Goal: Information Seeking & Learning: Learn about a topic

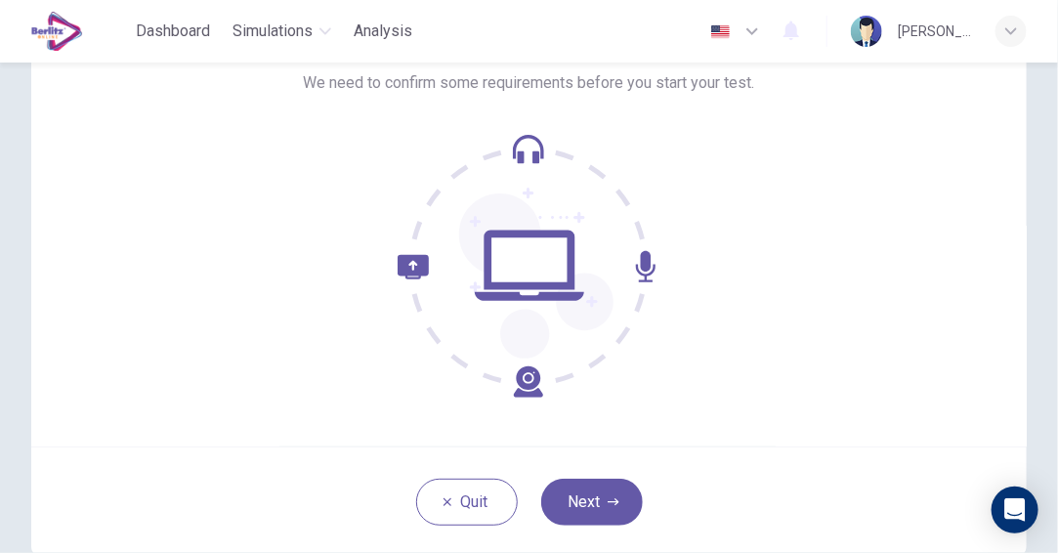
scroll to position [195, 0]
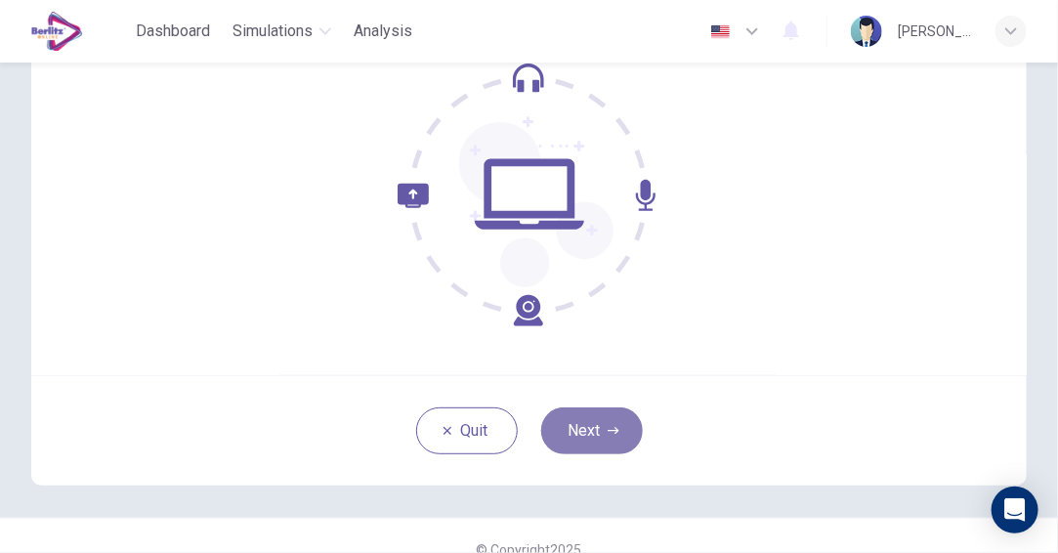
click at [599, 424] on button "Next" at bounding box center [592, 430] width 102 height 47
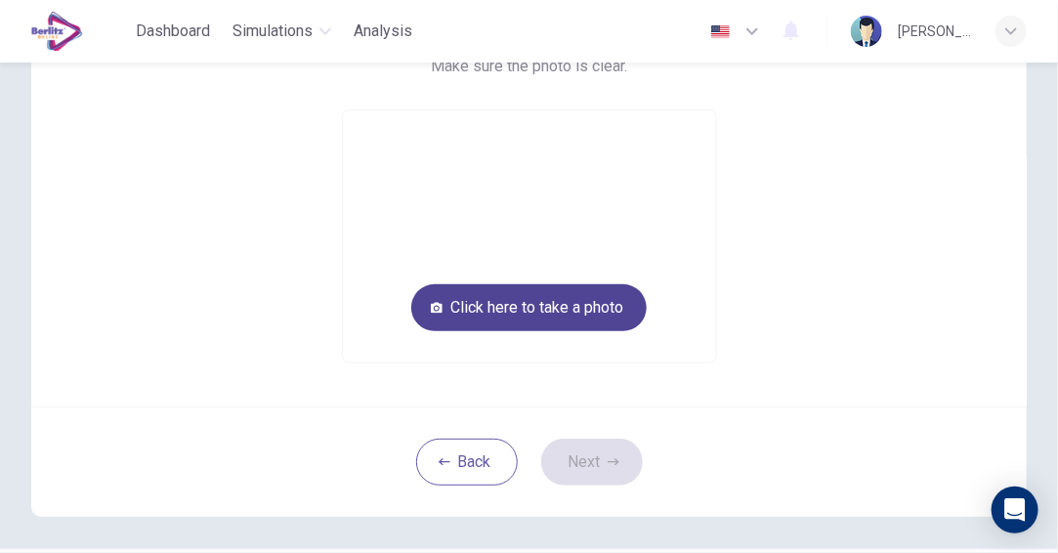
click at [596, 303] on button "Click here to take a photo" at bounding box center [528, 307] width 235 height 47
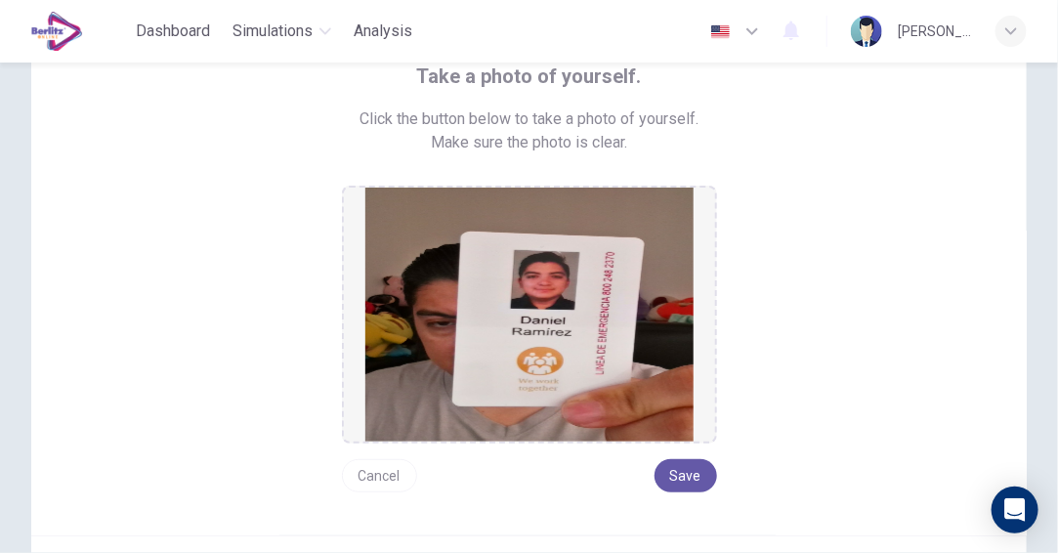
scroll to position [98, 0]
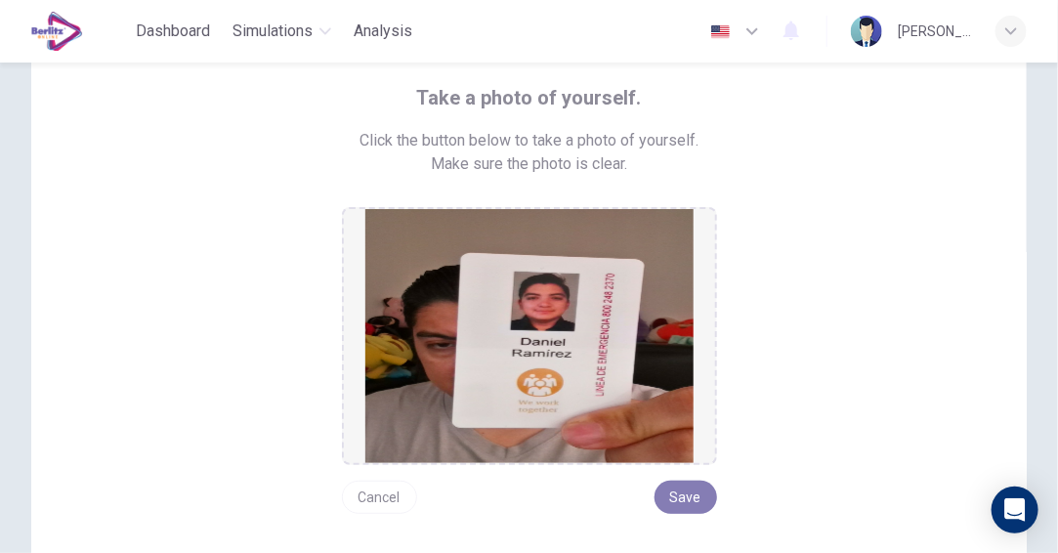
click at [689, 500] on button "Save" at bounding box center [685, 496] width 62 height 33
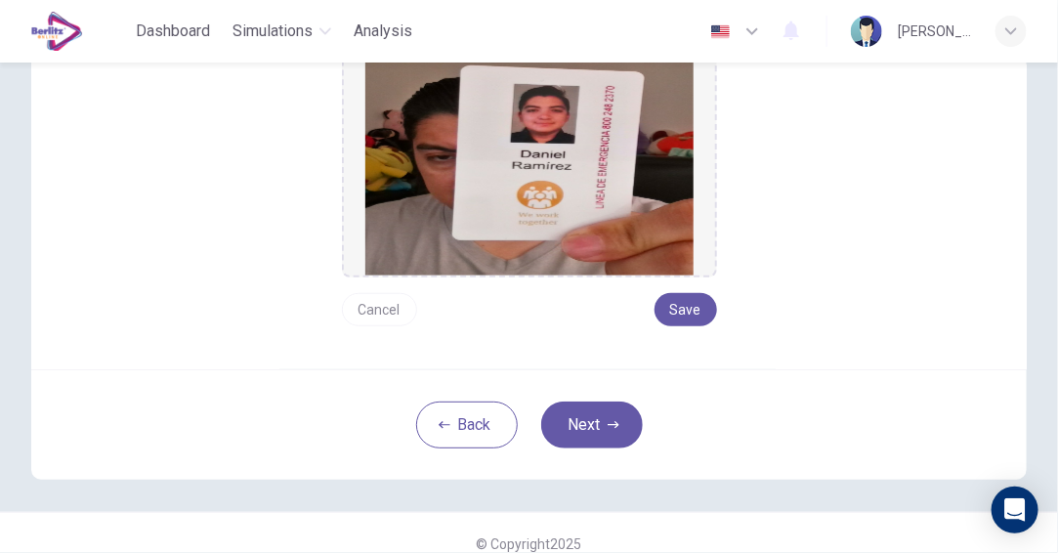
scroll to position [293, 0]
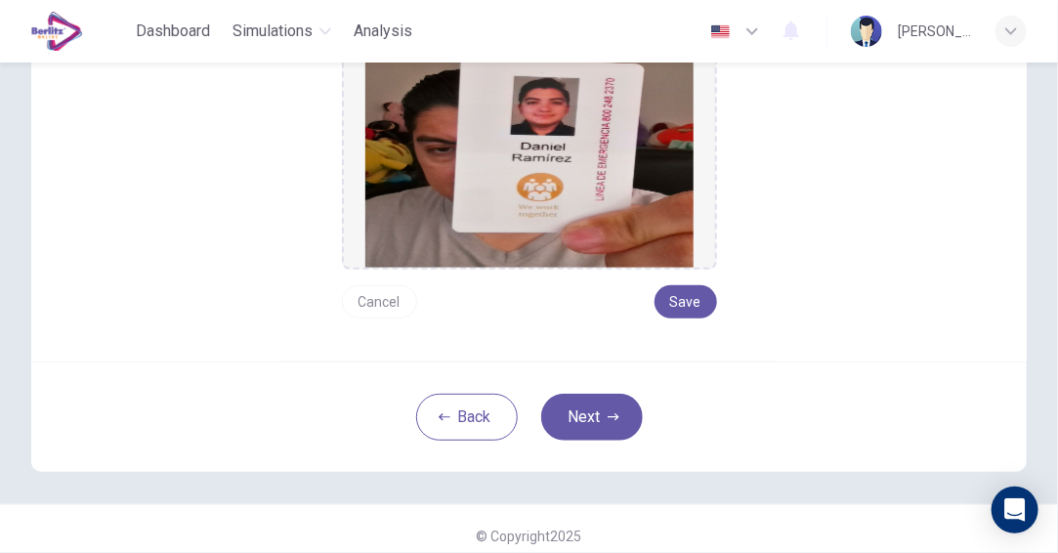
drag, startPoint x: 684, startPoint y: 300, endPoint x: 732, endPoint y: 360, distance: 77.8
click at [732, 360] on div "Take a photo of yourself. Click the button below to take a photo of yourself. M…" at bounding box center [528, 140] width 995 height 663
click at [684, 294] on button "Save" at bounding box center [685, 301] width 62 height 33
click at [598, 404] on button "Next" at bounding box center [592, 417] width 102 height 47
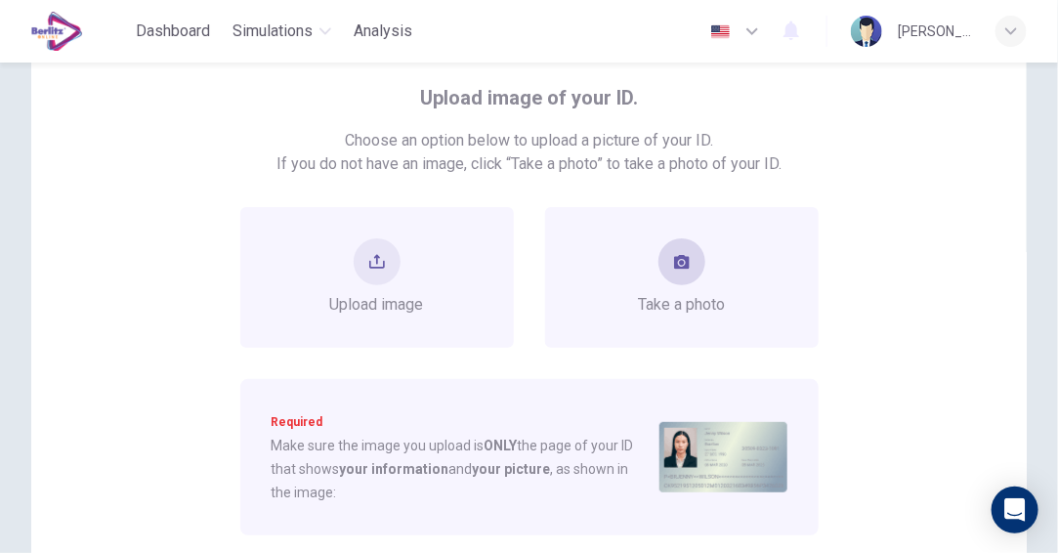
scroll to position [195, 0]
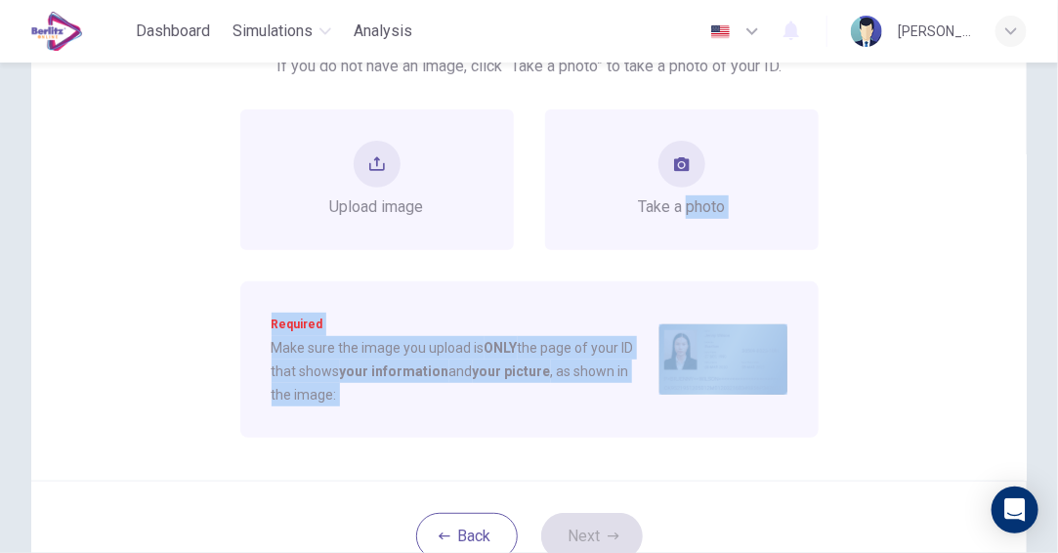
drag, startPoint x: 683, startPoint y: 202, endPoint x: 919, endPoint y: 367, distance: 288.2
click at [919, 367] on div "Upload image of your ID. Choose an option below to upload a picture of your ID.…" at bounding box center [528, 193] width 995 height 574
click at [884, 297] on div "Upload image Take a photo Required Make sure the image you upload is ONLY the p…" at bounding box center [529, 273] width 790 height 328
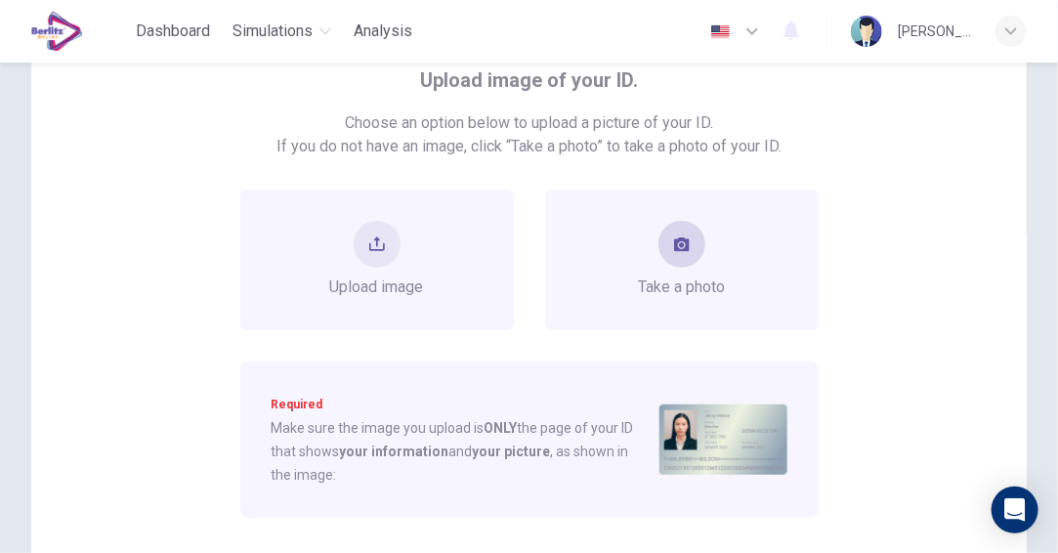
scroll to position [98, 0]
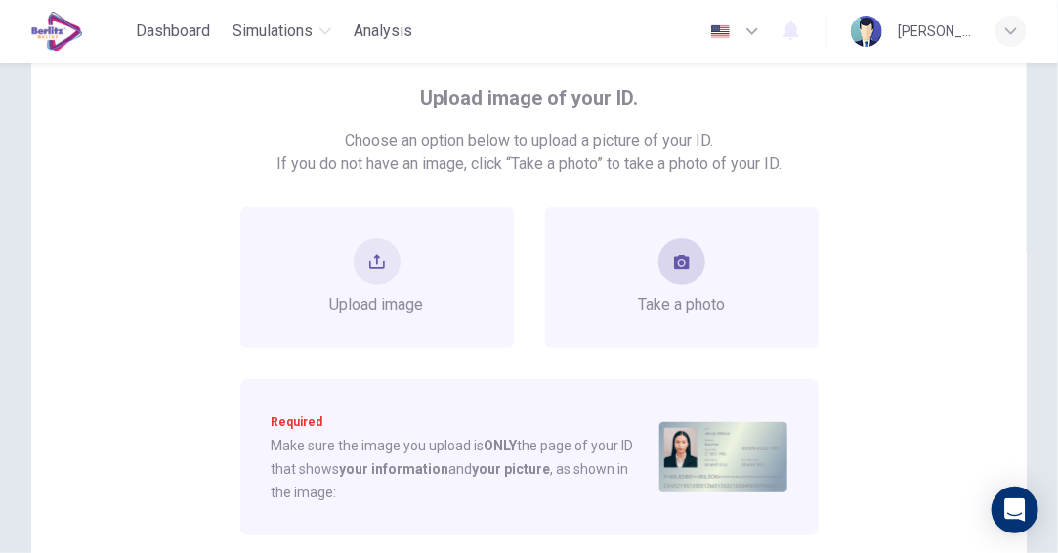
click at [690, 248] on button "take photo" at bounding box center [681, 261] width 47 height 47
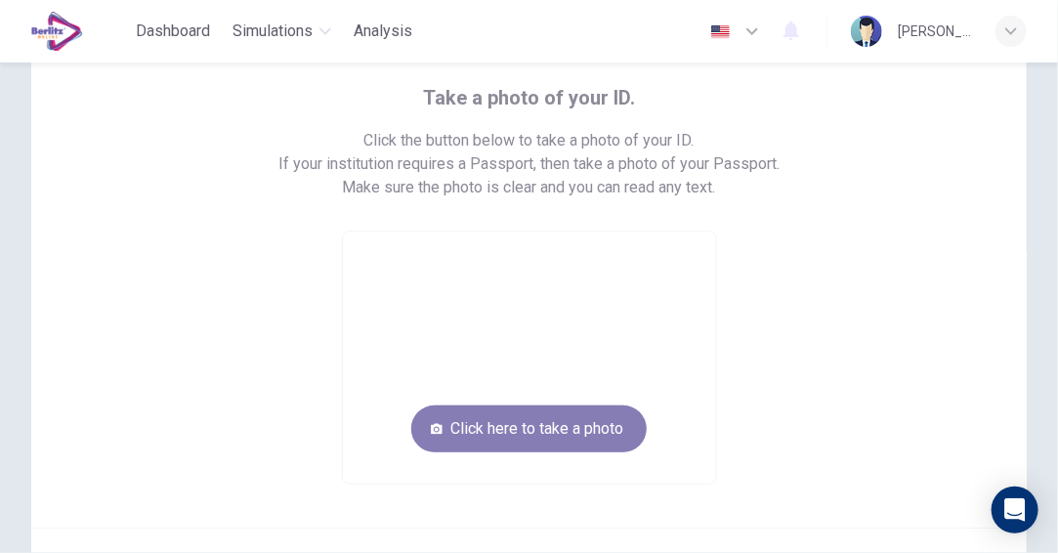
click at [489, 432] on button "Click here to take a photo" at bounding box center [528, 428] width 235 height 47
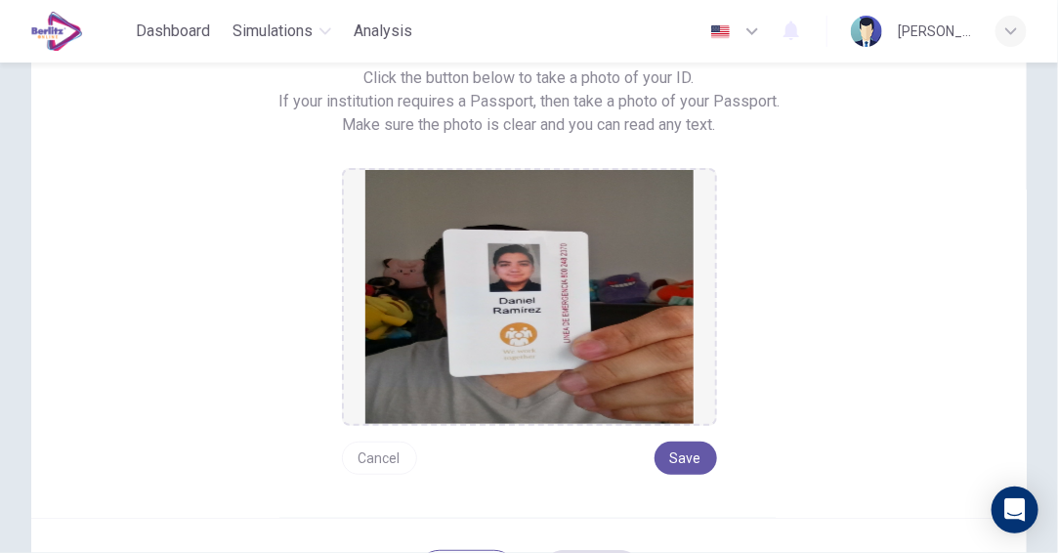
scroll to position [195, 0]
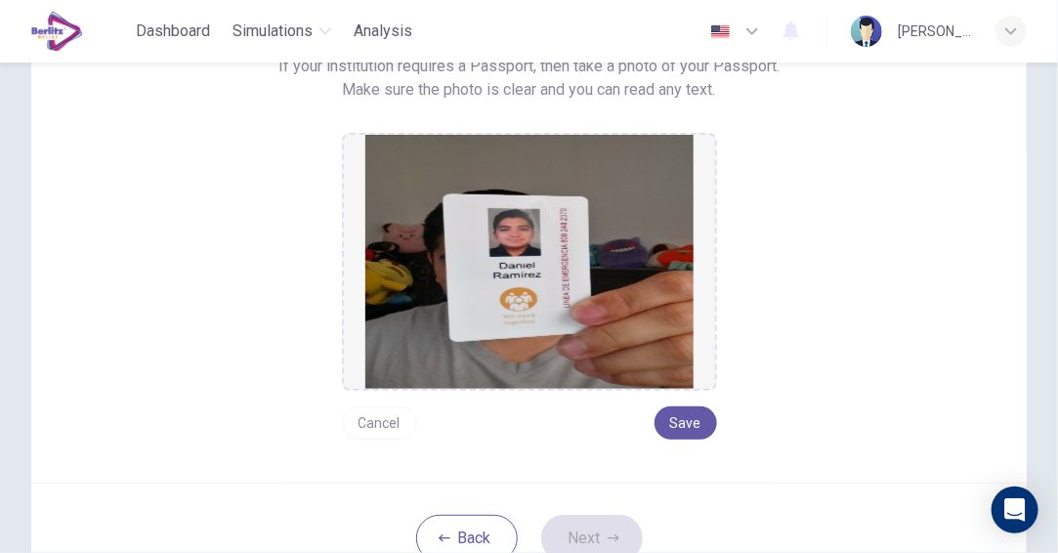
click at [394, 425] on button "Cancel" at bounding box center [379, 422] width 75 height 33
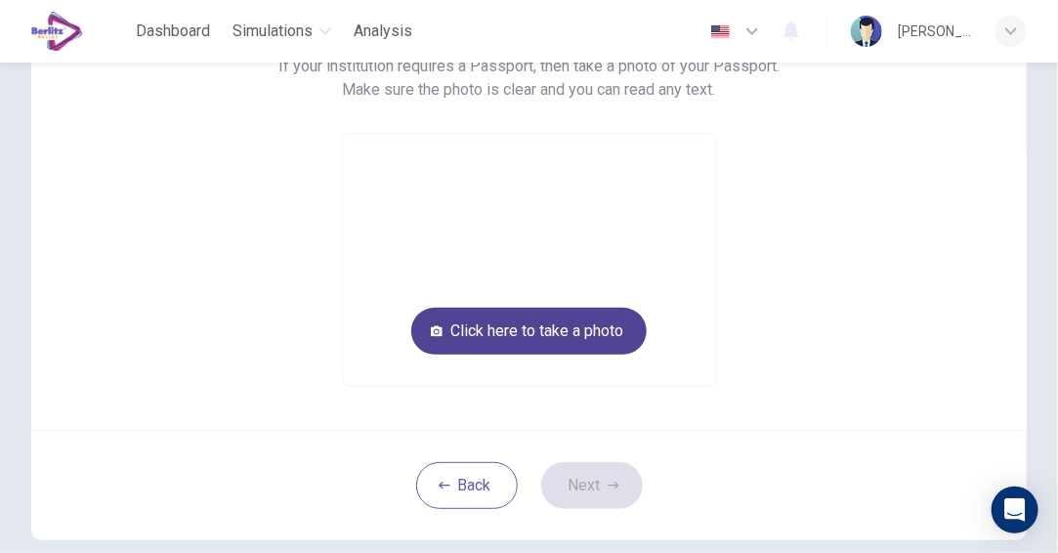
click at [603, 325] on button "Click here to take a photo" at bounding box center [528, 331] width 235 height 47
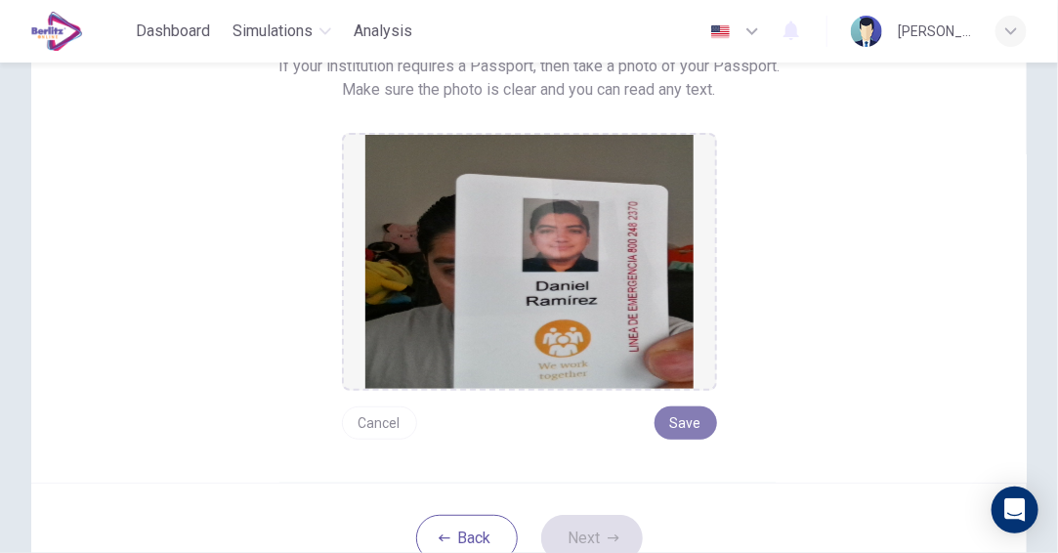
click at [676, 426] on button "Save" at bounding box center [685, 422] width 62 height 33
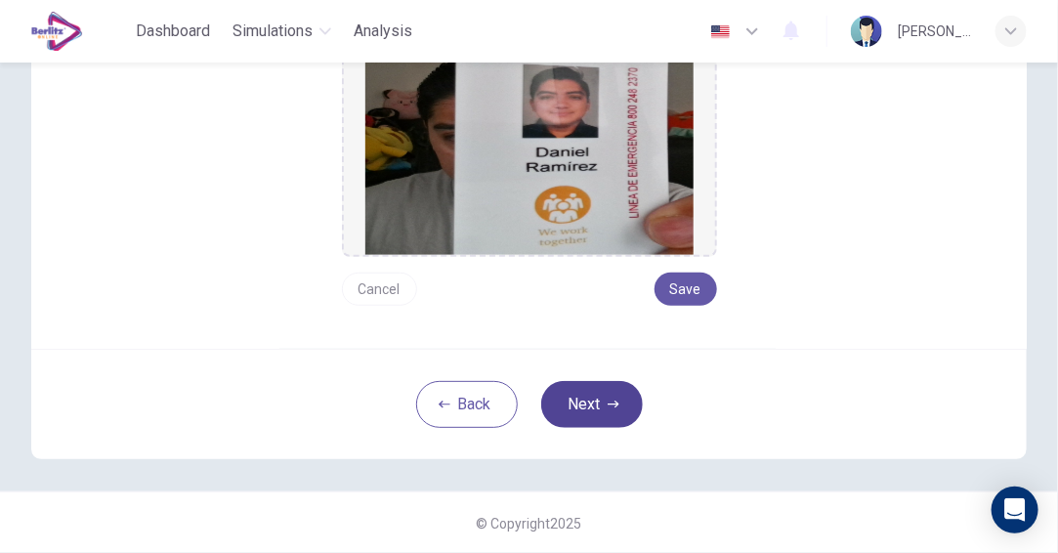
click at [603, 394] on button "Next" at bounding box center [592, 404] width 102 height 47
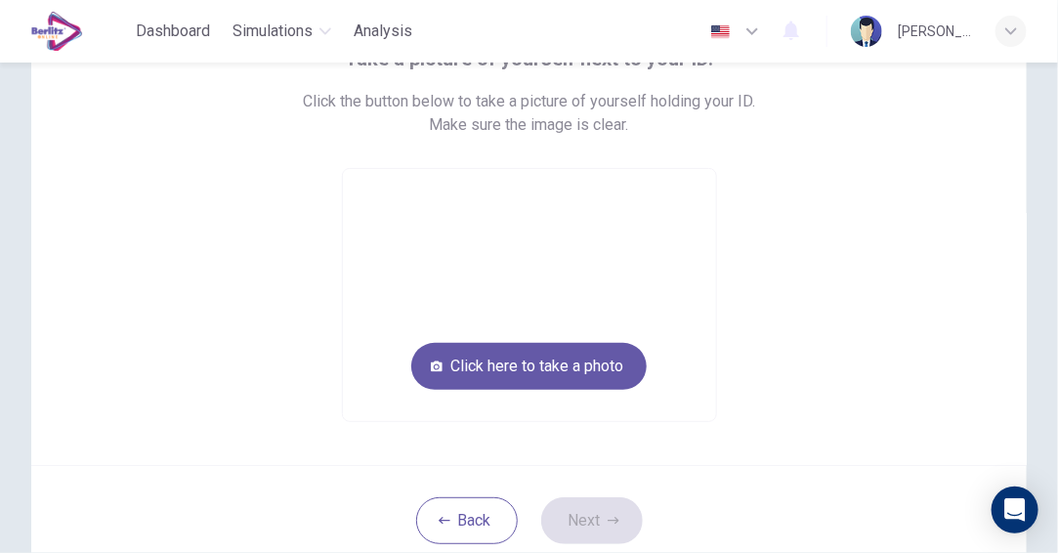
scroll to position [58, 0]
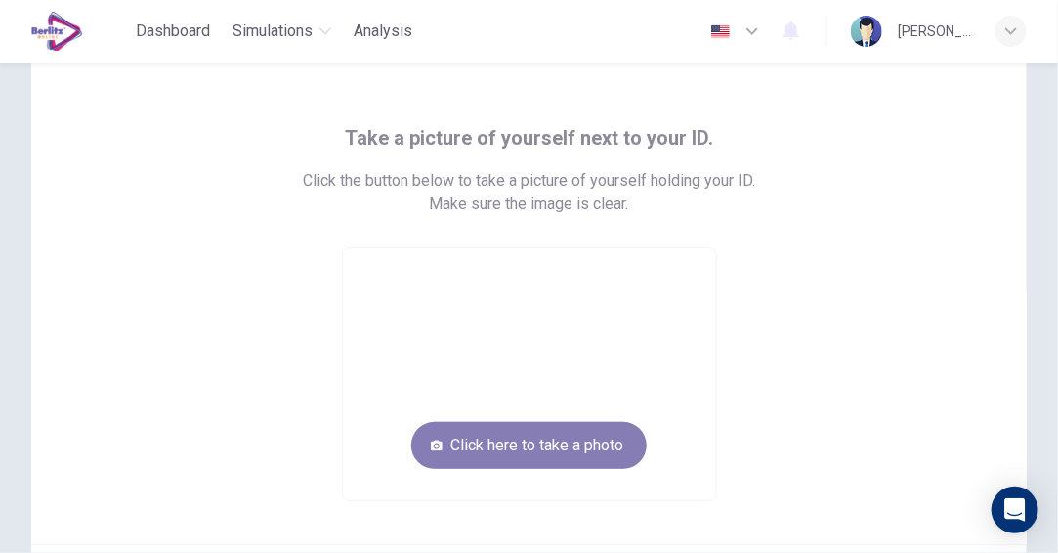
click at [547, 442] on button "Click here to take a photo" at bounding box center [528, 445] width 235 height 47
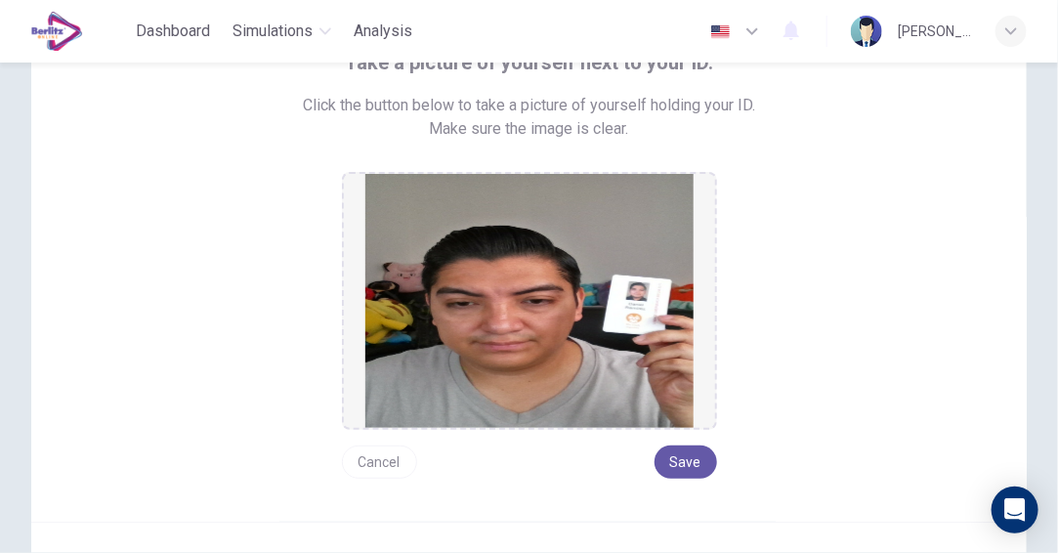
scroll to position [155, 0]
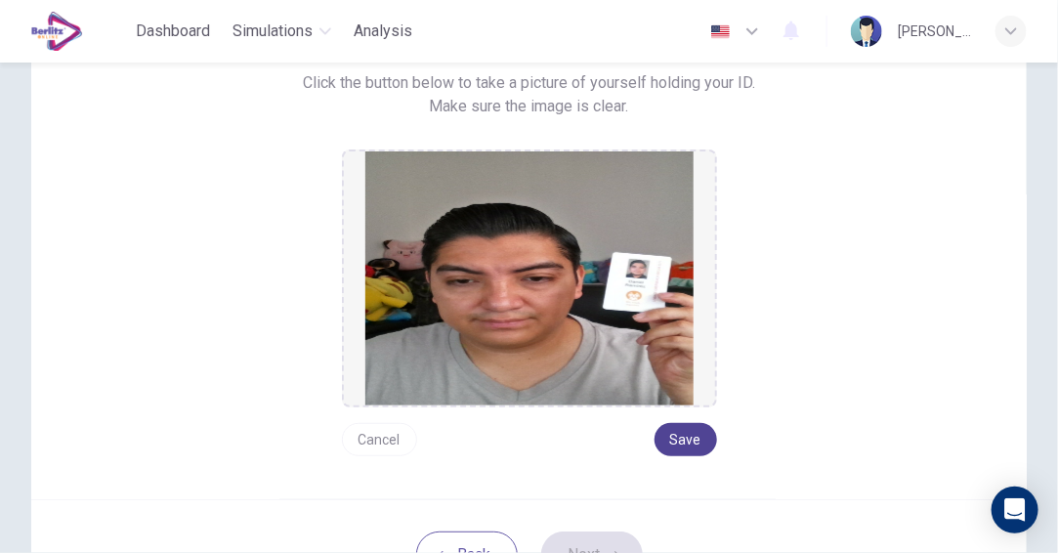
click at [688, 440] on button "Save" at bounding box center [685, 439] width 62 height 33
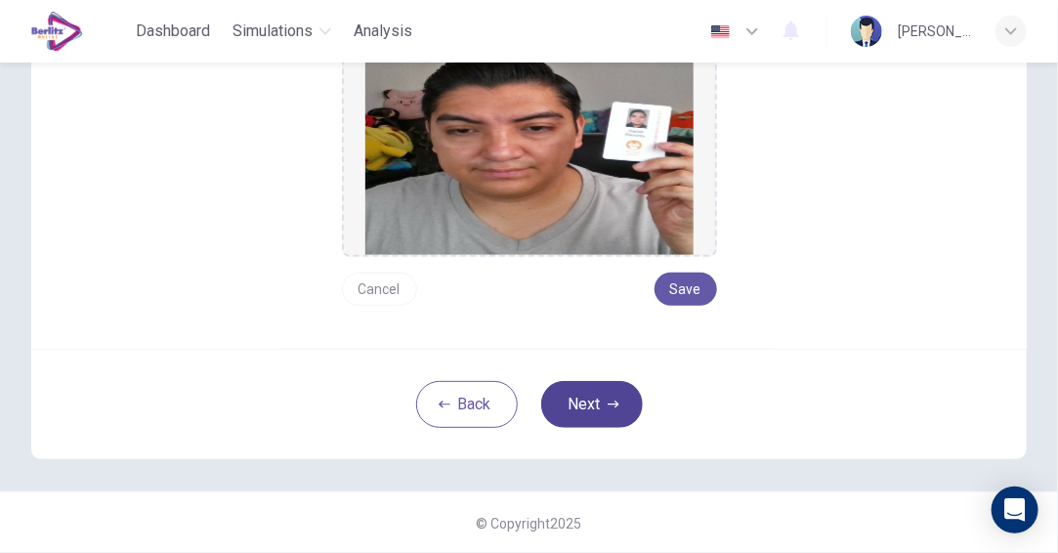
click at [615, 411] on button "Next" at bounding box center [592, 404] width 102 height 47
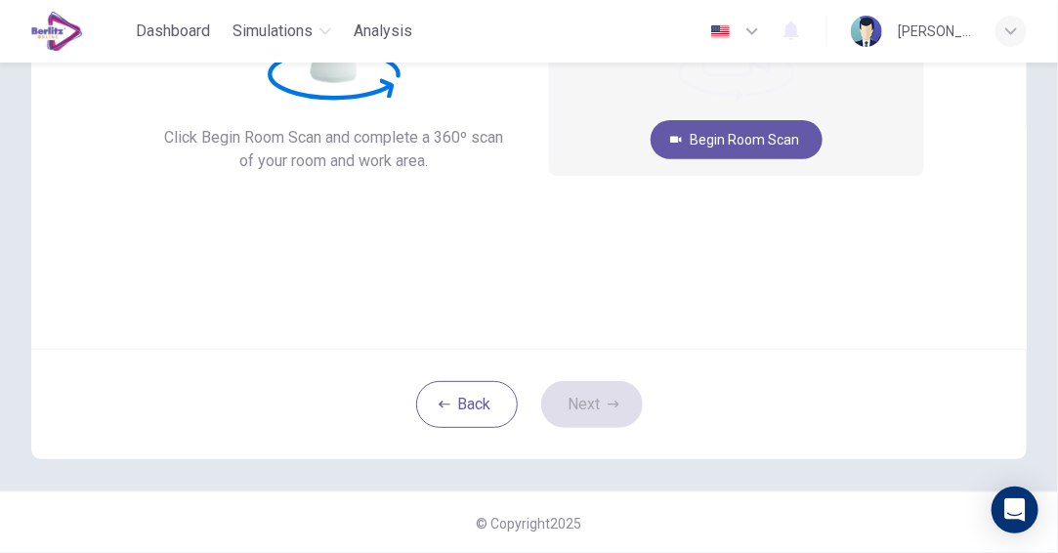
scroll to position [124, 0]
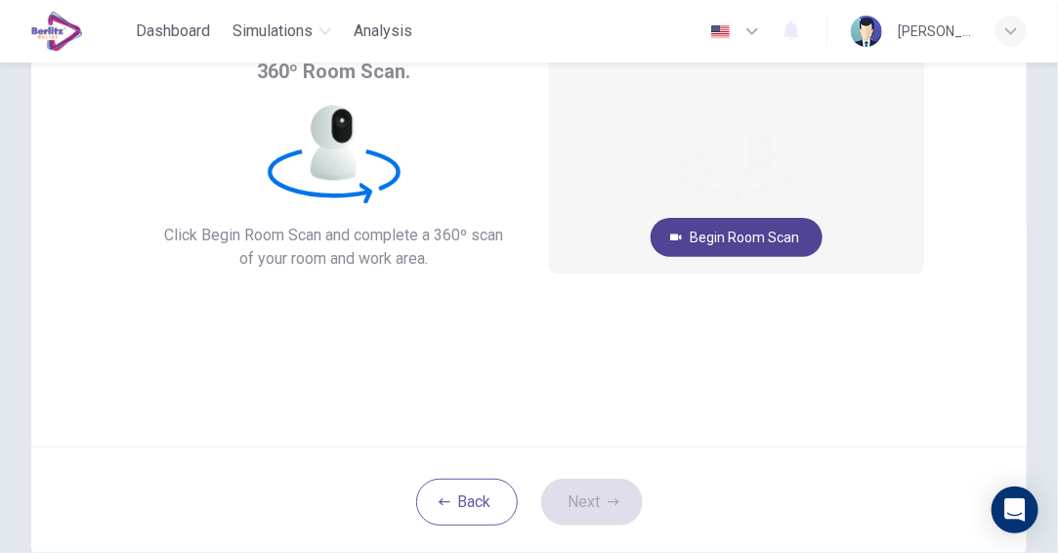
click at [730, 234] on button "Begin Room Scan" at bounding box center [736, 237] width 172 height 39
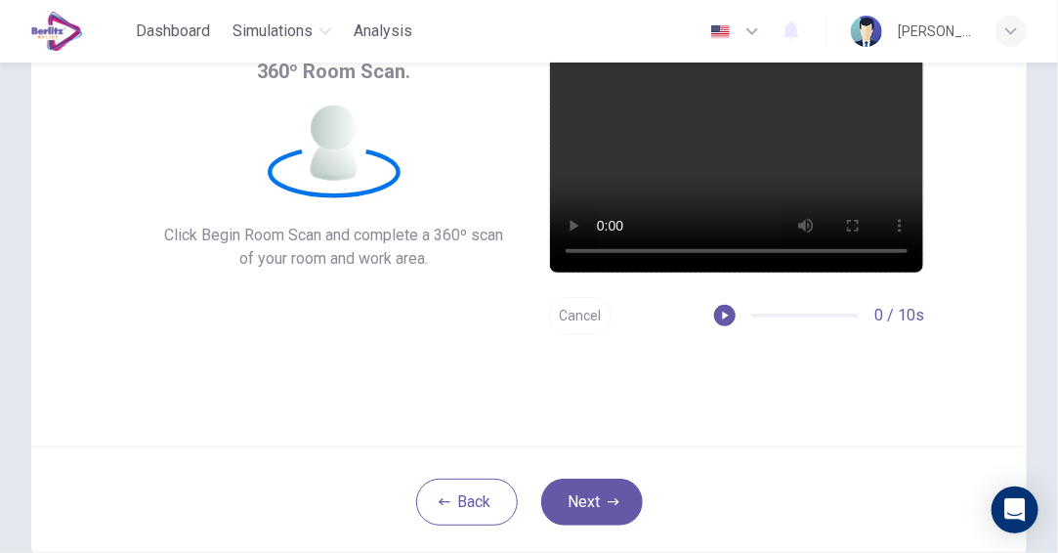
click at [567, 316] on button "Cancel" at bounding box center [580, 316] width 62 height 38
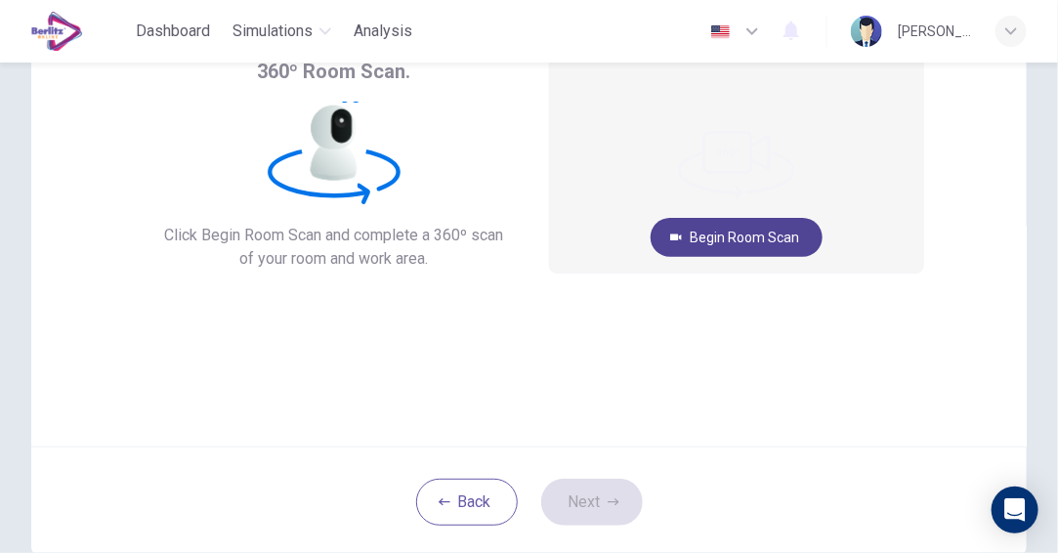
click at [719, 227] on button "Begin Room Scan" at bounding box center [736, 237] width 172 height 39
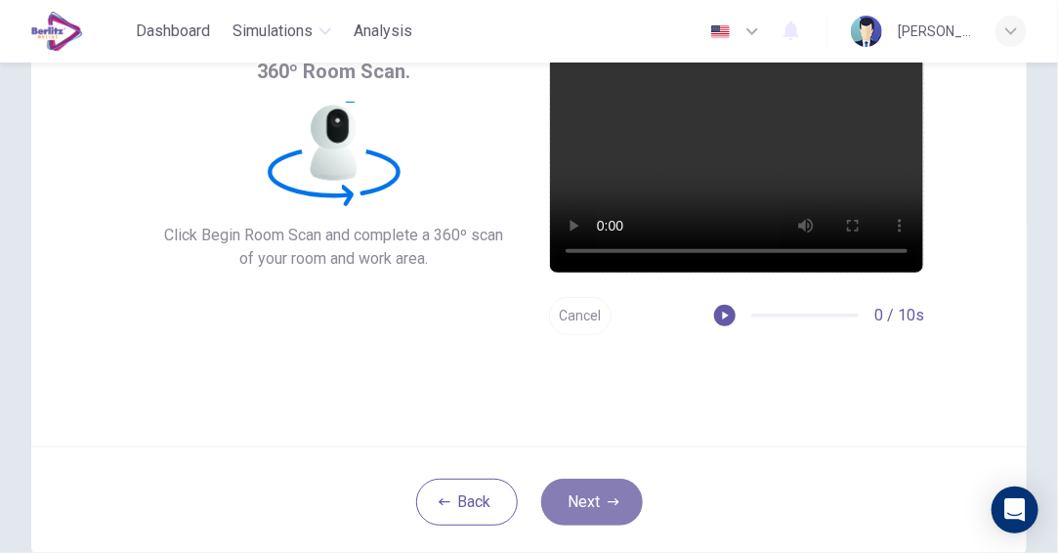
click at [586, 497] on button "Next" at bounding box center [592, 501] width 102 height 47
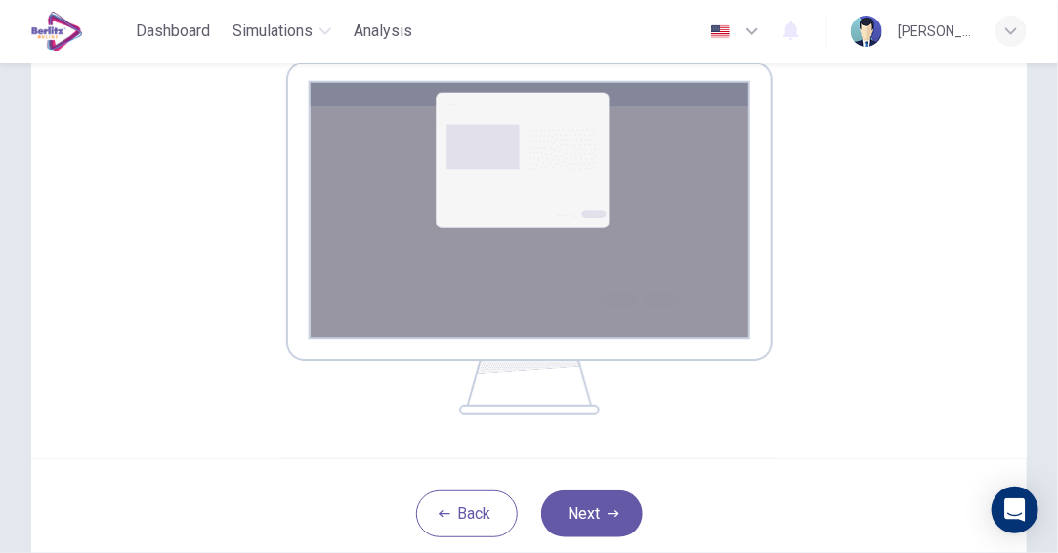
scroll to position [417, 0]
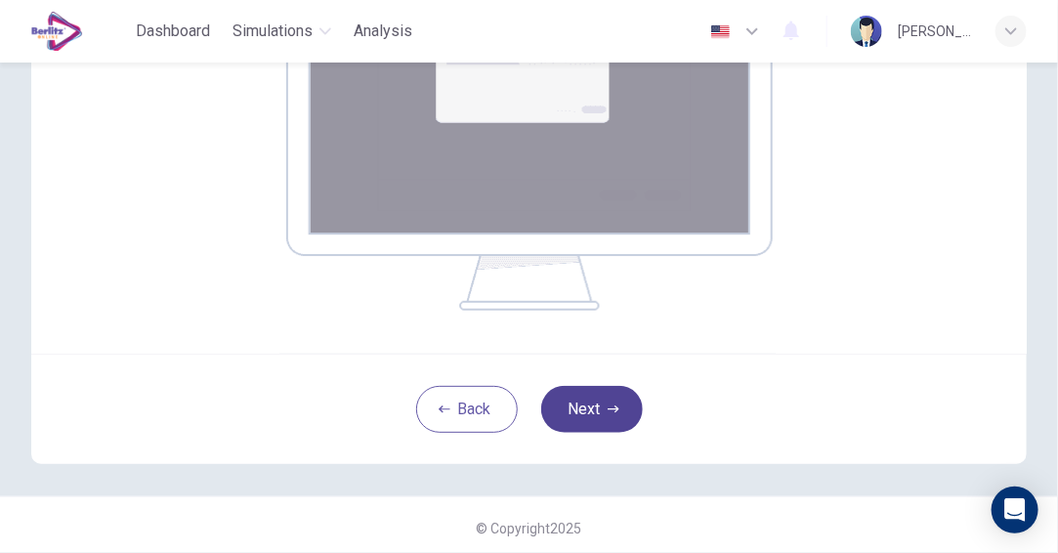
click at [595, 399] on button "Next" at bounding box center [592, 409] width 102 height 47
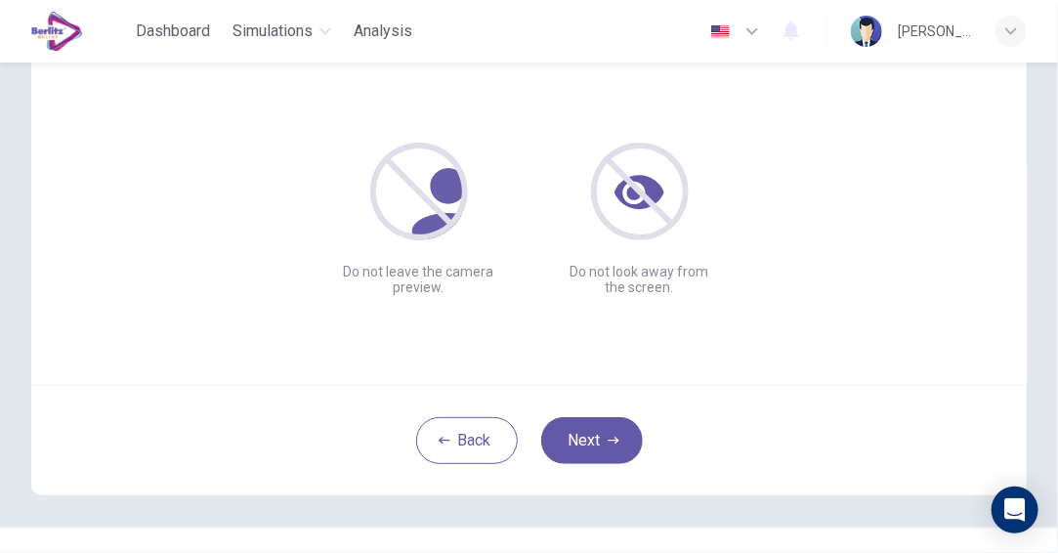
scroll to position [222, 0]
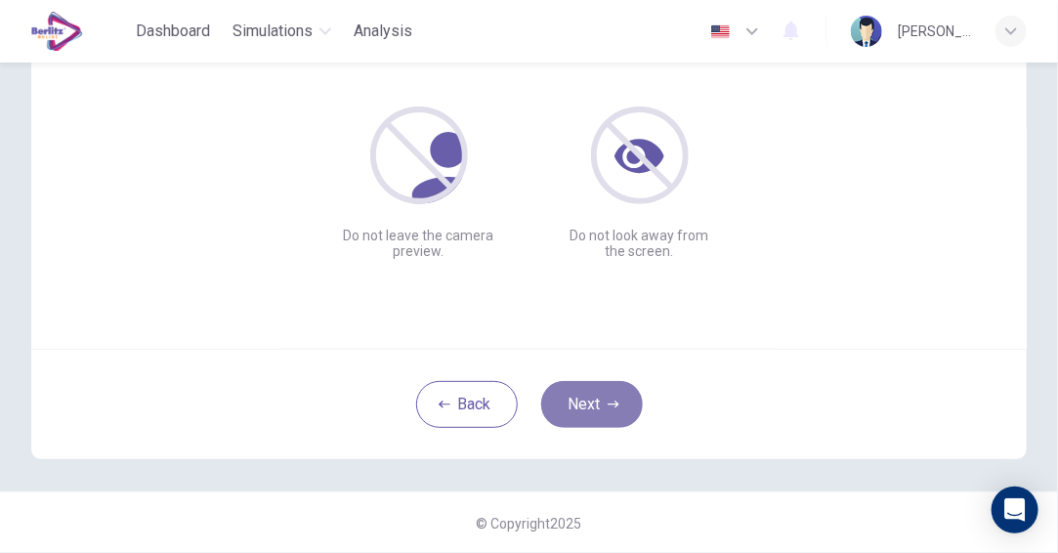
click at [595, 394] on button "Next" at bounding box center [592, 404] width 102 height 47
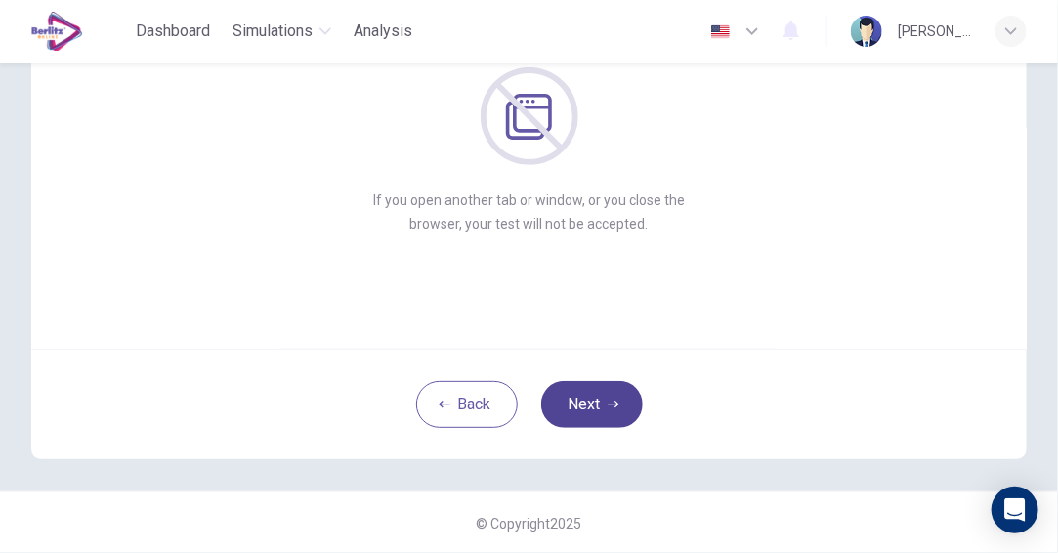
click at [599, 402] on button "Next" at bounding box center [592, 404] width 102 height 47
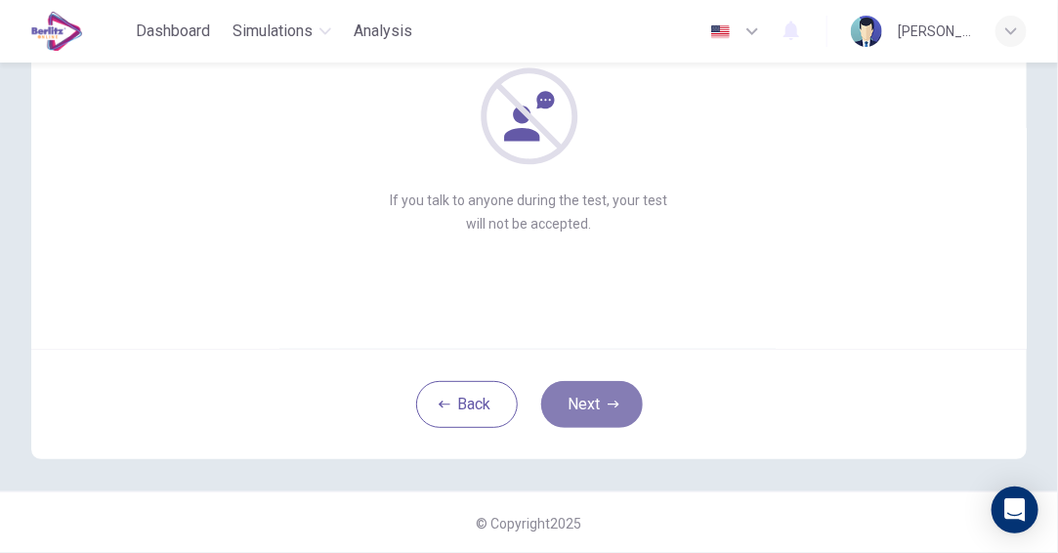
click at [599, 402] on button "Next" at bounding box center [592, 404] width 102 height 47
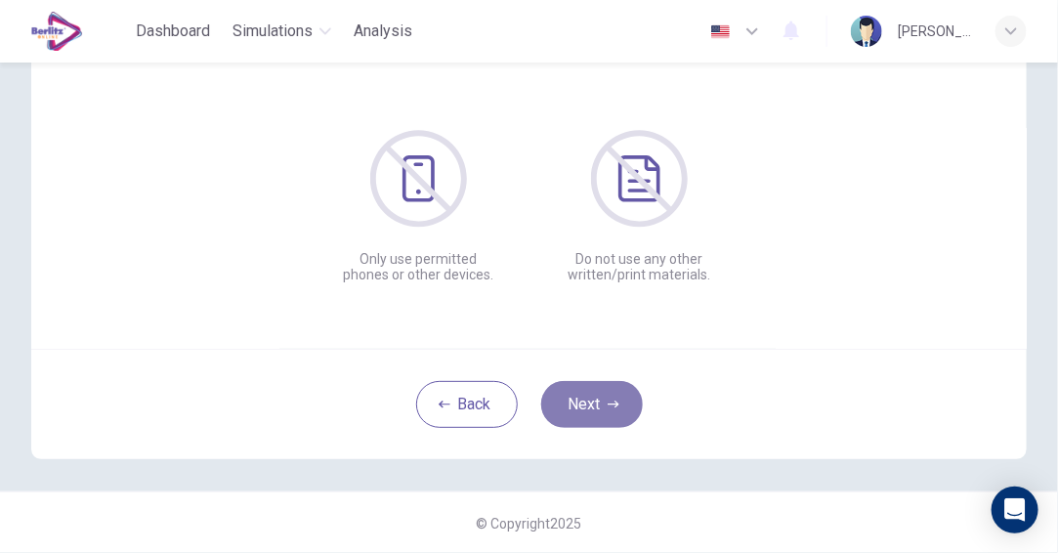
click at [599, 402] on button "Next" at bounding box center [592, 404] width 102 height 47
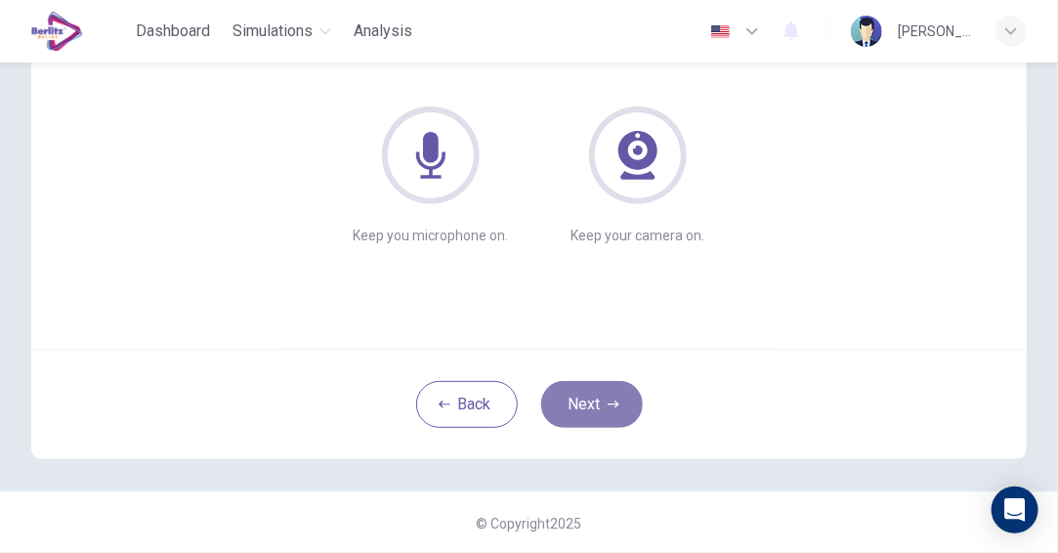
click at [599, 402] on button "Next" at bounding box center [592, 404] width 102 height 47
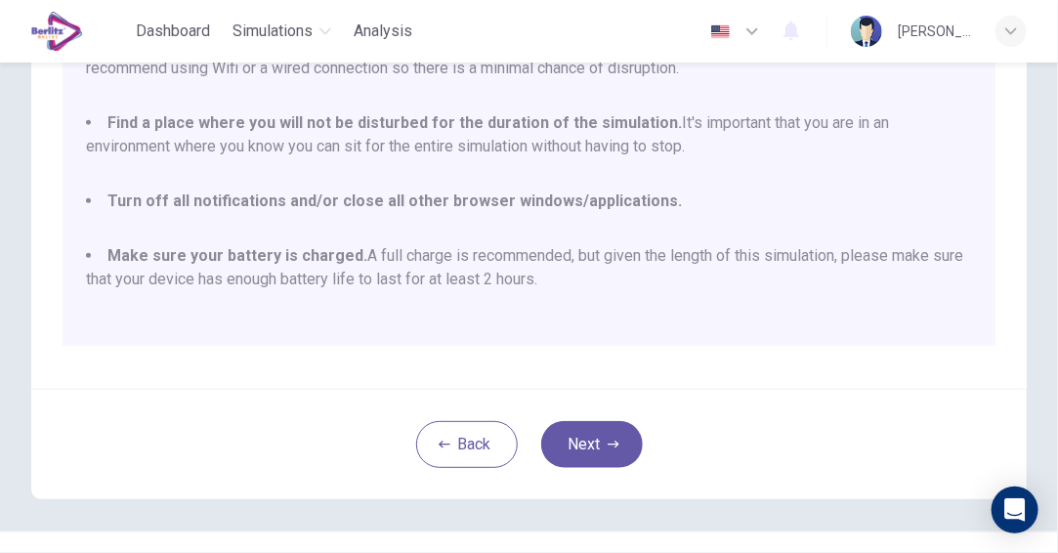
scroll to position [471, 0]
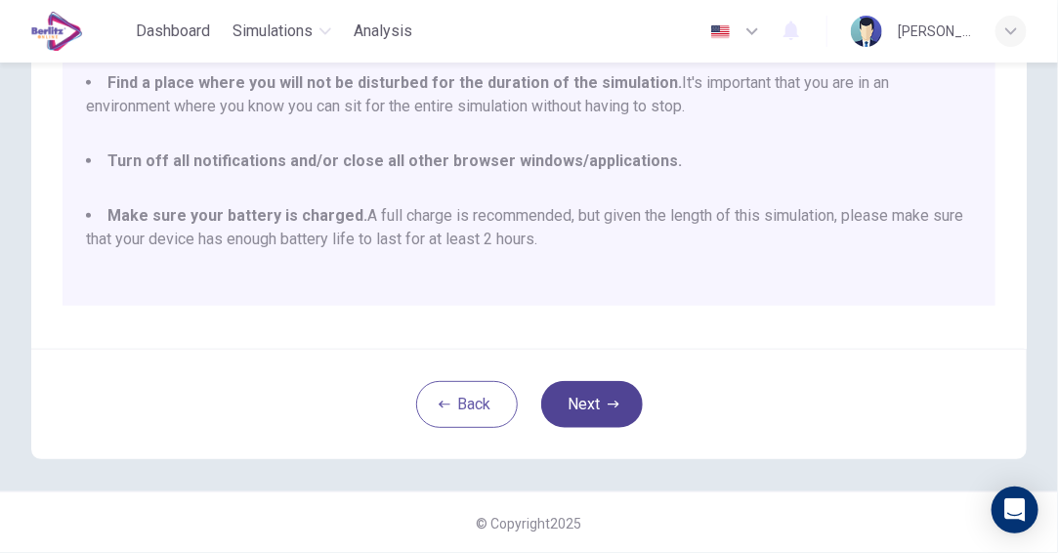
click at [597, 401] on button "Next" at bounding box center [592, 404] width 102 height 47
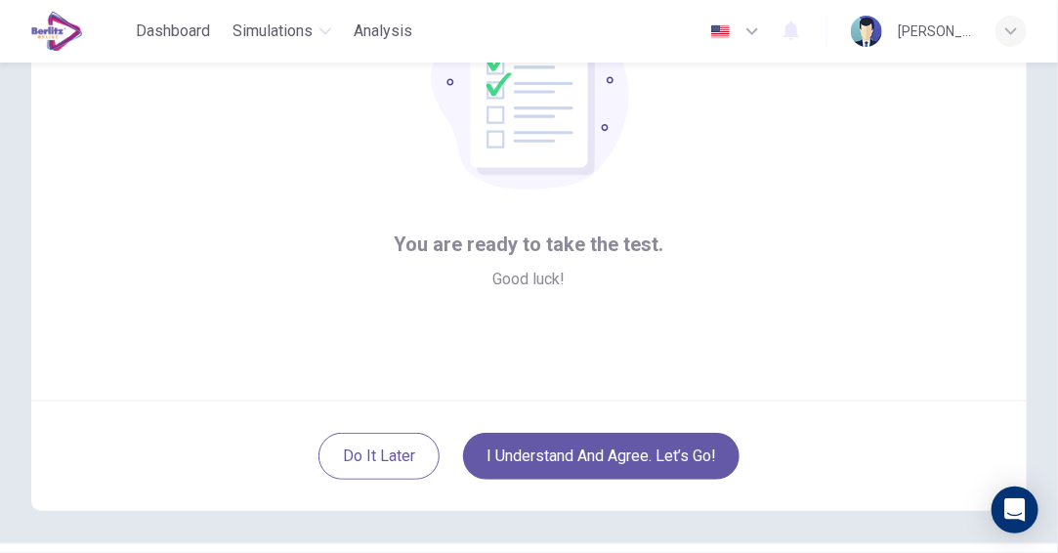
scroll to position [222, 0]
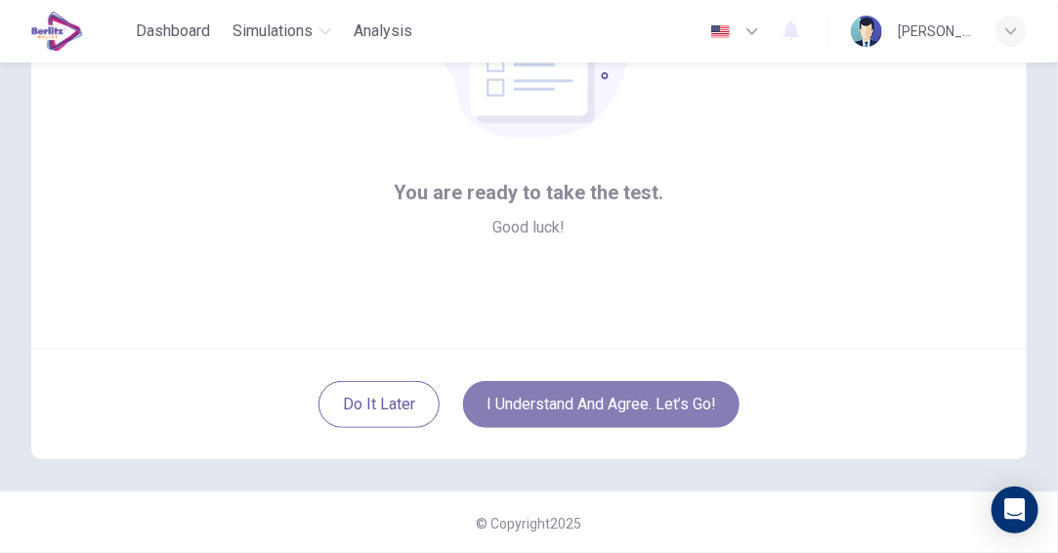
click at [590, 404] on button "I understand and agree. Let’s go!" at bounding box center [601, 404] width 276 height 47
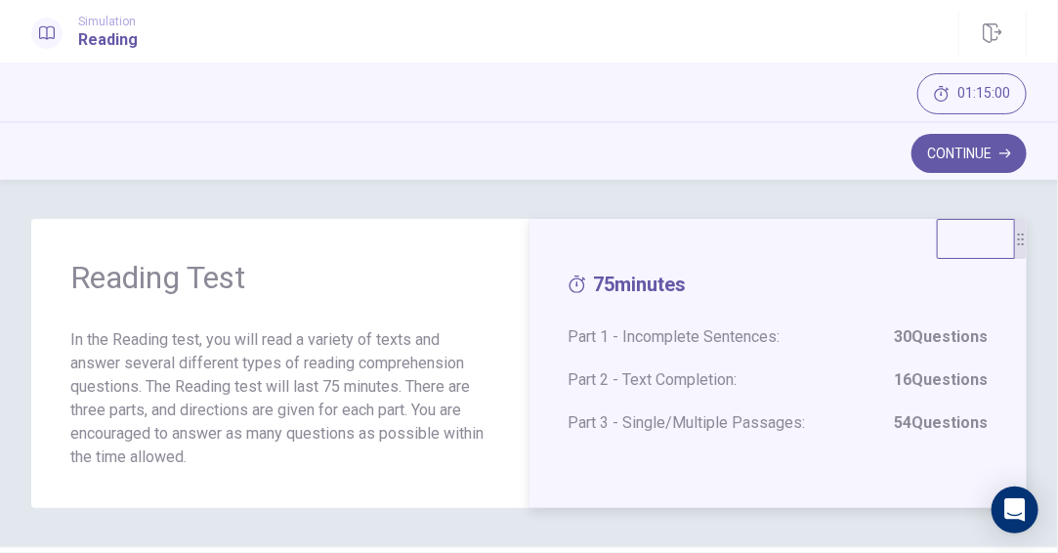
scroll to position [56, 0]
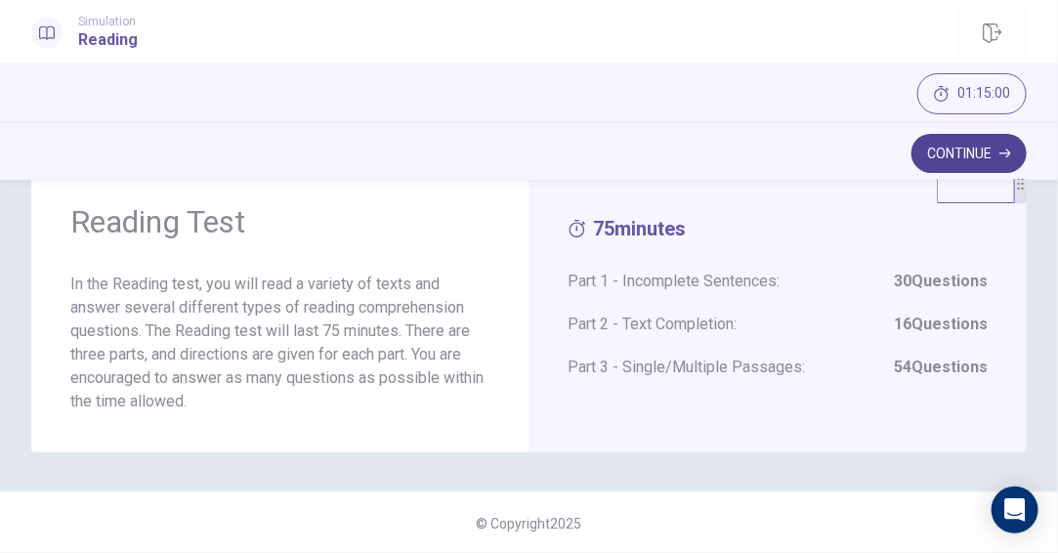
click at [928, 155] on button "Continue" at bounding box center [968, 153] width 115 height 39
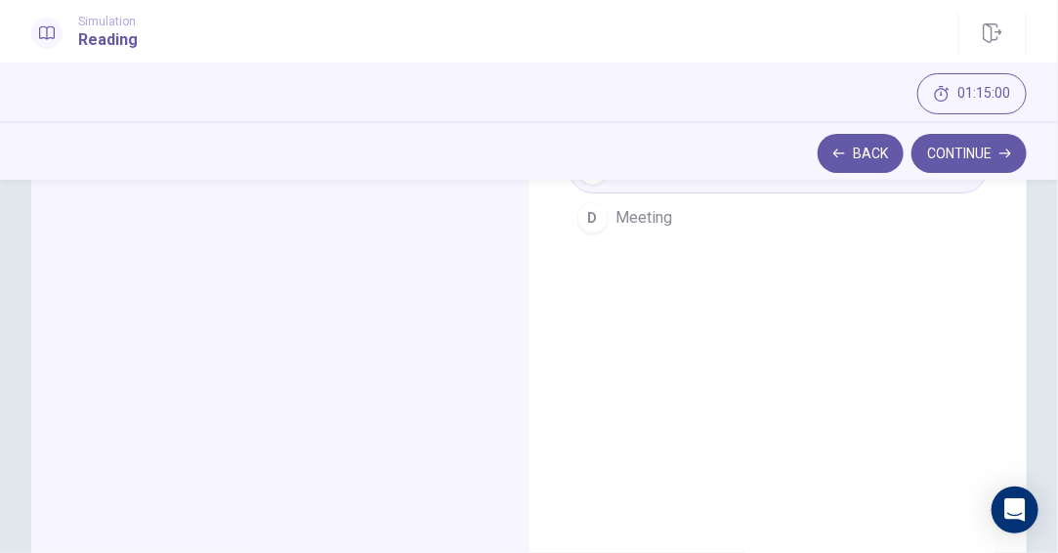
scroll to position [251, 0]
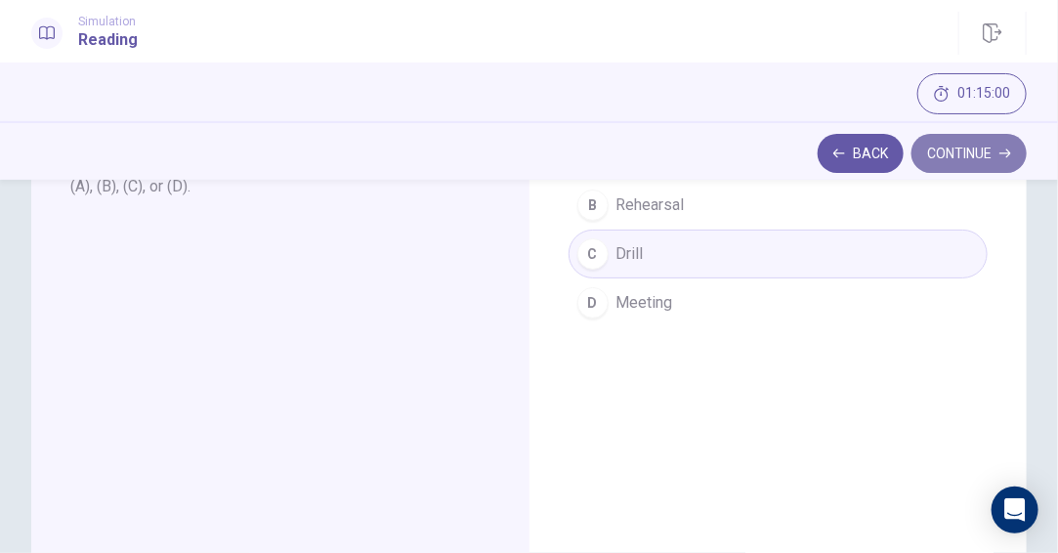
click at [969, 151] on button "Continue" at bounding box center [968, 153] width 115 height 39
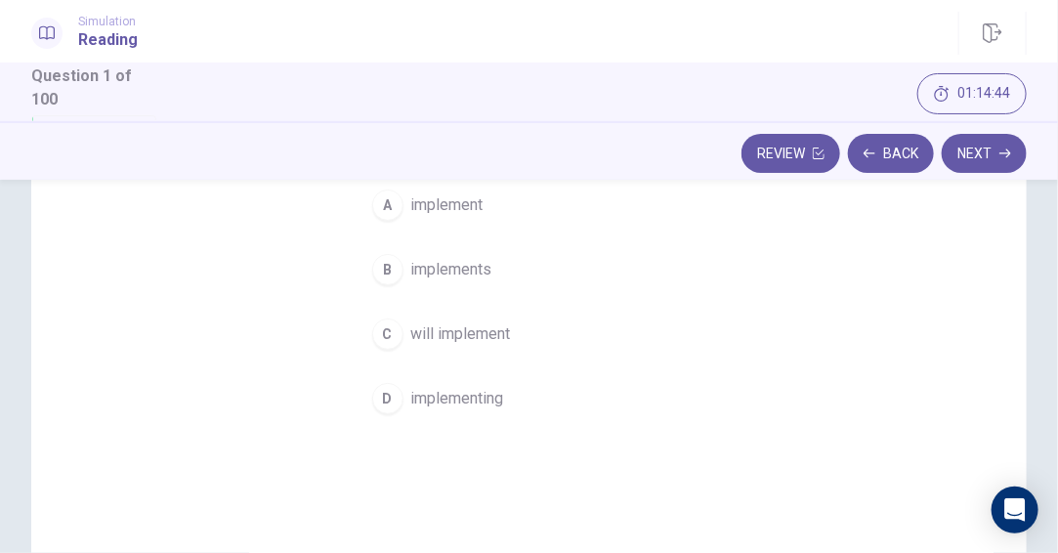
click at [478, 334] on span "will implement" at bounding box center [461, 333] width 100 height 23
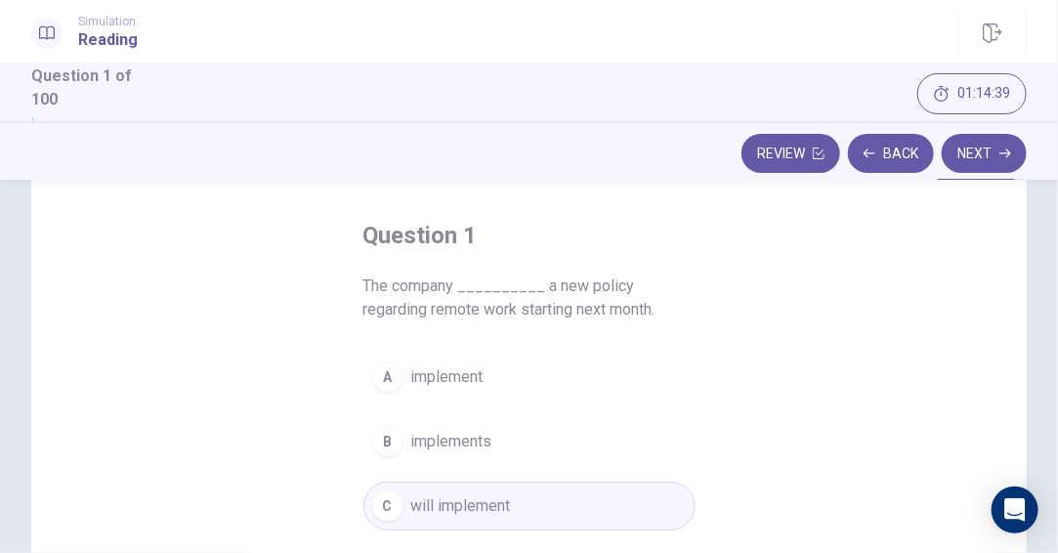
scroll to position [55, 0]
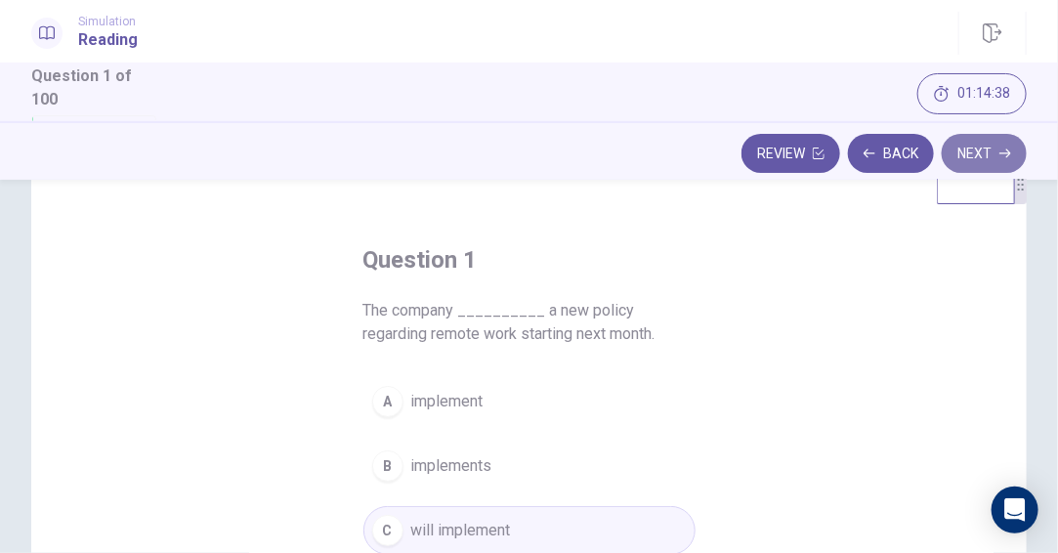
click at [979, 154] on button "Next" at bounding box center [983, 153] width 85 height 39
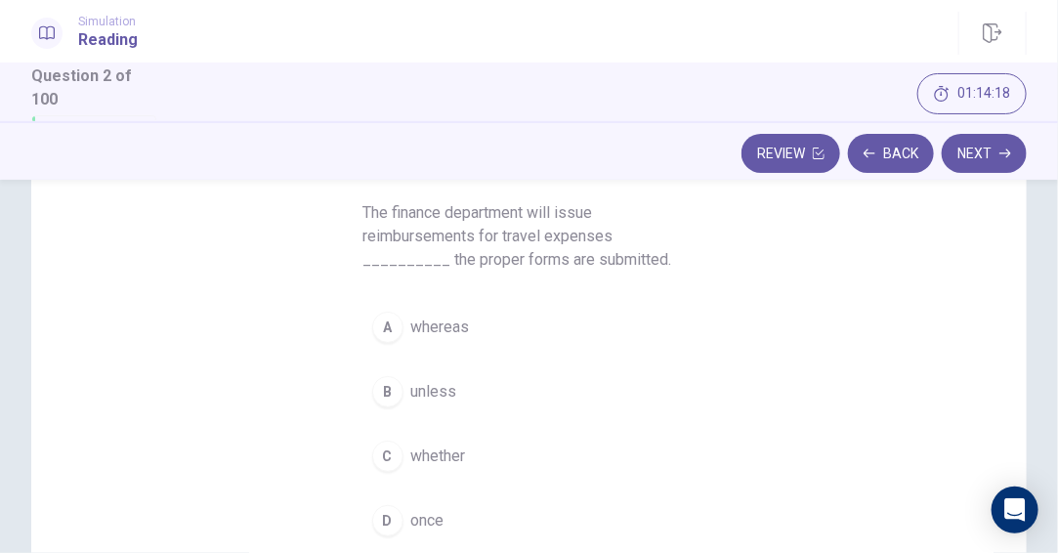
scroll to position [250, 0]
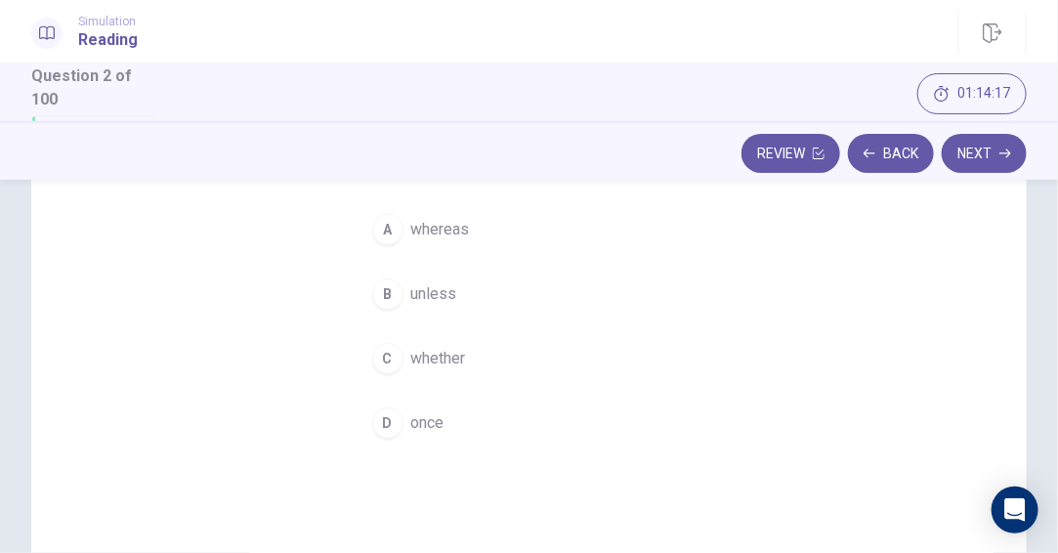
click at [401, 414] on button "D once" at bounding box center [529, 422] width 332 height 49
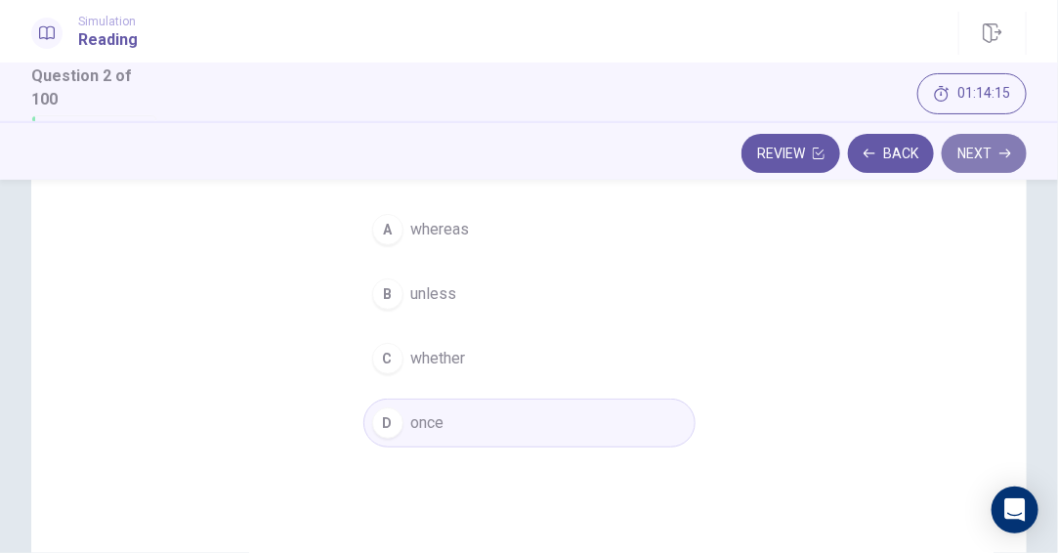
click at [995, 146] on button "Next" at bounding box center [983, 153] width 85 height 39
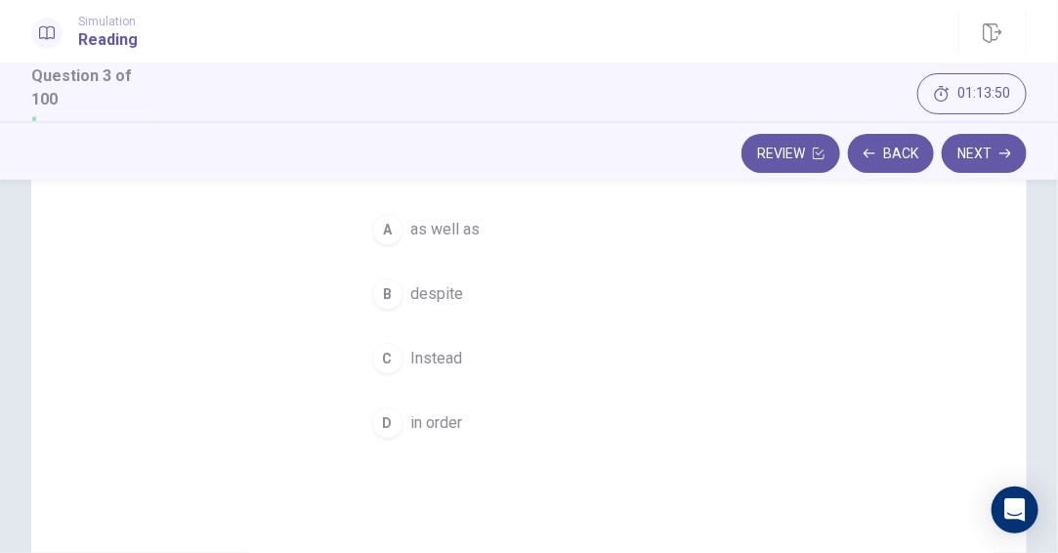
click at [444, 420] on span "in order" at bounding box center [437, 422] width 52 height 23
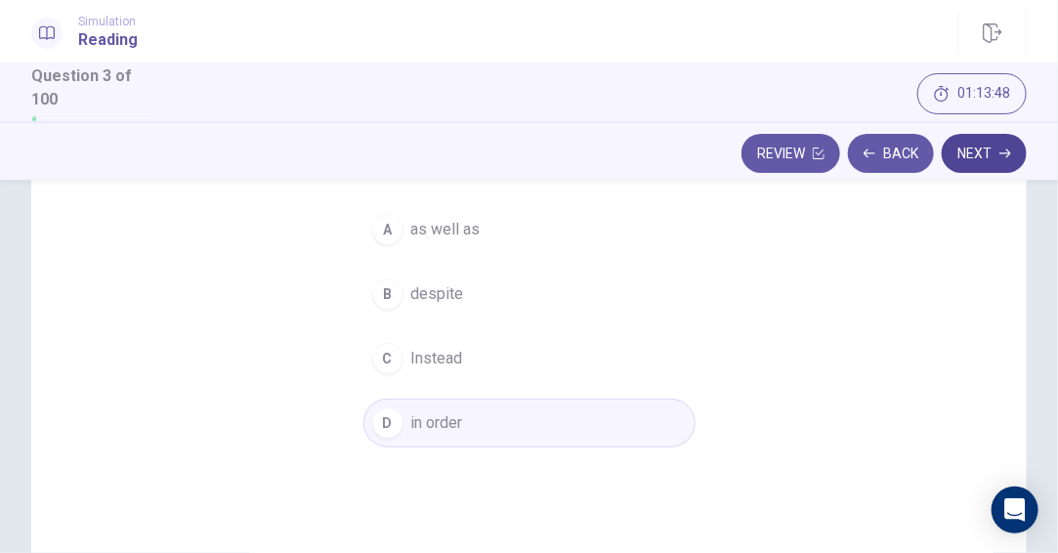
click at [980, 156] on button "Next" at bounding box center [983, 153] width 85 height 39
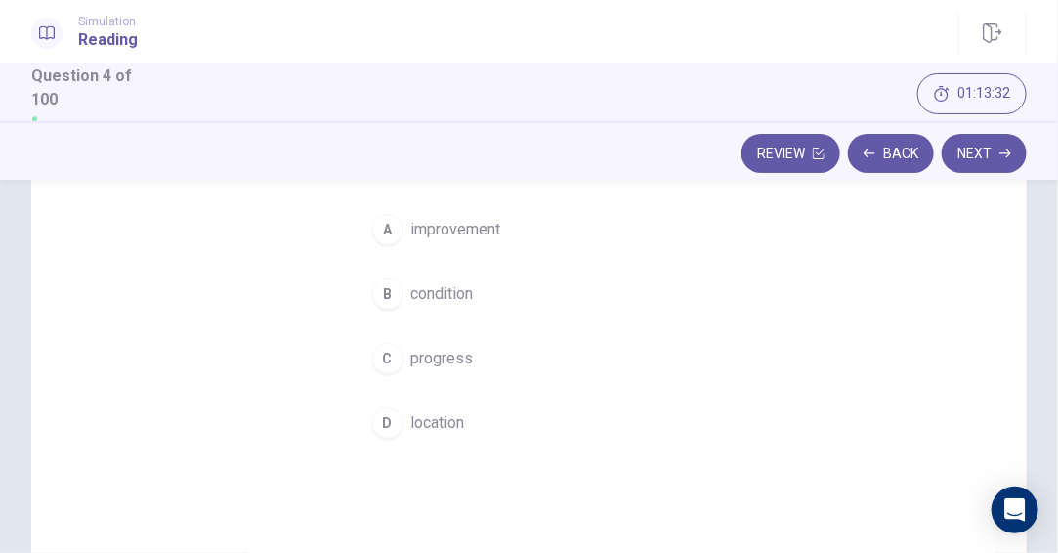
scroll to position [129, 0]
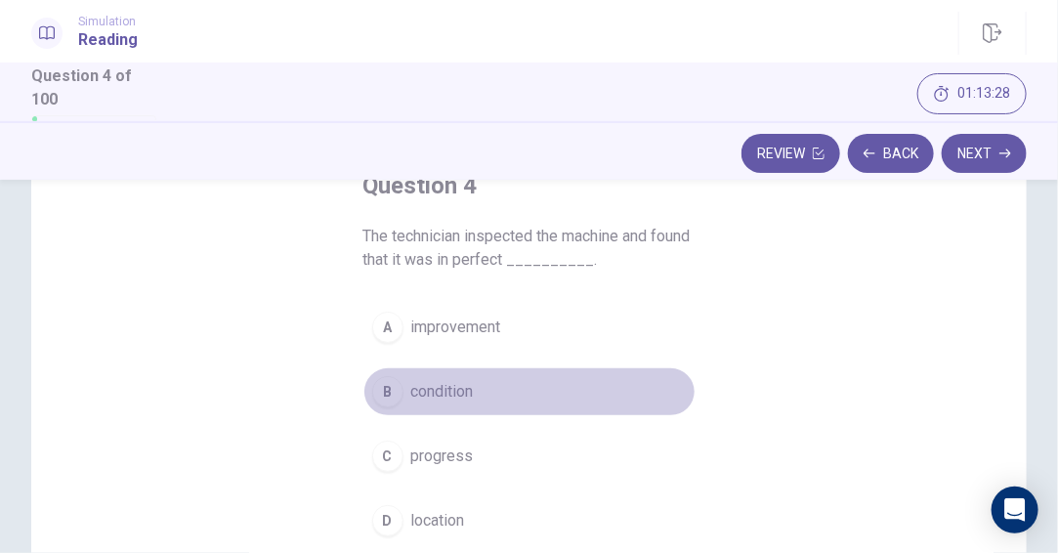
click at [442, 381] on span "condition" at bounding box center [442, 391] width 62 height 23
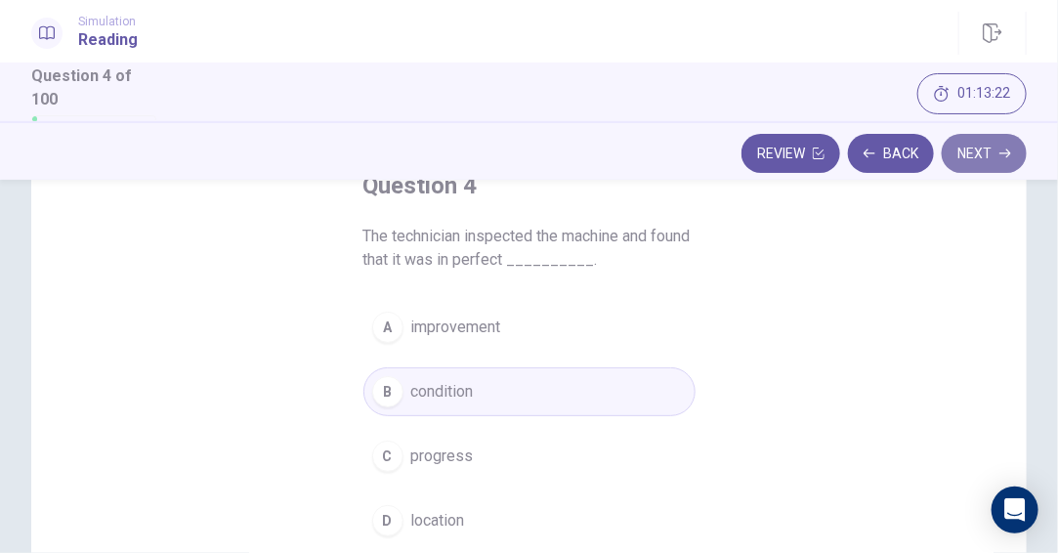
click at [973, 152] on button "Next" at bounding box center [983, 153] width 85 height 39
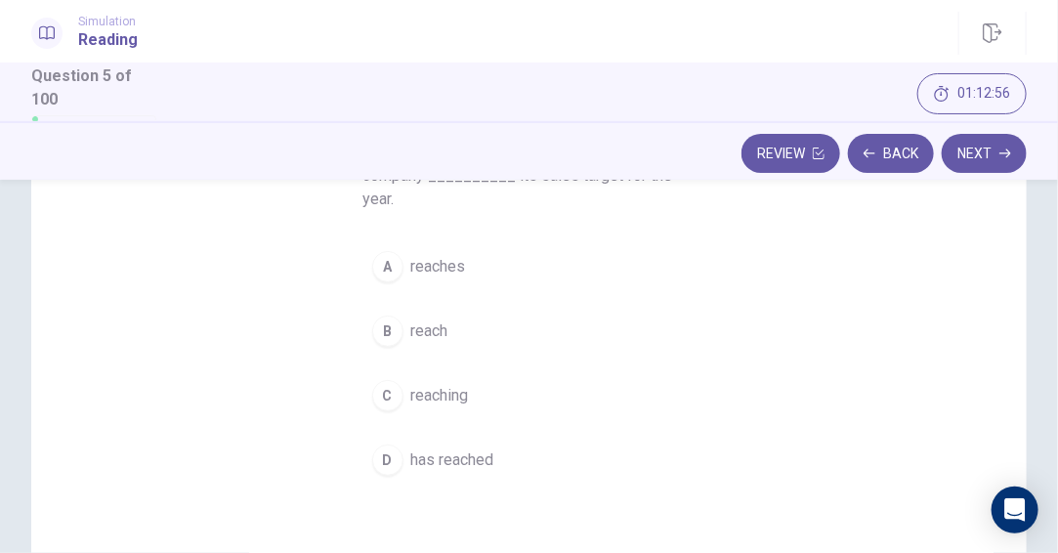
scroll to position [324, 0]
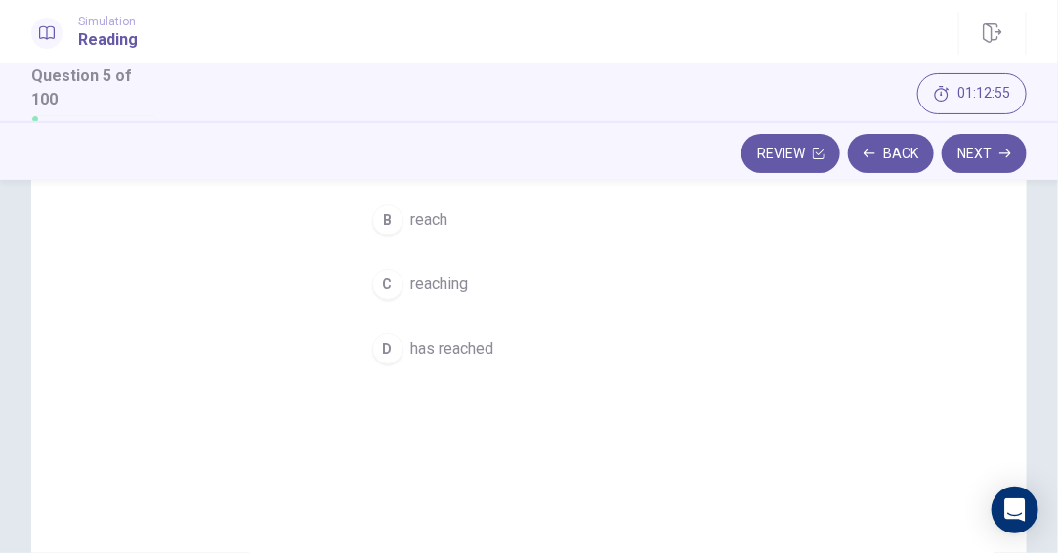
click at [475, 337] on span "has reached" at bounding box center [452, 348] width 83 height 23
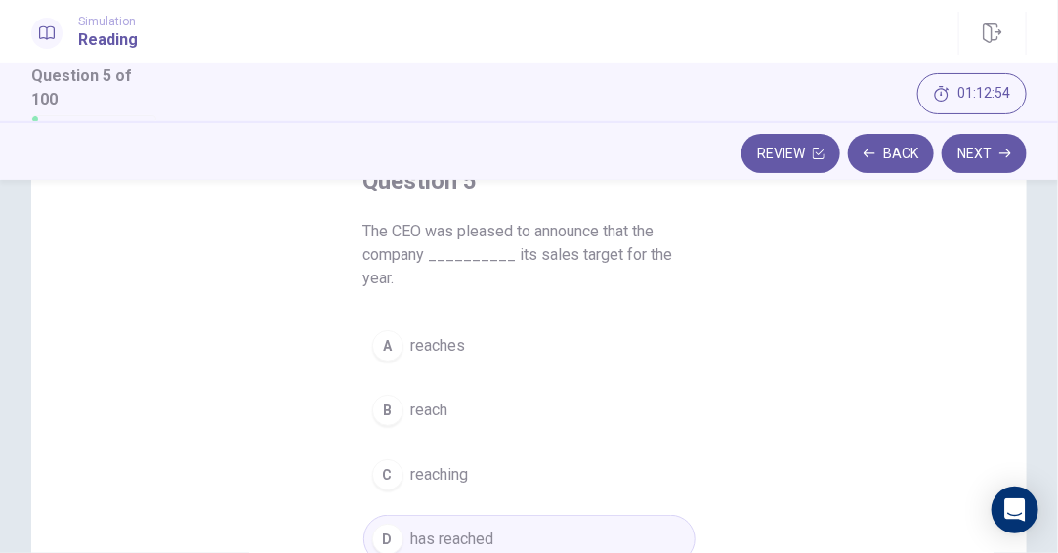
scroll to position [31, 0]
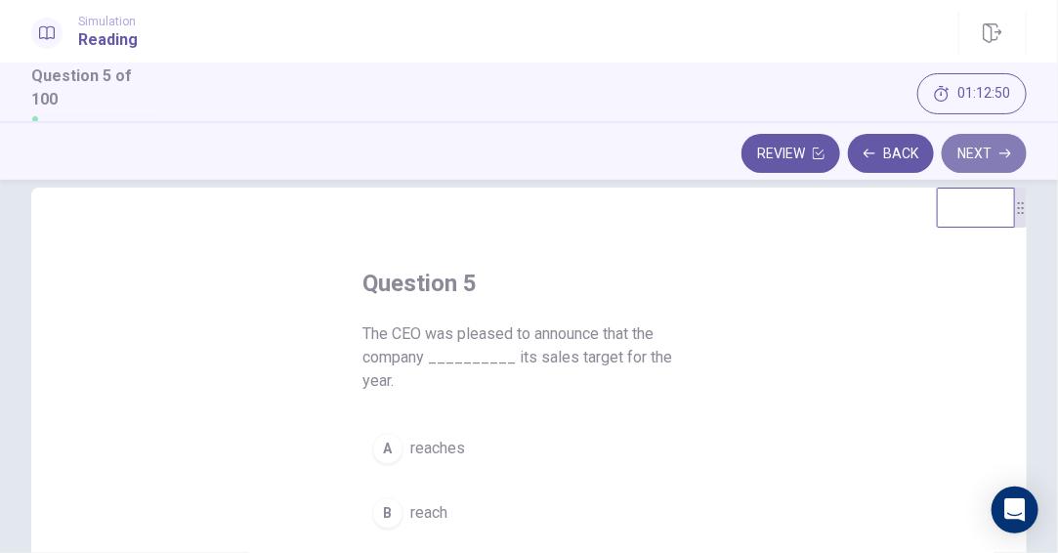
click at [986, 162] on button "Next" at bounding box center [983, 153] width 85 height 39
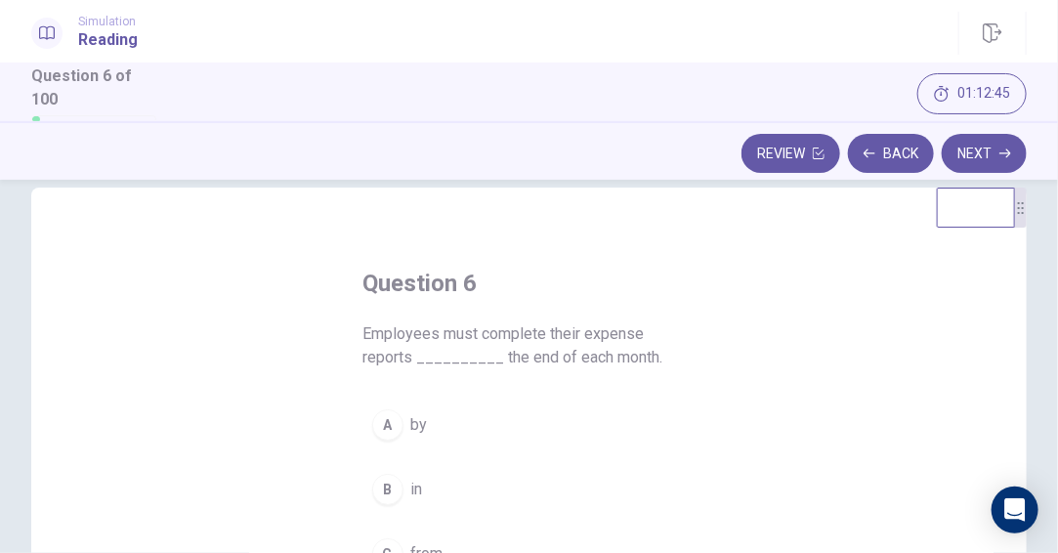
click at [396, 421] on div "A" at bounding box center [387, 424] width 31 height 31
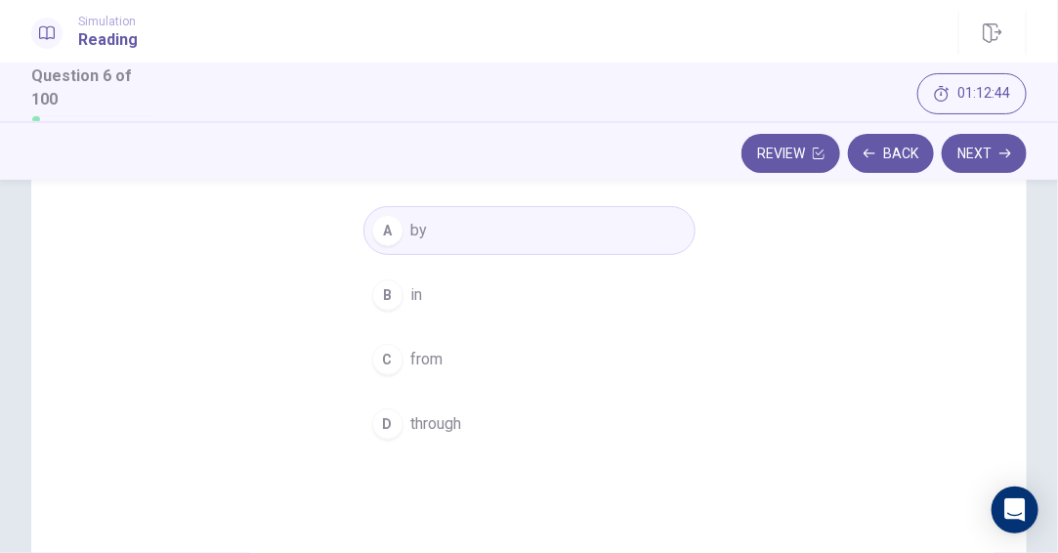
scroll to position [227, 0]
click at [958, 148] on button "Next" at bounding box center [983, 153] width 85 height 39
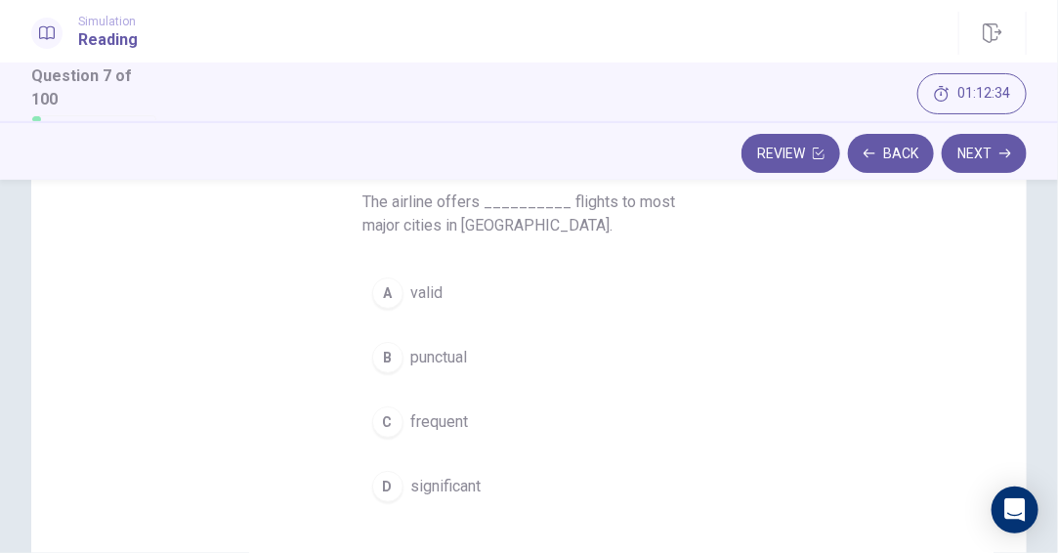
scroll to position [129, 0]
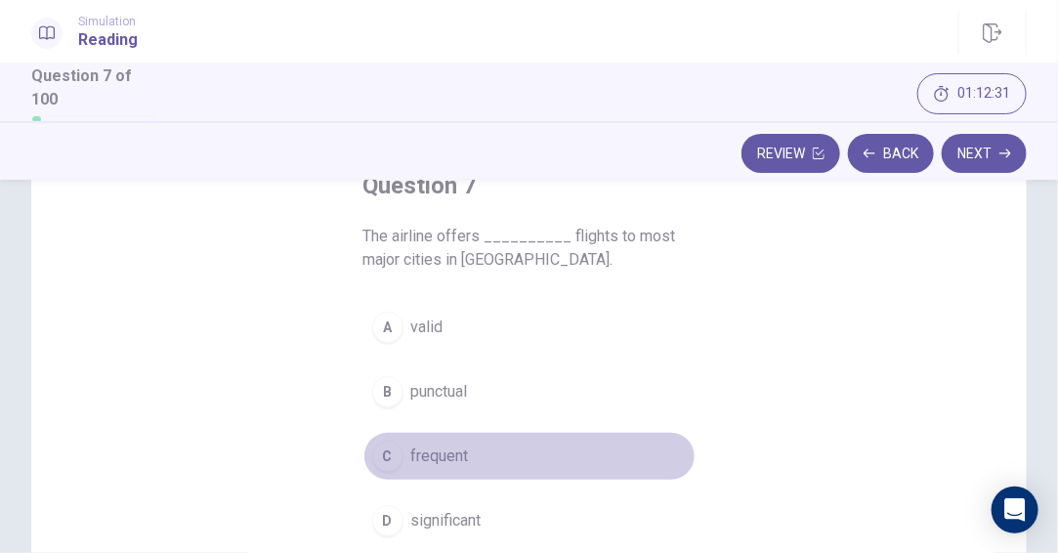
click at [437, 452] on span "frequent" at bounding box center [440, 455] width 58 height 23
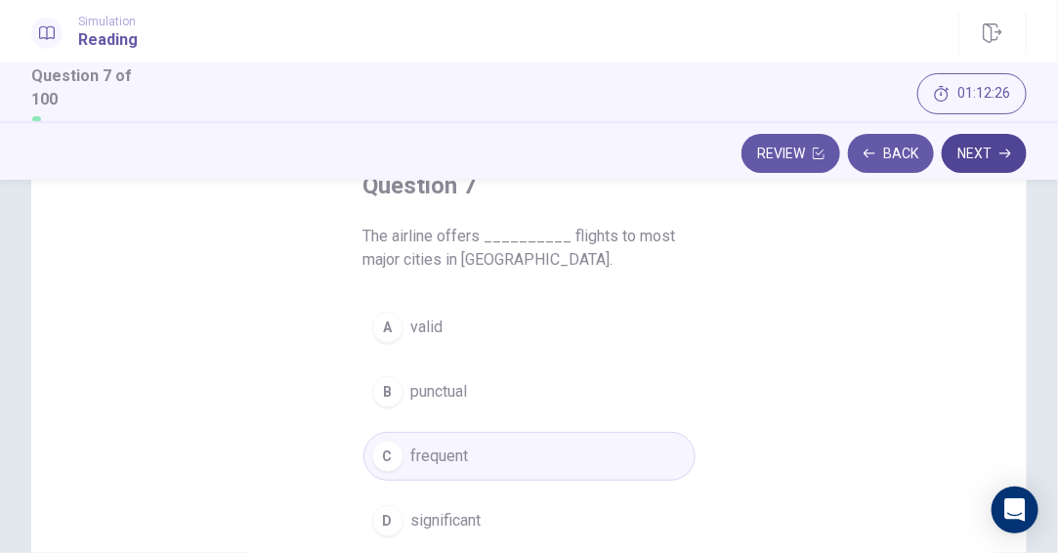
click at [972, 156] on button "Next" at bounding box center [983, 153] width 85 height 39
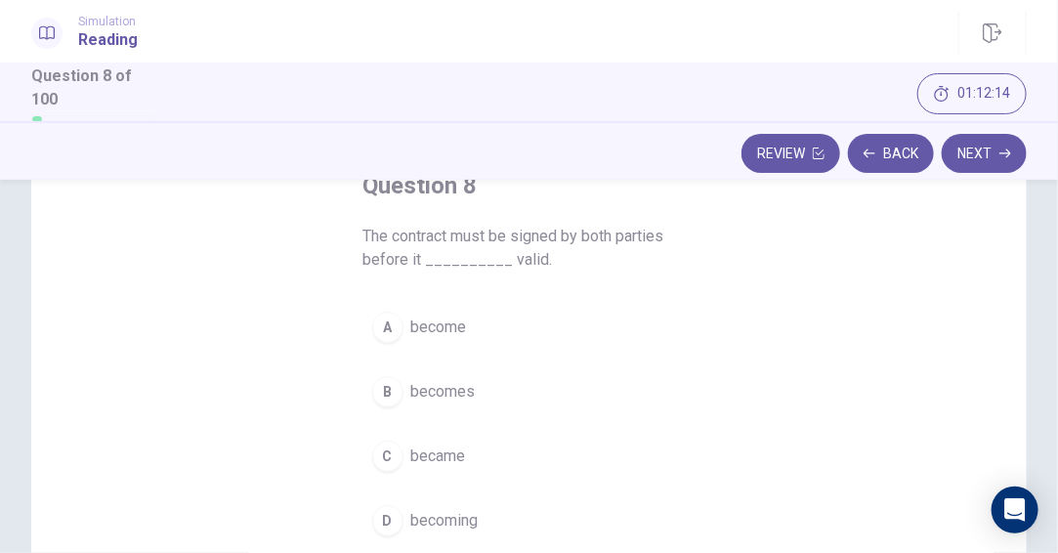
click at [440, 393] on span "becomes" at bounding box center [443, 391] width 64 height 23
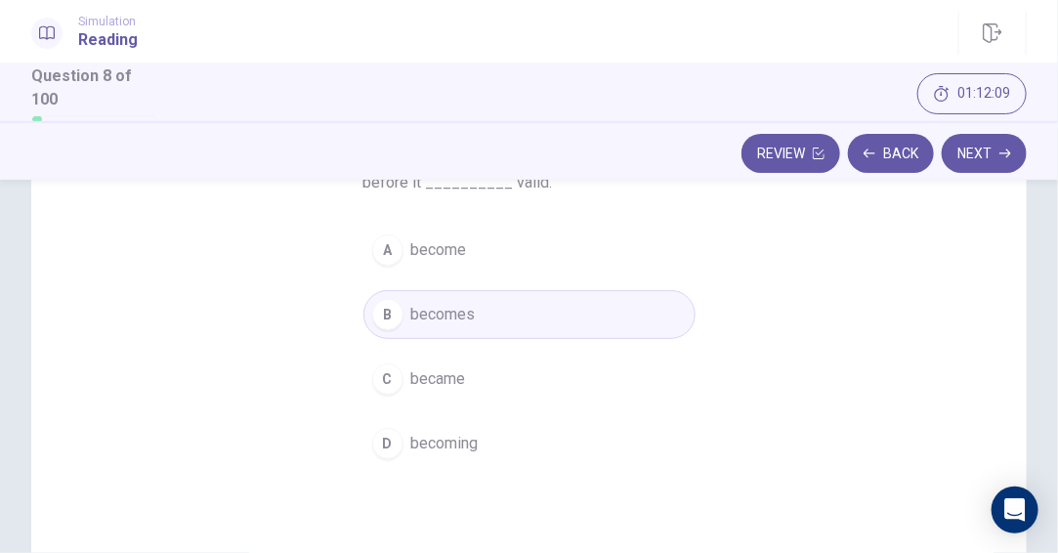
scroll to position [227, 0]
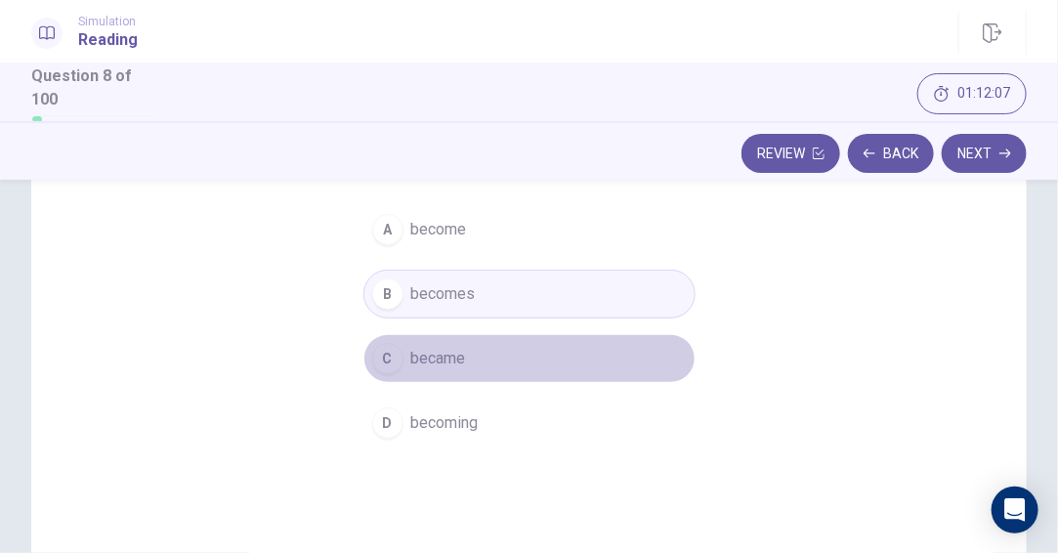
click at [460, 359] on span "became" at bounding box center [438, 358] width 55 height 23
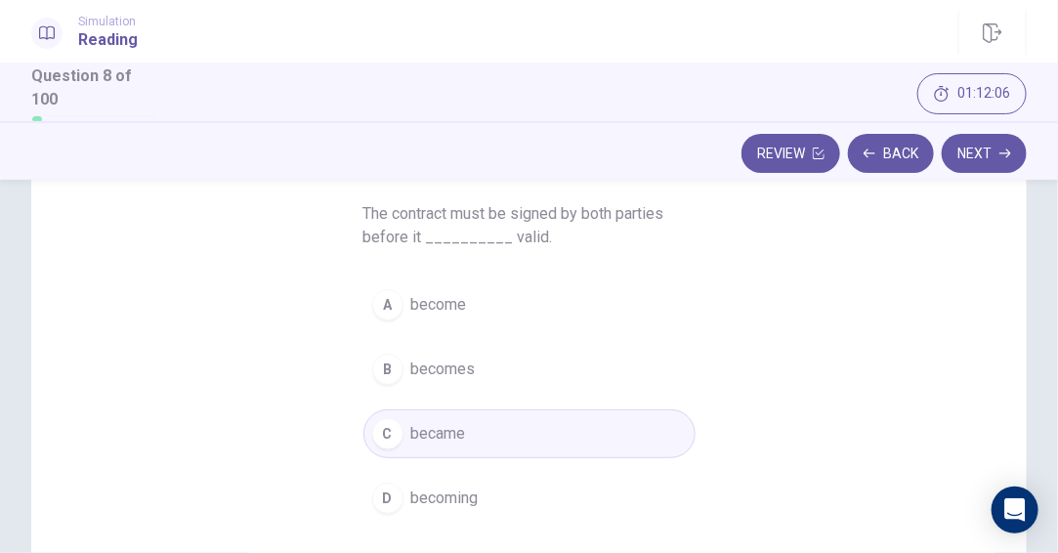
scroll to position [129, 0]
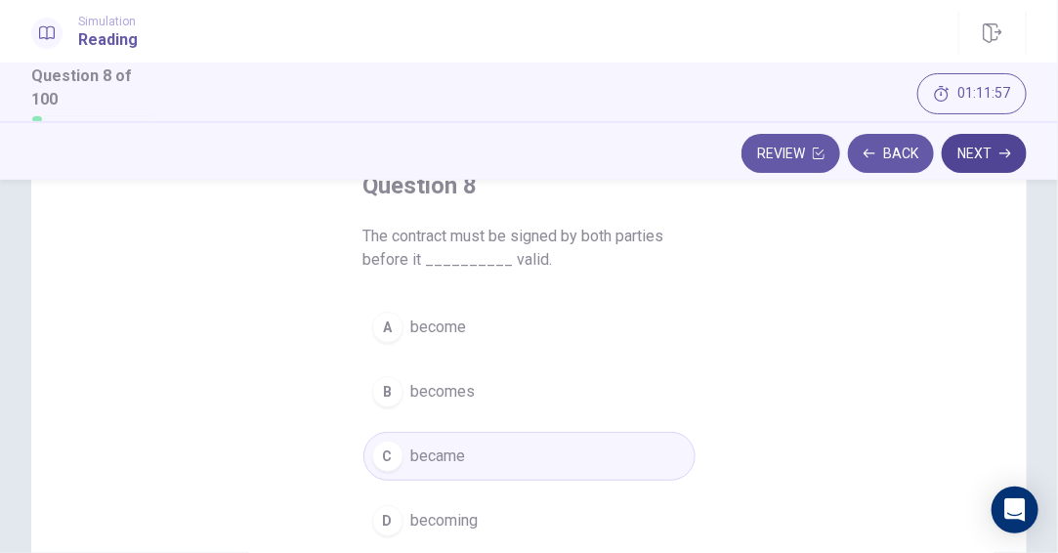
click at [991, 158] on button "Next" at bounding box center [983, 153] width 85 height 39
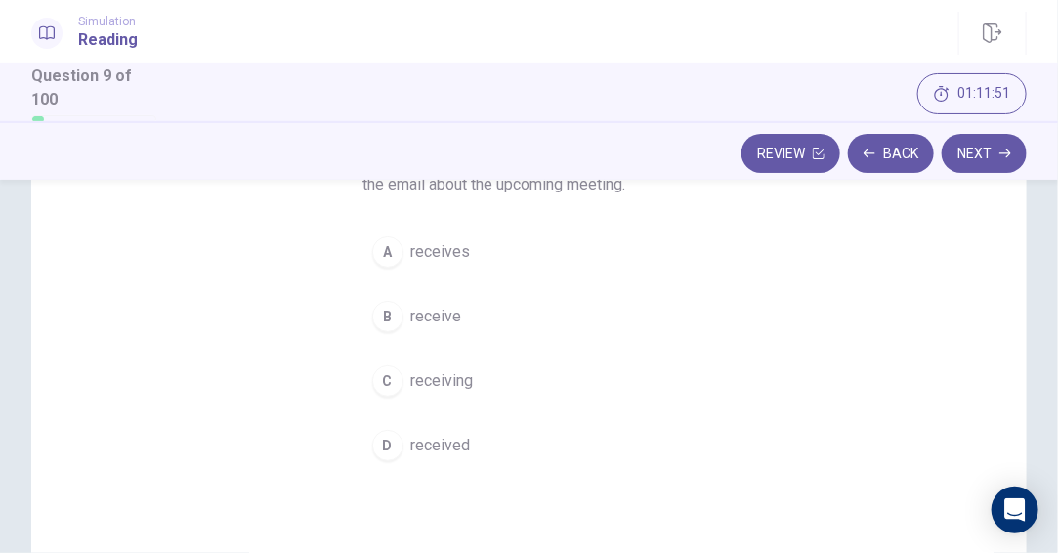
scroll to position [227, 0]
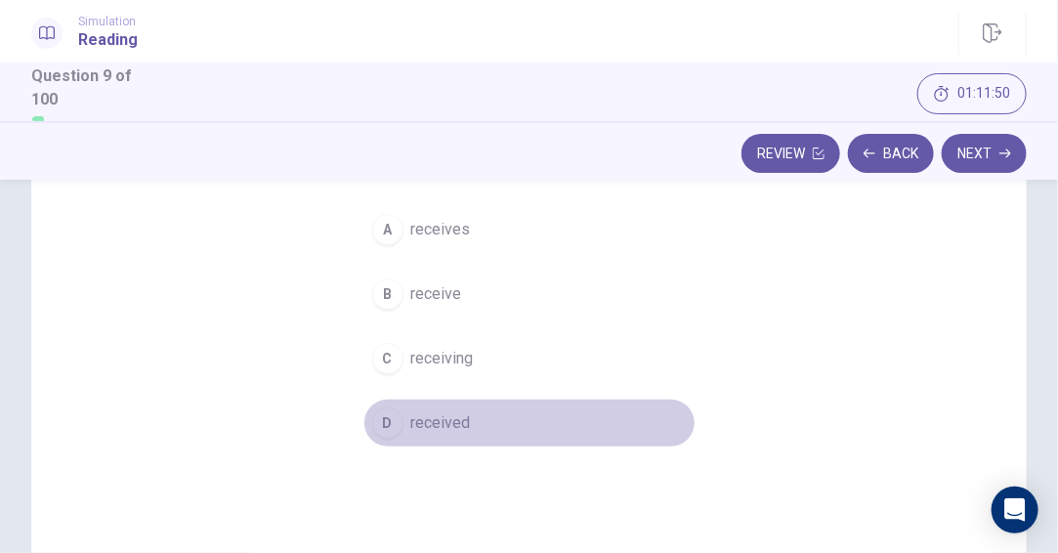
drag, startPoint x: 446, startPoint y: 421, endPoint x: 471, endPoint y: 406, distance: 28.5
click at [446, 421] on span "received" at bounding box center [441, 422] width 60 height 23
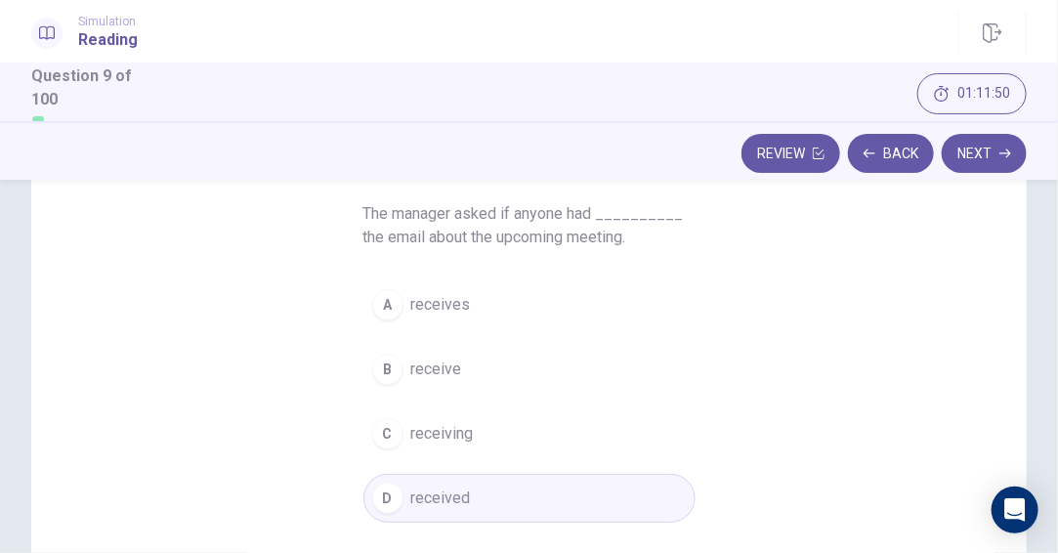
scroll to position [129, 0]
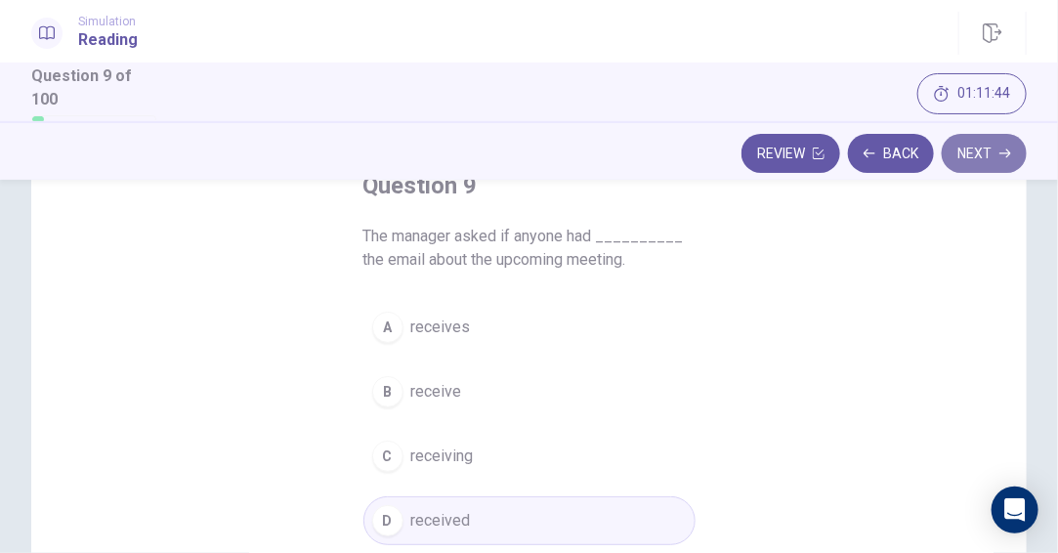
click at [978, 154] on button "Next" at bounding box center [983, 153] width 85 height 39
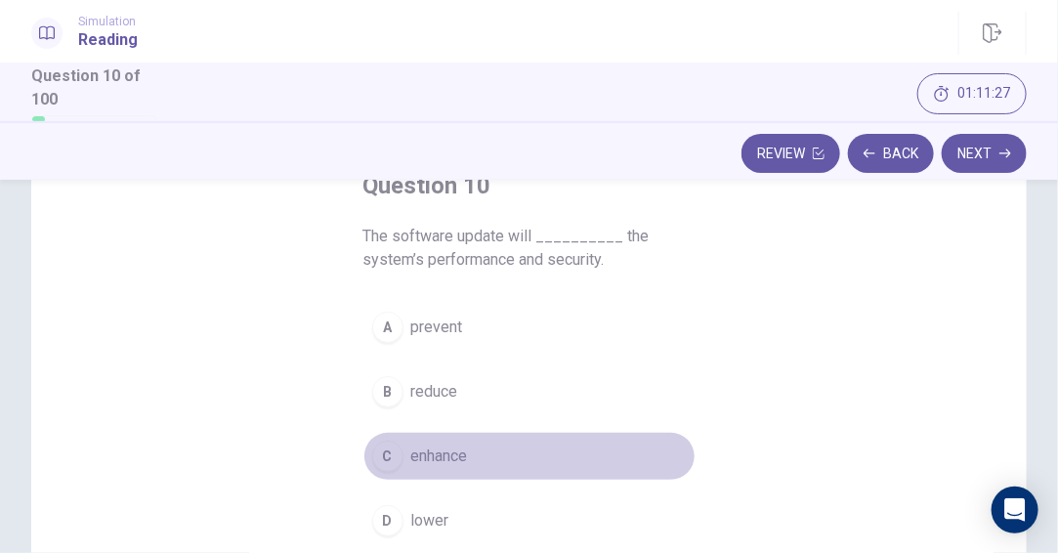
click at [411, 461] on span "enhance" at bounding box center [439, 455] width 57 height 23
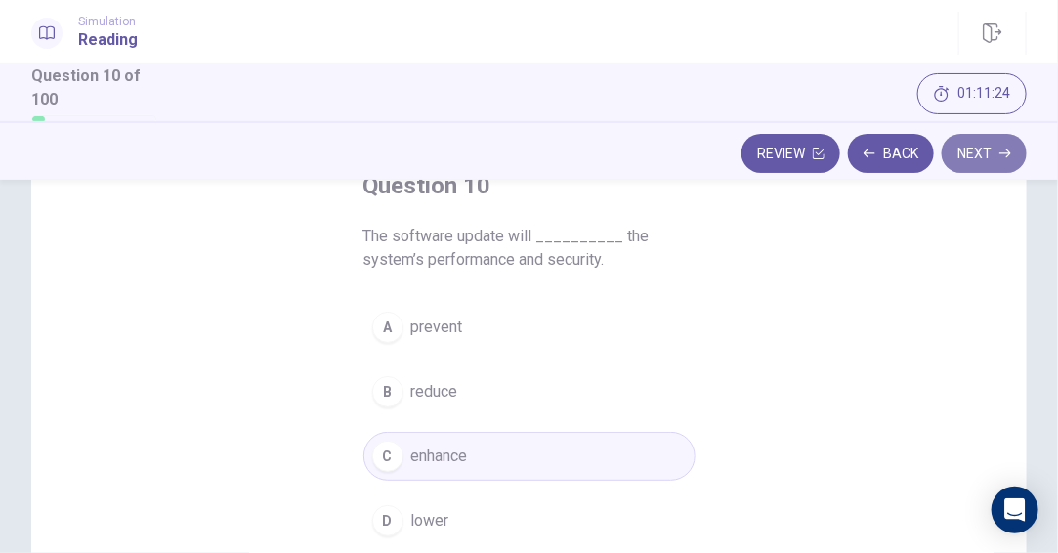
click at [998, 162] on button "Next" at bounding box center [983, 153] width 85 height 39
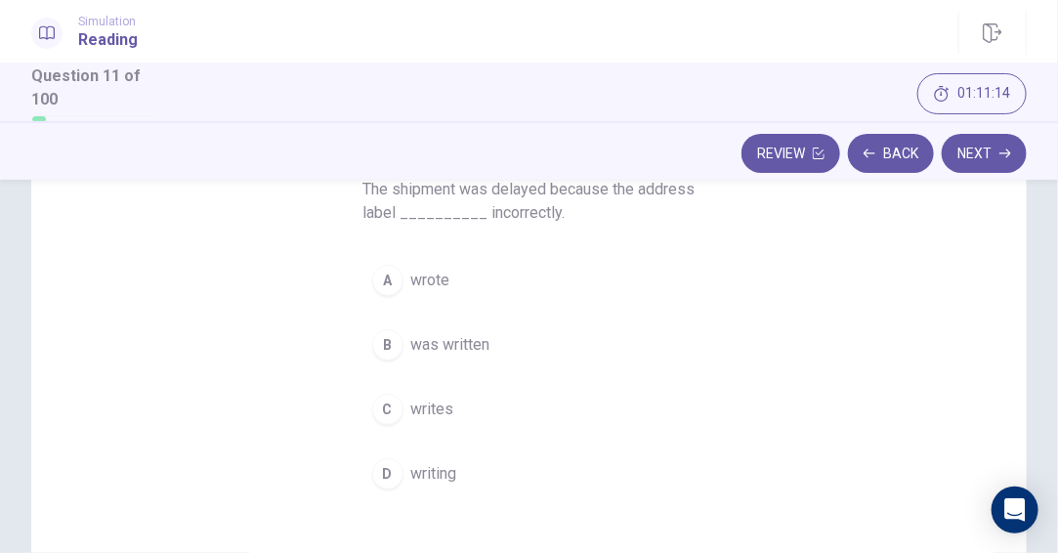
scroll to position [227, 0]
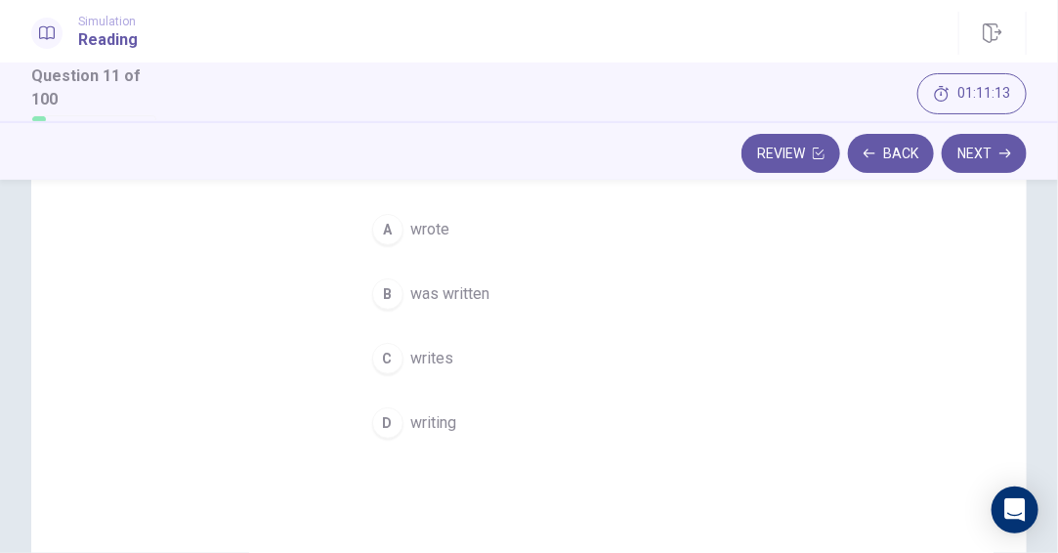
click at [451, 292] on span "was written" at bounding box center [450, 293] width 79 height 23
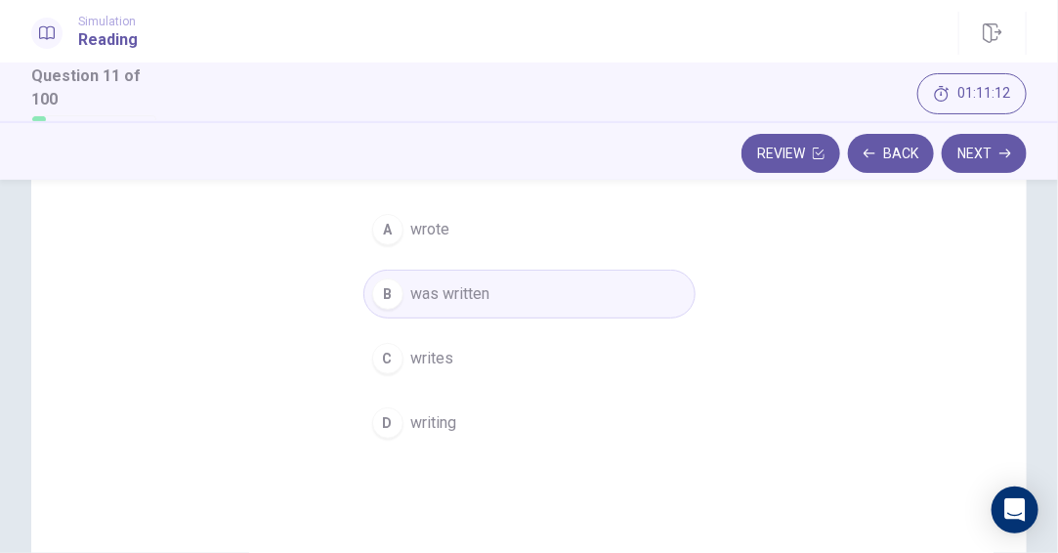
scroll to position [129, 0]
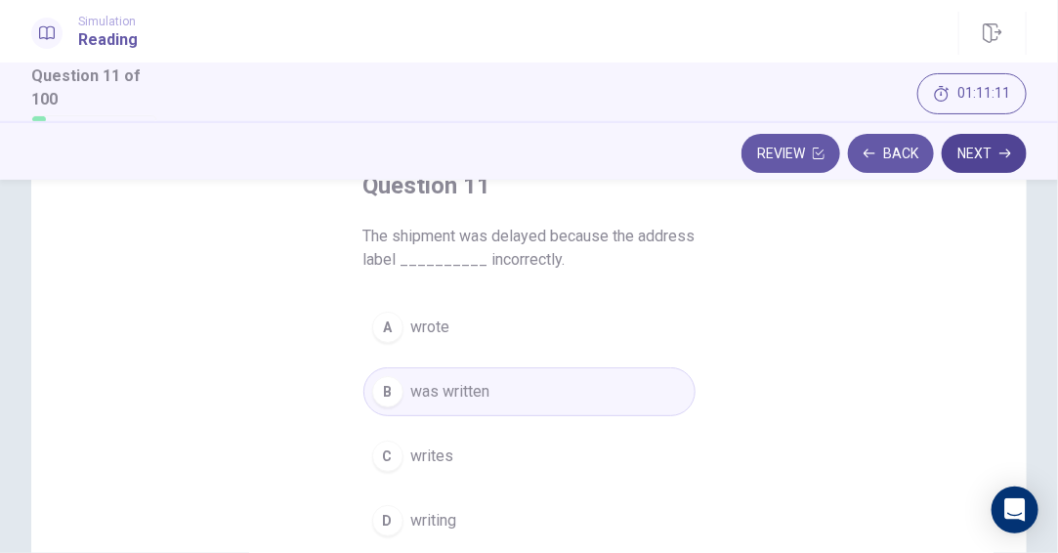
click at [979, 156] on button "Next" at bounding box center [983, 153] width 85 height 39
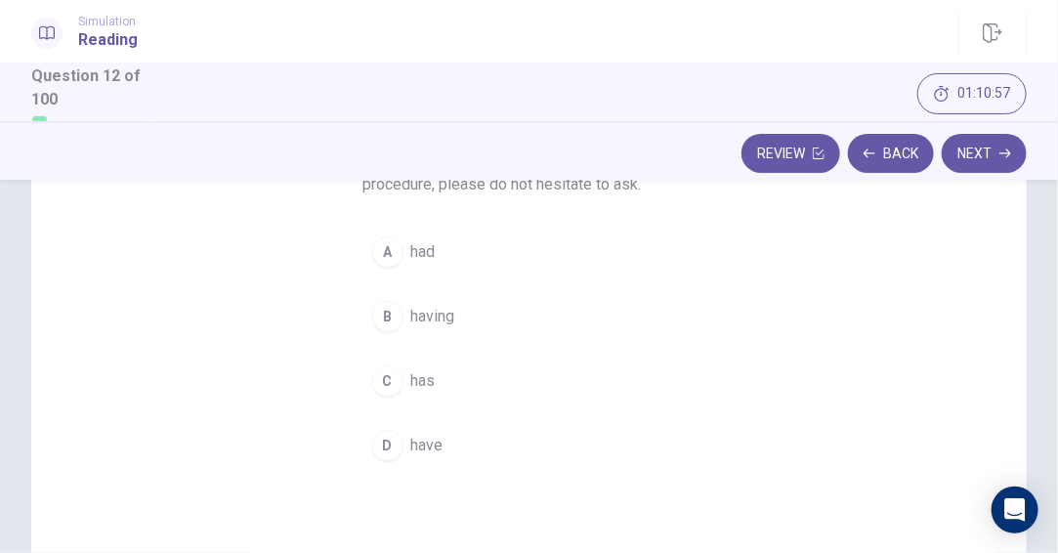
scroll to position [227, 0]
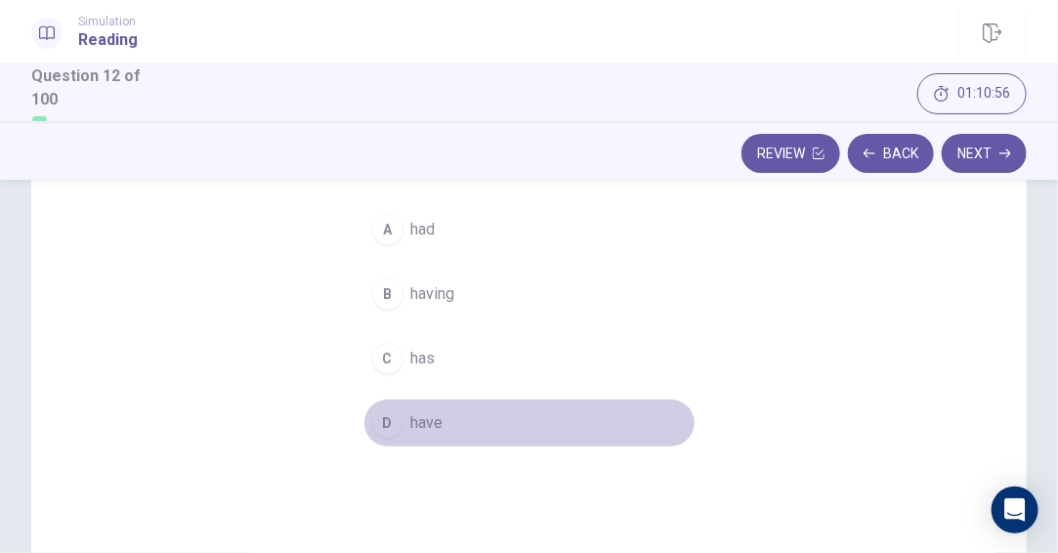
click at [421, 423] on span "have" at bounding box center [427, 422] width 32 height 23
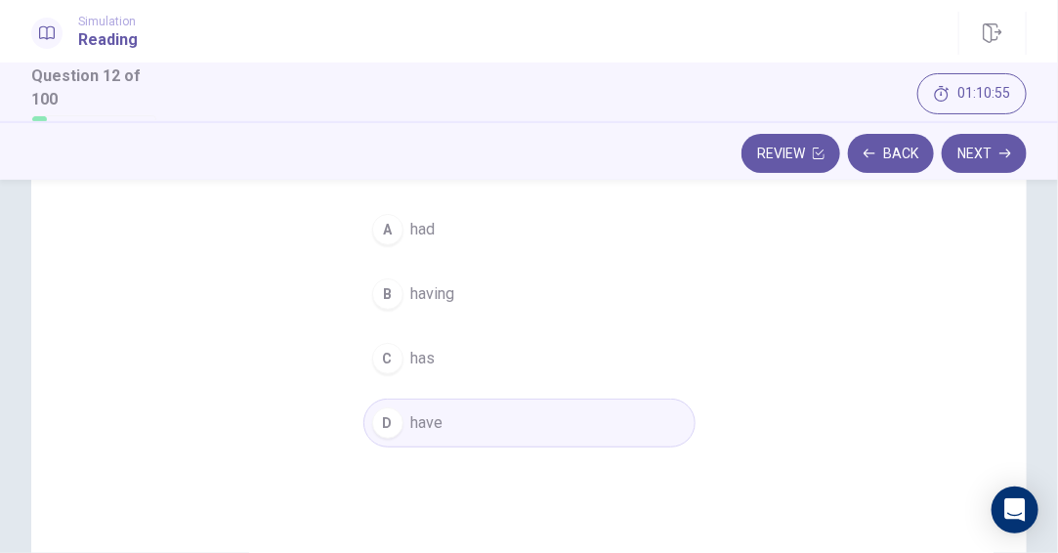
scroll to position [129, 0]
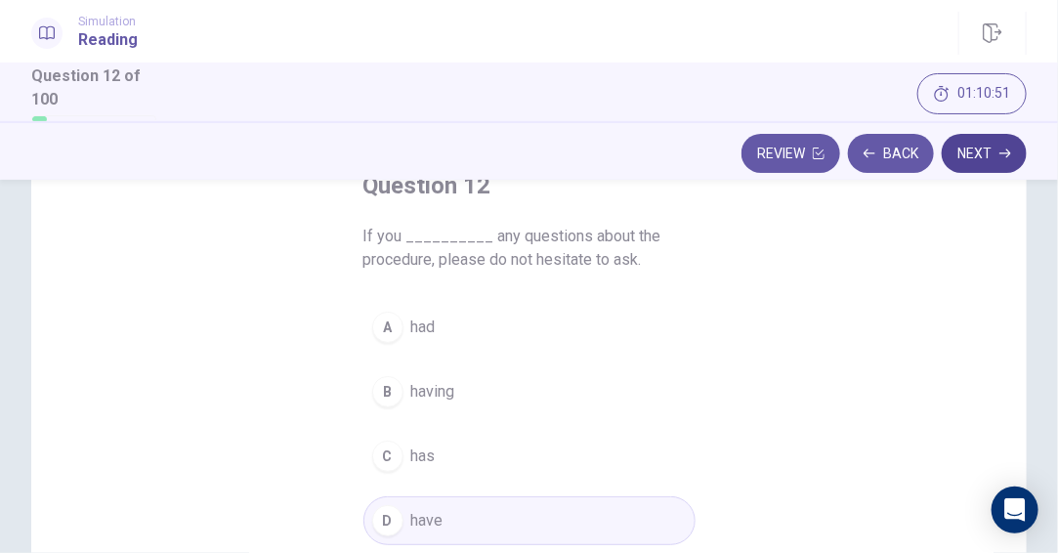
click at [1007, 151] on icon "button" at bounding box center [1005, 153] width 12 height 12
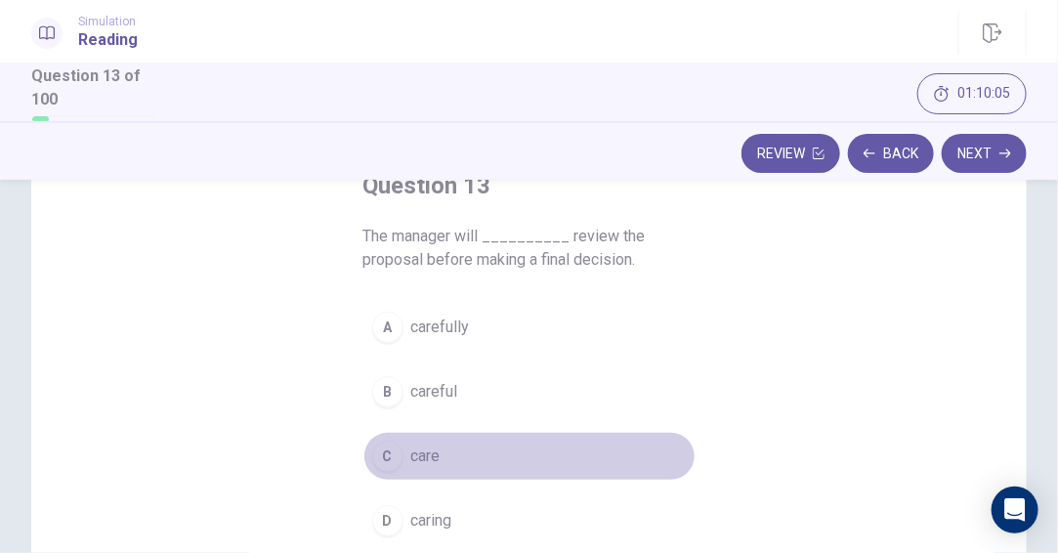
drag, startPoint x: 405, startPoint y: 456, endPoint x: 464, endPoint y: 434, distance: 62.7
click at [411, 456] on span "care" at bounding box center [425, 455] width 29 height 23
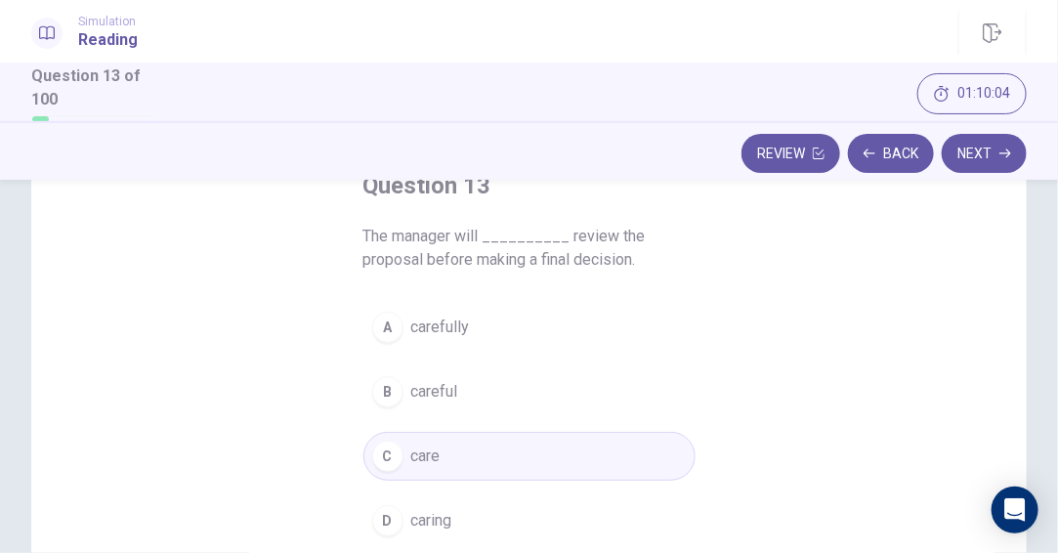
click at [991, 145] on button "Next" at bounding box center [983, 153] width 85 height 39
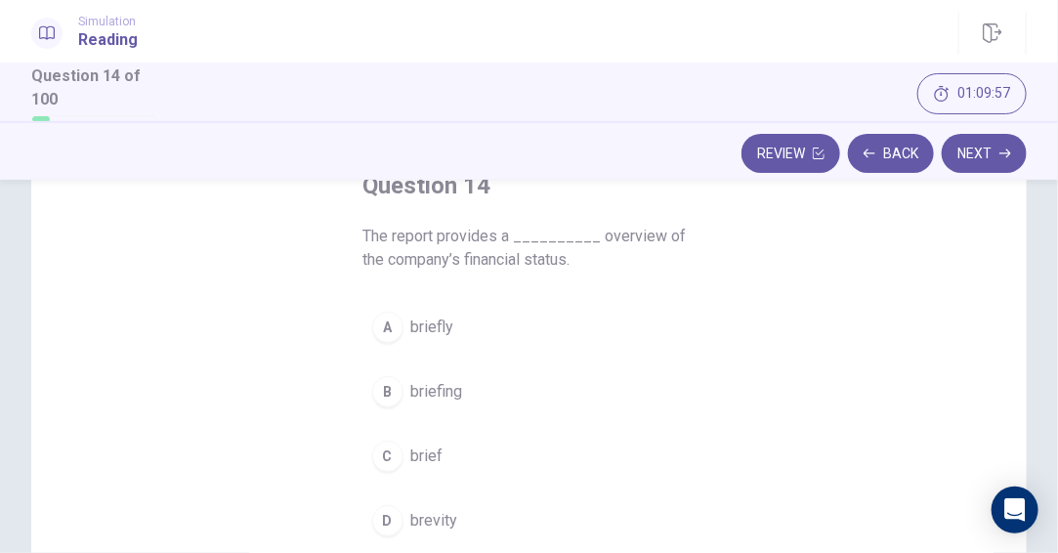
click at [415, 462] on span "brief" at bounding box center [427, 455] width 32 height 23
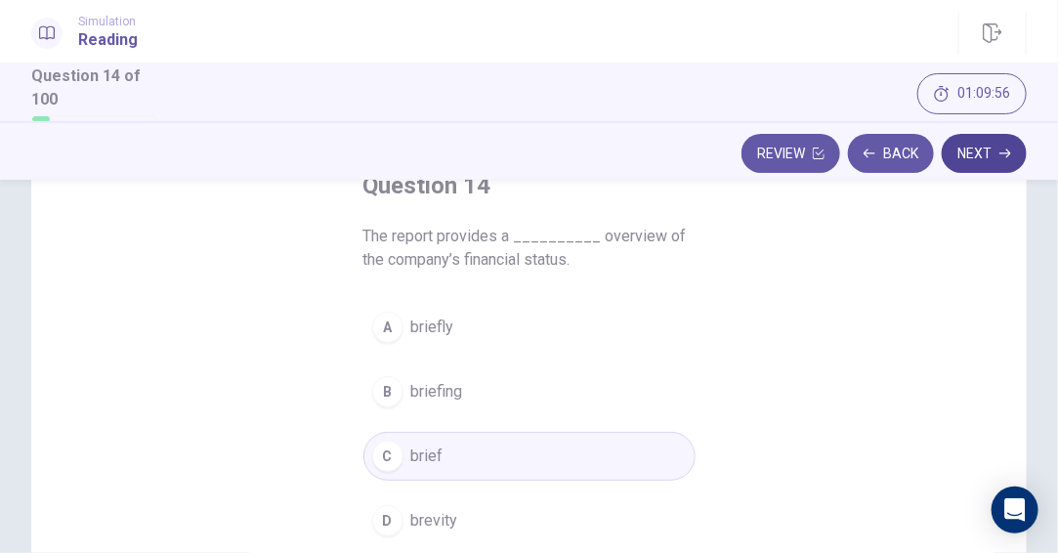
click at [1008, 146] on button "Next" at bounding box center [983, 153] width 85 height 39
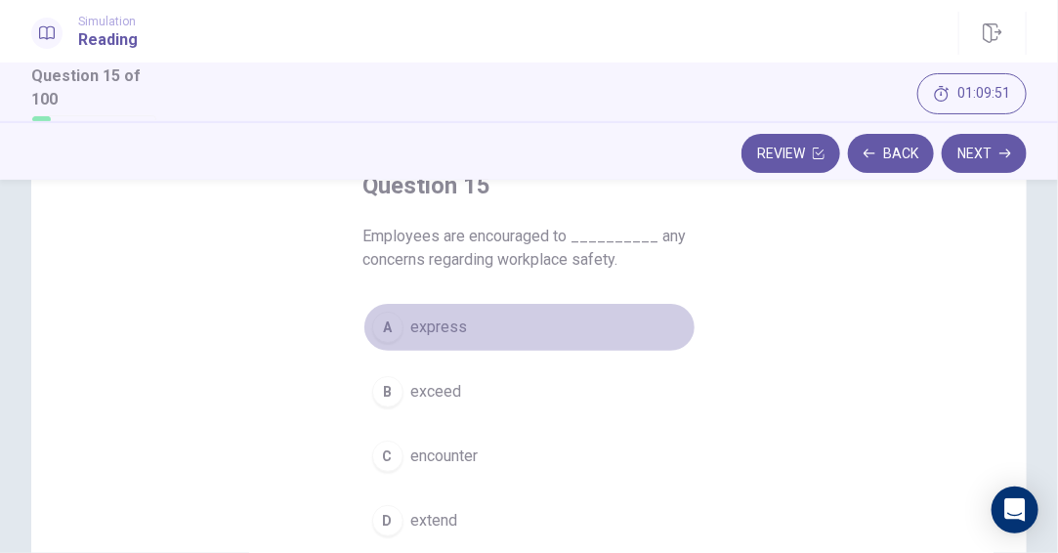
click at [437, 324] on span "express" at bounding box center [439, 326] width 57 height 23
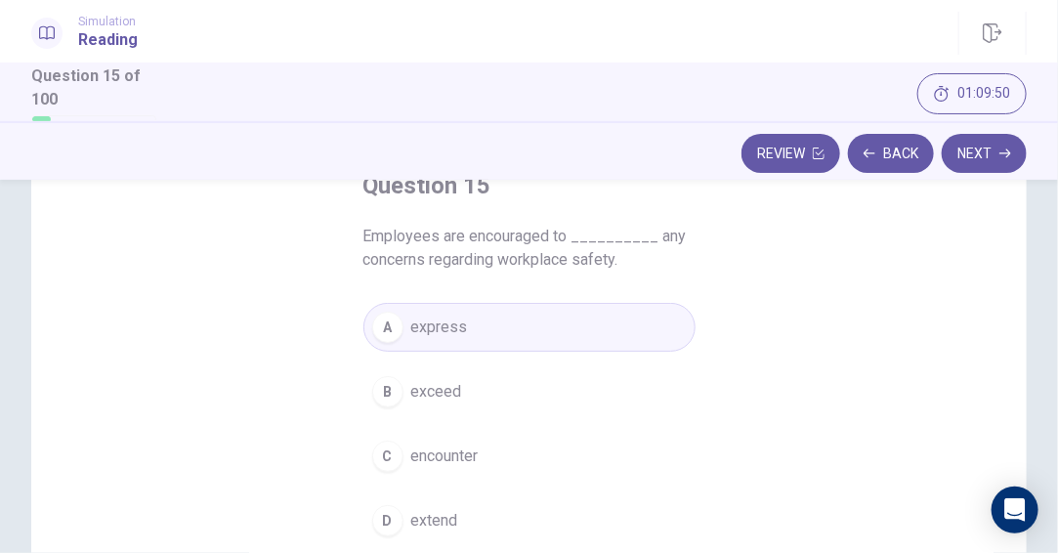
scroll to position [227, 0]
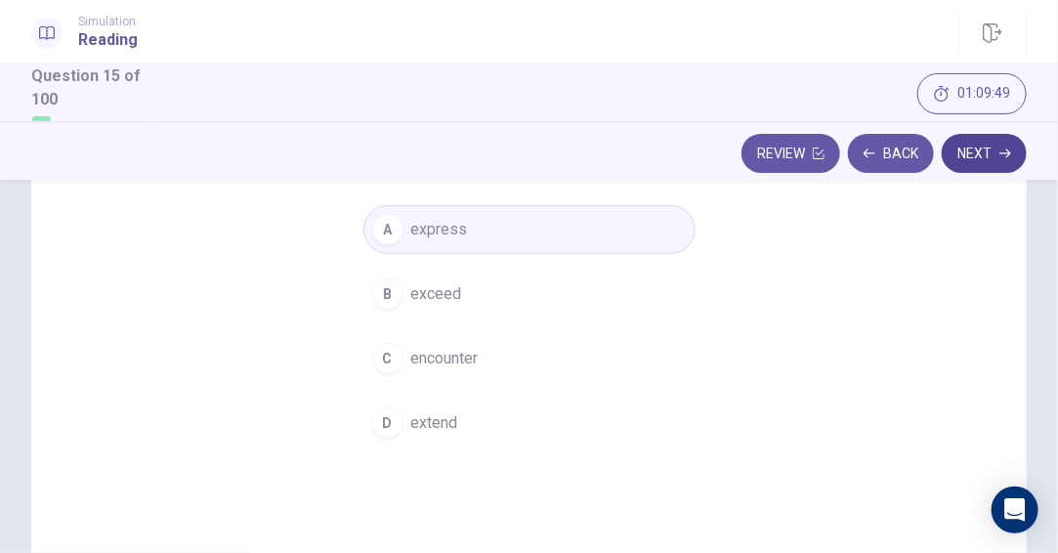
click at [976, 151] on button "Next" at bounding box center [983, 153] width 85 height 39
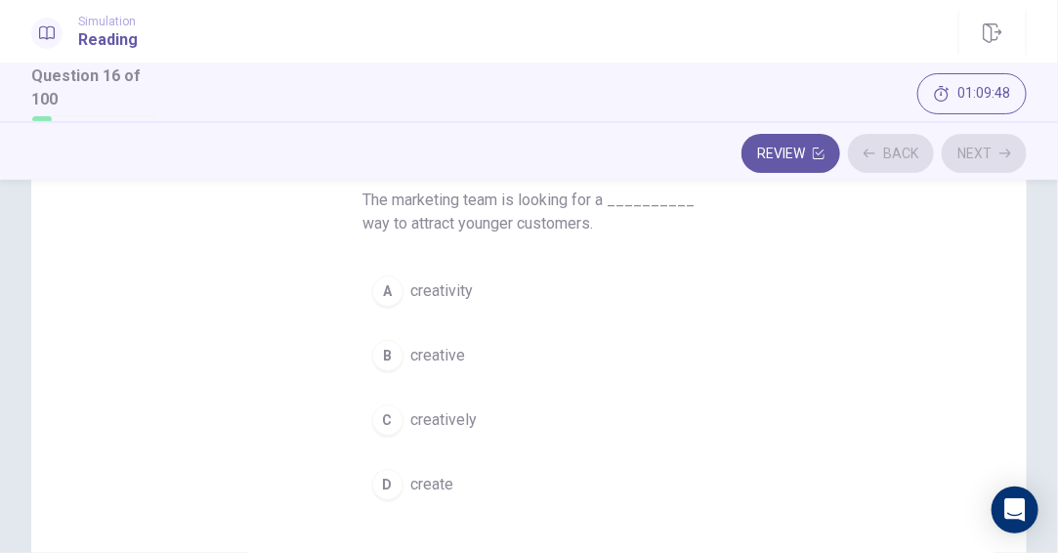
scroll to position [129, 0]
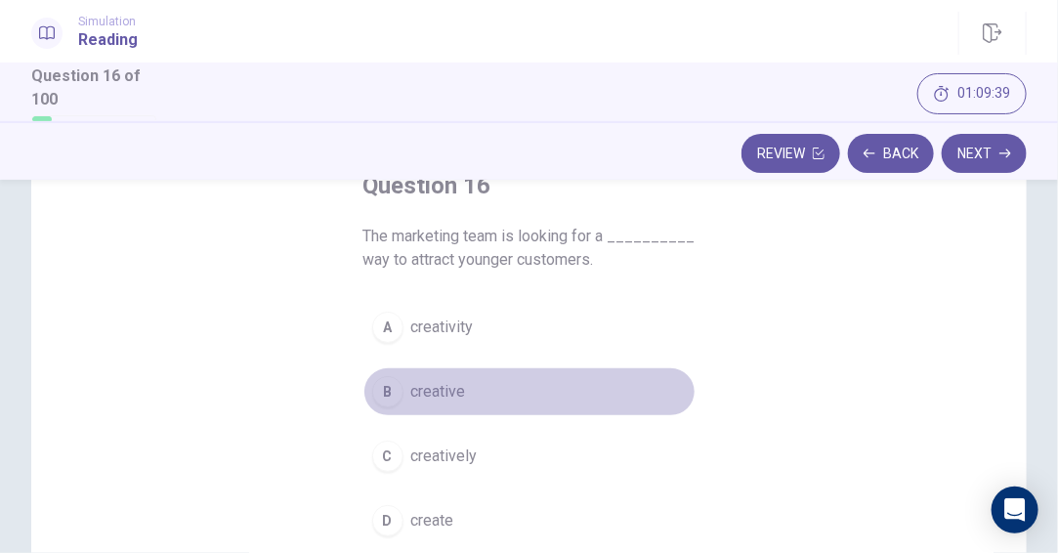
click at [435, 392] on span "creative" at bounding box center [438, 391] width 55 height 23
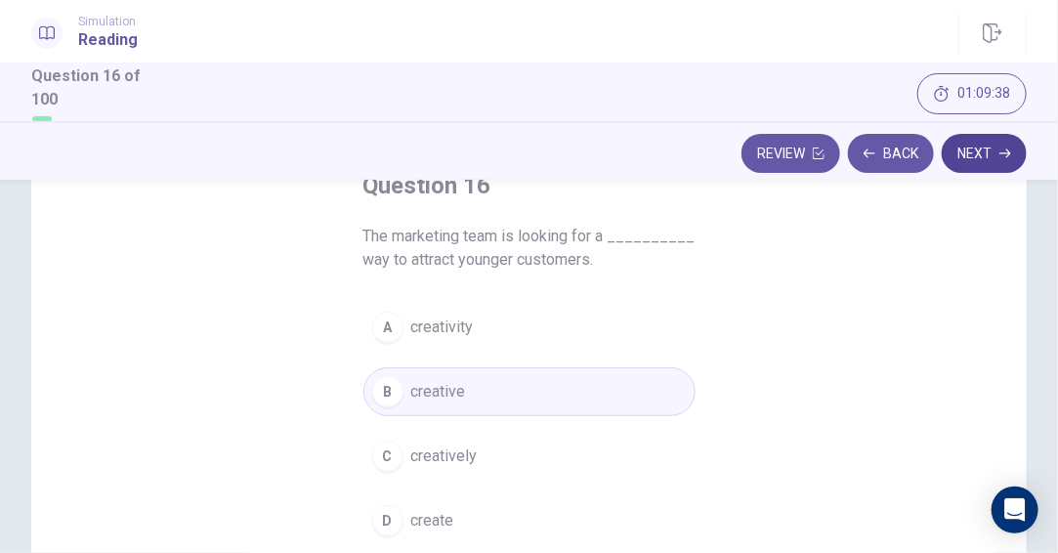
click at [980, 161] on button "Next" at bounding box center [983, 153] width 85 height 39
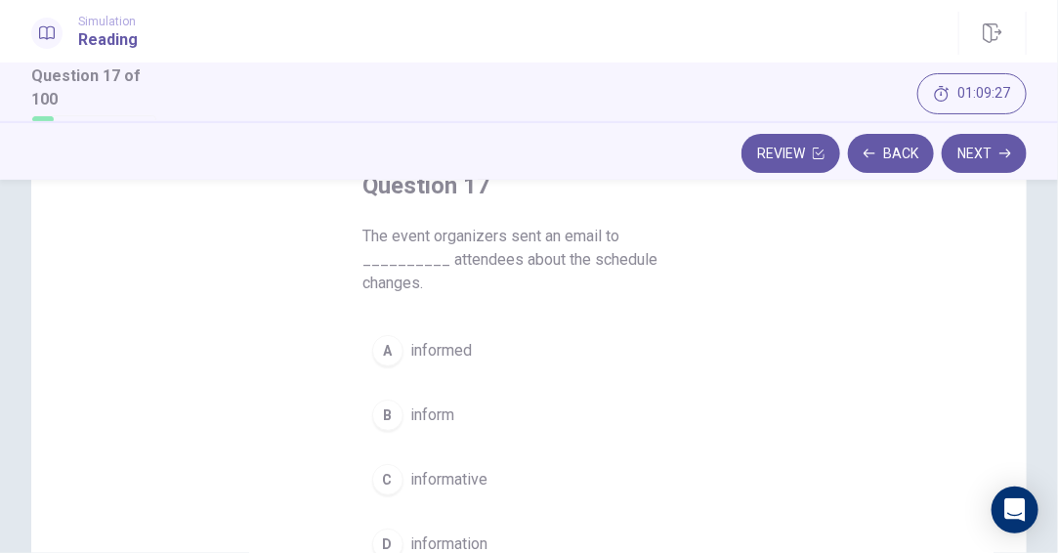
click at [421, 414] on span "inform" at bounding box center [433, 414] width 44 height 23
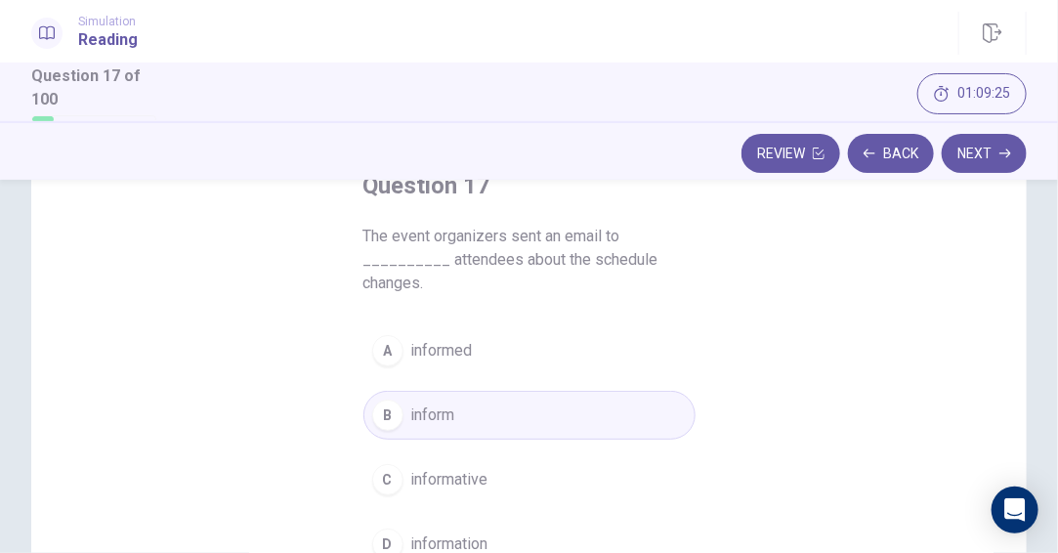
scroll to position [227, 0]
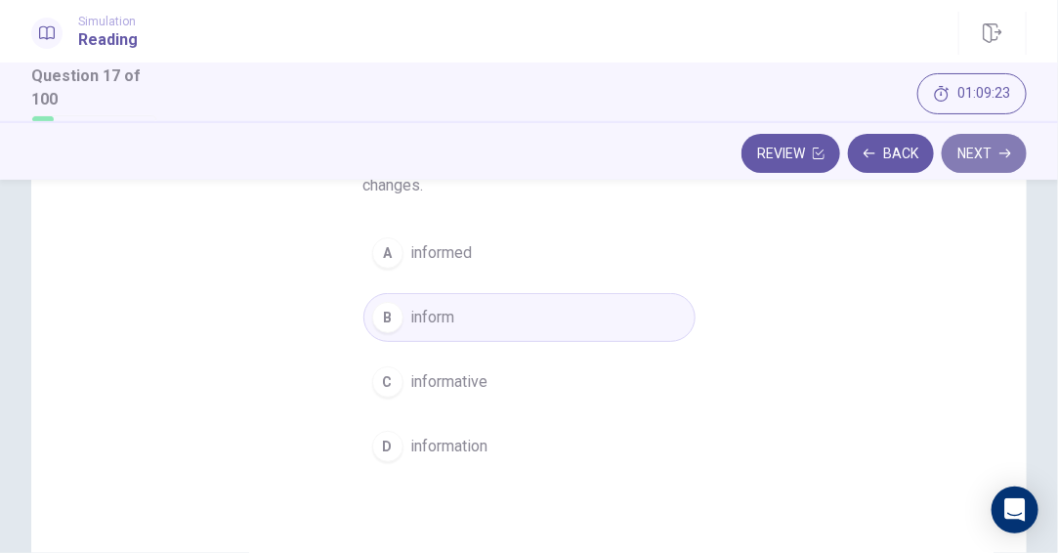
click at [959, 156] on button "Next" at bounding box center [983, 153] width 85 height 39
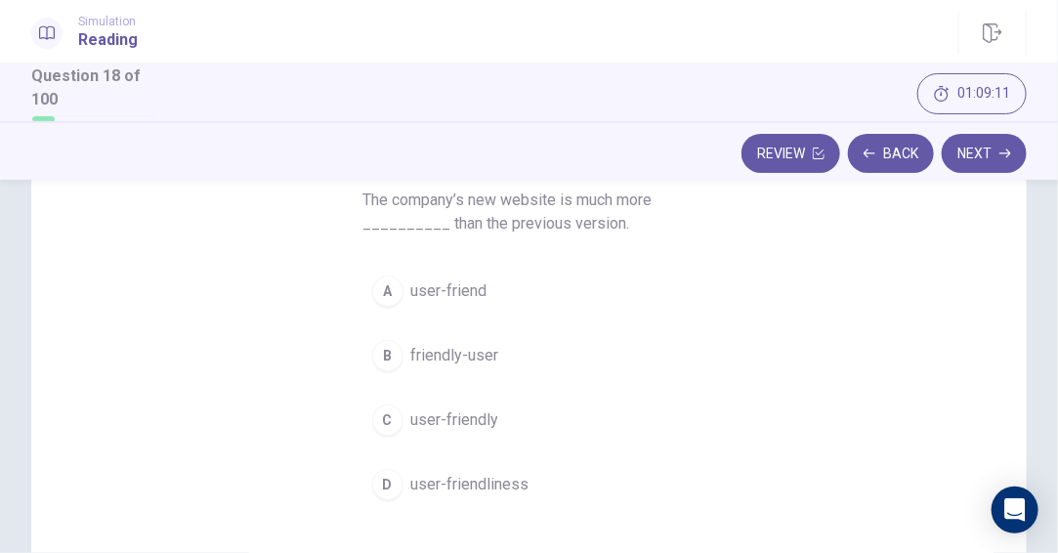
scroll to position [129, 0]
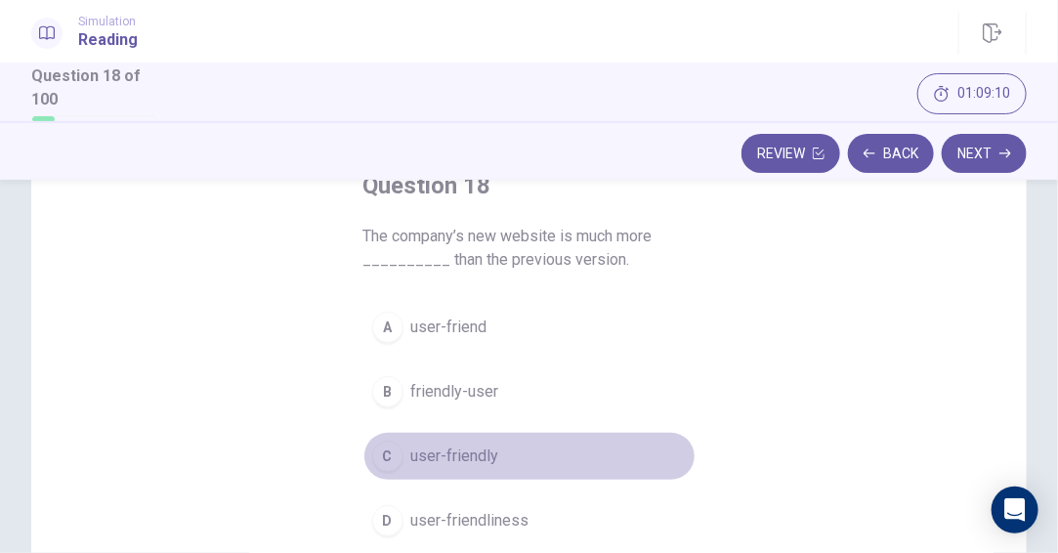
click at [457, 464] on span "user-friendly" at bounding box center [455, 455] width 88 height 23
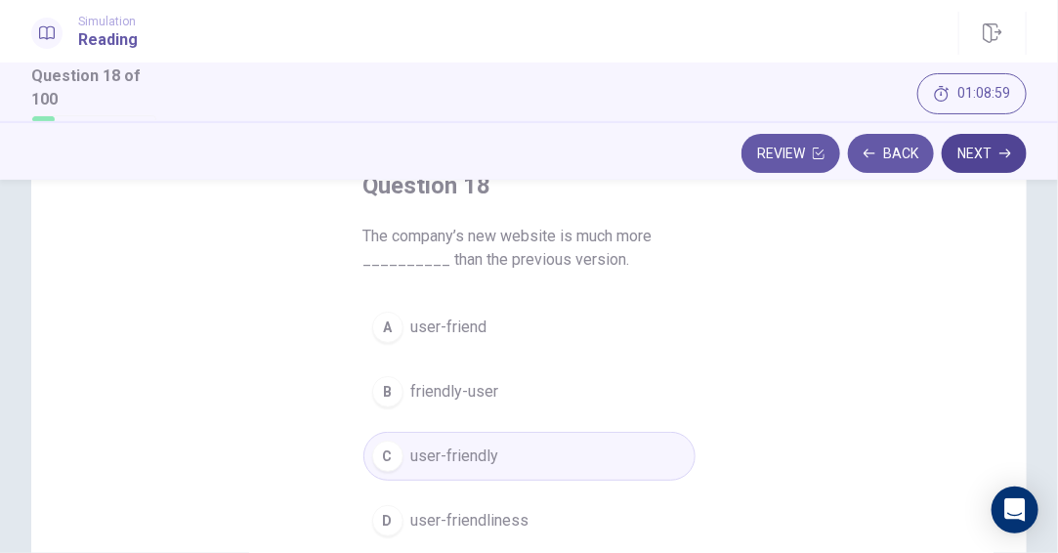
click at [977, 154] on button "Next" at bounding box center [983, 153] width 85 height 39
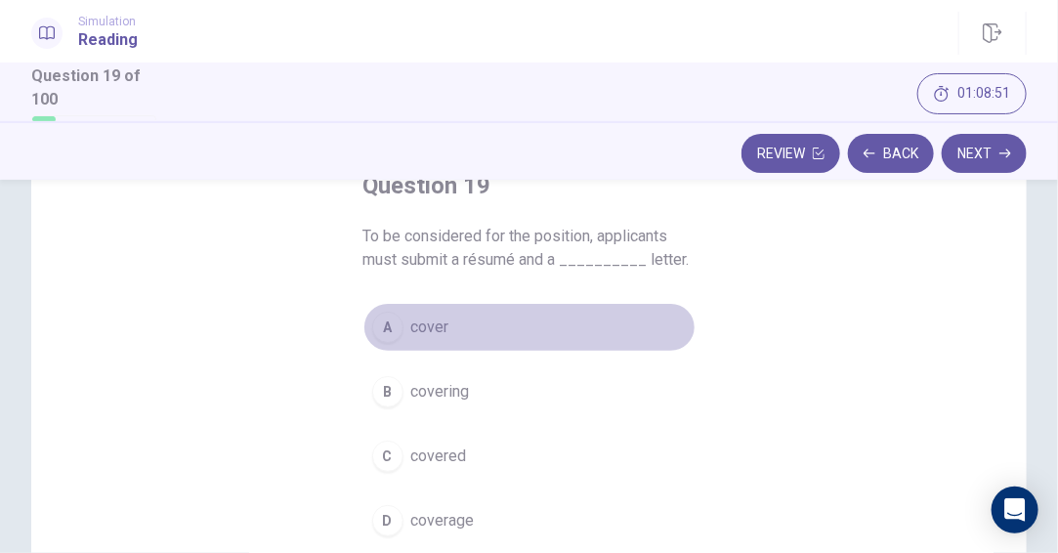
click at [432, 332] on span "cover" at bounding box center [430, 326] width 38 height 23
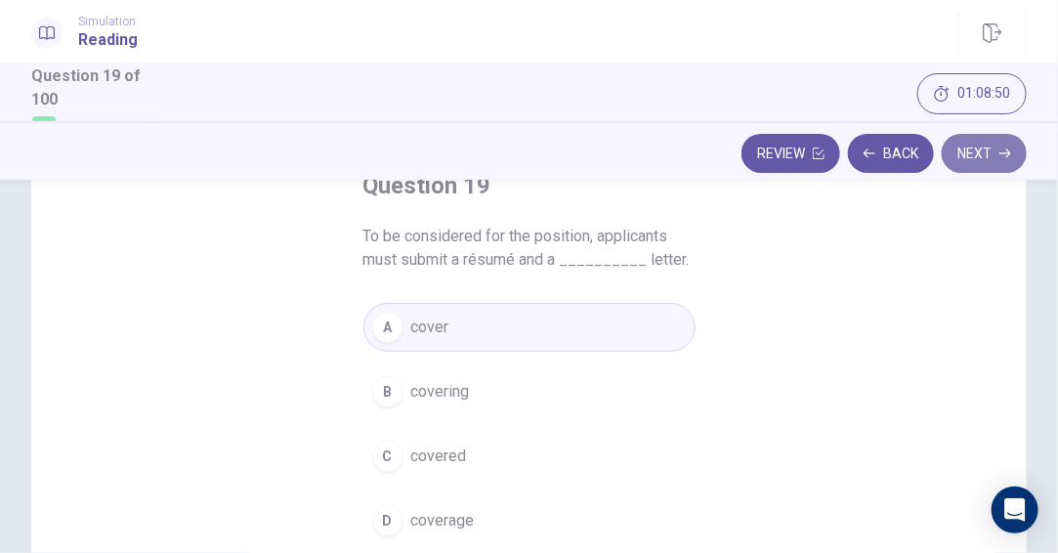
click at [989, 146] on button "Next" at bounding box center [983, 153] width 85 height 39
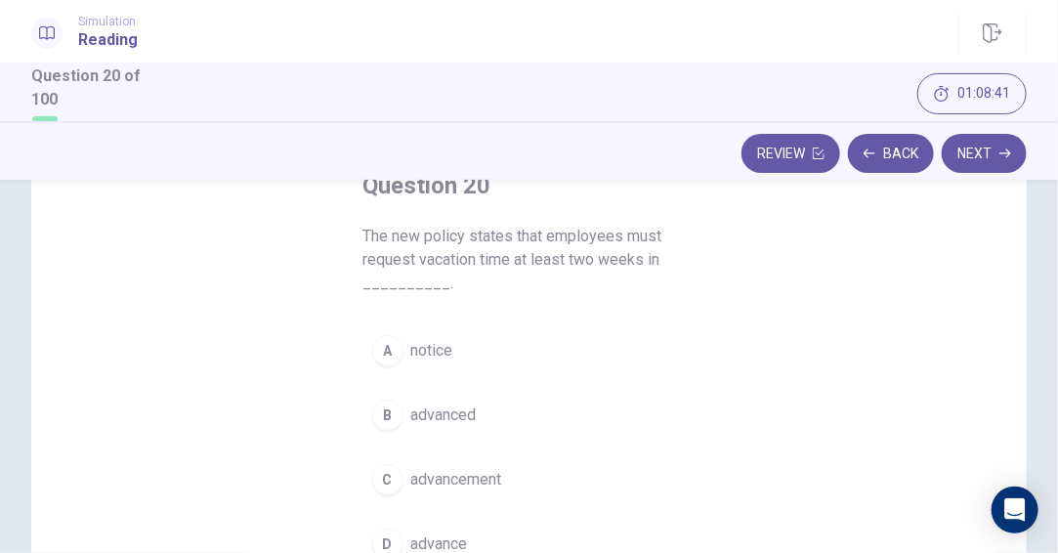
click at [466, 410] on span "advanced" at bounding box center [443, 414] width 65 height 23
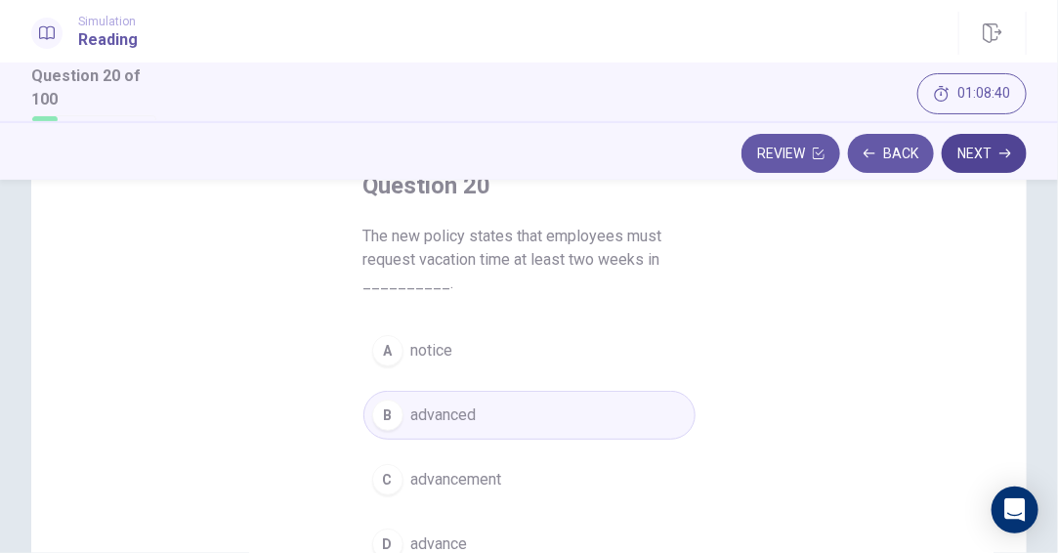
click at [998, 152] on button "Next" at bounding box center [983, 153] width 85 height 39
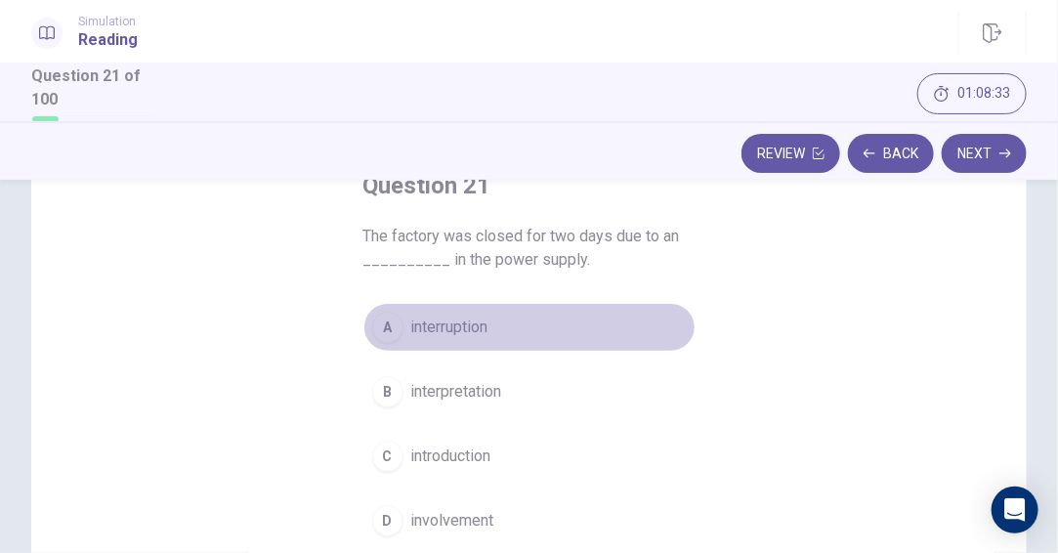
click at [459, 322] on span "interruption" at bounding box center [449, 326] width 77 height 23
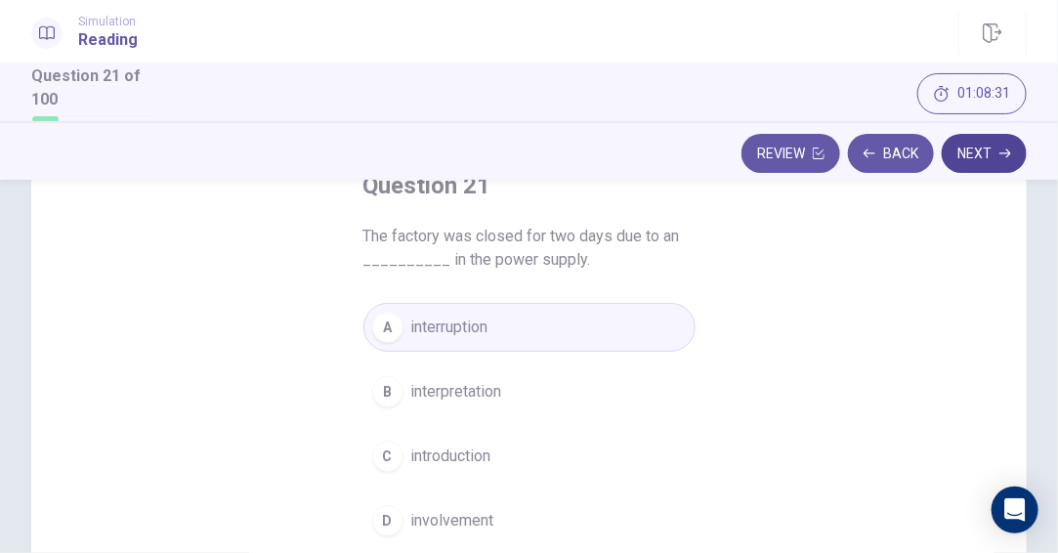
click at [1016, 157] on button "Next" at bounding box center [983, 153] width 85 height 39
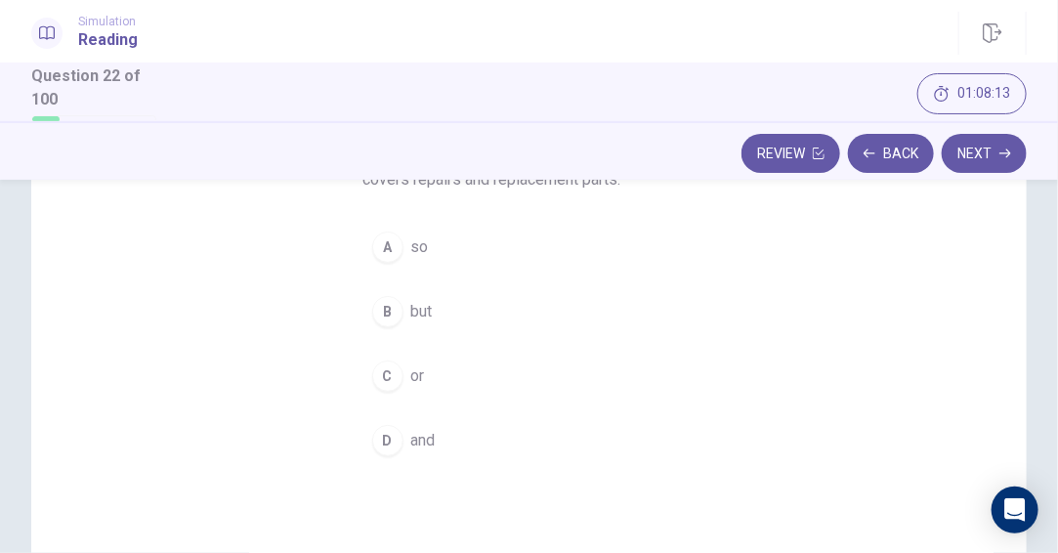
scroll to position [227, 0]
click at [412, 421] on span "and" at bounding box center [423, 422] width 24 height 23
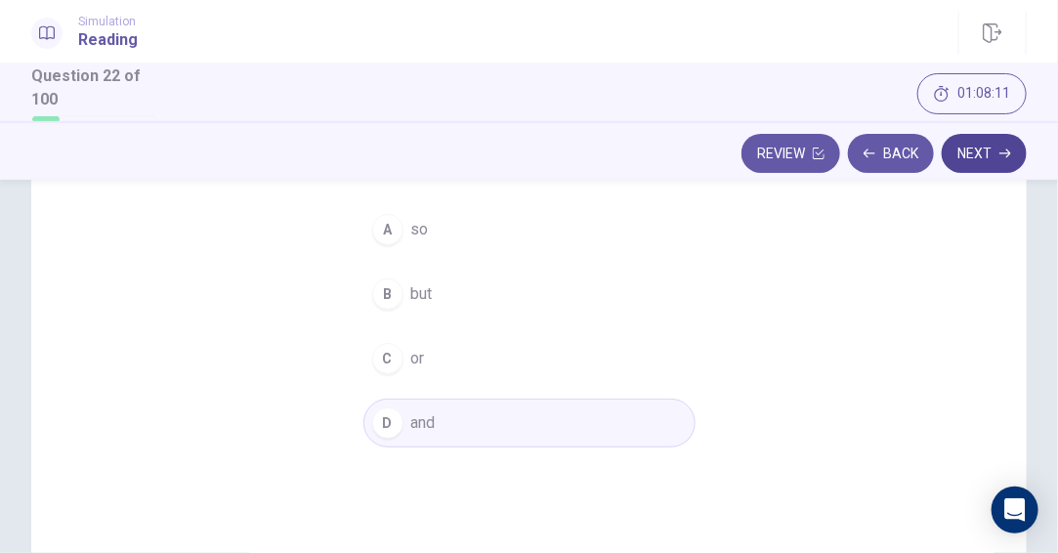
click at [978, 161] on button "Next" at bounding box center [983, 153] width 85 height 39
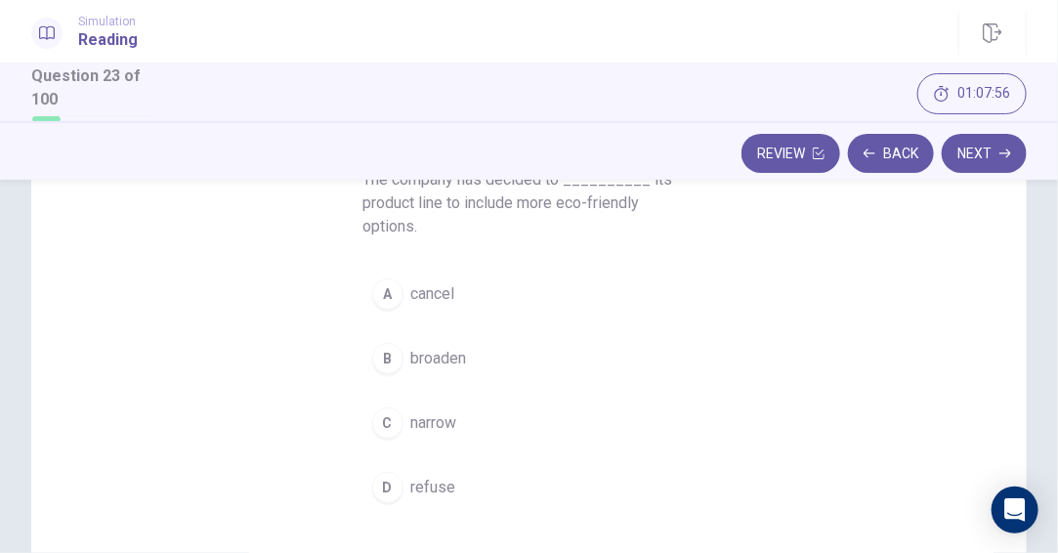
scroll to position [152, 0]
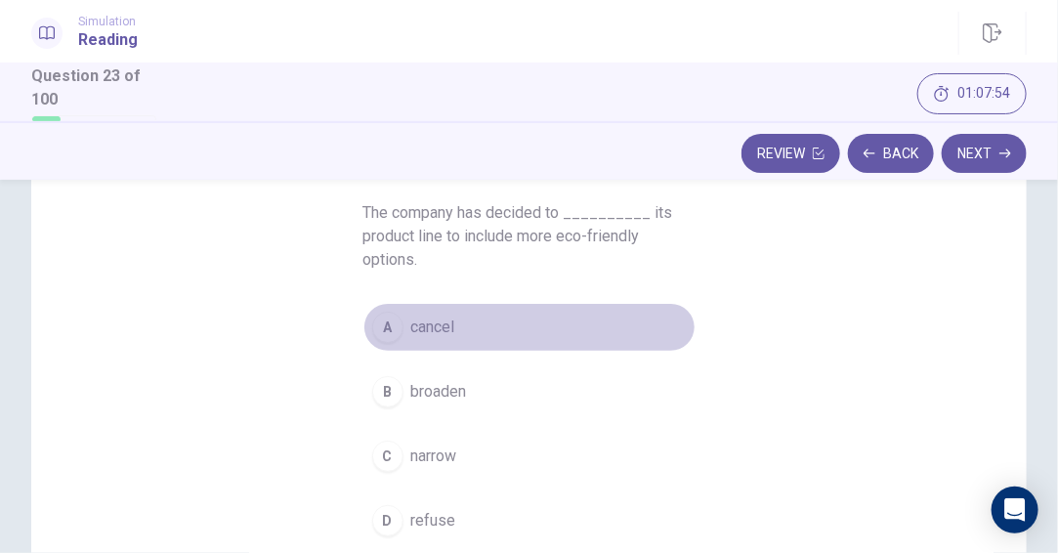
click at [449, 326] on span "cancel" at bounding box center [433, 326] width 44 height 23
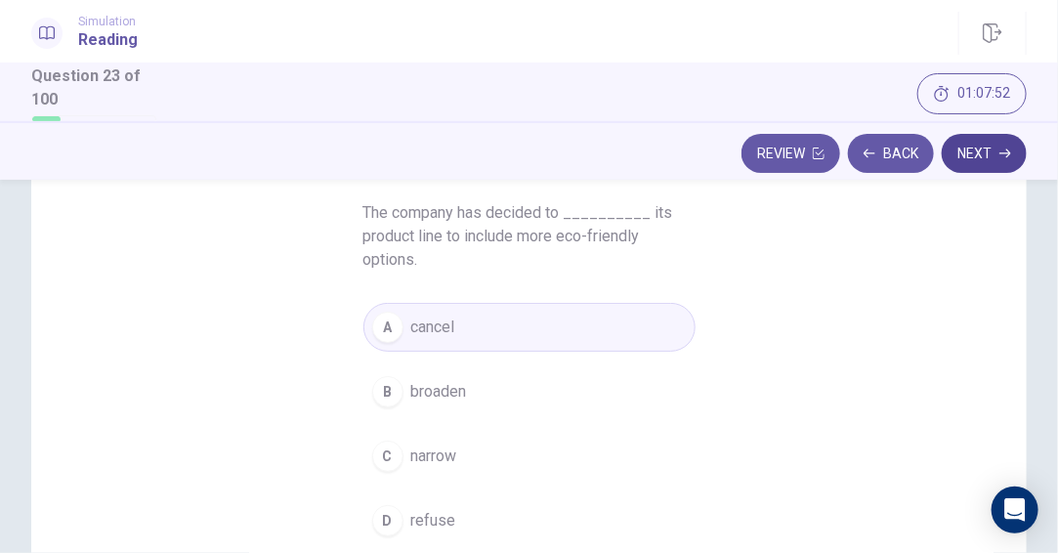
click at [979, 152] on button "Next" at bounding box center [983, 153] width 85 height 39
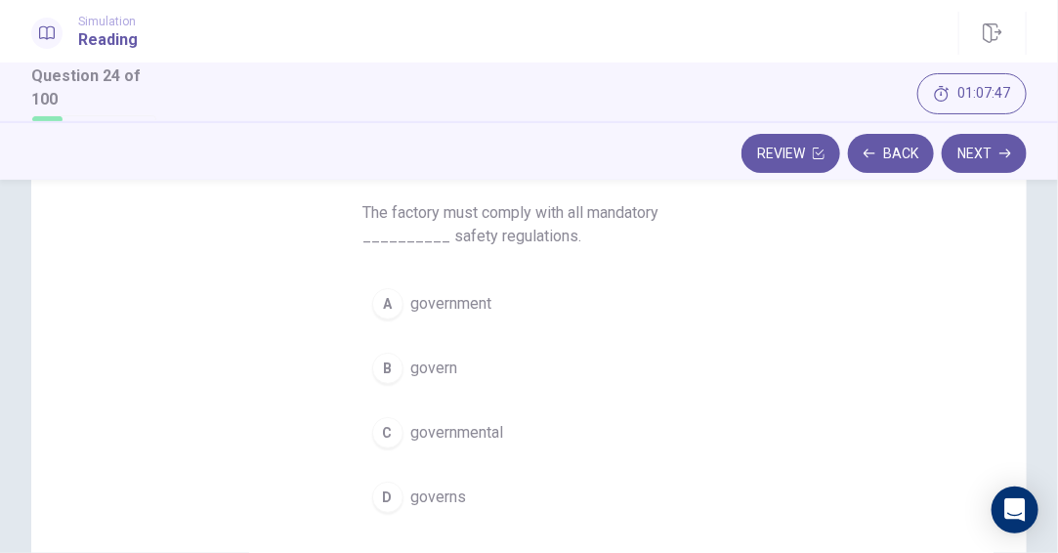
click at [457, 300] on span "government" at bounding box center [451, 303] width 81 height 23
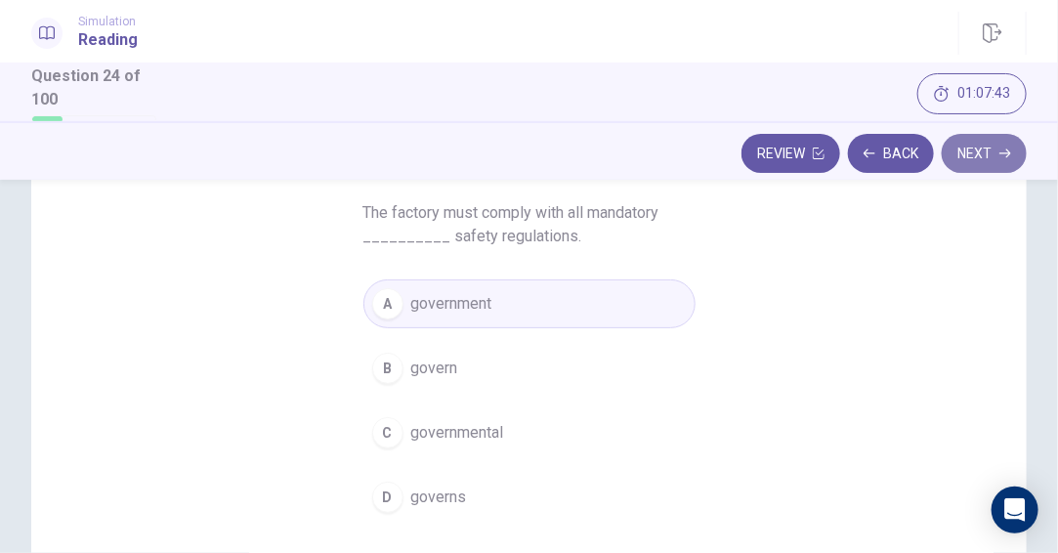
click at [975, 151] on button "Next" at bounding box center [983, 153] width 85 height 39
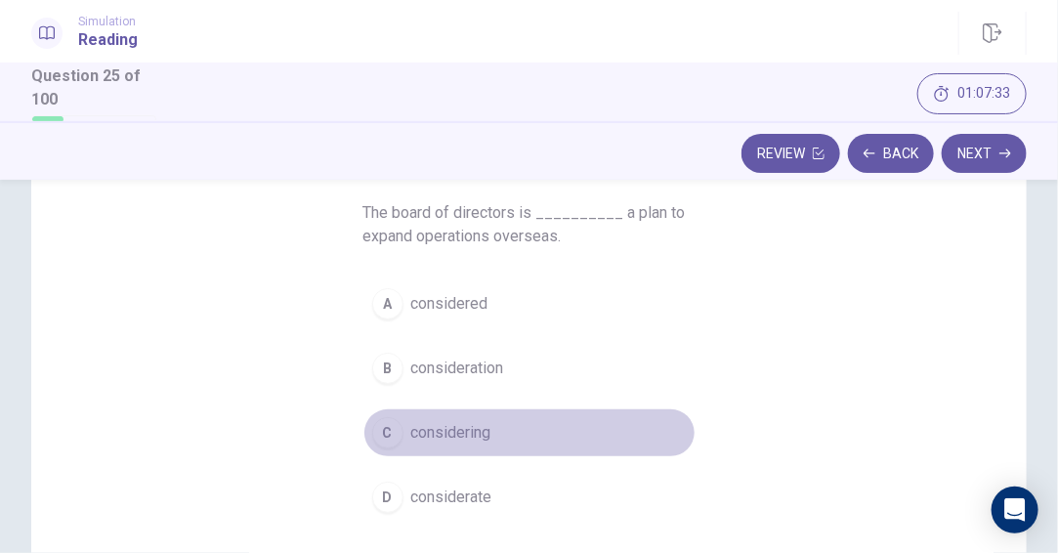
click at [477, 432] on span "considering" at bounding box center [451, 432] width 80 height 23
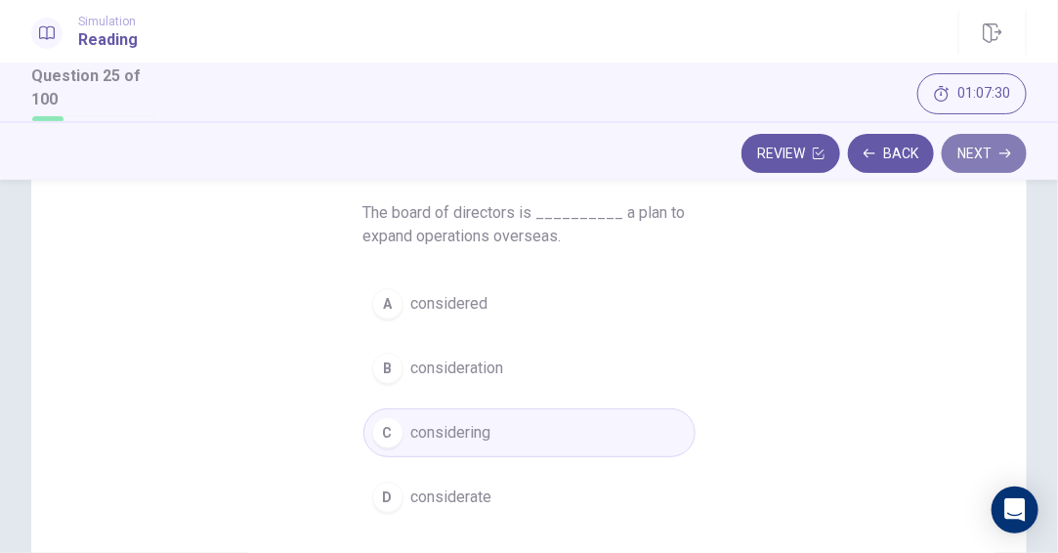
click at [987, 153] on button "Next" at bounding box center [983, 153] width 85 height 39
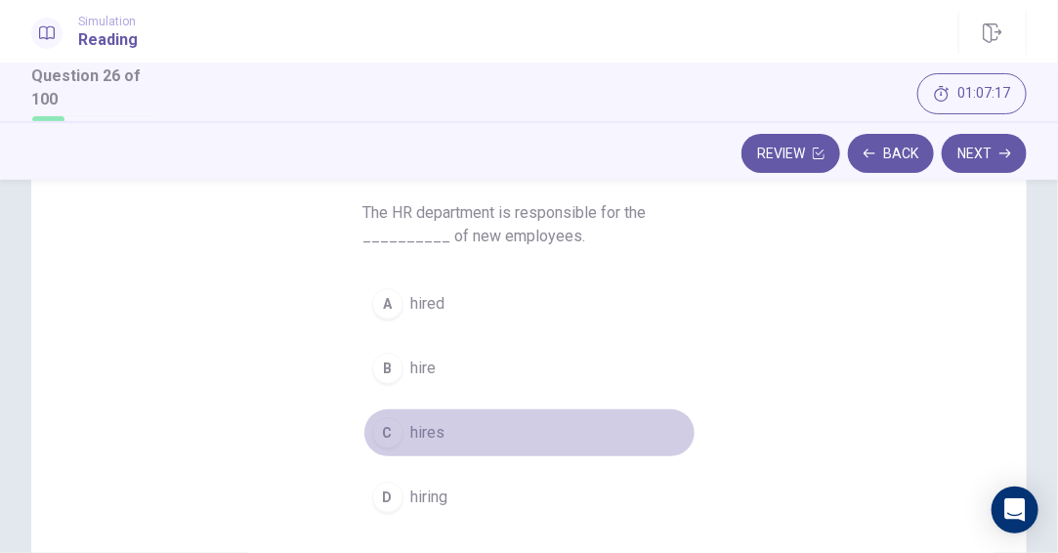
click at [428, 434] on span "hires" at bounding box center [428, 432] width 34 height 23
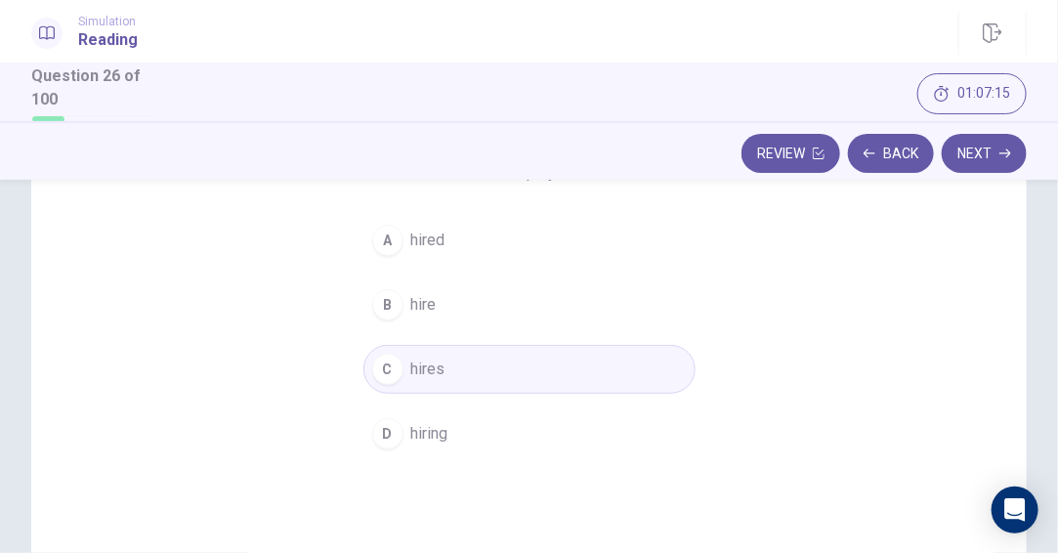
scroll to position [250, 0]
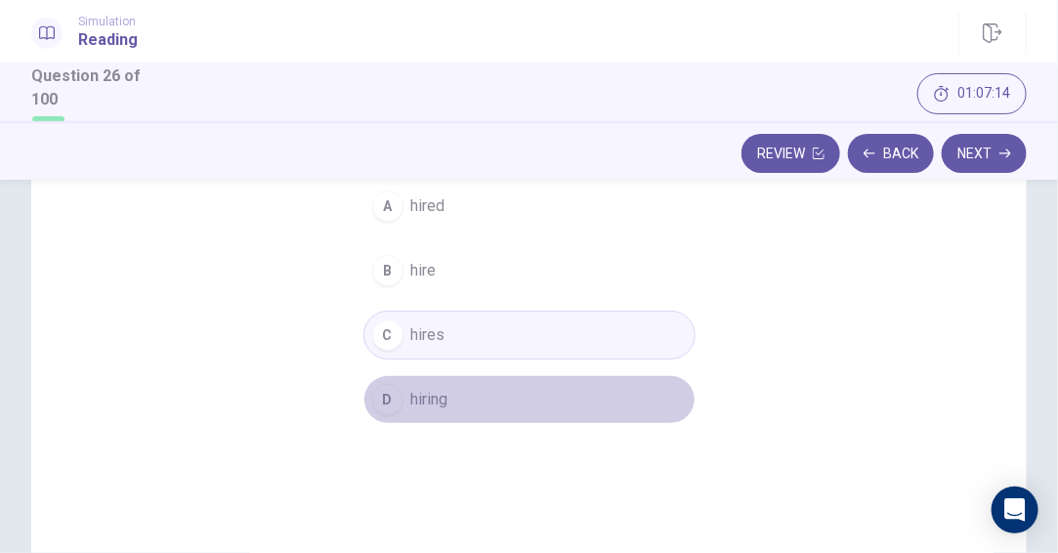
click at [430, 405] on span "hiring" at bounding box center [429, 399] width 37 height 23
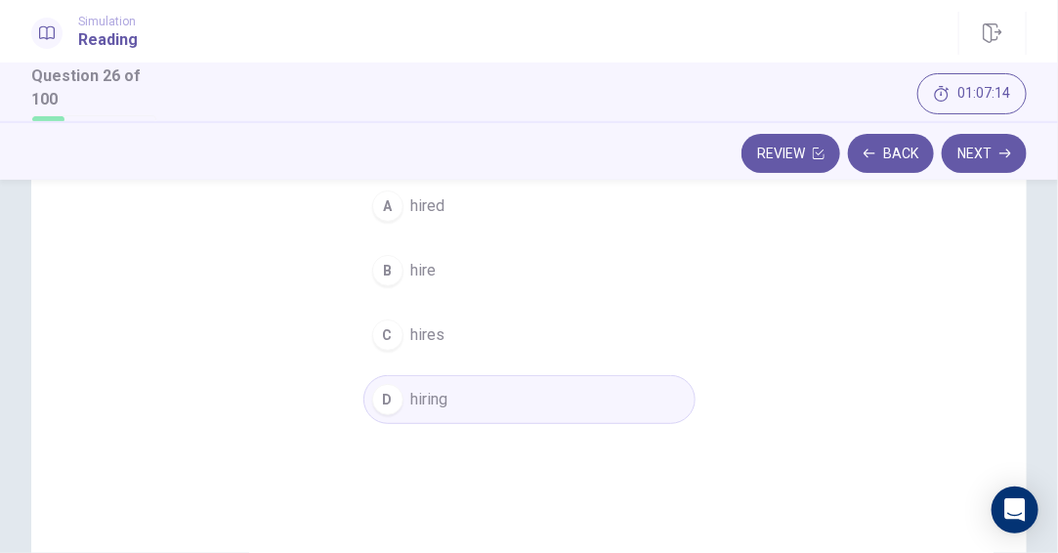
scroll to position [152, 0]
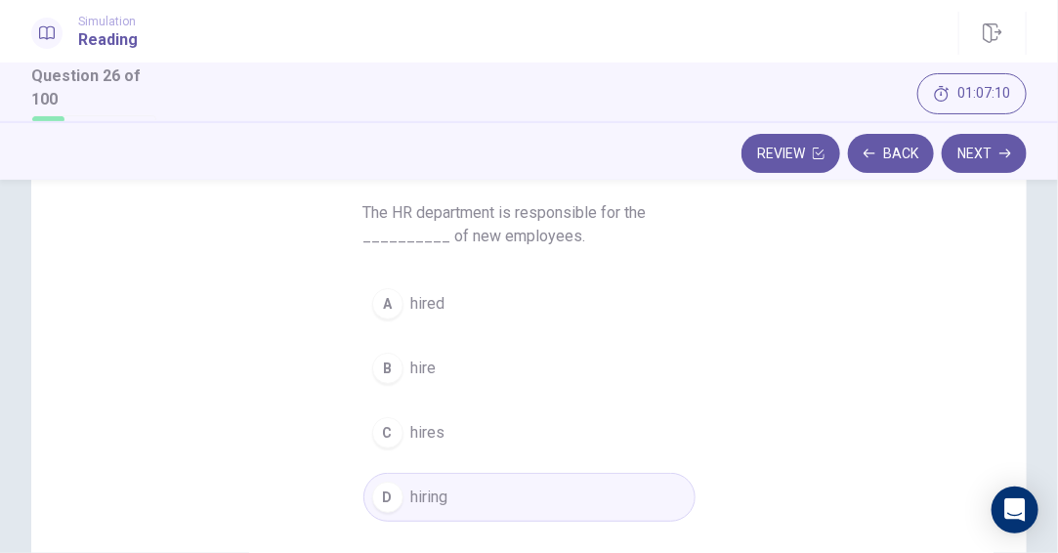
click at [437, 437] on span "hires" at bounding box center [428, 432] width 34 height 23
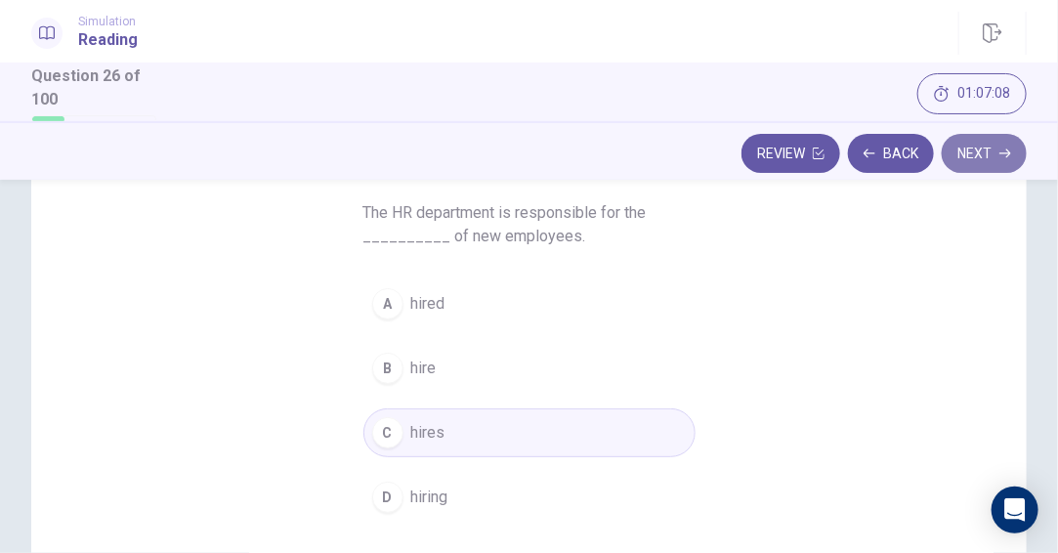
click at [972, 151] on button "Next" at bounding box center [983, 153] width 85 height 39
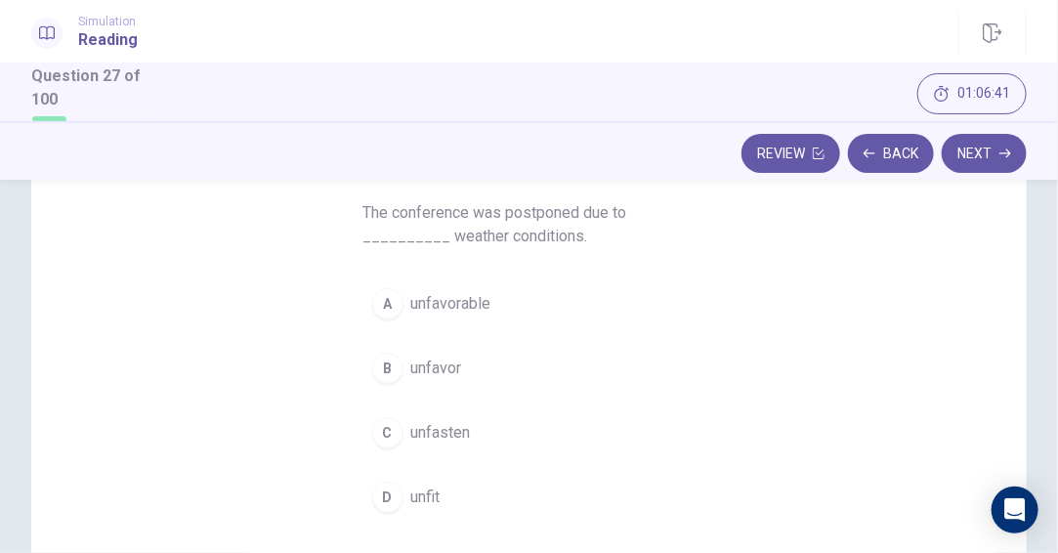
click at [469, 300] on span "unfavorable" at bounding box center [451, 303] width 80 height 23
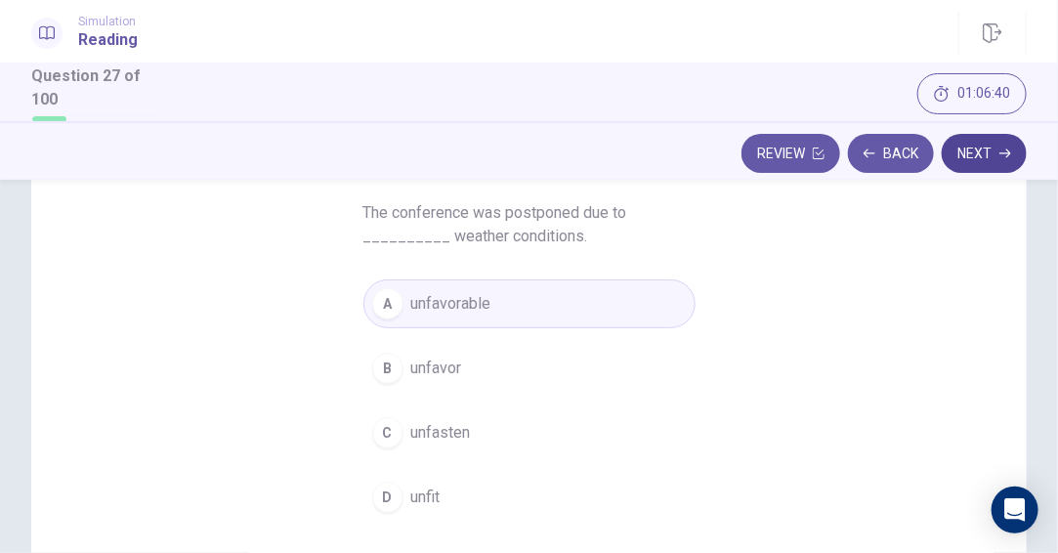
click at [976, 158] on button "Next" at bounding box center [983, 153] width 85 height 39
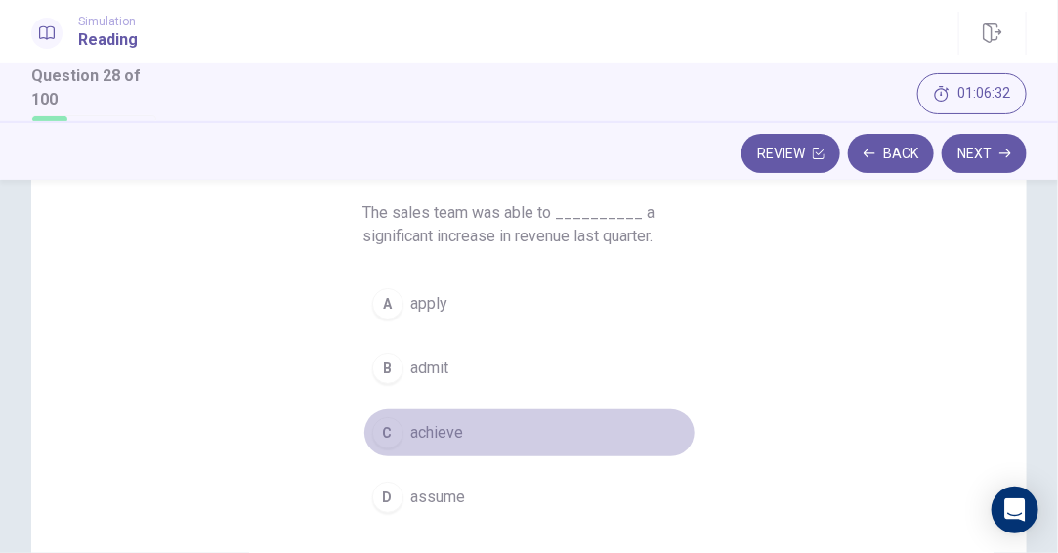
click at [443, 433] on span "achieve" at bounding box center [437, 432] width 53 height 23
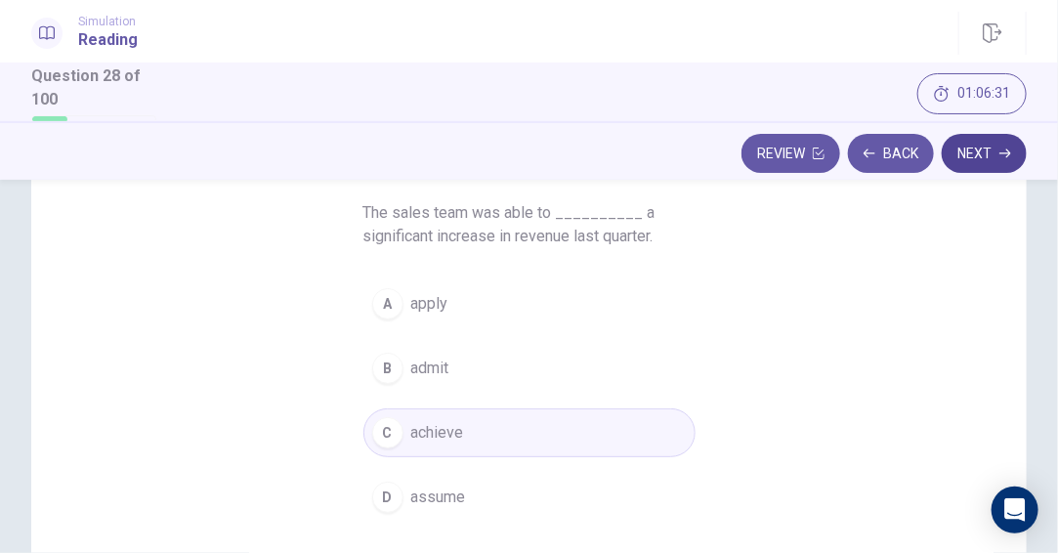
click at [994, 145] on button "Next" at bounding box center [983, 153] width 85 height 39
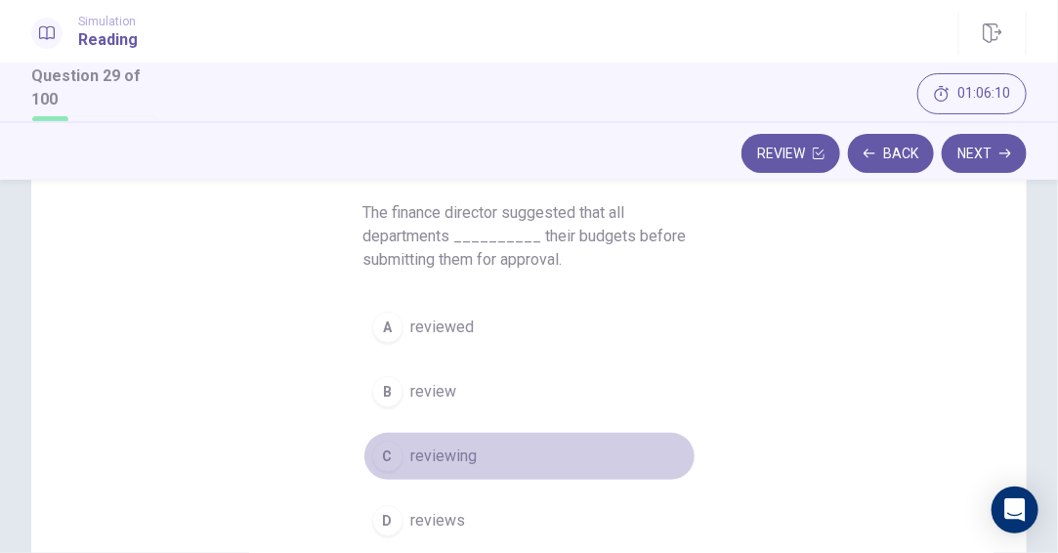
click at [461, 467] on span "reviewing" at bounding box center [444, 455] width 66 height 23
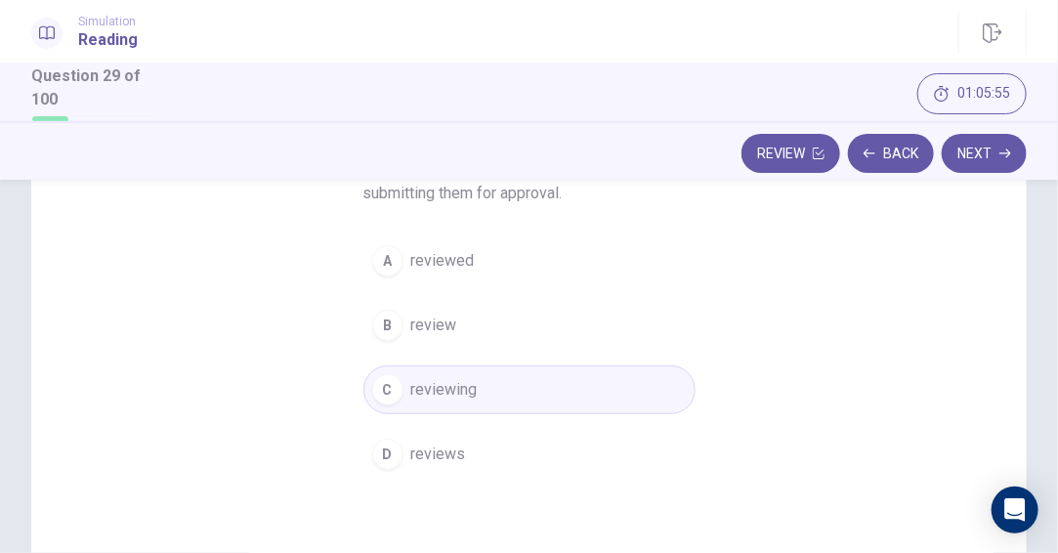
scroll to position [250, 0]
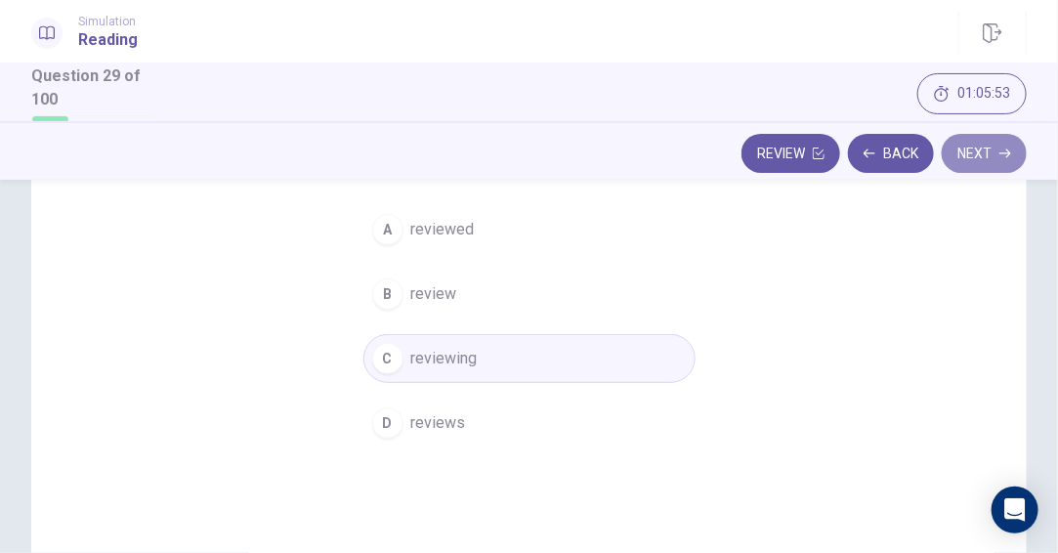
click at [993, 168] on button "Next" at bounding box center [983, 153] width 85 height 39
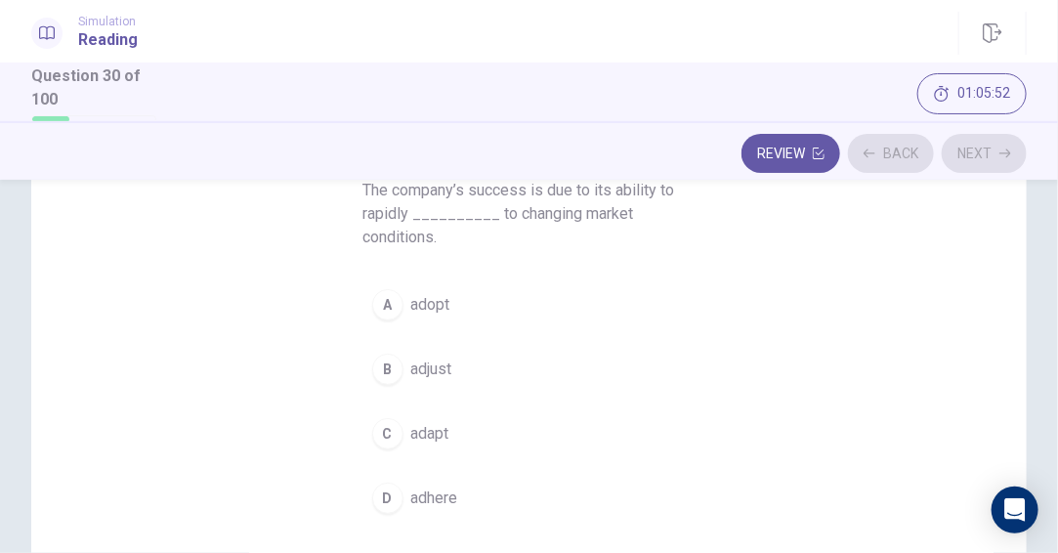
scroll to position [152, 0]
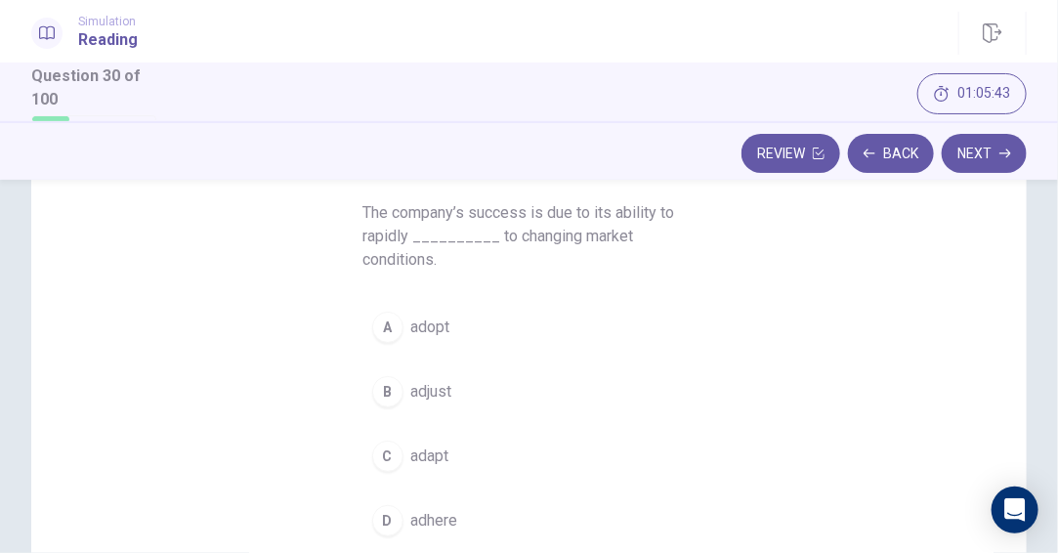
click at [403, 329] on button "A adopt" at bounding box center [529, 327] width 332 height 49
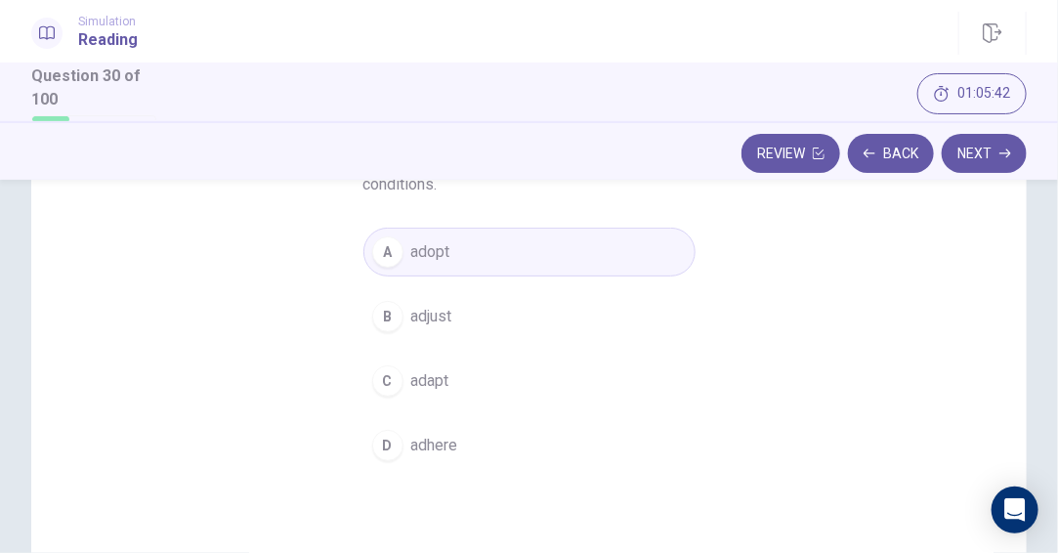
scroll to position [250, 0]
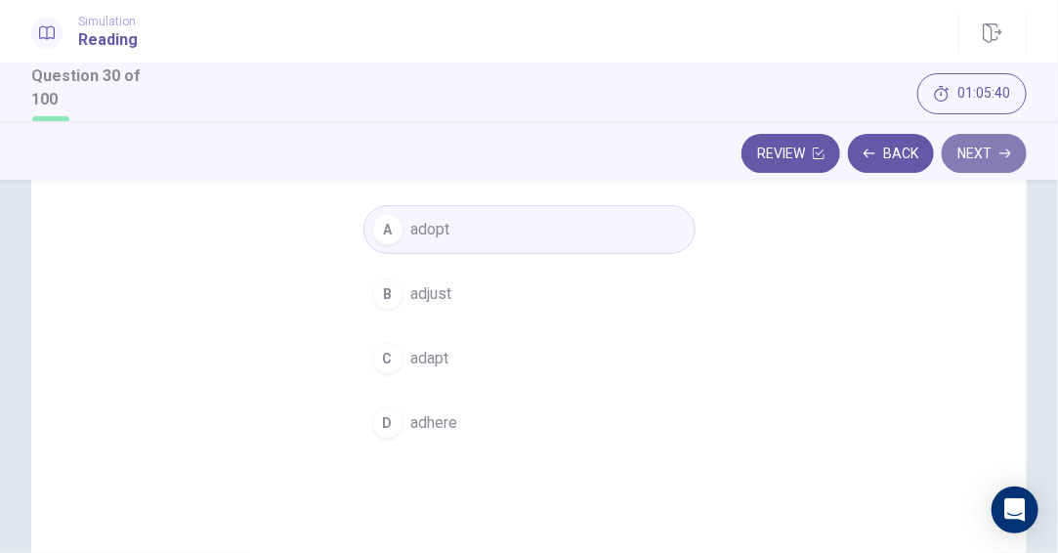
click at [970, 158] on button "Next" at bounding box center [983, 153] width 85 height 39
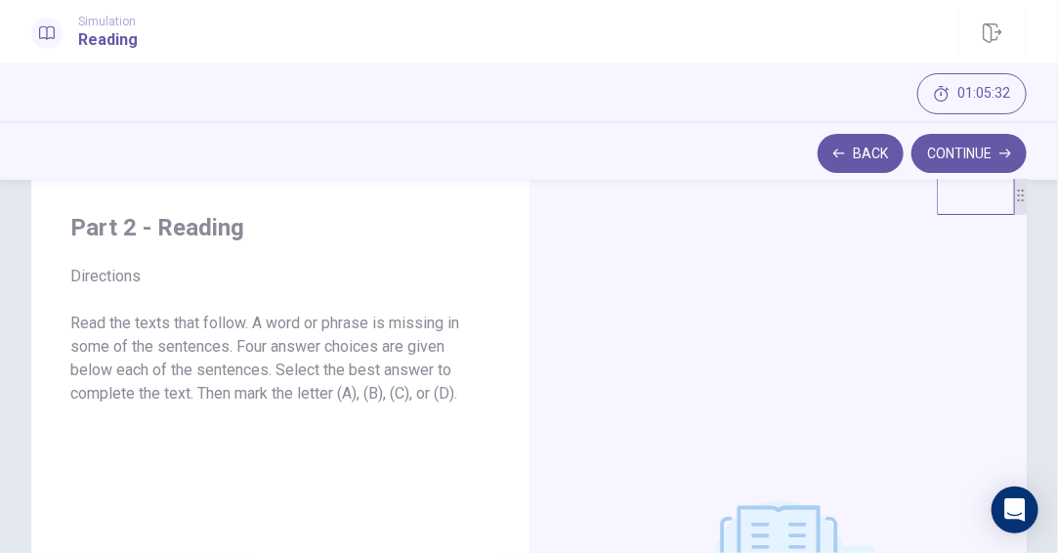
scroll to position [0, 0]
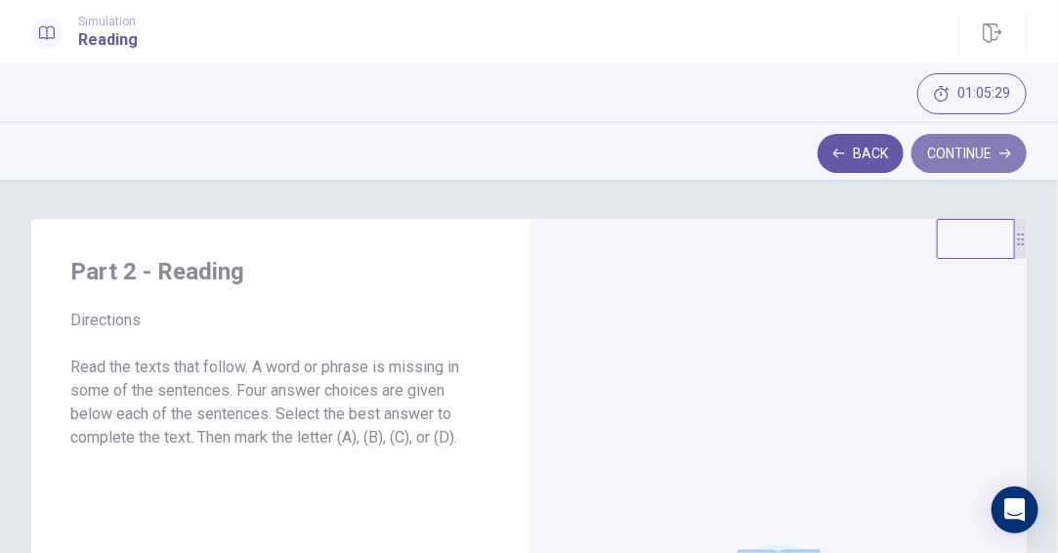
click at [942, 151] on button "Continue" at bounding box center [968, 153] width 115 height 39
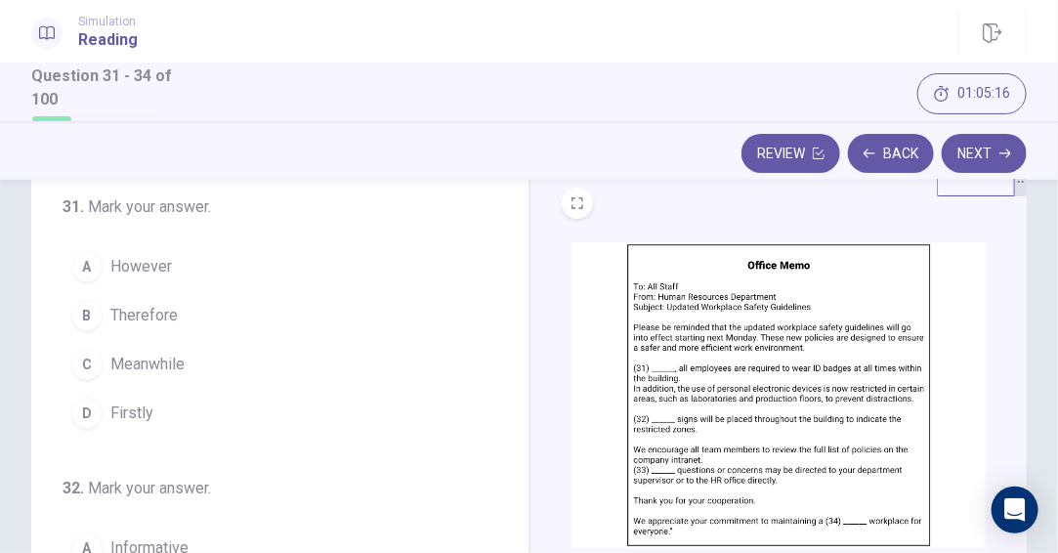
scroll to position [98, 0]
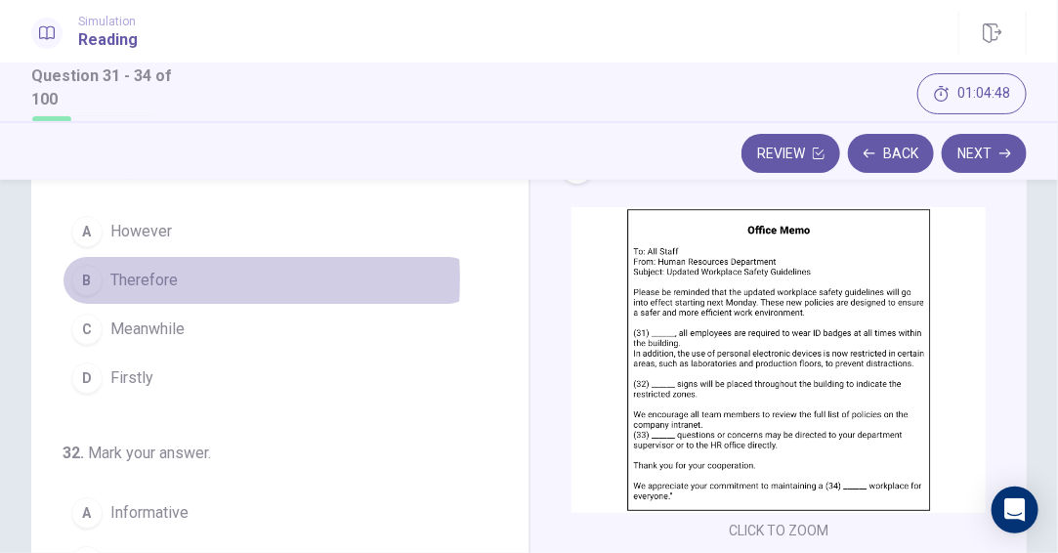
click at [130, 279] on span "Therefore" at bounding box center [143, 280] width 67 height 23
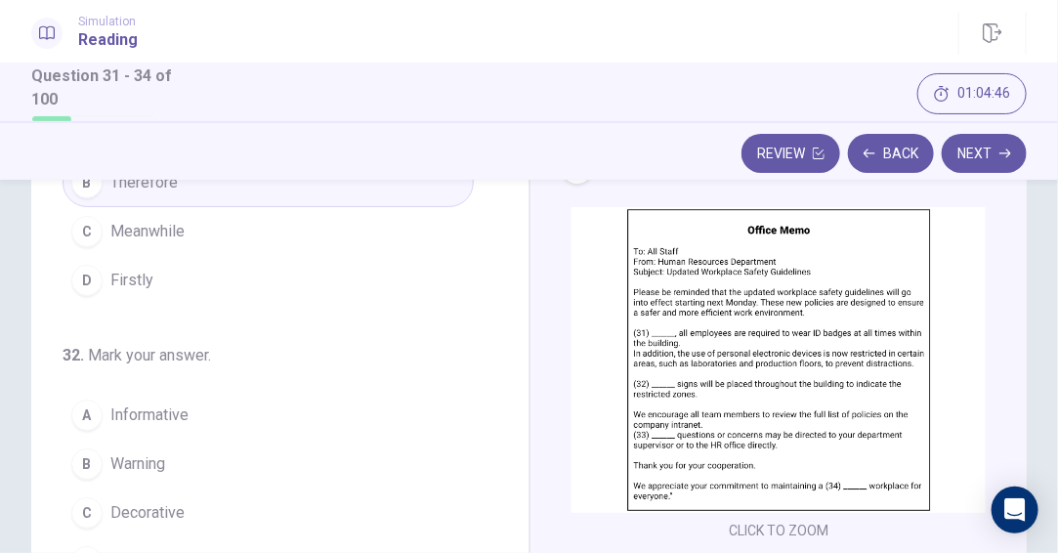
scroll to position [195, 0]
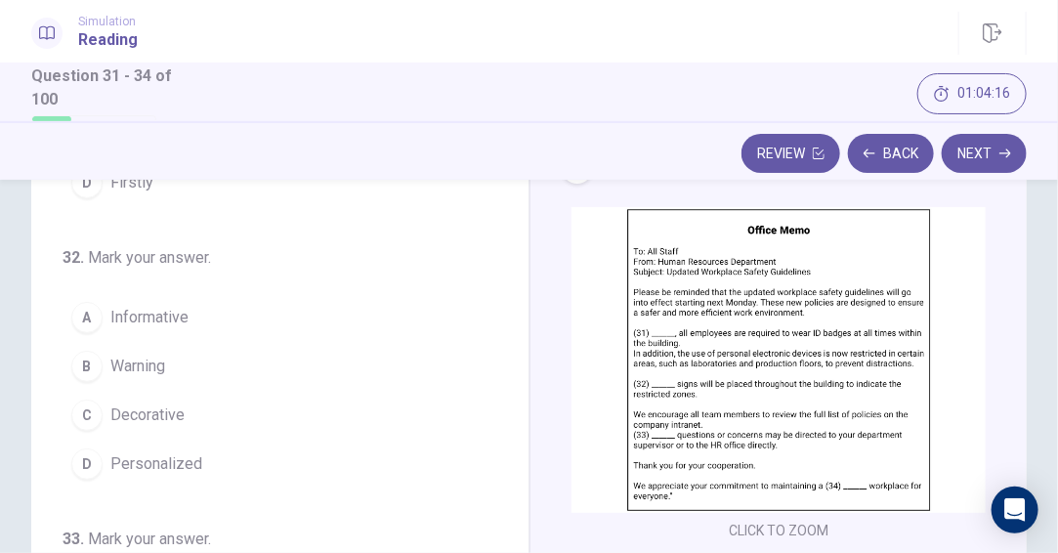
click at [144, 370] on span "Warning" at bounding box center [137, 365] width 55 height 23
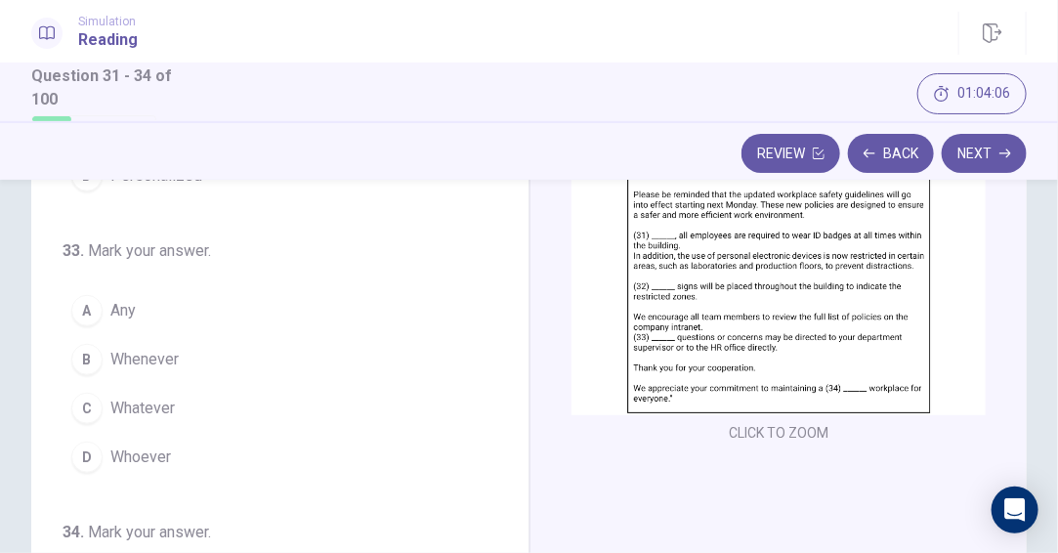
scroll to position [288, 0]
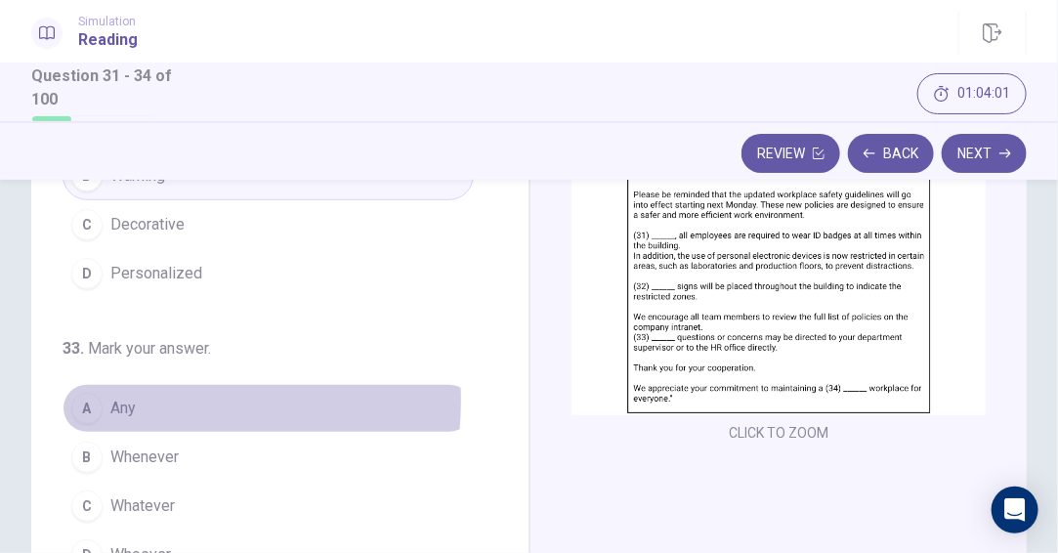
click at [130, 399] on span "Any" at bounding box center [122, 407] width 25 height 23
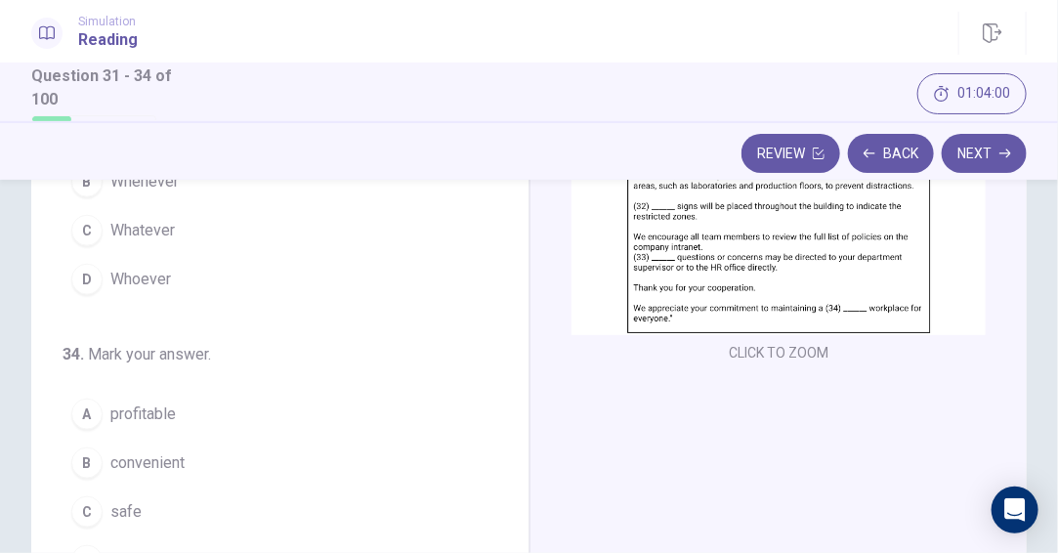
scroll to position [293, 0]
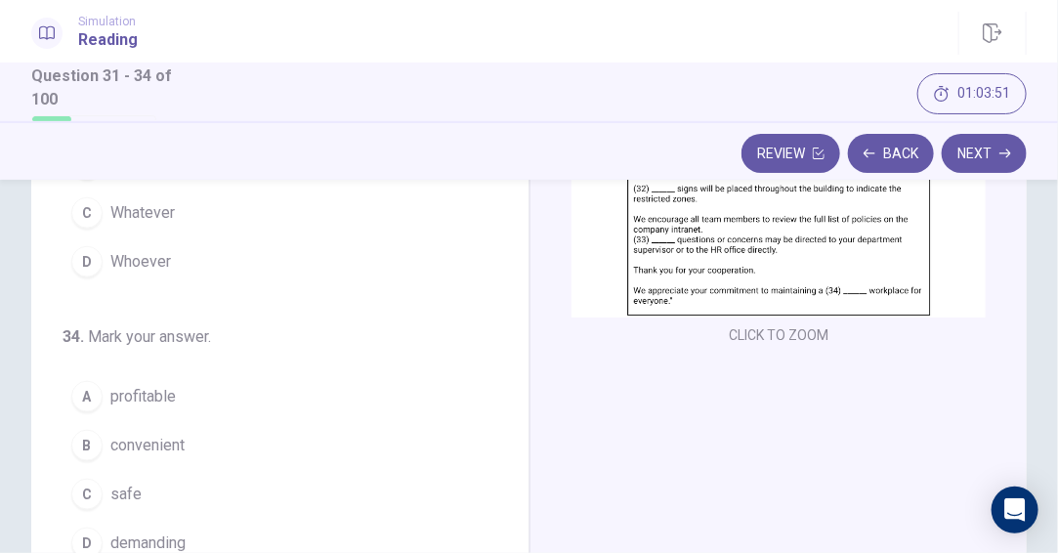
click at [125, 493] on span "safe" at bounding box center [125, 493] width 31 height 23
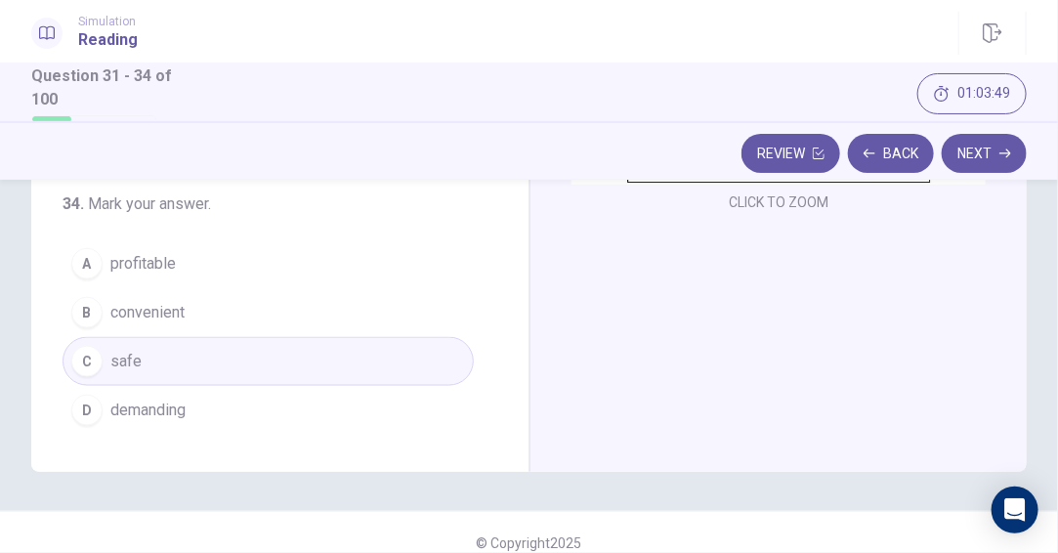
scroll to position [446, 0]
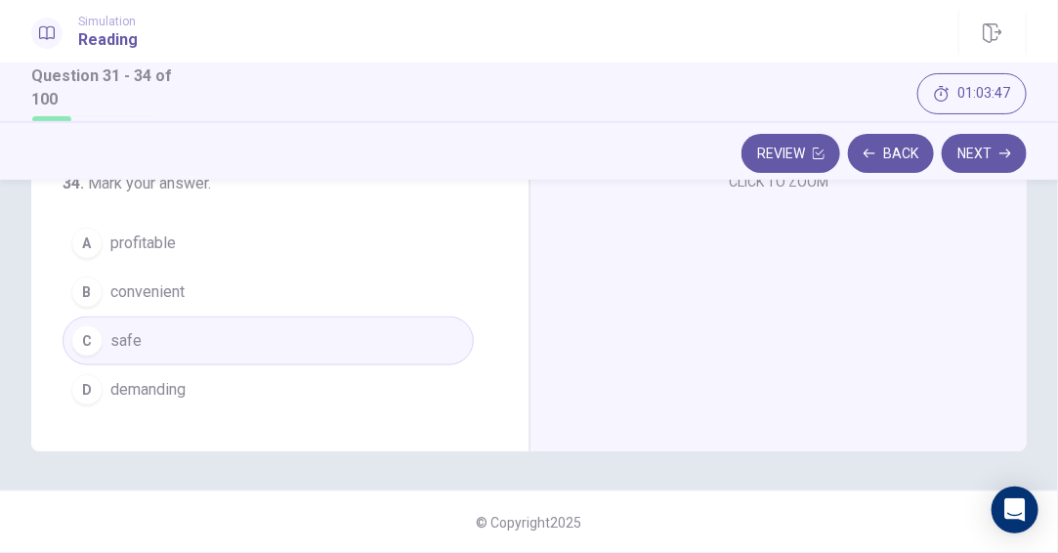
click at [970, 157] on button "Next" at bounding box center [983, 153] width 85 height 39
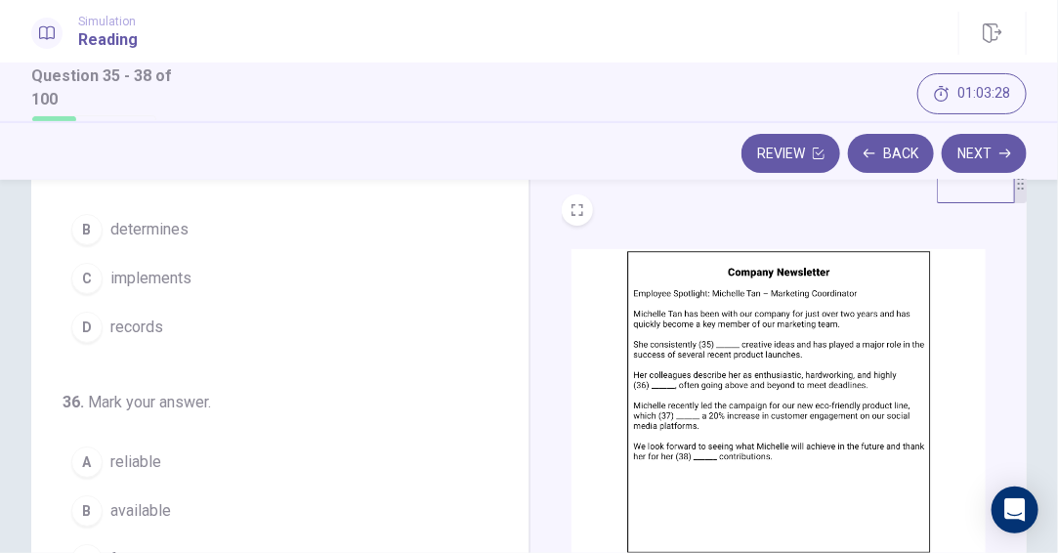
scroll to position [0, 0]
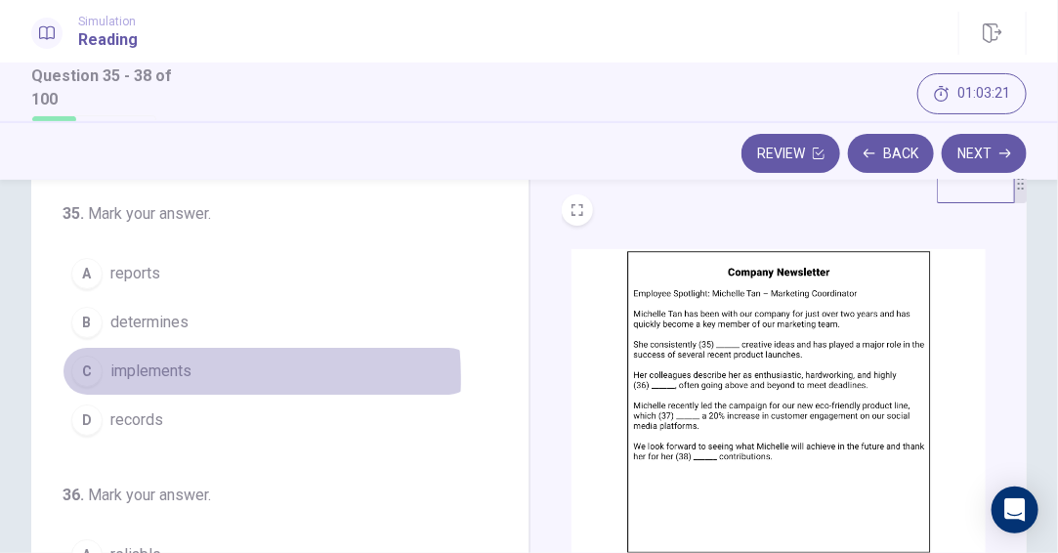
click at [151, 377] on span "implements" at bounding box center [150, 370] width 81 height 23
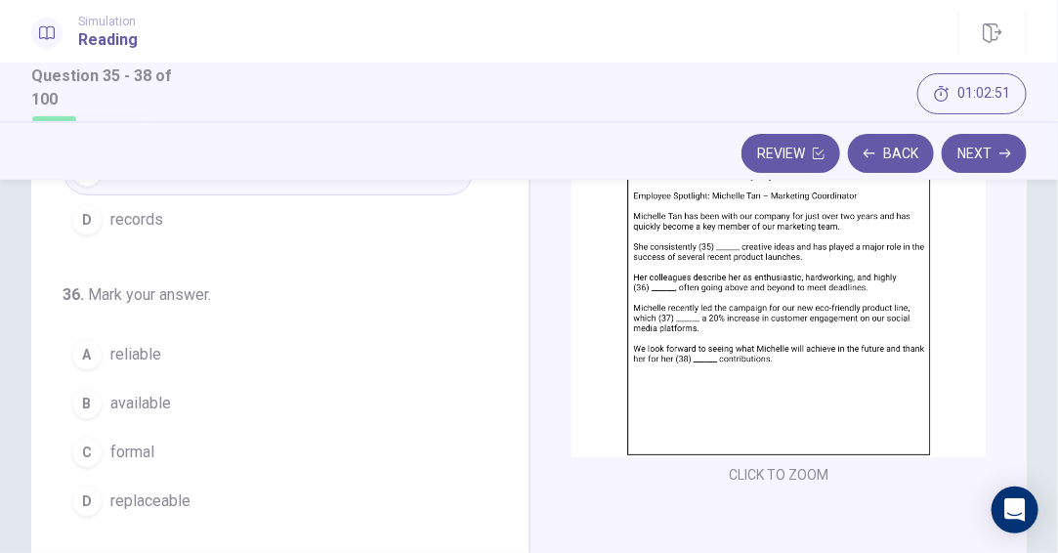
scroll to position [195, 0]
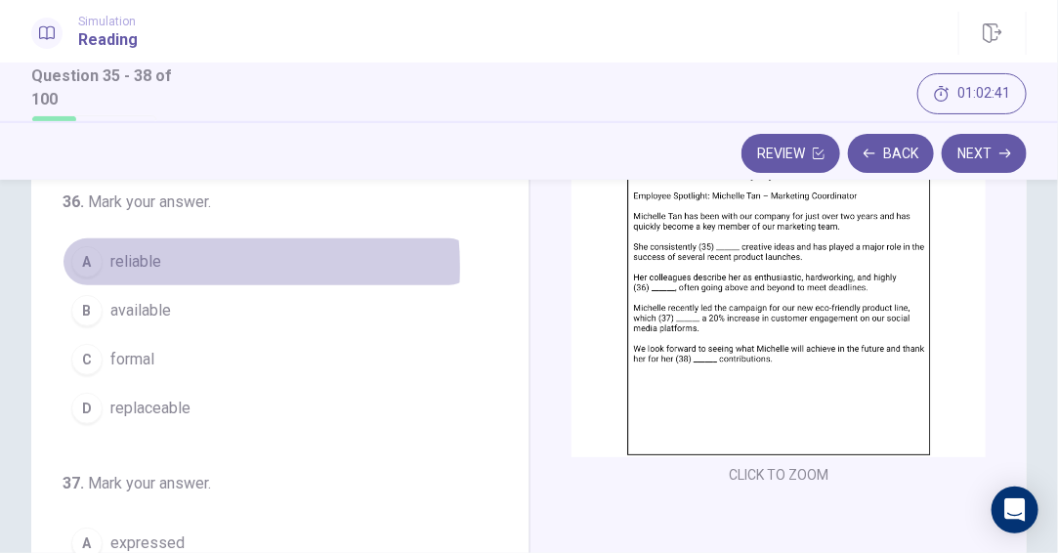
click at [148, 267] on span "reliable" at bounding box center [135, 261] width 51 height 23
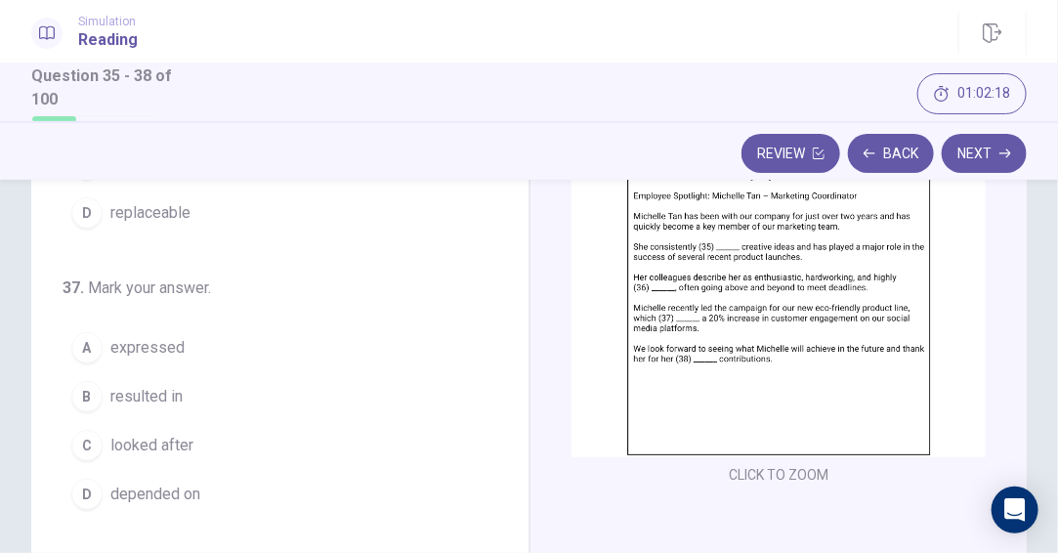
scroll to position [483, 0]
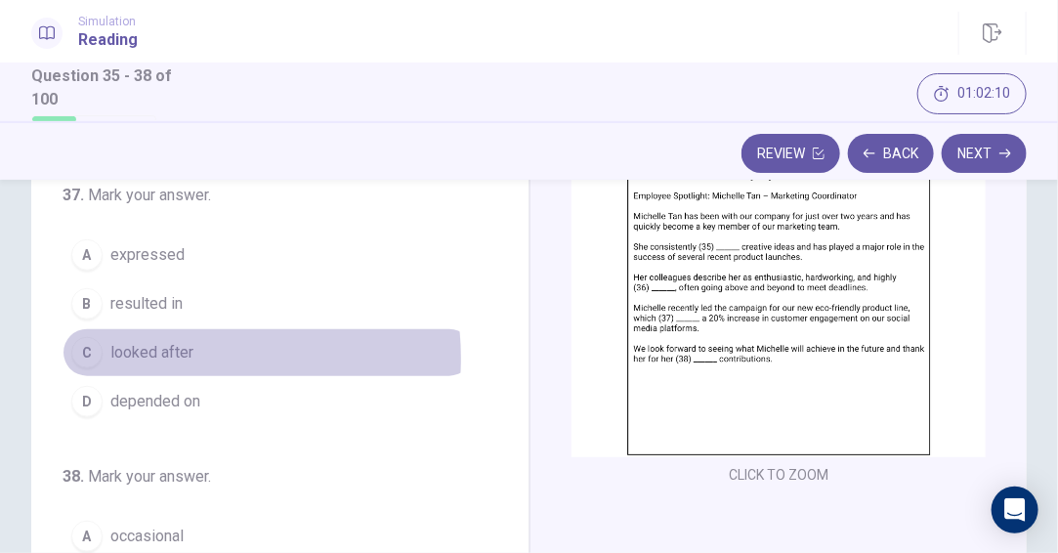
click at [178, 356] on span "looked after" at bounding box center [151, 352] width 83 height 23
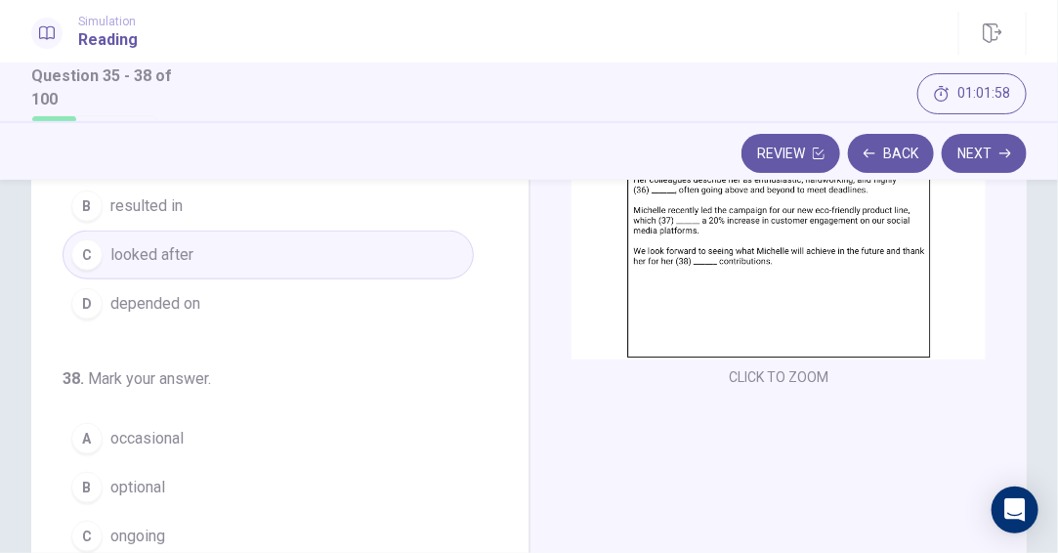
scroll to position [349, 0]
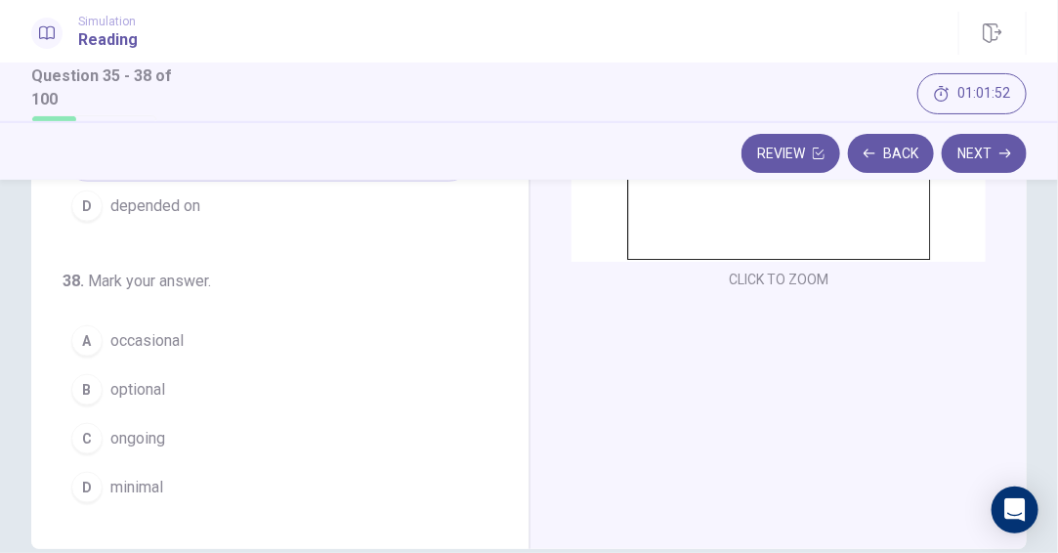
click at [156, 437] on span "ongoing" at bounding box center [137, 438] width 55 height 23
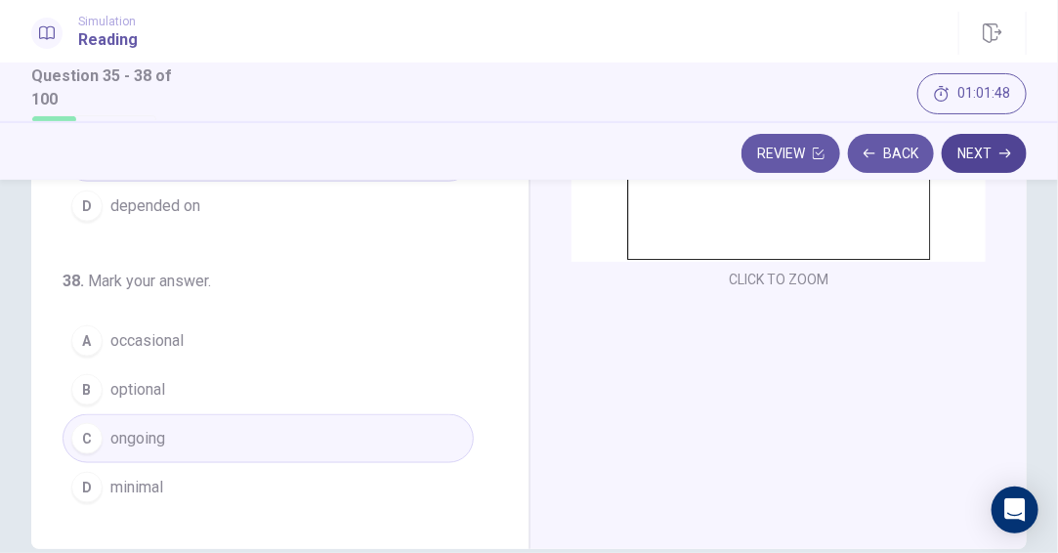
click at [983, 158] on button "Next" at bounding box center [983, 153] width 85 height 39
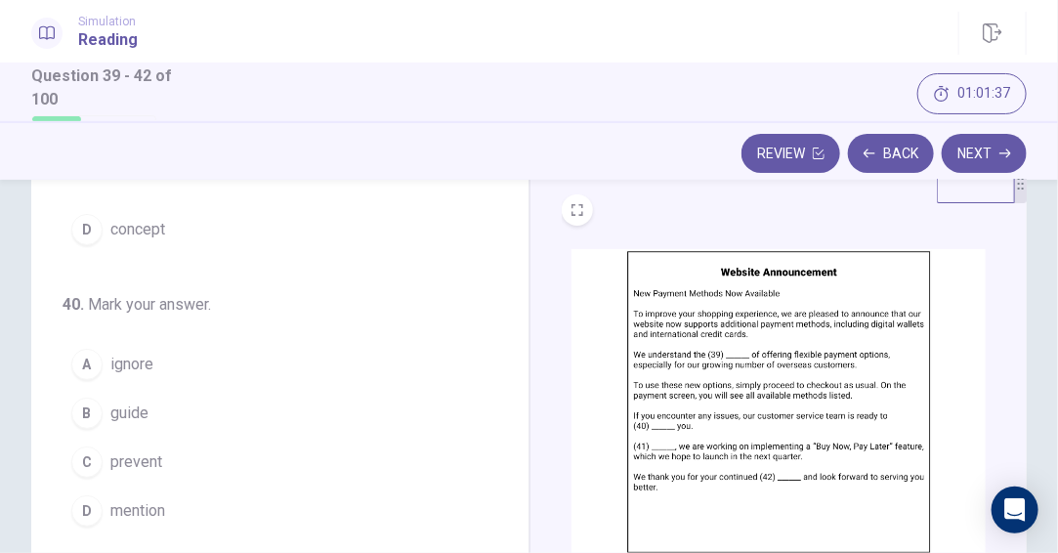
scroll to position [0, 0]
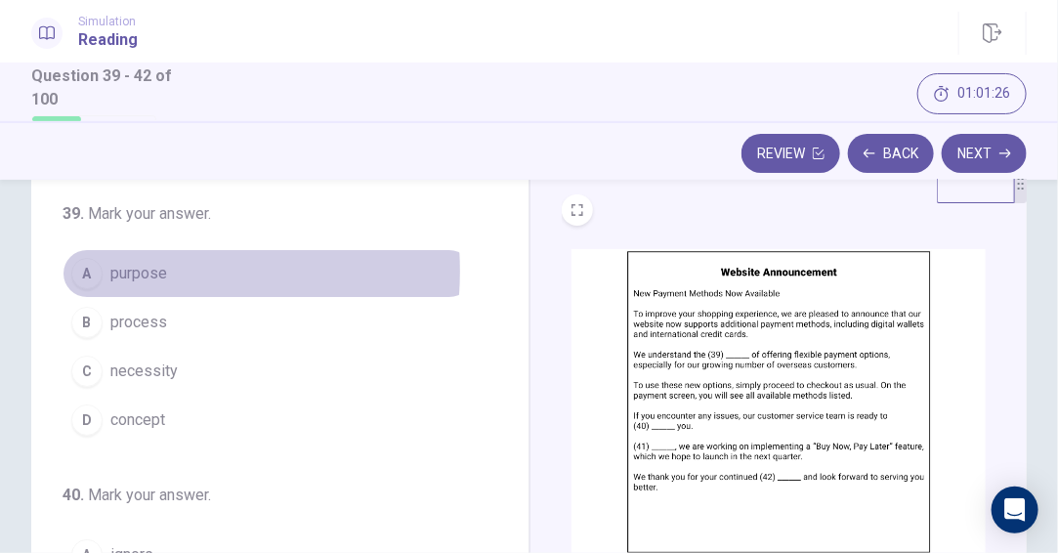
click at [130, 270] on span "purpose" at bounding box center [138, 273] width 57 height 23
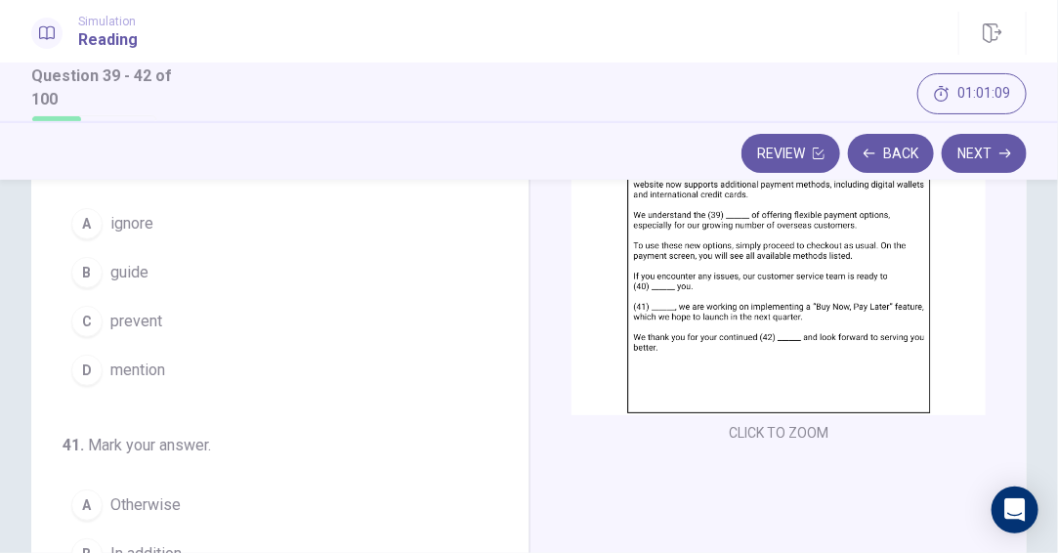
scroll to position [195, 0]
click at [140, 270] on span "guide" at bounding box center [129, 268] width 38 height 23
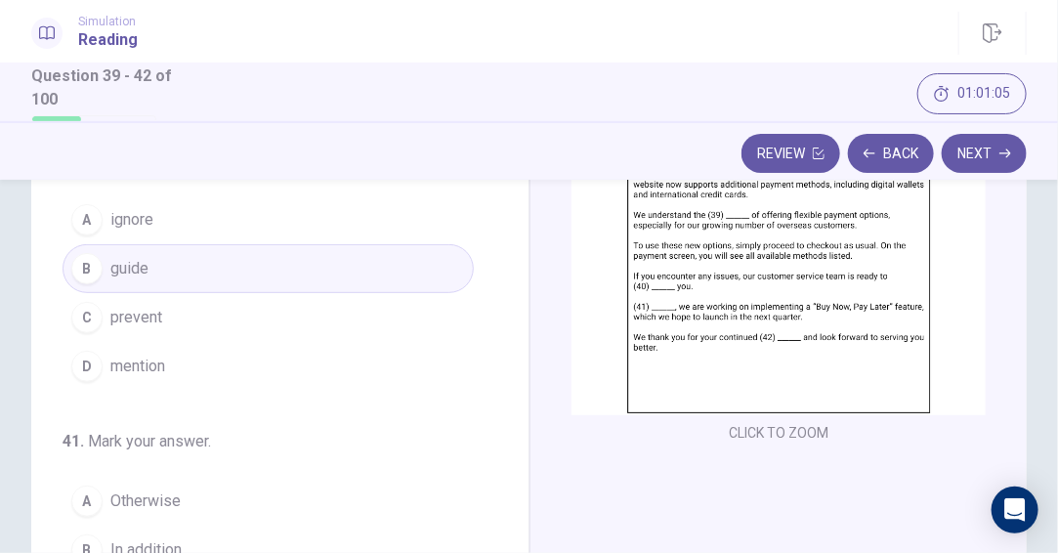
scroll to position [293, 0]
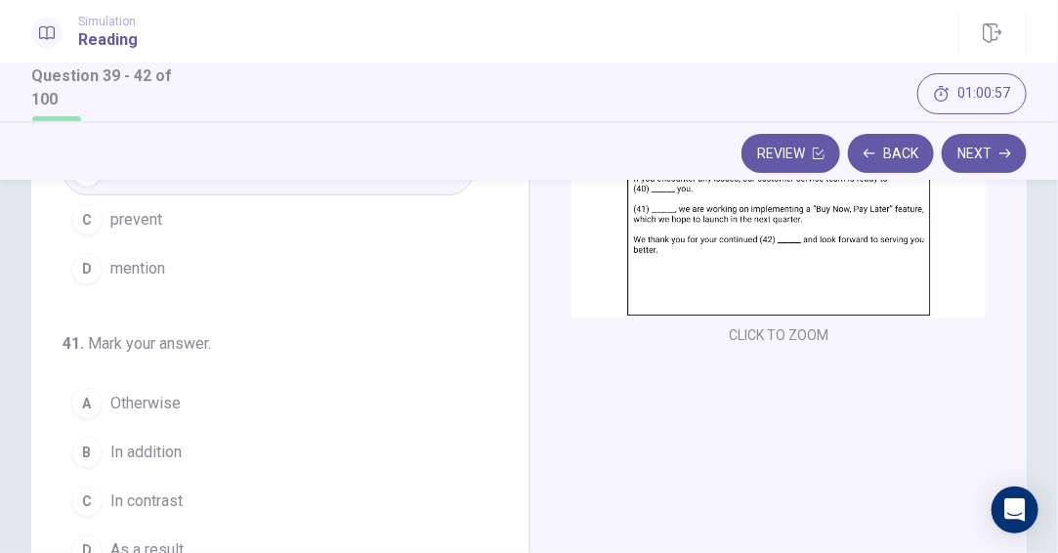
click at [170, 456] on span "In addition" at bounding box center [145, 451] width 71 height 23
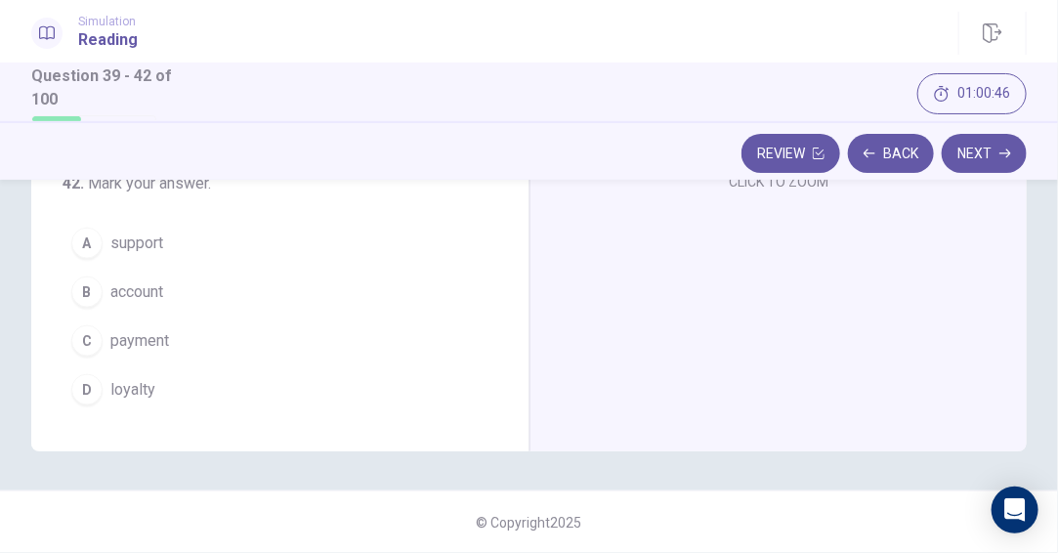
scroll to position [349, 0]
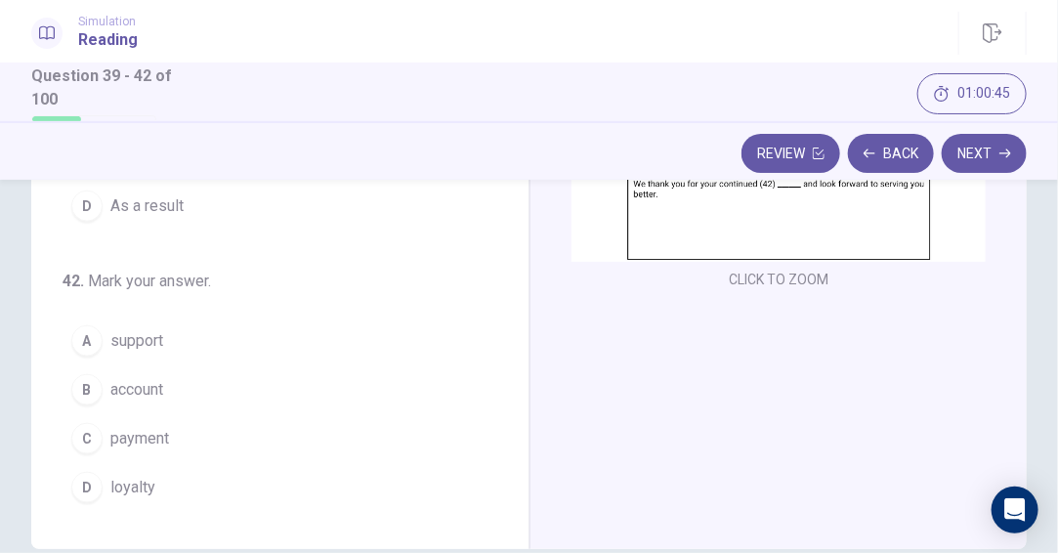
click at [147, 351] on span "support" at bounding box center [136, 340] width 53 height 23
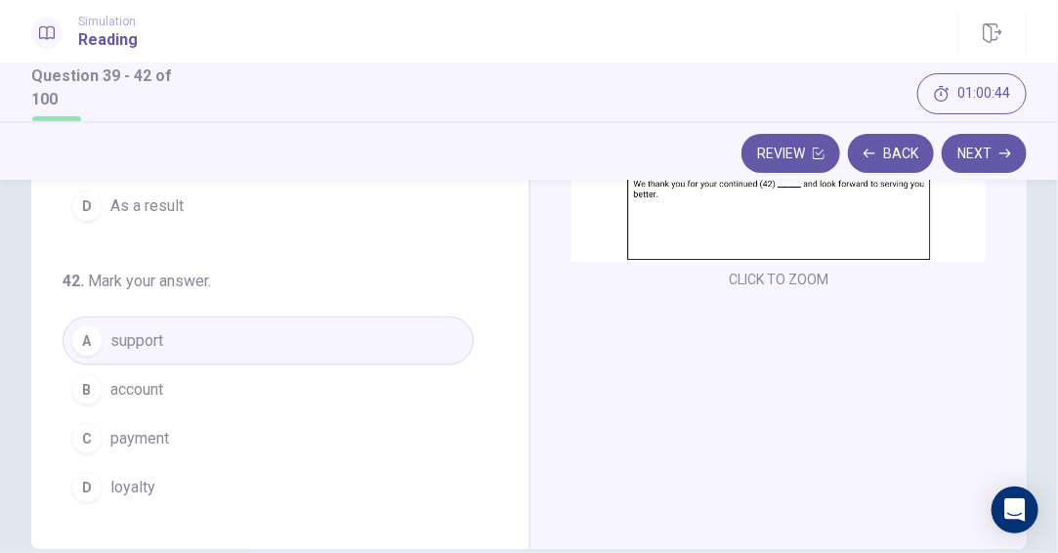
scroll to position [251, 0]
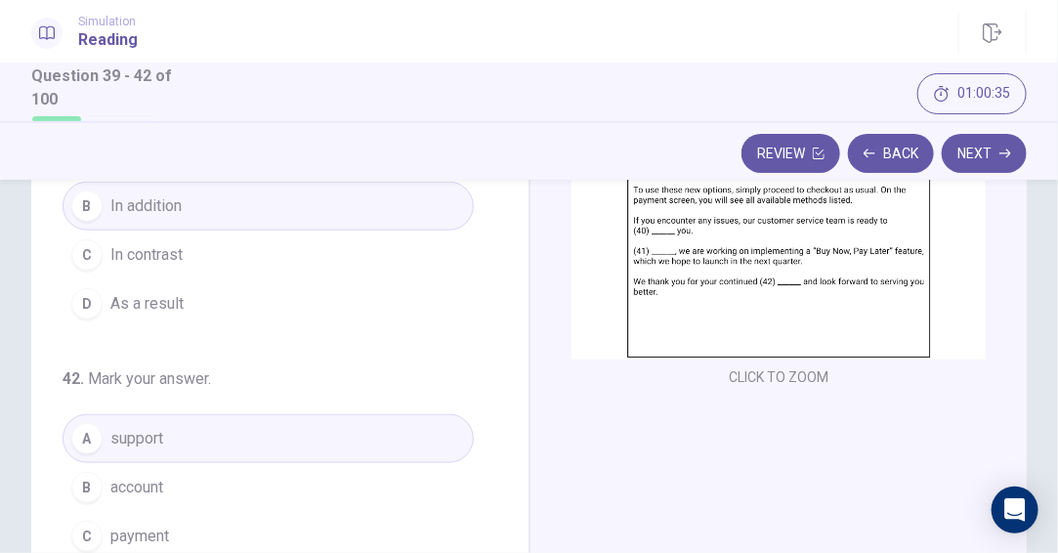
click at [971, 146] on button "Next" at bounding box center [983, 153] width 85 height 39
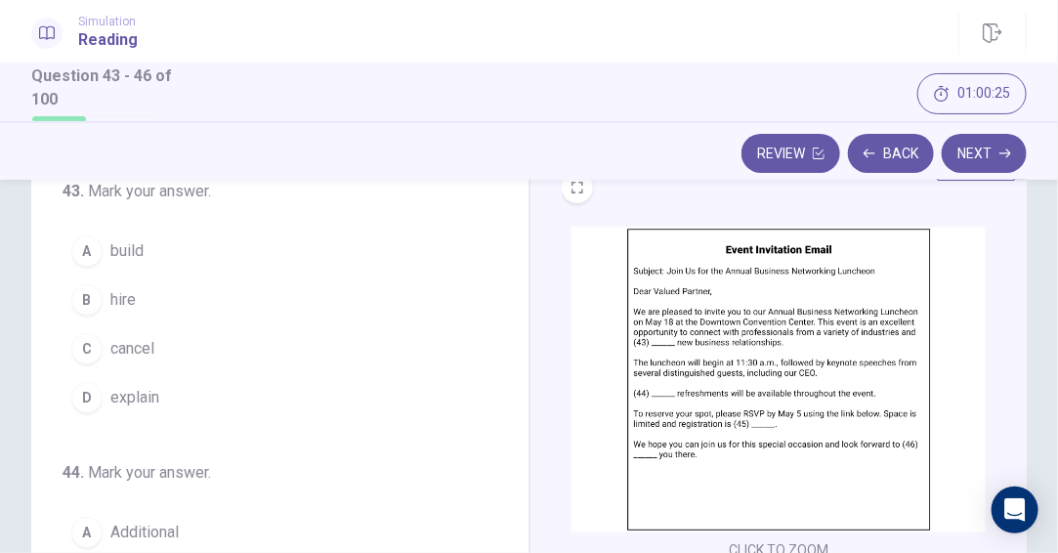
scroll to position [98, 0]
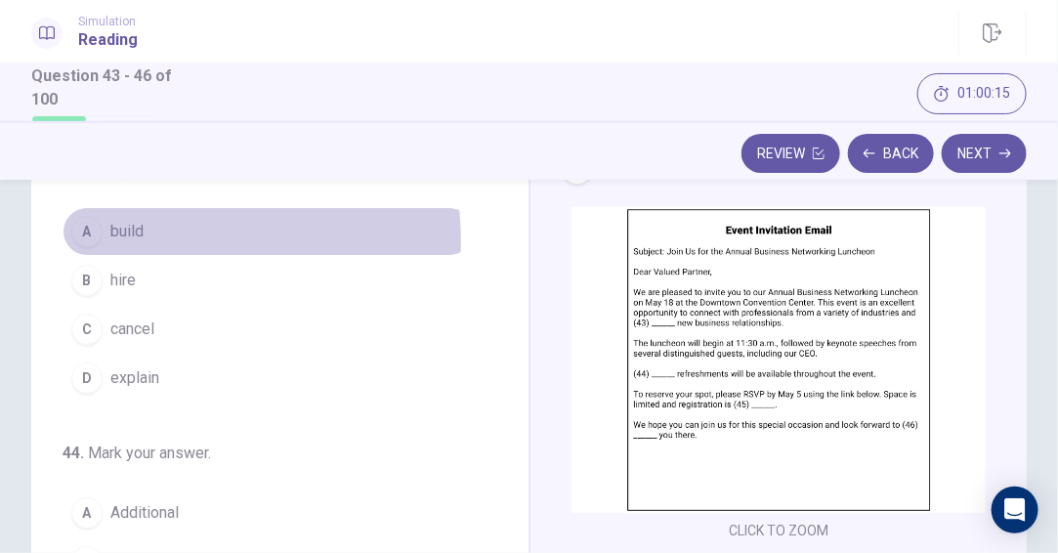
click at [154, 240] on button "A build" at bounding box center [267, 231] width 411 height 49
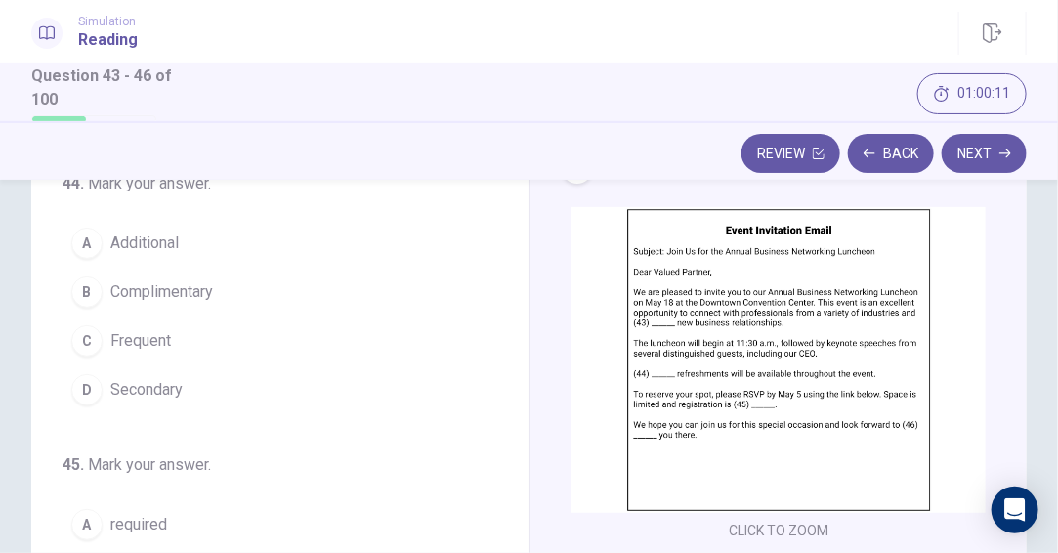
scroll to position [293, 0]
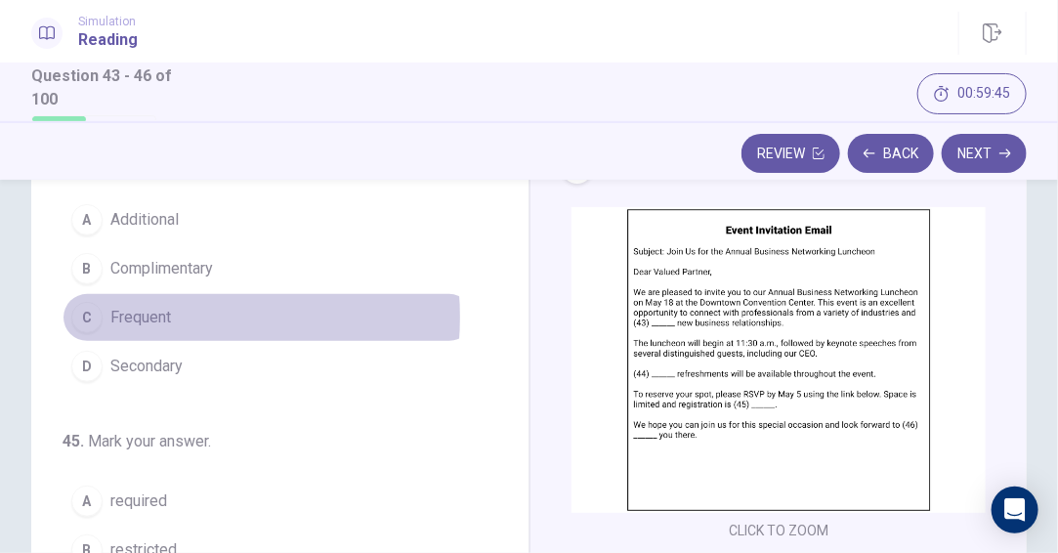
click at [149, 315] on span "Frequent" at bounding box center [140, 317] width 61 height 23
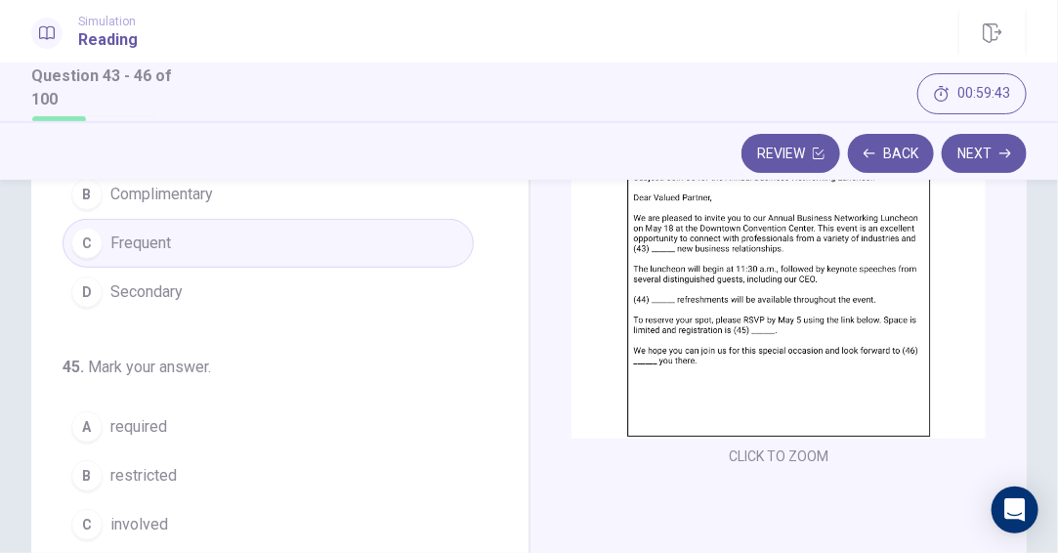
scroll to position [195, 0]
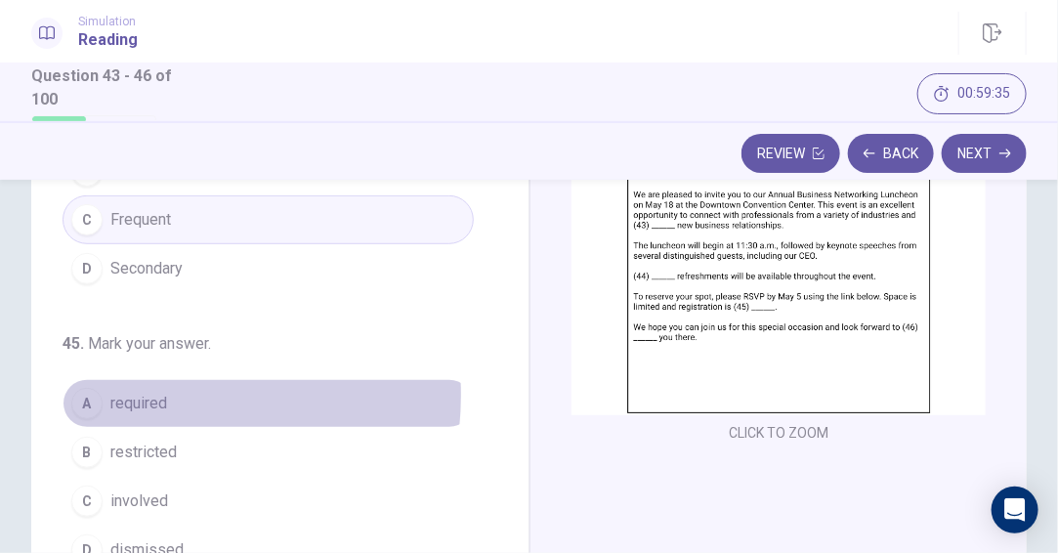
click at [137, 394] on span "required" at bounding box center [138, 403] width 57 height 23
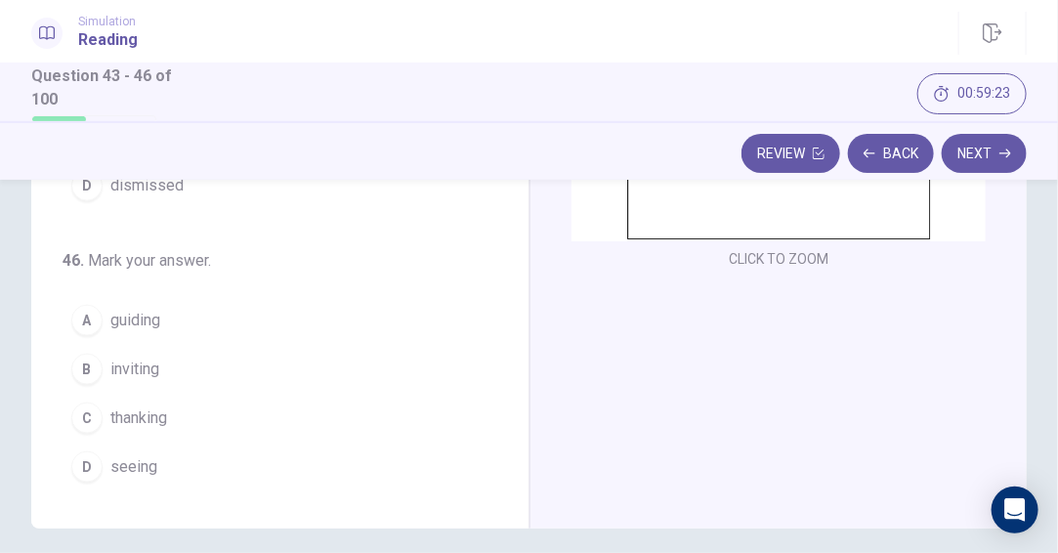
scroll to position [391, 0]
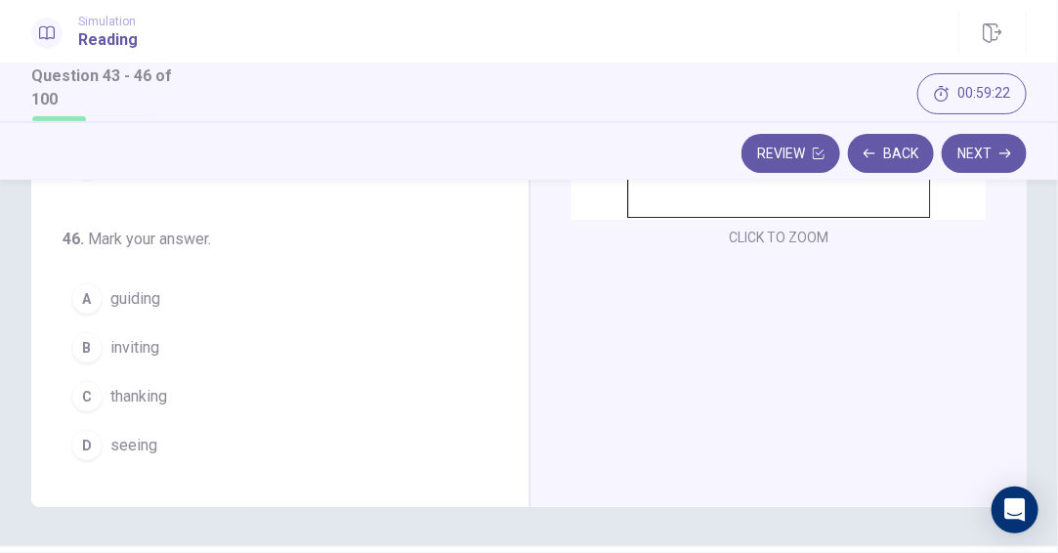
click at [135, 443] on span "seeing" at bounding box center [133, 445] width 47 height 23
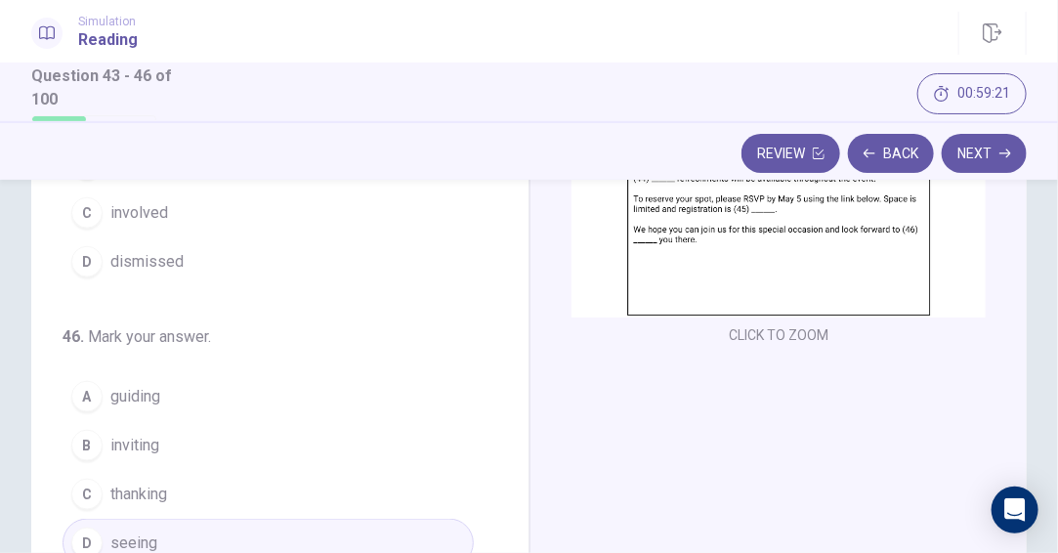
scroll to position [195, 0]
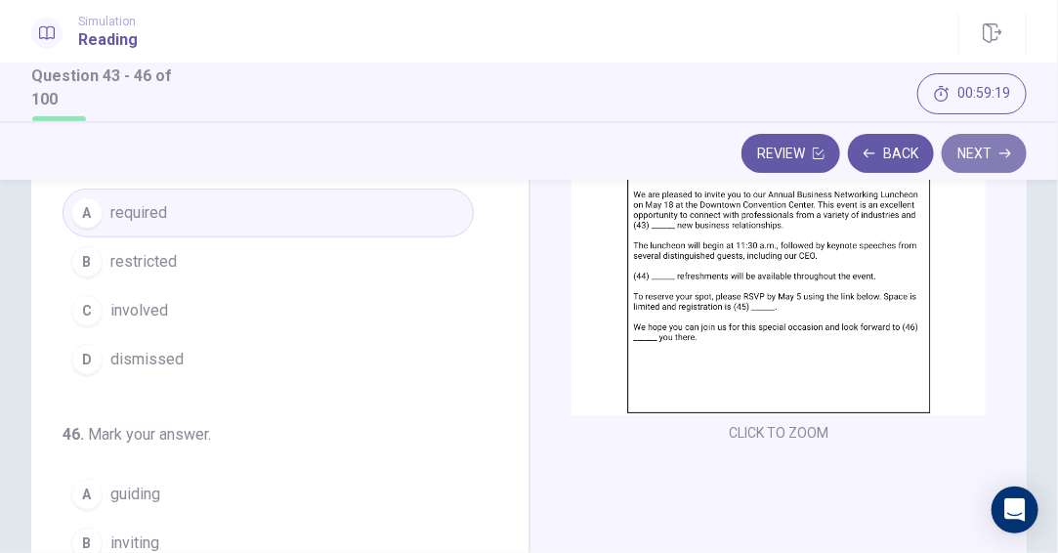
click at [964, 155] on button "Next" at bounding box center [983, 153] width 85 height 39
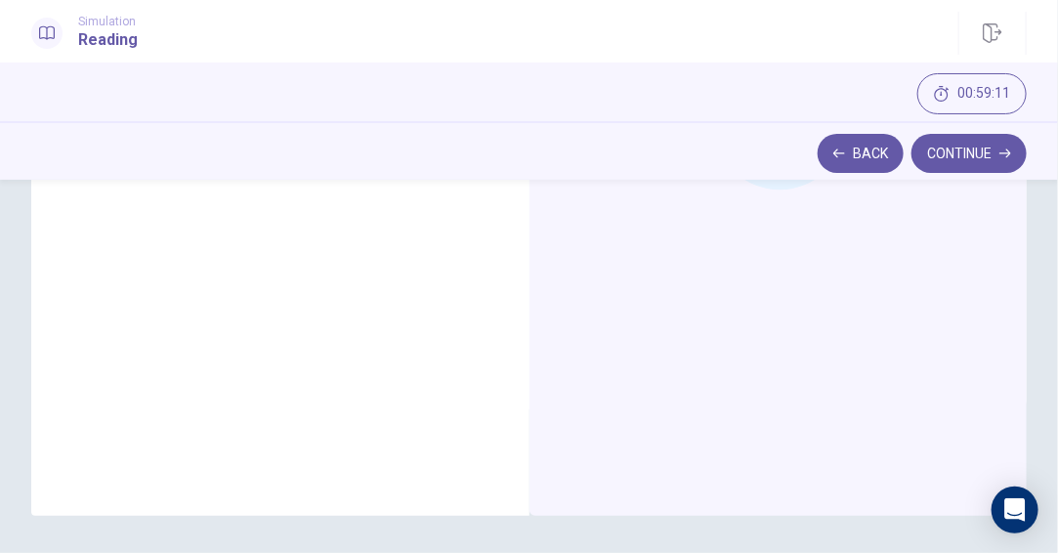
scroll to position [0, 0]
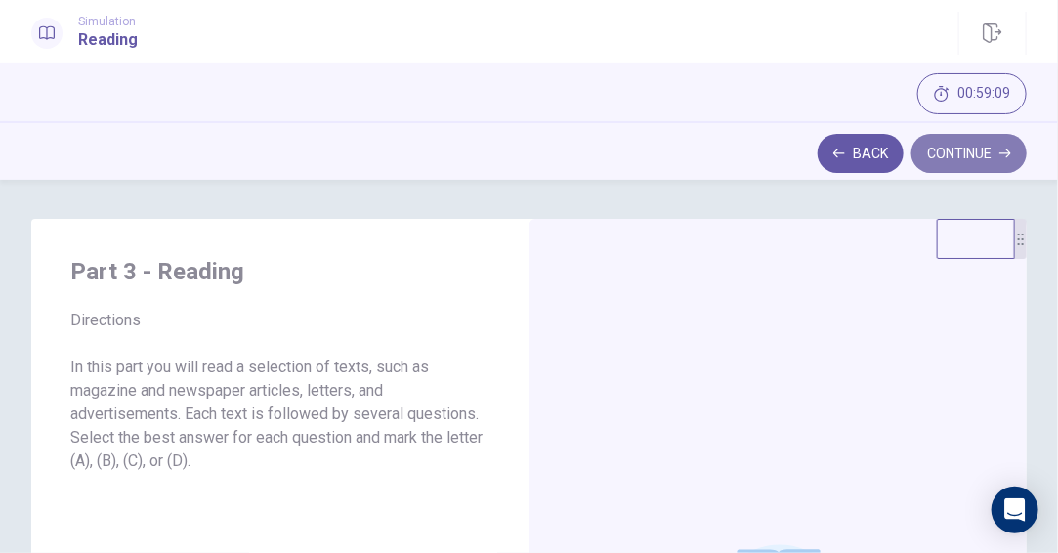
click at [941, 156] on button "Continue" at bounding box center [968, 153] width 115 height 39
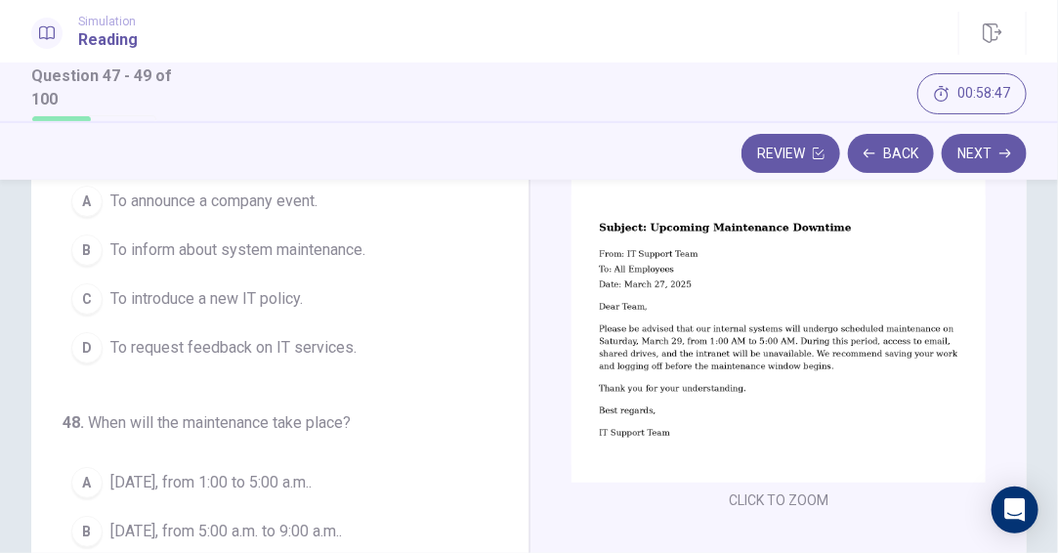
scroll to position [98, 0]
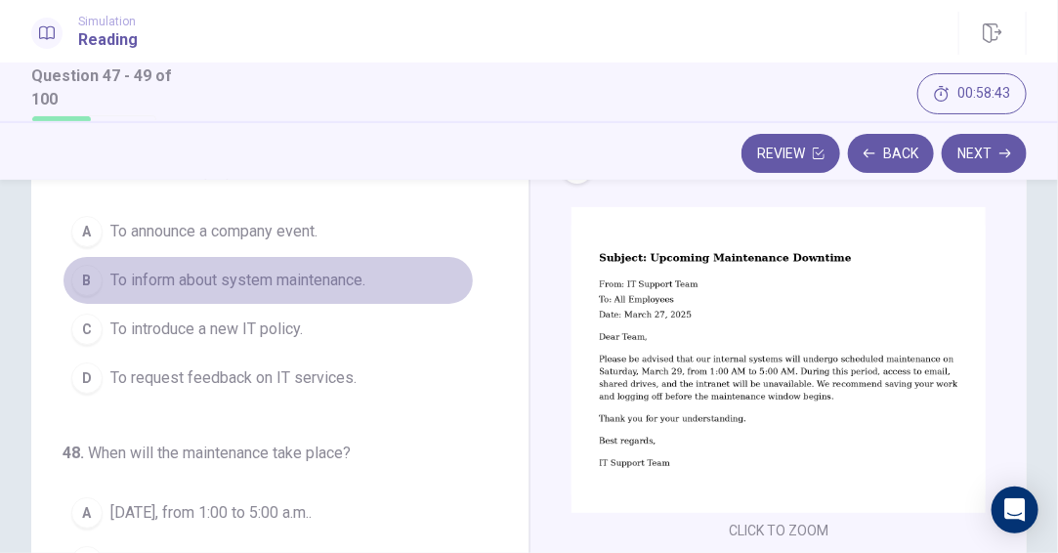
click at [334, 278] on span "To inform about system maintenance." at bounding box center [237, 280] width 255 height 23
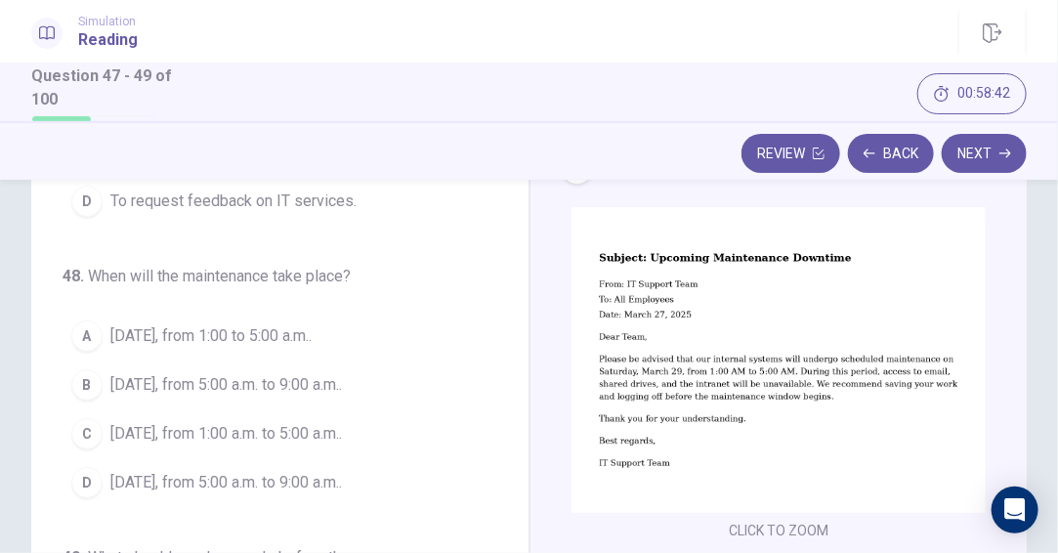
scroll to position [195, 0]
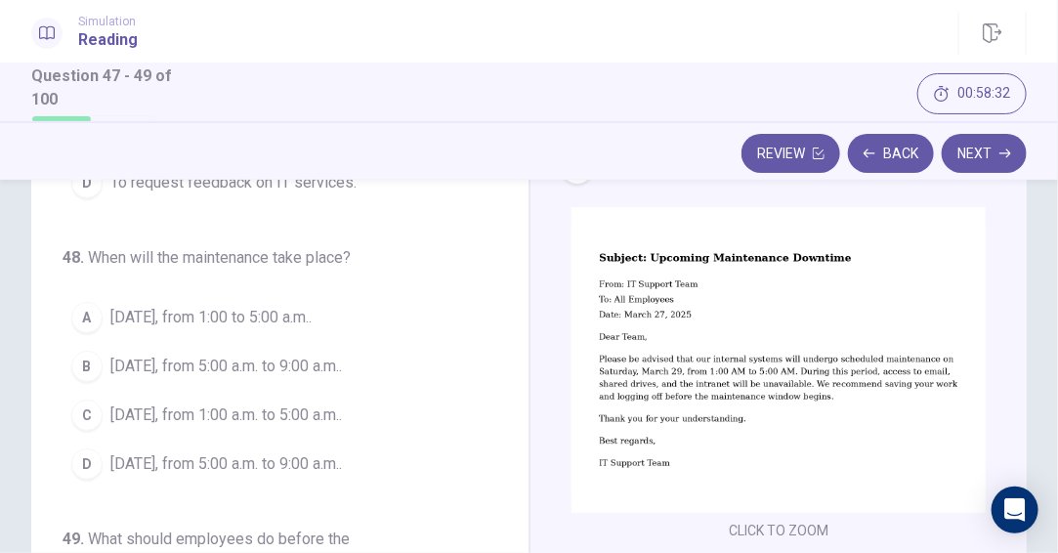
click at [257, 420] on span "[DATE], from 1:00 a.m. to 5:00 a.m.." at bounding box center [225, 414] width 231 height 23
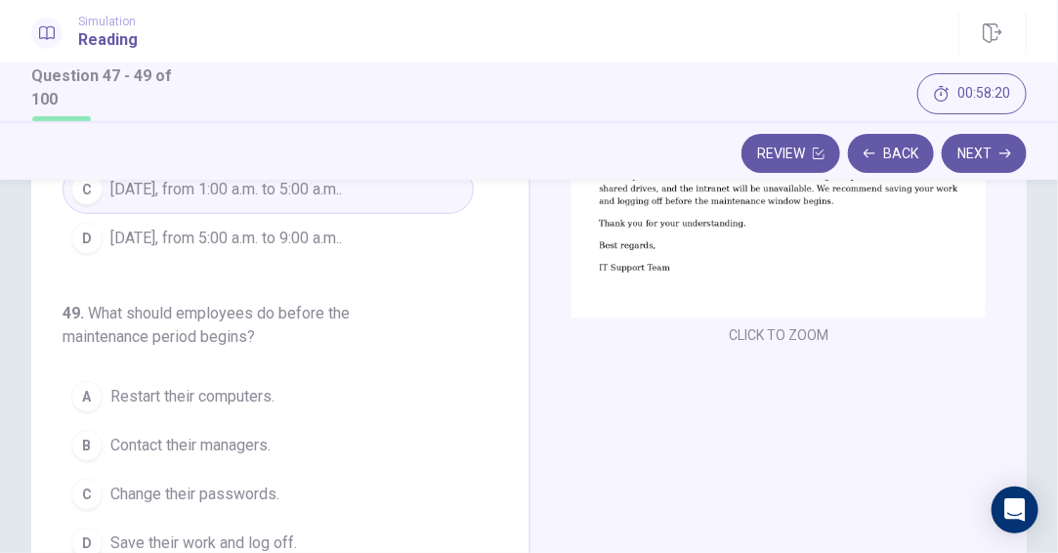
scroll to position [391, 0]
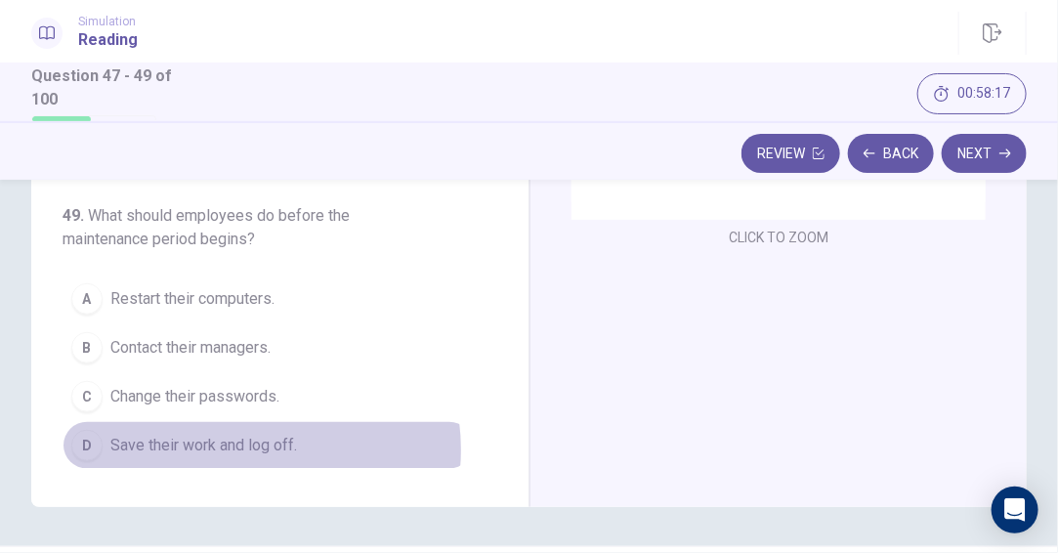
click at [237, 448] on span "Save their work and log off." at bounding box center [203, 445] width 187 height 23
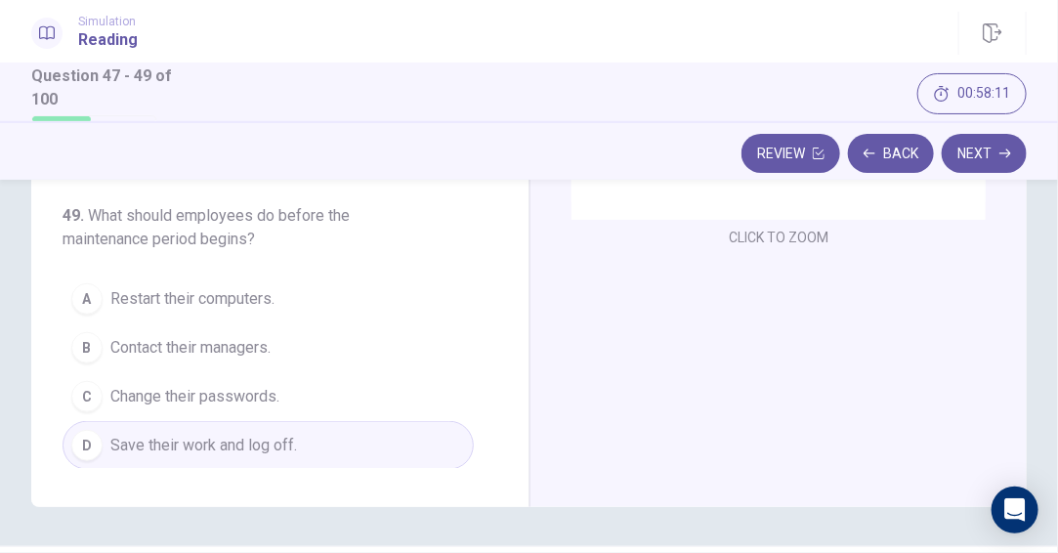
scroll to position [446, 0]
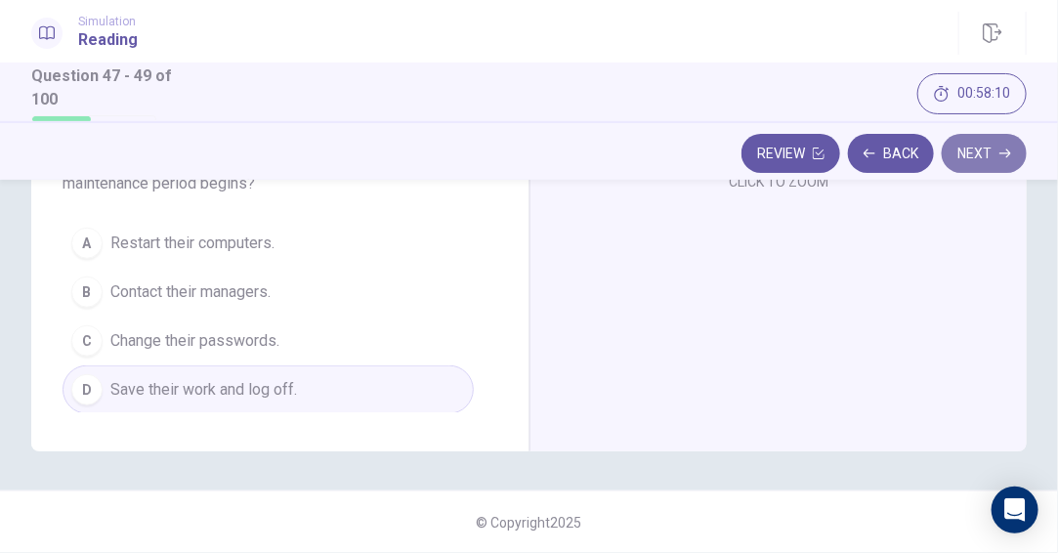
click at [1011, 156] on button "Next" at bounding box center [983, 153] width 85 height 39
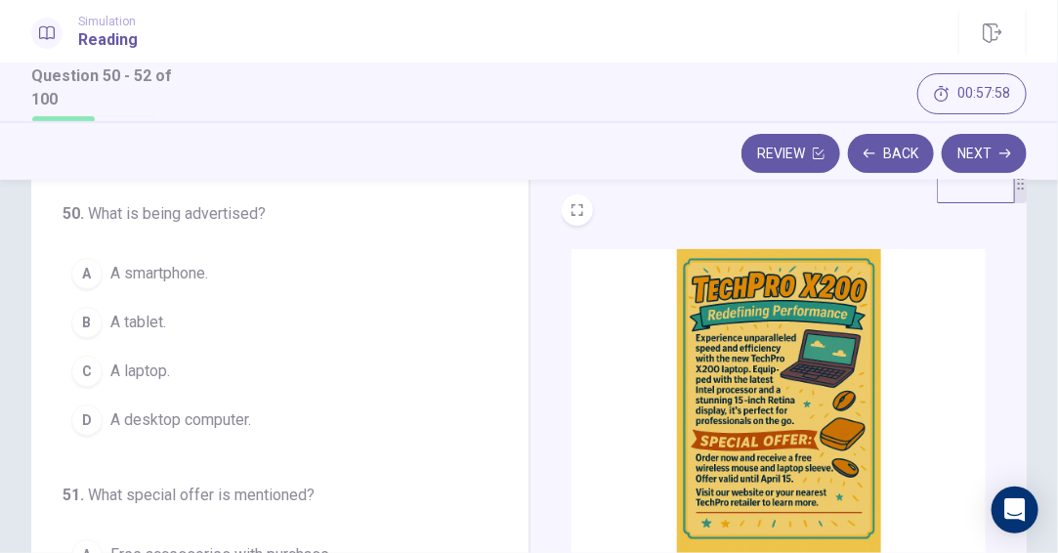
scroll to position [0, 0]
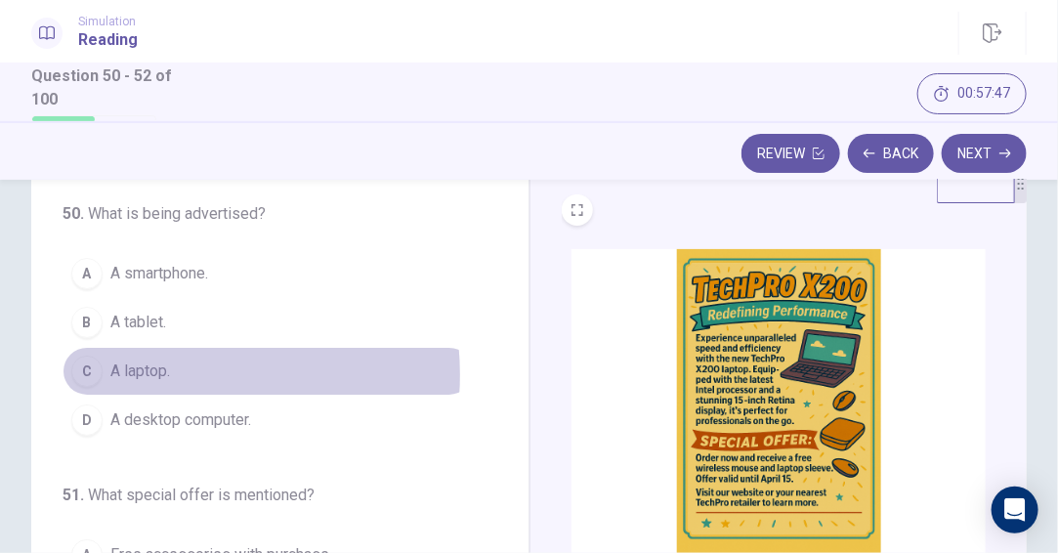
click at [165, 374] on span "A laptop." at bounding box center [140, 370] width 60 height 23
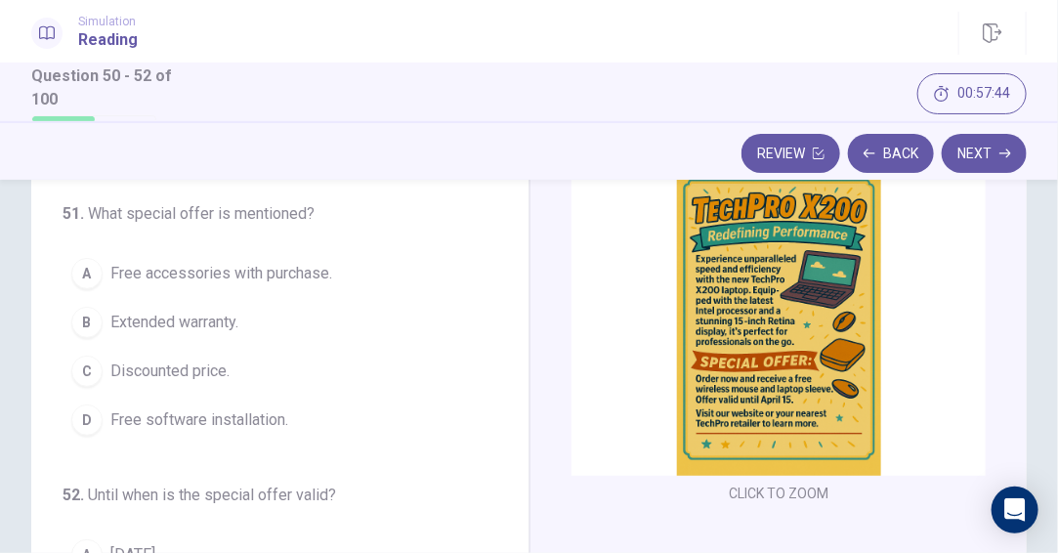
scroll to position [153, 0]
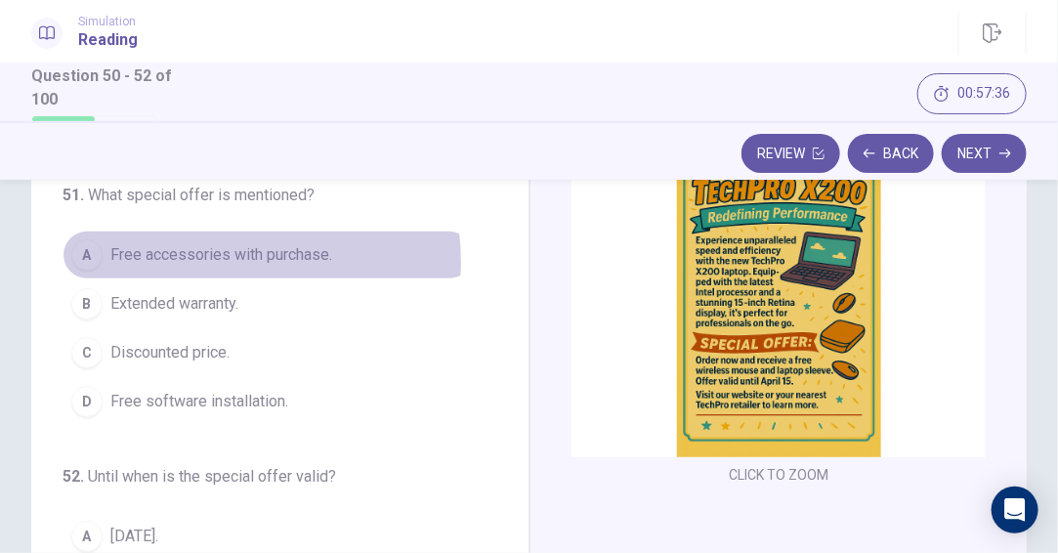
click at [237, 260] on span "Free accessories with purchase." at bounding box center [221, 254] width 222 height 23
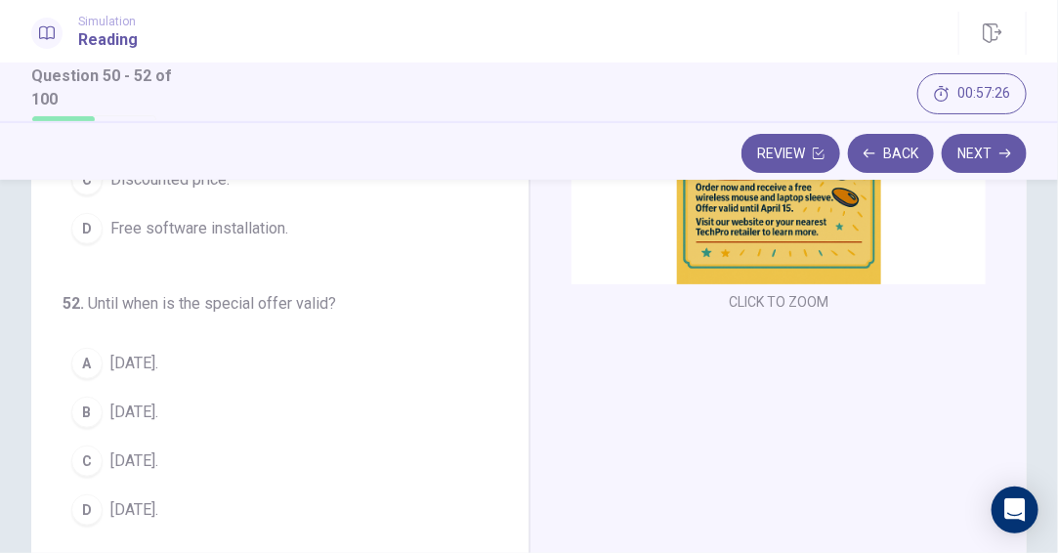
scroll to position [349, 0]
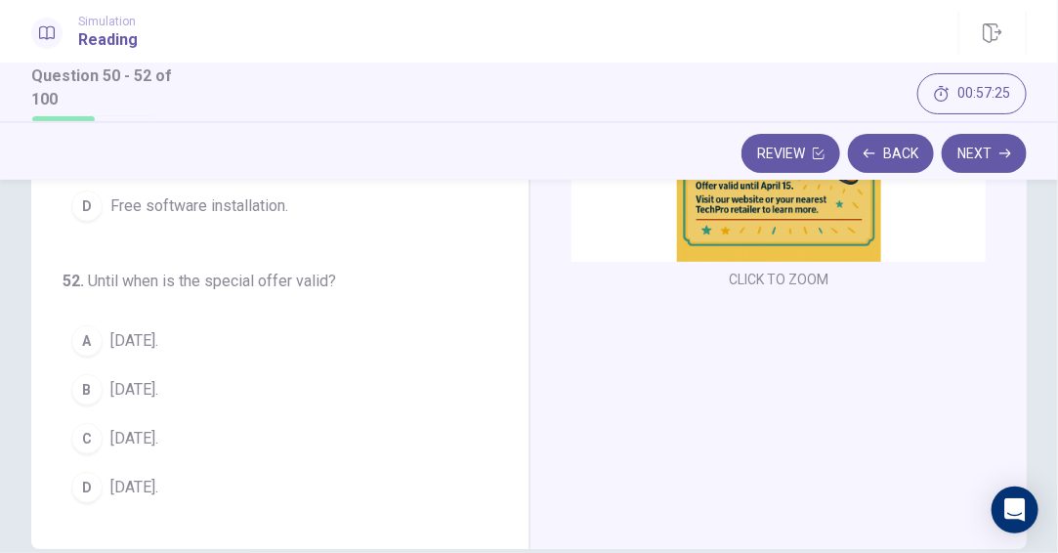
click at [132, 437] on span "[DATE]." at bounding box center [134, 438] width 48 height 23
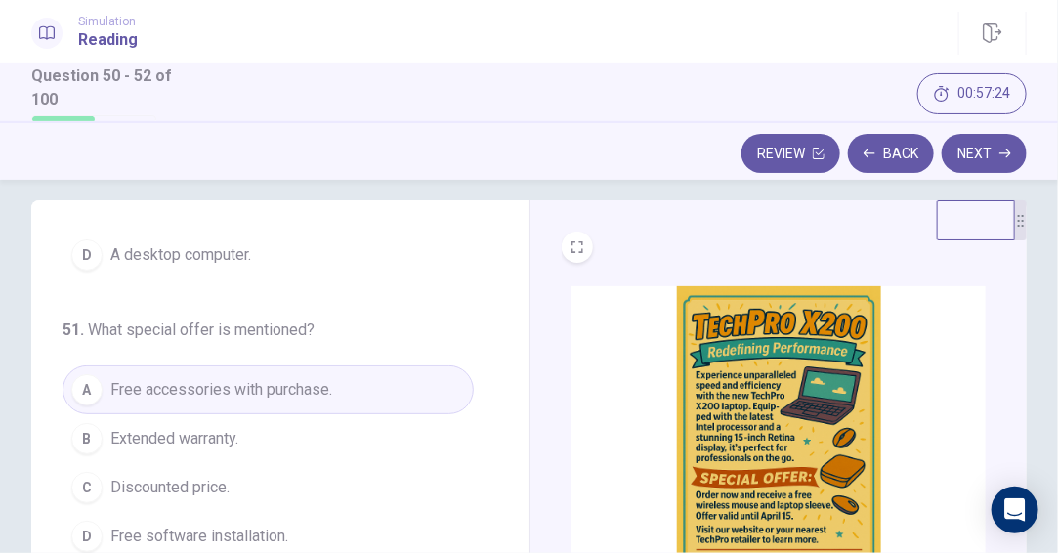
scroll to position [0, 0]
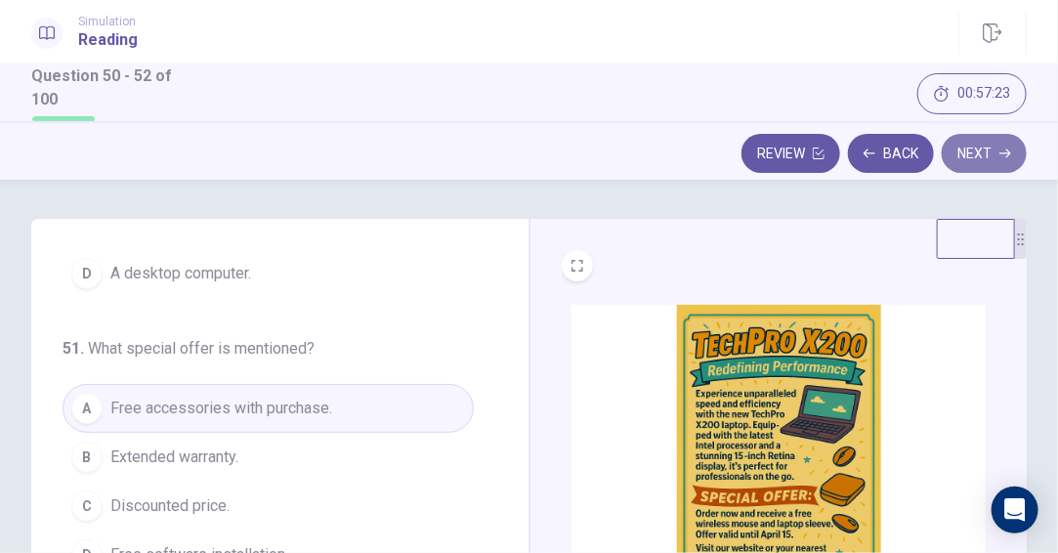
click at [986, 153] on button "Next" at bounding box center [983, 153] width 85 height 39
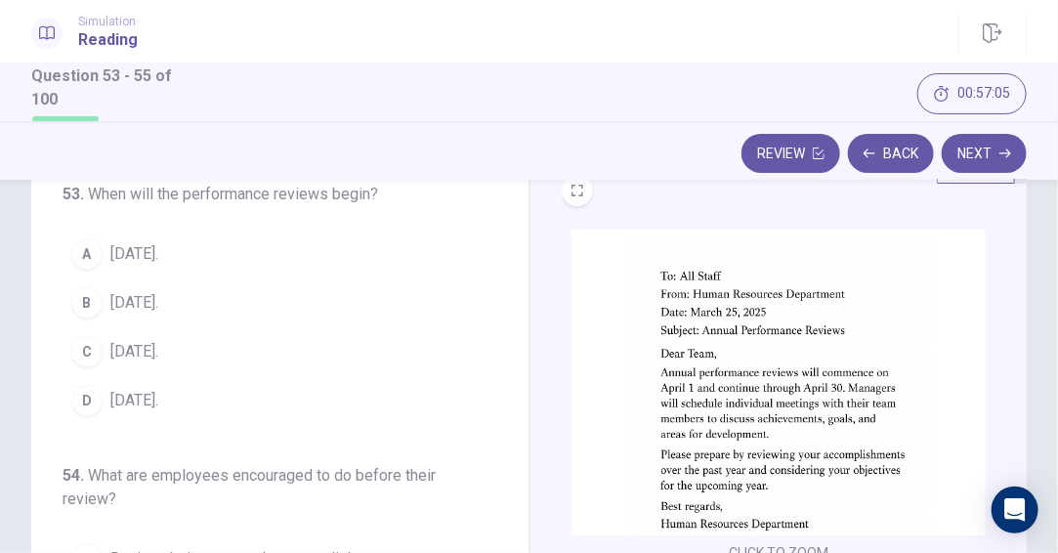
scroll to position [98, 0]
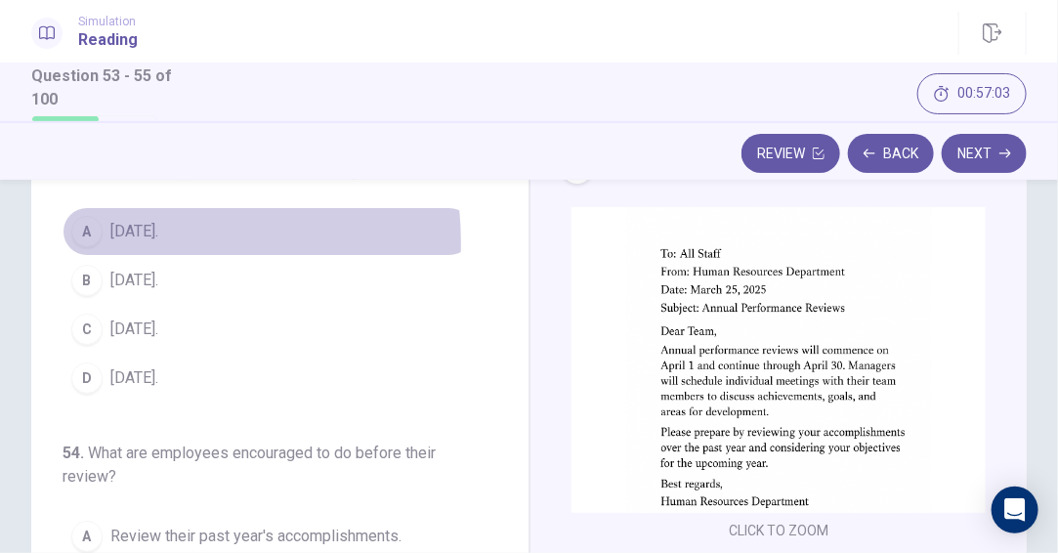
drag, startPoint x: 117, startPoint y: 242, endPoint x: 164, endPoint y: 262, distance: 50.8
click at [116, 242] on span "[DATE]." at bounding box center [134, 231] width 48 height 23
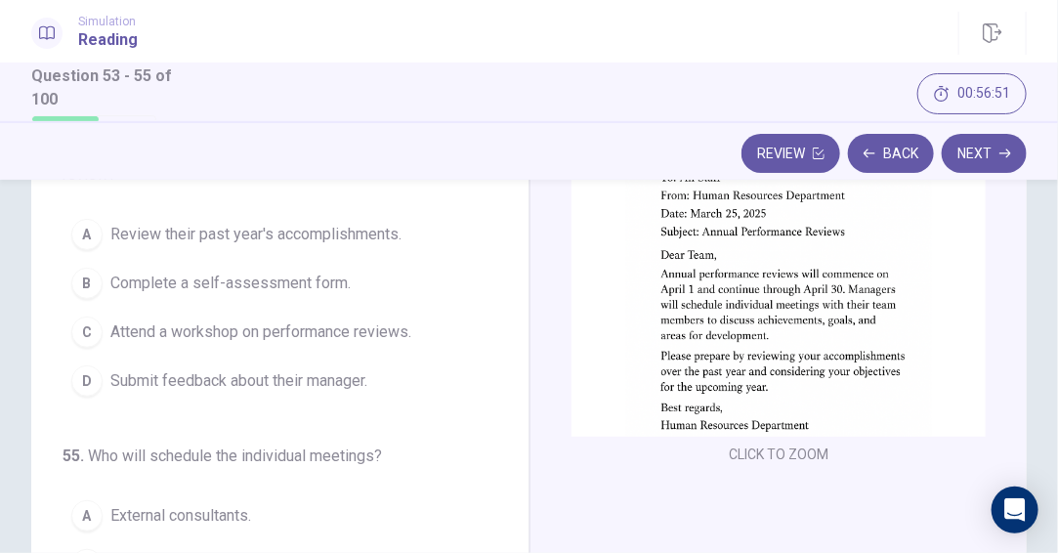
scroll to position [195, 0]
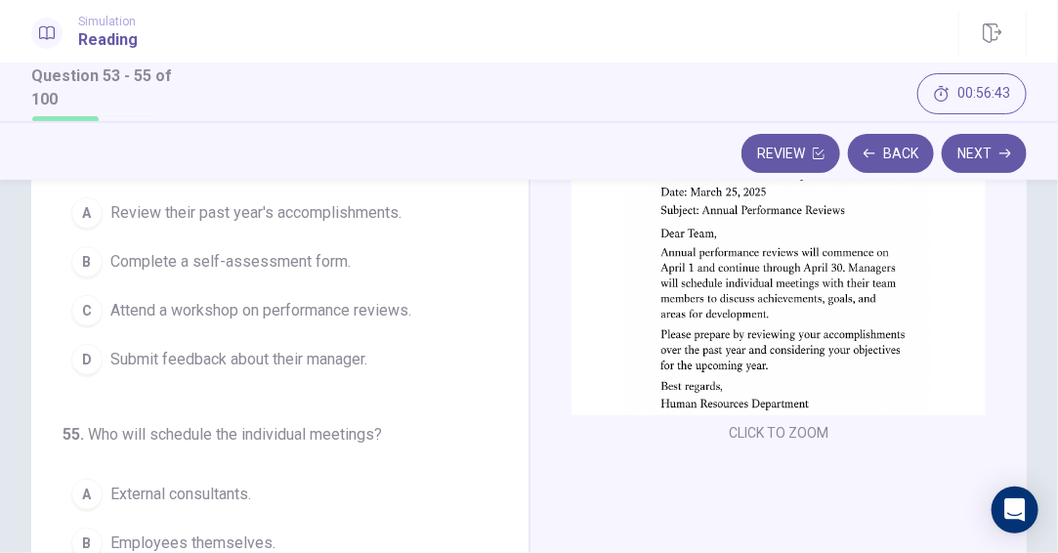
click at [315, 260] on span "Complete a self-assessment form." at bounding box center [230, 261] width 240 height 23
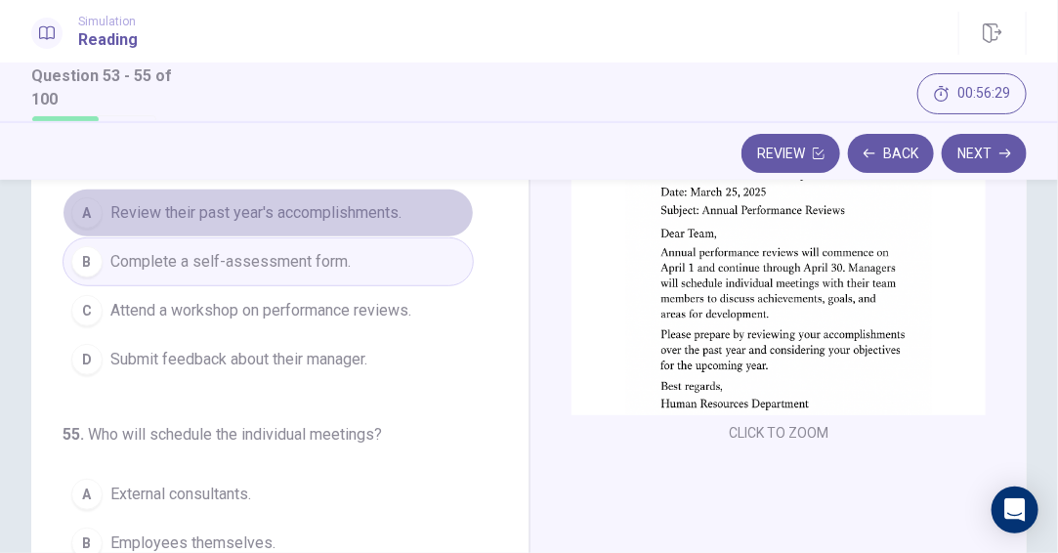
click at [329, 226] on button "A Review their past year's accomplishments." at bounding box center [267, 212] width 411 height 49
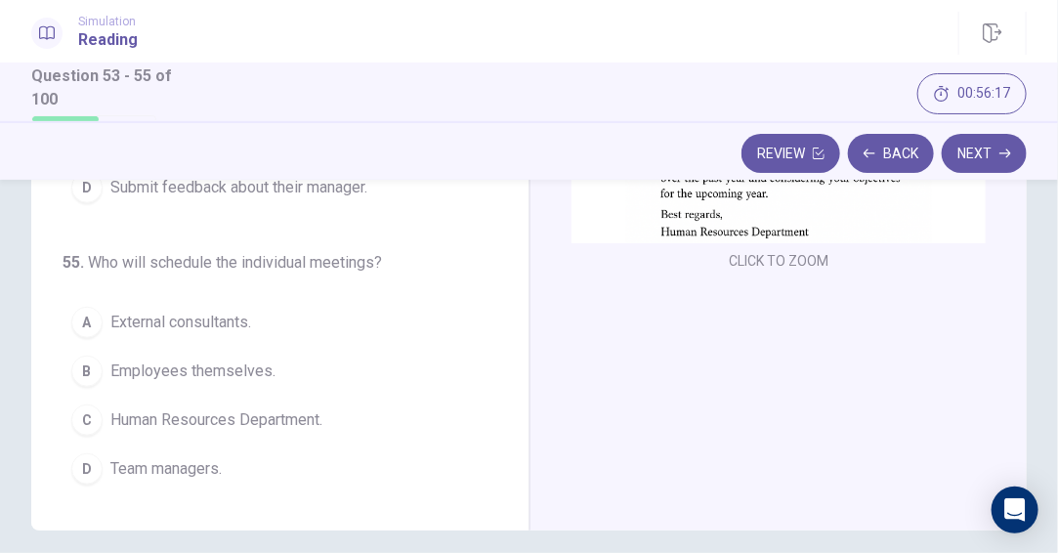
scroll to position [391, 0]
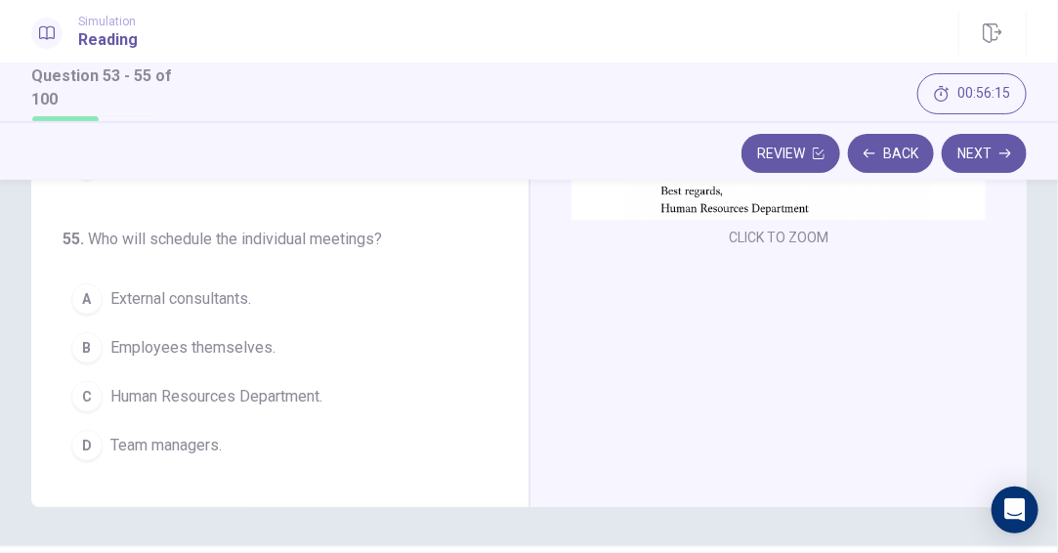
click at [156, 441] on span "Team managers." at bounding box center [165, 445] width 111 height 23
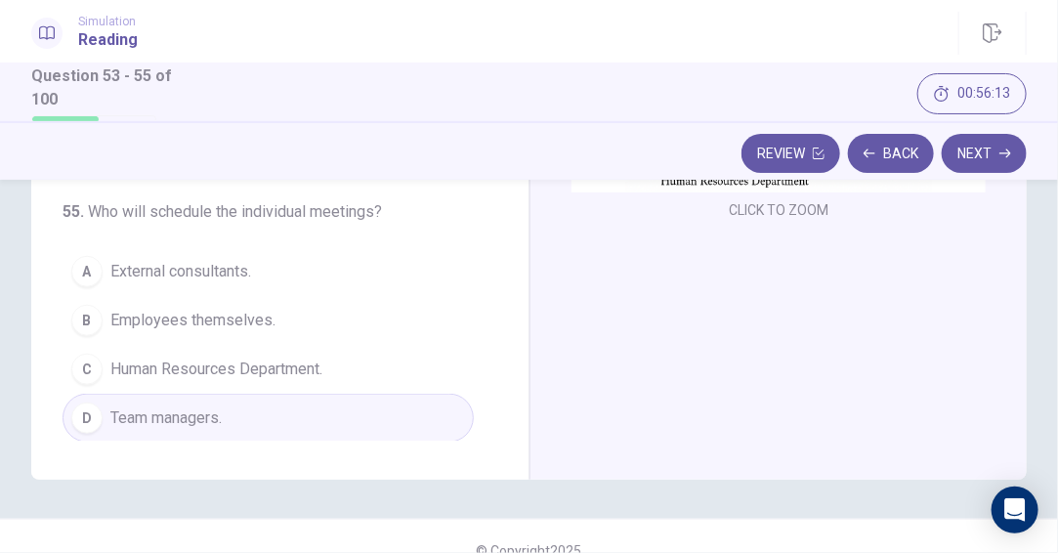
scroll to position [446, 0]
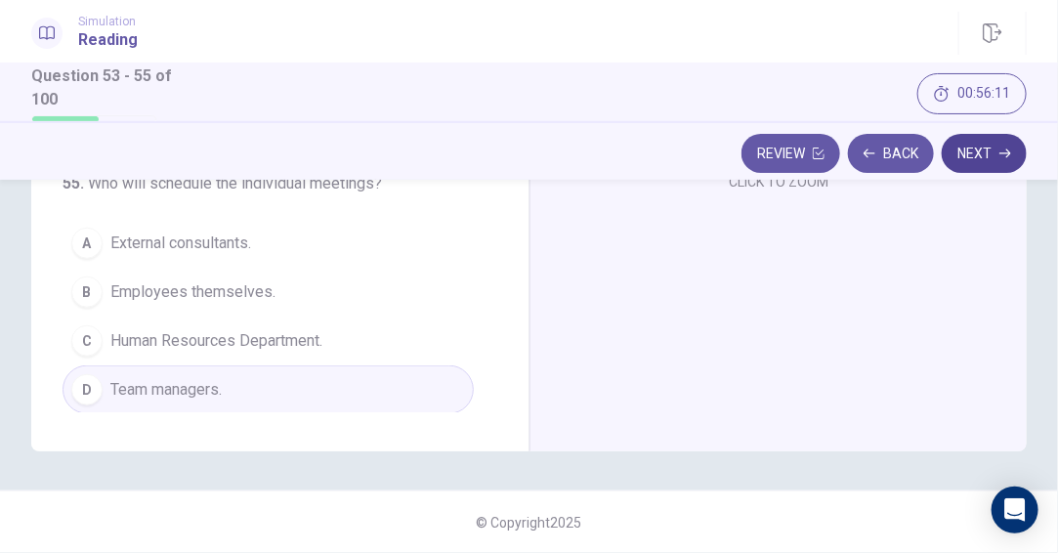
click at [996, 149] on button "Next" at bounding box center [983, 153] width 85 height 39
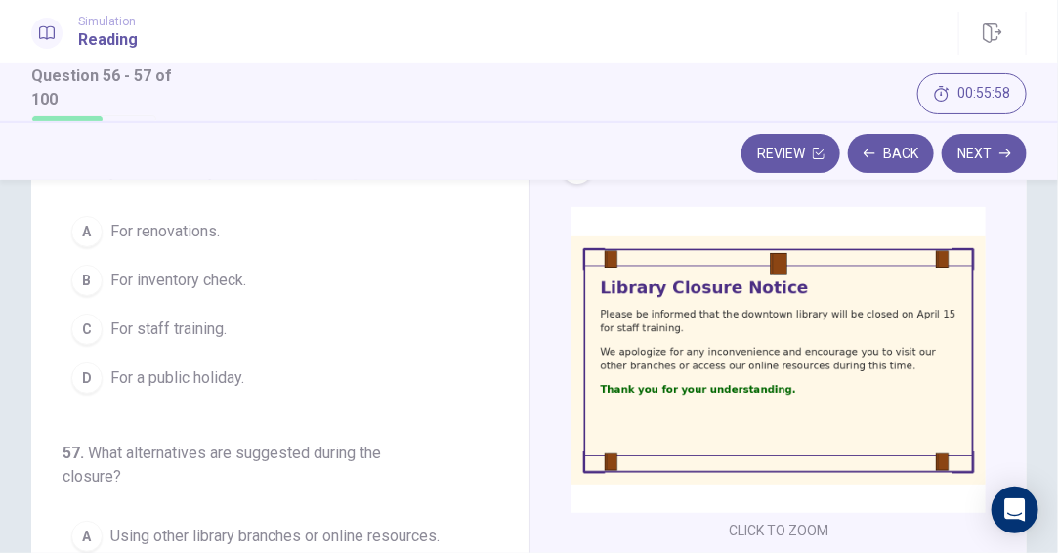
scroll to position [0, 0]
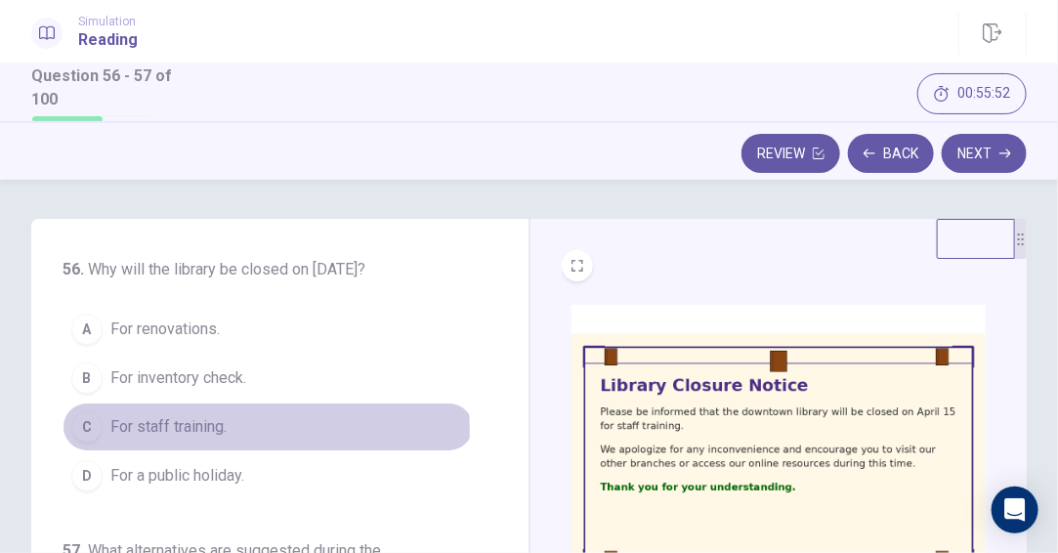
drag, startPoint x: 203, startPoint y: 430, endPoint x: 221, endPoint y: 410, distance: 26.3
click at [202, 429] on span "For staff training." at bounding box center [168, 426] width 116 height 23
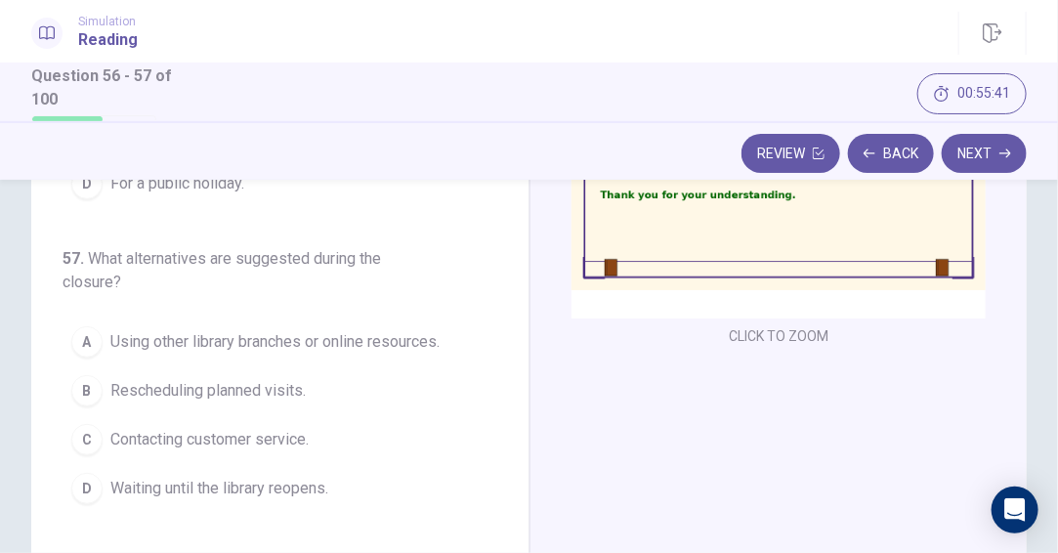
scroll to position [293, 0]
click at [401, 343] on span "Using other library branches or online resources." at bounding box center [274, 340] width 329 height 23
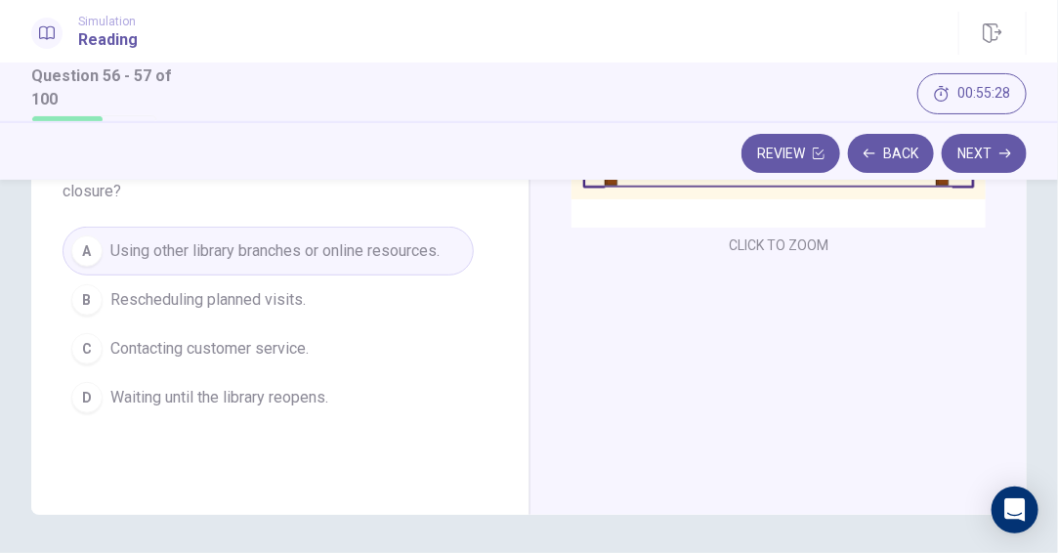
scroll to position [446, 0]
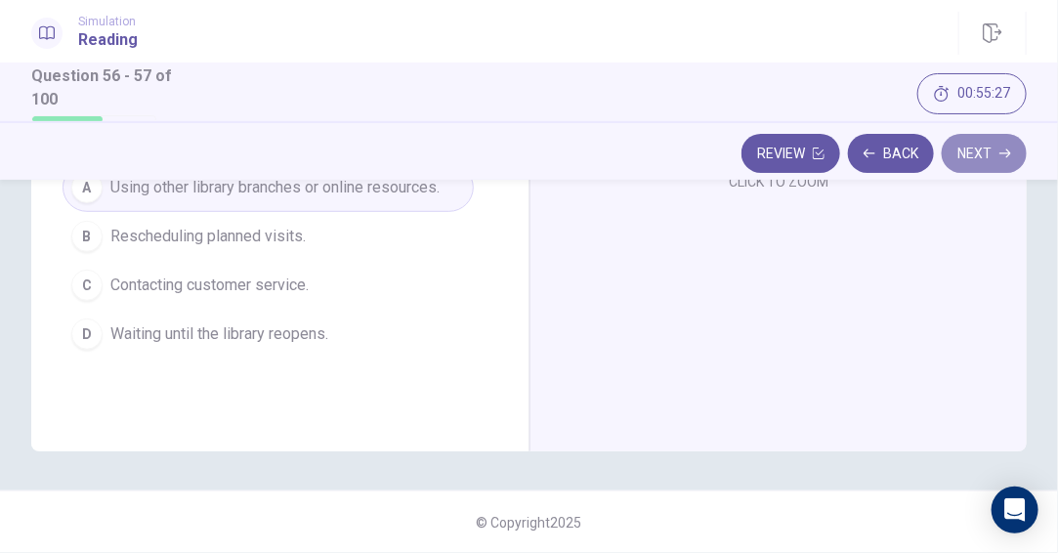
click at [978, 161] on button "Next" at bounding box center [983, 153] width 85 height 39
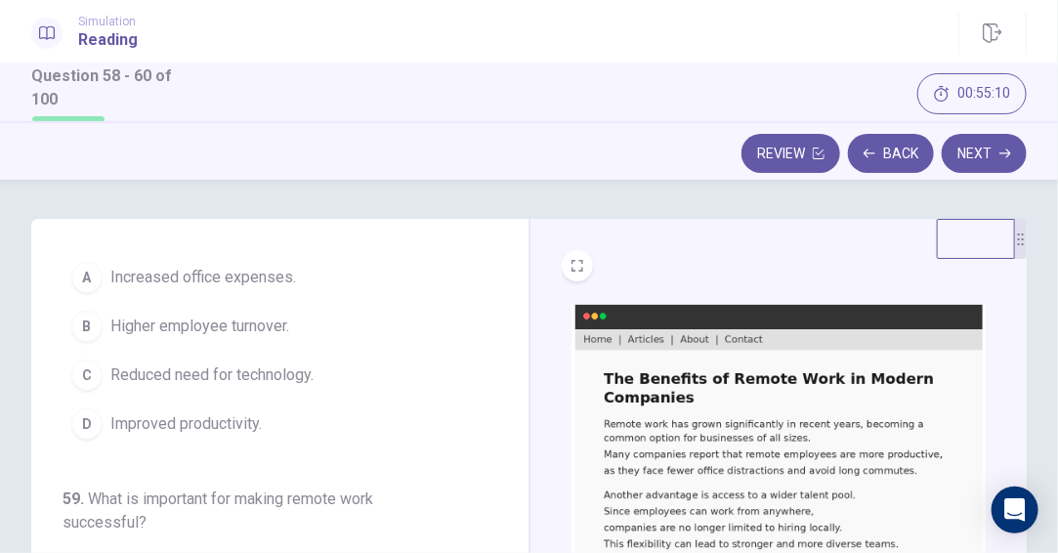
scroll to position [98, 0]
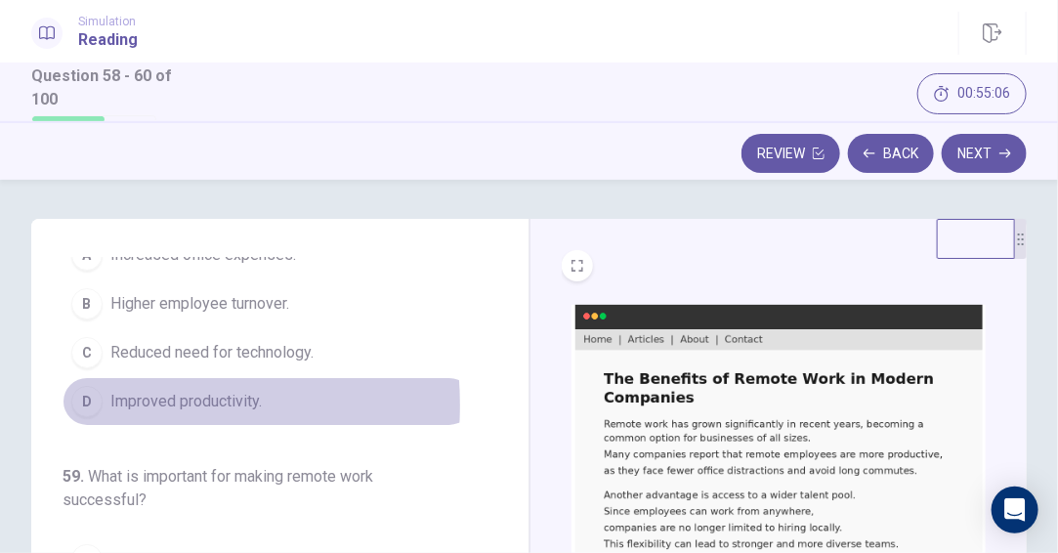
drag, startPoint x: 109, startPoint y: 404, endPoint x: 153, endPoint y: 403, distance: 44.0
click at [108, 404] on button "D Improved productivity." at bounding box center [267, 401] width 411 height 49
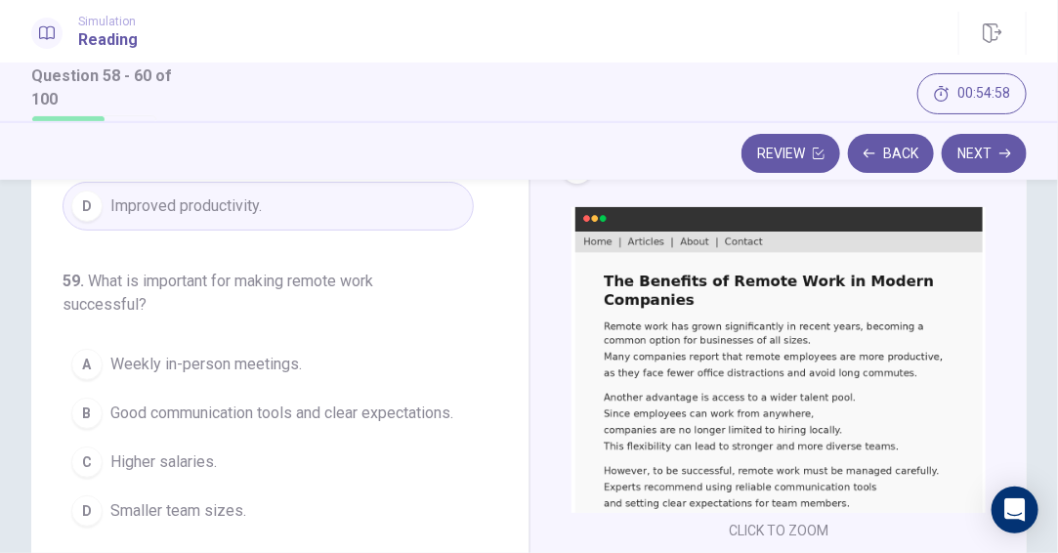
scroll to position [293, 0]
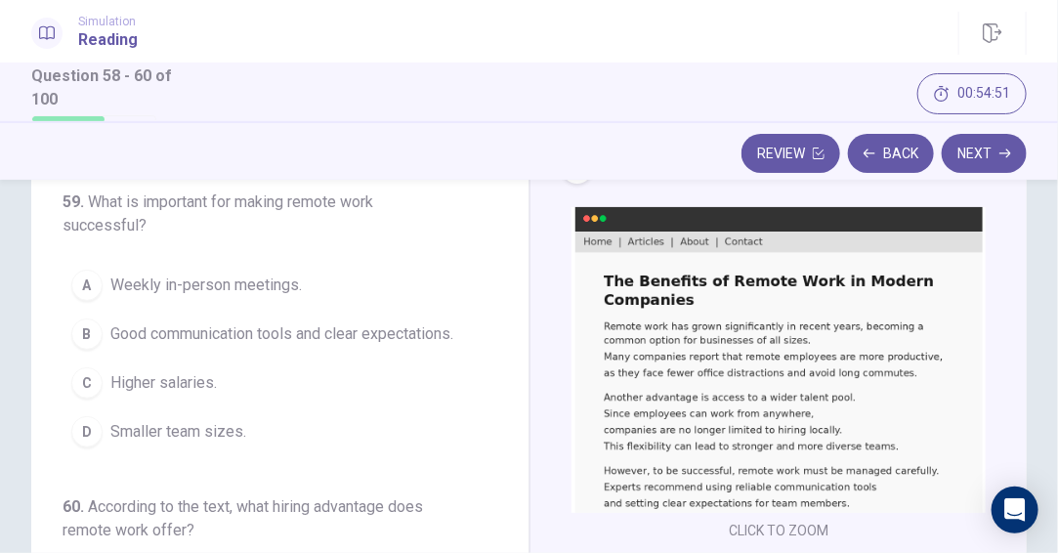
click at [161, 325] on span "Good communication tools and clear expectations." at bounding box center [281, 333] width 343 height 23
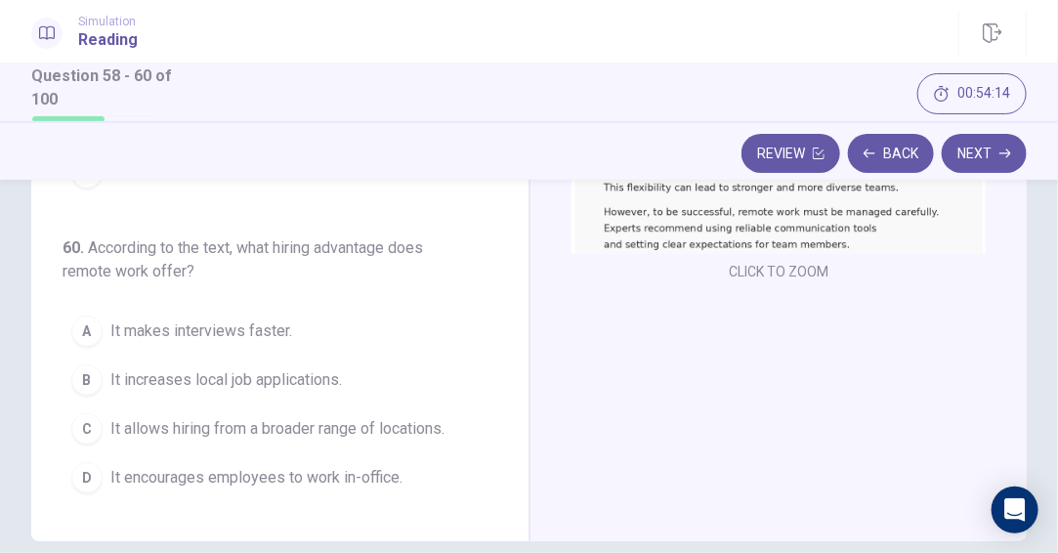
scroll to position [391, 0]
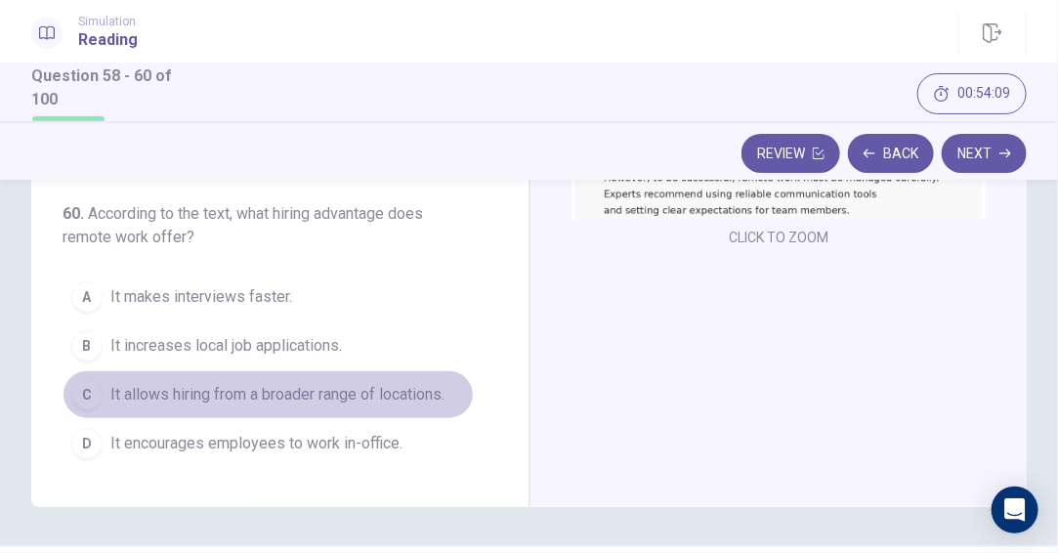
click at [333, 383] on span "It allows hiring from a broader range of locations." at bounding box center [277, 394] width 334 height 23
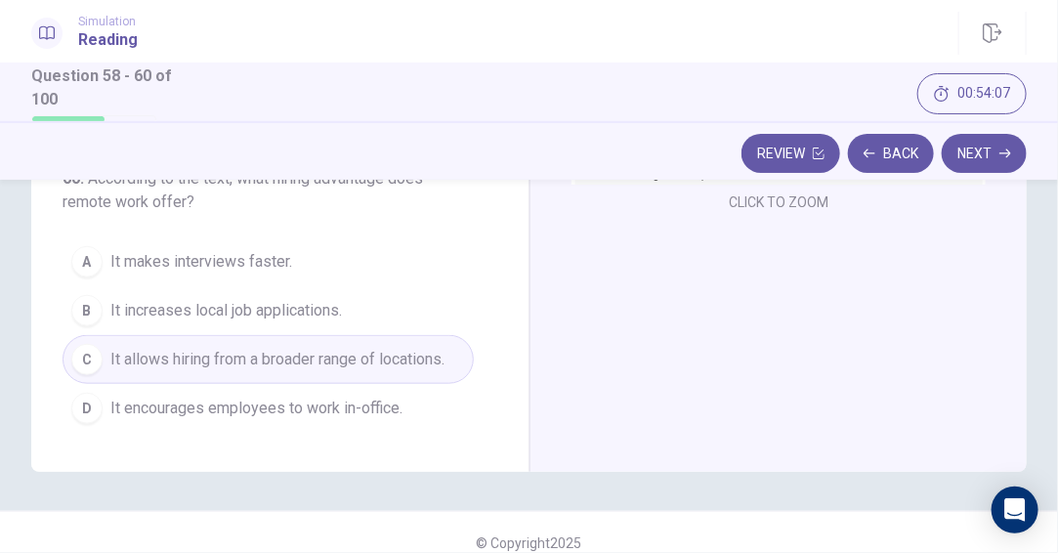
scroll to position [446, 0]
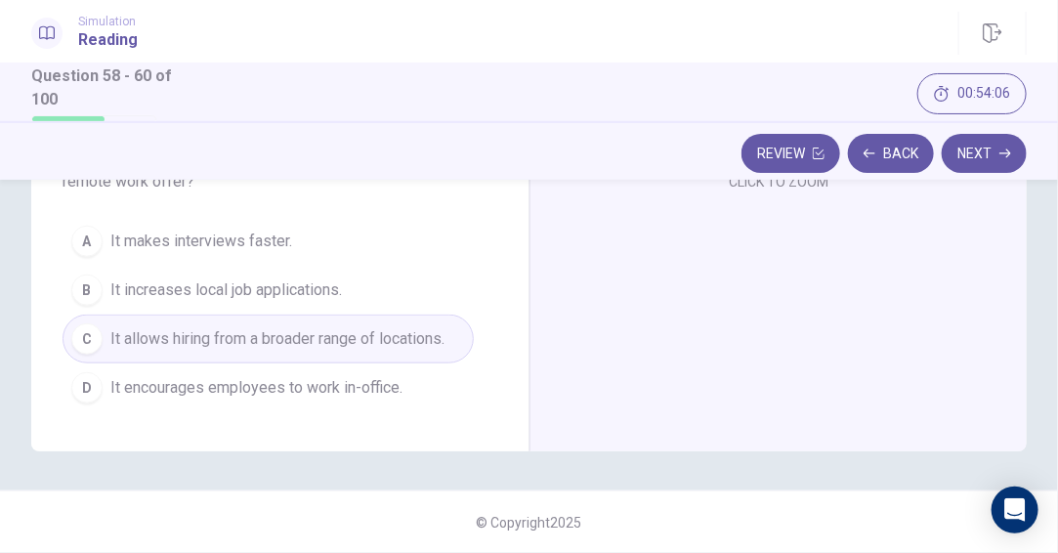
click at [991, 173] on div "Review Back Next" at bounding box center [529, 150] width 1058 height 59
click at [992, 155] on button "Next" at bounding box center [983, 153] width 85 height 39
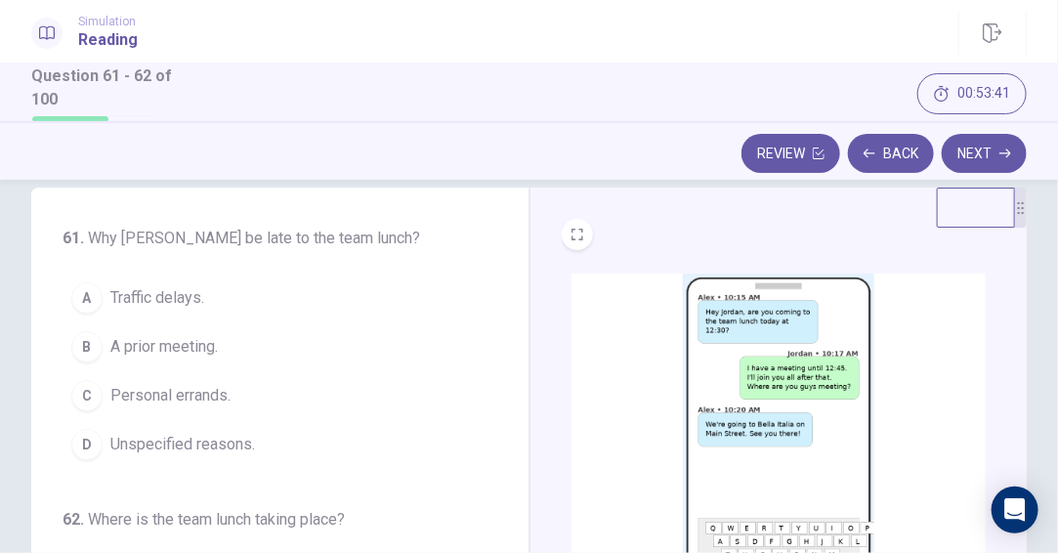
scroll to position [0, 0]
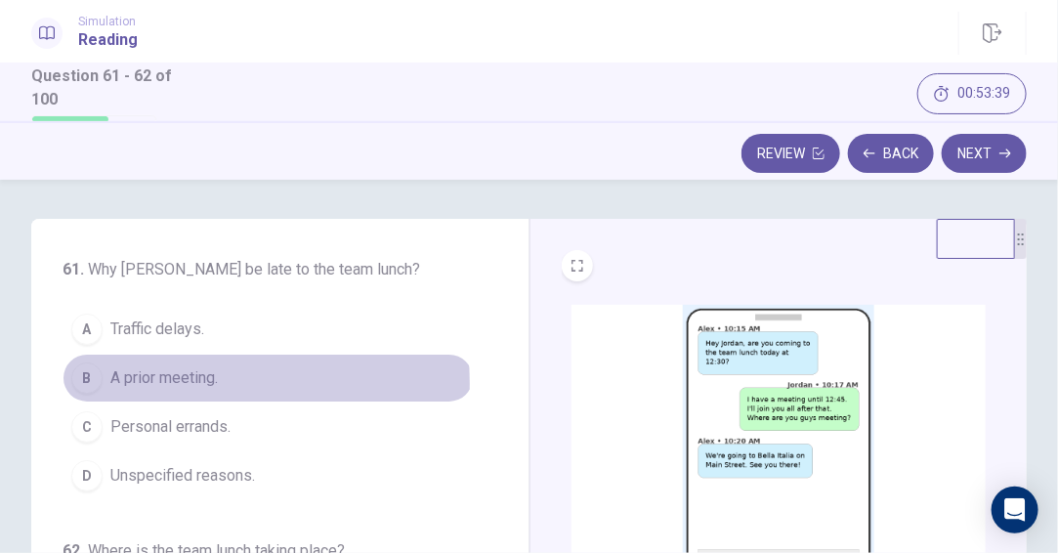
click at [134, 383] on span "A prior meeting." at bounding box center [163, 377] width 107 height 23
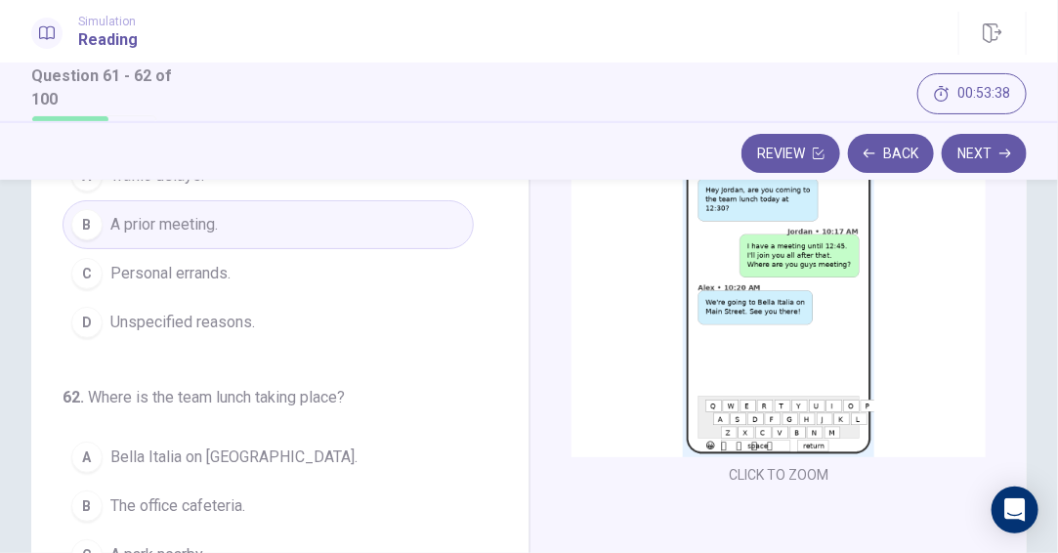
scroll to position [293, 0]
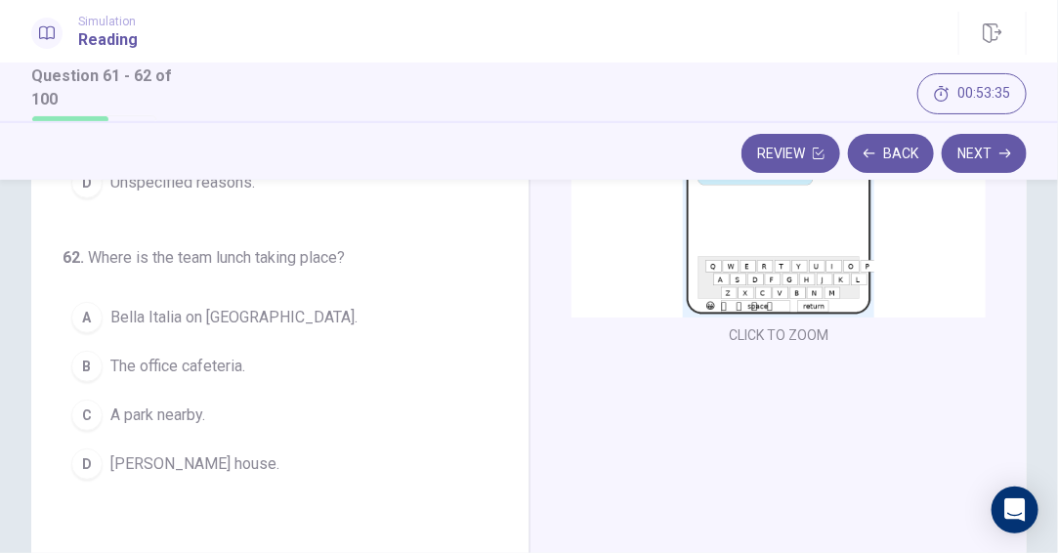
click at [246, 322] on span "Bella Italia on [GEOGRAPHIC_DATA]." at bounding box center [233, 317] width 247 height 23
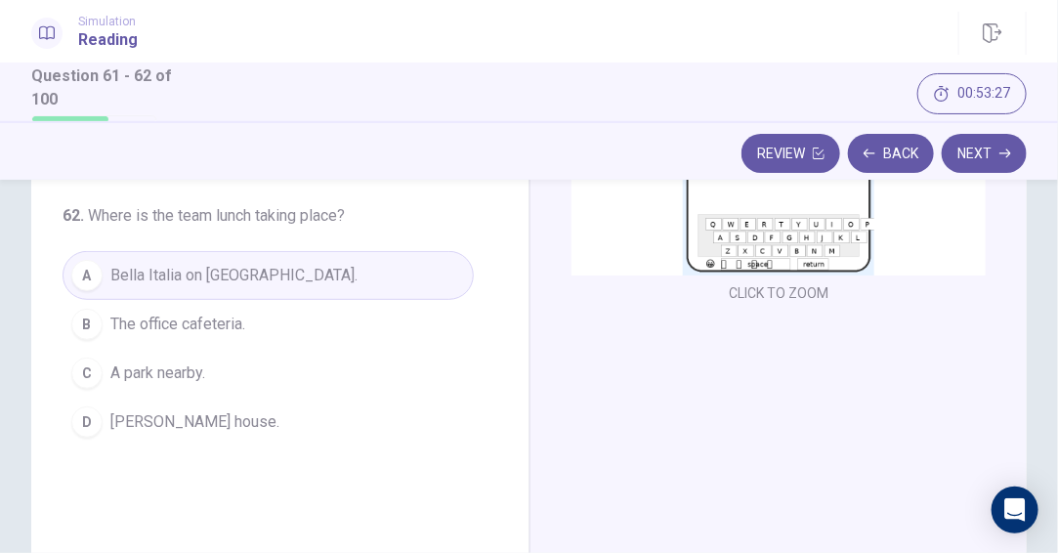
scroll to position [391, 0]
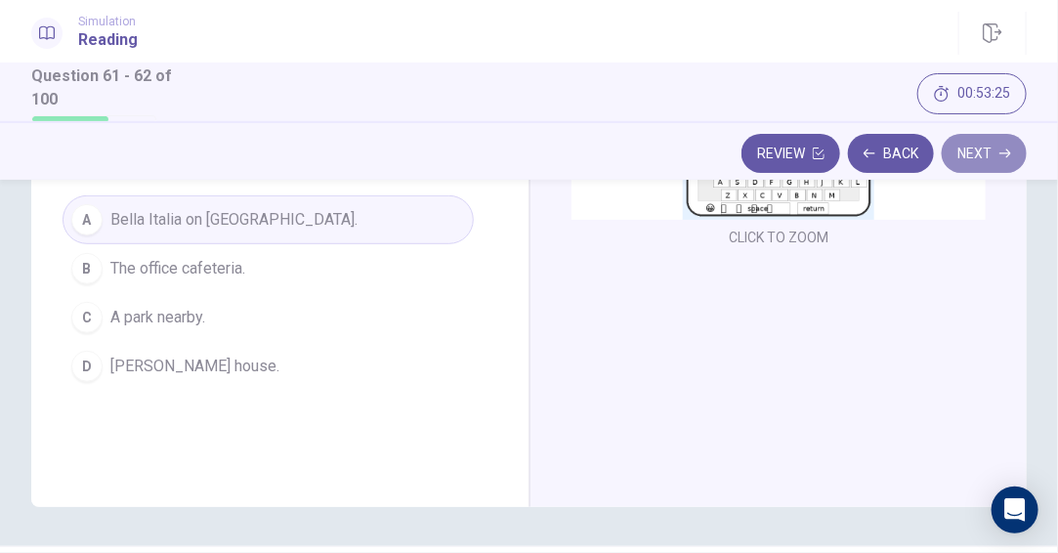
click at [972, 160] on button "Next" at bounding box center [983, 153] width 85 height 39
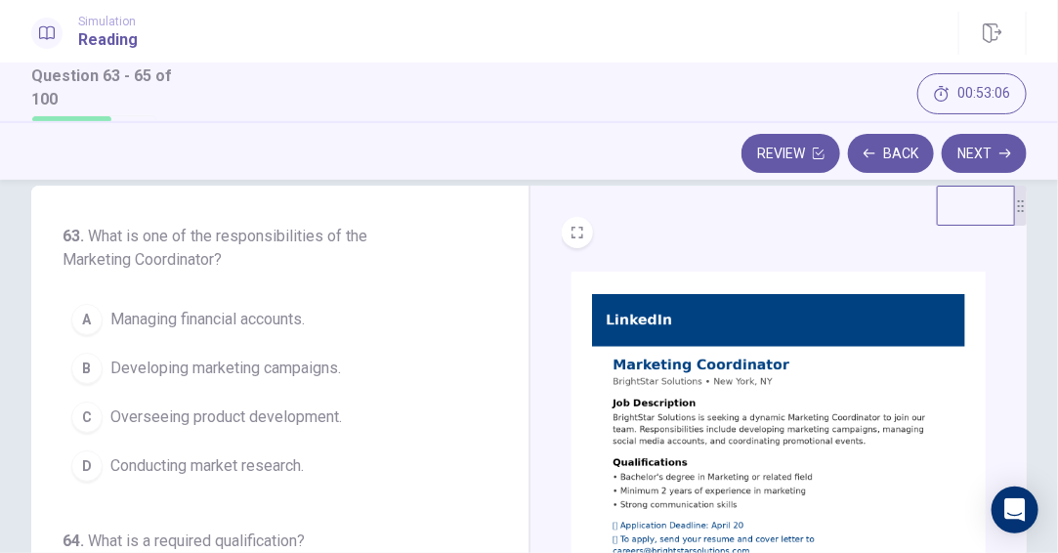
scroll to position [98, 0]
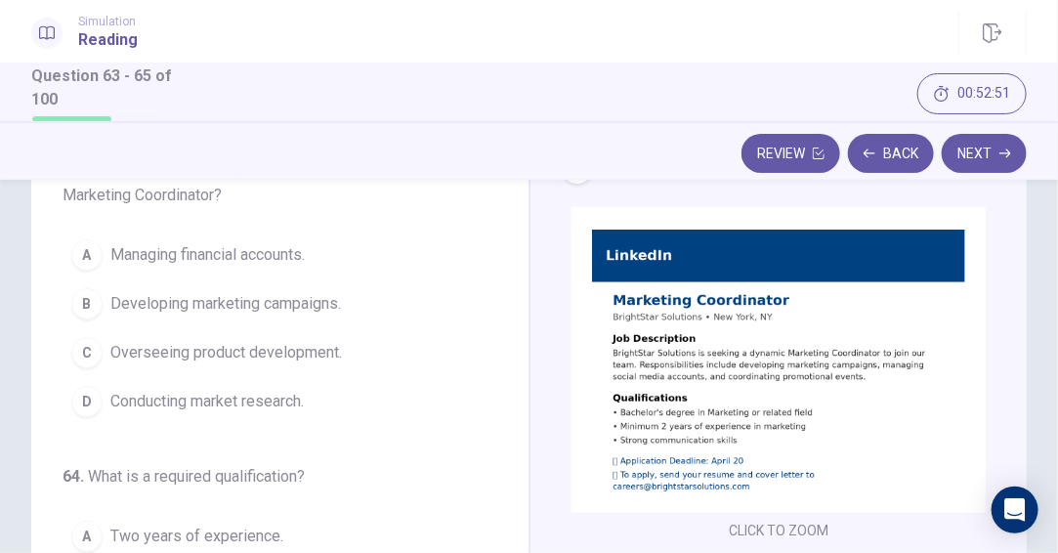
click at [292, 304] on span "Developing marketing campaigns." at bounding box center [225, 303] width 230 height 23
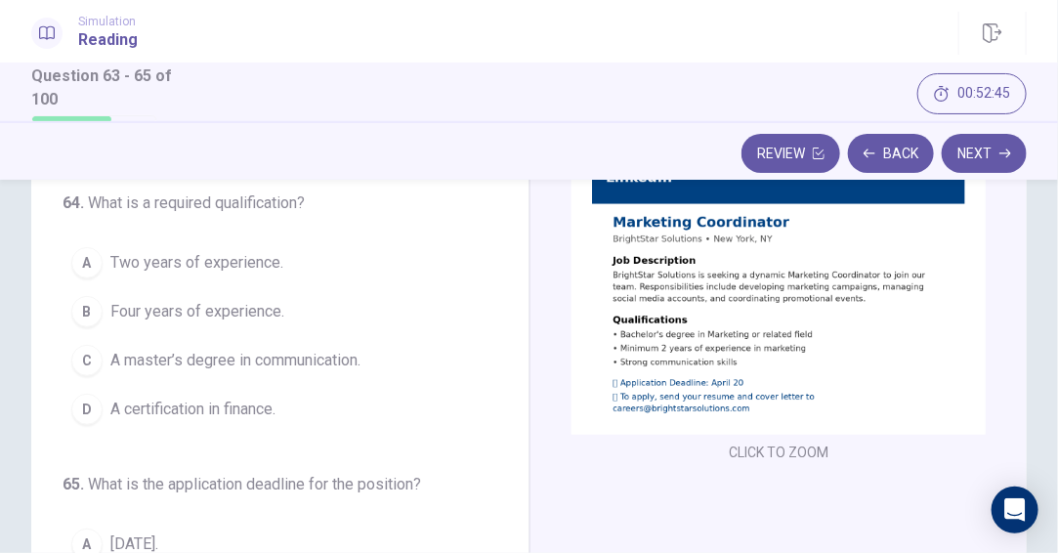
scroll to position [195, 0]
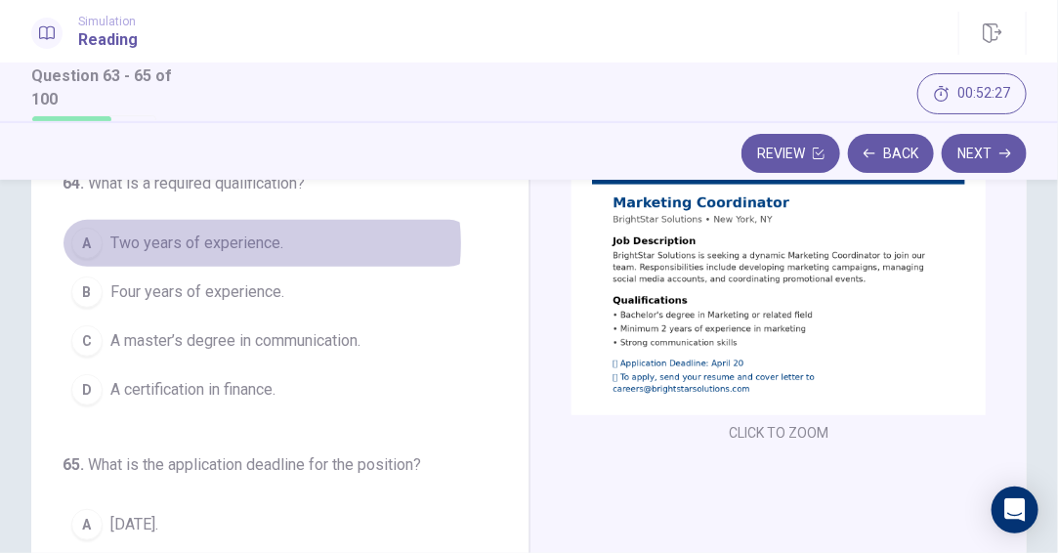
click at [258, 243] on span "Two years of experience." at bounding box center [196, 242] width 173 height 23
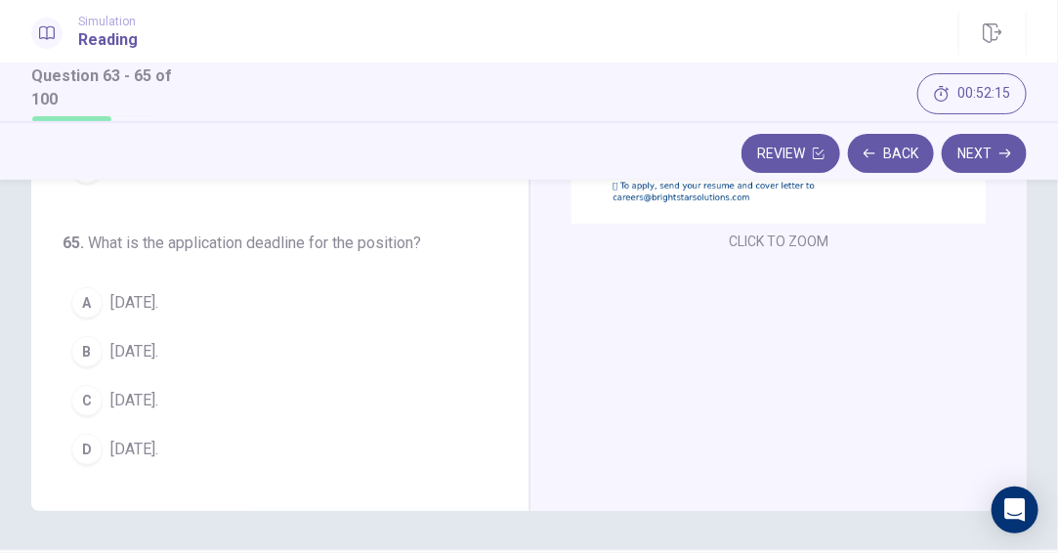
scroll to position [391, 0]
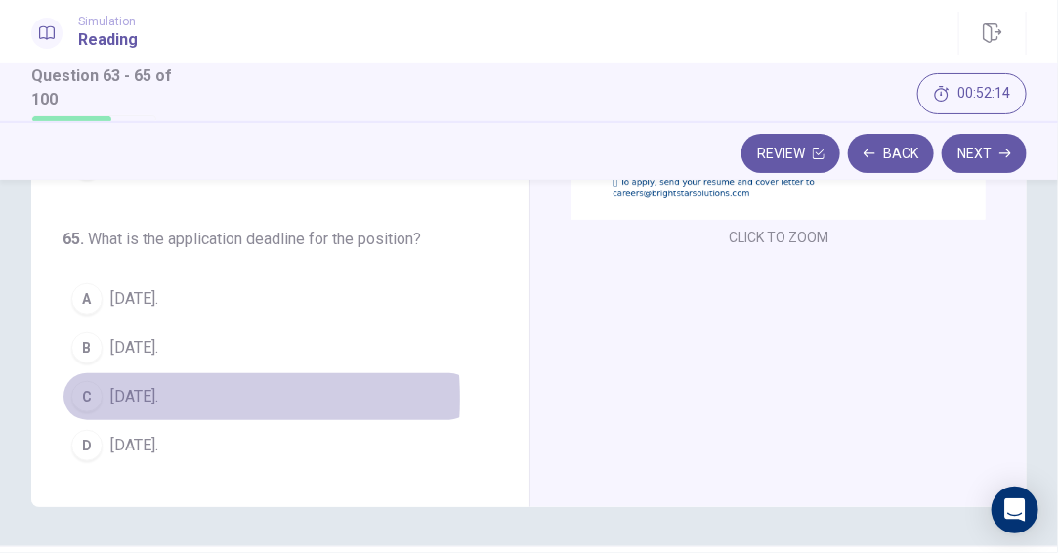
drag, startPoint x: 133, startPoint y: 397, endPoint x: 336, endPoint y: 399, distance: 203.1
click at [137, 397] on span "[DATE]." at bounding box center [134, 396] width 48 height 23
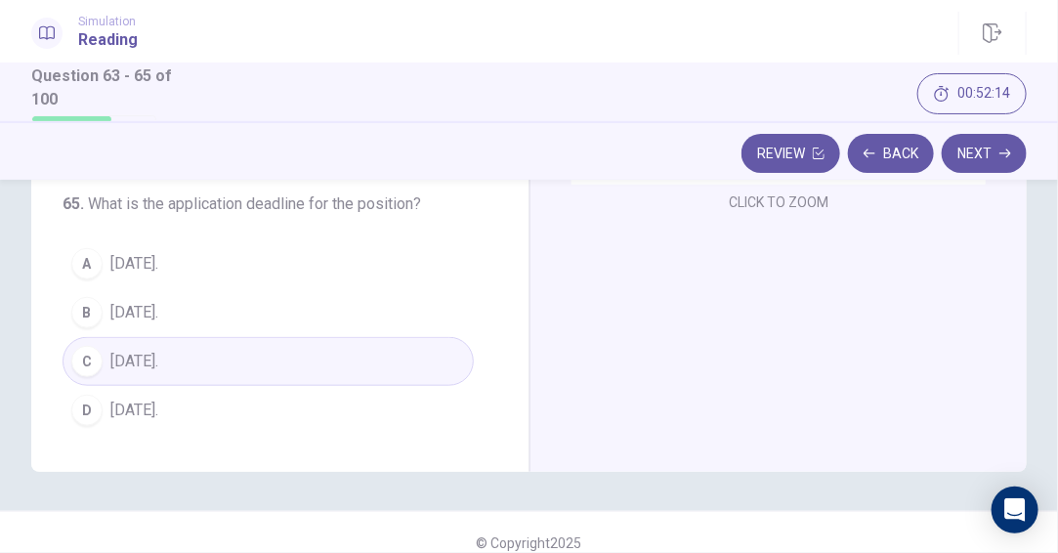
scroll to position [446, 0]
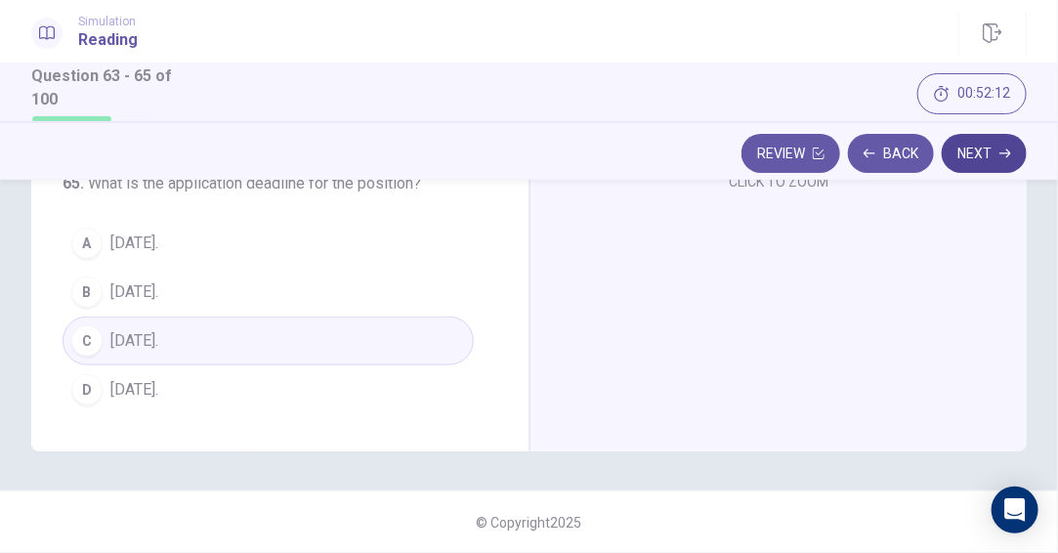
click at [1004, 164] on button "Next" at bounding box center [983, 153] width 85 height 39
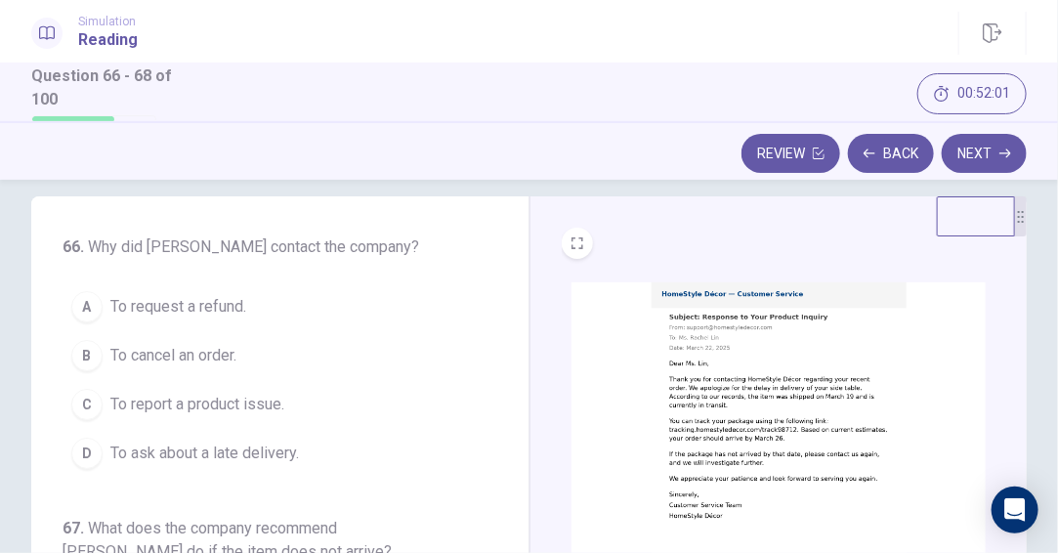
scroll to position [0, 0]
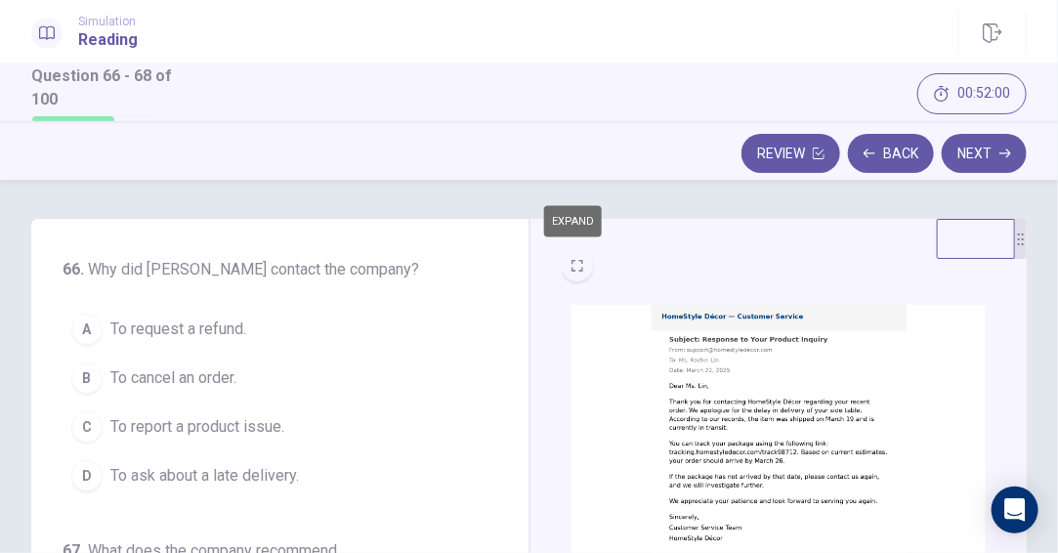
click at [571, 265] on icon "EXPAND" at bounding box center [577, 266] width 12 height 12
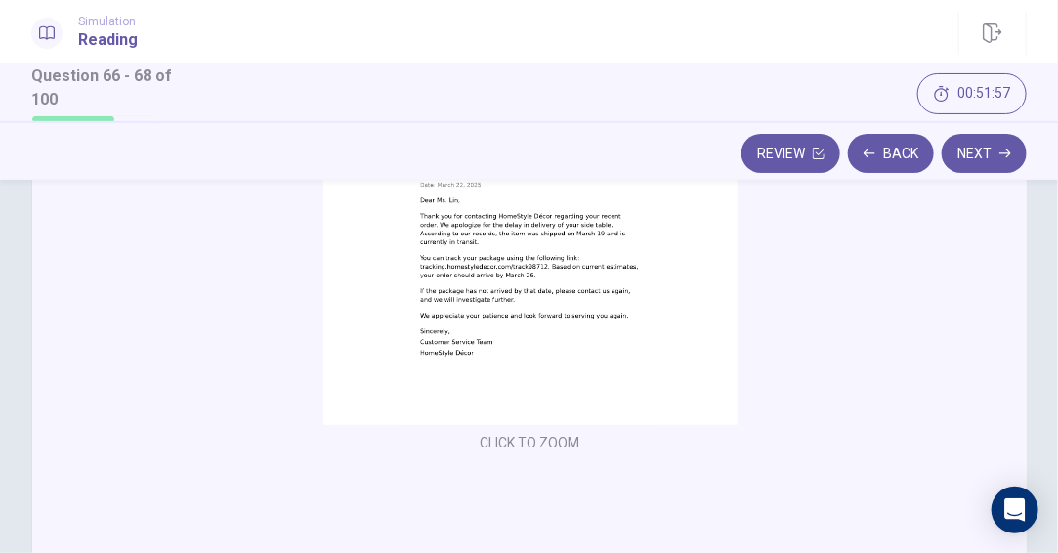
scroll to position [293, 0]
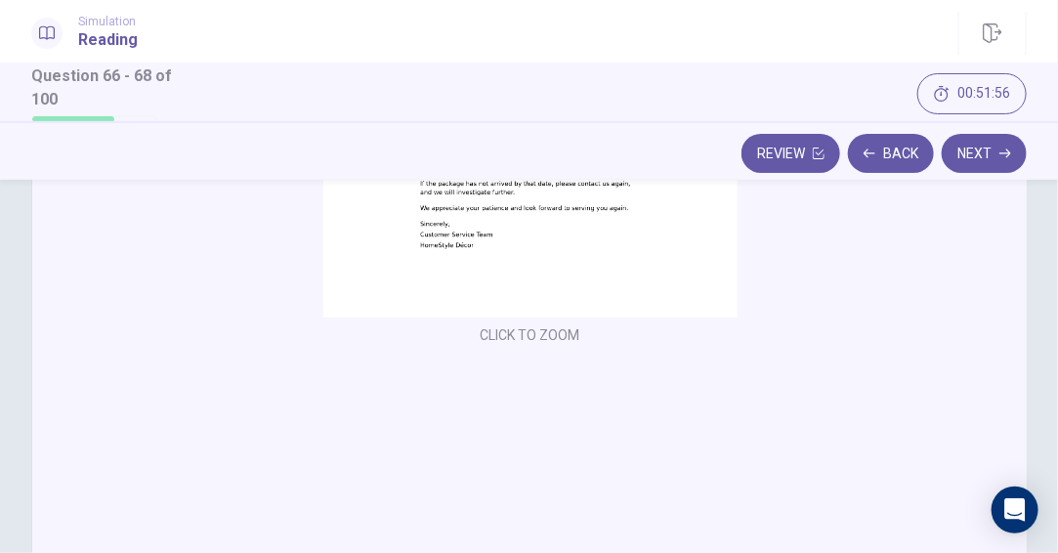
click at [532, 331] on button "CLICK TO ZOOM" at bounding box center [530, 334] width 115 height 27
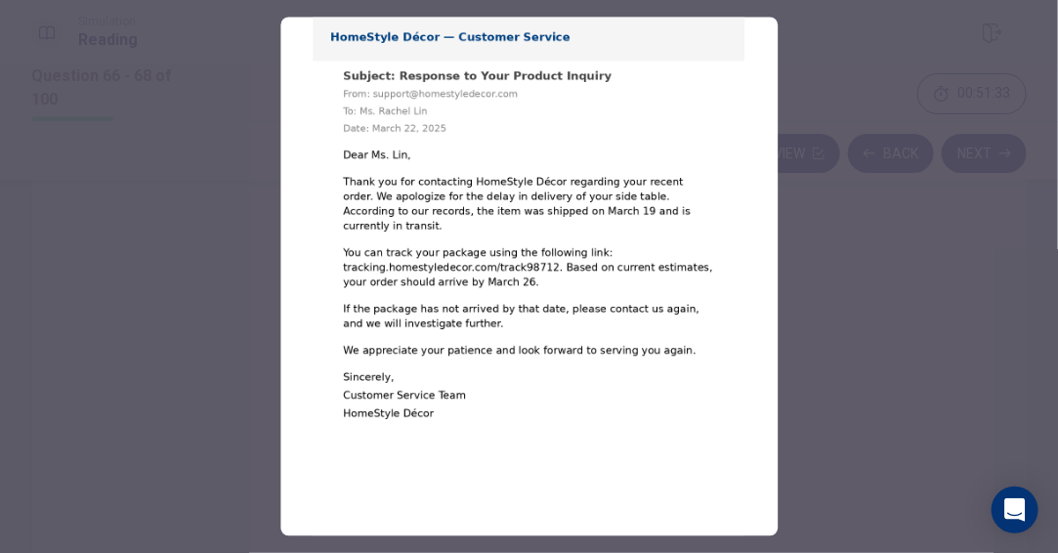
click at [846, 144] on div at bounding box center [529, 276] width 1058 height 553
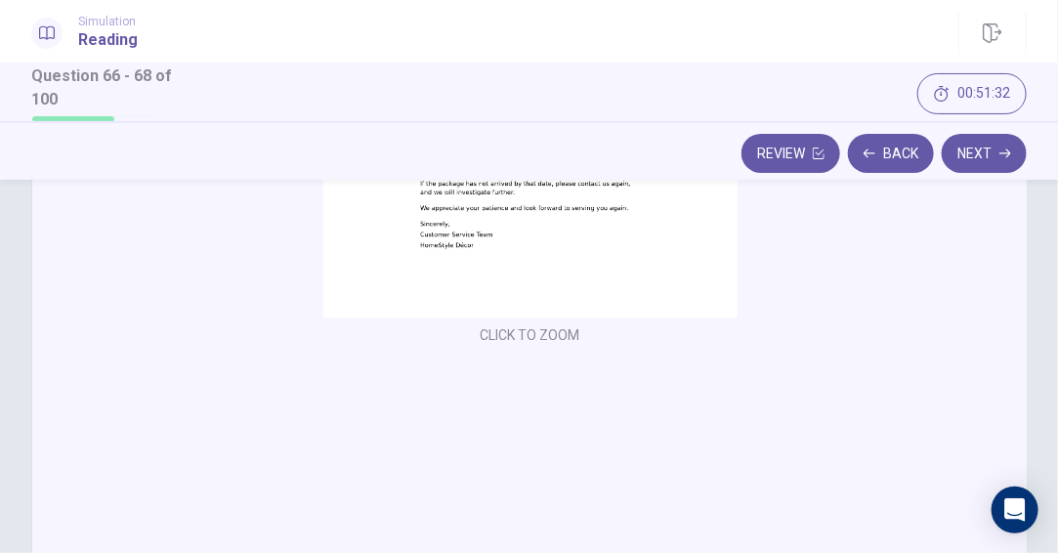
scroll to position [0, 0]
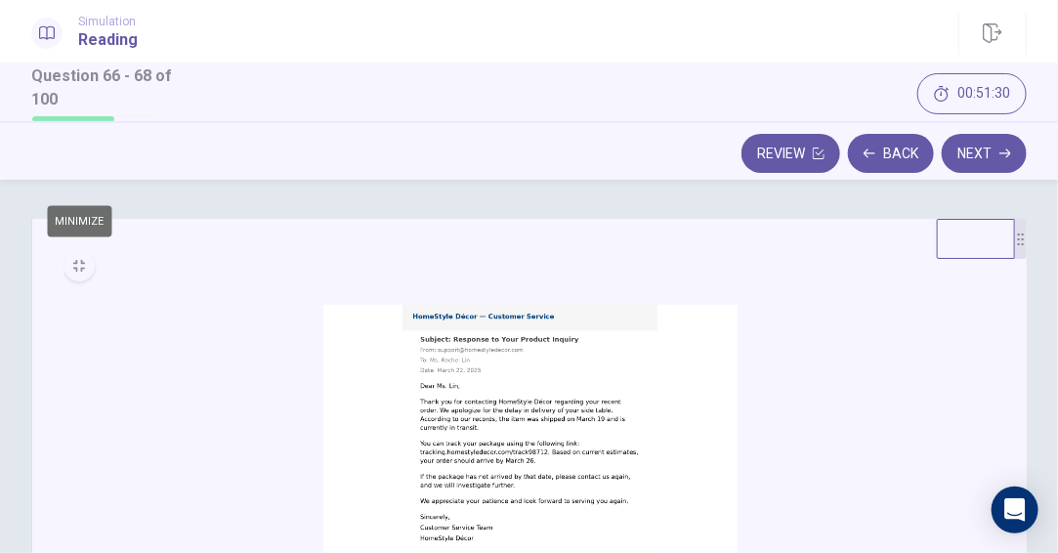
click at [79, 267] on icon "MINIMIZE" at bounding box center [79, 266] width 12 height 12
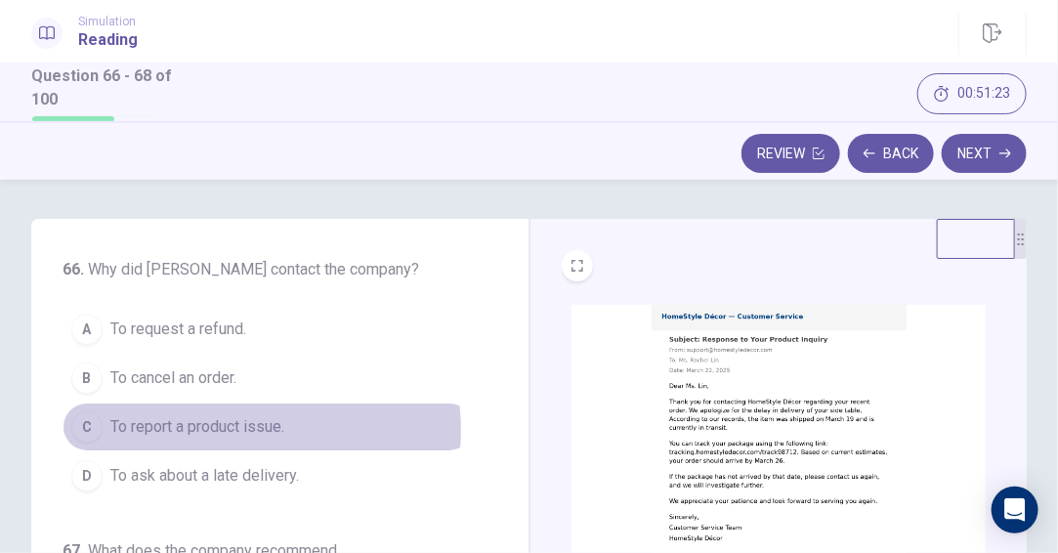
click at [221, 430] on span "To report a product issue." at bounding box center [197, 426] width 174 height 23
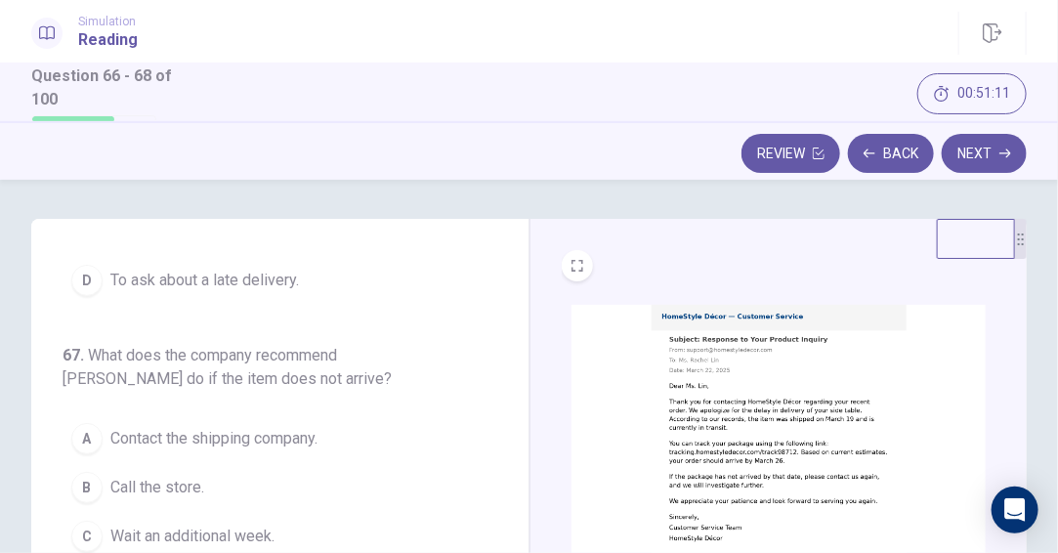
scroll to position [98, 0]
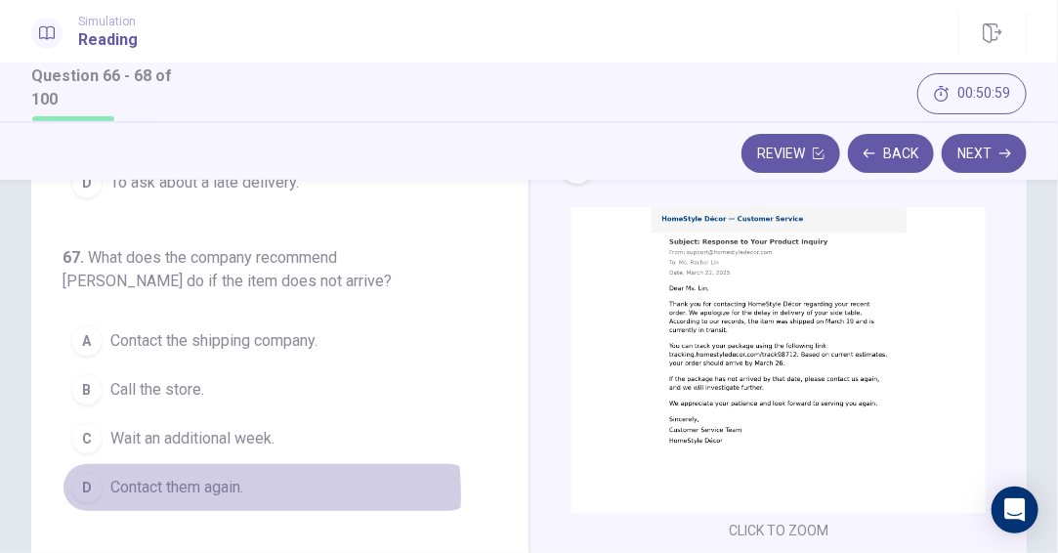
click at [185, 493] on span "Contact them again." at bounding box center [176, 487] width 133 height 23
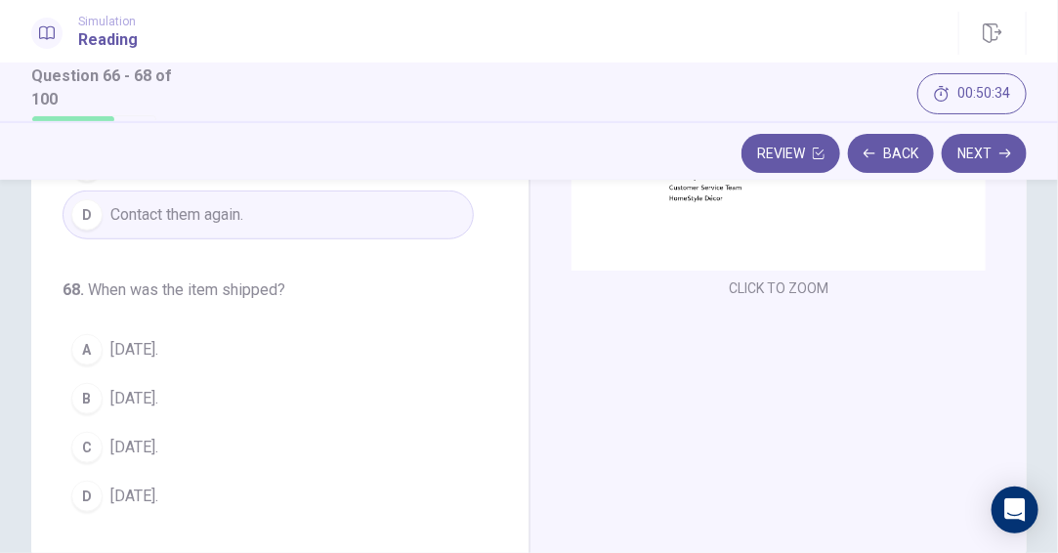
scroll to position [391, 0]
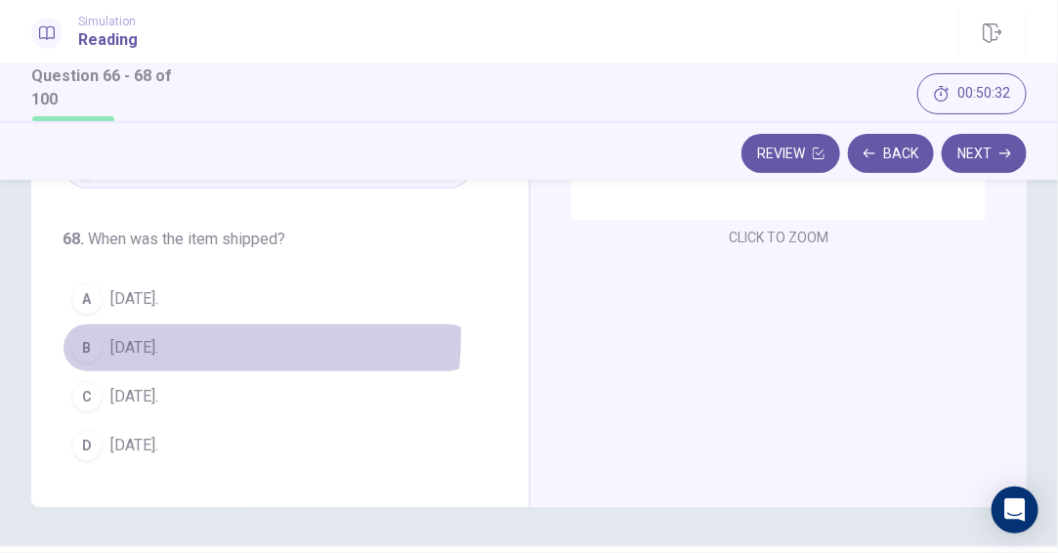
click at [142, 336] on span "[DATE]." at bounding box center [134, 347] width 48 height 23
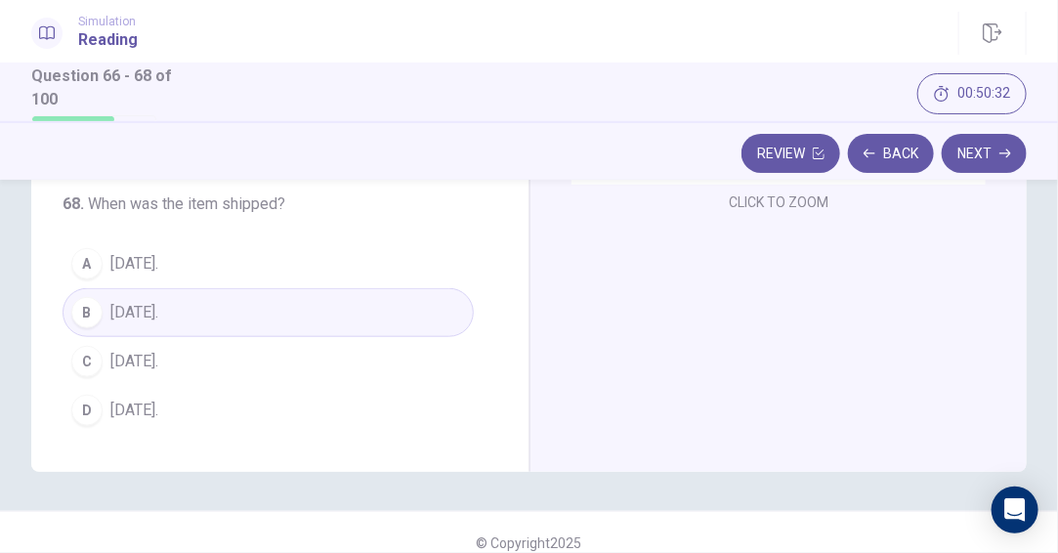
scroll to position [446, 0]
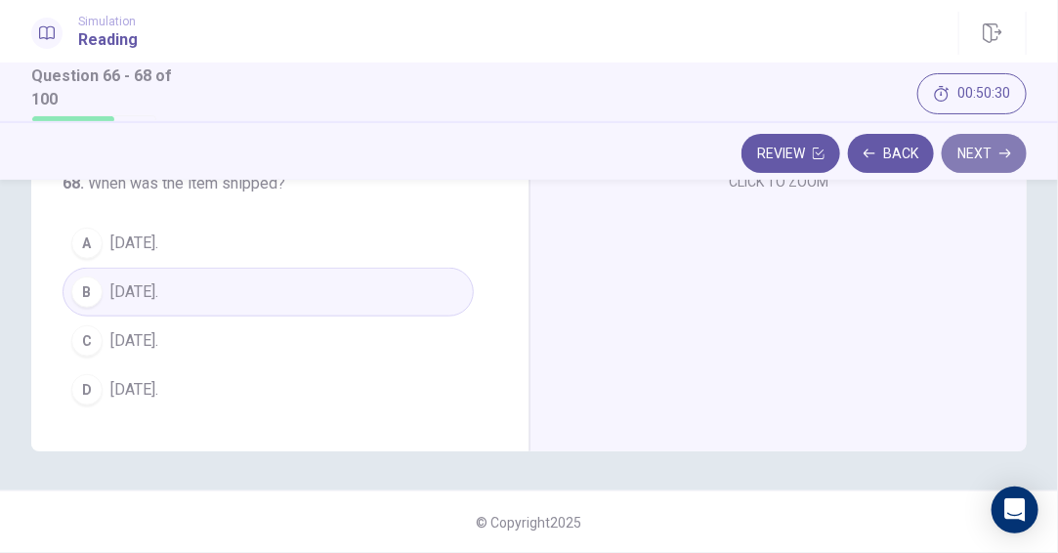
click at [966, 155] on button "Next" at bounding box center [983, 153] width 85 height 39
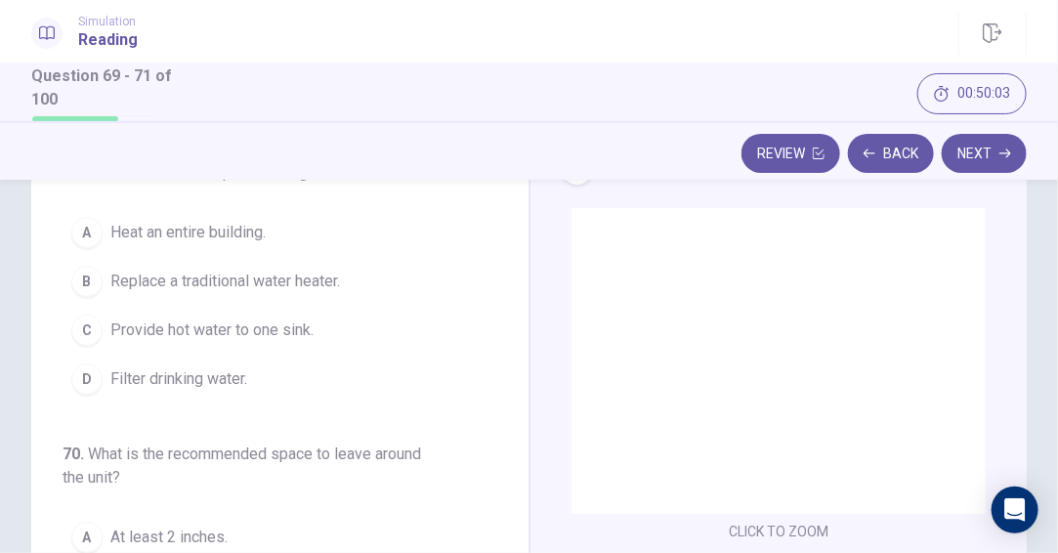
scroll to position [98, 0]
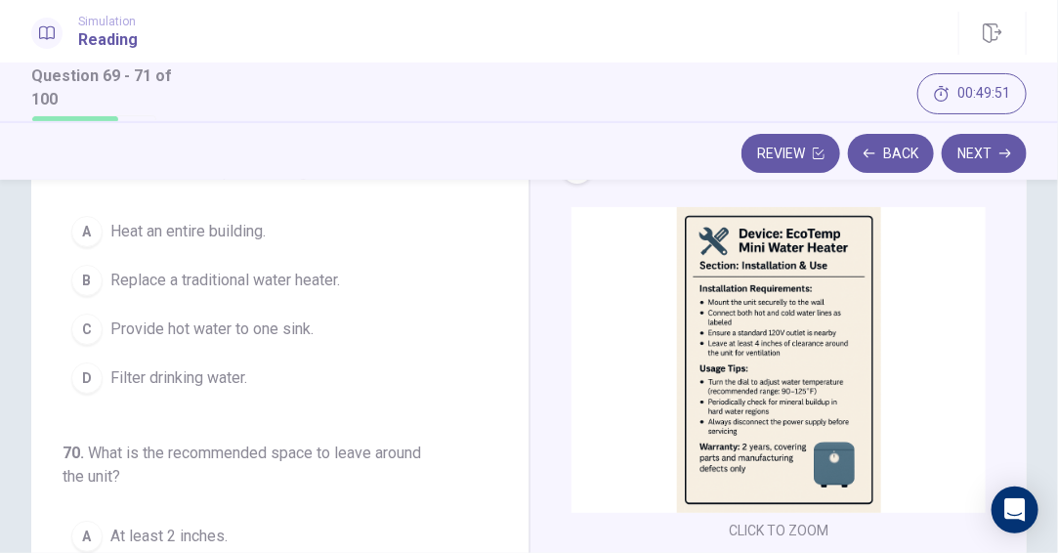
click at [298, 285] on span "Replace a traditional water heater." at bounding box center [224, 280] width 229 height 23
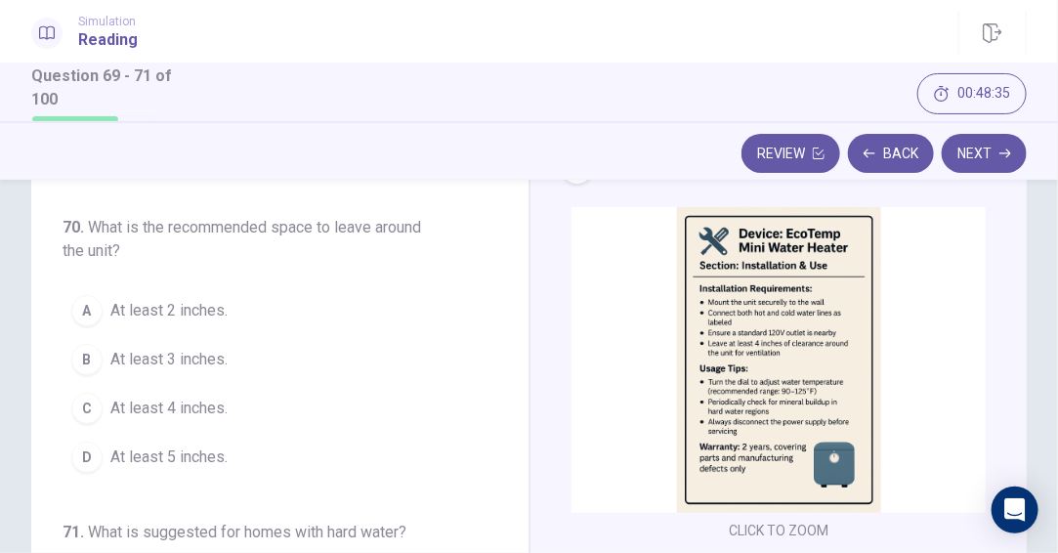
click at [199, 398] on span "At least 4 inches." at bounding box center [168, 407] width 117 height 23
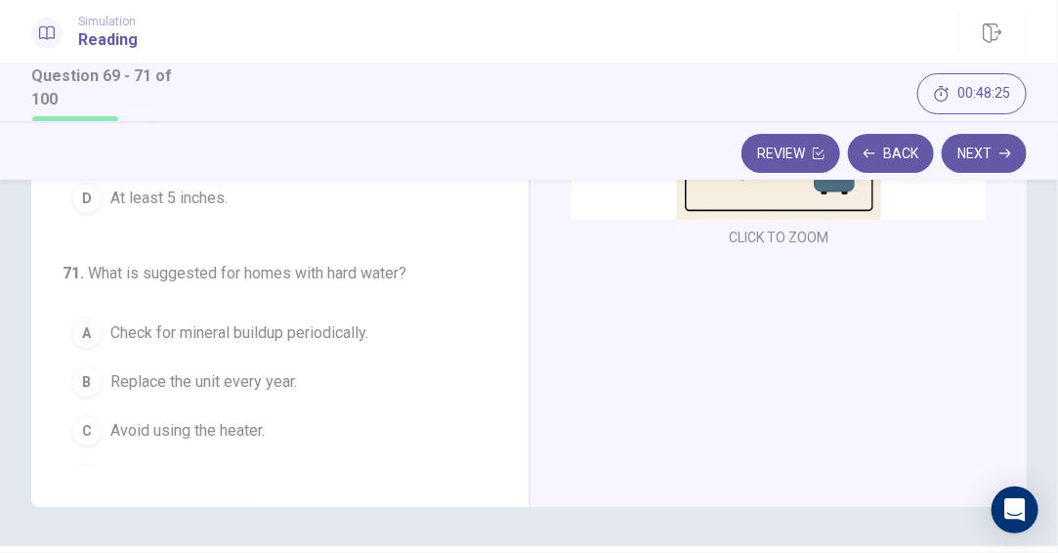
scroll to position [226, 0]
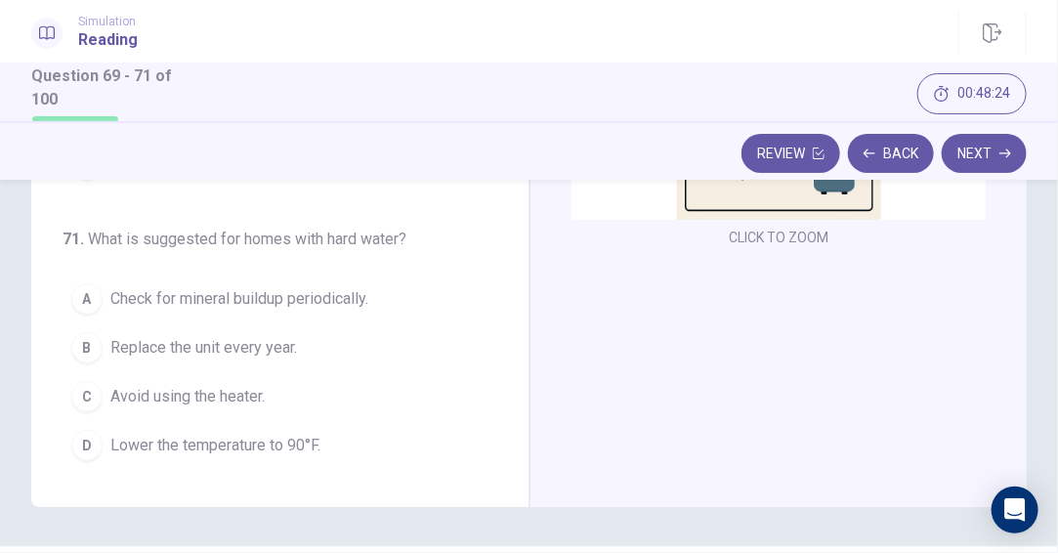
click at [329, 294] on span "Check for mineral buildup periodically." at bounding box center [239, 298] width 258 height 23
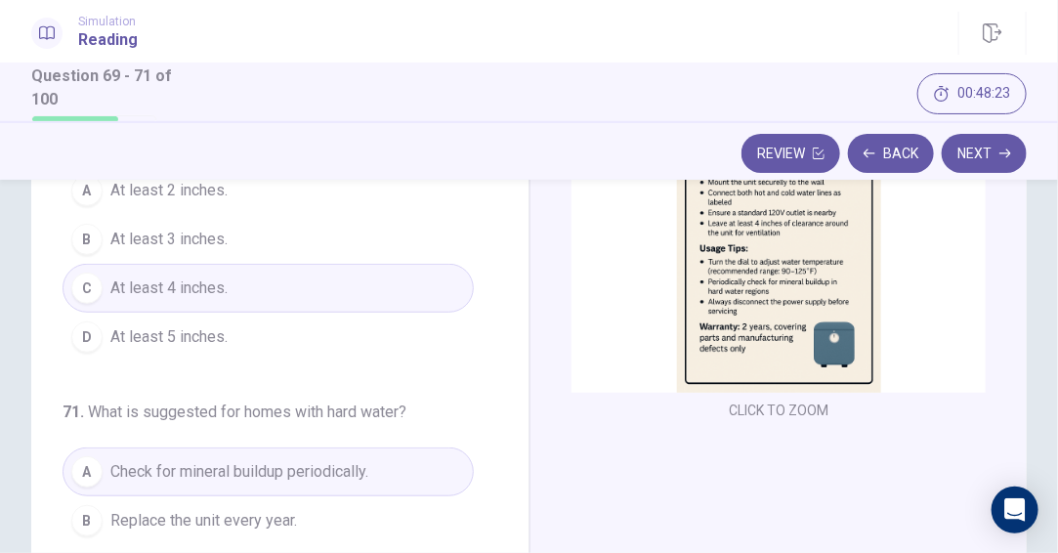
scroll to position [195, 0]
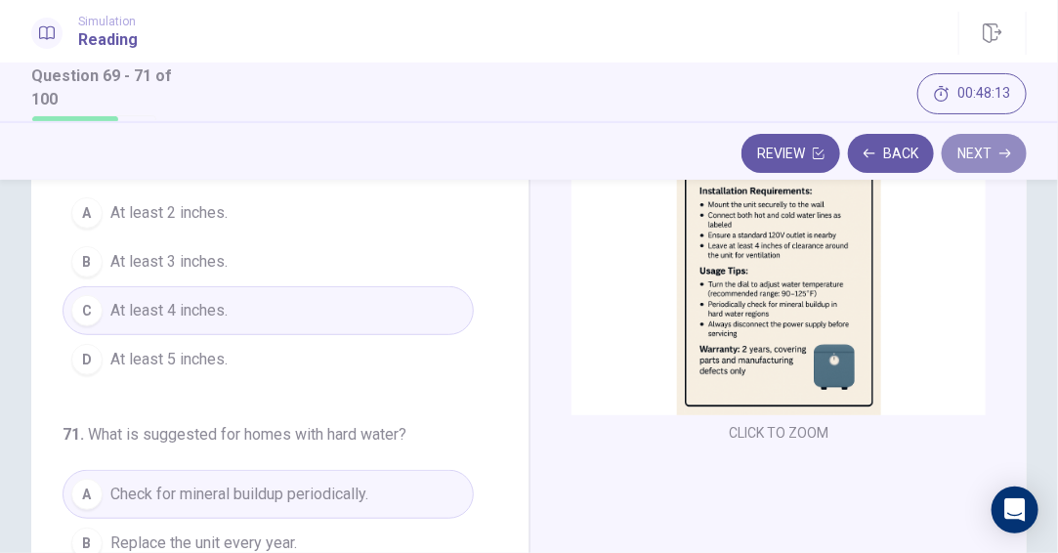
click at [993, 146] on button "Next" at bounding box center [983, 153] width 85 height 39
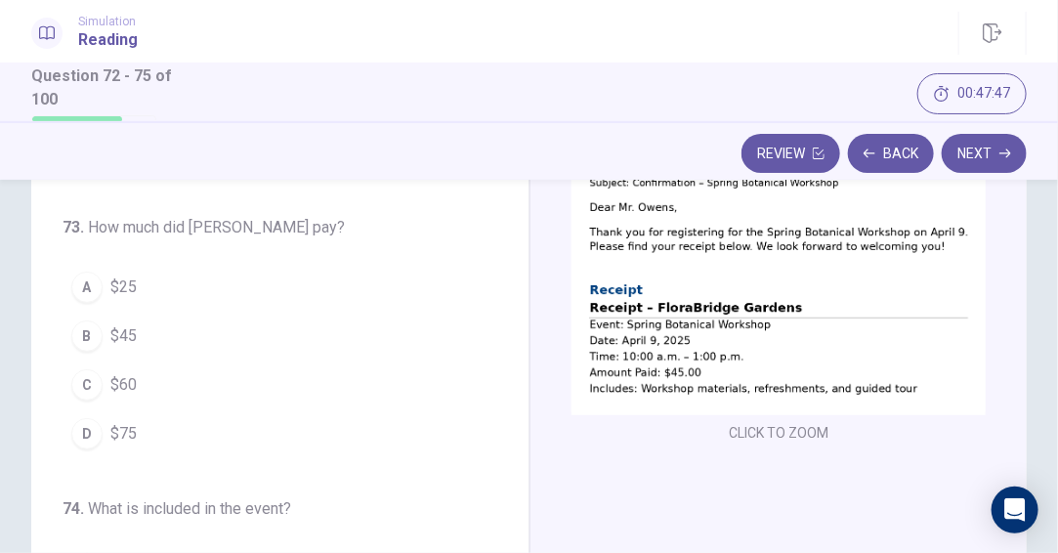
click at [107, 326] on button "B $45" at bounding box center [267, 336] width 411 height 49
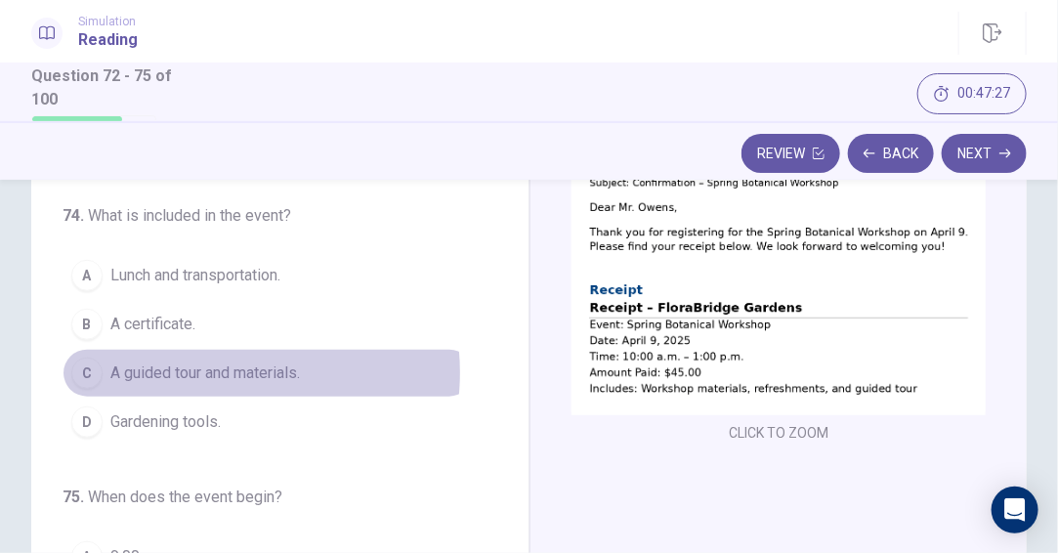
click at [220, 371] on span "A guided tour and materials." at bounding box center [204, 372] width 189 height 23
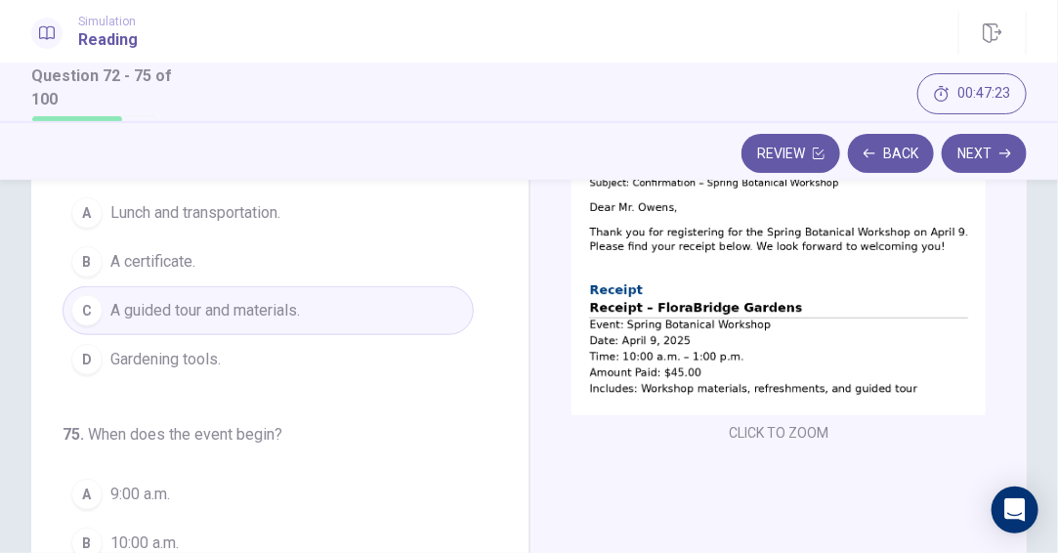
scroll to position [293, 0]
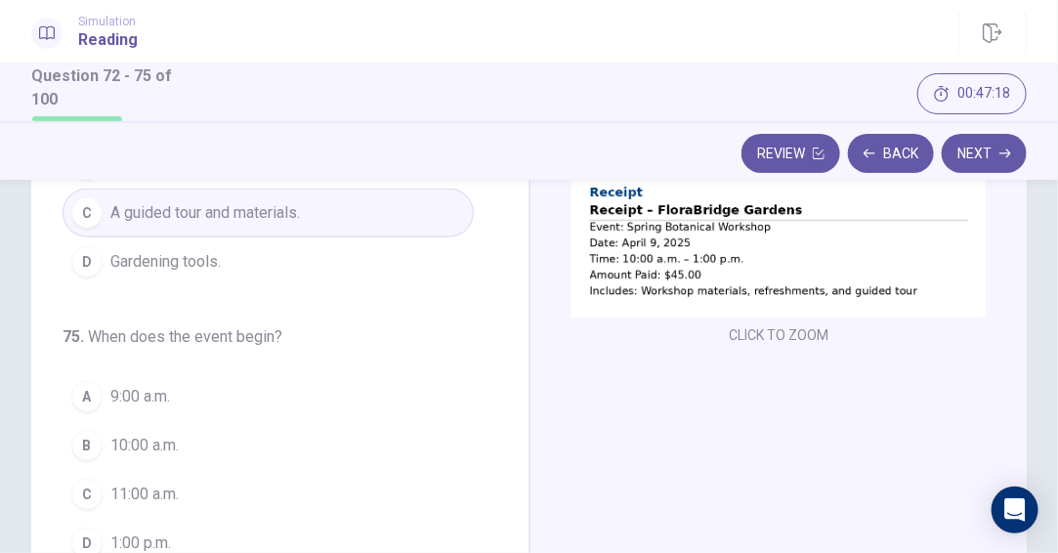
click at [121, 437] on span "10:00 a.m." at bounding box center [144, 445] width 68 height 23
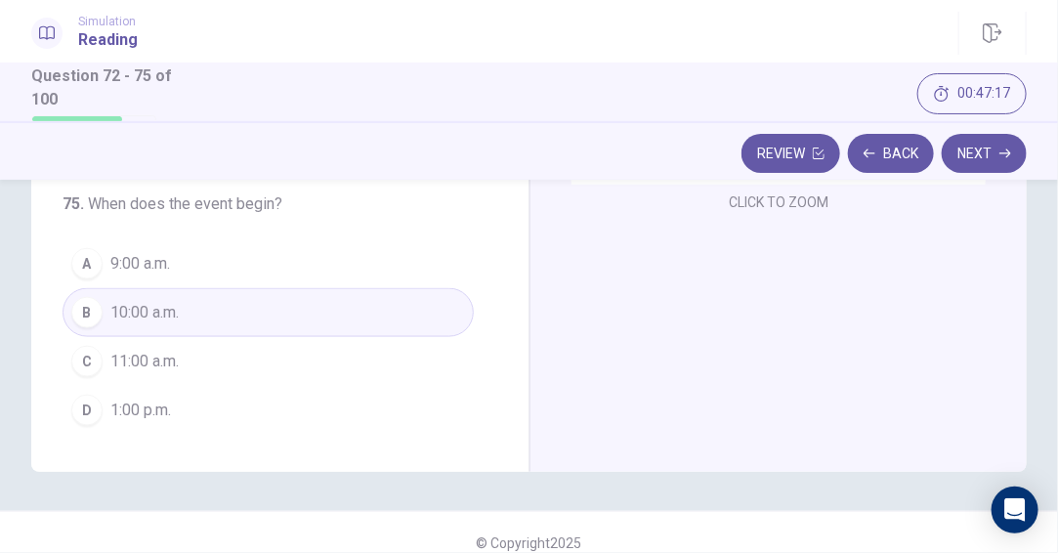
scroll to position [446, 0]
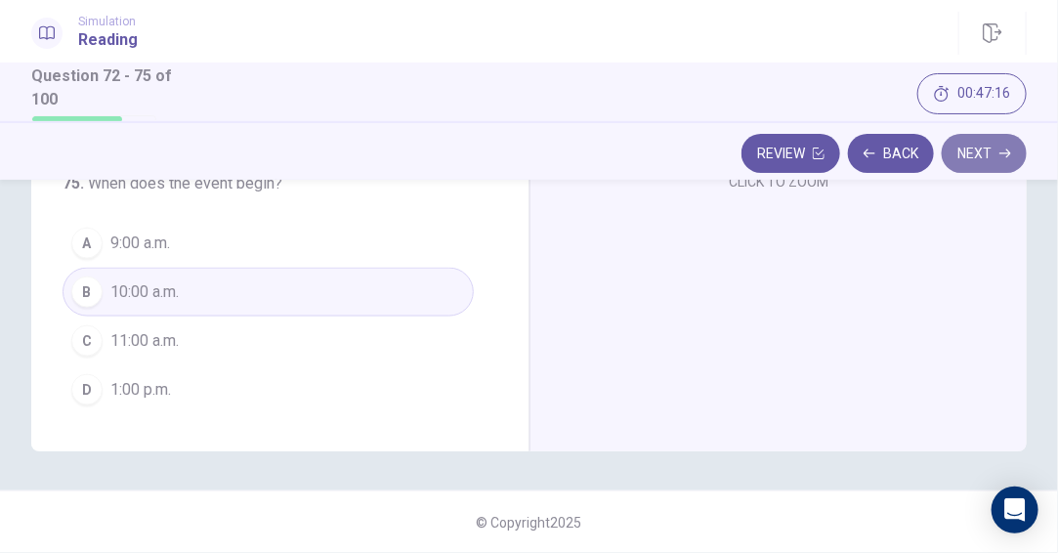
click at [985, 152] on button "Next" at bounding box center [983, 153] width 85 height 39
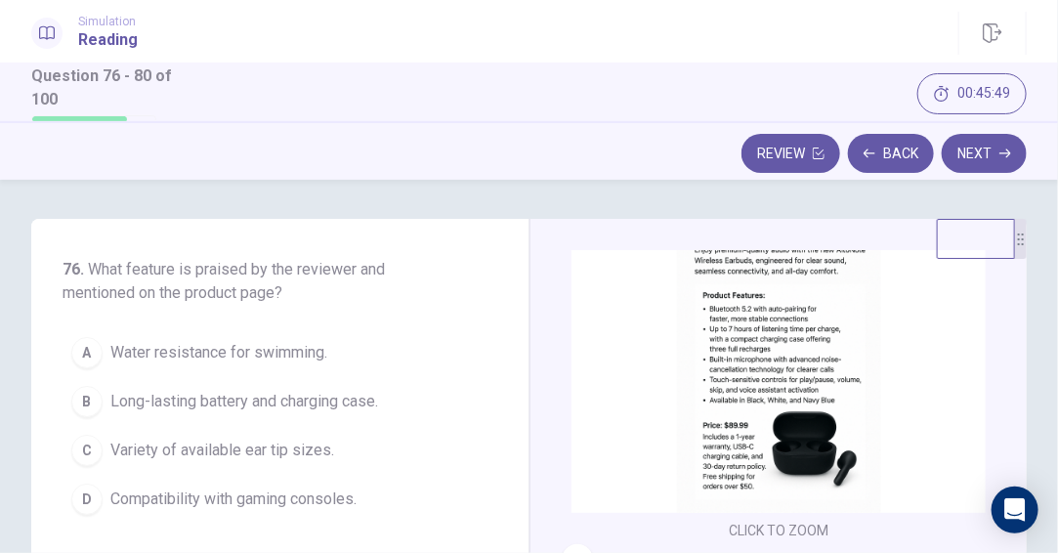
scroll to position [195, 0]
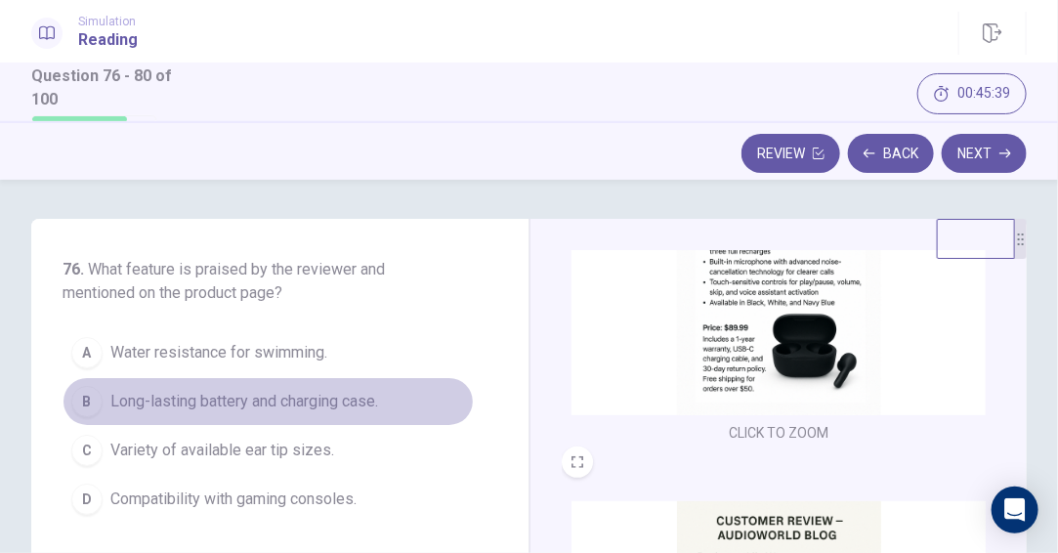
click at [363, 403] on span "Long-lasting battery and charging case." at bounding box center [244, 401] width 268 height 23
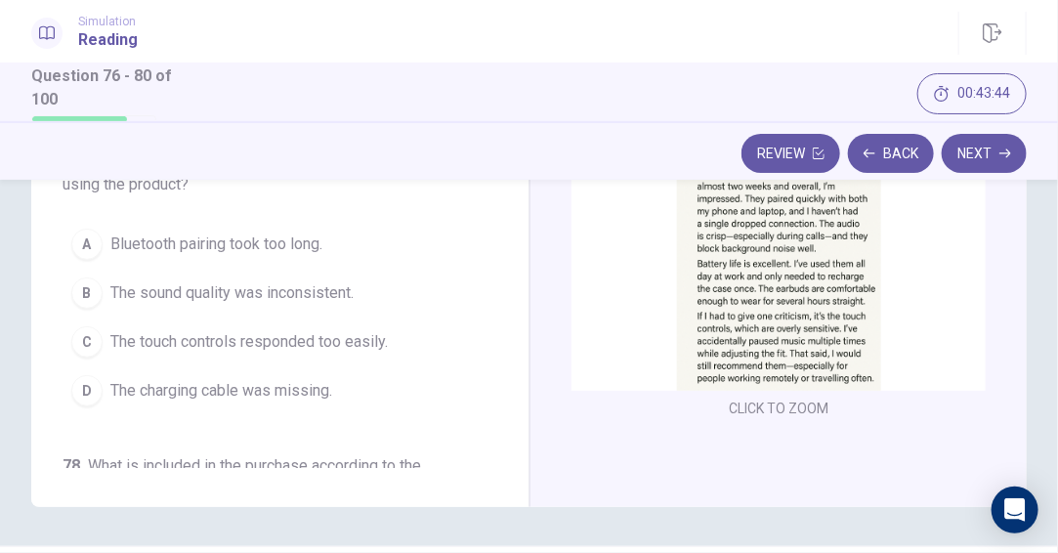
scroll to position [0, 0]
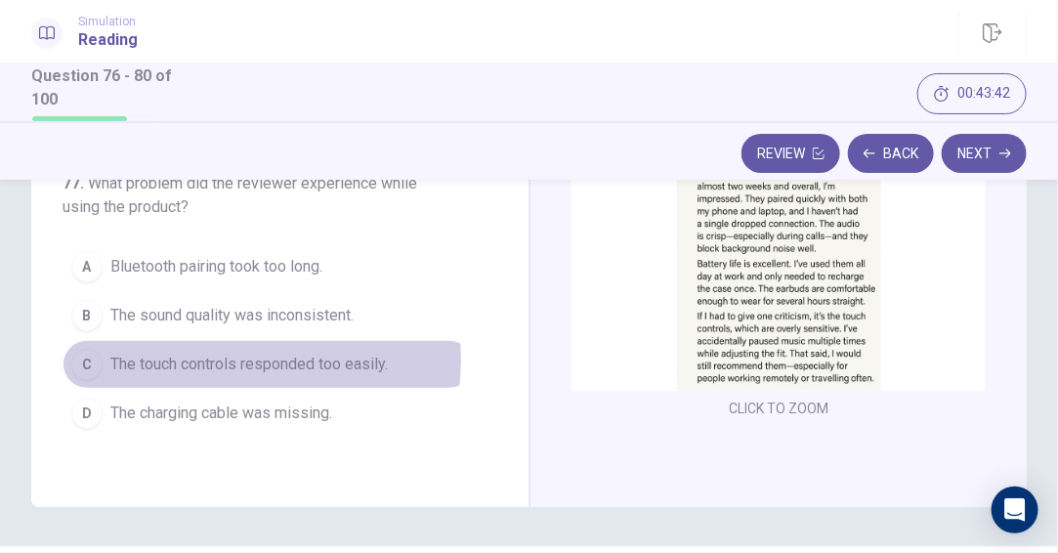
click at [231, 359] on span "The touch controls responded too easily." at bounding box center [248, 364] width 277 height 23
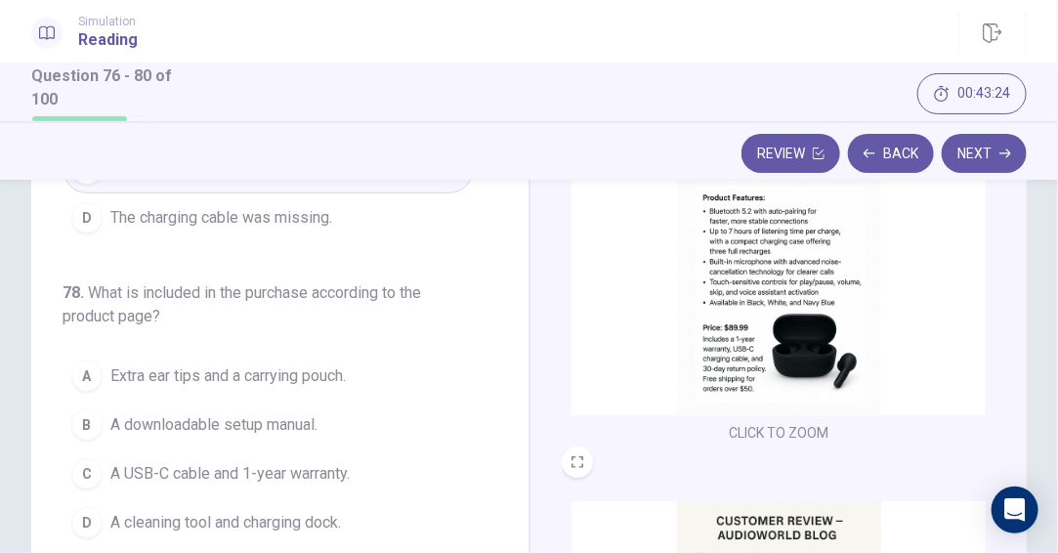
scroll to position [488, 0]
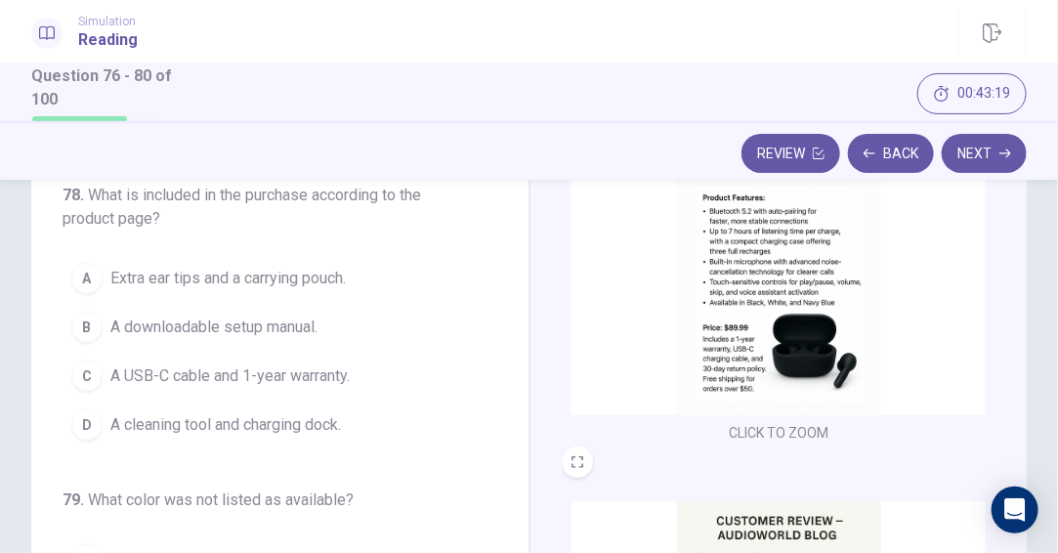
click at [312, 372] on span "A USB-C cable and 1-year warranty." at bounding box center [229, 375] width 239 height 23
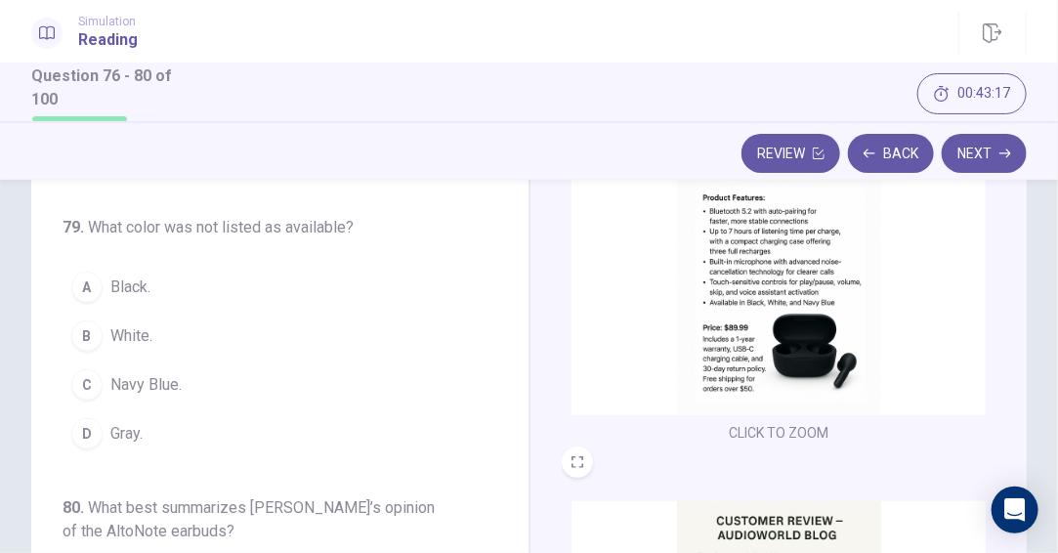
scroll to position [781, 0]
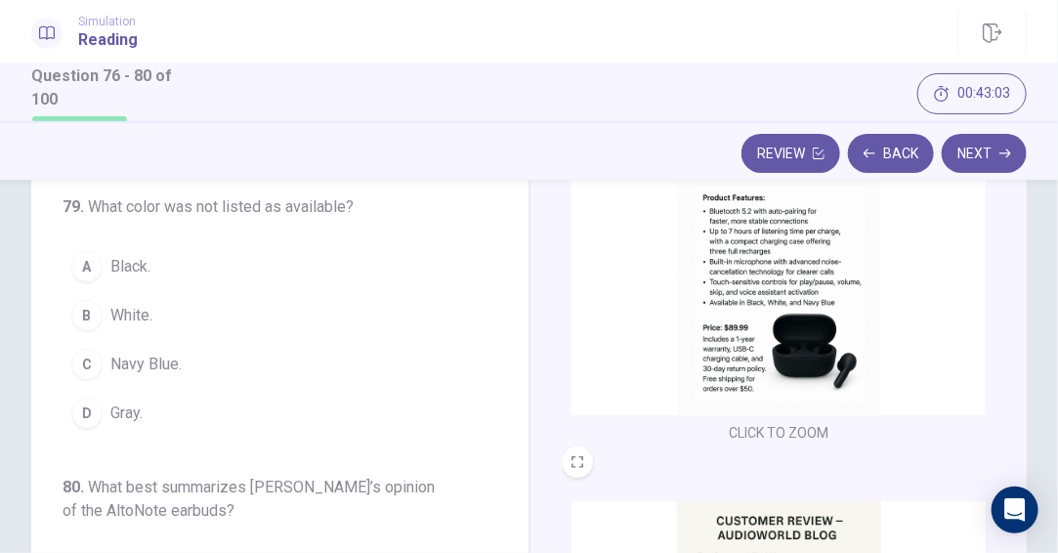
drag, startPoint x: 132, startPoint y: 412, endPoint x: 153, endPoint y: 408, distance: 21.8
click at [132, 411] on span "Gray." at bounding box center [126, 412] width 32 height 23
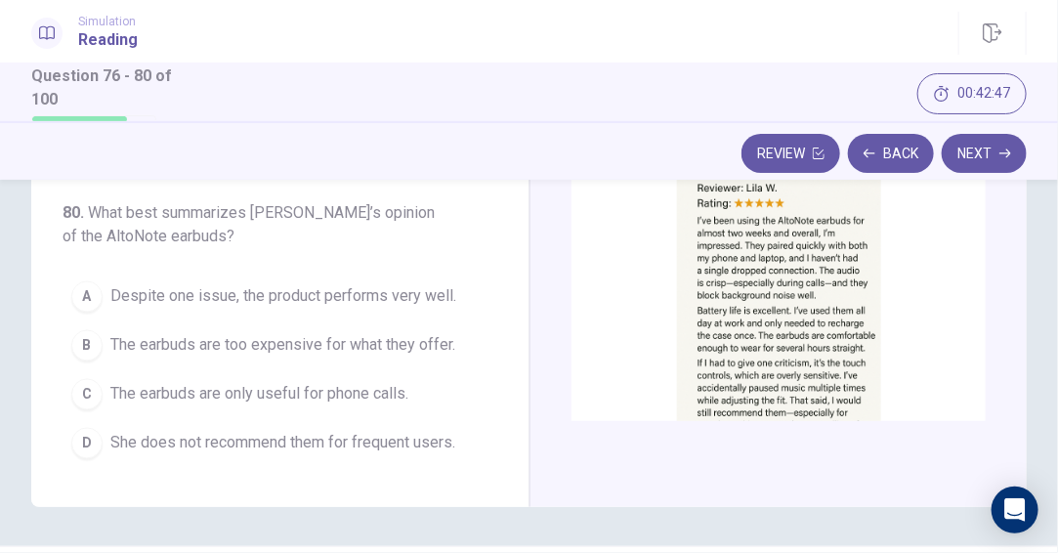
scroll to position [195, 0]
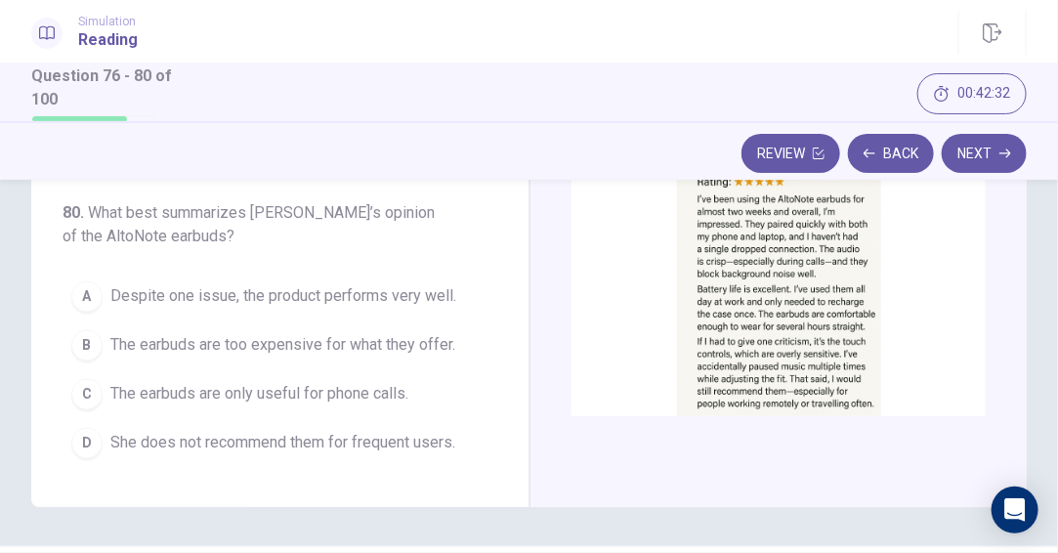
click at [368, 383] on span "The earbuds are only useful for phone calls." at bounding box center [259, 394] width 298 height 23
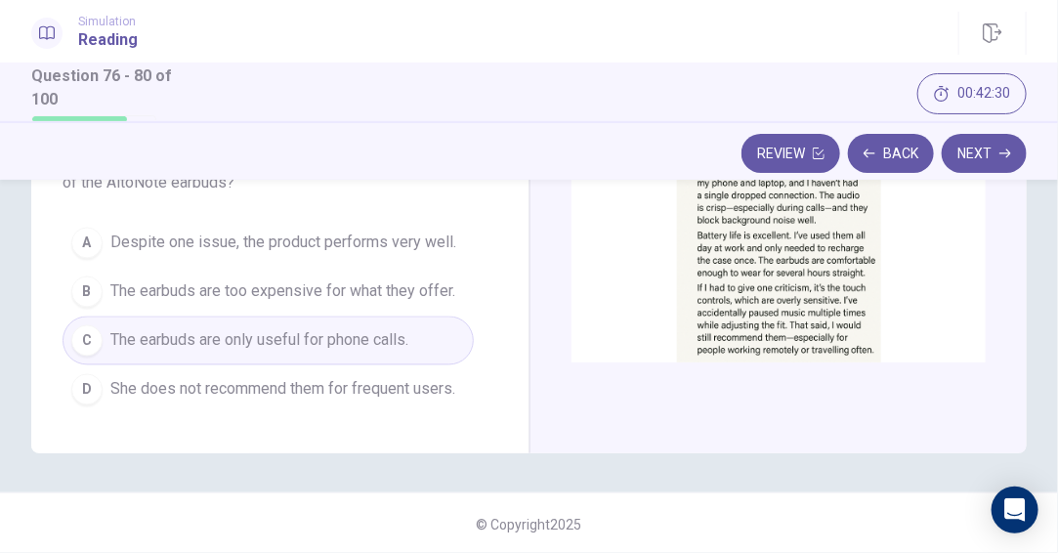
scroll to position [446, 0]
click at [1011, 156] on button "Next" at bounding box center [983, 153] width 85 height 39
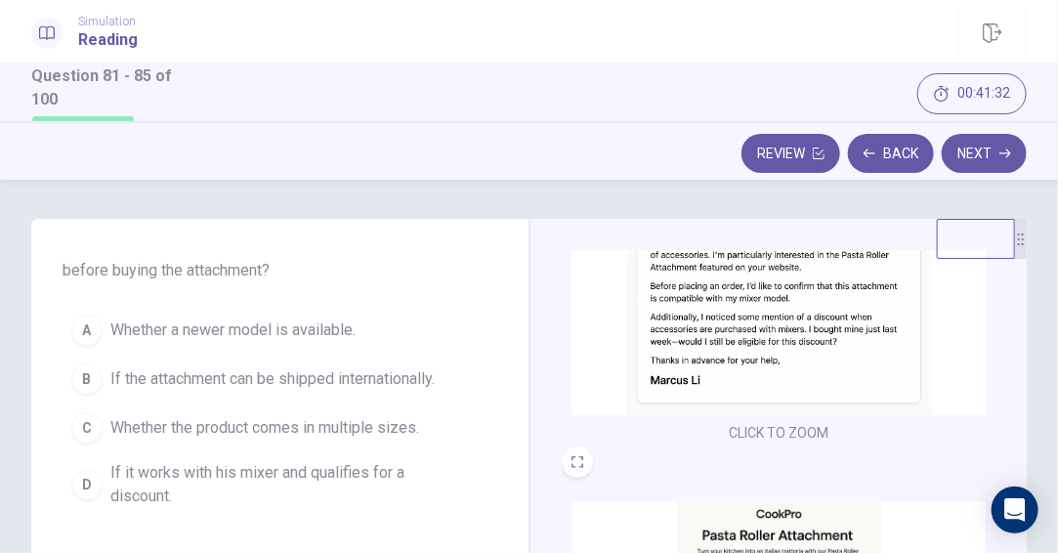
scroll to position [0, 0]
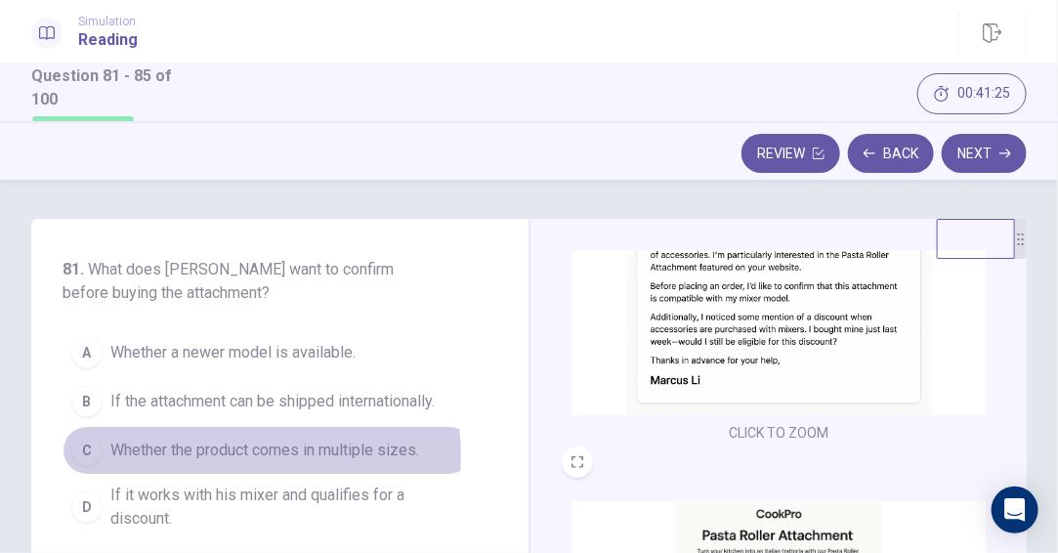
click at [217, 452] on span "Whether the product comes in multiple sizes." at bounding box center [264, 449] width 309 height 23
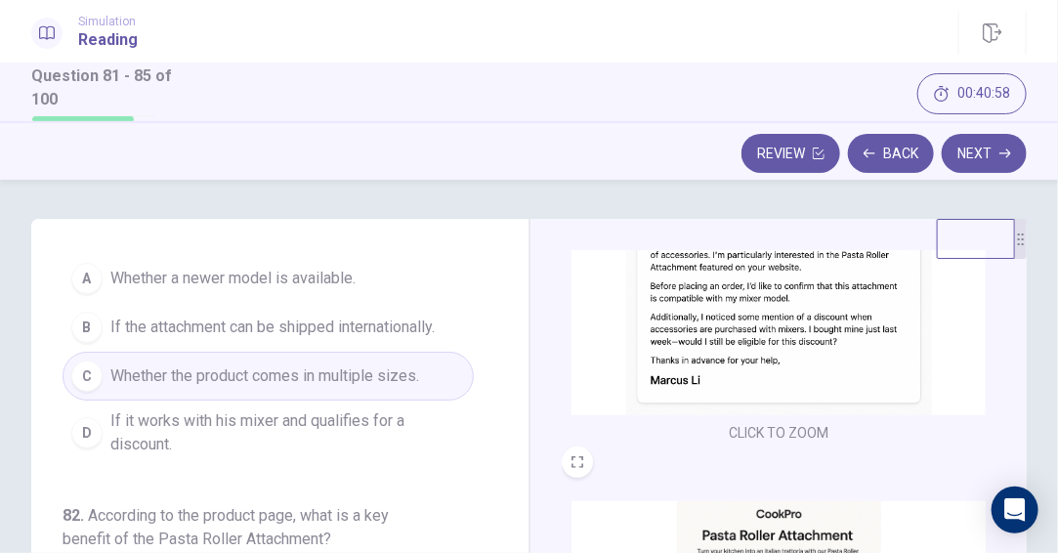
scroll to position [98, 0]
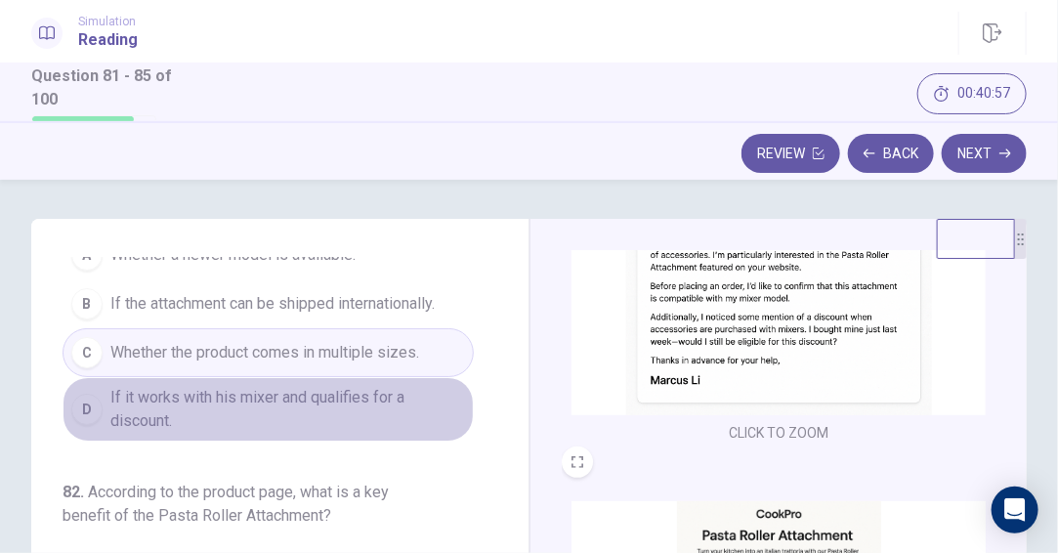
click at [302, 401] on span "If it works with his mixer and qualifies for a discount." at bounding box center [287, 409] width 354 height 47
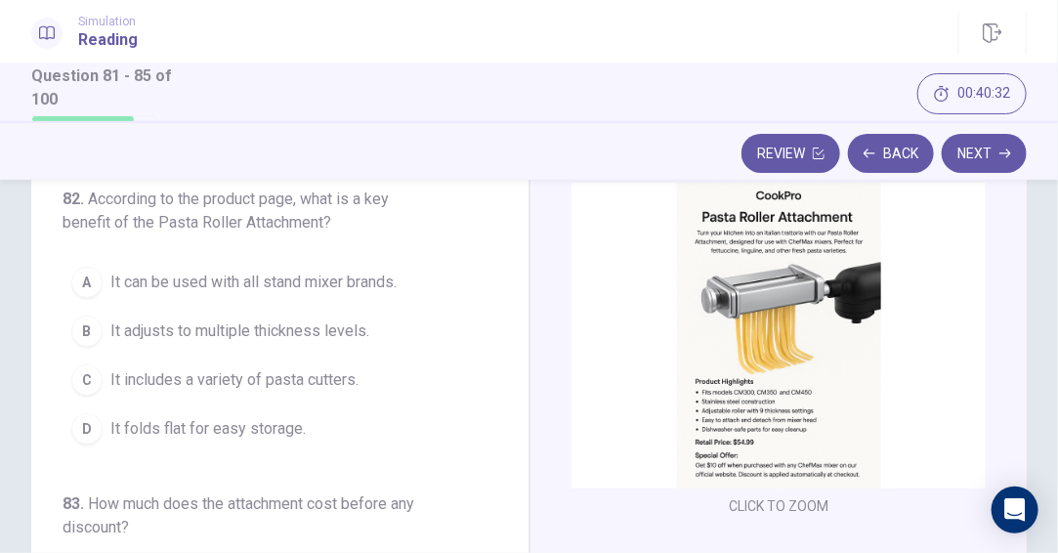
click at [815, 343] on img at bounding box center [778, 336] width 414 height 306
click at [751, 350] on img at bounding box center [778, 336] width 414 height 306
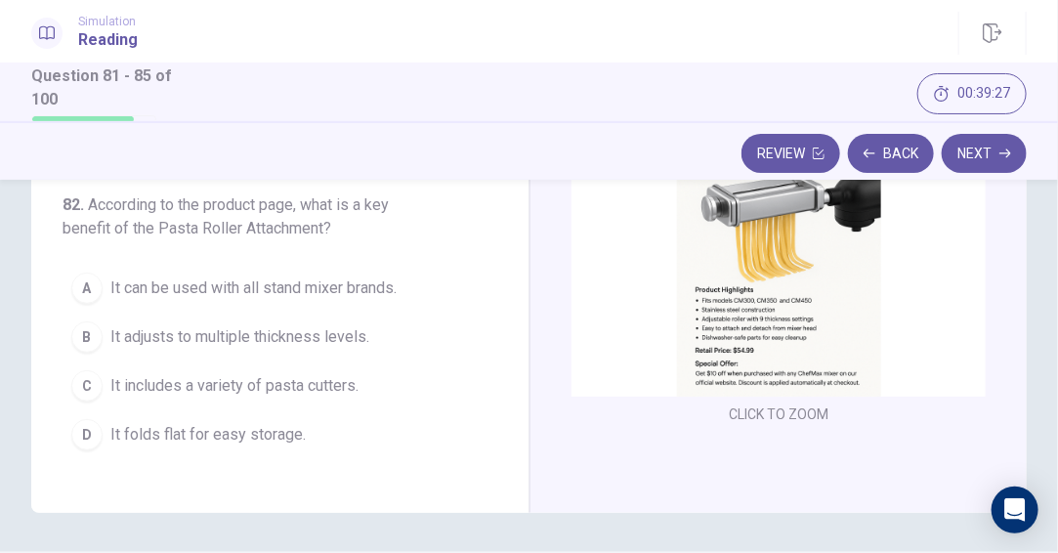
scroll to position [349, 0]
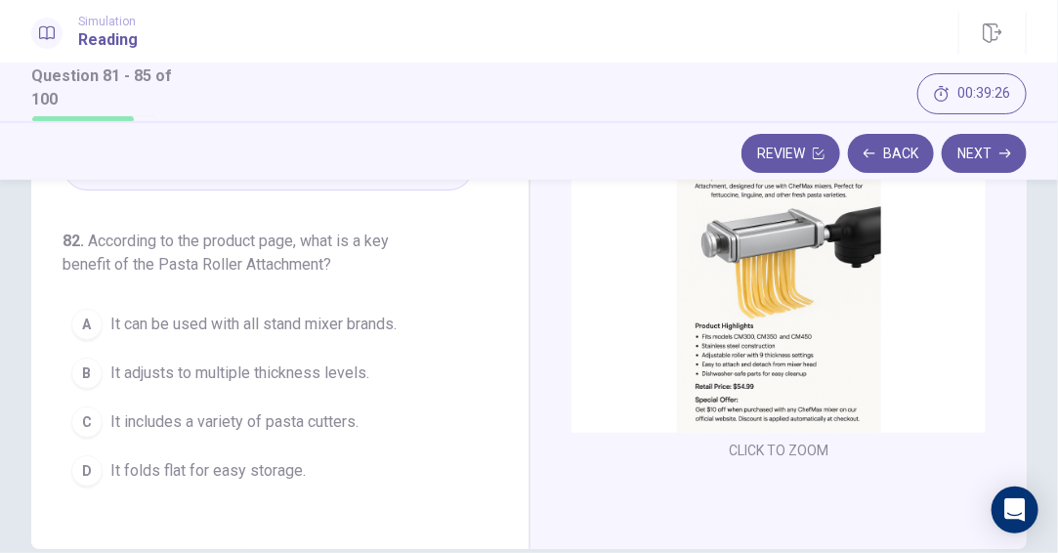
click at [361, 328] on span "It can be used with all stand mixer brands." at bounding box center [253, 323] width 286 height 23
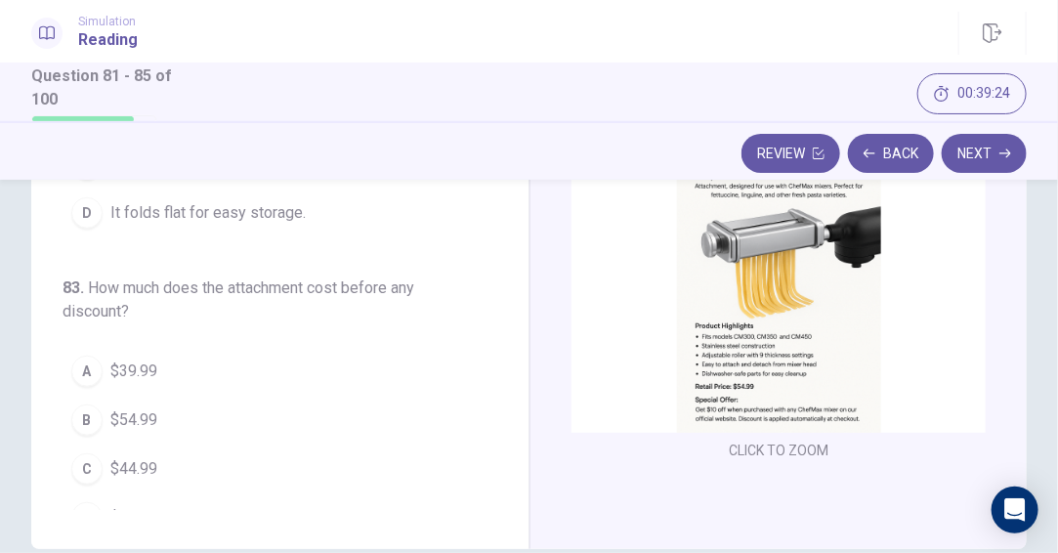
scroll to position [293, 0]
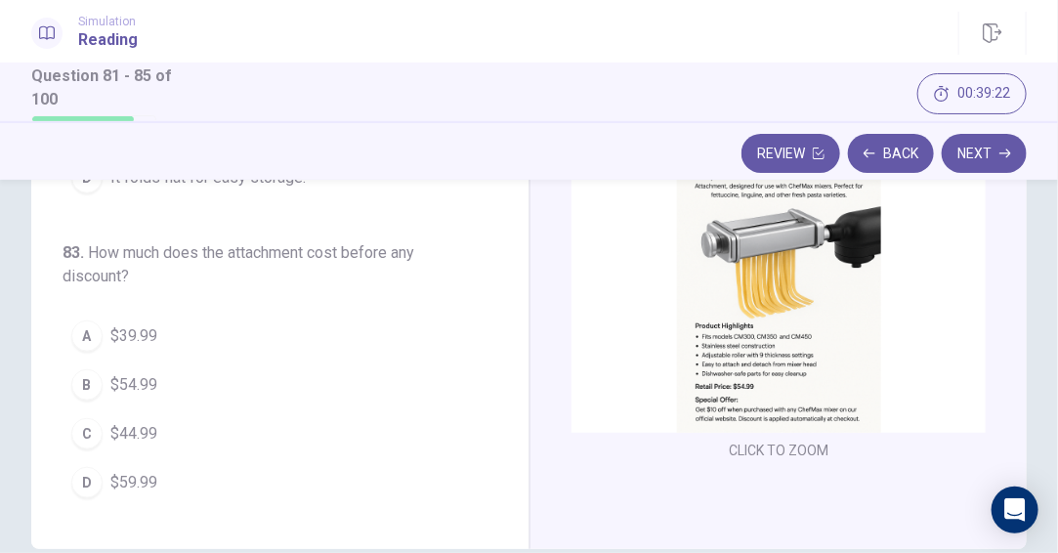
click at [707, 301] on img at bounding box center [778, 280] width 414 height 306
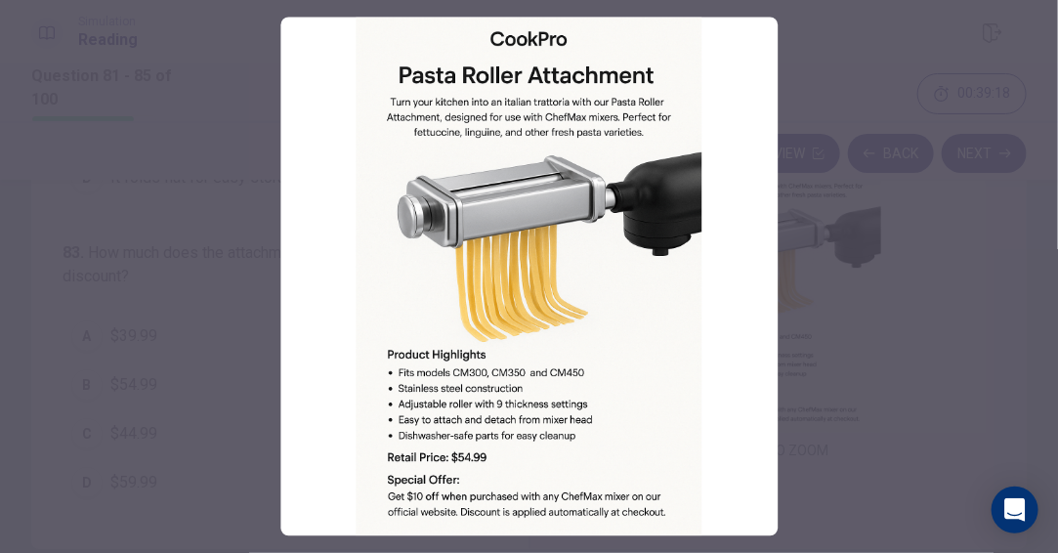
drag, startPoint x: 493, startPoint y: 454, endPoint x: 511, endPoint y: 395, distance: 62.1
click at [511, 395] on img at bounding box center [528, 277] width 497 height 519
click at [559, 431] on img at bounding box center [528, 277] width 497 height 519
click at [834, 356] on div at bounding box center [529, 276] width 1058 height 553
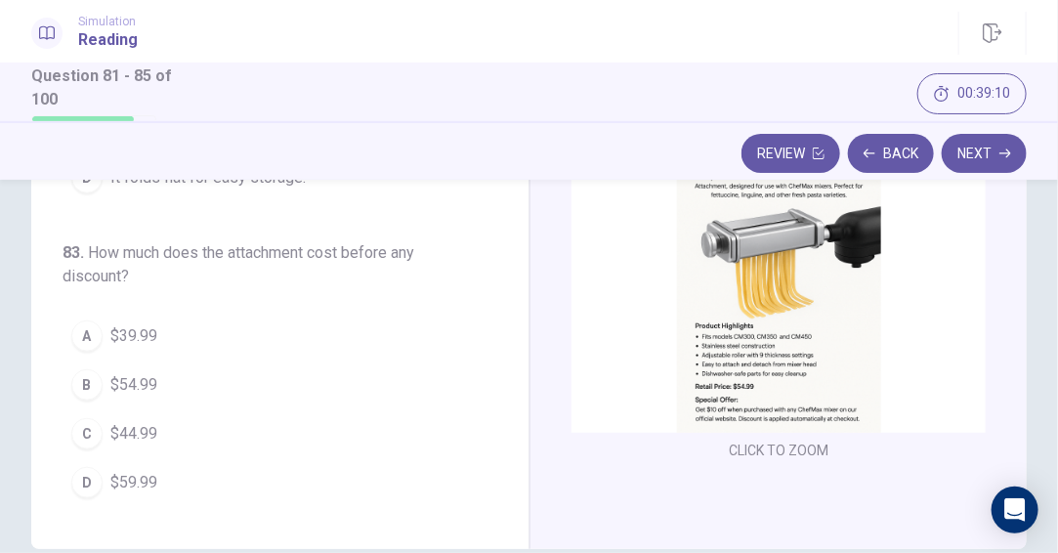
click at [788, 384] on img at bounding box center [778, 280] width 414 height 306
drag, startPoint x: 127, startPoint y: 388, endPoint x: 163, endPoint y: 386, distance: 36.2
click at [127, 387] on span "$54.99" at bounding box center [133, 384] width 47 height 23
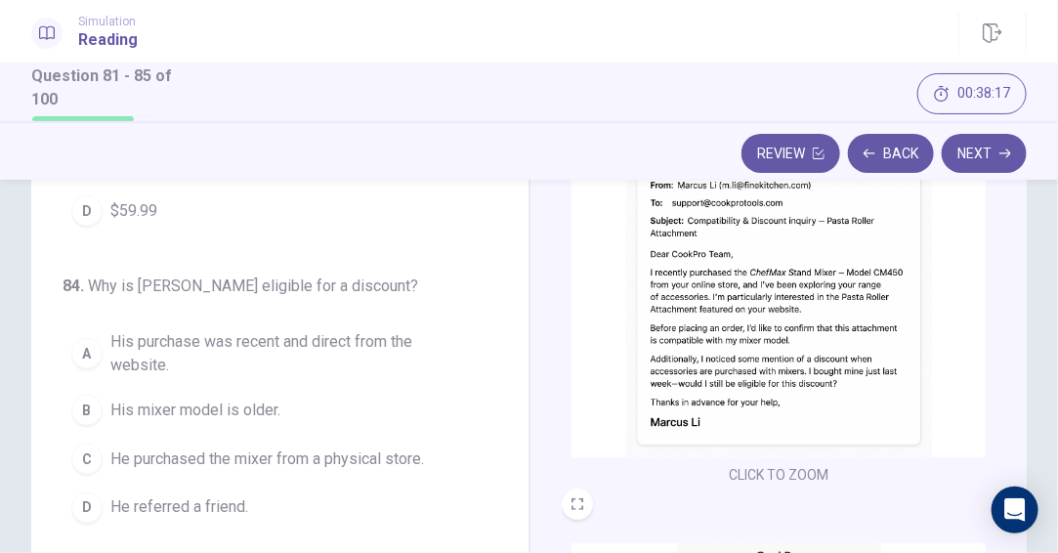
scroll to position [781, 0]
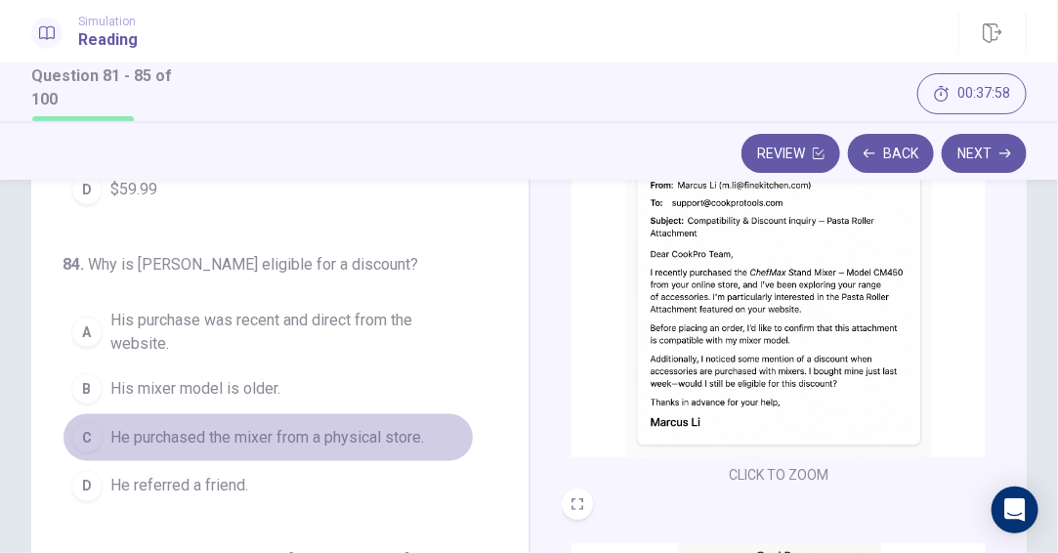
click at [360, 433] on span "He purchased the mixer from a physical store." at bounding box center [266, 437] width 313 height 23
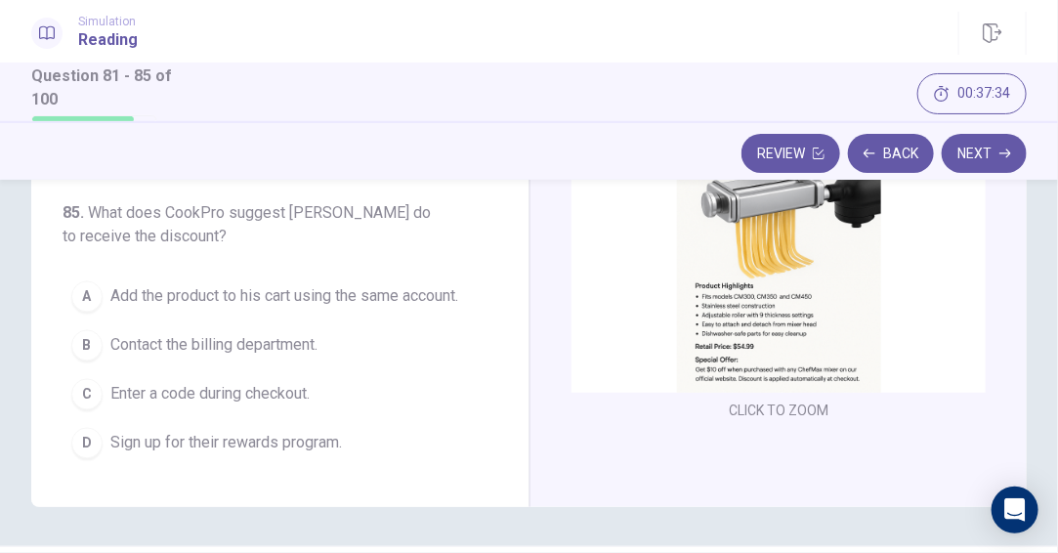
scroll to position [221, 0]
click at [817, 289] on img at bounding box center [778, 238] width 414 height 306
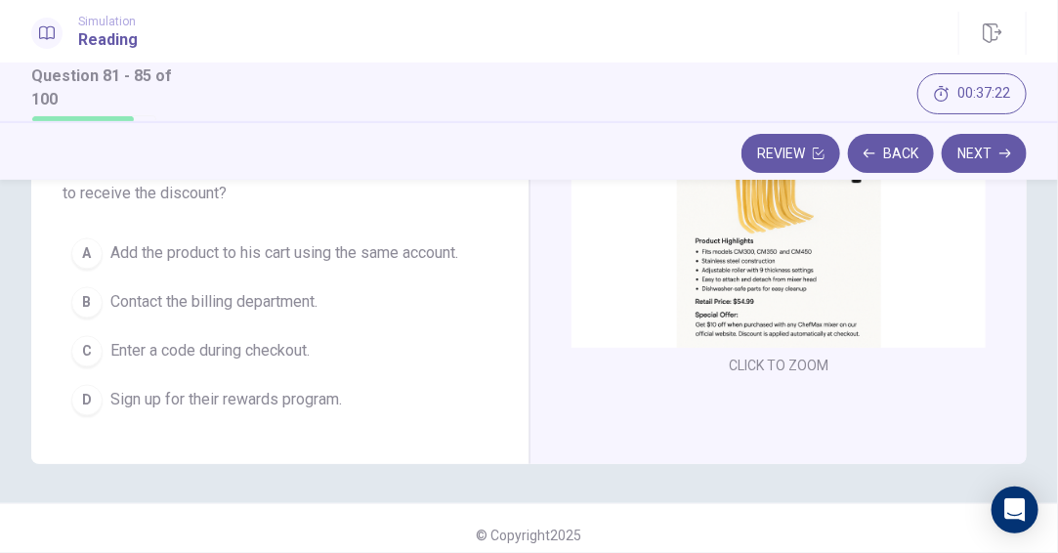
scroll to position [446, 0]
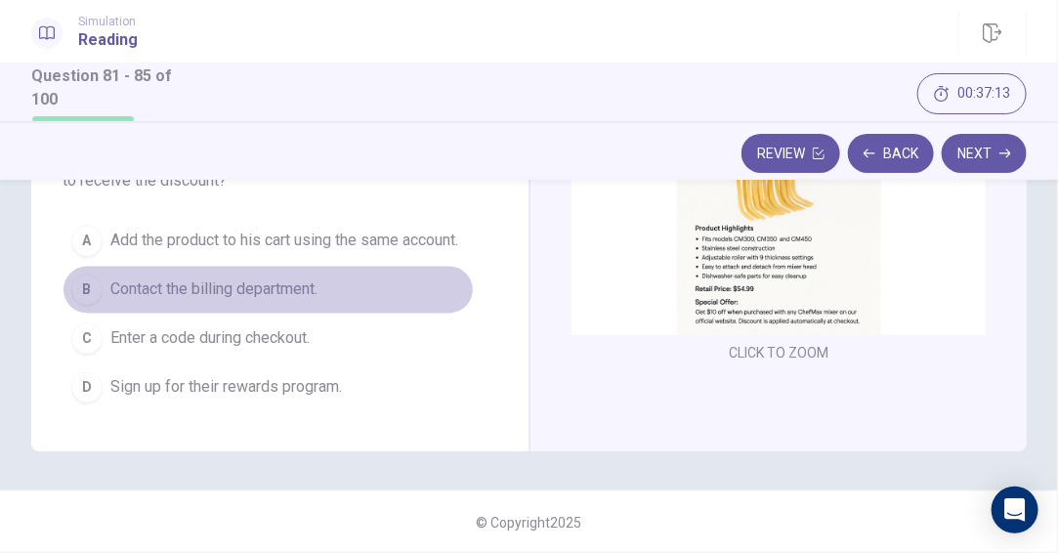
click at [310, 299] on span "Contact the billing department." at bounding box center [213, 289] width 207 height 23
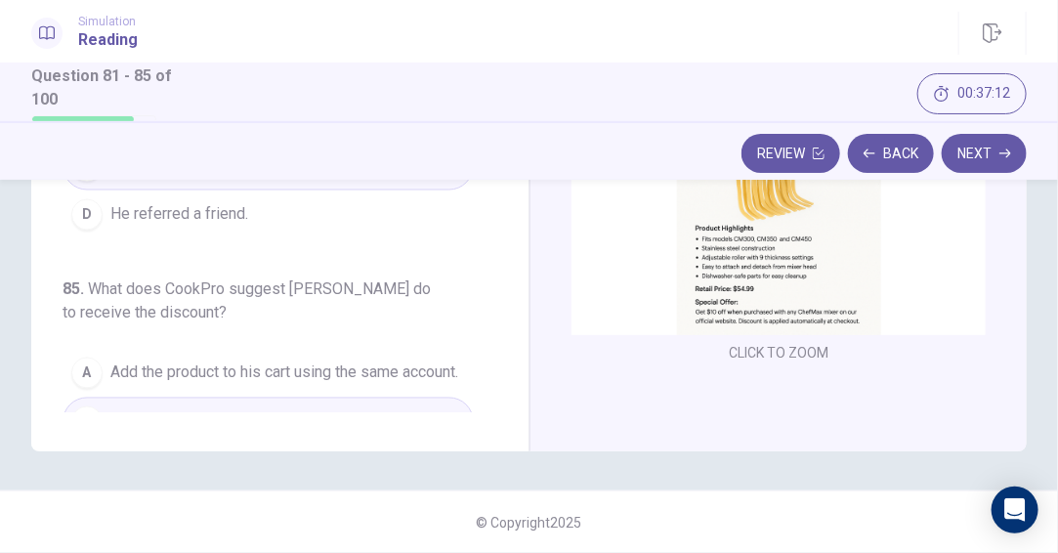
scroll to position [905, 0]
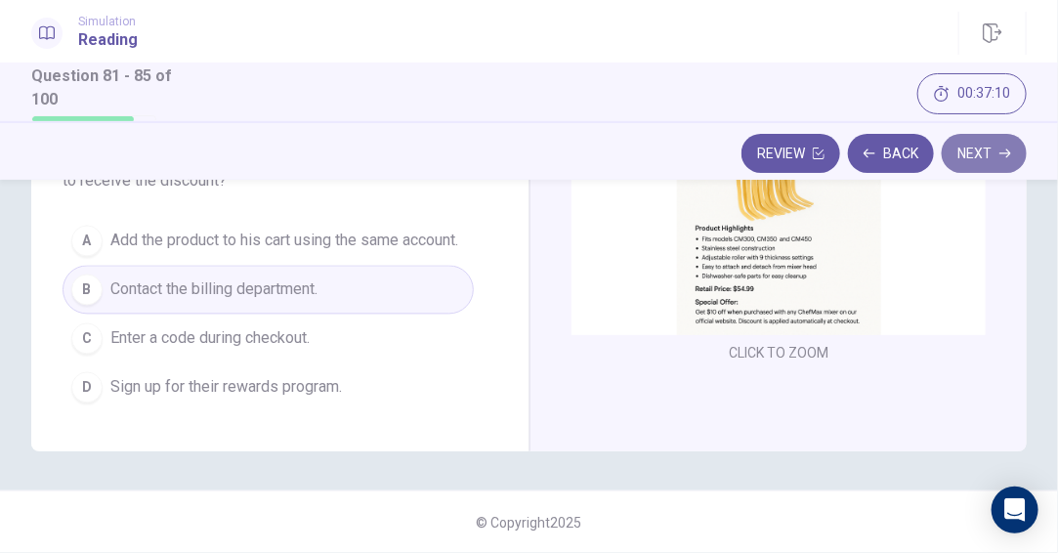
click at [990, 148] on button "Next" at bounding box center [983, 153] width 85 height 39
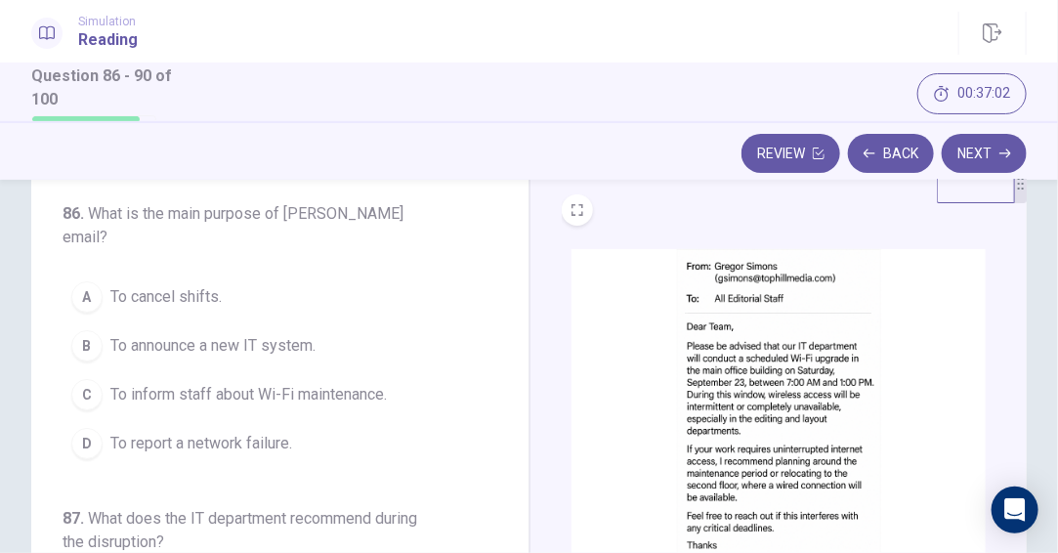
scroll to position [0, 0]
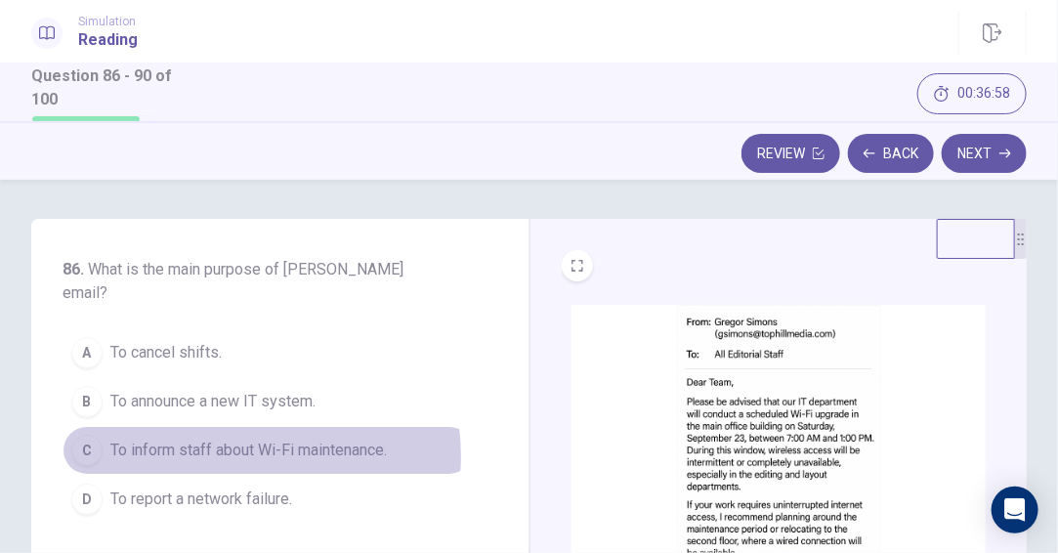
click at [228, 438] on span "To inform staff about Wi-Fi maintenance." at bounding box center [248, 449] width 276 height 23
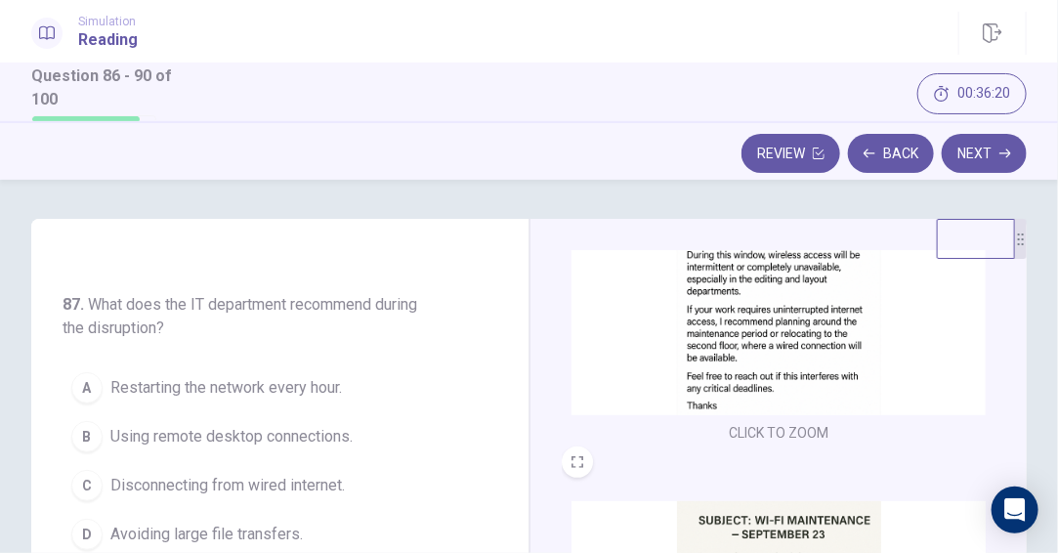
scroll to position [293, 0]
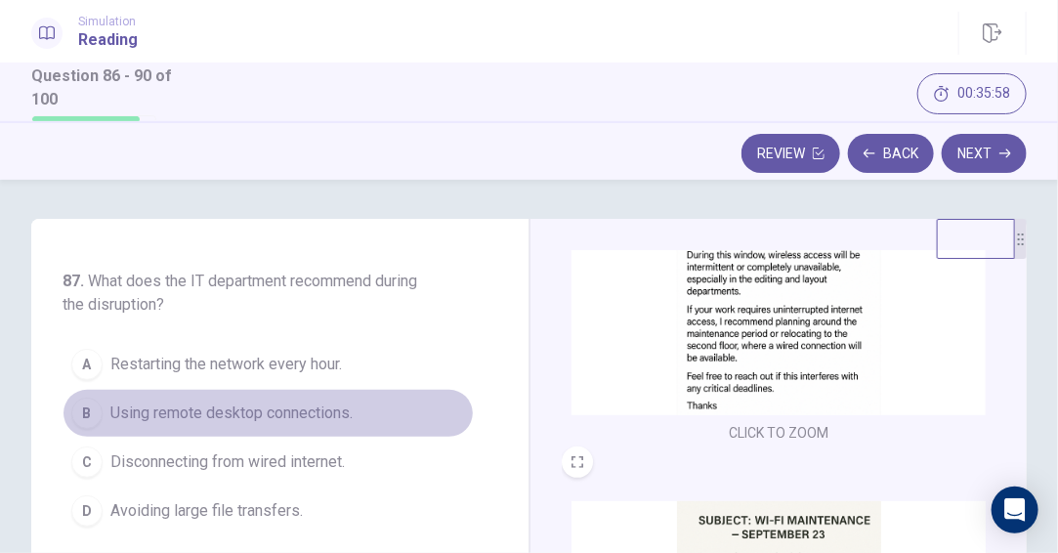
click at [285, 401] on span "Using remote desktop connections." at bounding box center [231, 412] width 242 height 23
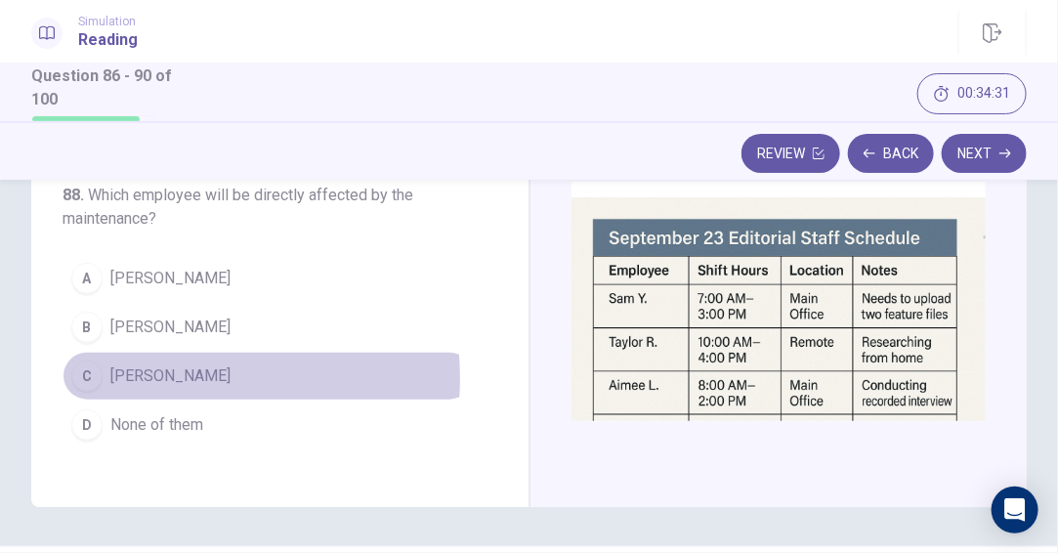
drag, startPoint x: 142, startPoint y: 353, endPoint x: 241, endPoint y: 331, distance: 102.1
click at [143, 364] on span "[PERSON_NAME]" at bounding box center [170, 375] width 120 height 23
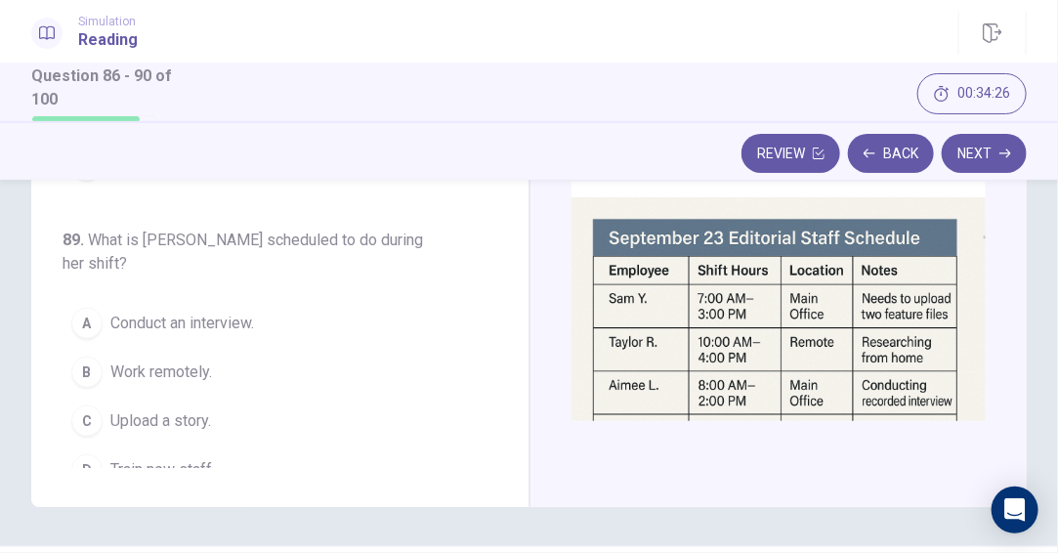
scroll to position [586, 0]
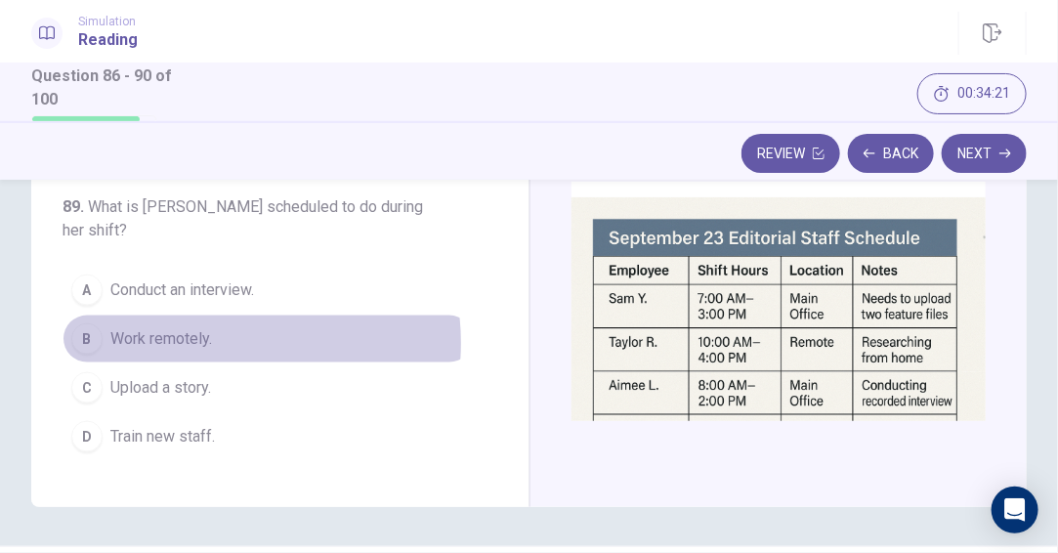
click at [196, 327] on span "Work remotely." at bounding box center [161, 338] width 102 height 23
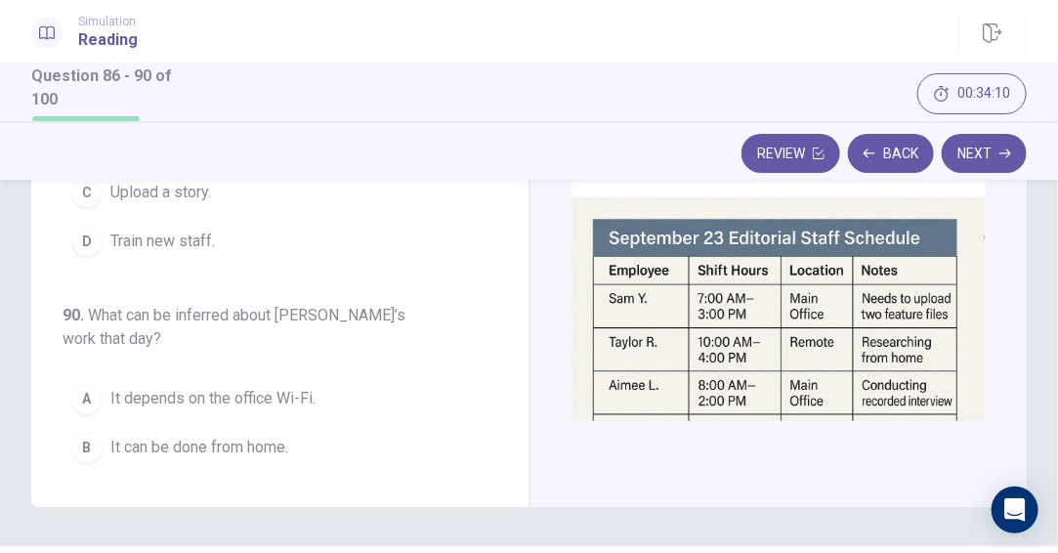
scroll to position [835, 0]
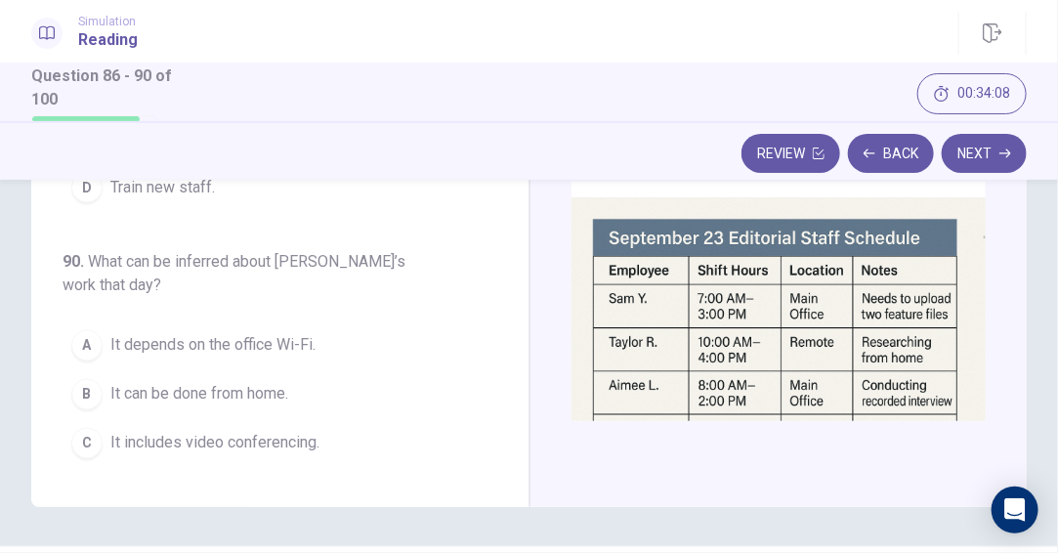
click at [248, 383] on span "It can be done from home." at bounding box center [199, 394] width 178 height 23
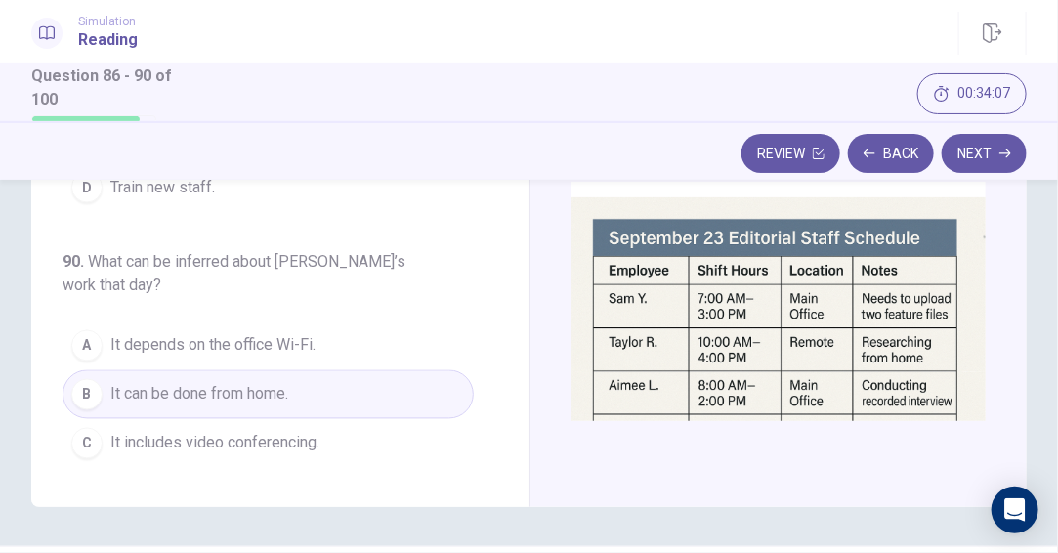
scroll to position [446, 0]
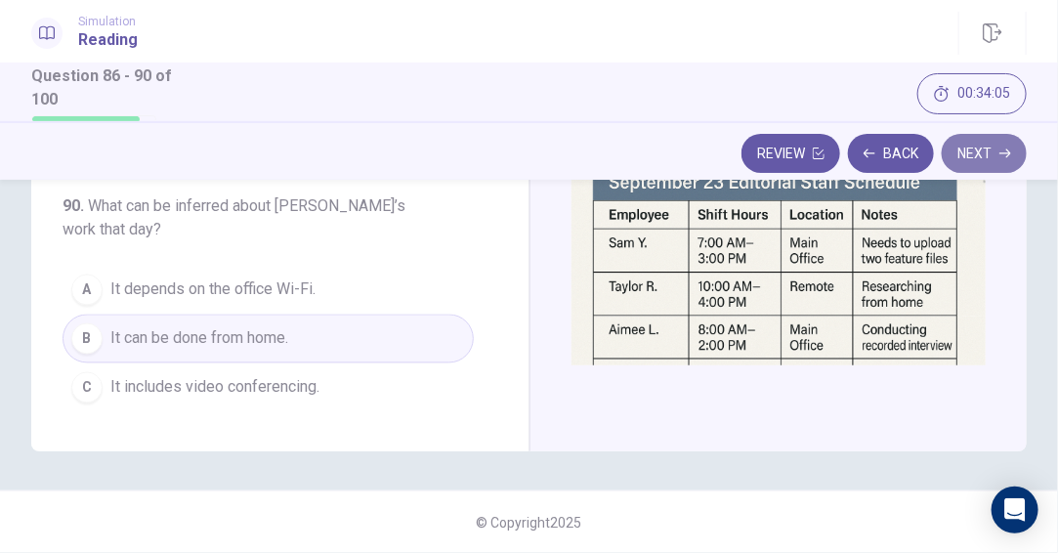
click at [974, 154] on button "Next" at bounding box center [983, 153] width 85 height 39
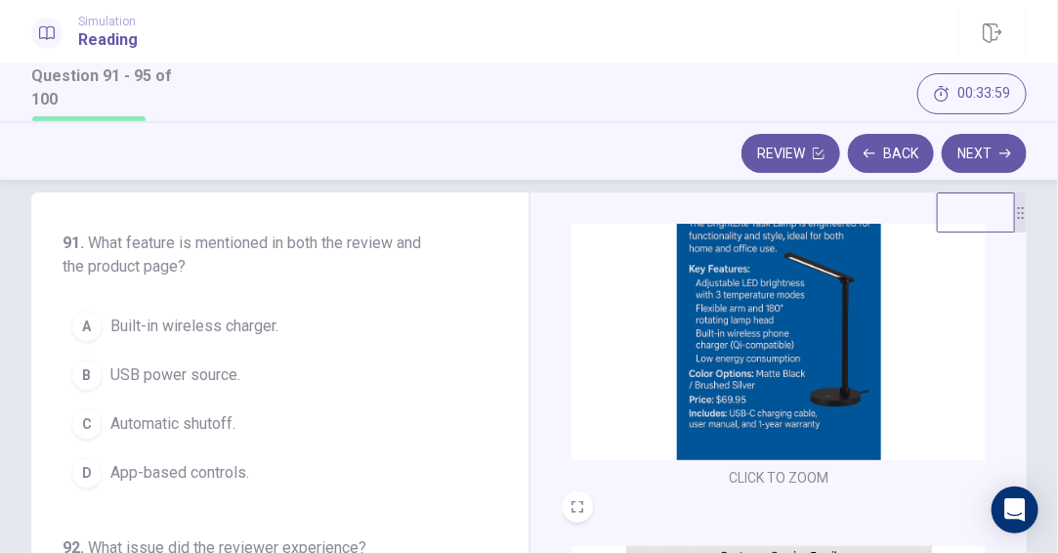
scroll to position [0, 0]
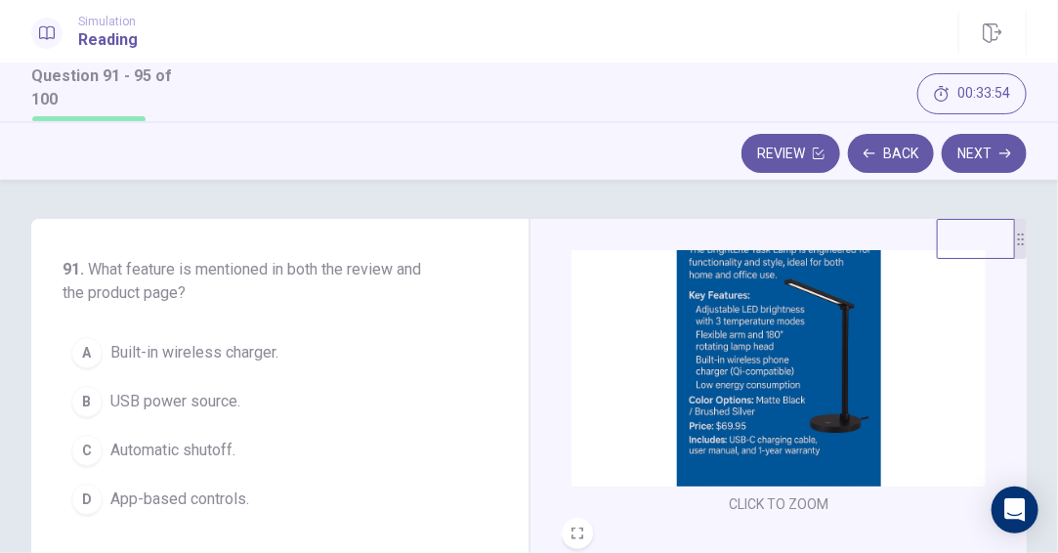
click at [711, 341] on img at bounding box center [778, 334] width 414 height 306
click at [736, 333] on img at bounding box center [778, 334] width 414 height 306
click at [643, 289] on img at bounding box center [778, 334] width 414 height 306
click at [252, 344] on span "Built-in wireless charger." at bounding box center [194, 352] width 168 height 23
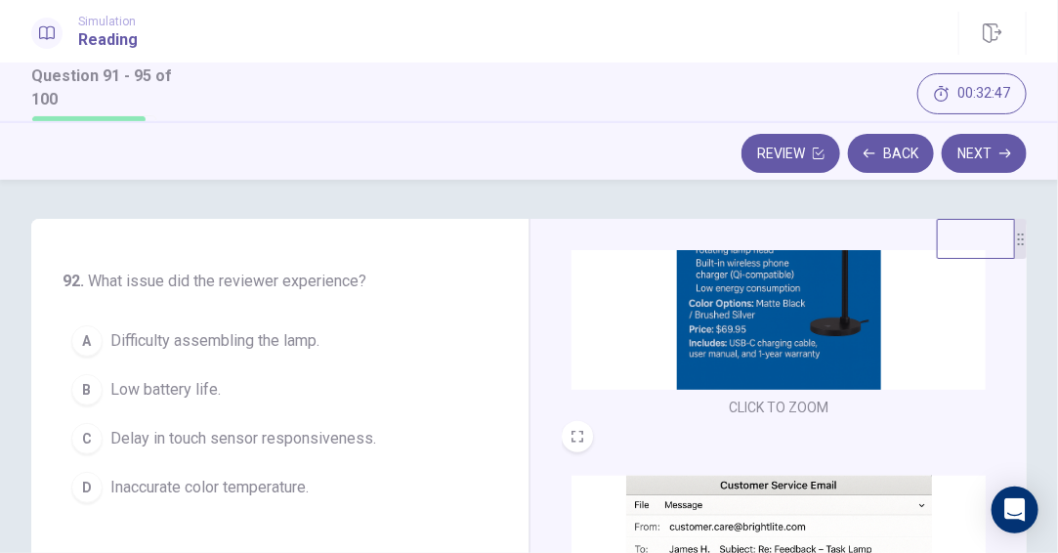
scroll to position [98, 0]
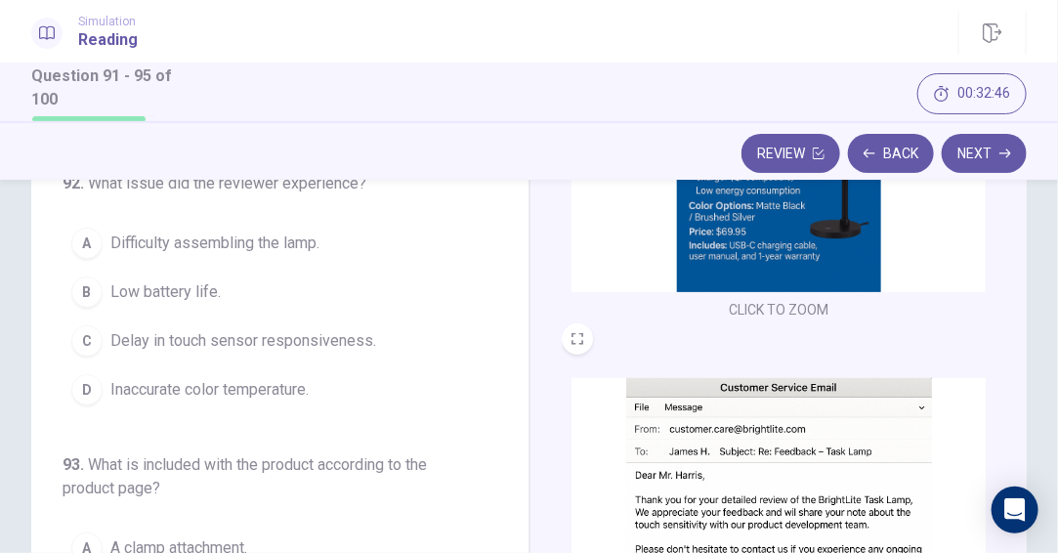
click at [756, 413] on img at bounding box center [778, 531] width 414 height 306
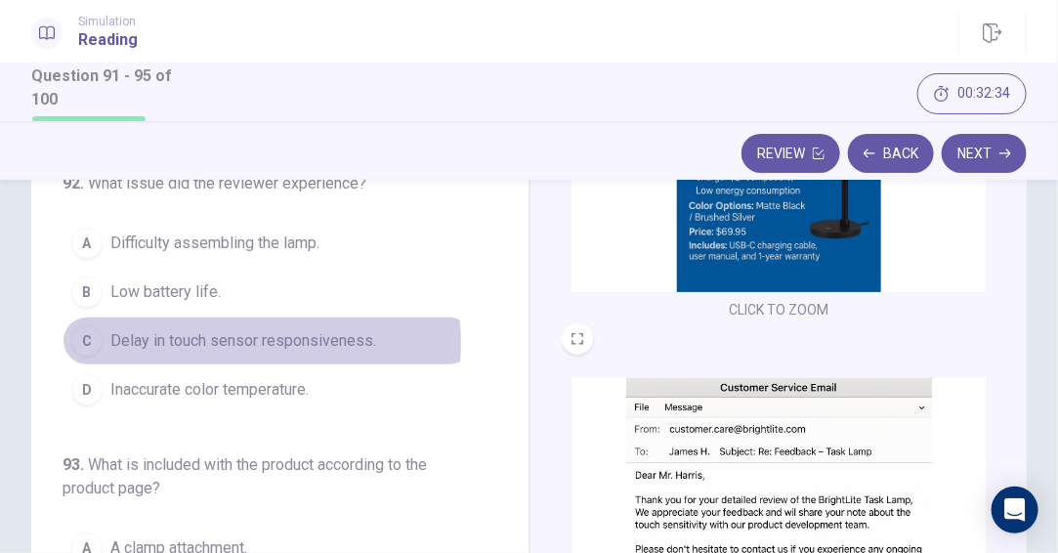
click at [233, 342] on span "Delay in touch sensor responsiveness." at bounding box center [243, 340] width 266 height 23
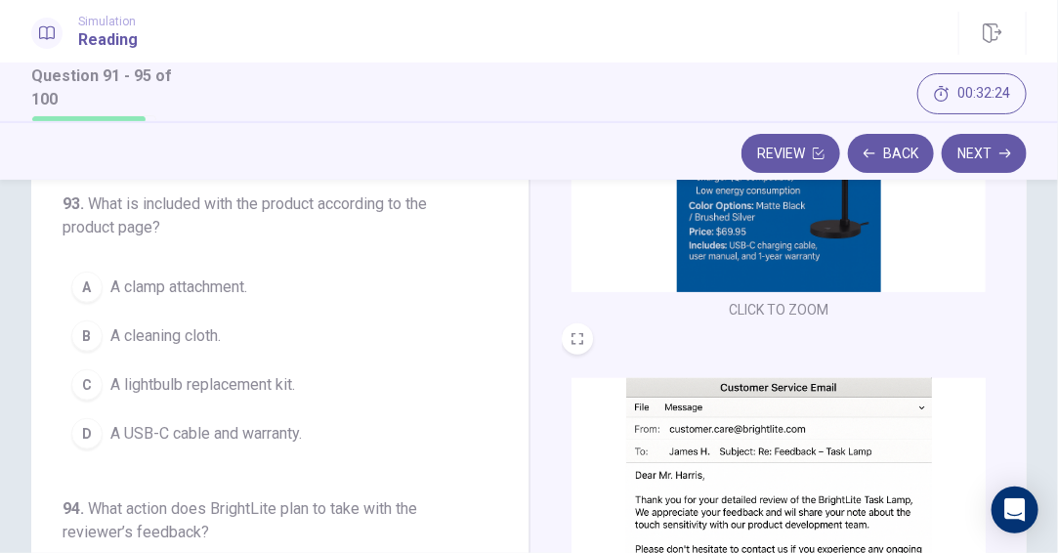
scroll to position [586, 0]
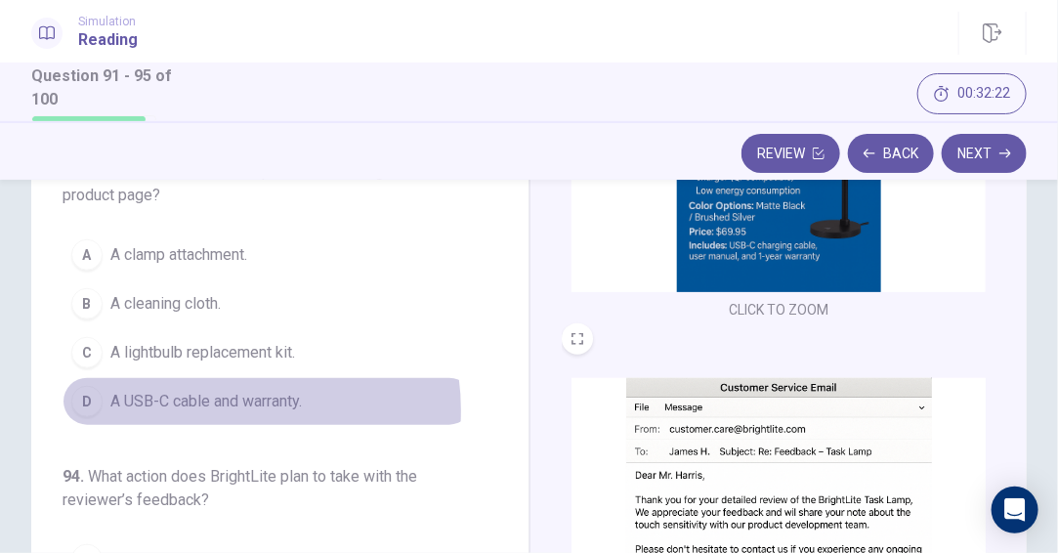
click at [216, 409] on span "A USB-C cable and warranty." at bounding box center [205, 401] width 191 height 23
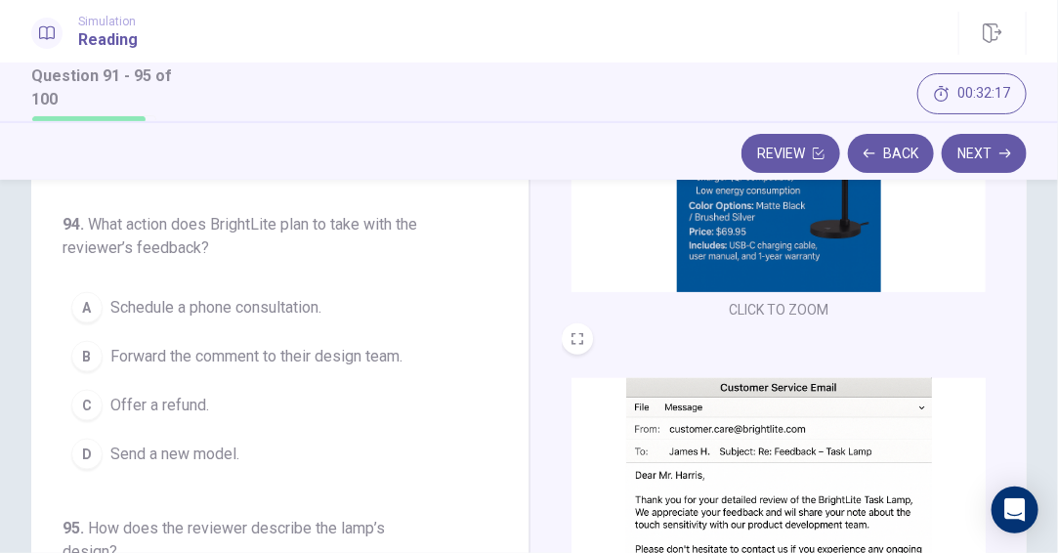
scroll to position [858, 0]
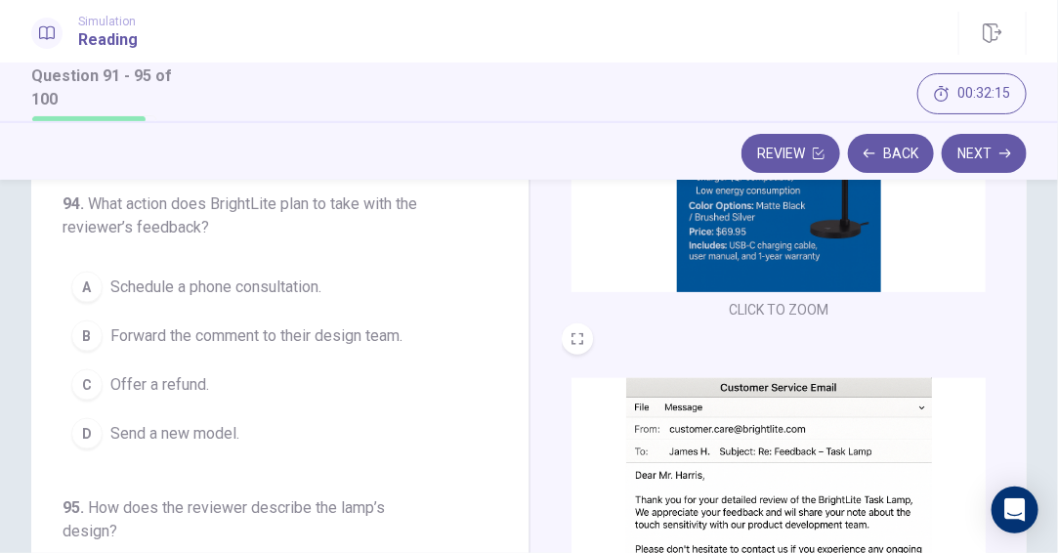
click at [732, 465] on img at bounding box center [778, 531] width 414 height 306
click at [385, 343] on span "Forward the comment to their design team." at bounding box center [256, 335] width 292 height 23
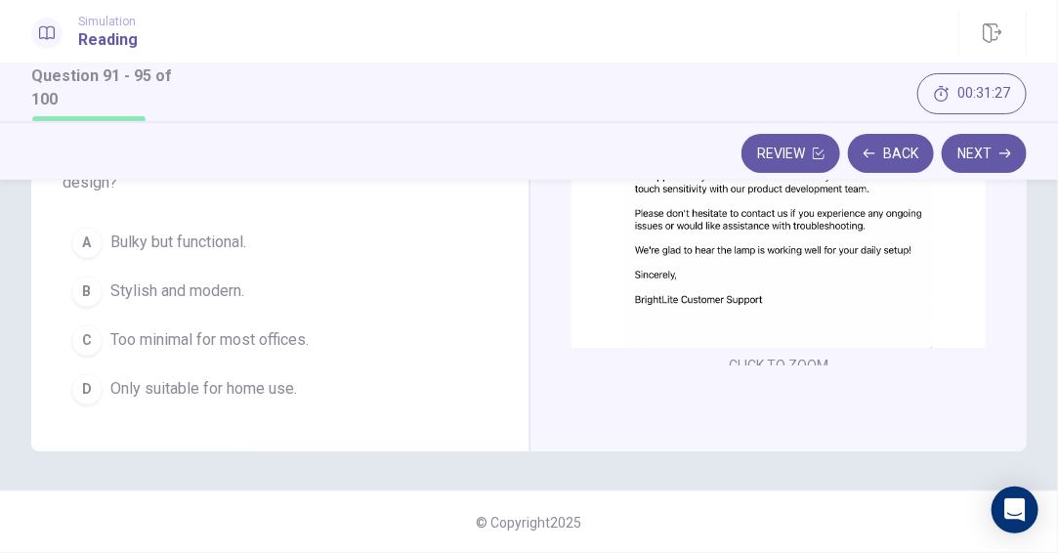
scroll to position [612, 0]
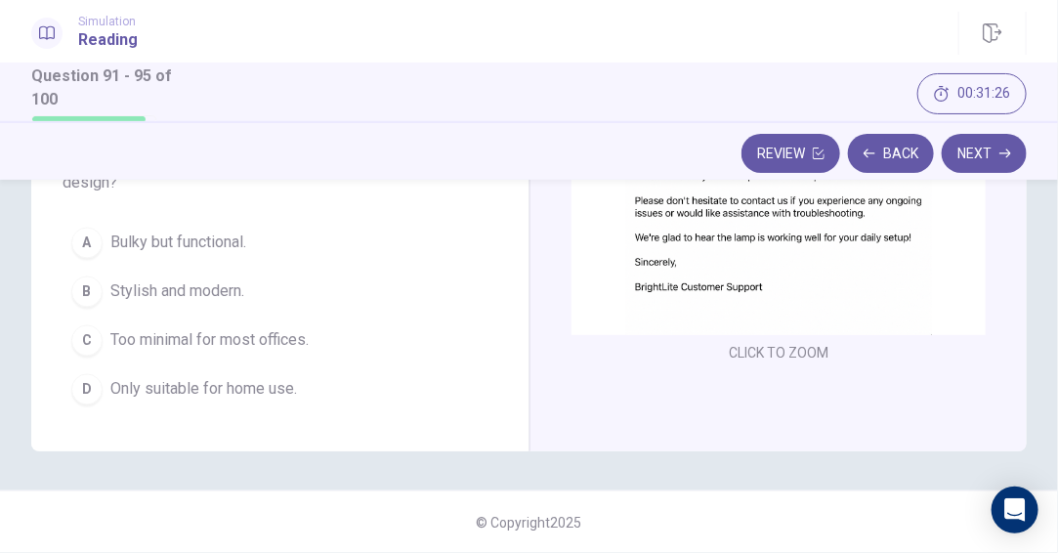
click at [745, 283] on img at bounding box center [778, 182] width 414 height 306
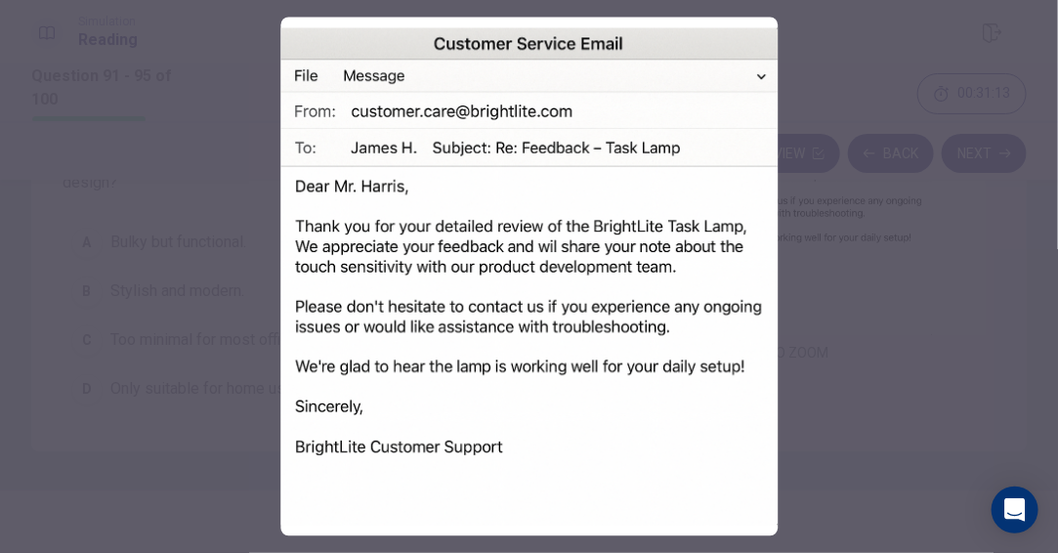
click at [759, 75] on img at bounding box center [528, 277] width 497 height 519
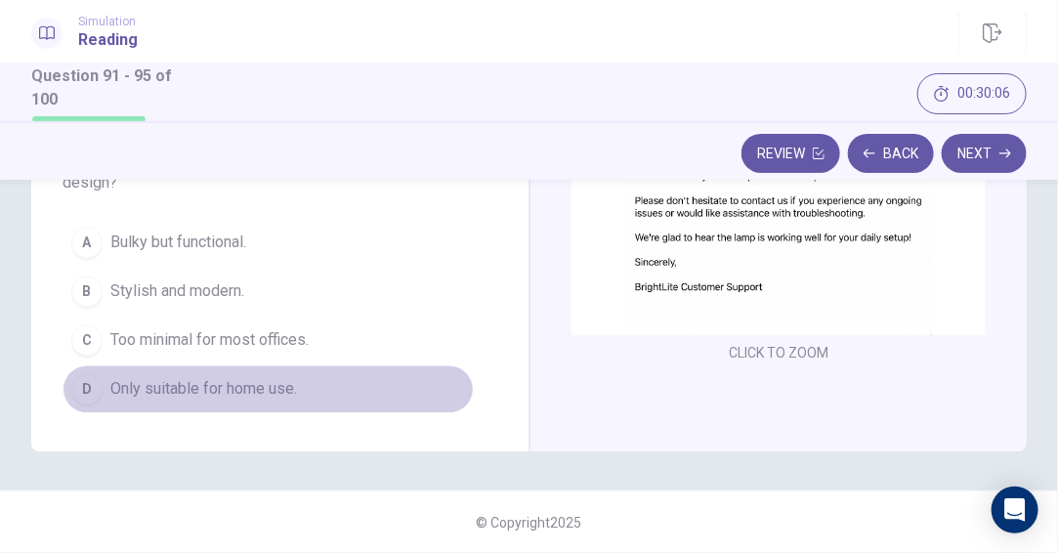
click at [287, 387] on span "Only suitable for home use." at bounding box center [203, 389] width 187 height 23
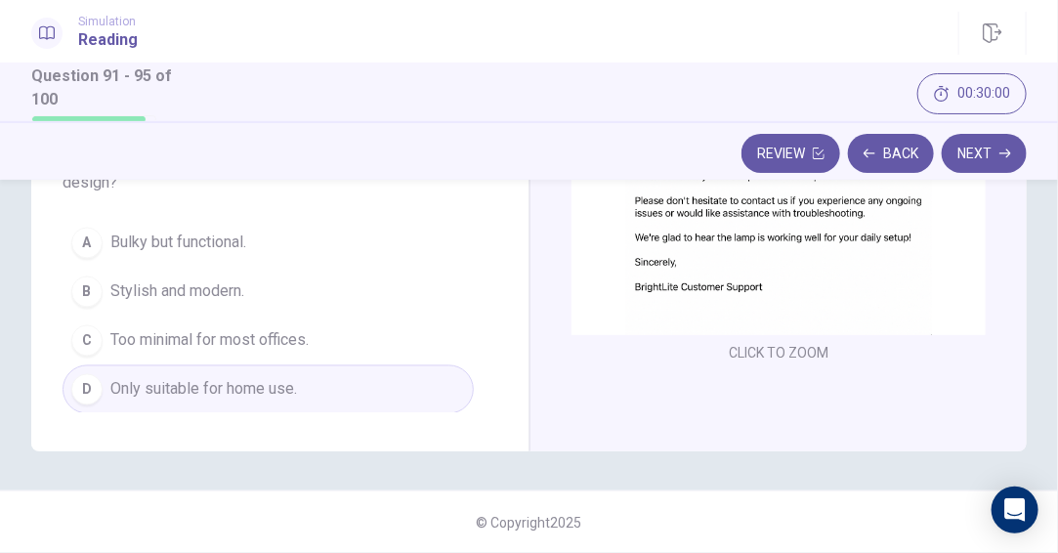
click at [215, 341] on span "Too minimal for most offices." at bounding box center [209, 340] width 198 height 23
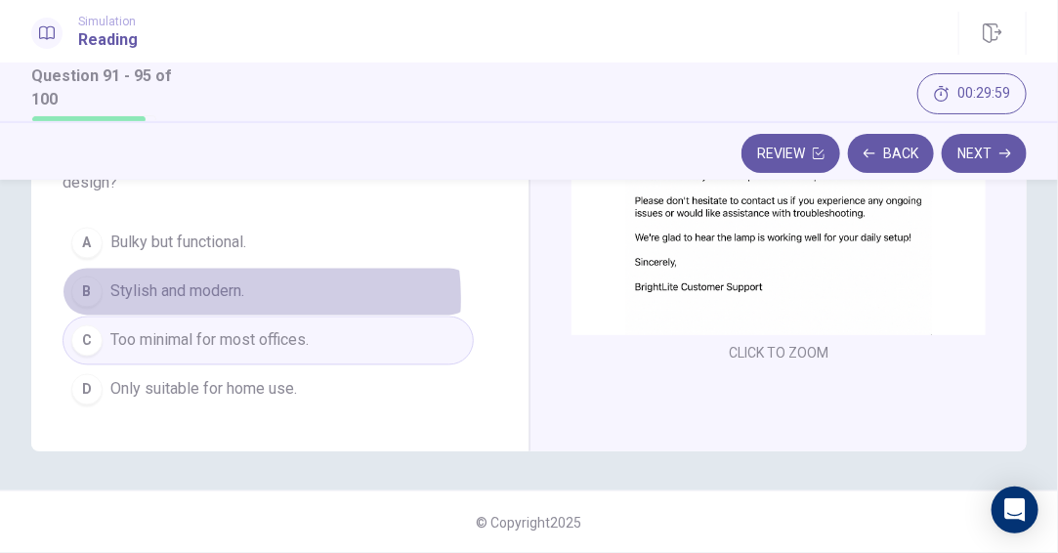
click at [215, 297] on span "Stylish and modern." at bounding box center [177, 291] width 134 height 23
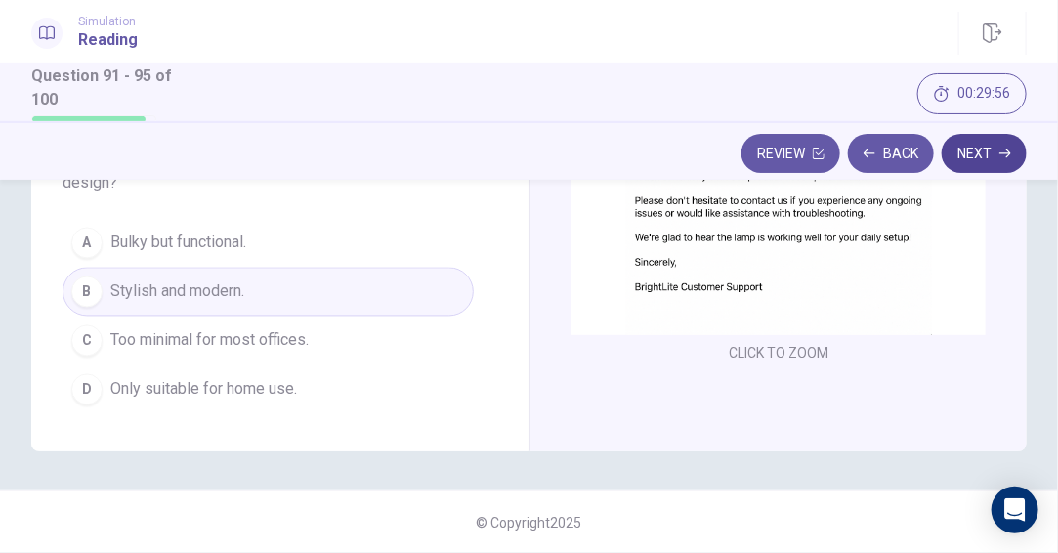
click at [973, 149] on button "Next" at bounding box center [983, 153] width 85 height 39
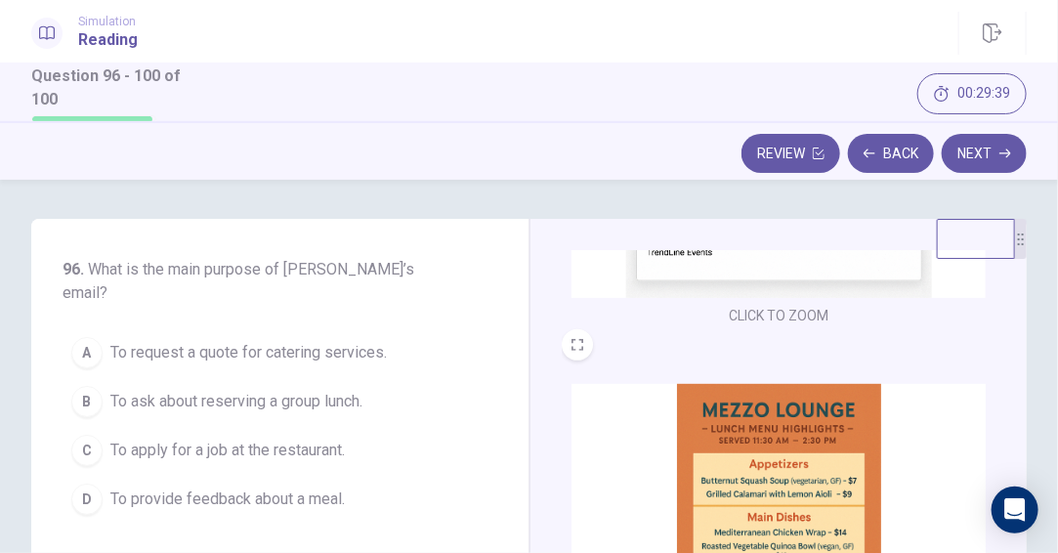
scroll to position [0, 0]
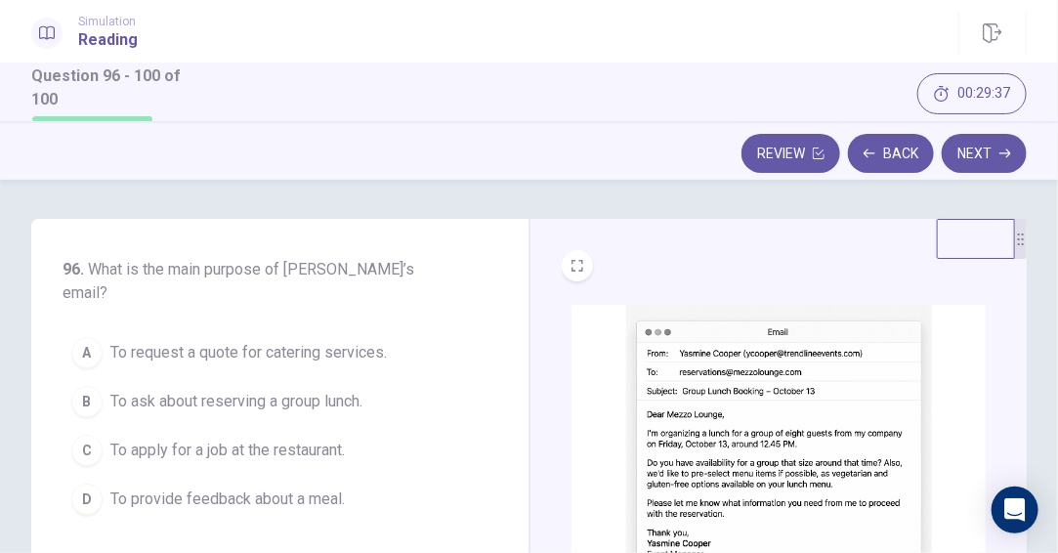
click at [734, 379] on img at bounding box center [778, 458] width 414 height 306
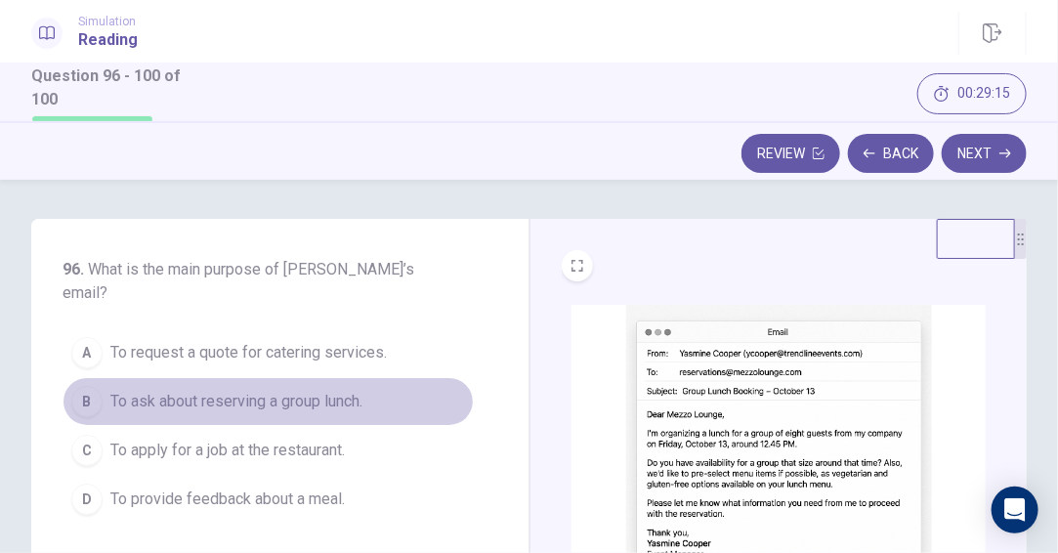
click at [319, 390] on span "To ask about reserving a group lunch." at bounding box center [236, 401] width 252 height 23
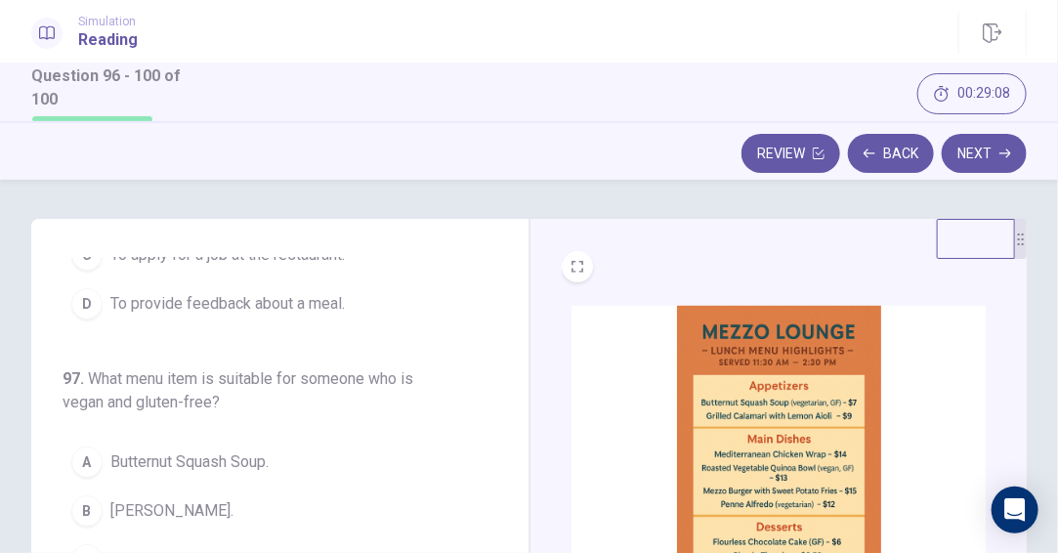
scroll to position [488, 0]
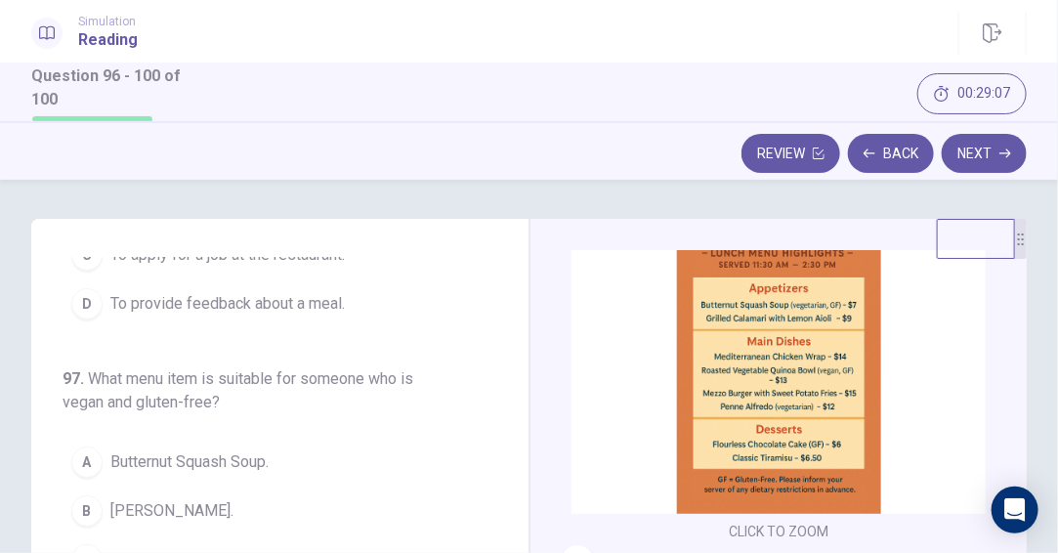
click at [728, 387] on img at bounding box center [778, 361] width 414 height 306
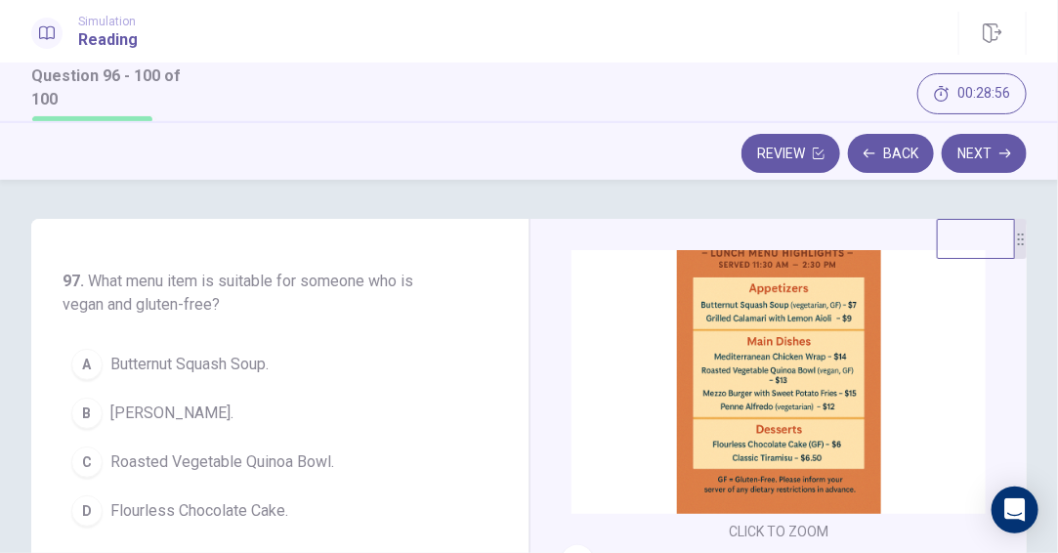
click at [194, 401] on span "[PERSON_NAME]." at bounding box center [171, 412] width 123 height 23
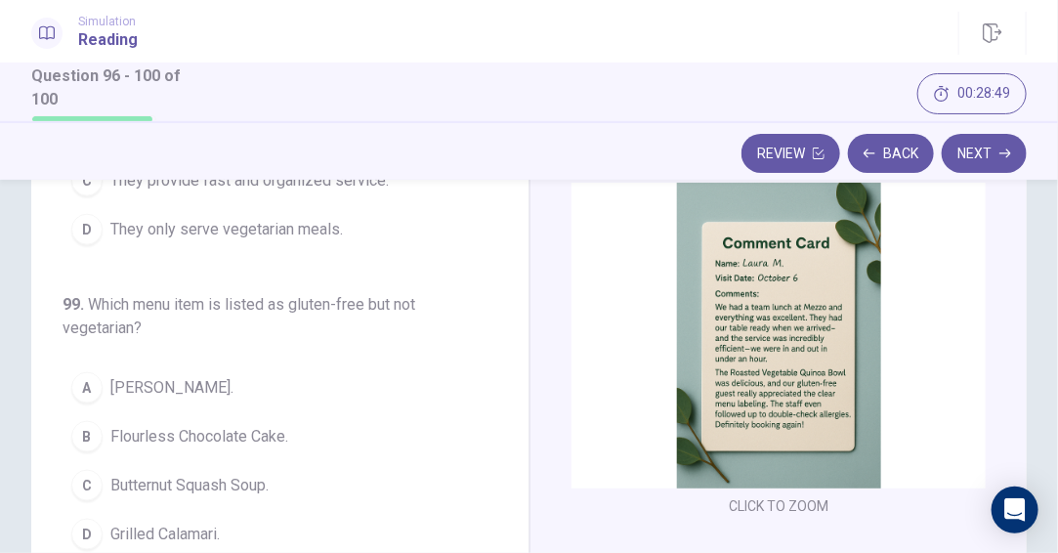
click at [771, 361] on img at bounding box center [778, 336] width 414 height 306
click at [660, 387] on img at bounding box center [778, 336] width 414 height 306
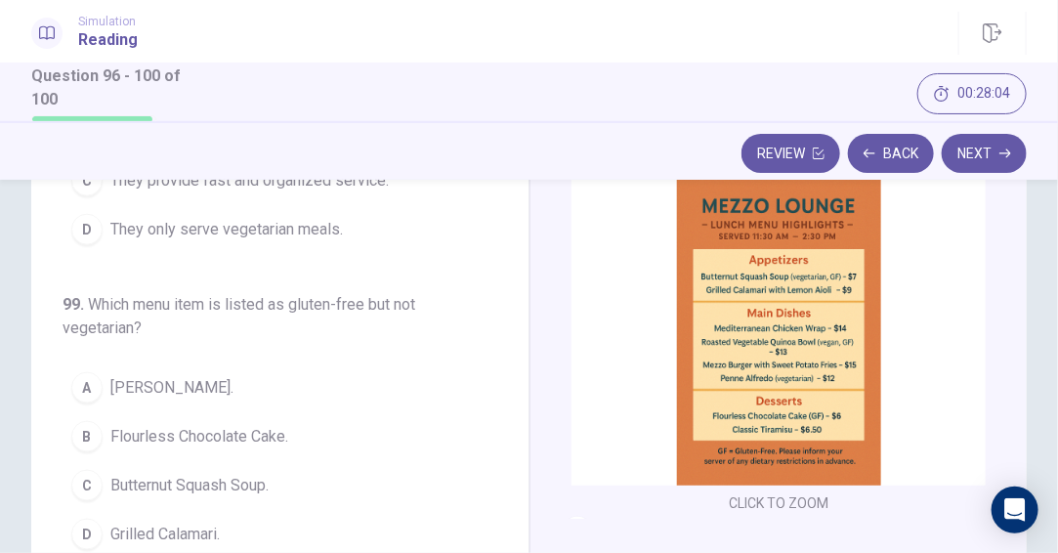
scroll to position [222, 0]
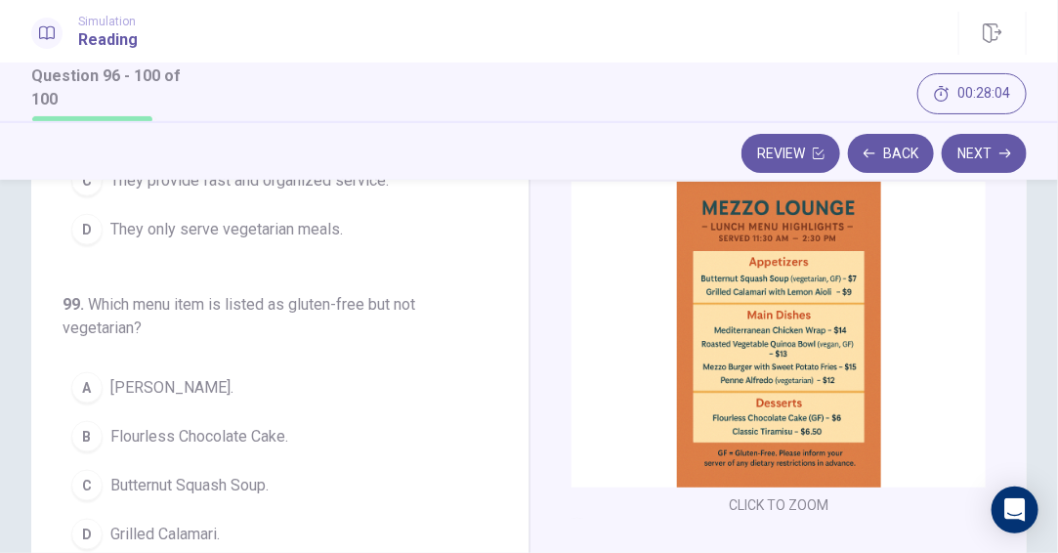
click at [751, 326] on img at bounding box center [778, 335] width 414 height 306
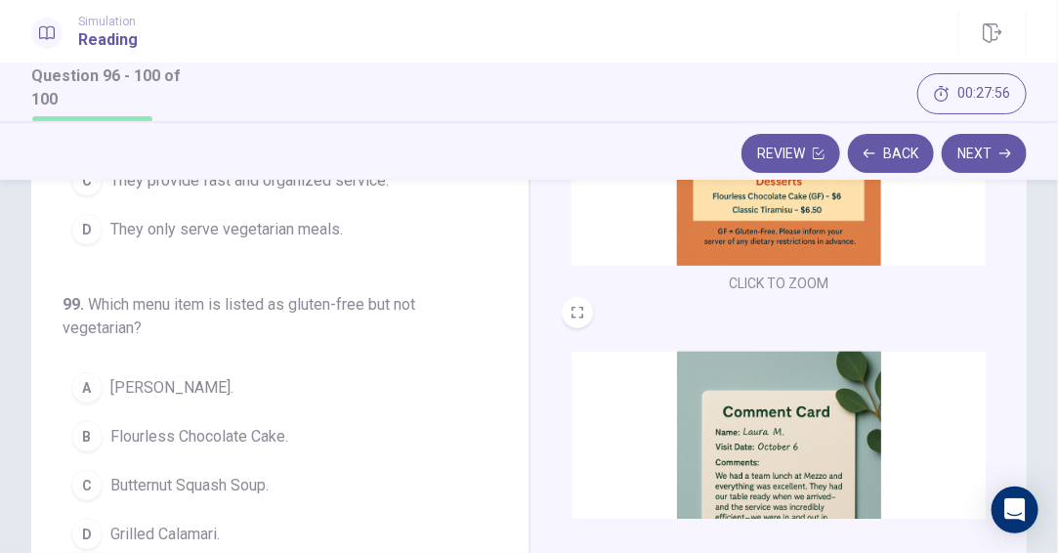
scroll to position [612, 0]
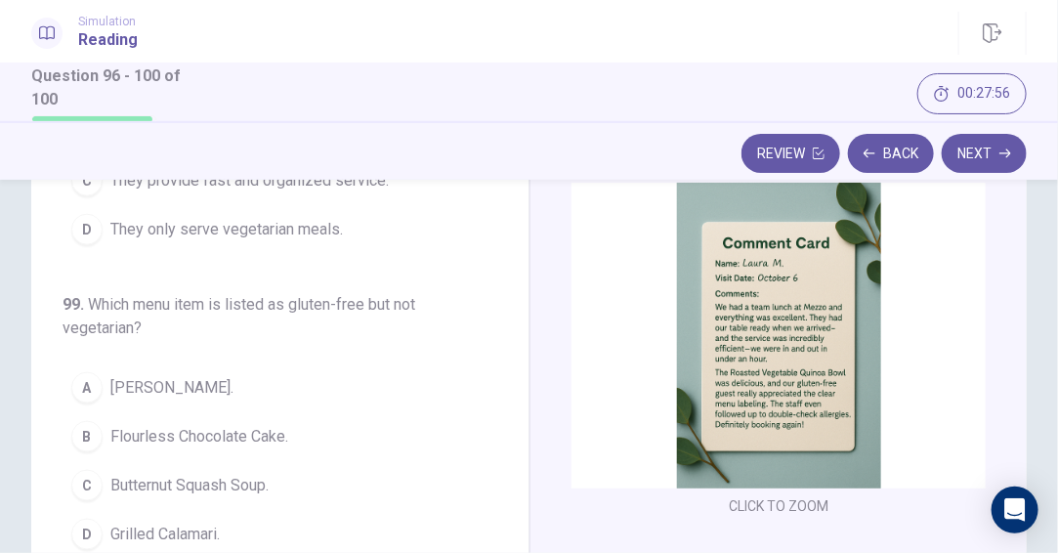
click at [756, 383] on img at bounding box center [778, 336] width 414 height 306
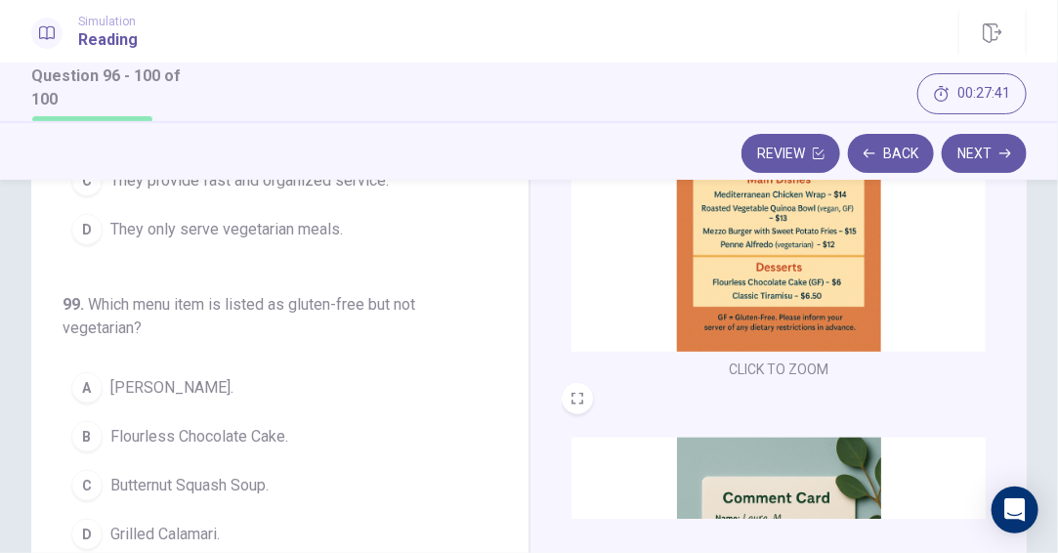
scroll to position [320, 0]
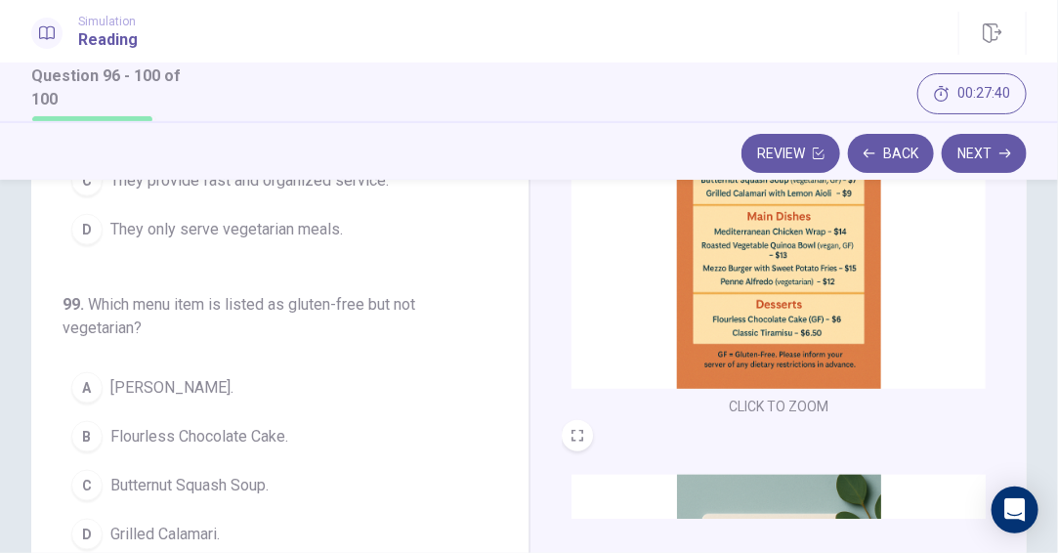
click at [678, 289] on img at bounding box center [778, 236] width 414 height 306
click at [745, 270] on img at bounding box center [778, 236] width 414 height 306
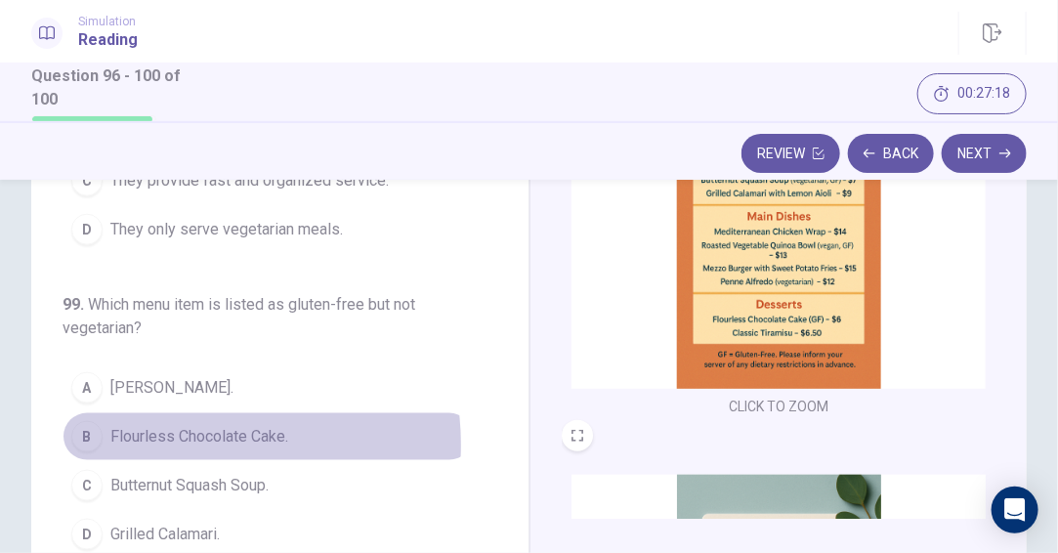
click at [170, 425] on span "Flourless Chocolate Cake." at bounding box center [199, 436] width 178 height 23
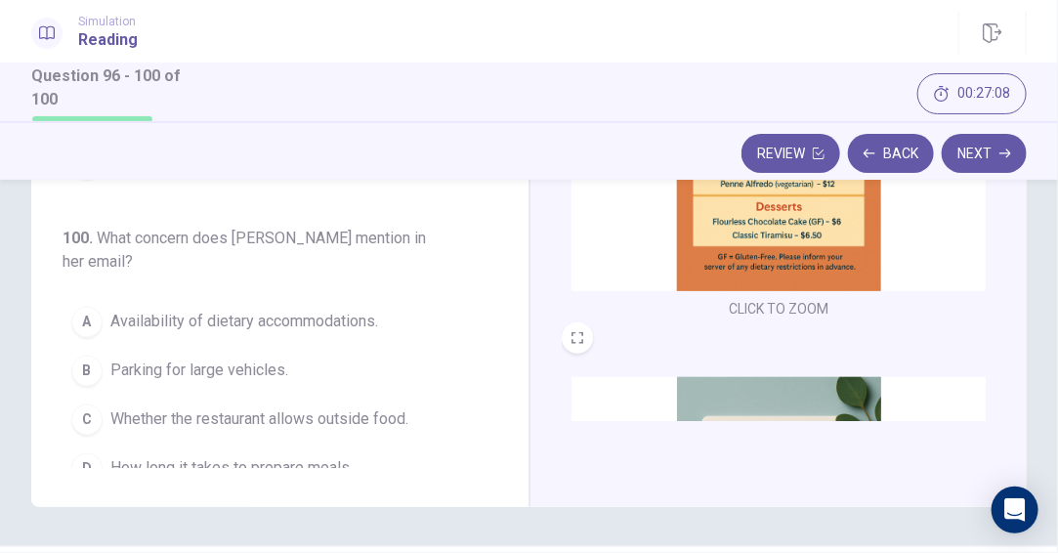
scroll to position [612, 0]
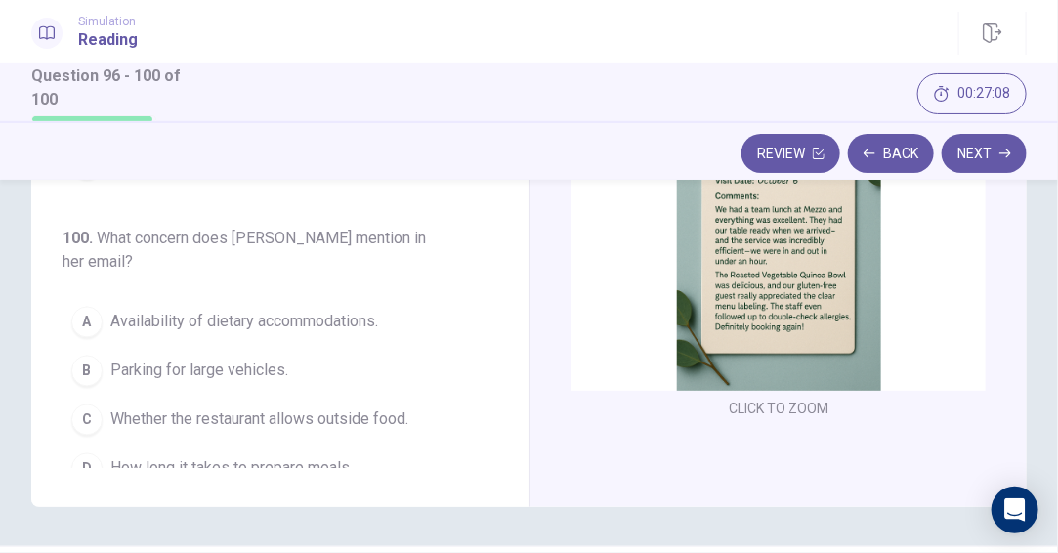
click at [763, 348] on img at bounding box center [778, 238] width 414 height 306
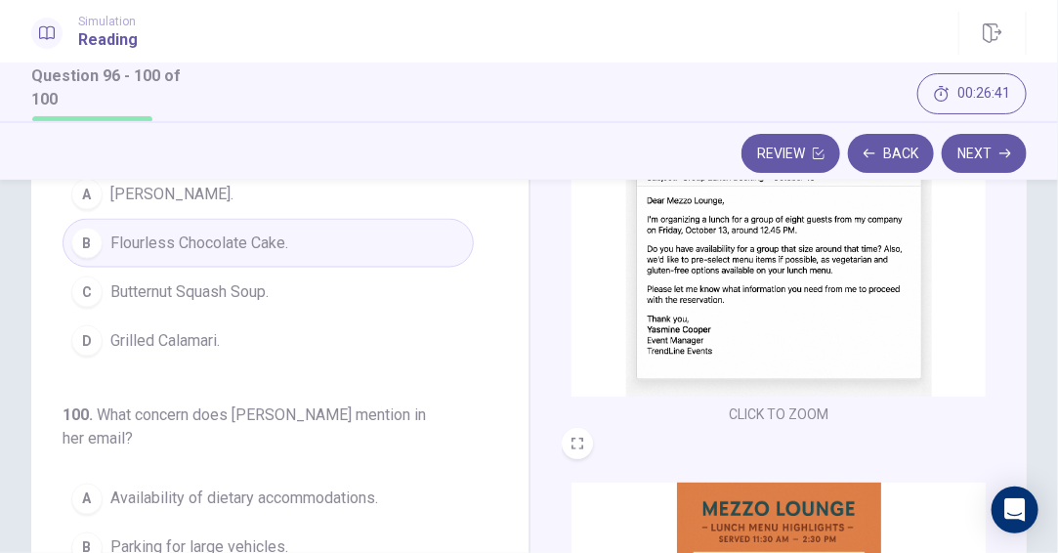
scroll to position [98, 0]
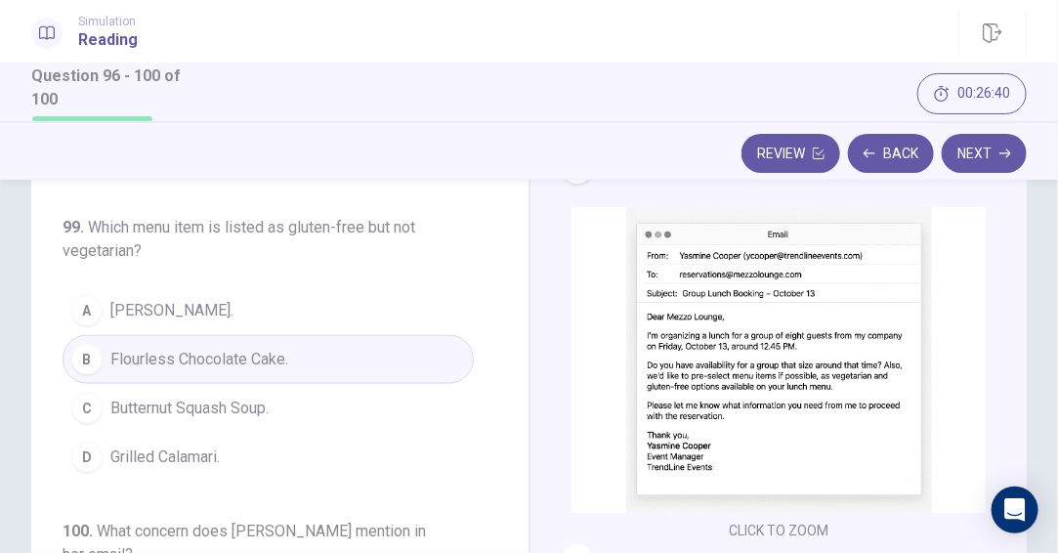
click at [672, 354] on img at bounding box center [778, 360] width 414 height 306
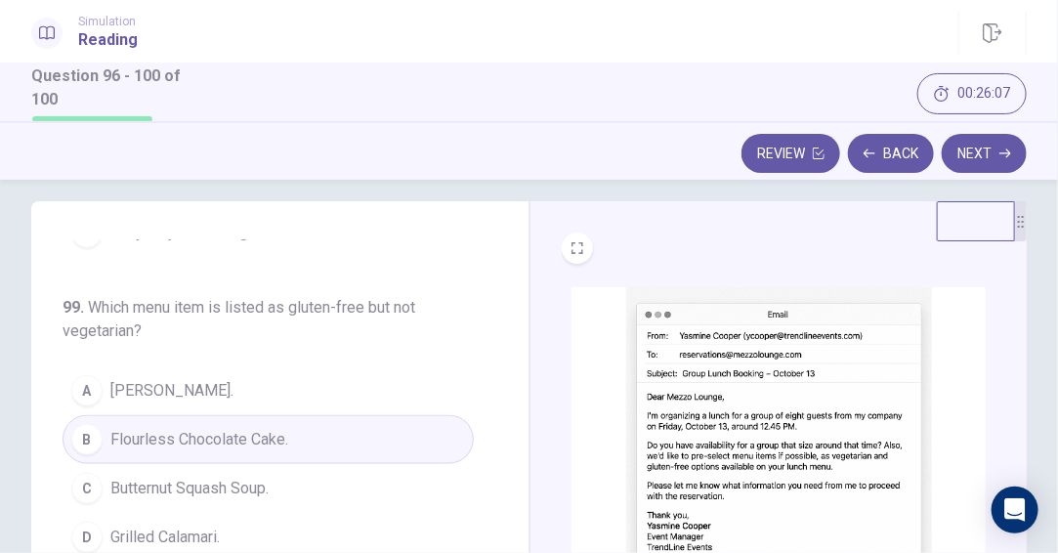
scroll to position [0, 0]
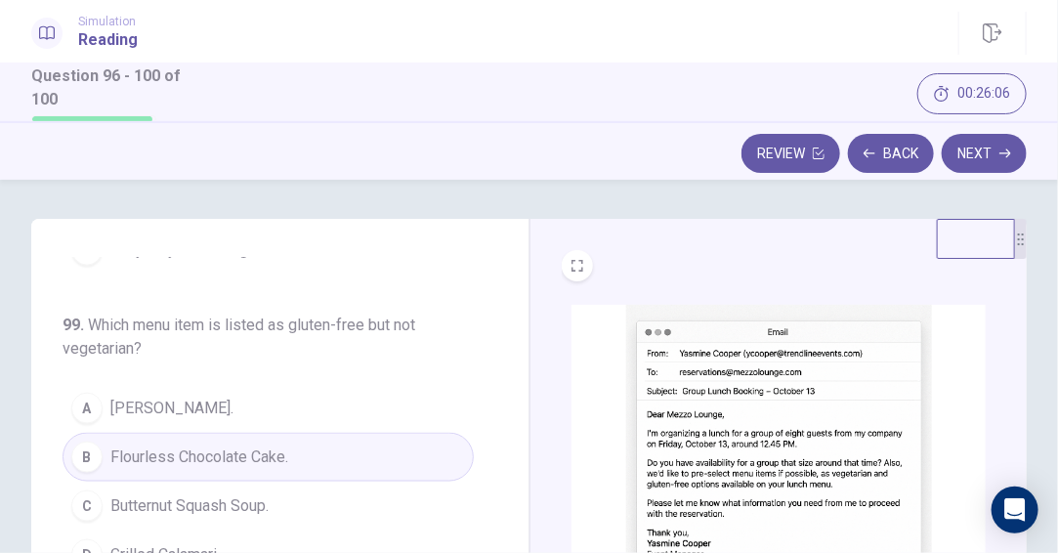
click at [782, 370] on img at bounding box center [778, 458] width 414 height 306
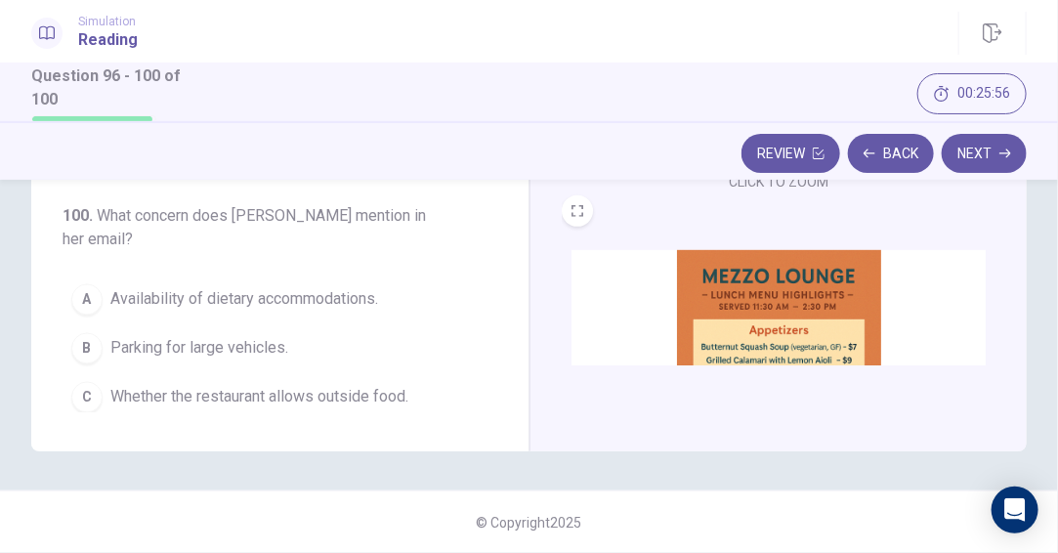
scroll to position [761, 0]
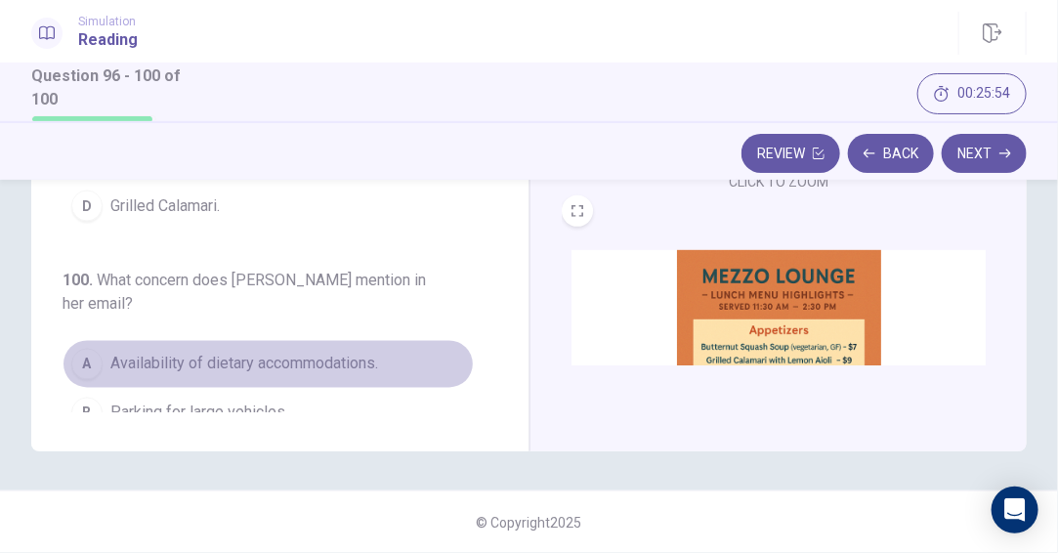
click at [363, 353] on span "Availability of dietary accommodations." at bounding box center [244, 364] width 268 height 23
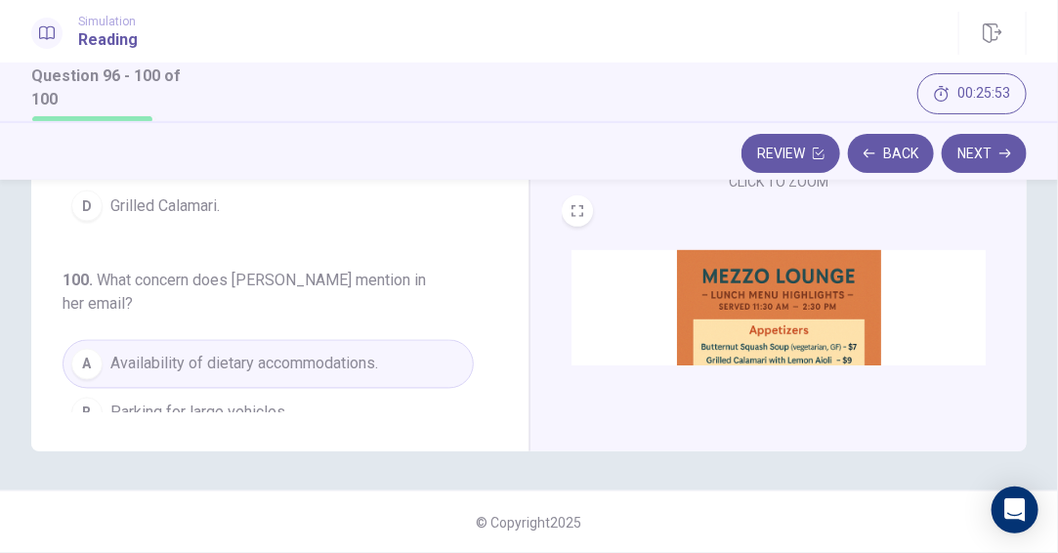
scroll to position [858, 0]
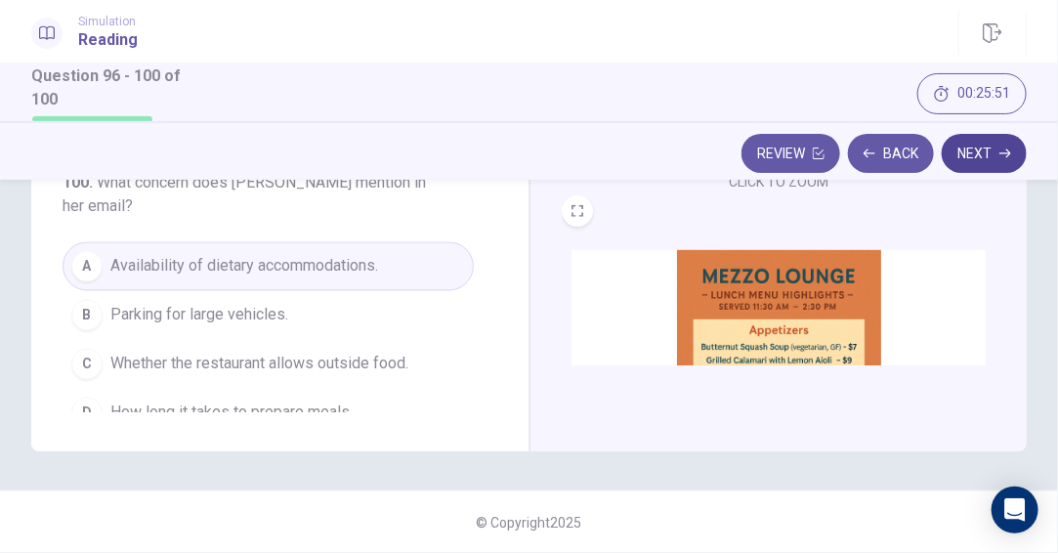
click at [974, 150] on button "Next" at bounding box center [983, 153] width 85 height 39
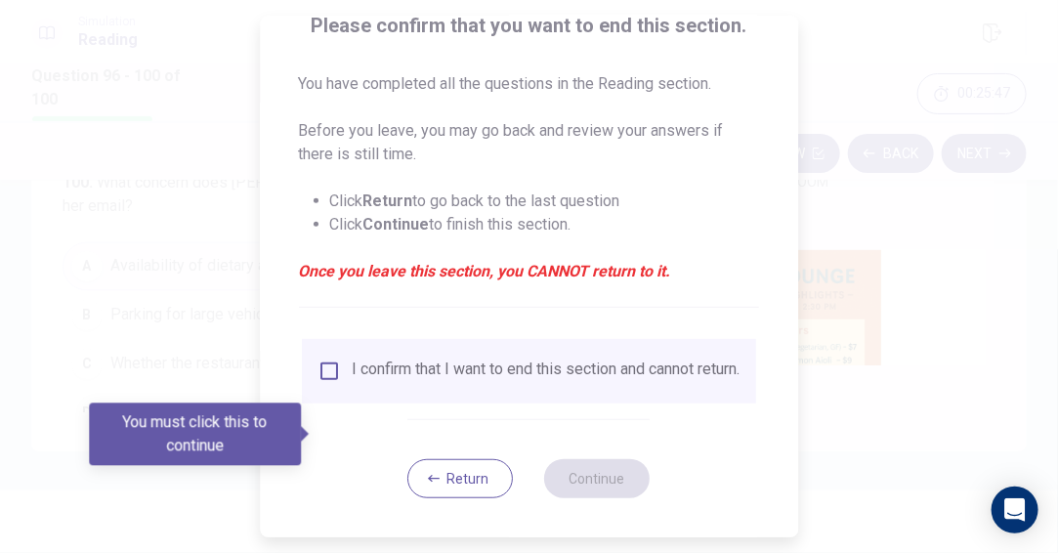
scroll to position [175, 0]
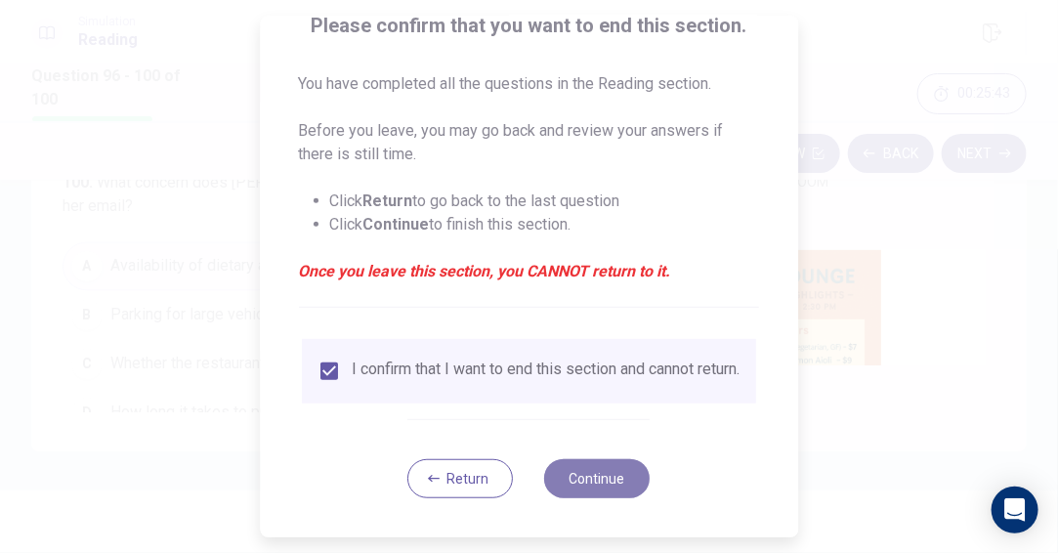
click at [593, 470] on button "Continue" at bounding box center [597, 478] width 105 height 39
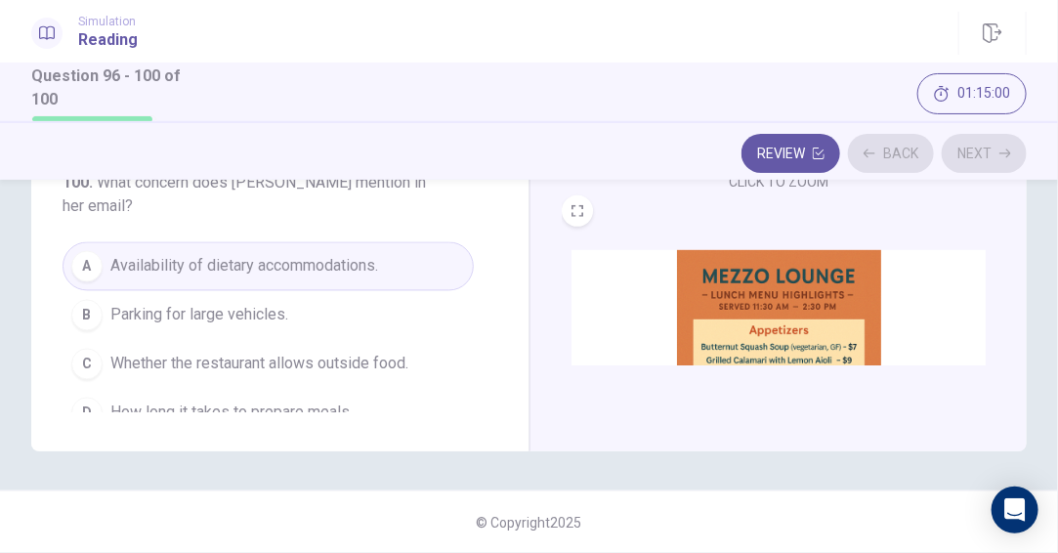
scroll to position [157, 0]
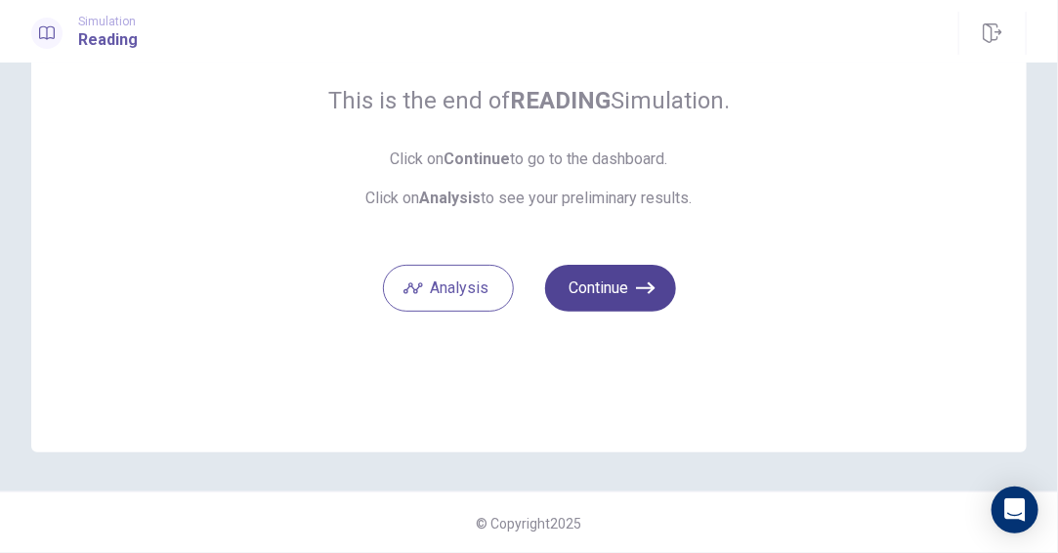
click at [638, 296] on icon "button" at bounding box center [646, 288] width 20 height 20
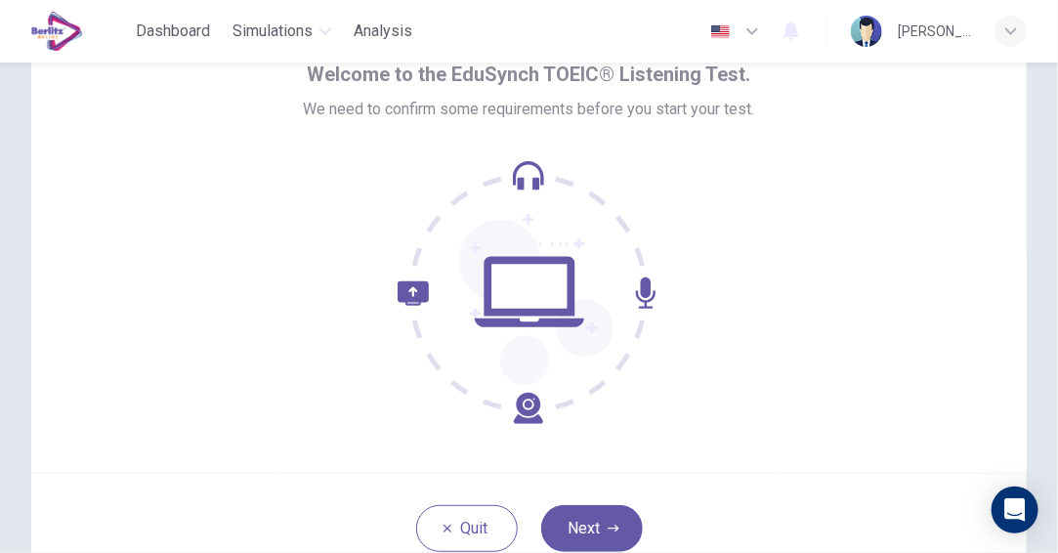
scroll to position [195, 0]
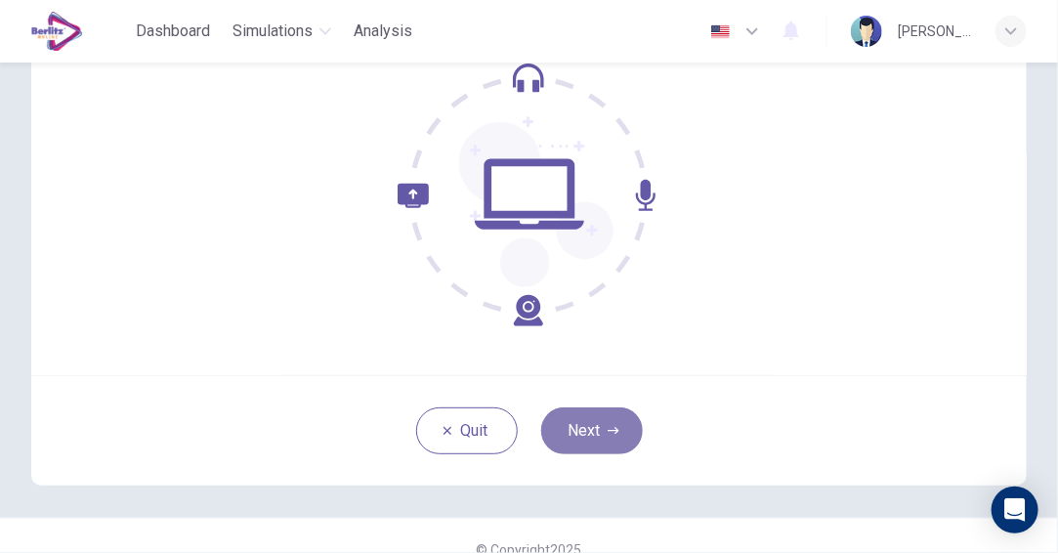
click at [607, 436] on icon "button" at bounding box center [613, 431] width 12 height 12
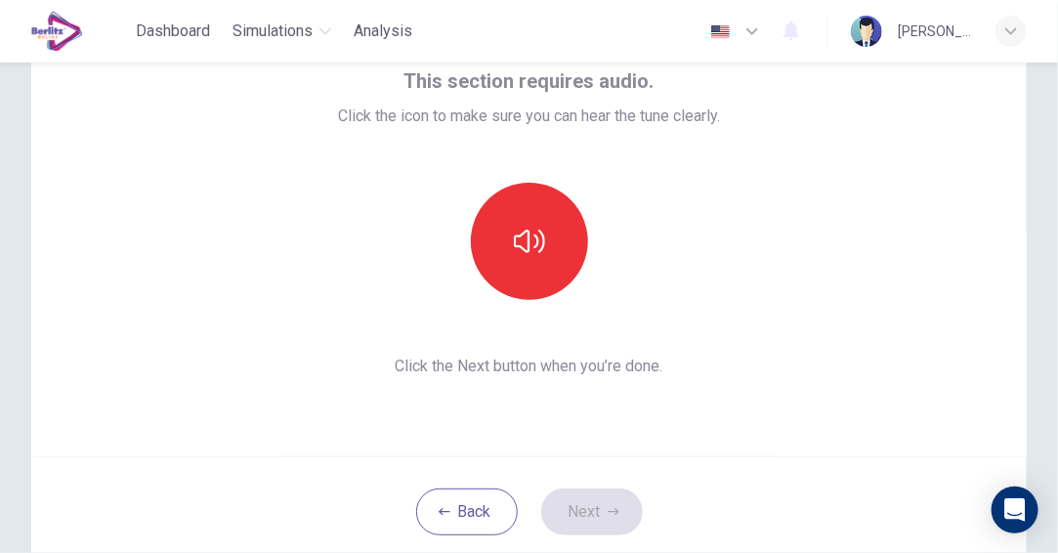
scroll to position [98, 0]
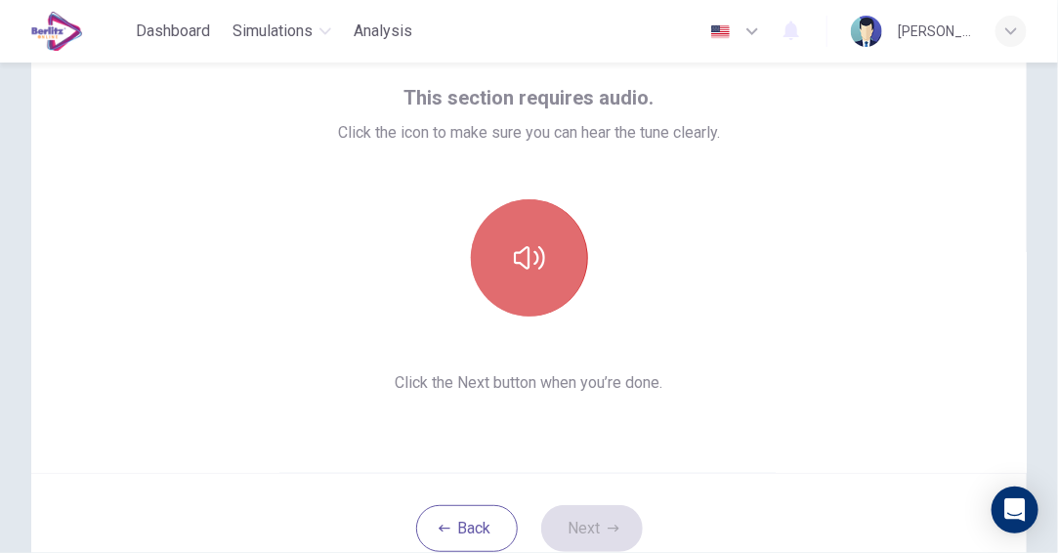
click at [548, 293] on button "button" at bounding box center [529, 257] width 117 height 117
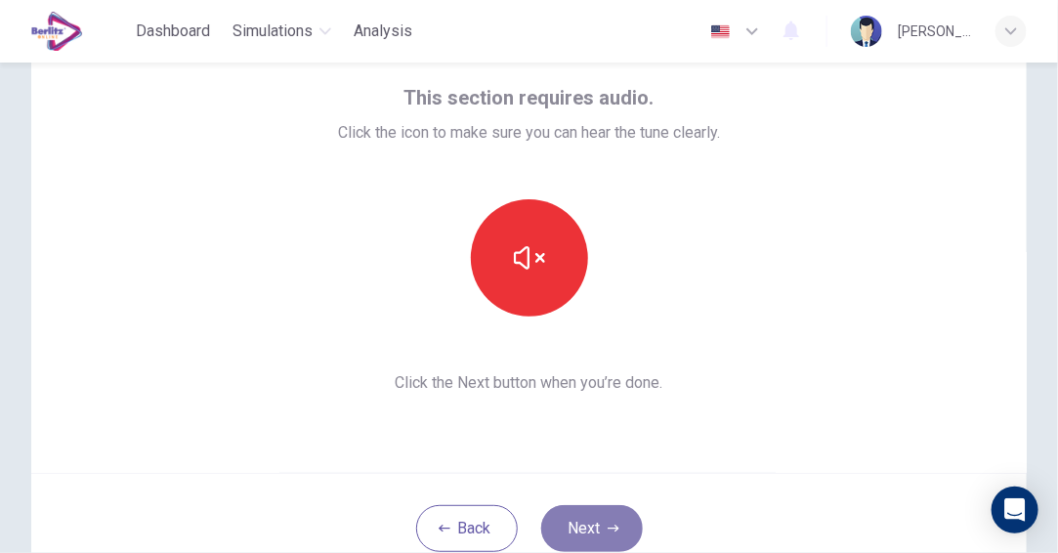
click at [591, 530] on button "Next" at bounding box center [592, 528] width 102 height 47
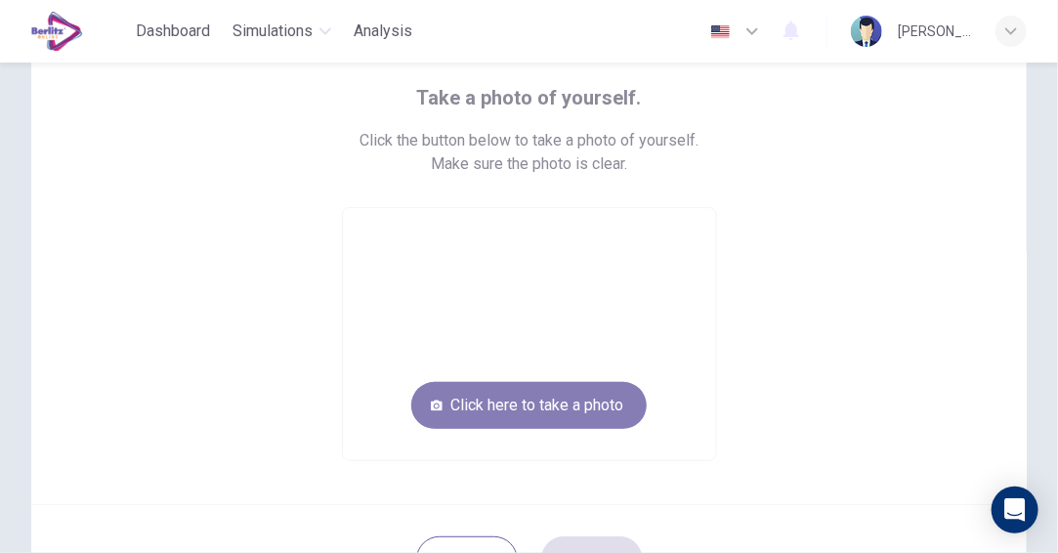
click at [538, 398] on button "Click here to take a photo" at bounding box center [528, 405] width 235 height 47
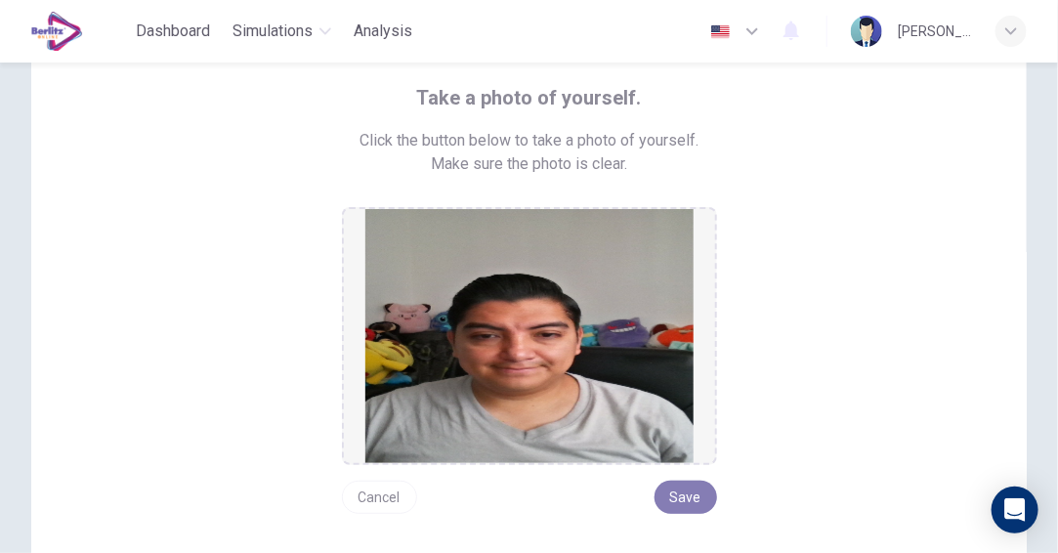
click at [684, 497] on button "Save" at bounding box center [685, 496] width 62 height 33
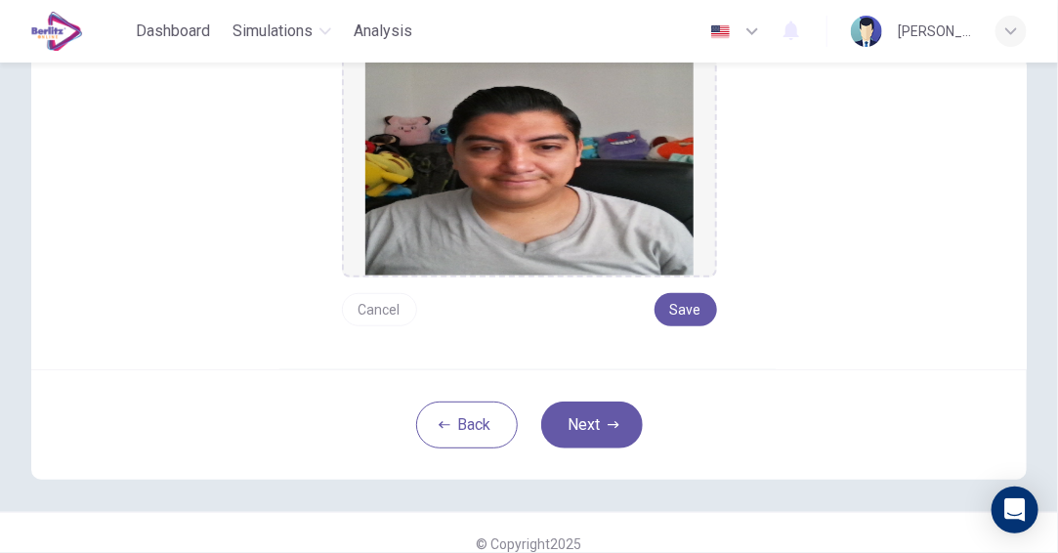
scroll to position [293, 0]
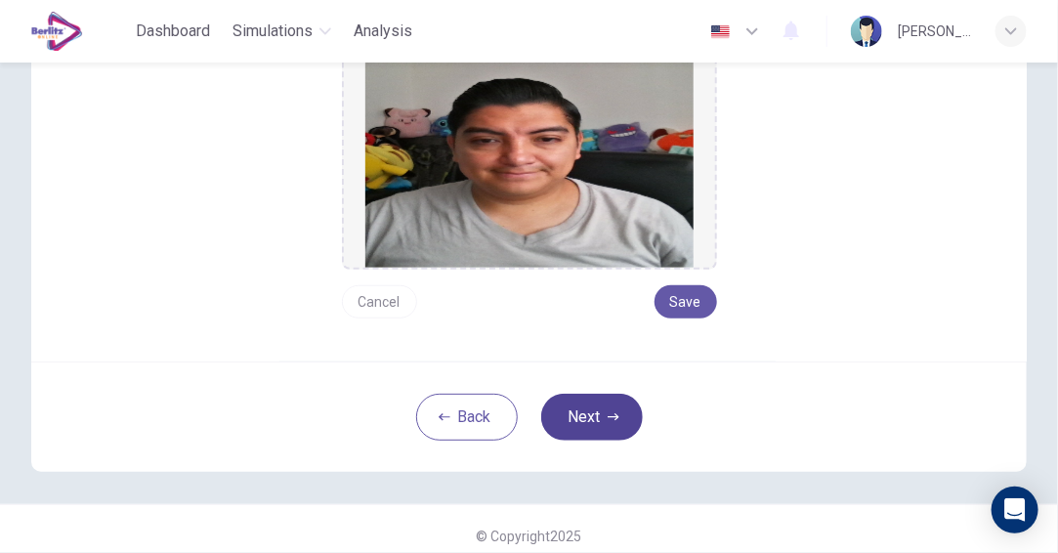
click at [607, 419] on icon "button" at bounding box center [613, 417] width 12 height 12
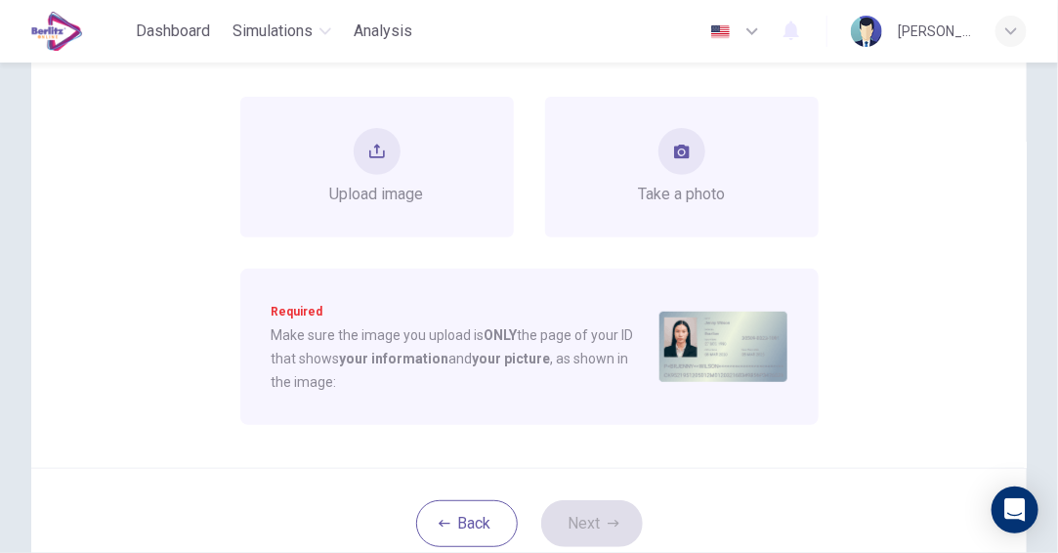
scroll to position [98, 0]
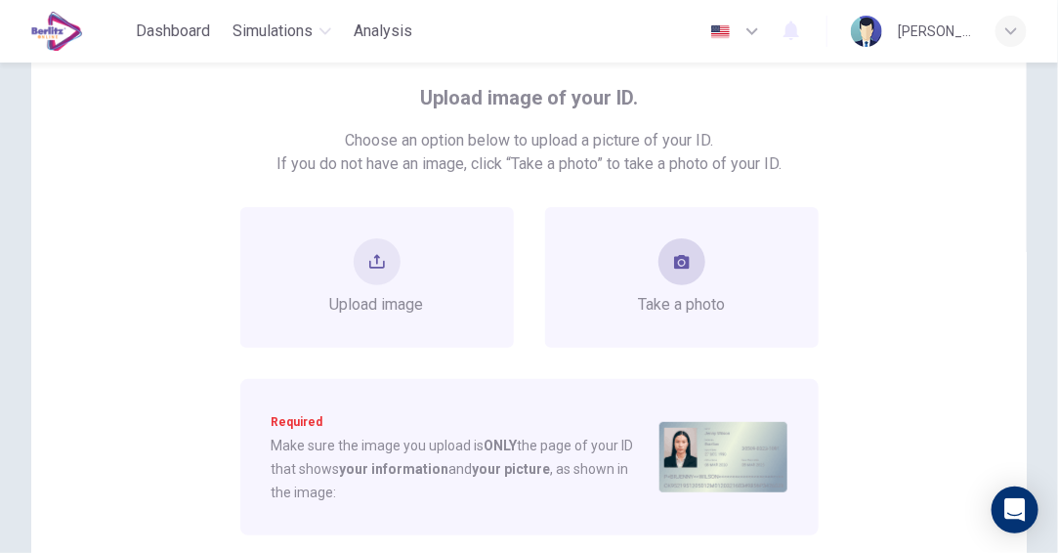
click at [638, 296] on span "Take a photo" at bounding box center [681, 304] width 87 height 23
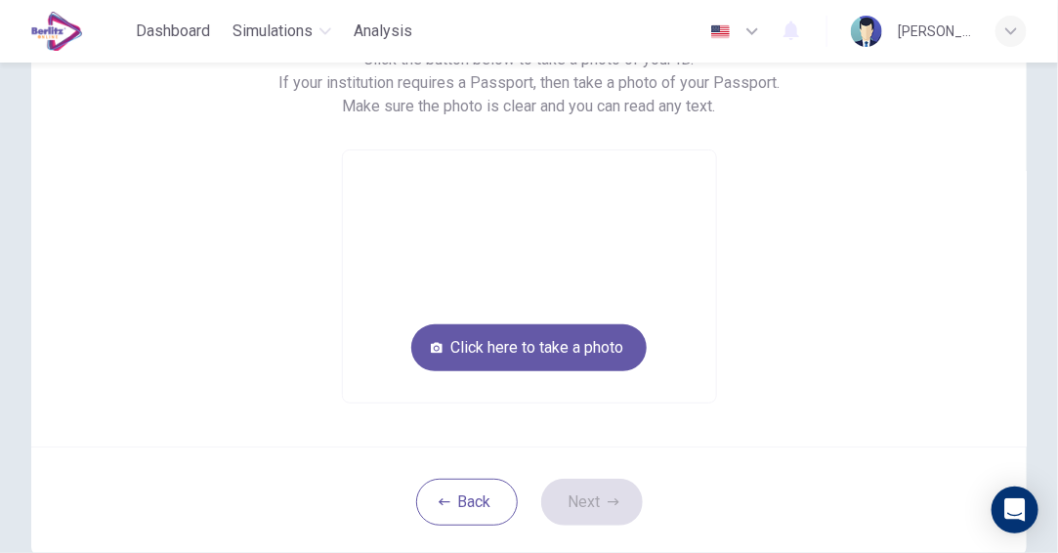
scroll to position [81, 0]
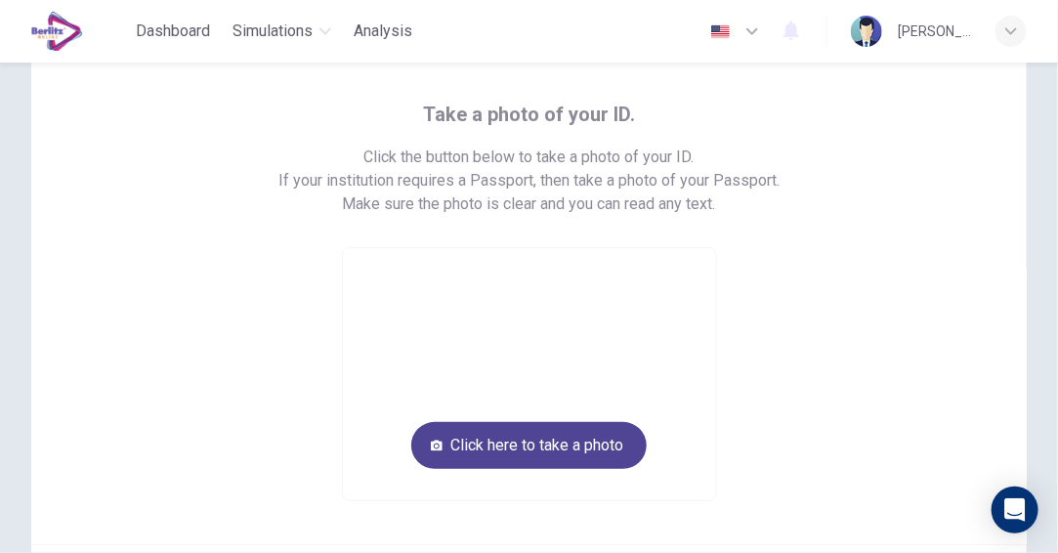
click at [505, 438] on button "Click here to take a photo" at bounding box center [528, 445] width 235 height 47
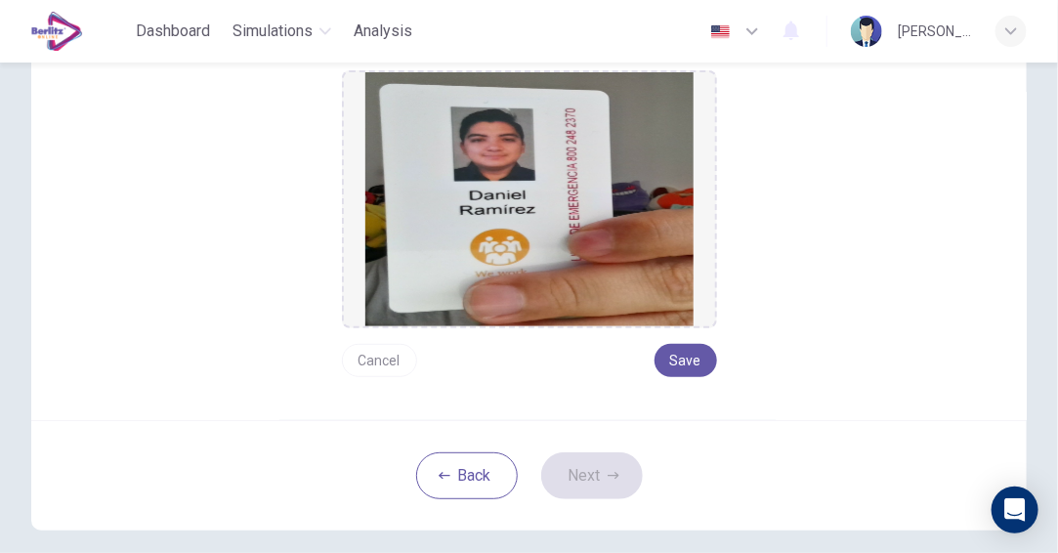
scroll to position [329, 0]
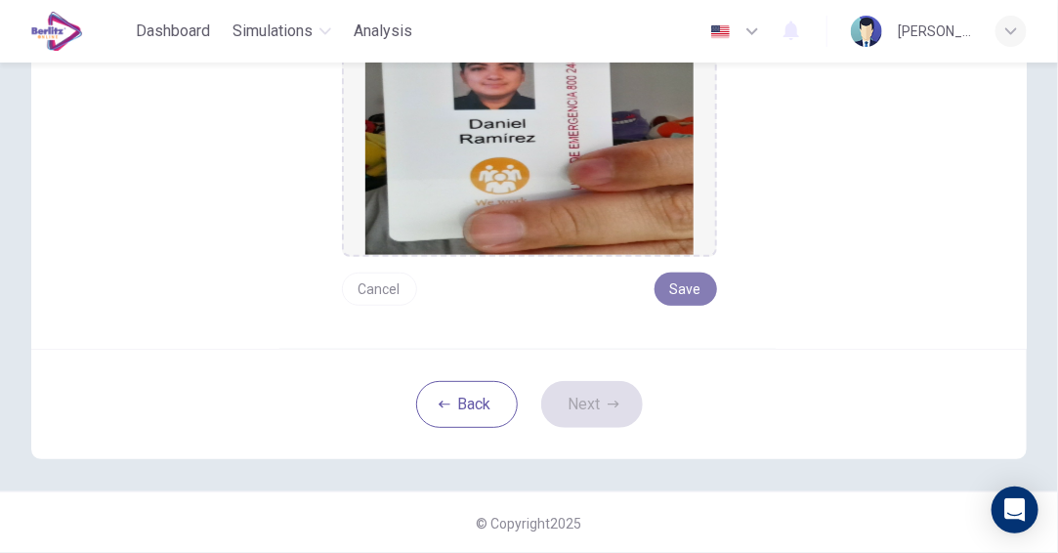
click at [688, 290] on button "Save" at bounding box center [685, 288] width 62 height 33
click at [586, 394] on button "Next" at bounding box center [592, 404] width 102 height 47
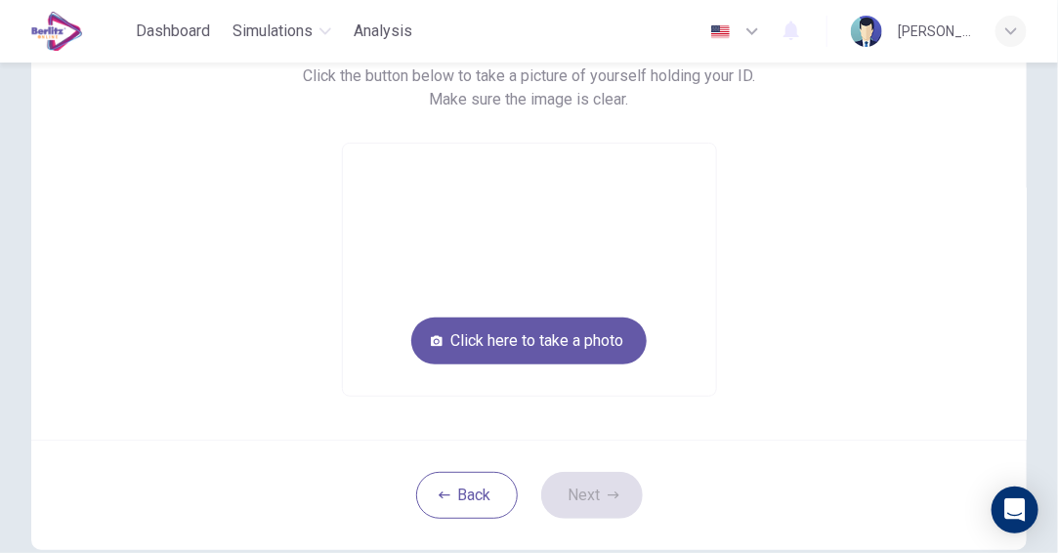
scroll to position [58, 0]
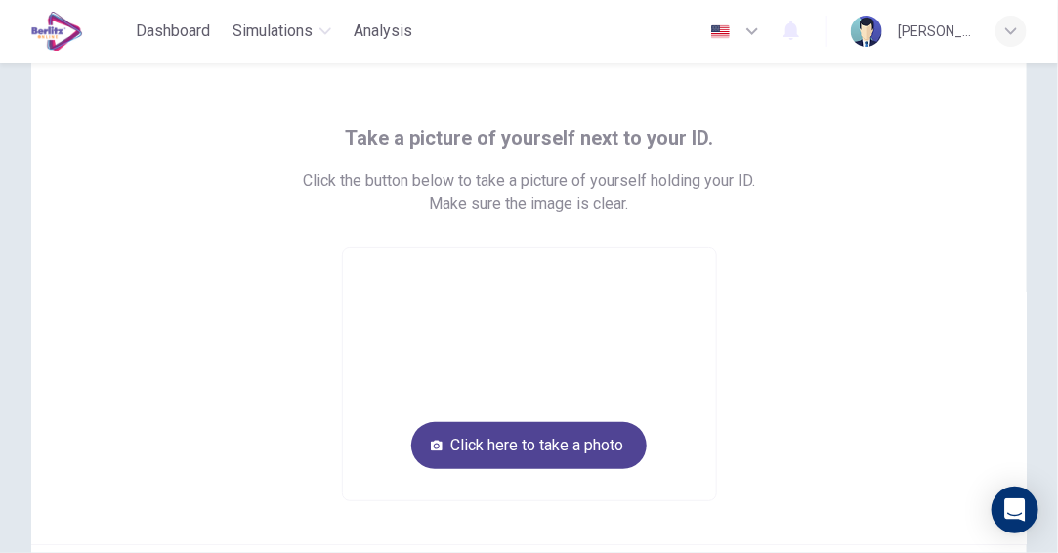
click at [542, 449] on button "Click here to take a photo" at bounding box center [528, 445] width 235 height 47
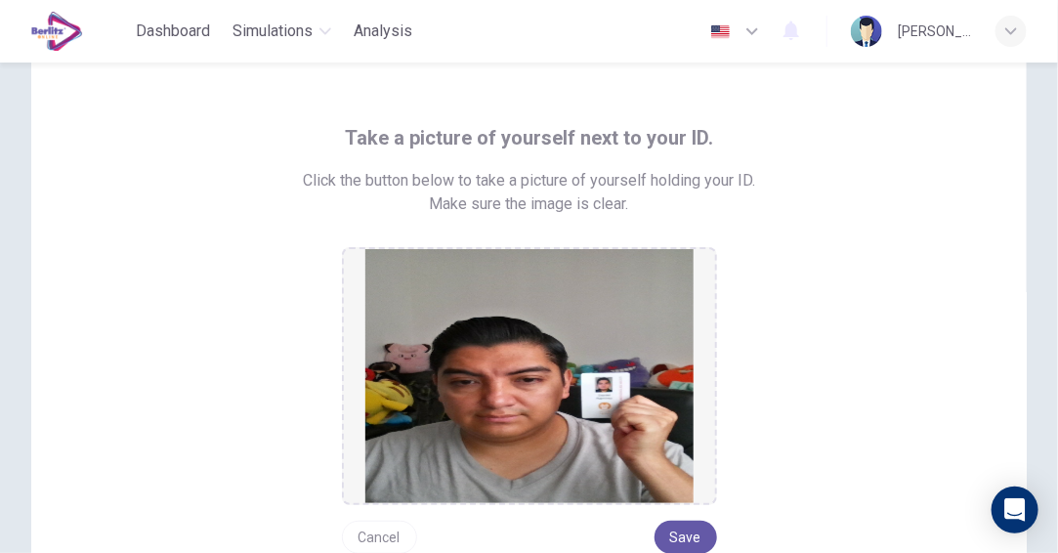
scroll to position [155, 0]
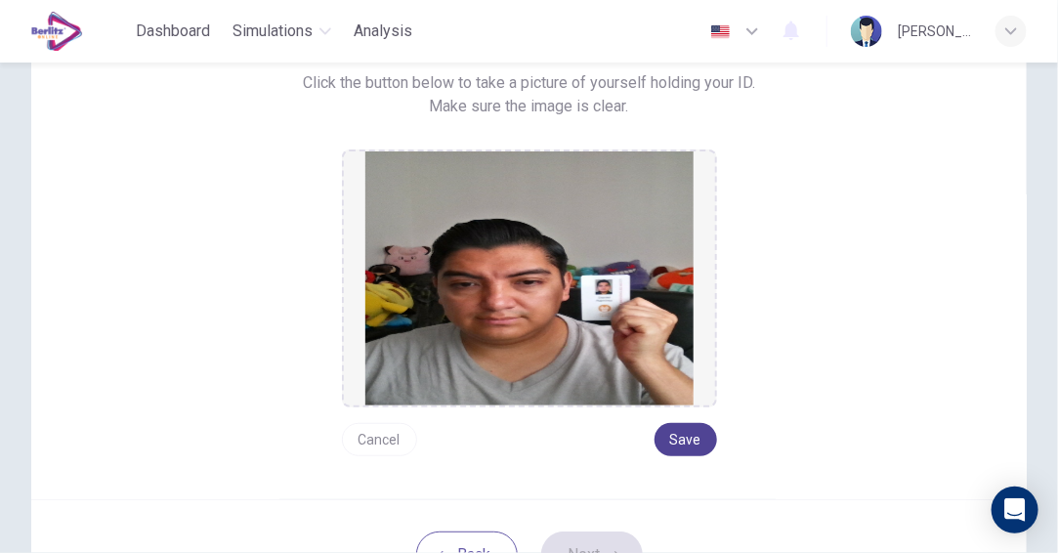
click at [685, 438] on button "Save" at bounding box center [685, 439] width 62 height 33
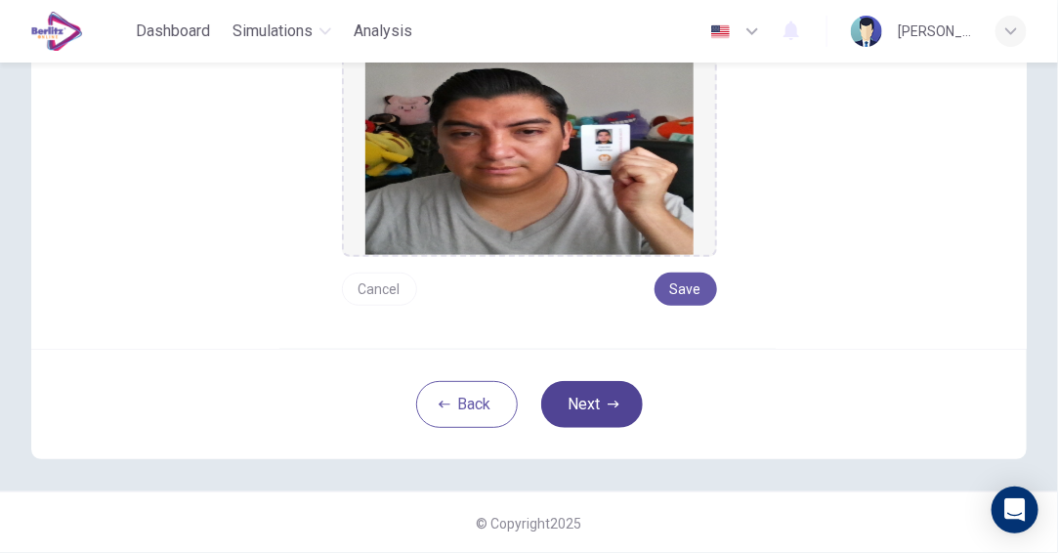
click at [593, 401] on button "Next" at bounding box center [592, 404] width 102 height 47
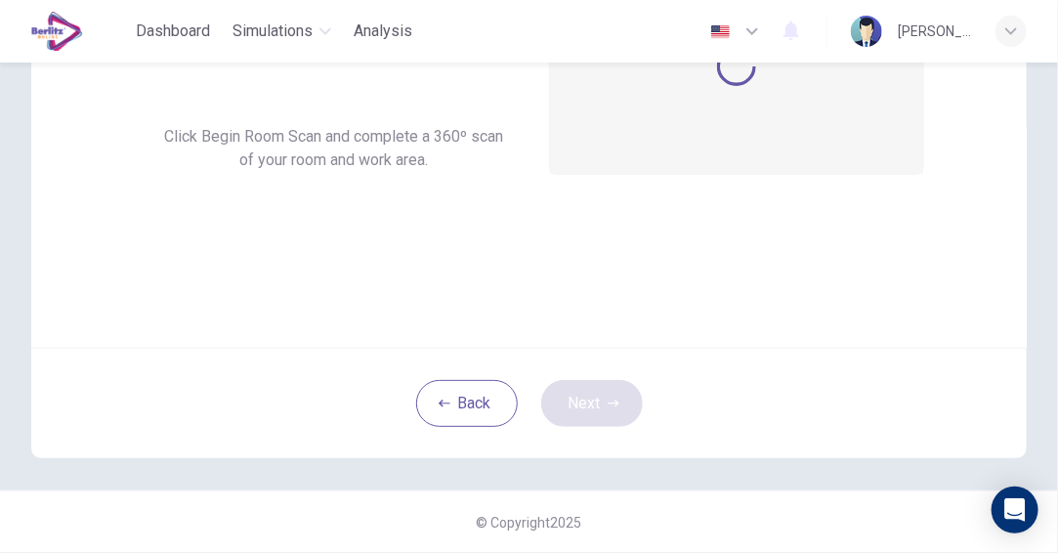
scroll to position [222, 0]
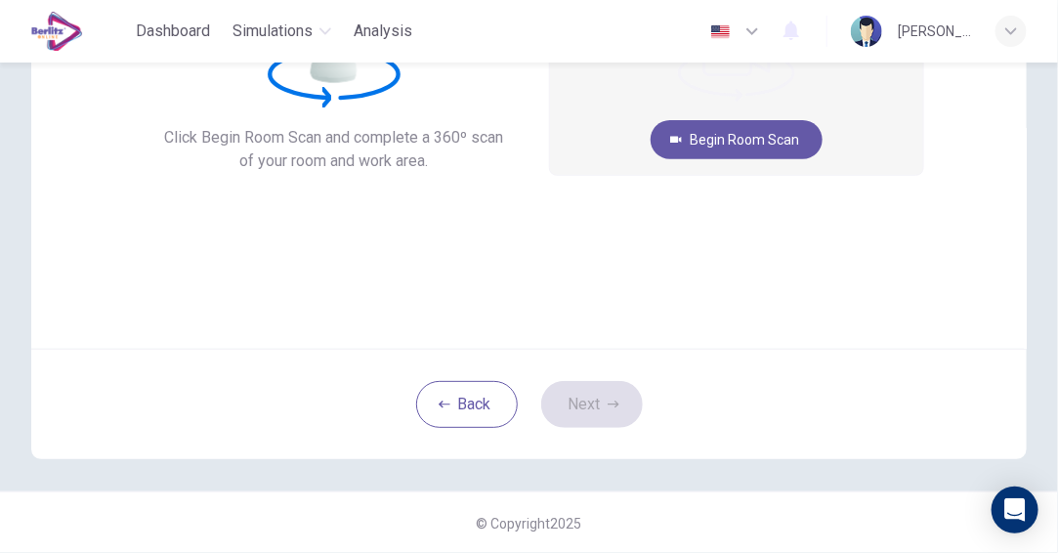
click at [814, 312] on div "360º Room Scan. Click Begin Room Scan and complete a 360º scan of your room and…" at bounding box center [528, 114] width 995 height 469
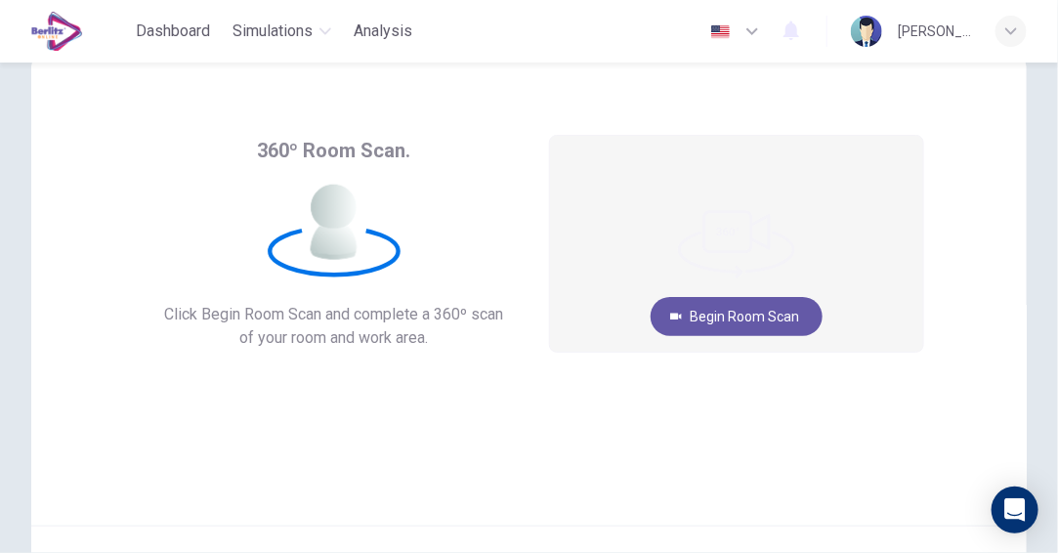
scroll to position [44, 0]
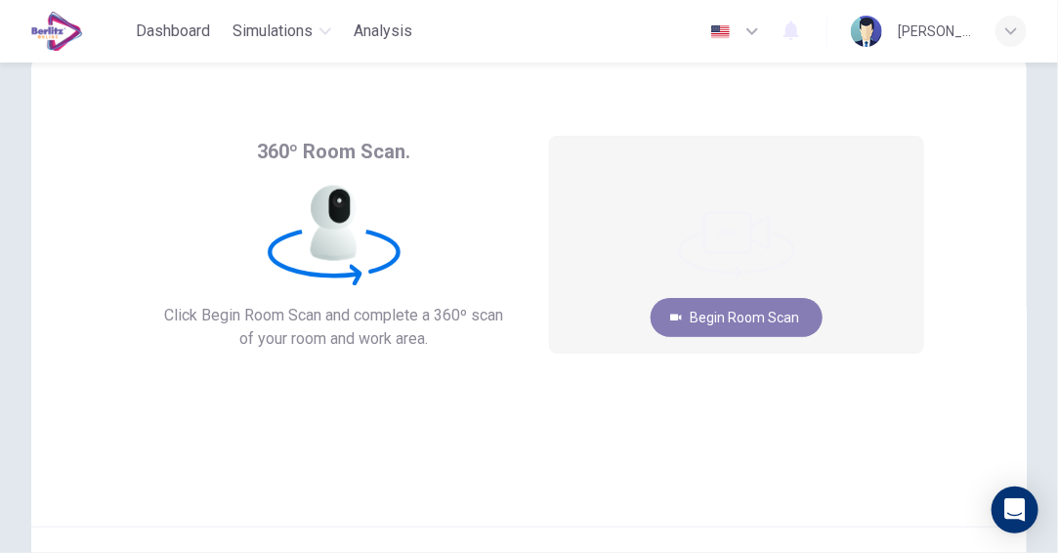
click at [749, 309] on button "Begin Room Scan" at bounding box center [736, 317] width 172 height 39
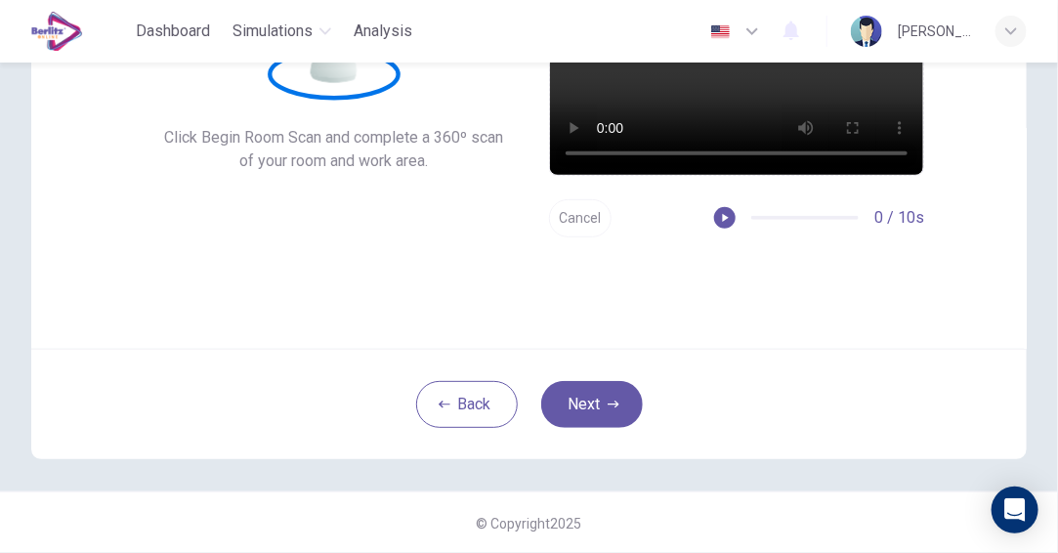
scroll to position [221, 0]
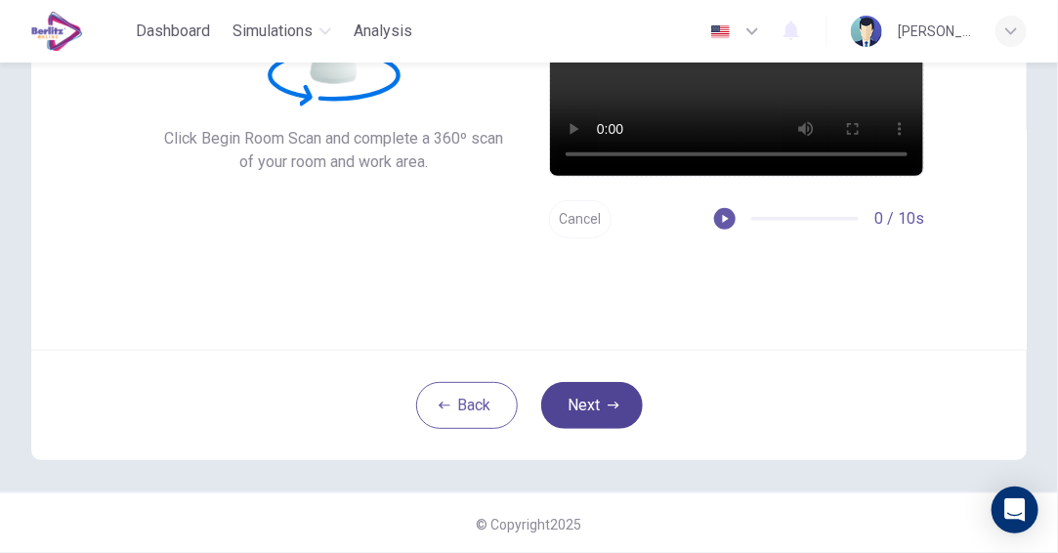
click at [605, 421] on button "Next" at bounding box center [592, 405] width 102 height 47
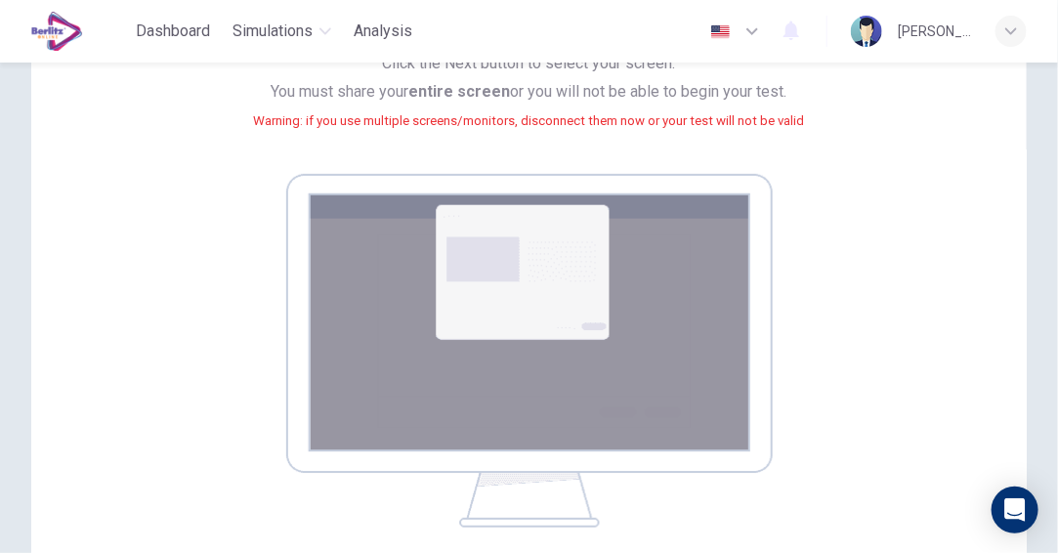
scroll to position [423, 0]
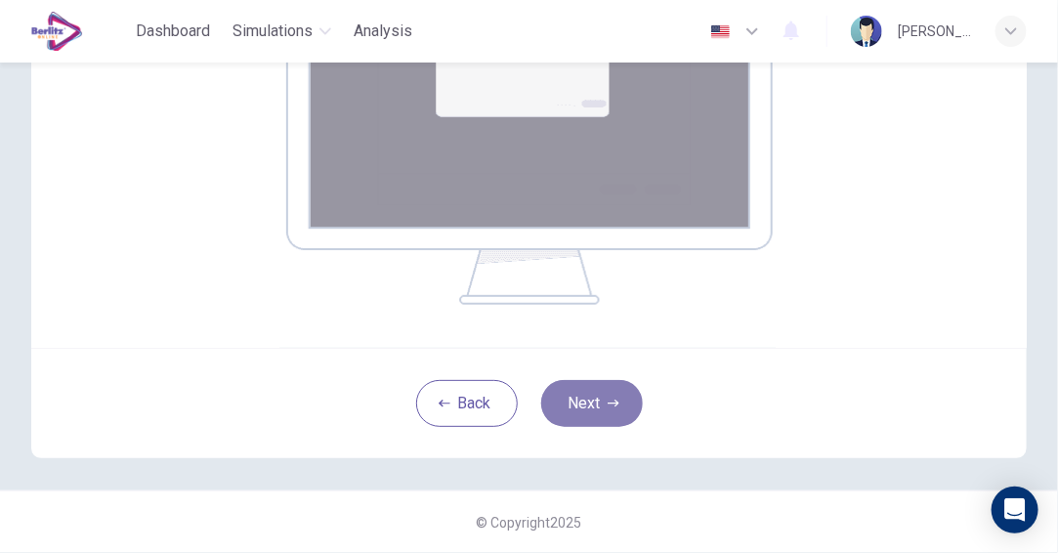
click at [605, 413] on button "Next" at bounding box center [592, 403] width 102 height 47
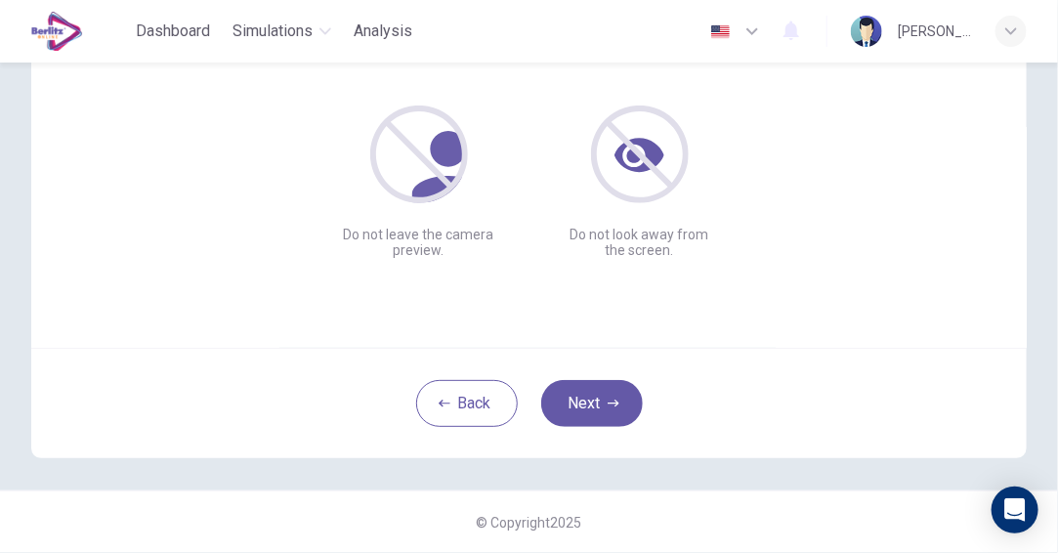
scroll to position [222, 0]
click at [599, 403] on button "Next" at bounding box center [592, 404] width 102 height 47
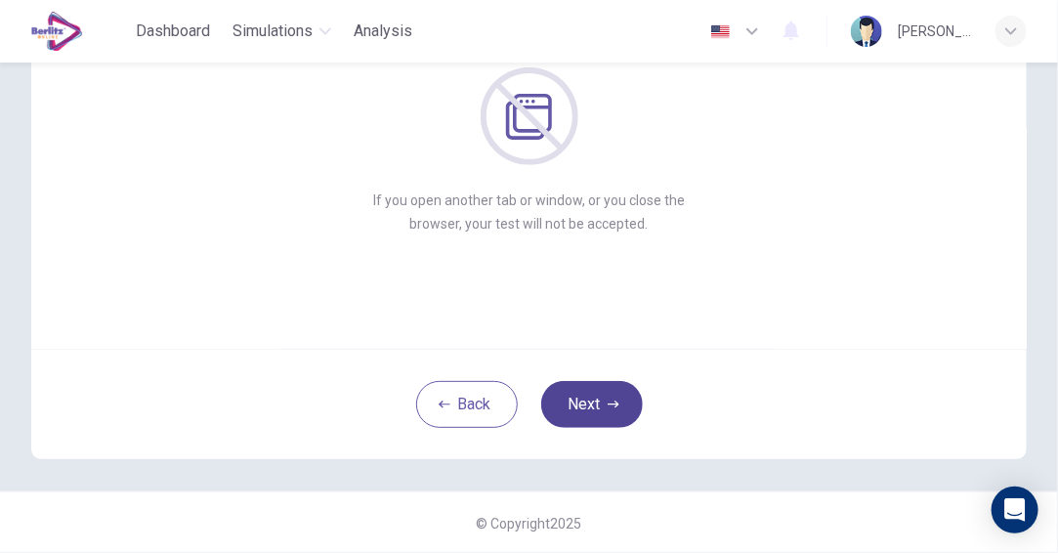
click at [615, 407] on button "Next" at bounding box center [592, 404] width 102 height 47
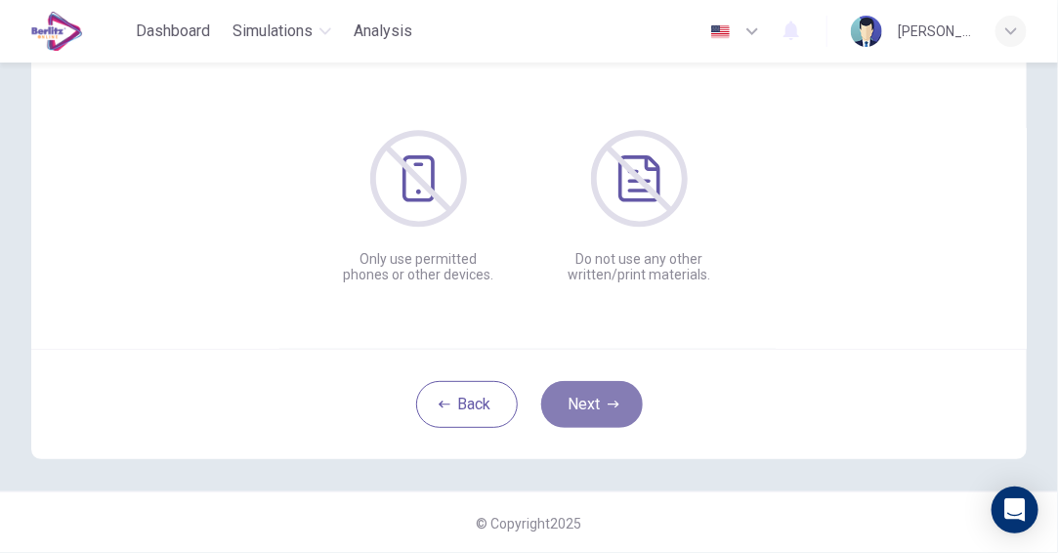
click at [615, 407] on button "Next" at bounding box center [592, 404] width 102 height 47
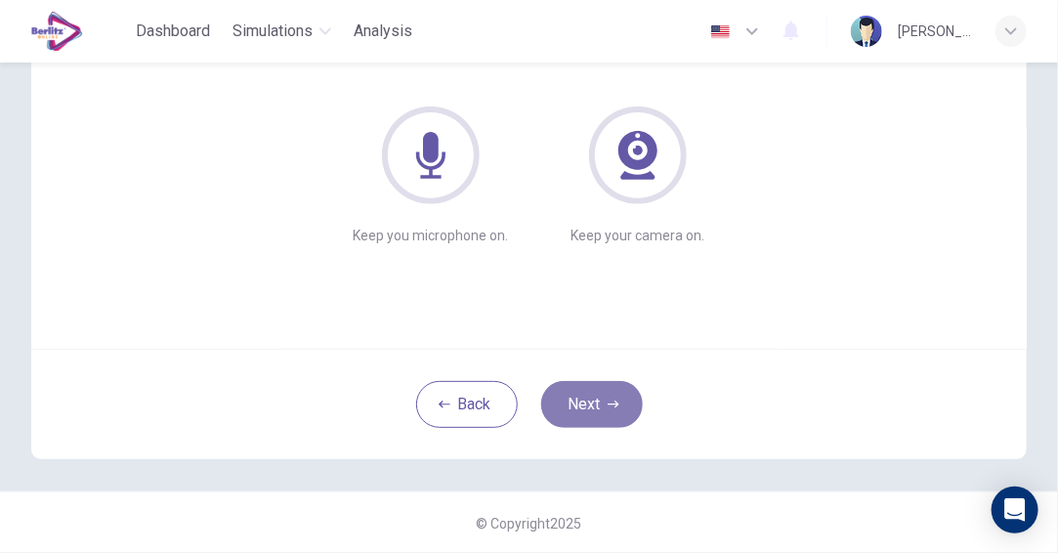
click at [615, 407] on button "Next" at bounding box center [592, 404] width 102 height 47
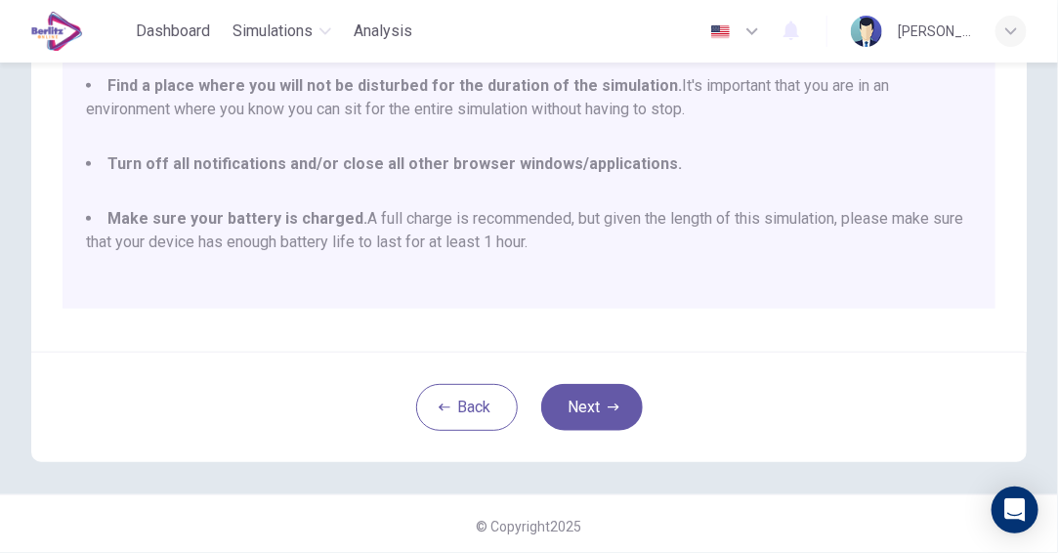
scroll to position [471, 0]
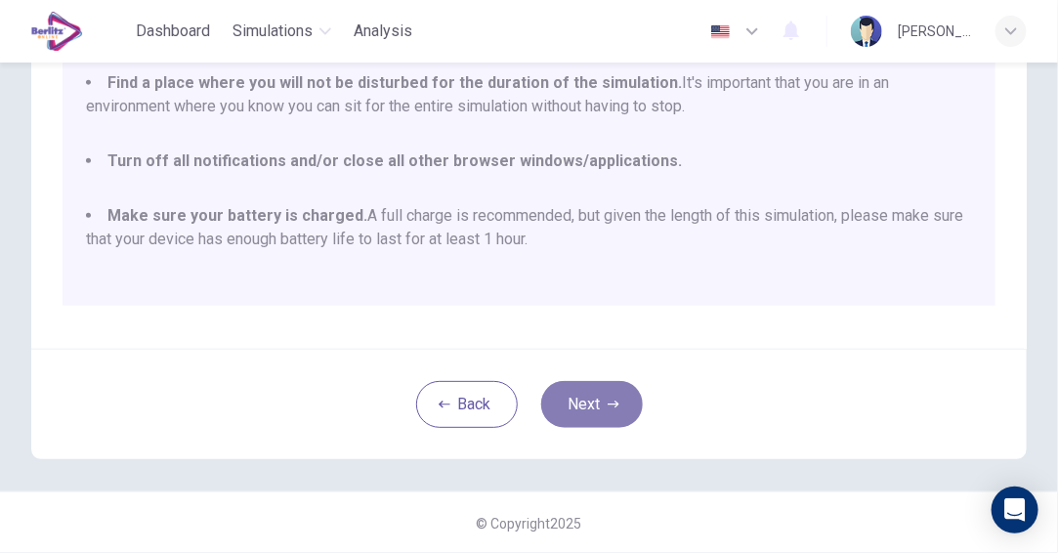
click at [577, 385] on button "Next" at bounding box center [592, 404] width 102 height 47
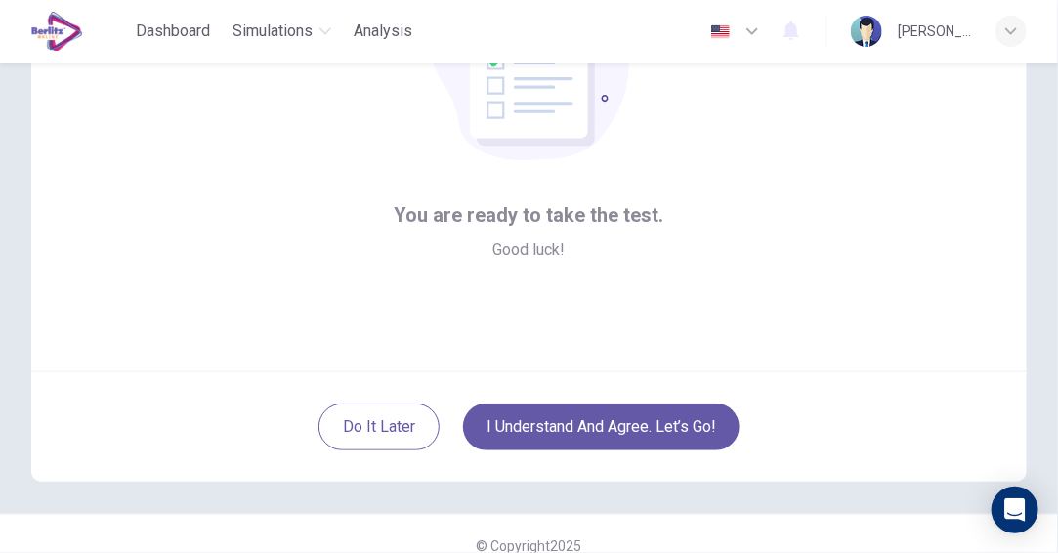
scroll to position [222, 0]
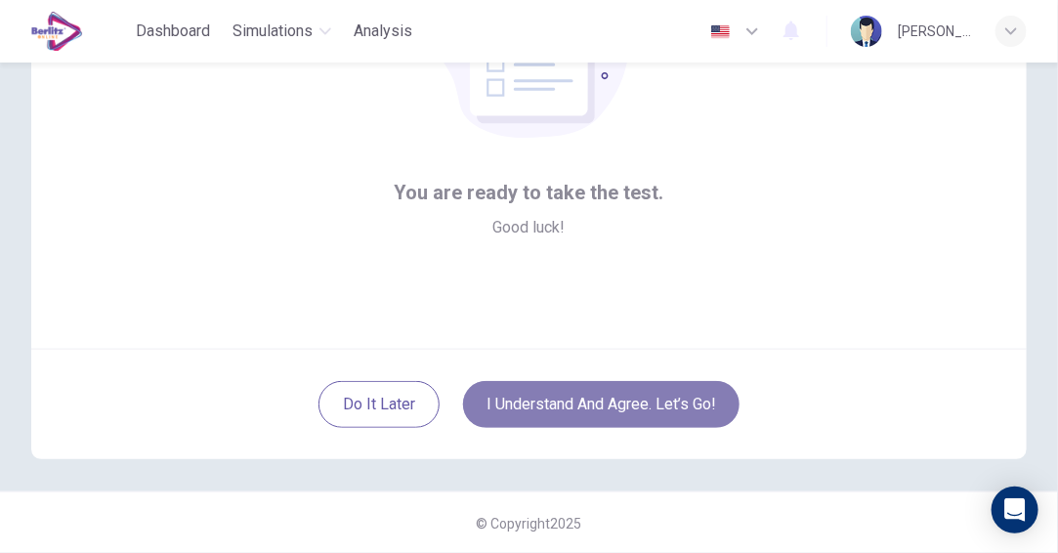
click at [591, 410] on button "I understand and agree. Let’s go!" at bounding box center [601, 404] width 276 height 47
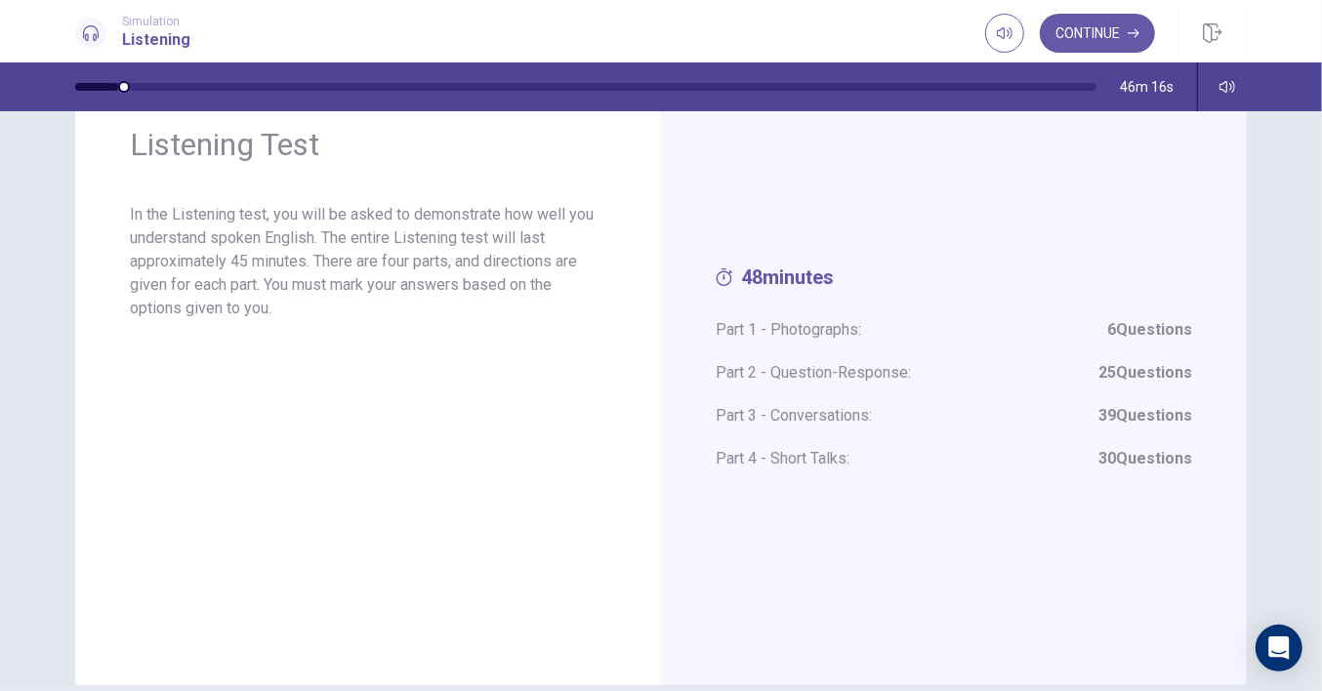
scroll to position [54, 0]
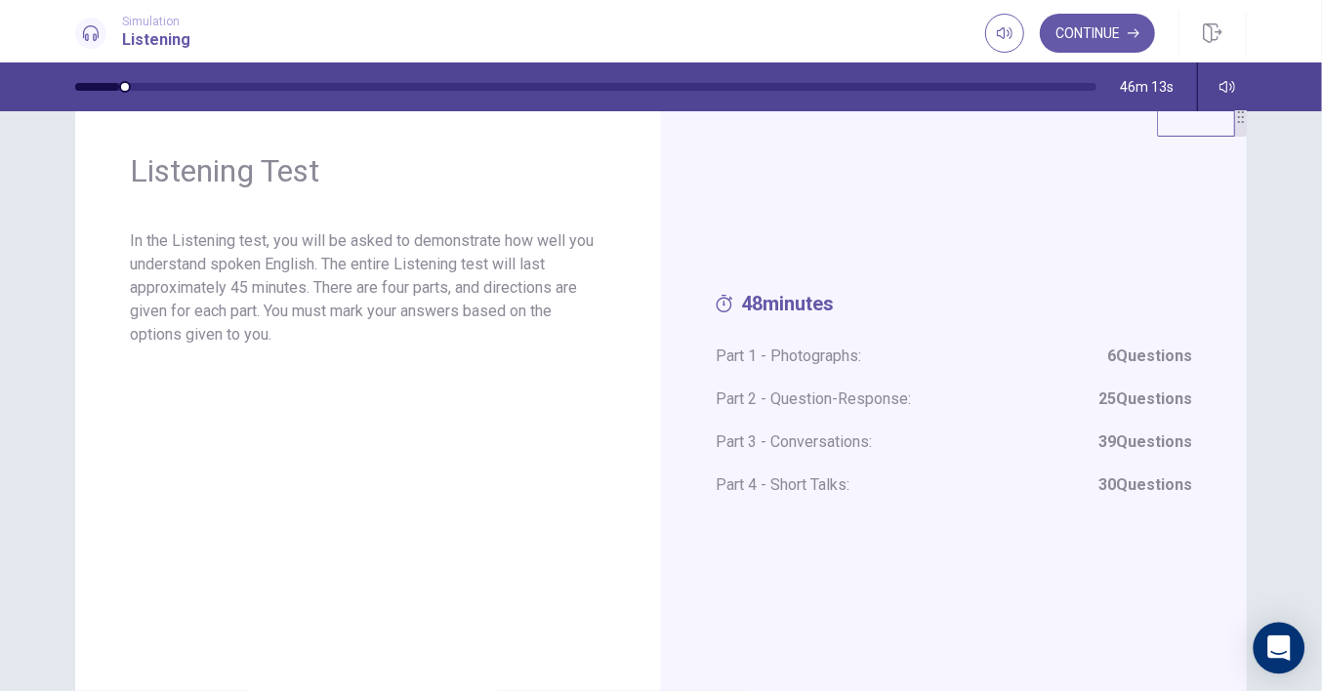
click at [1057, 552] on icon "Open Intercom Messenger" at bounding box center [1279, 648] width 25 height 25
drag, startPoint x: 810, startPoint y: 412, endPoint x: 1090, endPoint y: 431, distance: 280.9
click at [813, 368] on span "Part 1 - Photographs: 6 Questions" at bounding box center [954, 356] width 477 height 23
click at [1057, 368] on strong "6 Questions" at bounding box center [1149, 356] width 85 height 23
click at [798, 439] on div "48 minutes Part 1 - Photographs: 6 Questions Part 2 - Question-Response: 25 Que…" at bounding box center [954, 404] width 477 height 225
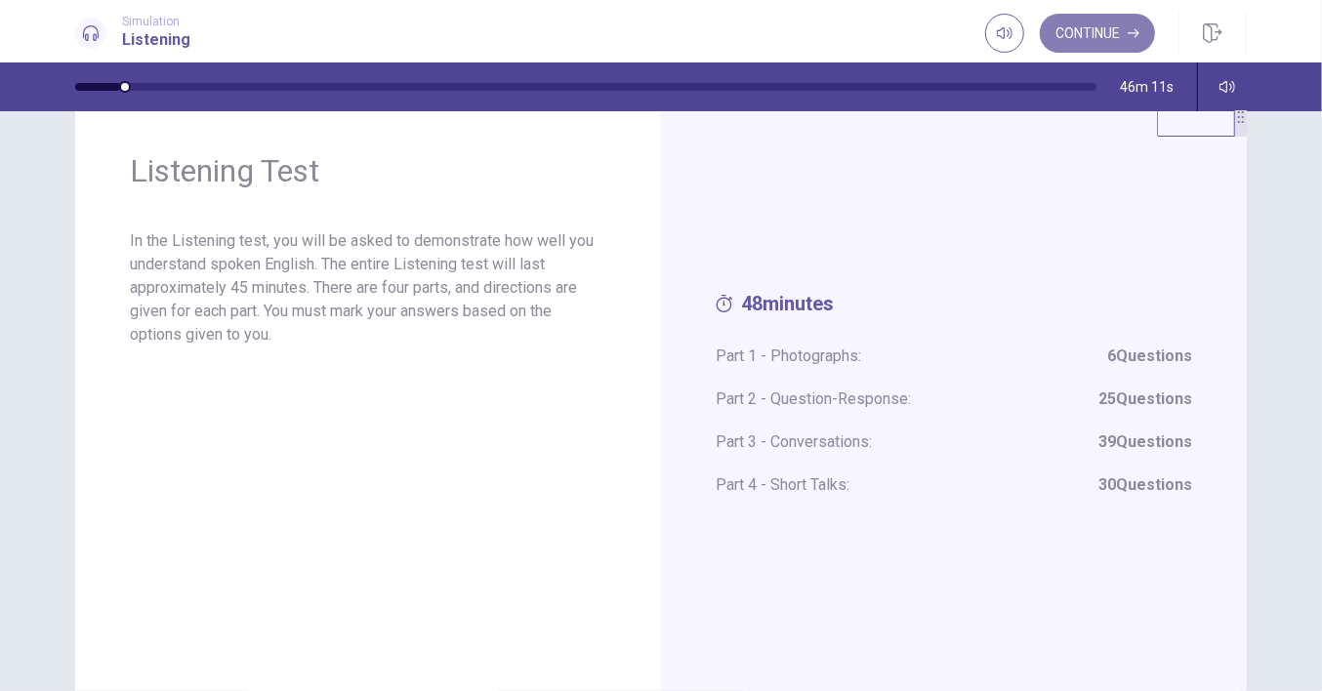
click at [1057, 34] on button "Continue" at bounding box center [1097, 33] width 115 height 39
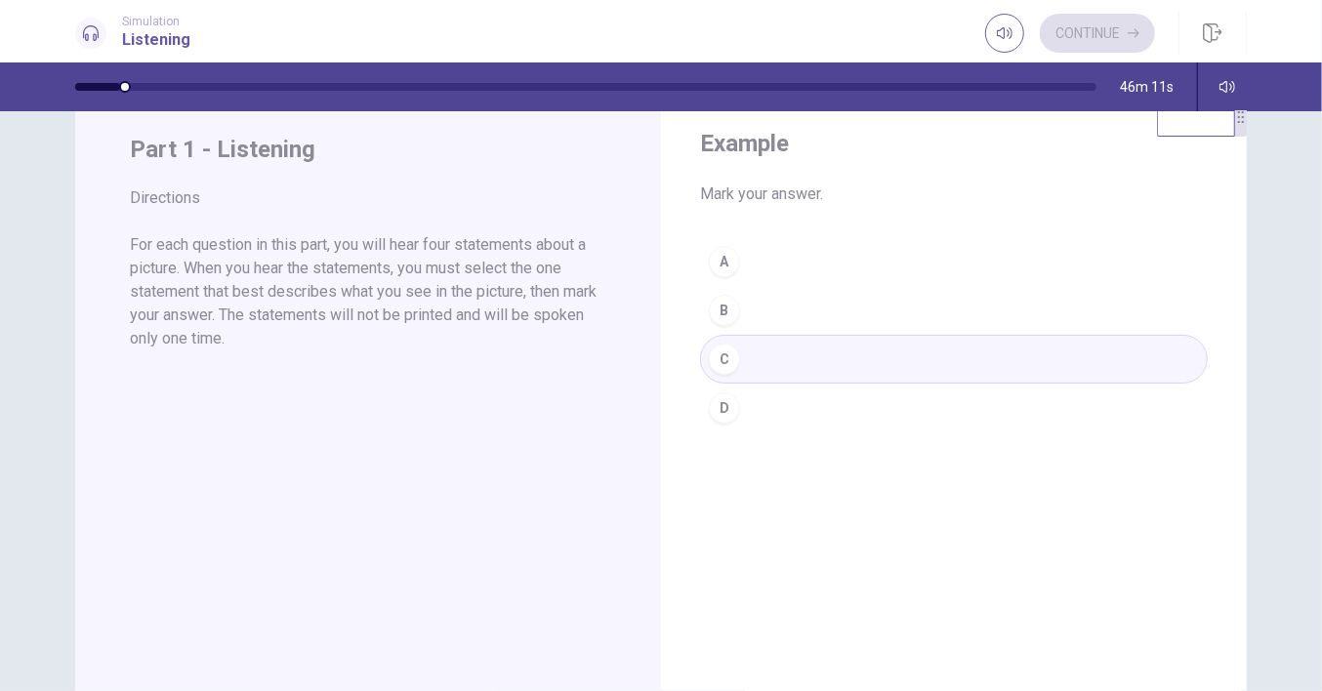
click at [766, 431] on div "A B C D" at bounding box center [954, 334] width 508 height 195
click at [720, 414] on div "A B C D" at bounding box center [954, 334] width 508 height 195
click at [1057, 29] on div "Continue" at bounding box center [1070, 33] width 170 height 39
click at [717, 433] on div "A B C D" at bounding box center [954, 334] width 508 height 195
click at [722, 422] on div "A B C D" at bounding box center [954, 334] width 508 height 195
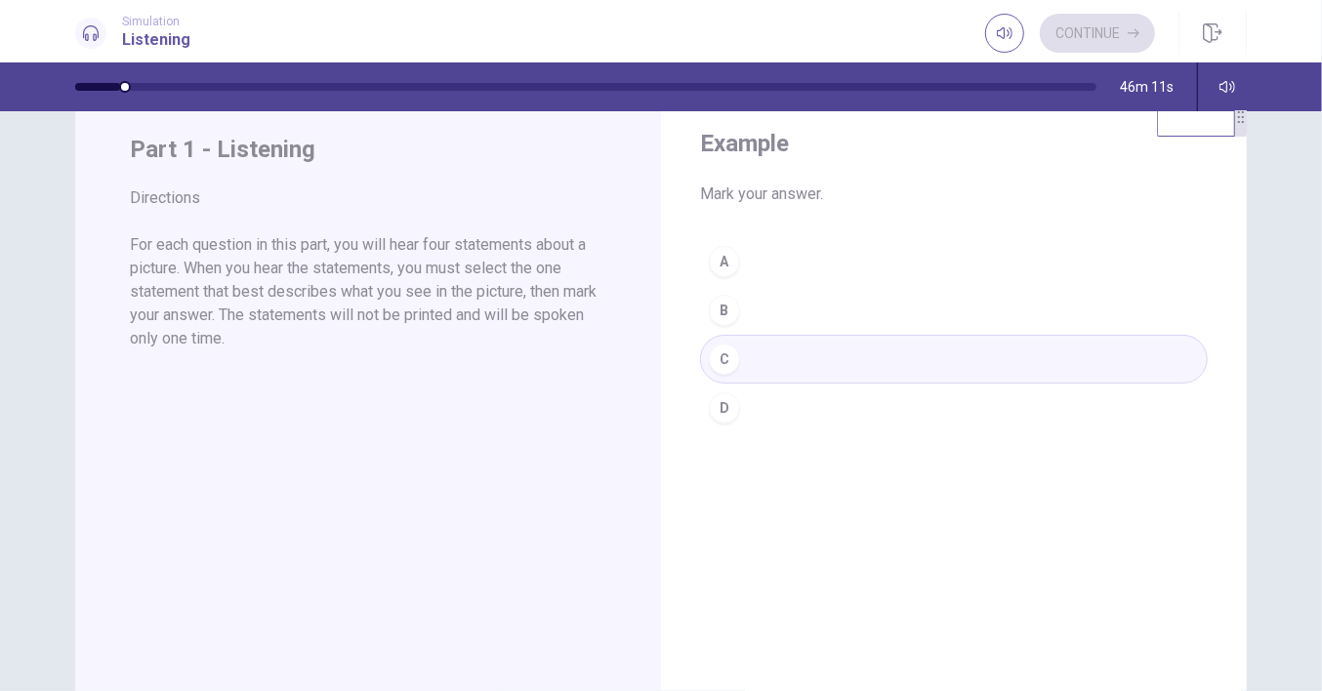
click at [718, 411] on div "A B C D" at bounding box center [954, 334] width 508 height 195
click at [721, 409] on div "A B C D" at bounding box center [954, 334] width 508 height 195
click at [816, 290] on div "A B C D" at bounding box center [954, 334] width 508 height 195
click at [724, 347] on div "A B C D" at bounding box center [954, 334] width 508 height 195
click at [719, 308] on div "A B C D" at bounding box center [954, 334] width 508 height 195
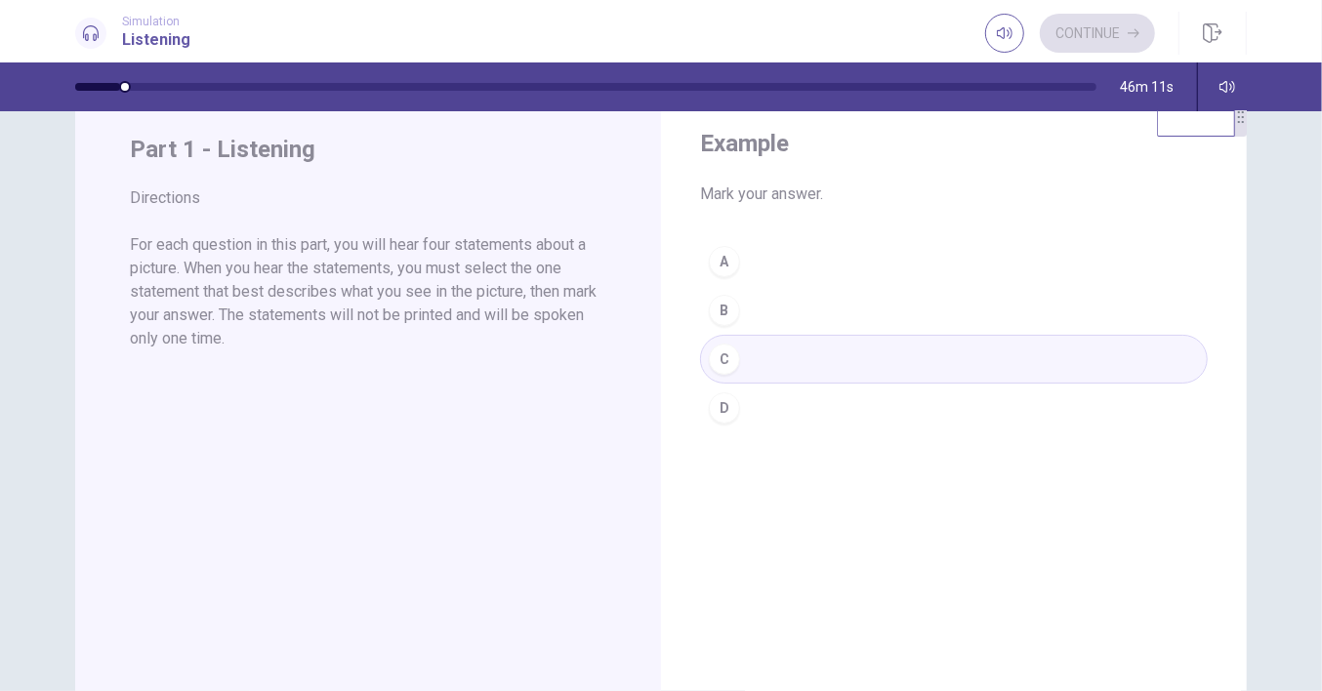
click at [737, 265] on div "Example Mark your answer. A B C D" at bounding box center [954, 280] width 586 height 367
click at [721, 300] on div "A B C D" at bounding box center [954, 334] width 508 height 195
drag, startPoint x: 721, startPoint y: 309, endPoint x: 721, endPoint y: 384, distance: 75.2
click at [721, 312] on div "A B C D" at bounding box center [954, 334] width 508 height 195
click at [729, 423] on div "A B C D" at bounding box center [954, 334] width 508 height 195
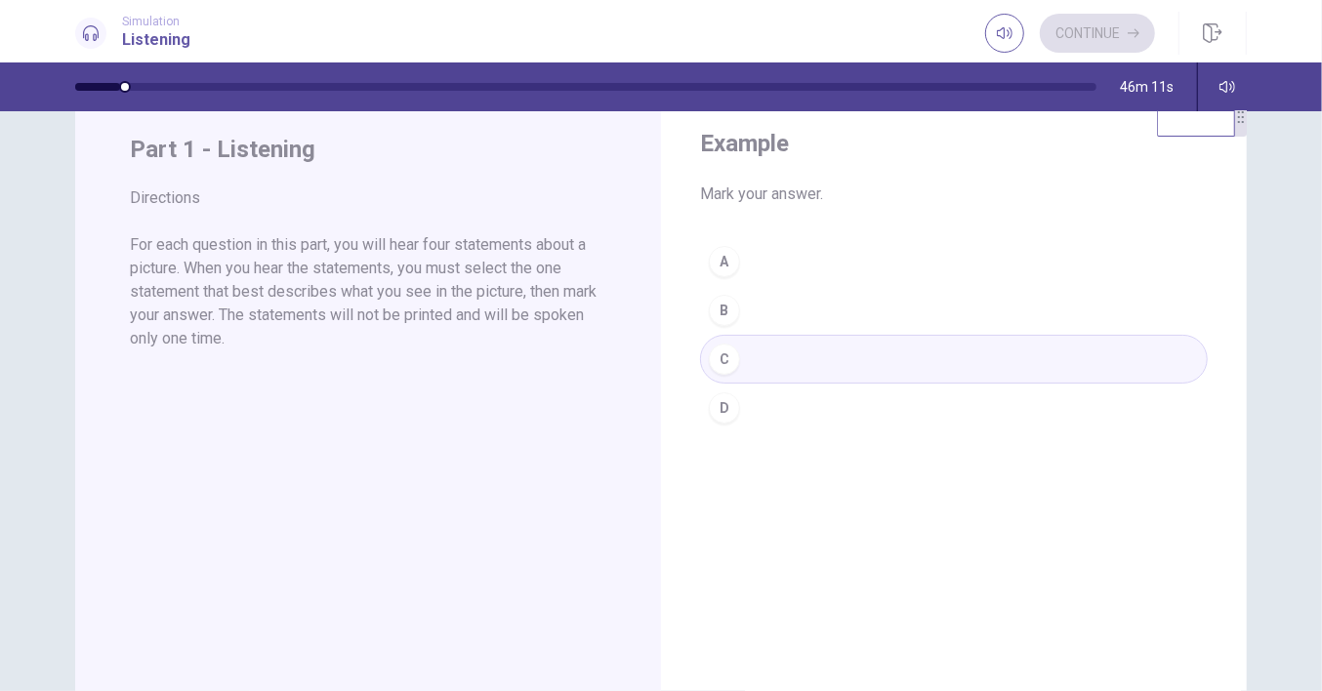
click at [1057, 23] on div "Continue" at bounding box center [1070, 33] width 170 height 39
click at [1057, 32] on div "Continue" at bounding box center [1070, 33] width 170 height 39
click at [997, 33] on icon "button" at bounding box center [1005, 33] width 16 height 12
click at [1048, 31] on div "Continue" at bounding box center [1070, 33] width 170 height 39
click at [1057, 27] on icon "button" at bounding box center [1213, 33] width 20 height 20
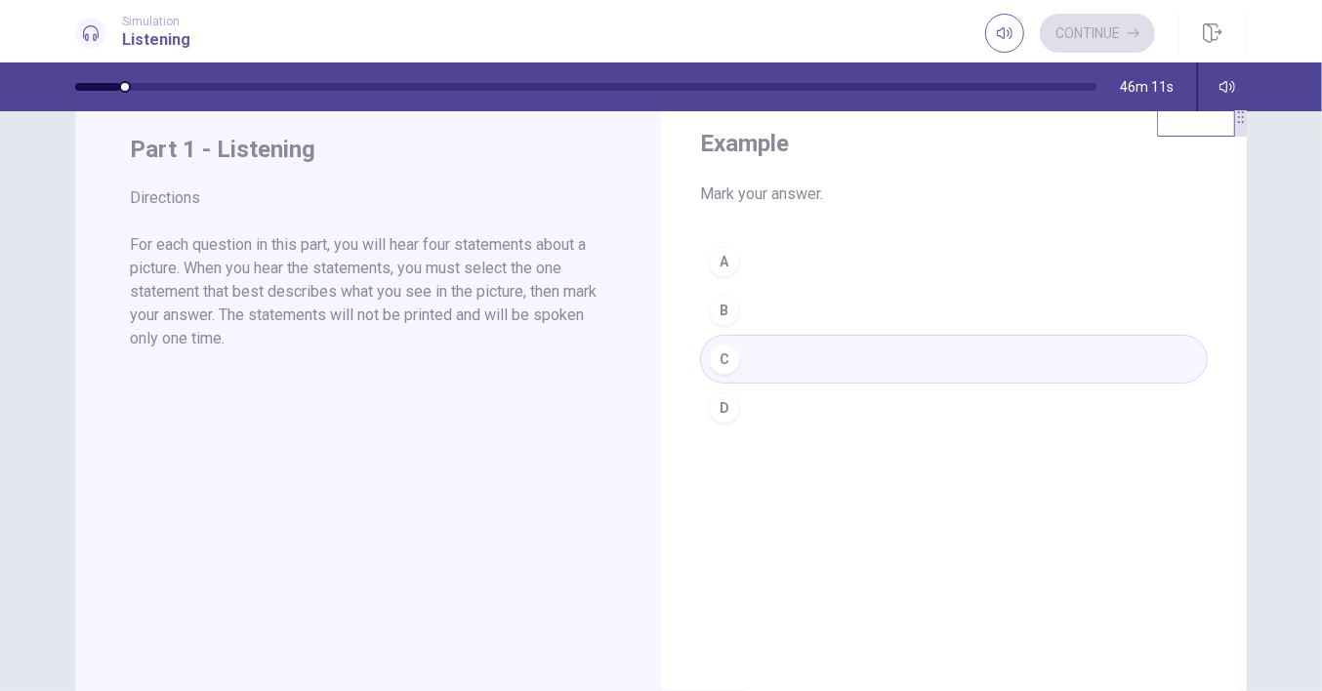
click at [1057, 137] on video at bounding box center [1196, 117] width 78 height 40
click at [1057, 189] on div "Example Mark your answer. A B C D Part 1 - Listening Directions For each questi…" at bounding box center [661, 436] width 1234 height 679
drag, startPoint x: 1186, startPoint y: 202, endPoint x: 1081, endPoint y: 272, distance: 126.8
click at [1004, 234] on video at bounding box center [1024, 214] width 78 height 40
click at [787, 285] on div "Example Mark your answer. A B C D" at bounding box center [954, 280] width 586 height 367
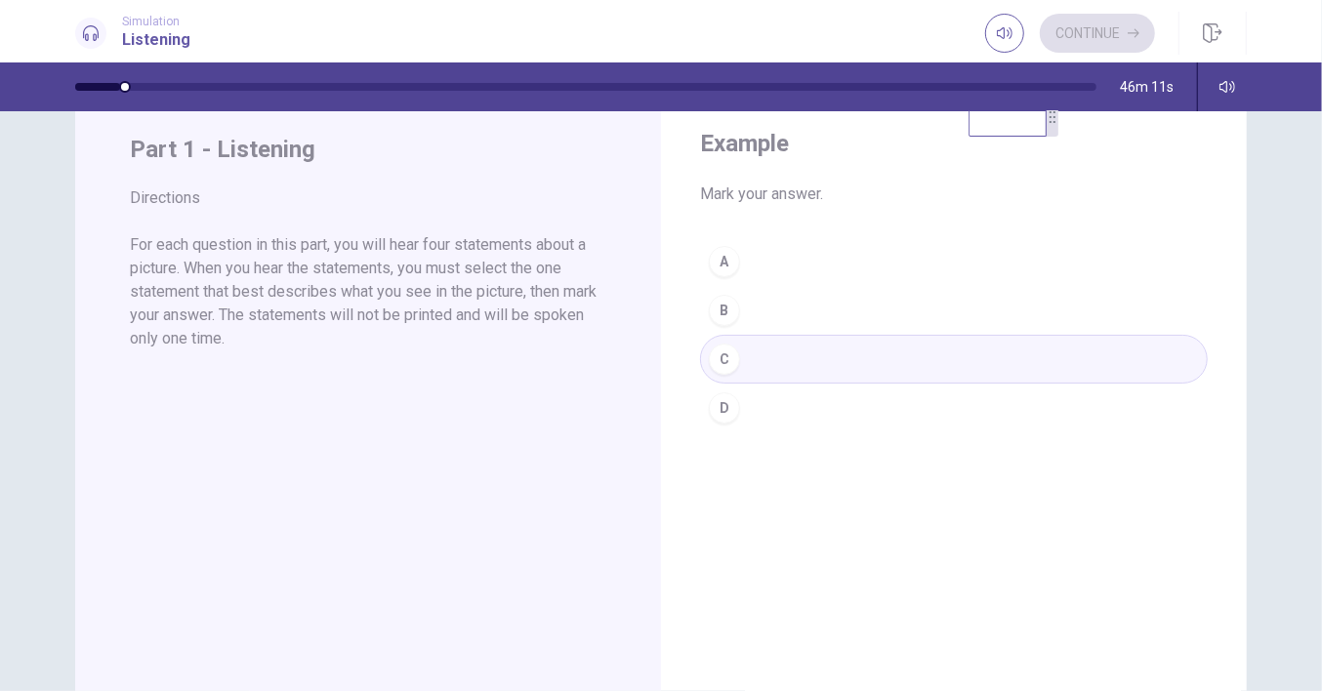
click at [721, 313] on div "A B C D" at bounding box center [954, 334] width 508 height 195
click at [721, 314] on div "A B C D" at bounding box center [954, 334] width 508 height 195
click at [721, 384] on div "A B C D" at bounding box center [954, 334] width 508 height 195
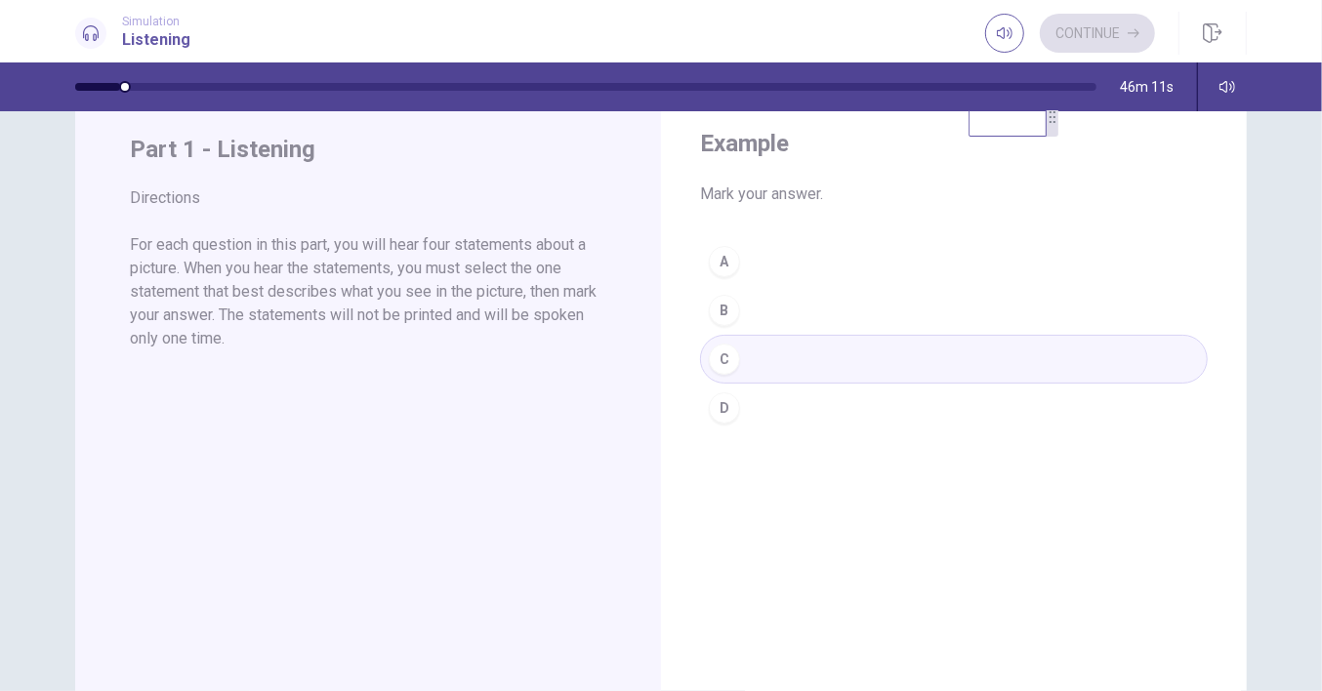
click at [723, 411] on div "A B C D" at bounding box center [954, 334] width 508 height 195
click at [719, 433] on div "A B C D" at bounding box center [954, 334] width 508 height 195
click at [714, 433] on div "A B C D" at bounding box center [954, 334] width 508 height 195
drag, startPoint x: 718, startPoint y: 459, endPoint x: 721, endPoint y: 428, distance: 31.4
click at [718, 433] on div "A B C D" at bounding box center [954, 334] width 508 height 195
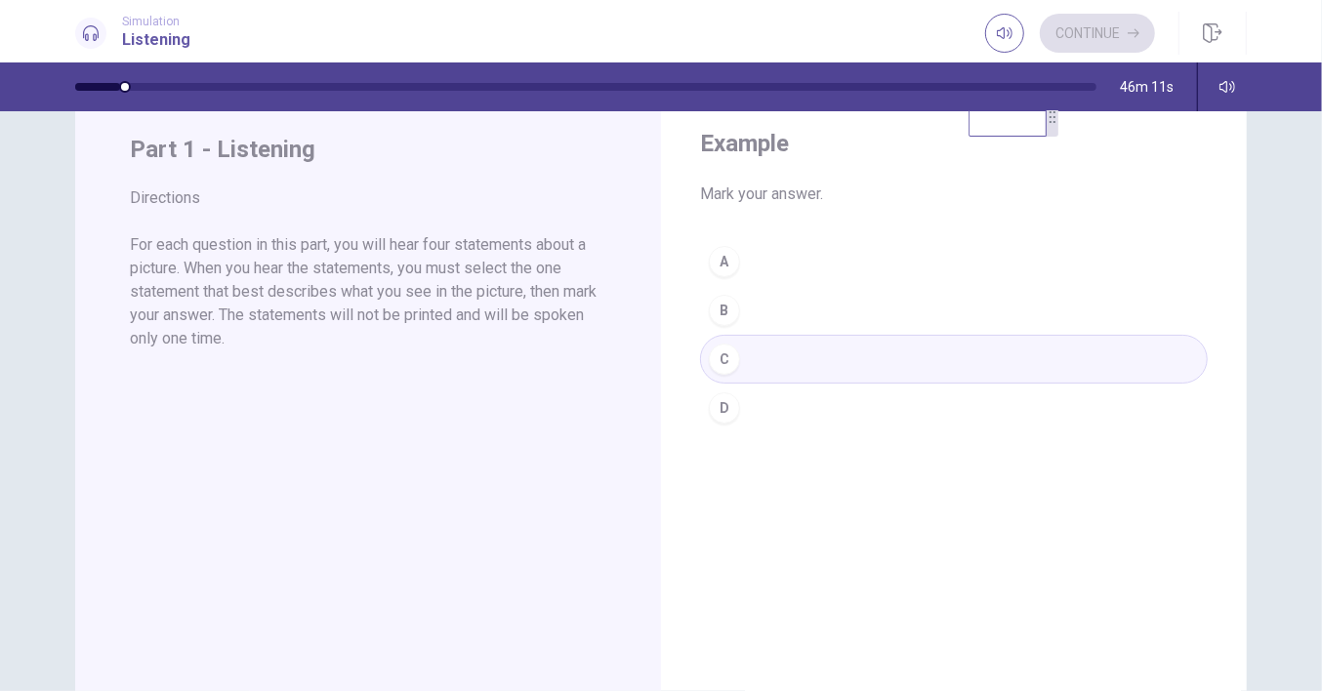
drag, startPoint x: 721, startPoint y: 428, endPoint x: 715, endPoint y: 393, distance: 35.6
click at [718, 428] on div "A B C D" at bounding box center [954, 334] width 508 height 195
click at [700, 408] on div "A B C D" at bounding box center [954, 334] width 508 height 195
click at [724, 356] on div "A B C D" at bounding box center [954, 334] width 508 height 195
click at [724, 354] on div "A B C D" at bounding box center [954, 334] width 508 height 195
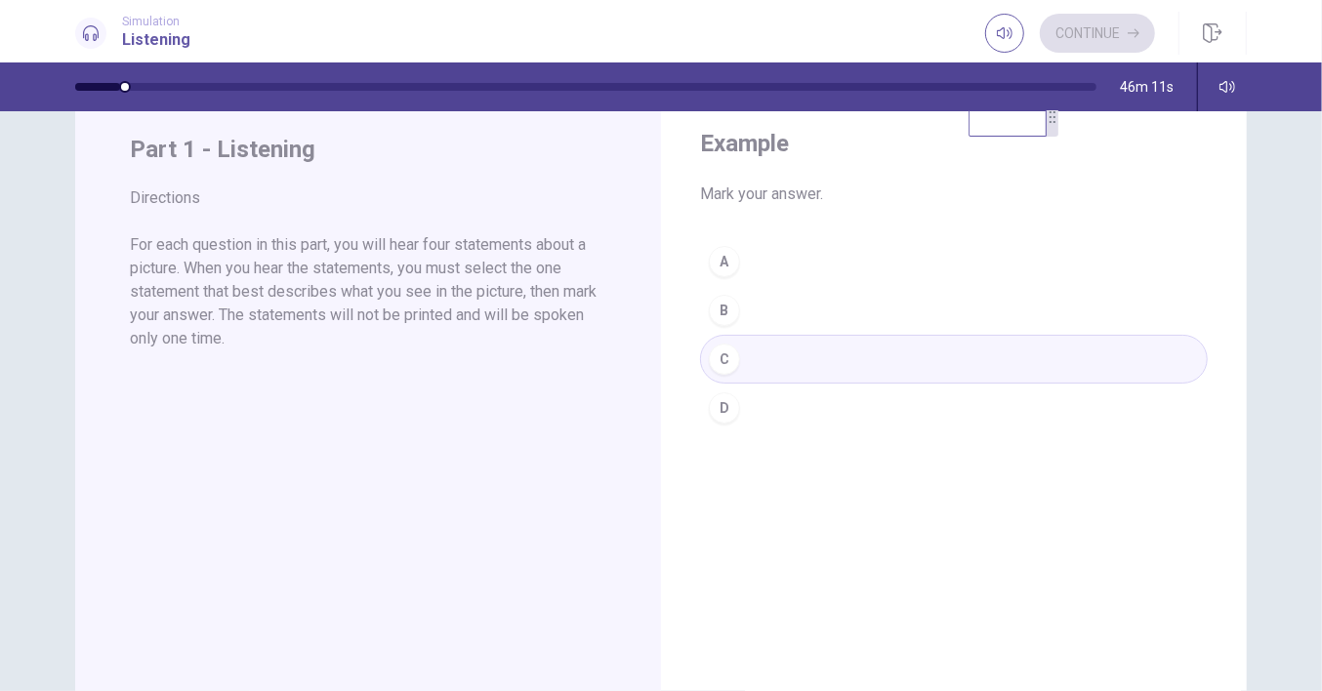
click at [725, 320] on div "A B C D" at bounding box center [954, 334] width 508 height 195
click at [723, 319] on div "A B C D" at bounding box center [954, 334] width 508 height 195
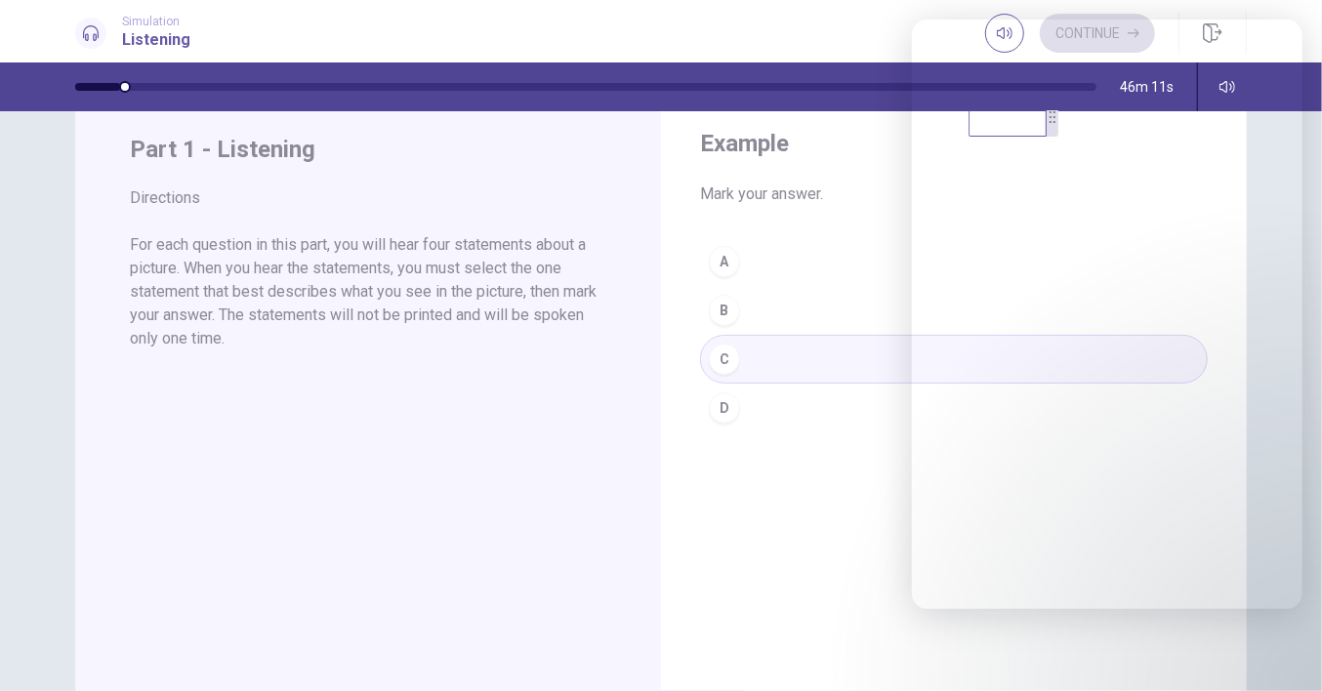
click at [802, 466] on div "Example Mark your answer. A B C D" at bounding box center [954, 436] width 586 height 679
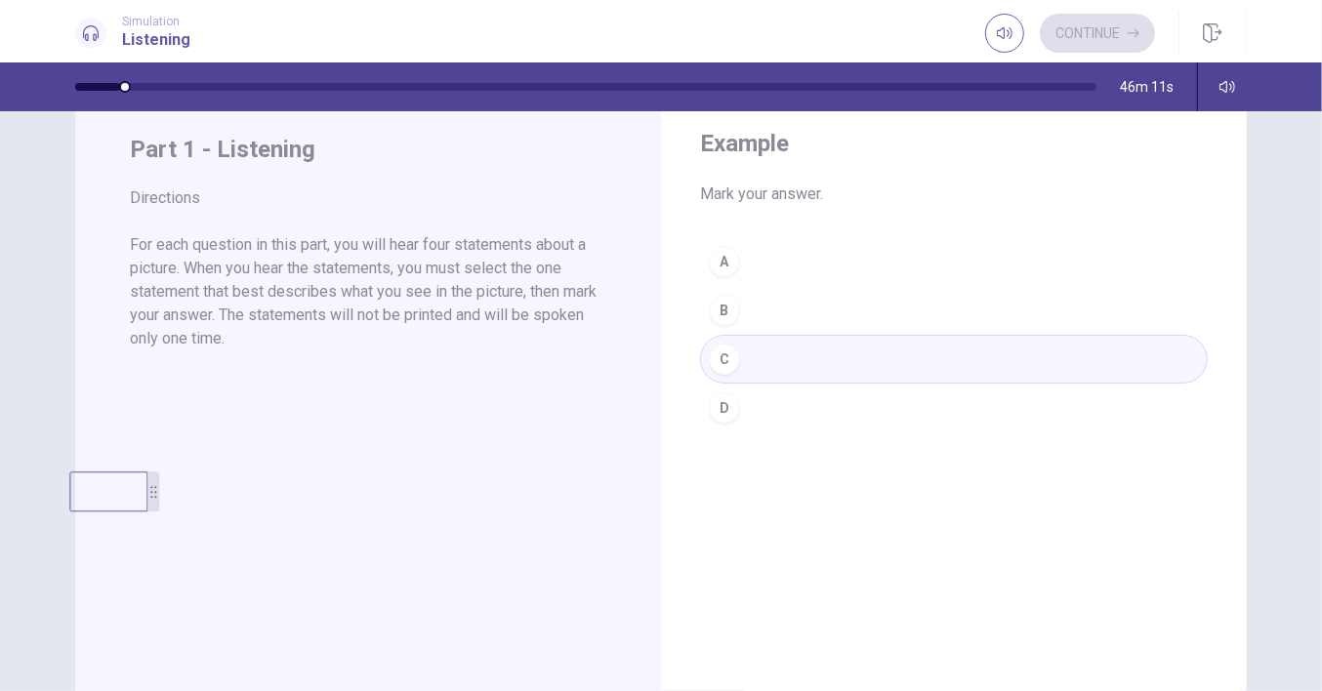
drag, startPoint x: 713, startPoint y: 237, endPoint x: 99, endPoint y: 569, distance: 698.2
click at [99, 512] on video at bounding box center [108, 492] width 78 height 40
click at [1045, 373] on div "Example Mark your answer. A B C D" at bounding box center [954, 436] width 586 height 679
click at [1057, 28] on div "Continue" at bounding box center [1070, 33] width 170 height 39
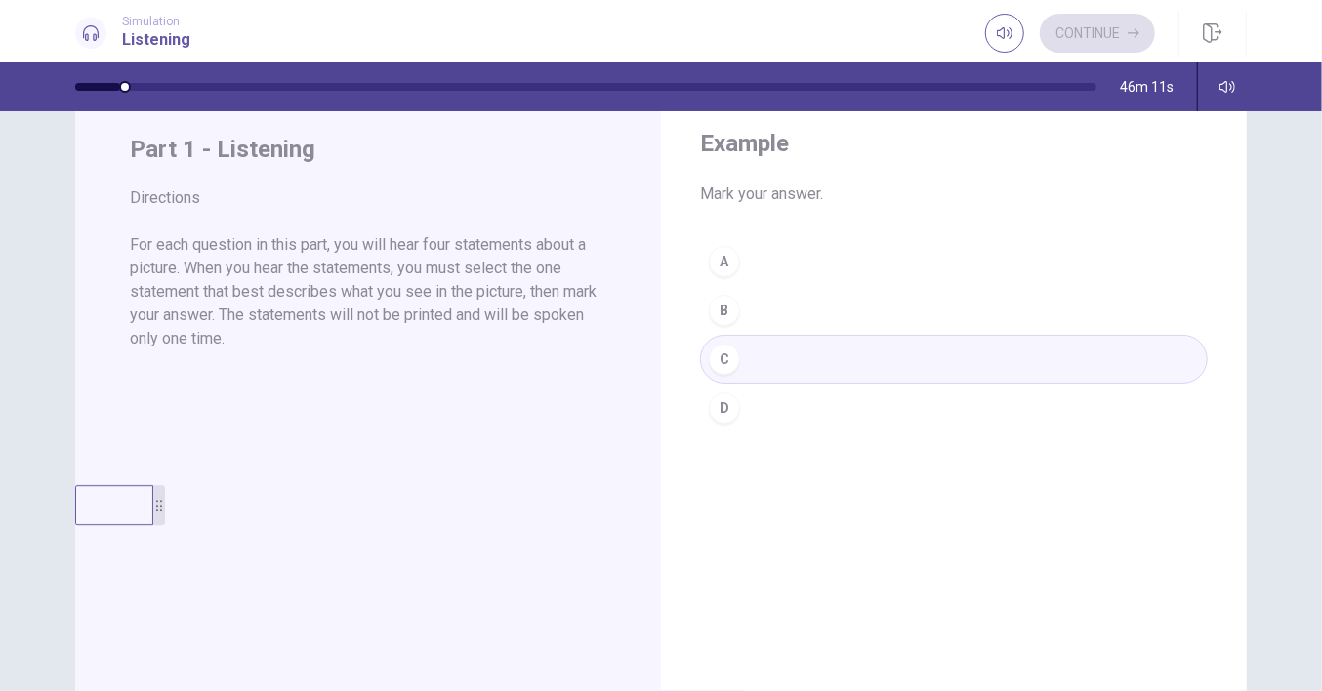
click at [643, 517] on div "Part 1 - Listening Directions For each question in this part, you will hear fou…" at bounding box center [368, 436] width 586 height 679
click at [644, 518] on div "Part 1 - Listening Directions For each question in this part, you will hear fou…" at bounding box center [368, 436] width 586 height 679
drag, startPoint x: 967, startPoint y: 496, endPoint x: 871, endPoint y: 385, distance: 146.8
click at [968, 464] on div "Example Mark your answer. A B C D" at bounding box center [954, 280] width 586 height 367
click at [98, 81] on div "46m 11s" at bounding box center [661, 86] width 1234 height 49
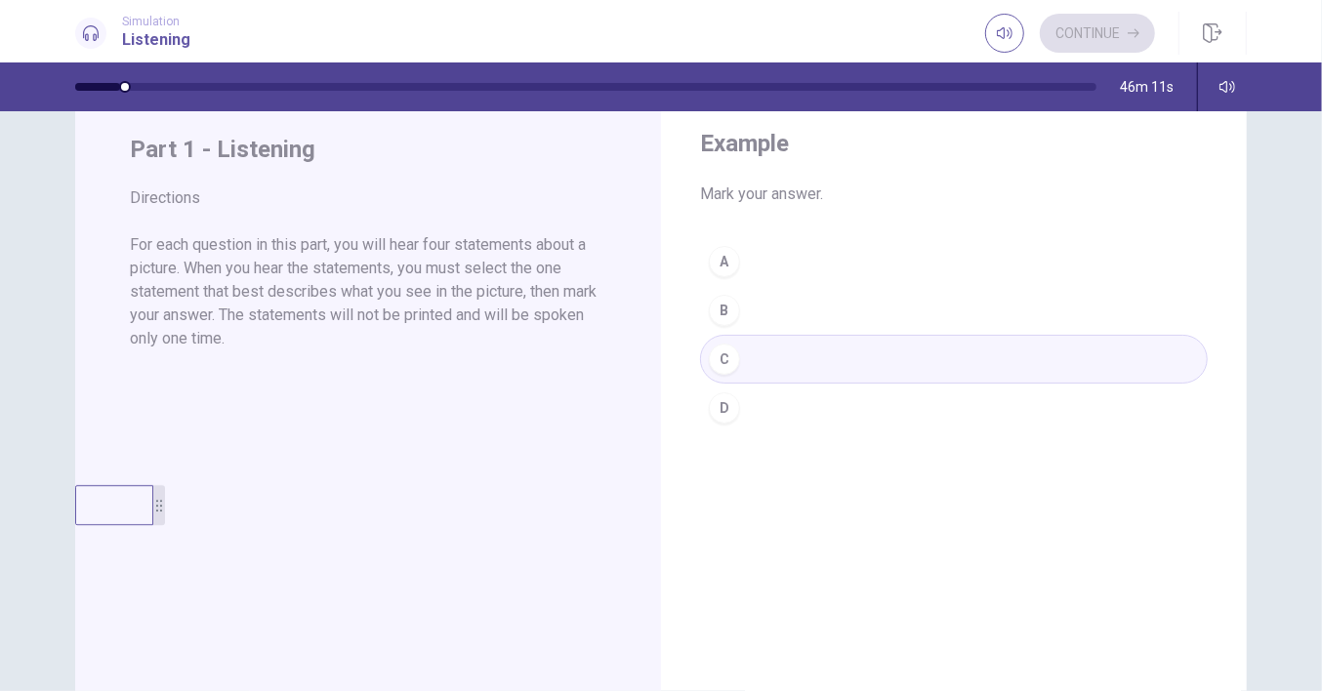
click at [98, 79] on div "46m 11s" at bounding box center [661, 86] width 1234 height 49
click at [94, 28] on icon at bounding box center [91, 33] width 16 height 16
click at [463, 114] on div "Example Mark your answer. A B C D Part 1 - Listening Directions For each questi…" at bounding box center [661, 401] width 1322 height 580
click at [674, 270] on div "Example Mark your answer. A B C D Part 1 - Listening Directions For each questi…" at bounding box center [661, 436] width 1172 height 679
click at [781, 360] on div "A B C D" at bounding box center [954, 334] width 508 height 195
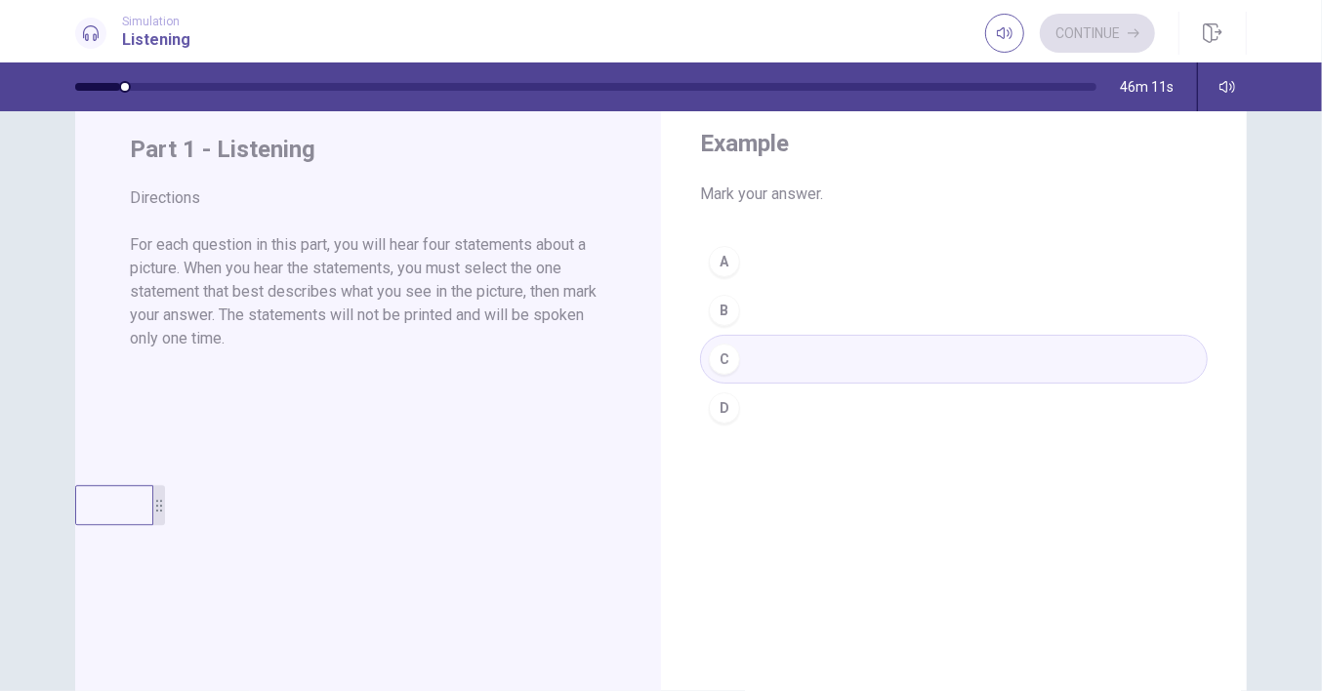
click at [832, 350] on div "A B C D" at bounding box center [954, 334] width 508 height 195
click at [816, 517] on div "Example Mark your answer. A B C D" at bounding box center [954, 436] width 586 height 679
click at [732, 281] on div "Example Mark your answer. A B C D" at bounding box center [954, 280] width 586 height 367
click at [734, 279] on div "Example Mark your answer. A B C D" at bounding box center [954, 280] width 586 height 367
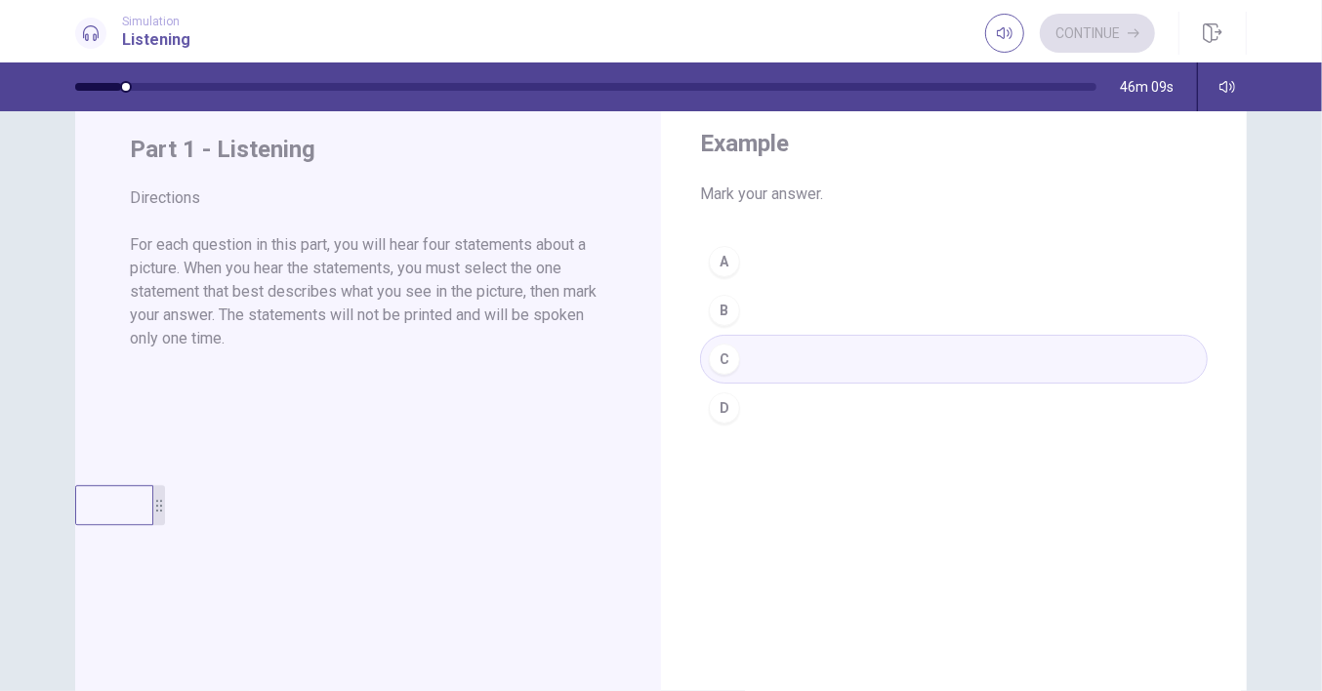
click at [747, 299] on div "A B C D" at bounding box center [954, 334] width 508 height 195
click at [751, 296] on div "A B C D" at bounding box center [954, 334] width 508 height 195
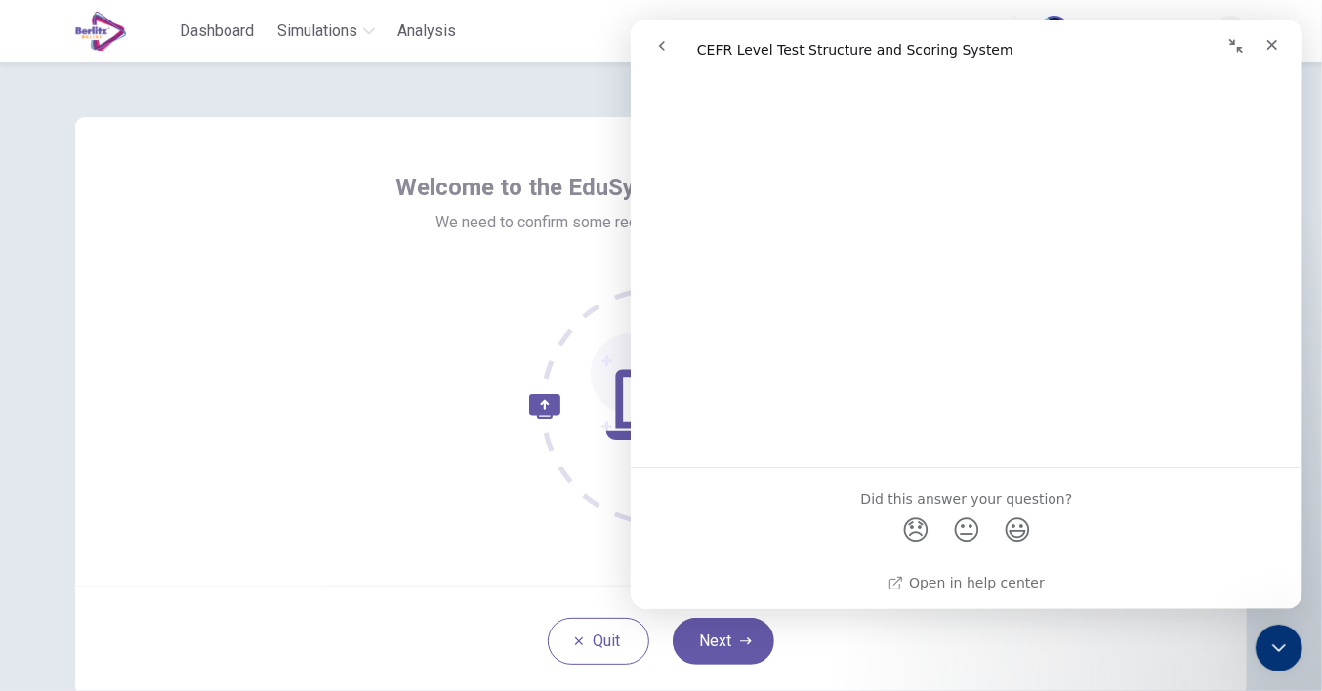
scroll to position [3421, 0]
click at [1270, 44] on icon "Close" at bounding box center [1272, 45] width 11 height 11
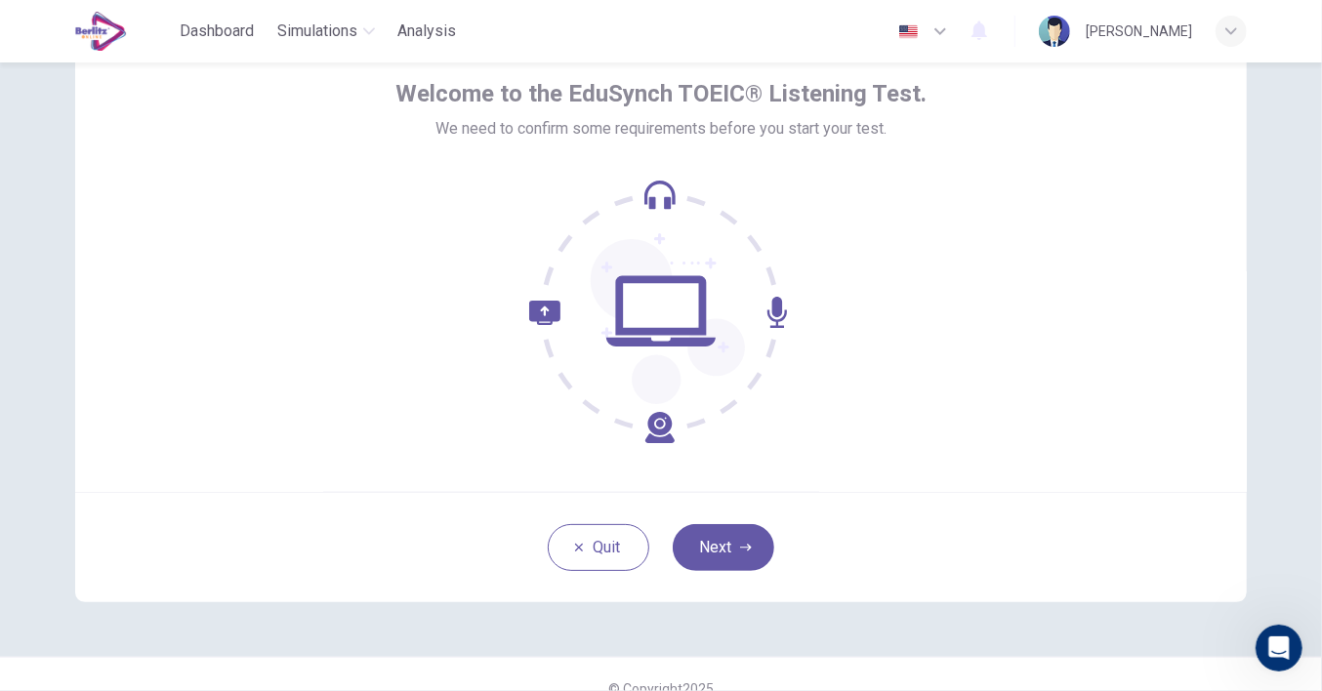
scroll to position [121, 0]
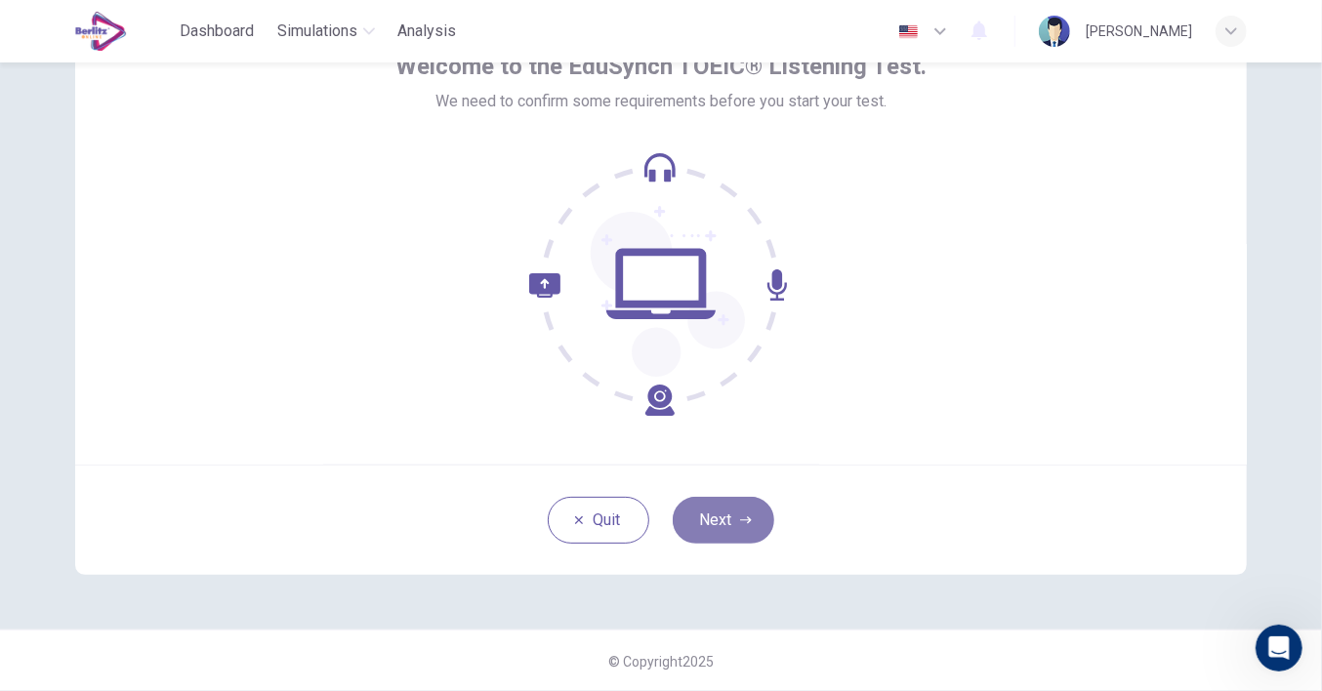
click at [727, 510] on button "Next" at bounding box center [724, 520] width 102 height 47
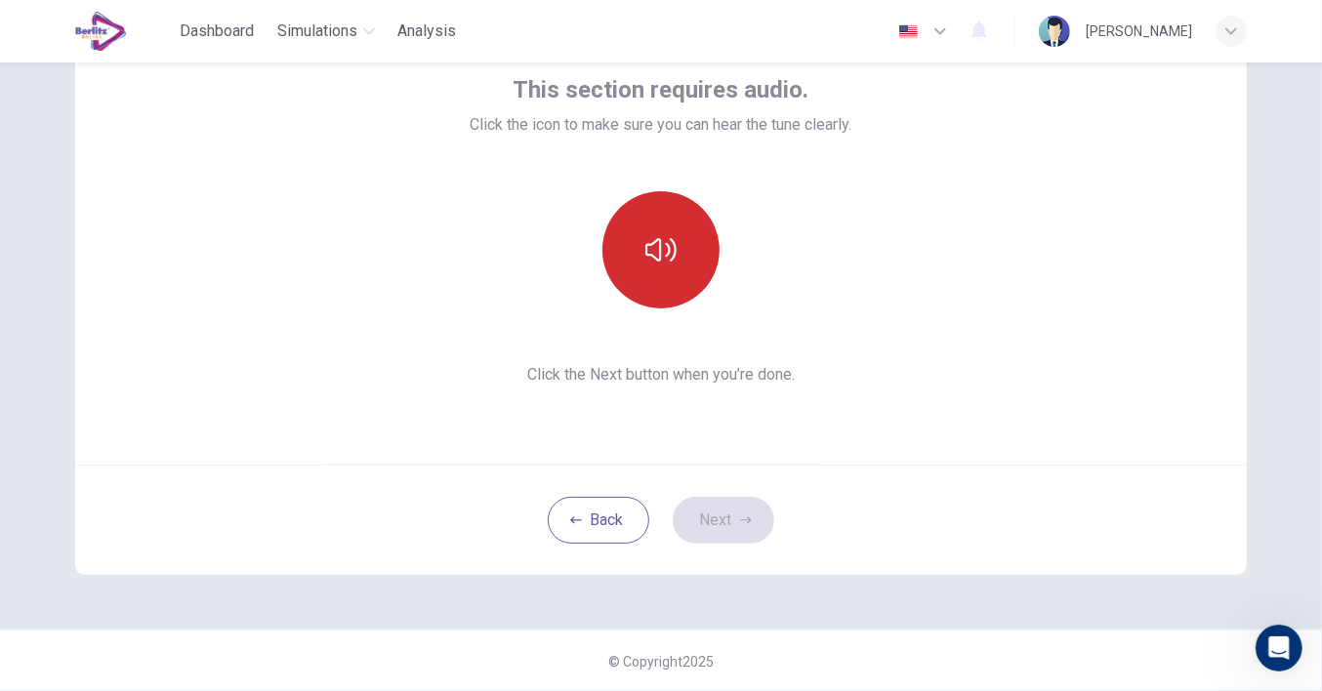
click at [650, 275] on button "button" at bounding box center [661, 249] width 117 height 117
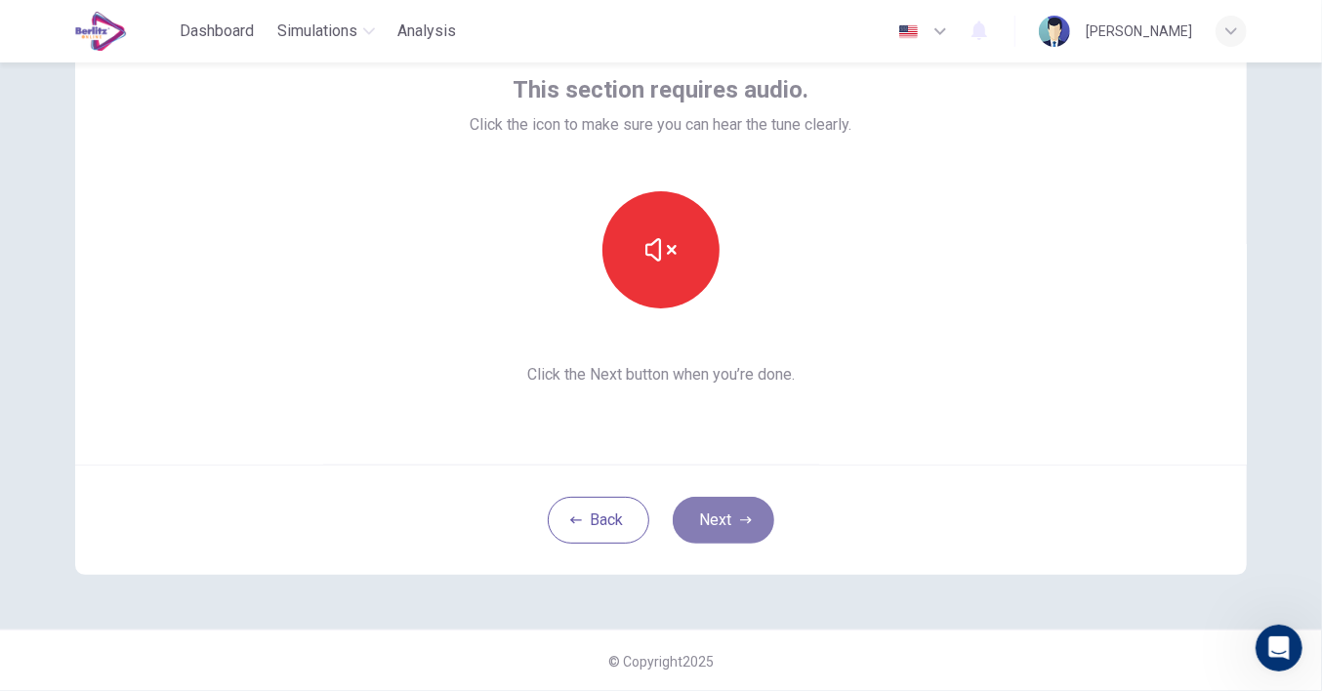
click at [721, 525] on button "Next" at bounding box center [724, 520] width 102 height 47
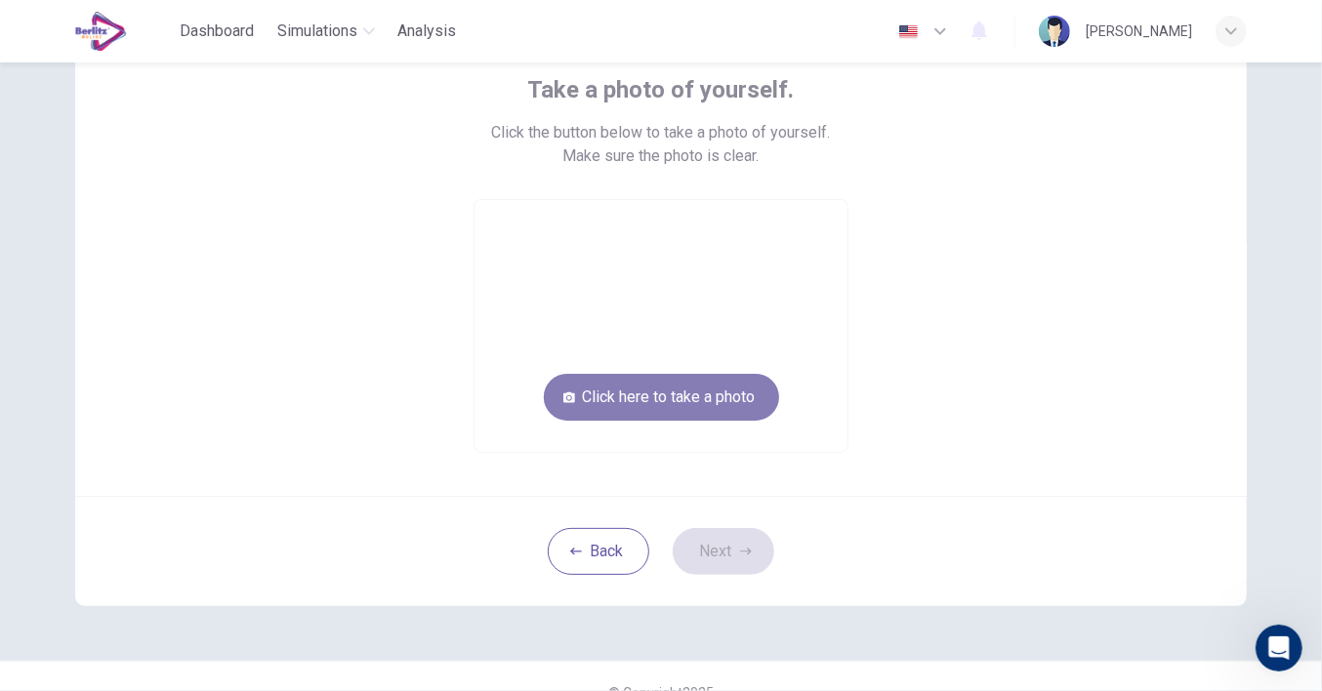
click at [642, 394] on button "Click here to take a photo" at bounding box center [661, 397] width 235 height 47
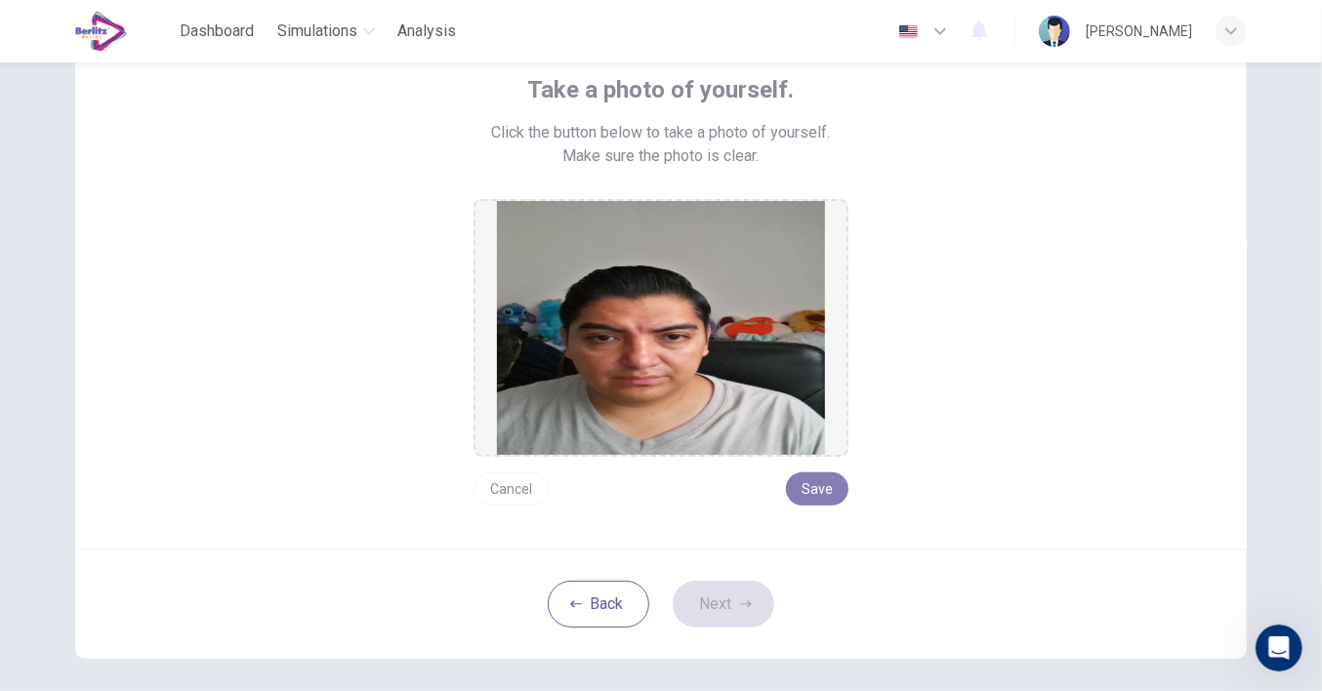
click at [808, 481] on button "Save" at bounding box center [817, 489] width 62 height 33
click at [736, 610] on button "Next" at bounding box center [724, 604] width 102 height 47
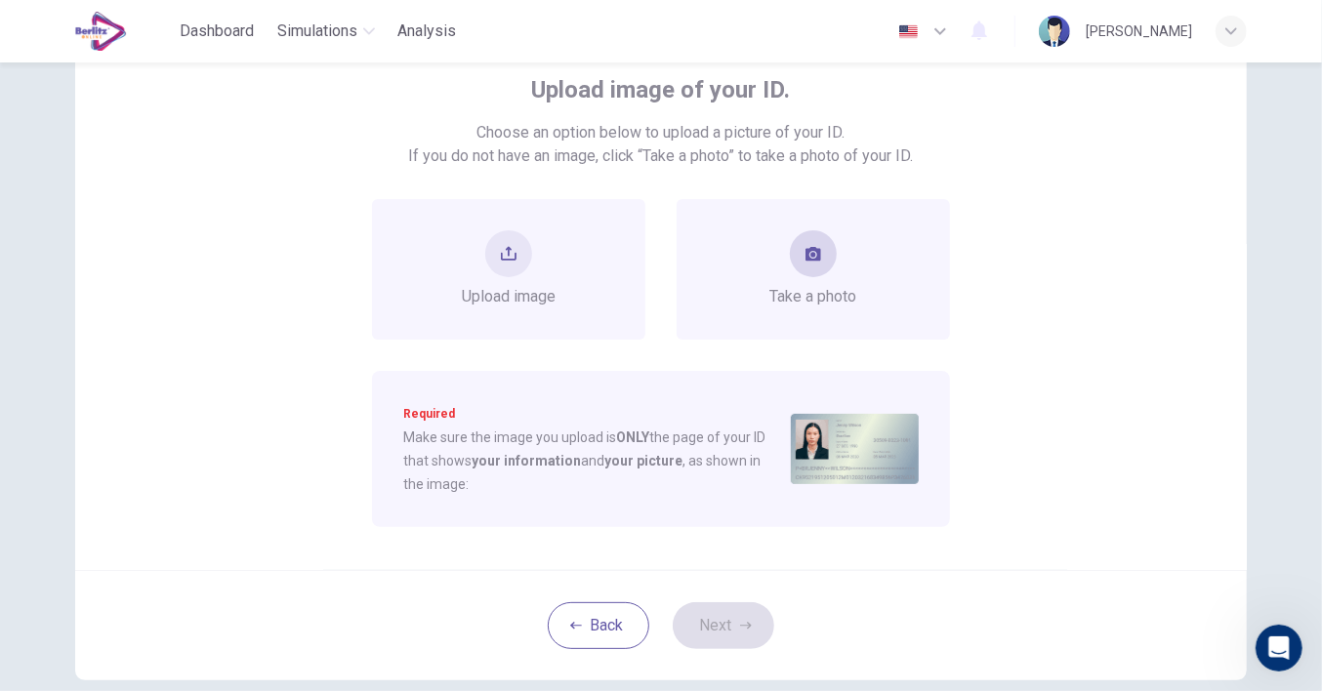
click at [793, 244] on button "take photo" at bounding box center [813, 253] width 47 height 47
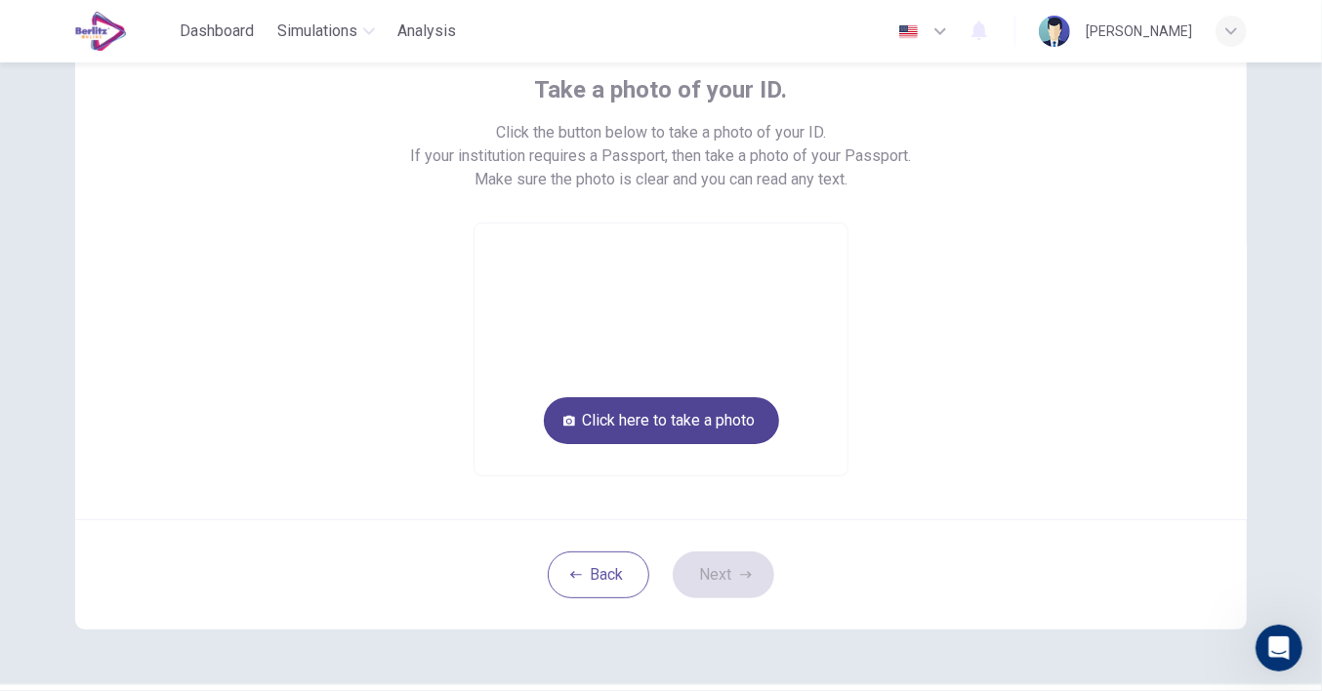
click at [639, 416] on button "Click here to take a photo" at bounding box center [661, 420] width 235 height 47
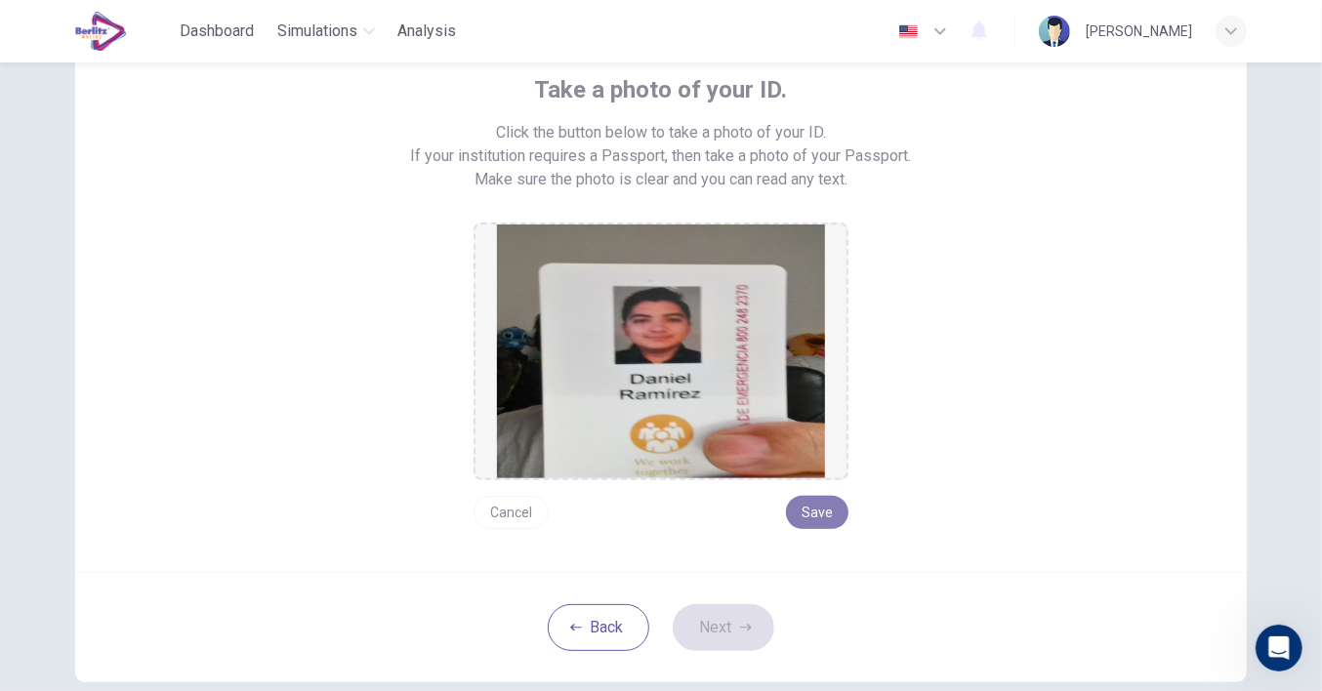
click at [810, 513] on button "Save" at bounding box center [817, 512] width 62 height 33
click at [710, 639] on button "Next" at bounding box center [724, 627] width 102 height 47
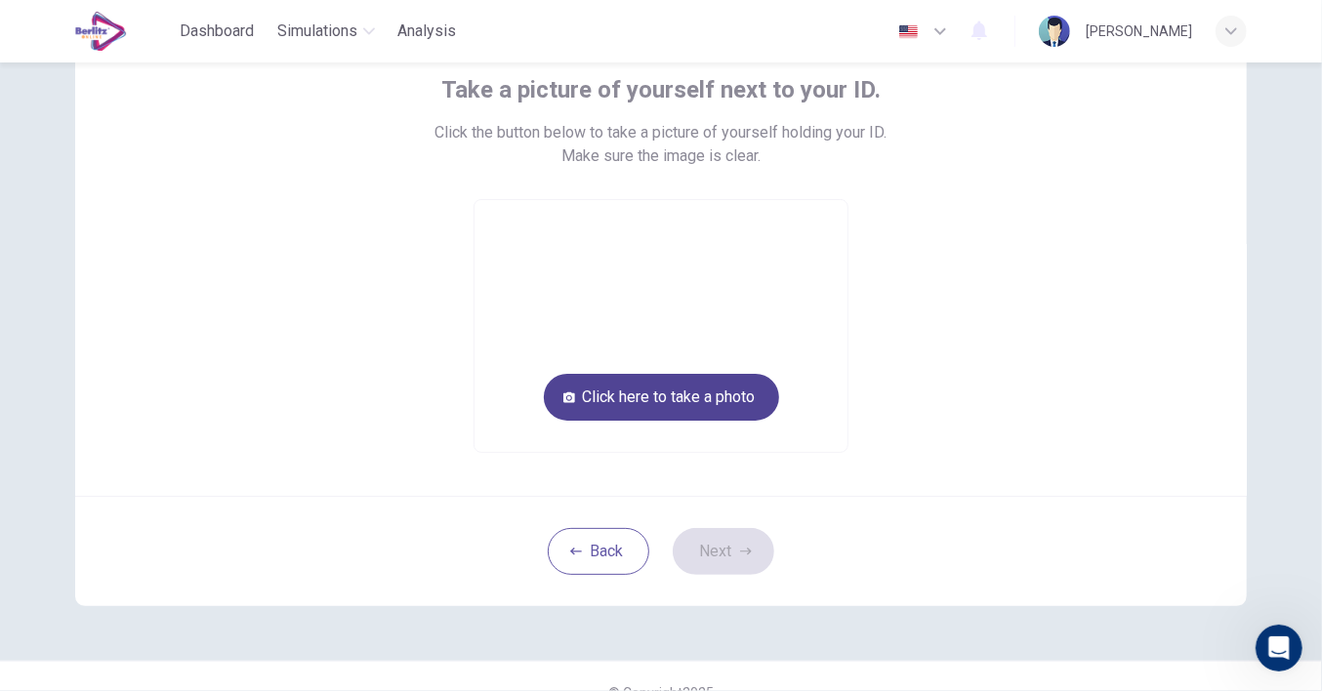
click at [688, 394] on button "Click here to take a photo" at bounding box center [661, 397] width 235 height 47
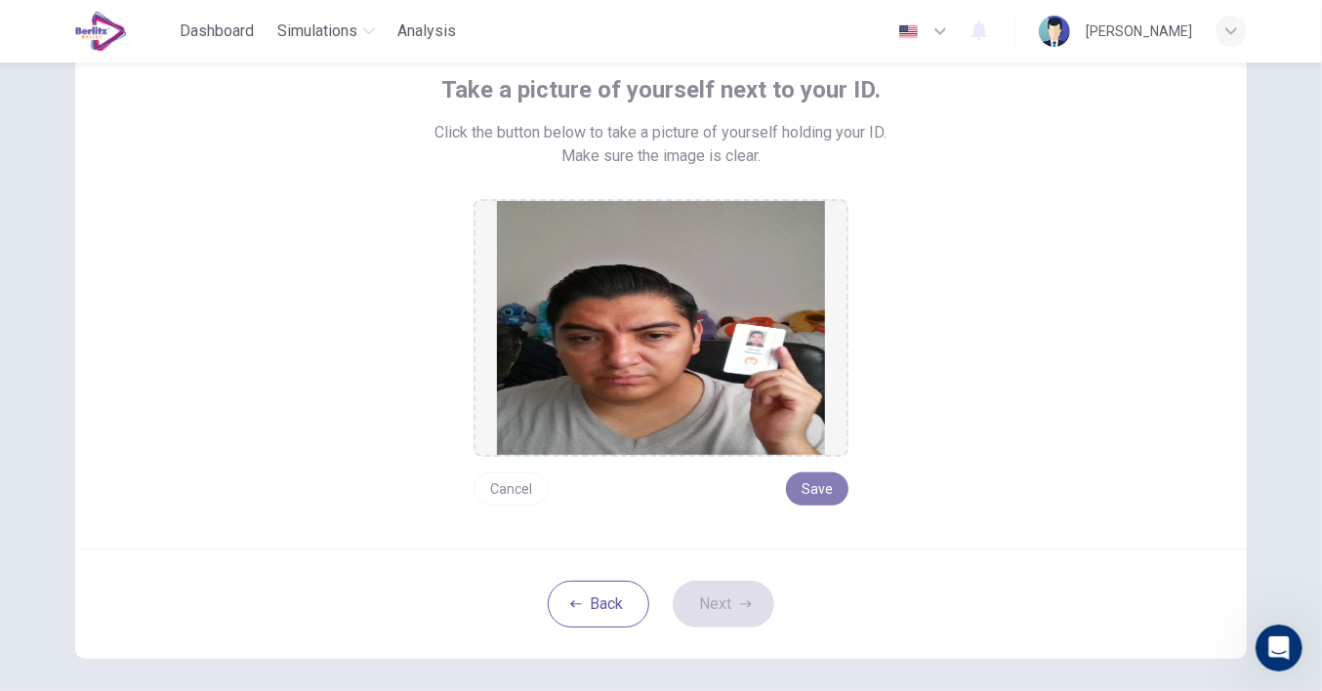
click at [807, 482] on button "Save" at bounding box center [817, 489] width 62 height 33
click at [724, 615] on button "Next" at bounding box center [724, 604] width 102 height 47
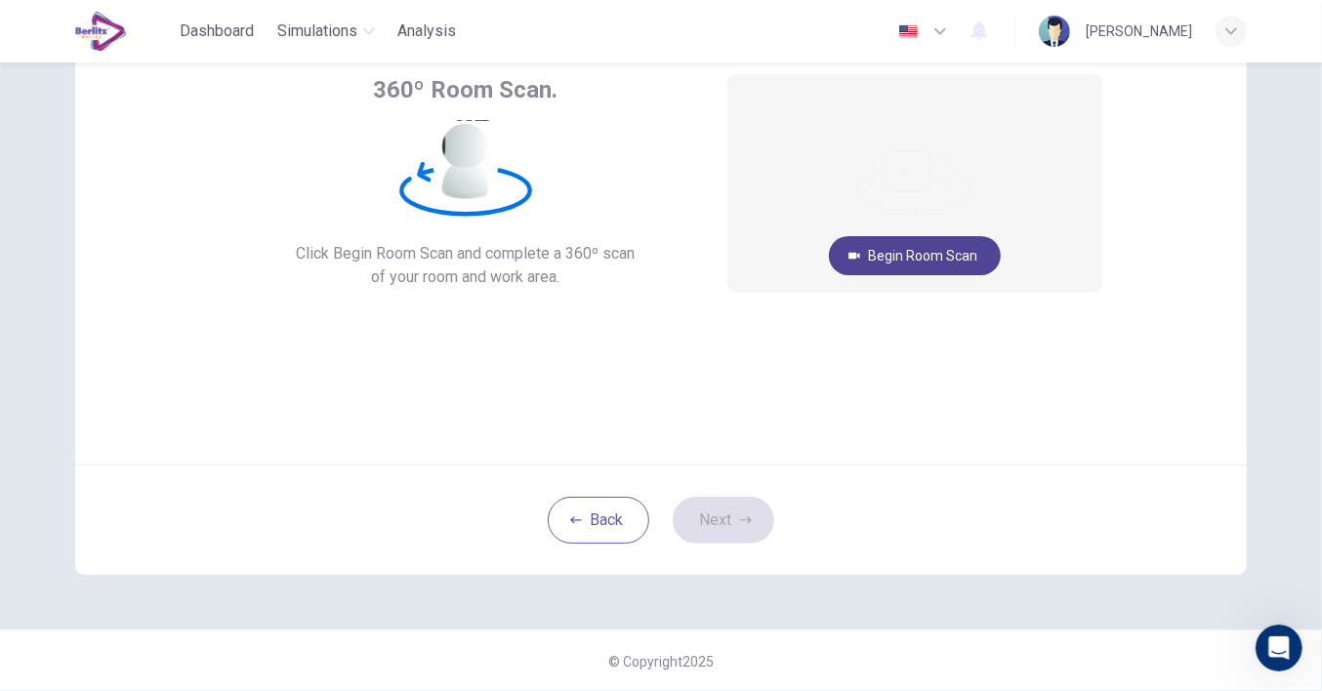
click at [895, 255] on button "Begin Room Scan" at bounding box center [915, 255] width 172 height 39
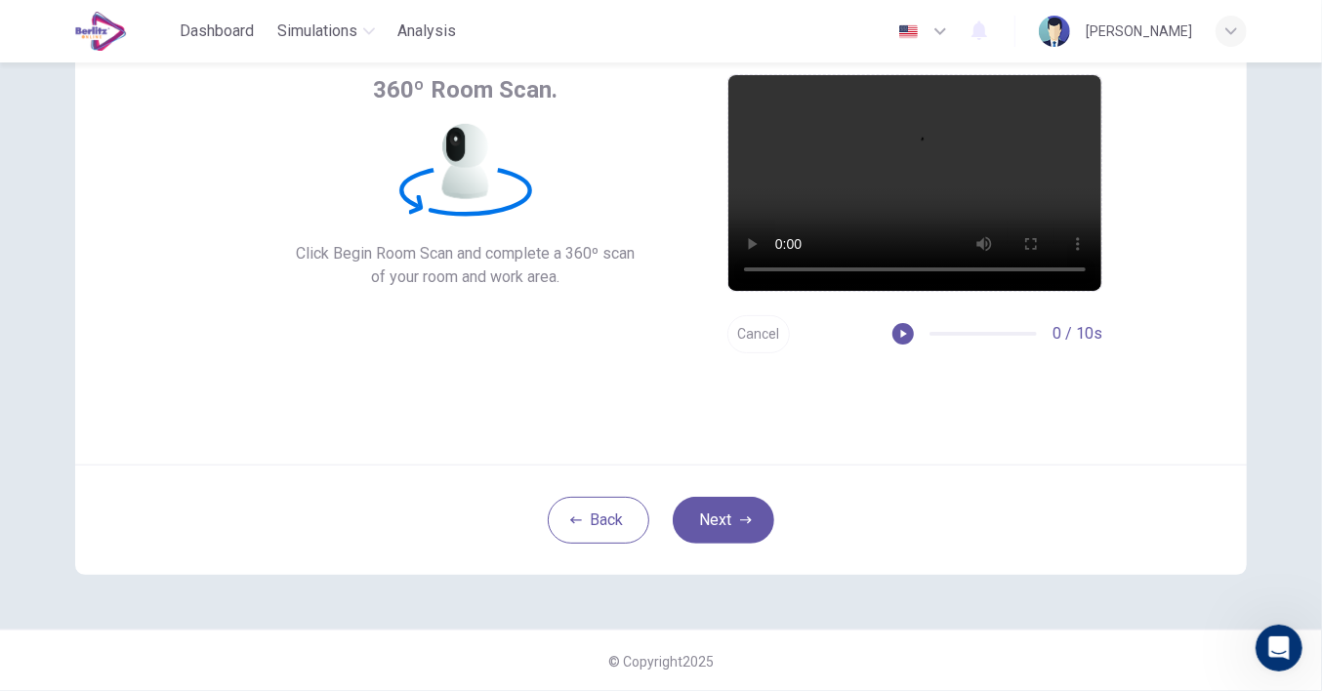
scroll to position [0, 0]
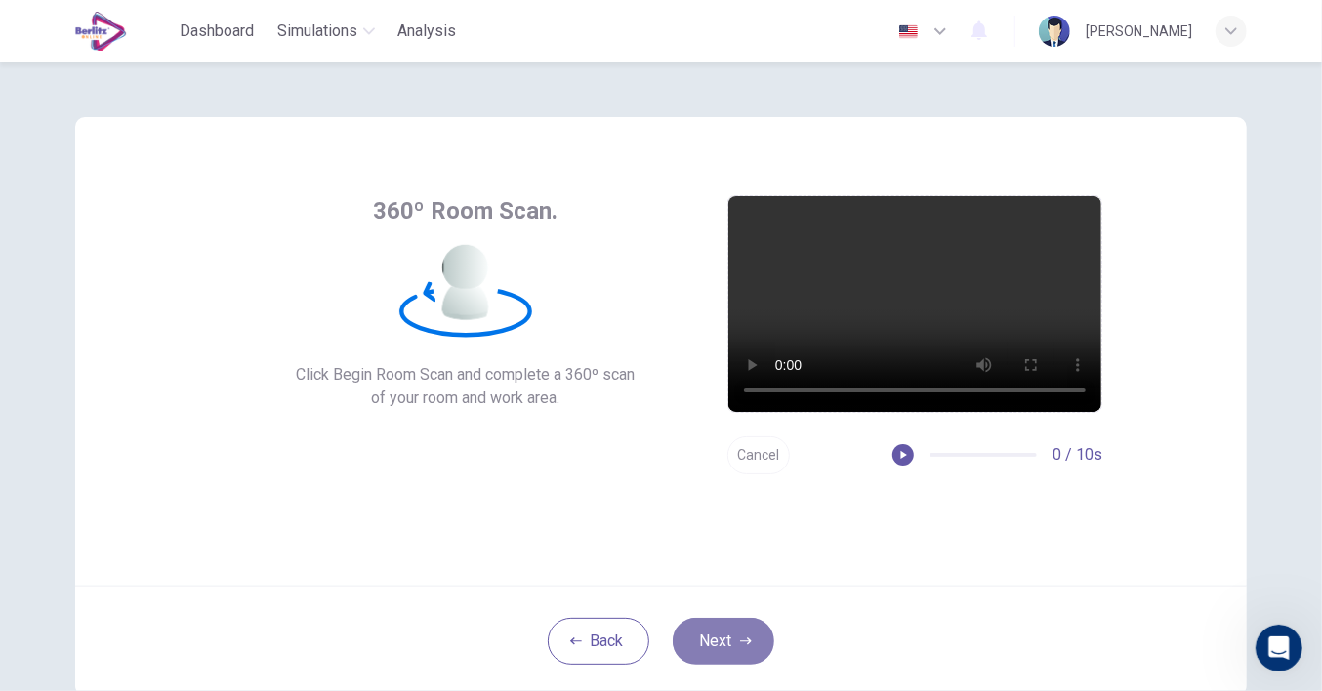
click at [727, 644] on button "Next" at bounding box center [724, 641] width 102 height 47
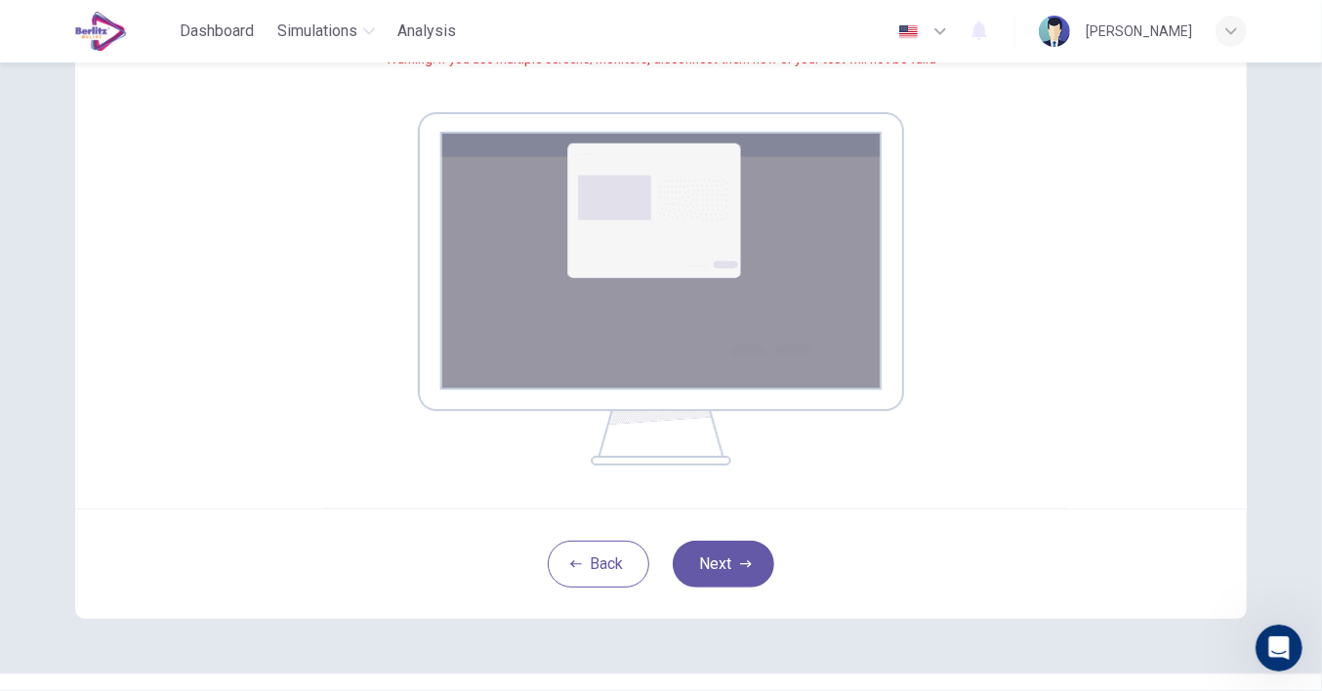
scroll to position [322, 0]
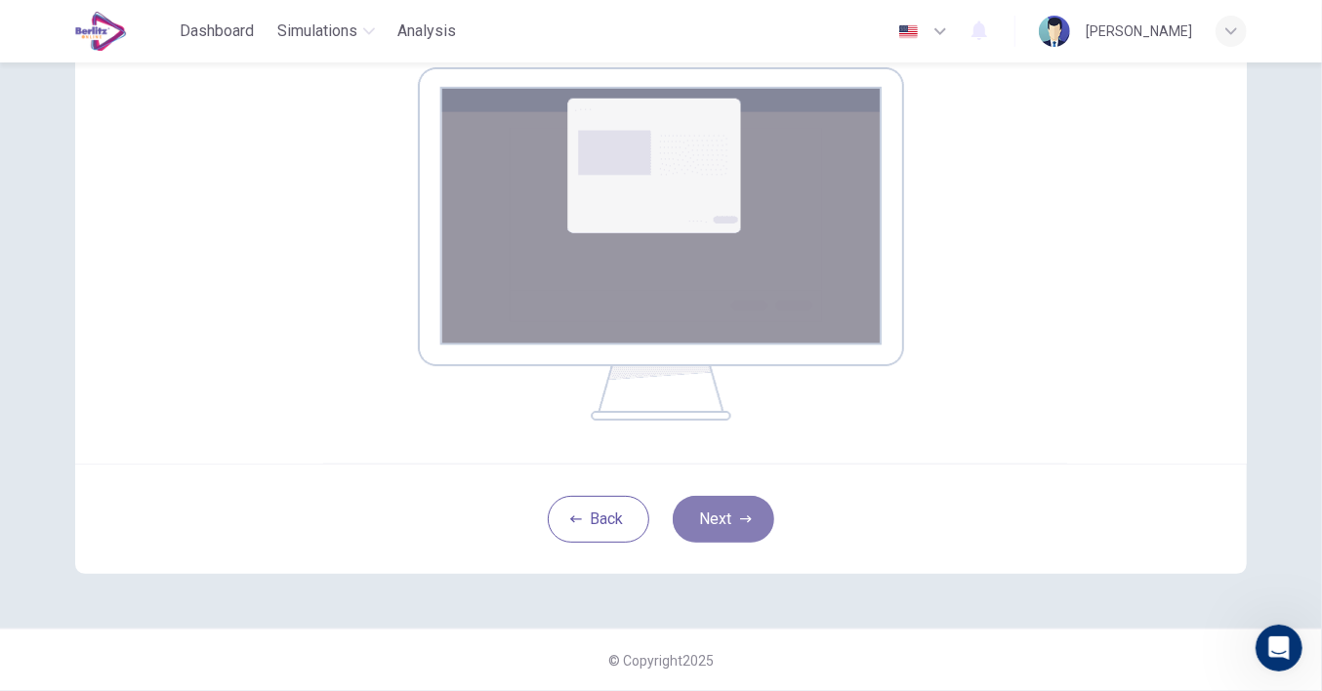
click at [740, 520] on icon "button" at bounding box center [746, 520] width 12 height 7
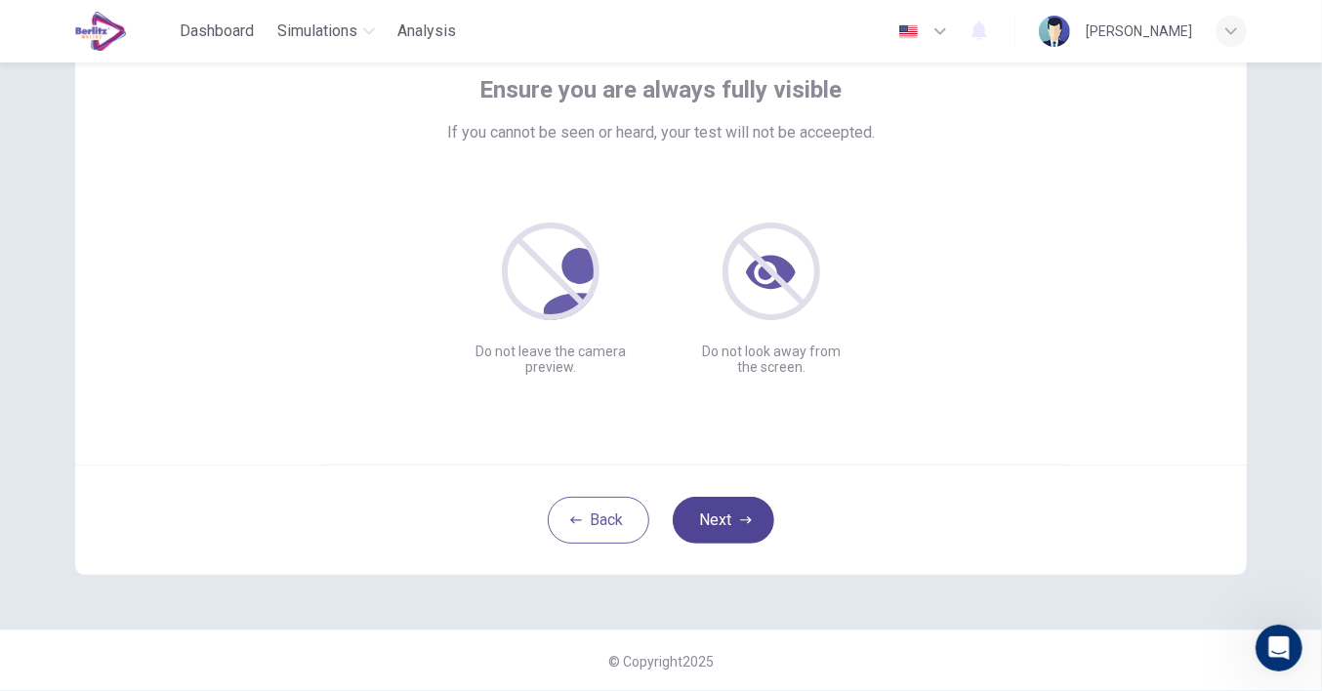
click at [722, 525] on button "Next" at bounding box center [724, 520] width 102 height 47
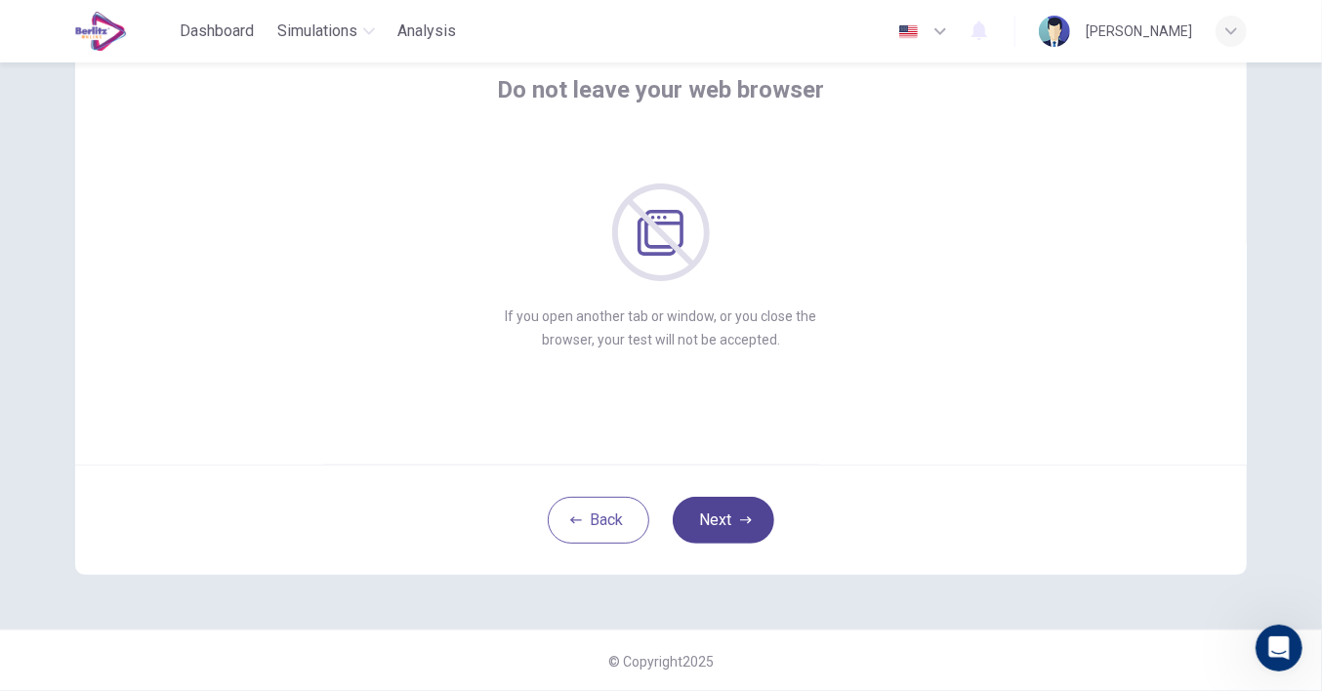
click at [723, 521] on button "Next" at bounding box center [724, 520] width 102 height 47
click at [725, 520] on button "Next" at bounding box center [724, 520] width 102 height 47
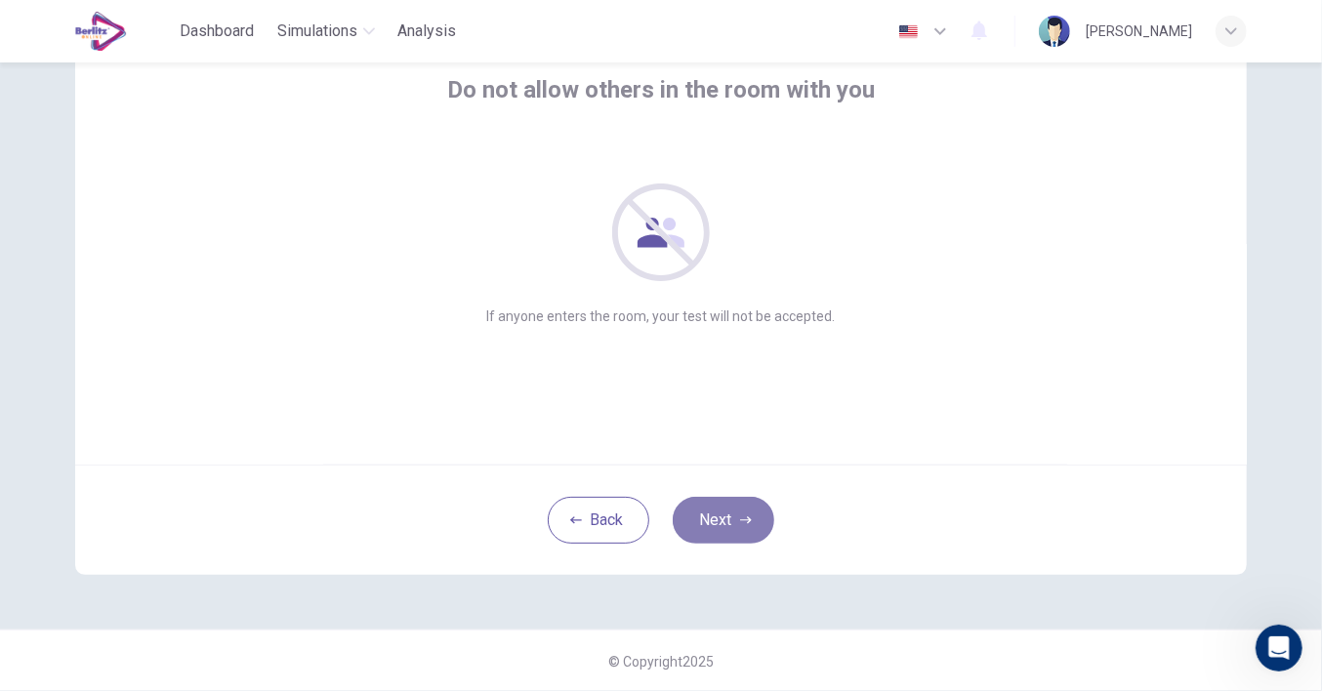
click at [729, 520] on button "Next" at bounding box center [724, 520] width 102 height 47
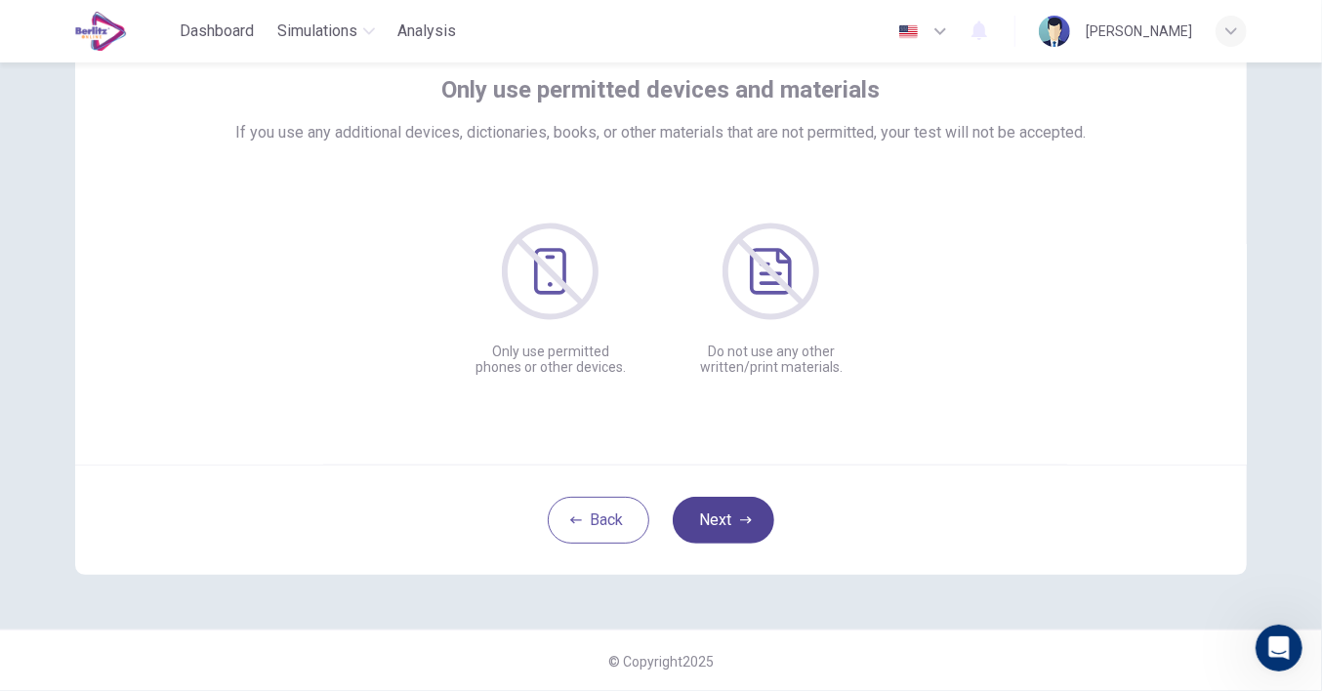
click at [740, 523] on icon "button" at bounding box center [746, 521] width 12 height 12
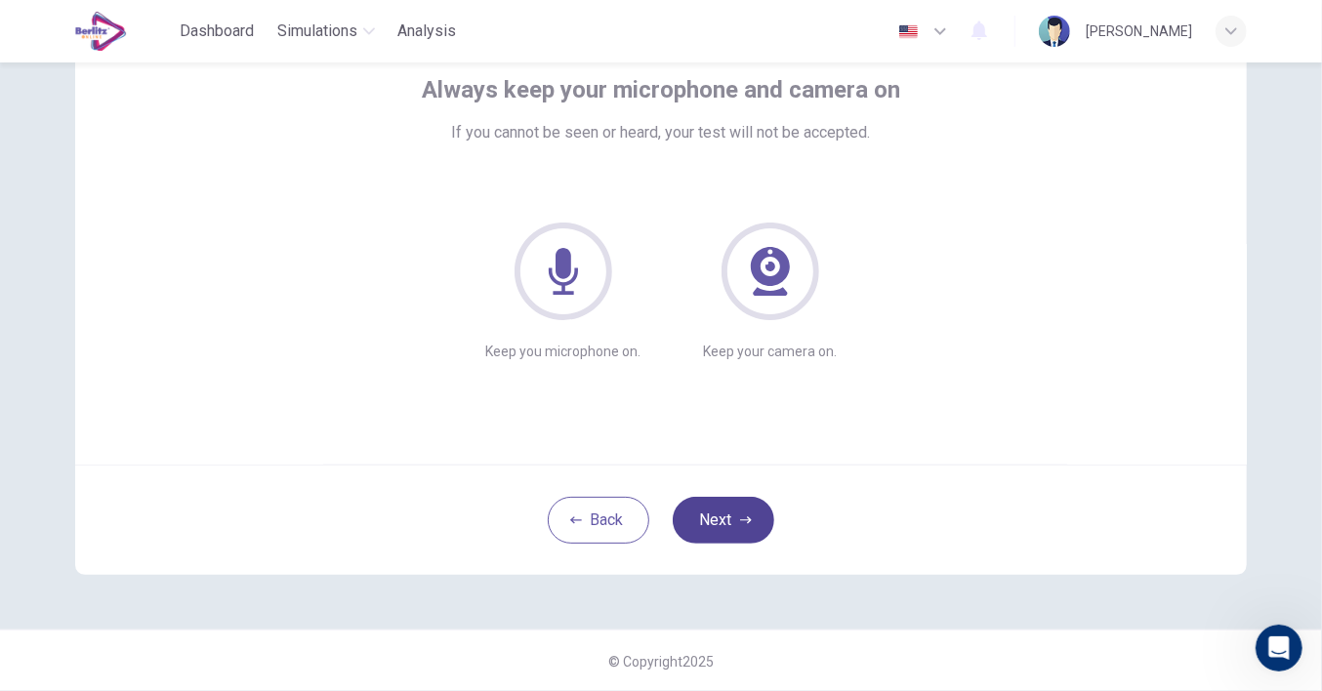
click at [746, 511] on button "Next" at bounding box center [724, 520] width 102 height 47
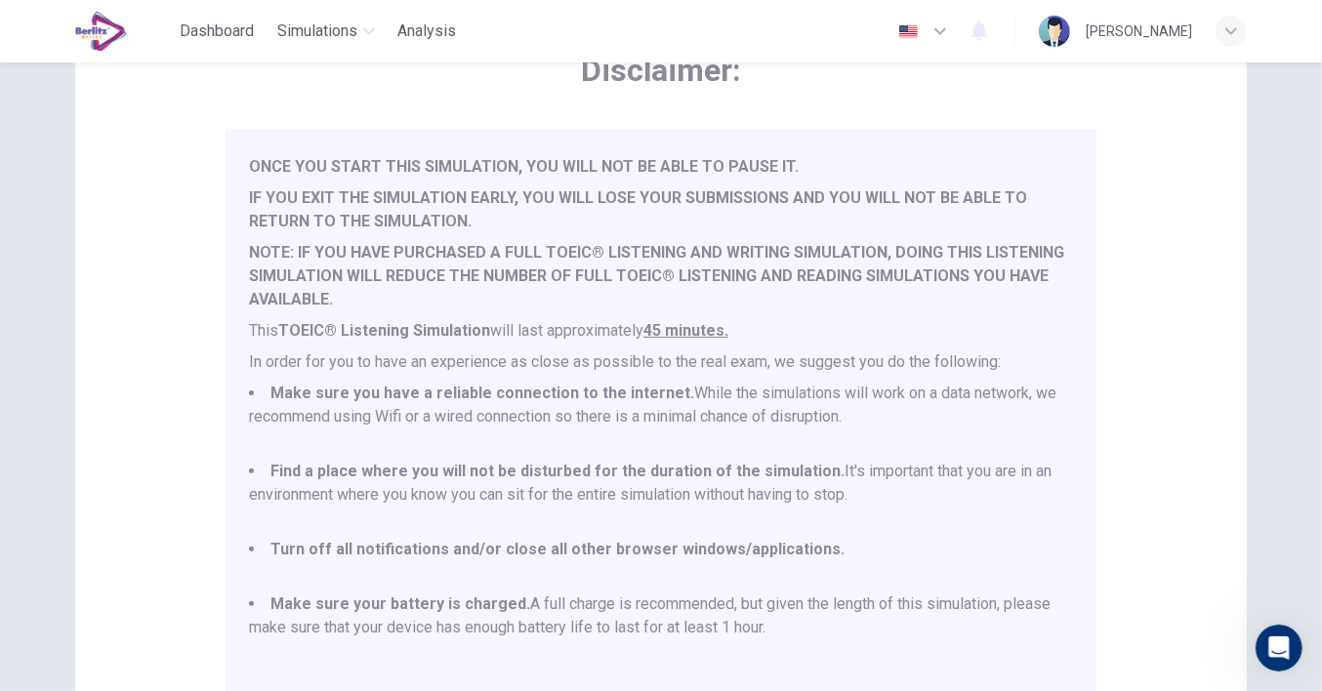
scroll to position [51, 0]
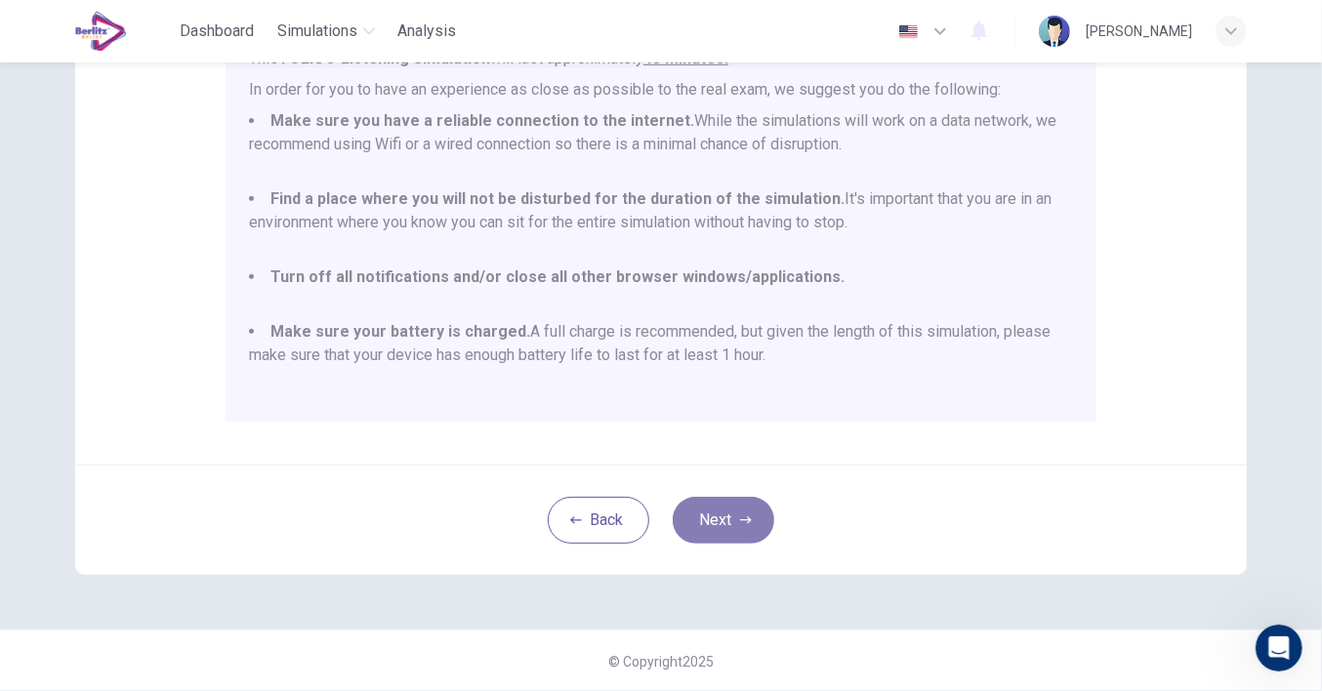
click at [730, 513] on button "Next" at bounding box center [724, 520] width 102 height 47
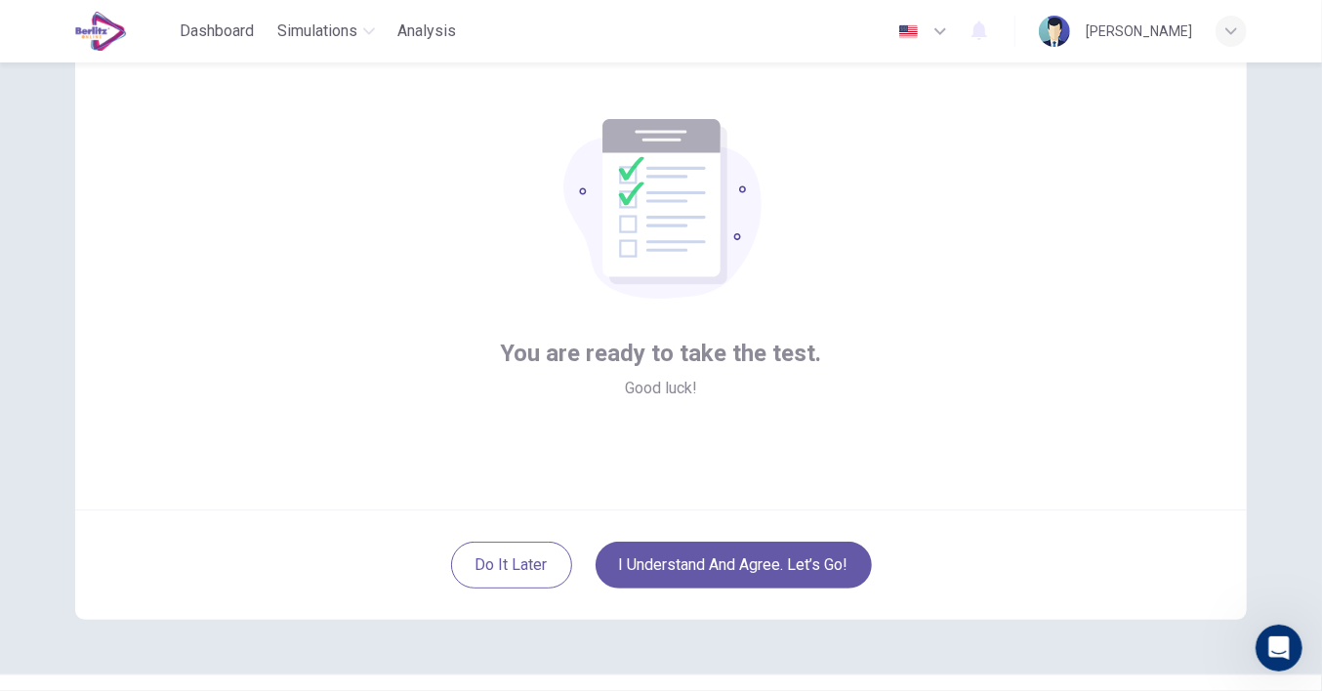
scroll to position [121, 0]
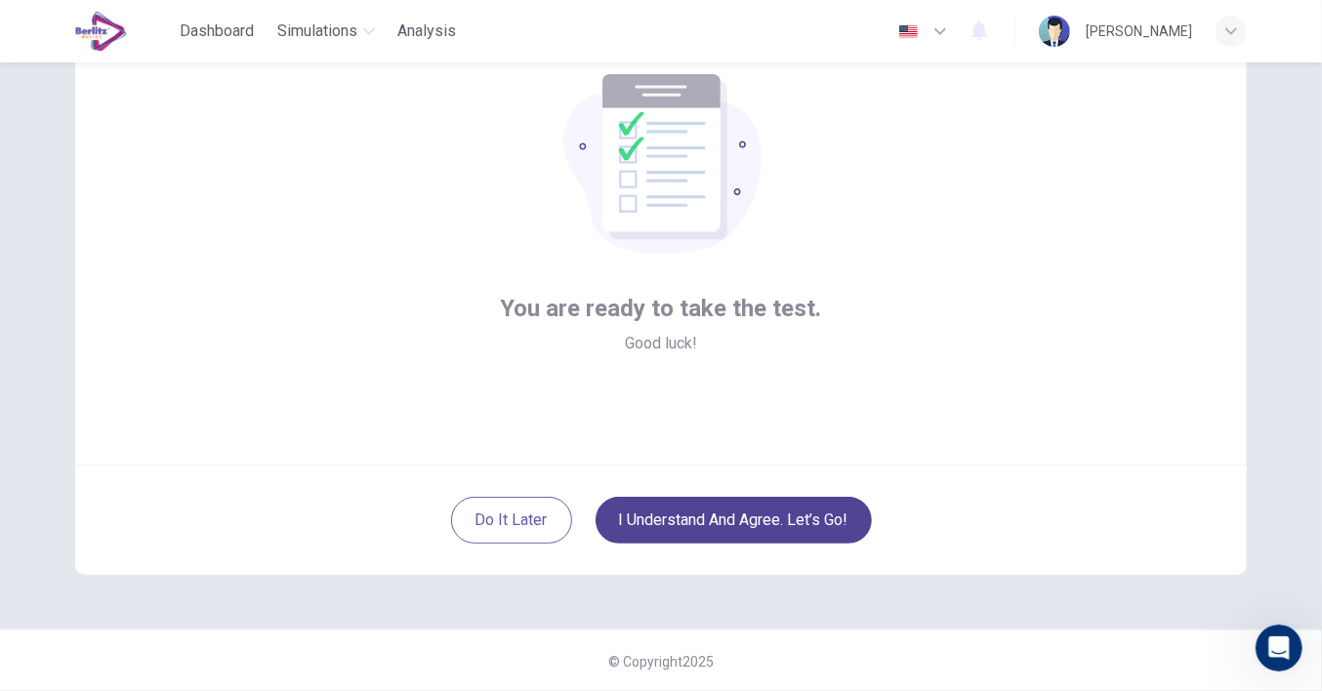
click at [730, 516] on button "I understand and agree. Let’s go!" at bounding box center [734, 520] width 276 height 47
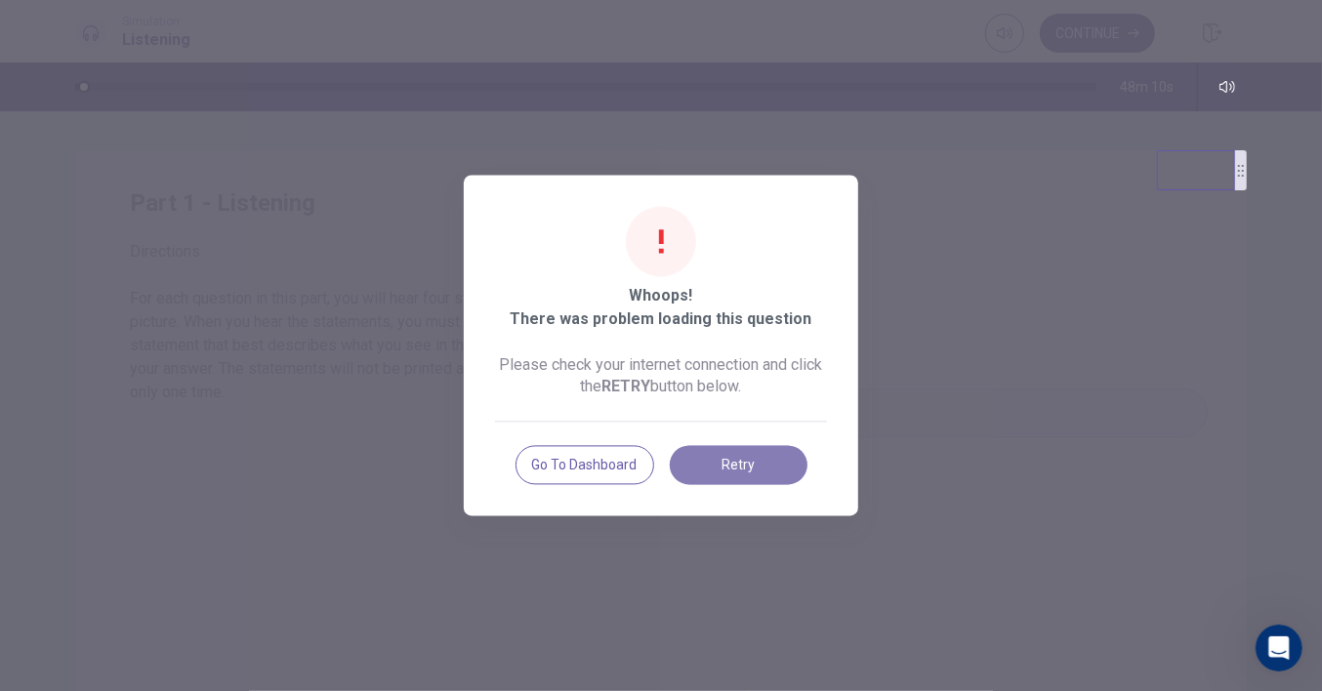
click at [733, 462] on button "Retry" at bounding box center [739, 465] width 138 height 39
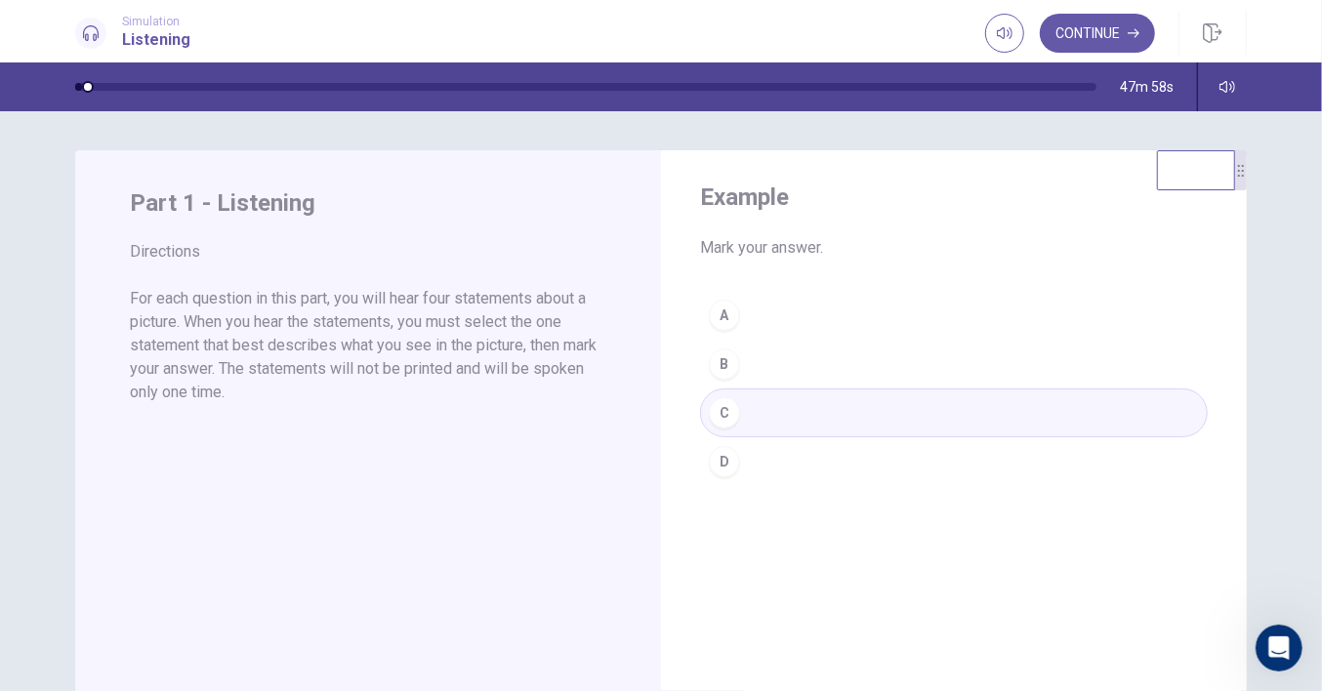
click at [718, 409] on div "A B C D" at bounding box center [954, 388] width 508 height 195
click at [723, 364] on div "A B C D" at bounding box center [954, 388] width 508 height 195
click at [729, 411] on div "A B C D" at bounding box center [954, 388] width 508 height 195
click at [715, 410] on div "A B C D" at bounding box center [954, 388] width 508 height 195
click at [1112, 37] on button "Continue" at bounding box center [1097, 33] width 115 height 39
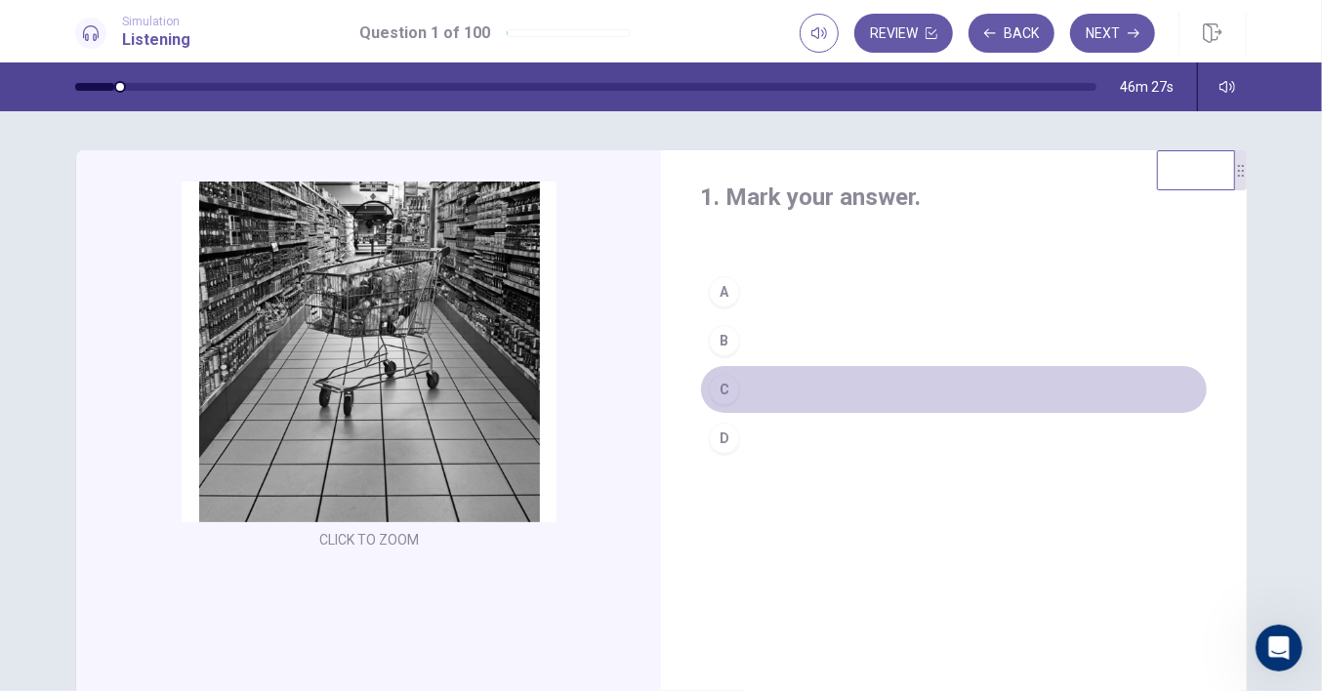
click at [718, 384] on div "C" at bounding box center [724, 389] width 31 height 31
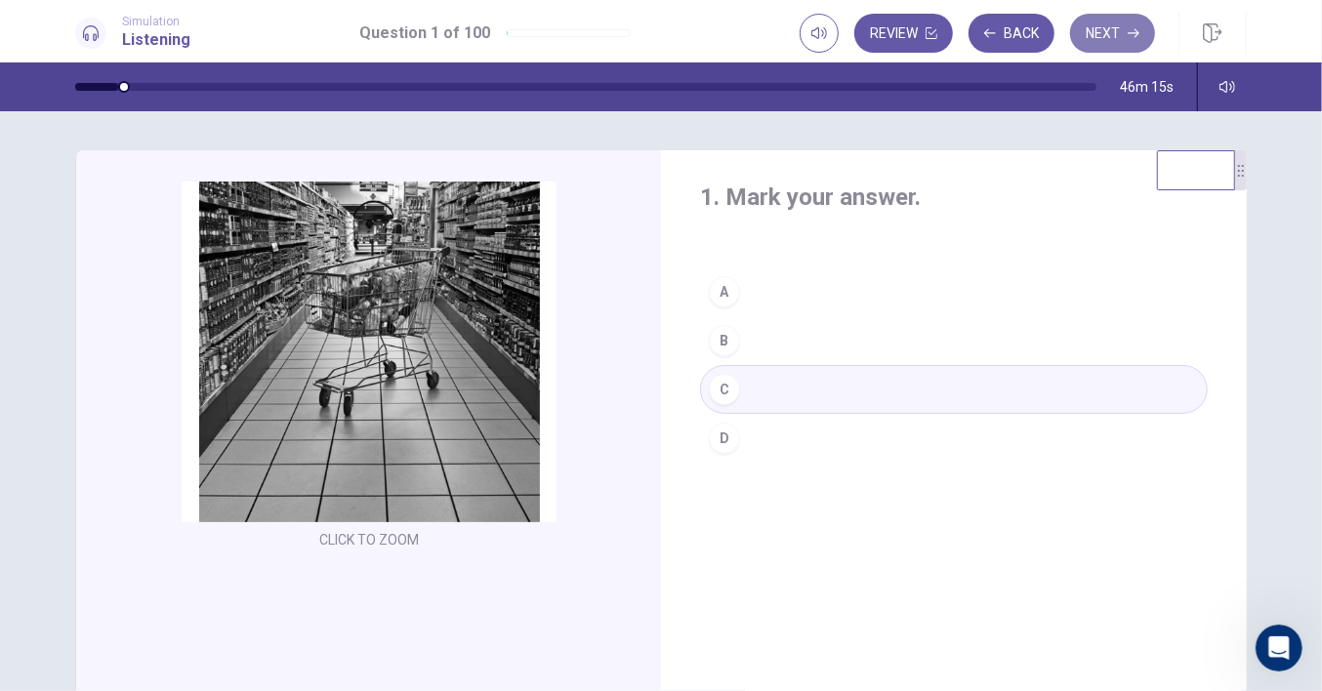
click at [1117, 27] on button "Next" at bounding box center [1112, 33] width 85 height 39
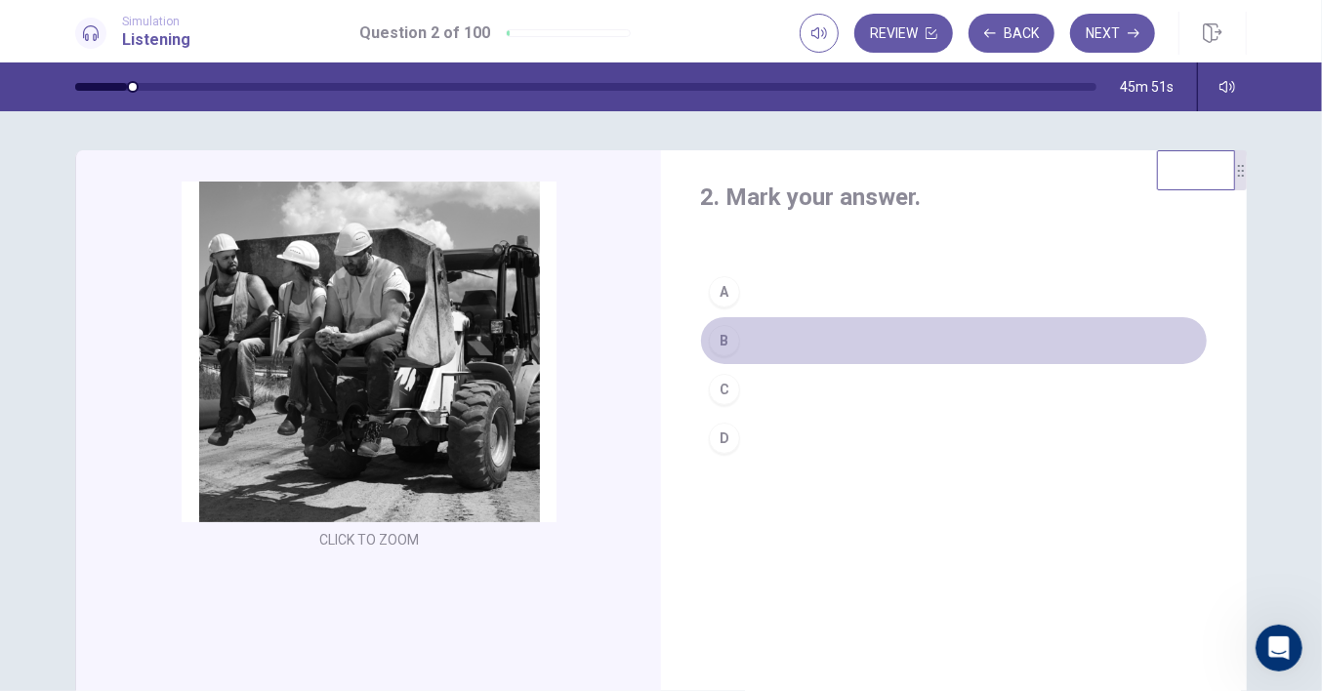
click at [728, 340] on div "B" at bounding box center [724, 340] width 31 height 31
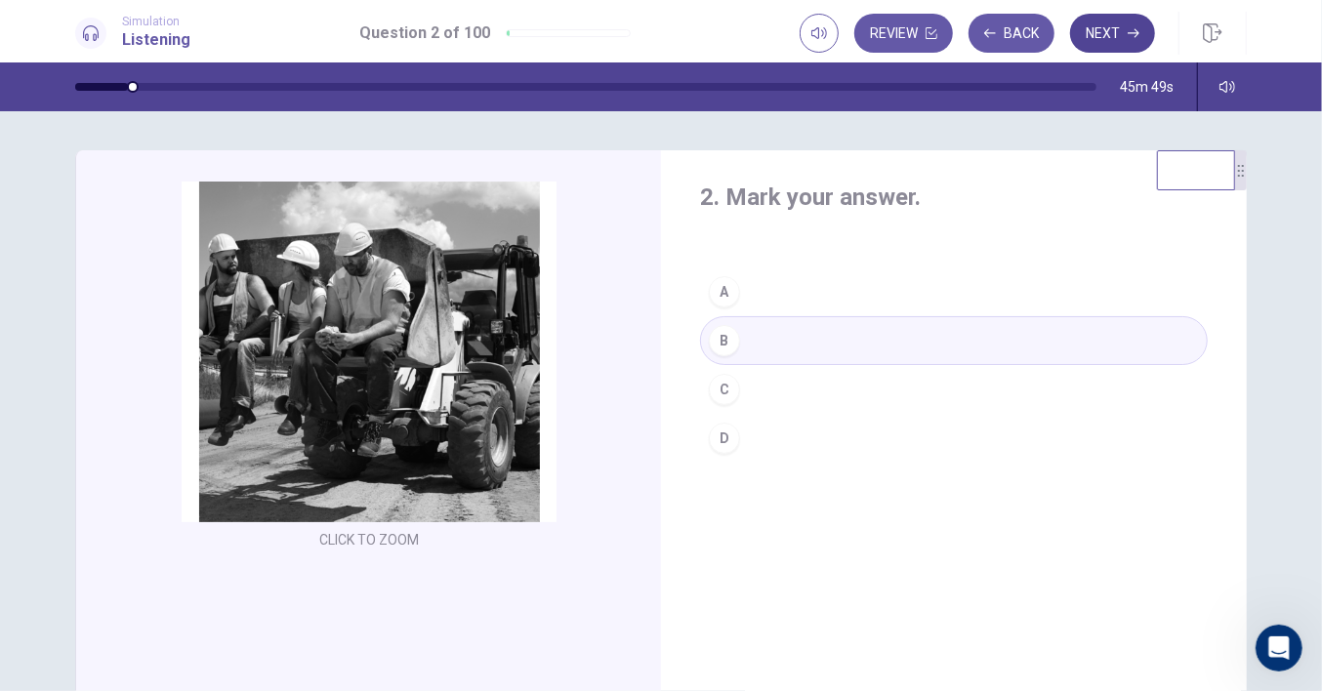
click at [1110, 25] on button "Next" at bounding box center [1112, 33] width 85 height 39
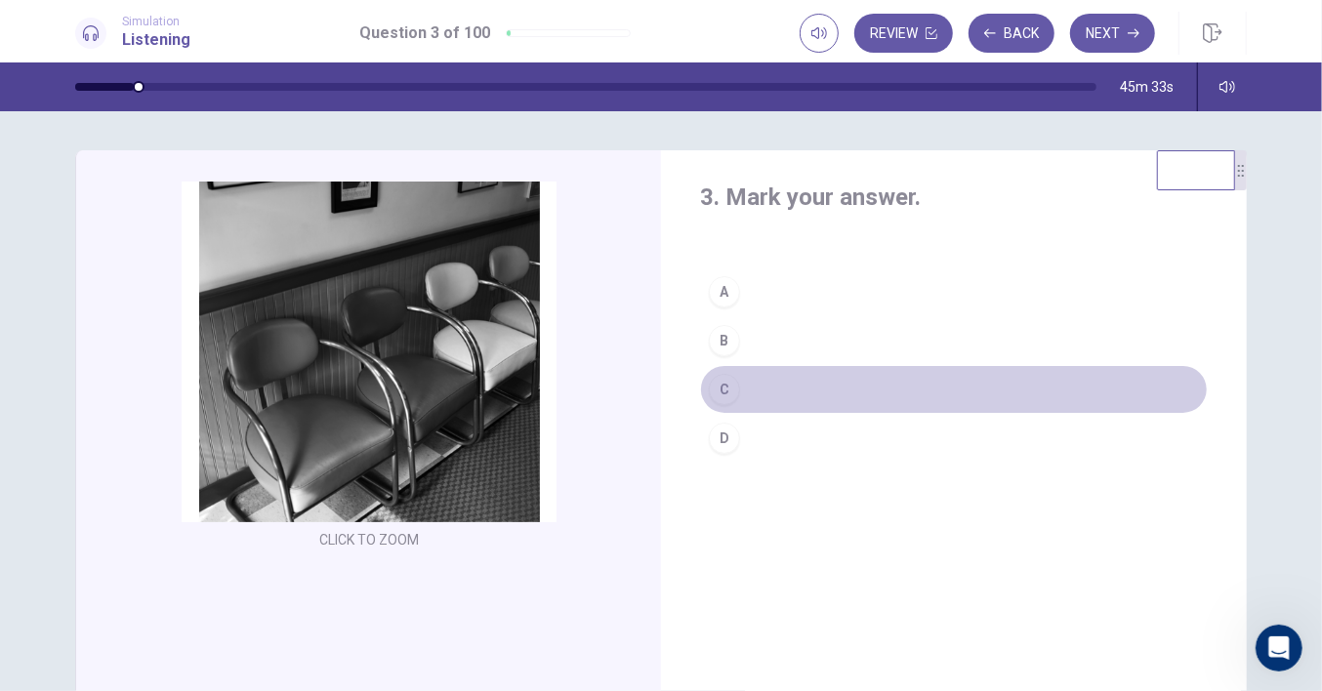
click at [725, 392] on div "C" at bounding box center [724, 389] width 31 height 31
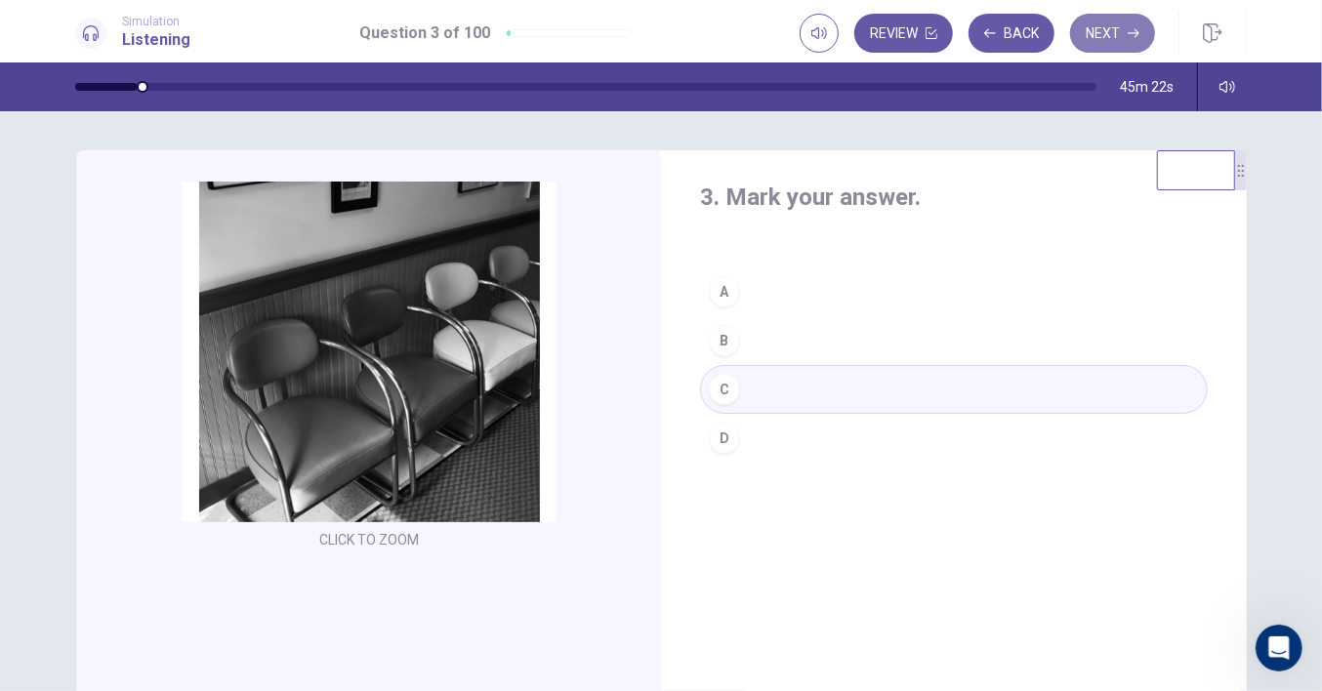
click at [1099, 27] on button "Next" at bounding box center [1112, 33] width 85 height 39
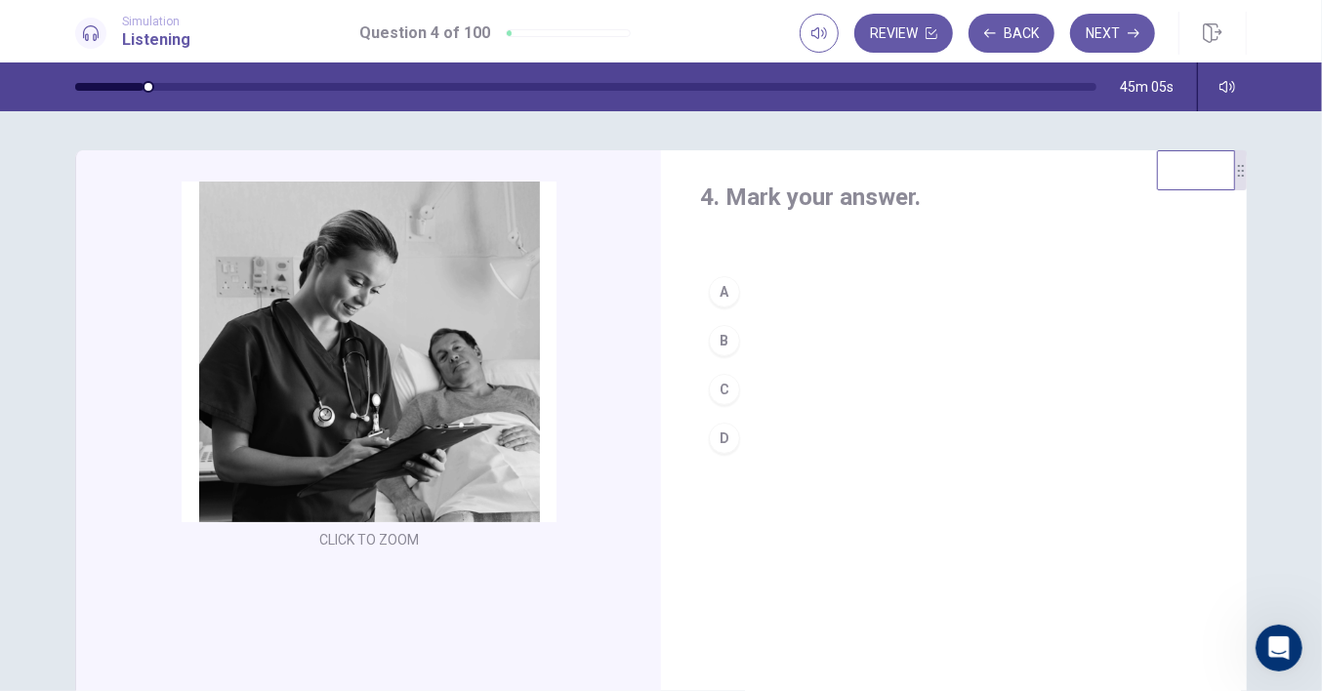
click at [725, 380] on div "C" at bounding box center [724, 389] width 31 height 31
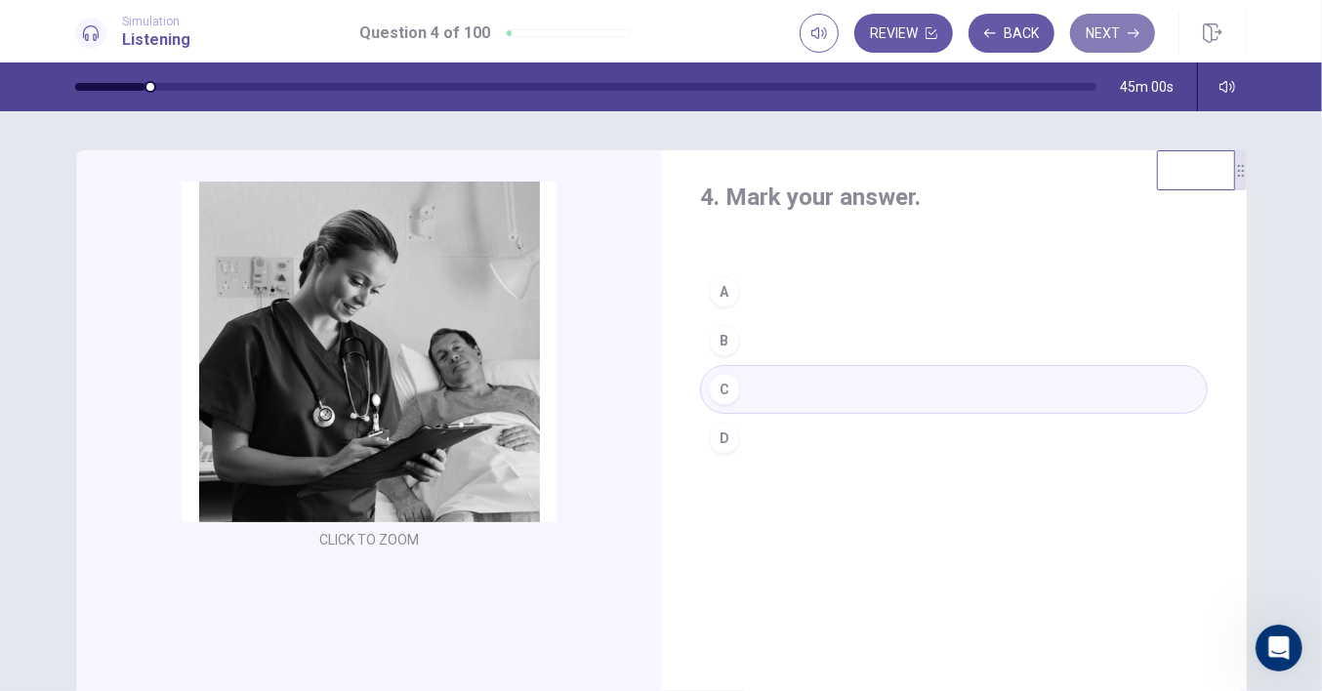
click at [1106, 27] on button "Next" at bounding box center [1112, 33] width 85 height 39
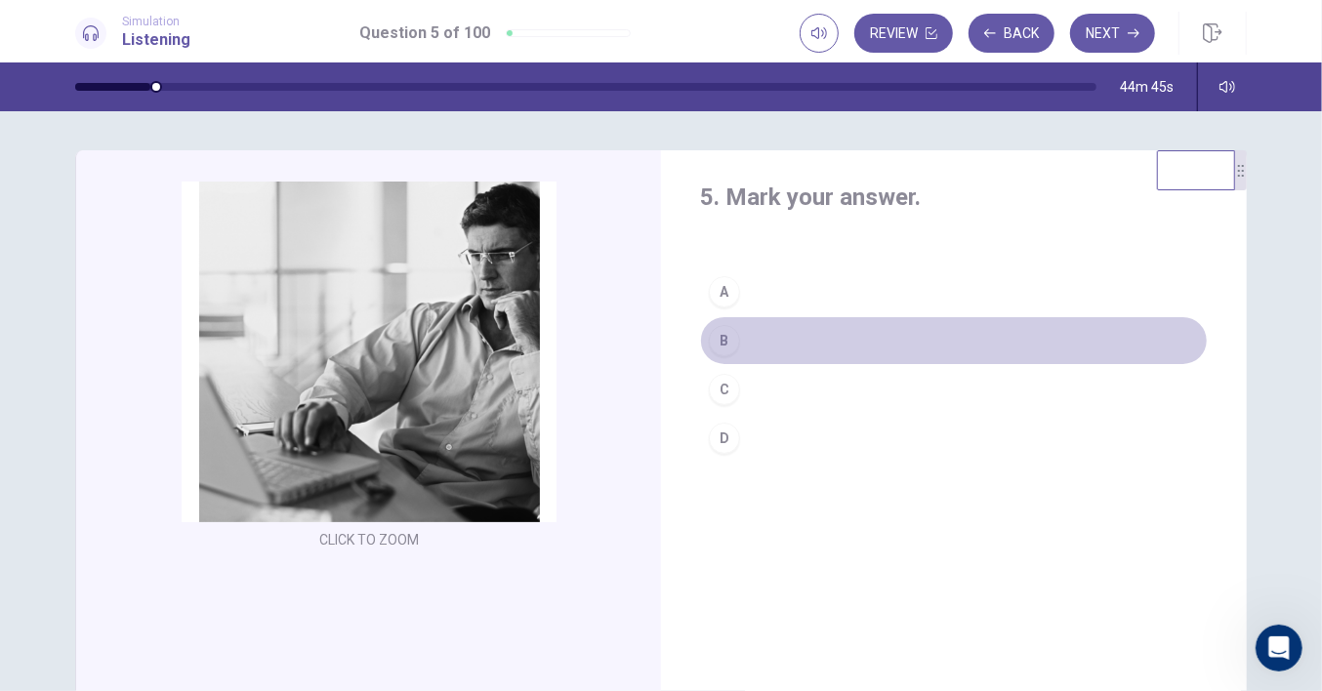
click at [729, 344] on div "B" at bounding box center [724, 340] width 31 height 31
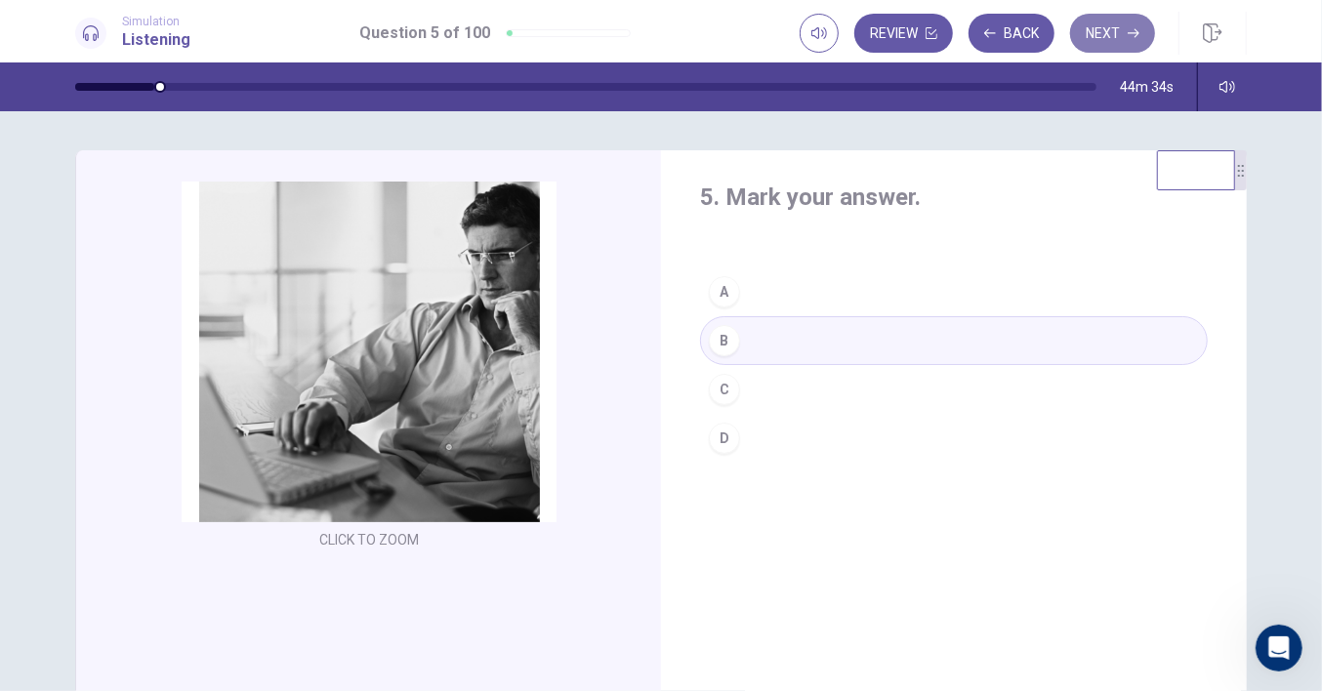
click at [1113, 31] on button "Next" at bounding box center [1112, 33] width 85 height 39
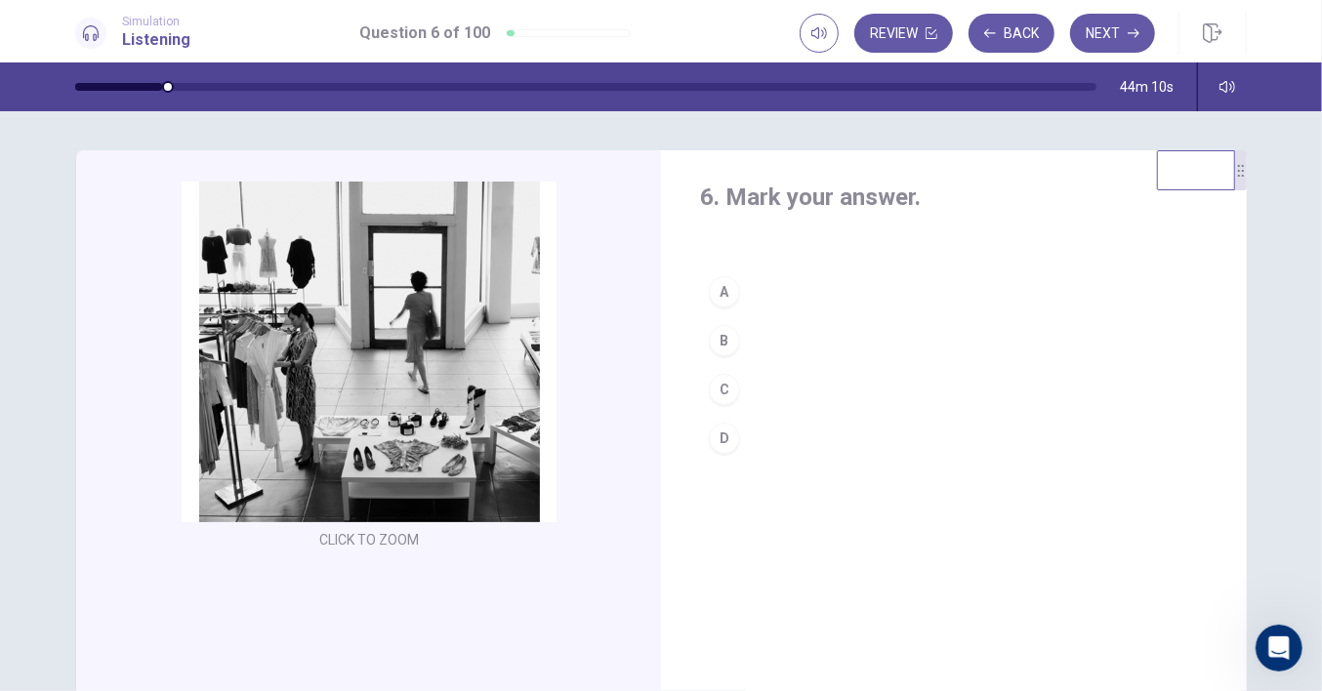
click at [727, 388] on div "C" at bounding box center [724, 389] width 31 height 31
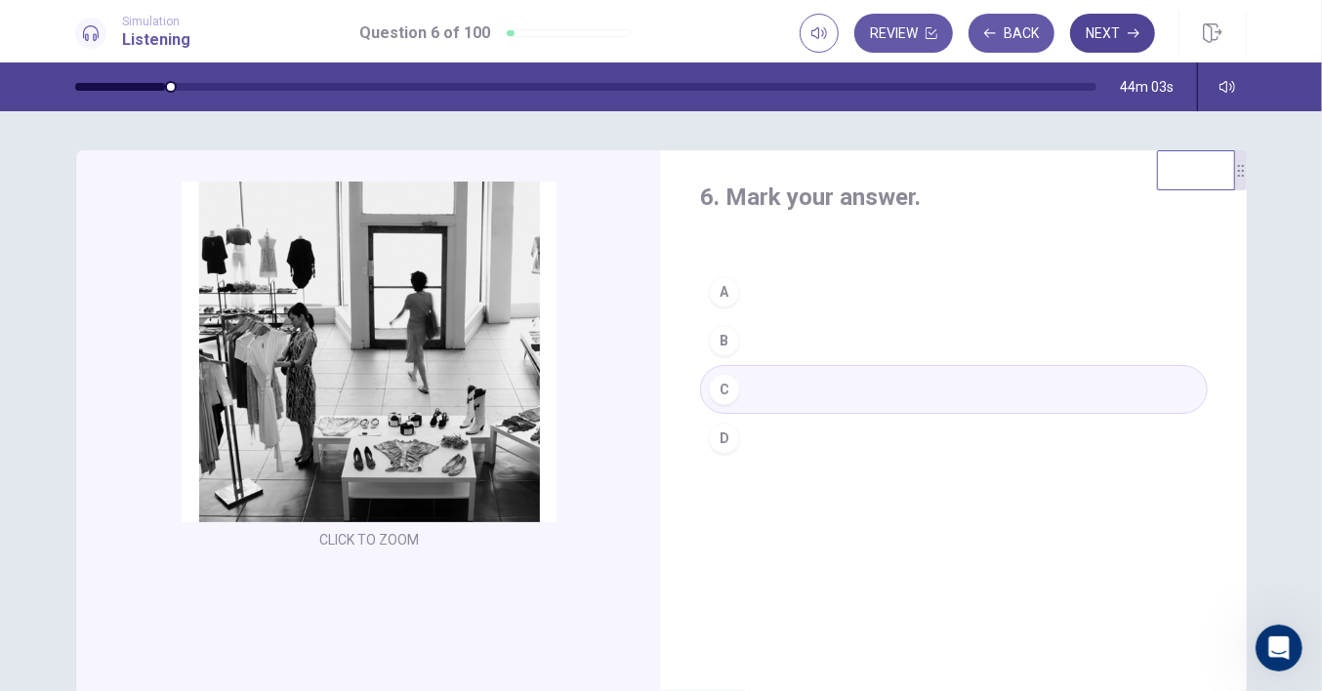
click at [1081, 34] on button "Next" at bounding box center [1112, 33] width 85 height 39
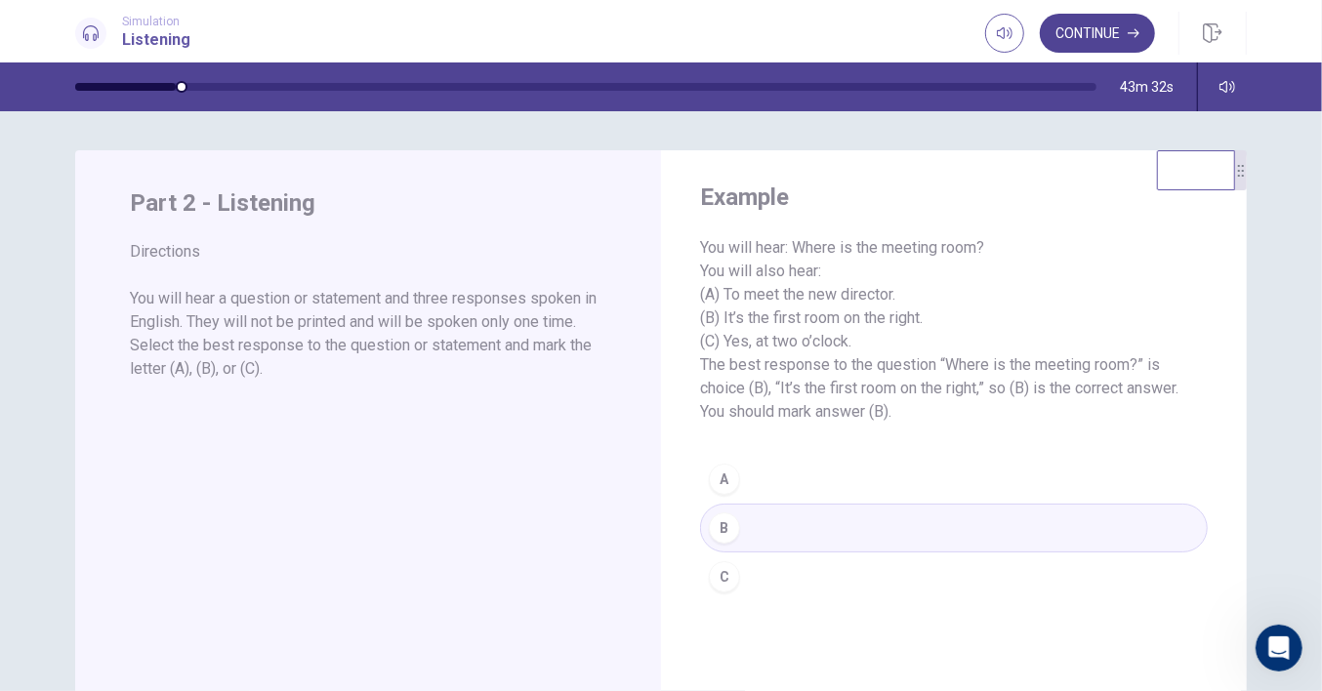
click at [1080, 33] on button "Continue" at bounding box center [1097, 33] width 115 height 39
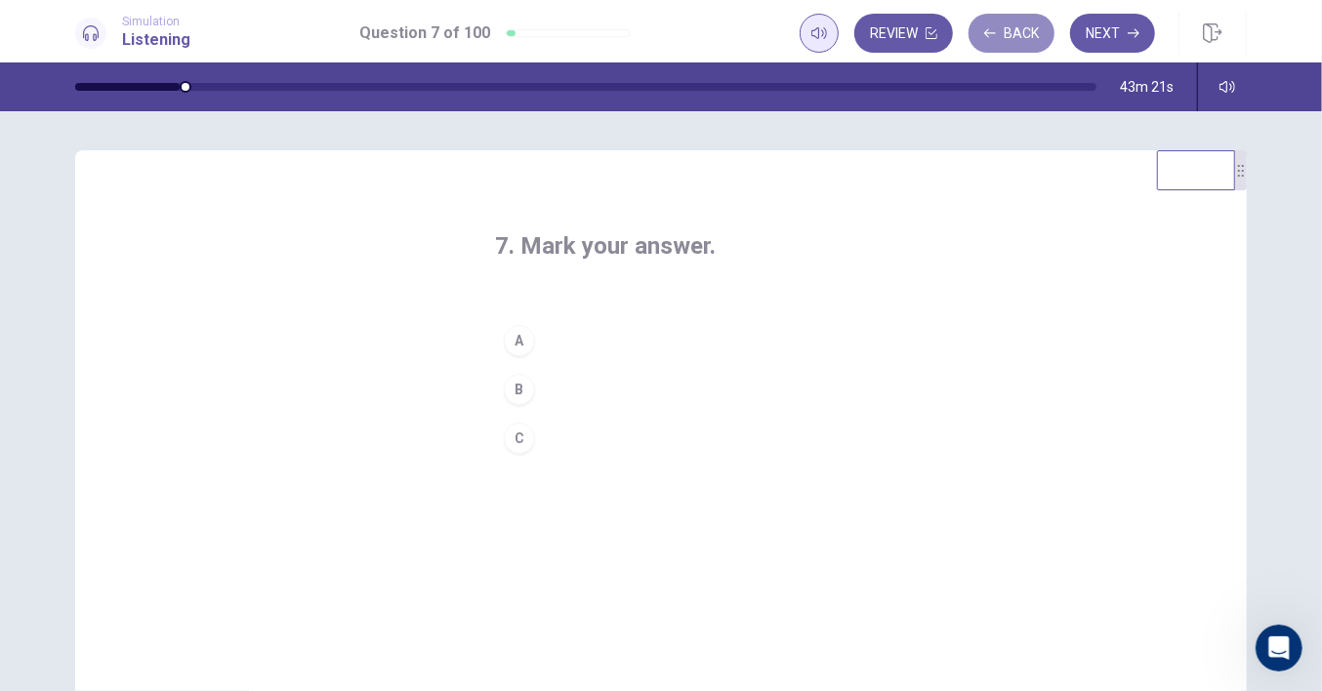
click at [1021, 26] on button "Back" at bounding box center [1012, 33] width 86 height 39
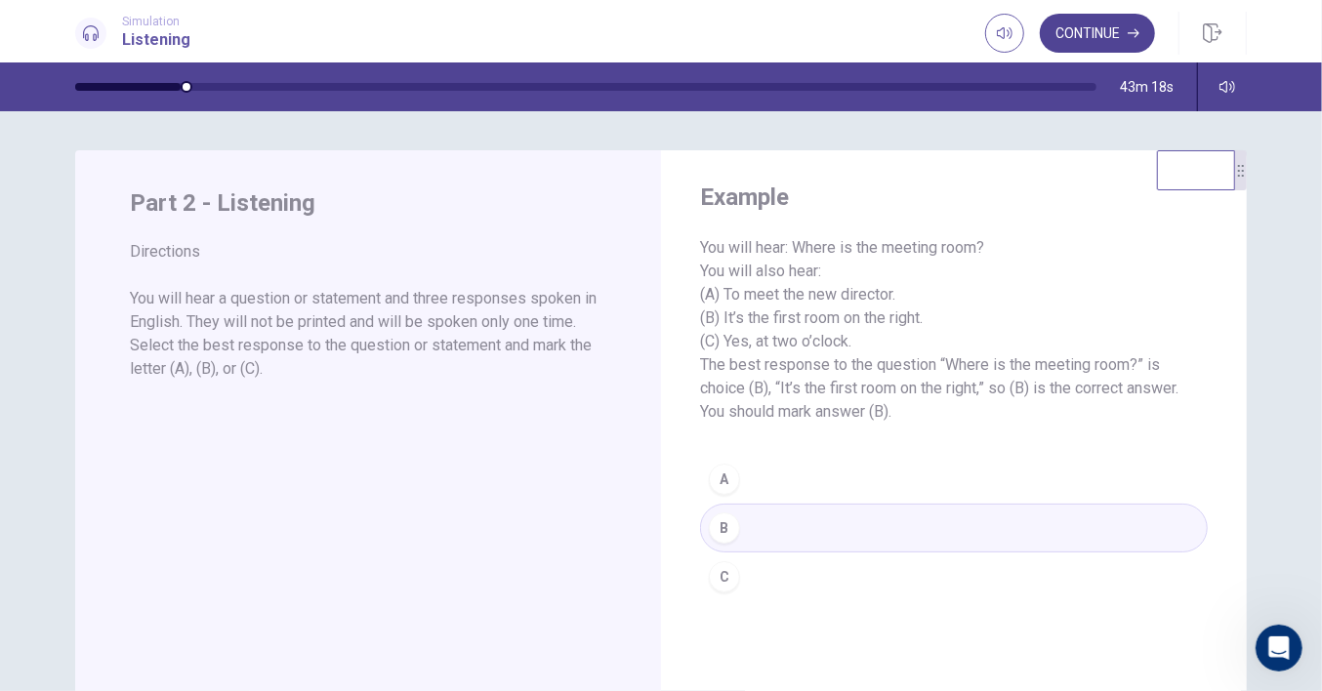
click at [1083, 30] on button "Continue" at bounding box center [1097, 33] width 115 height 39
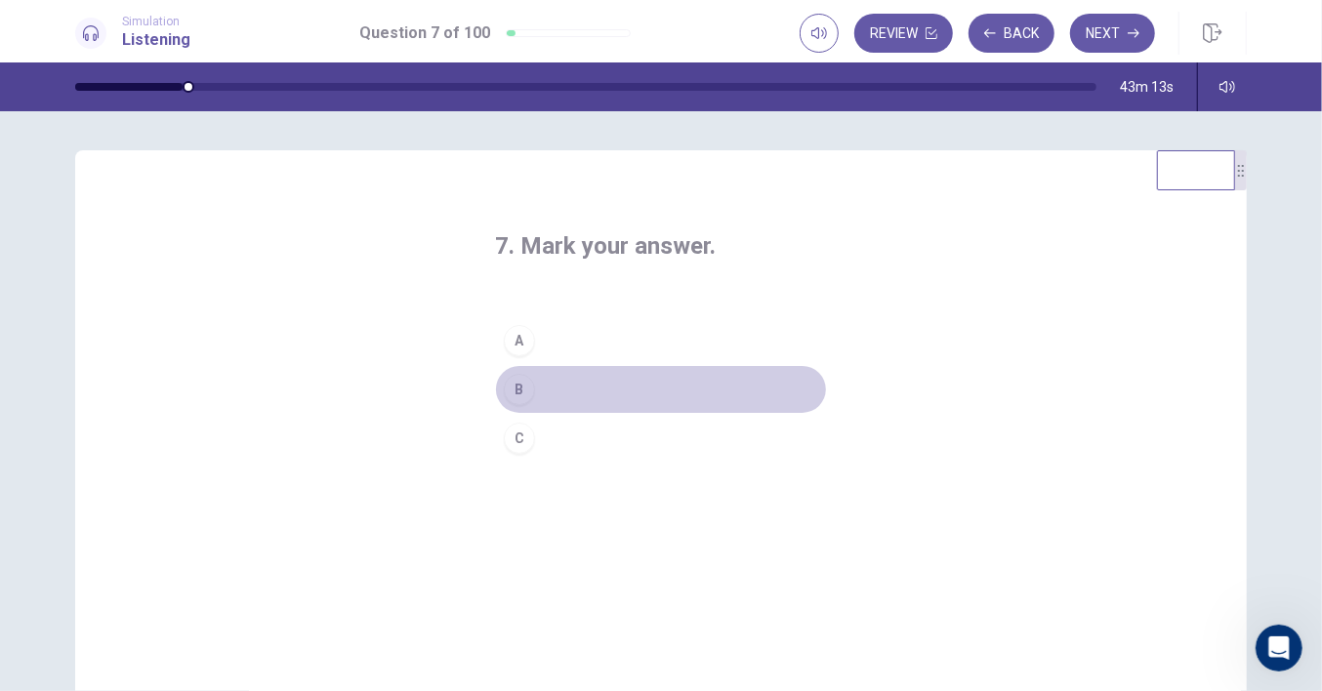
click at [516, 387] on div "B" at bounding box center [519, 389] width 31 height 31
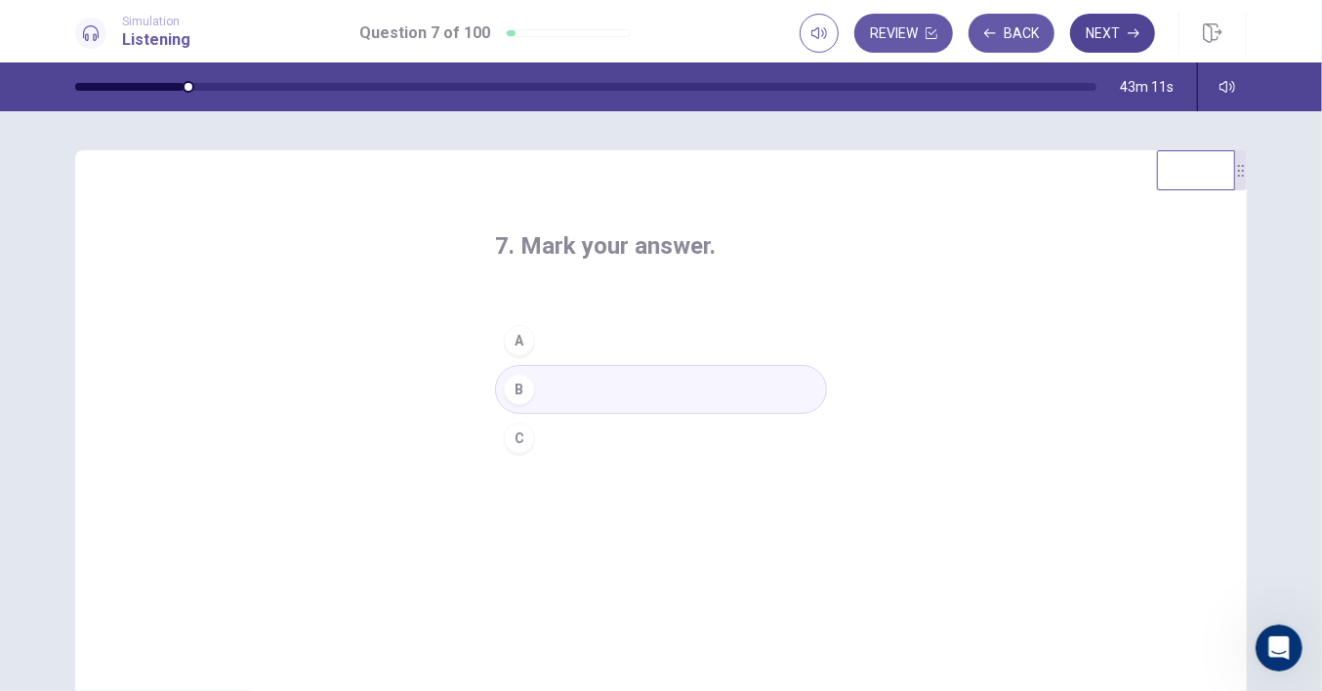
click at [1098, 35] on button "Next" at bounding box center [1112, 33] width 85 height 39
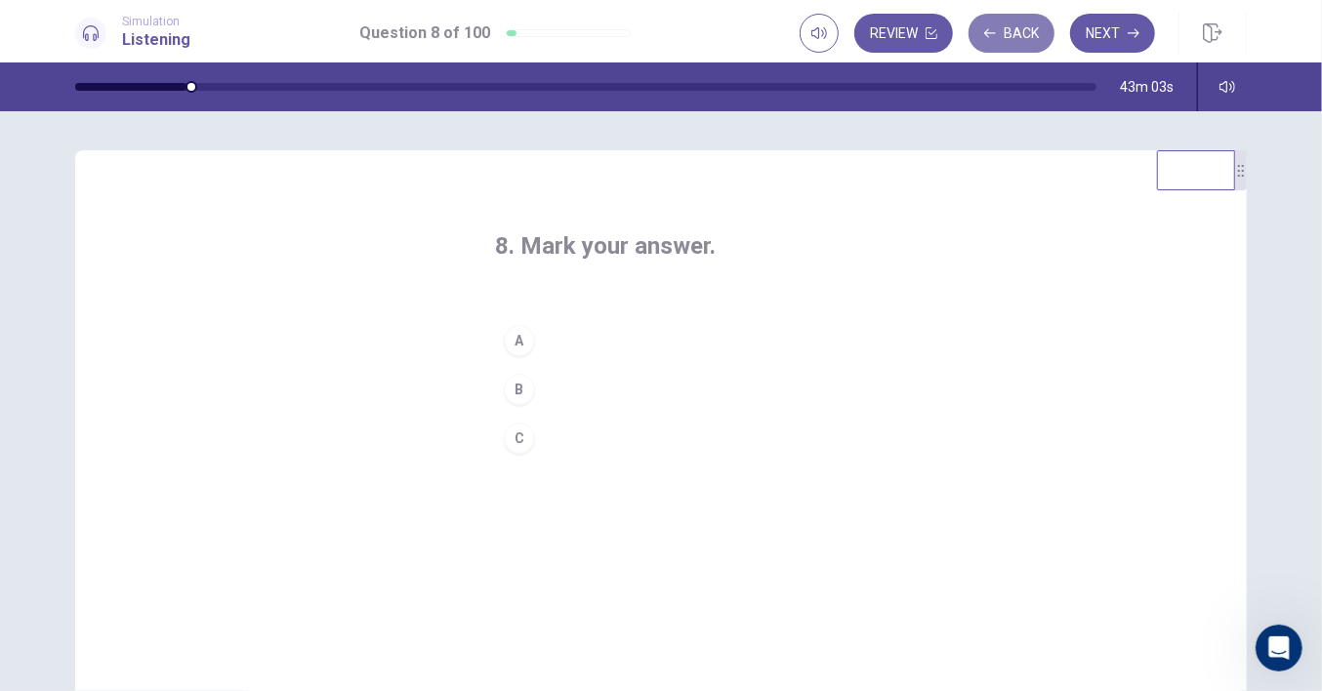
click at [996, 28] on icon "button" at bounding box center [990, 33] width 12 height 12
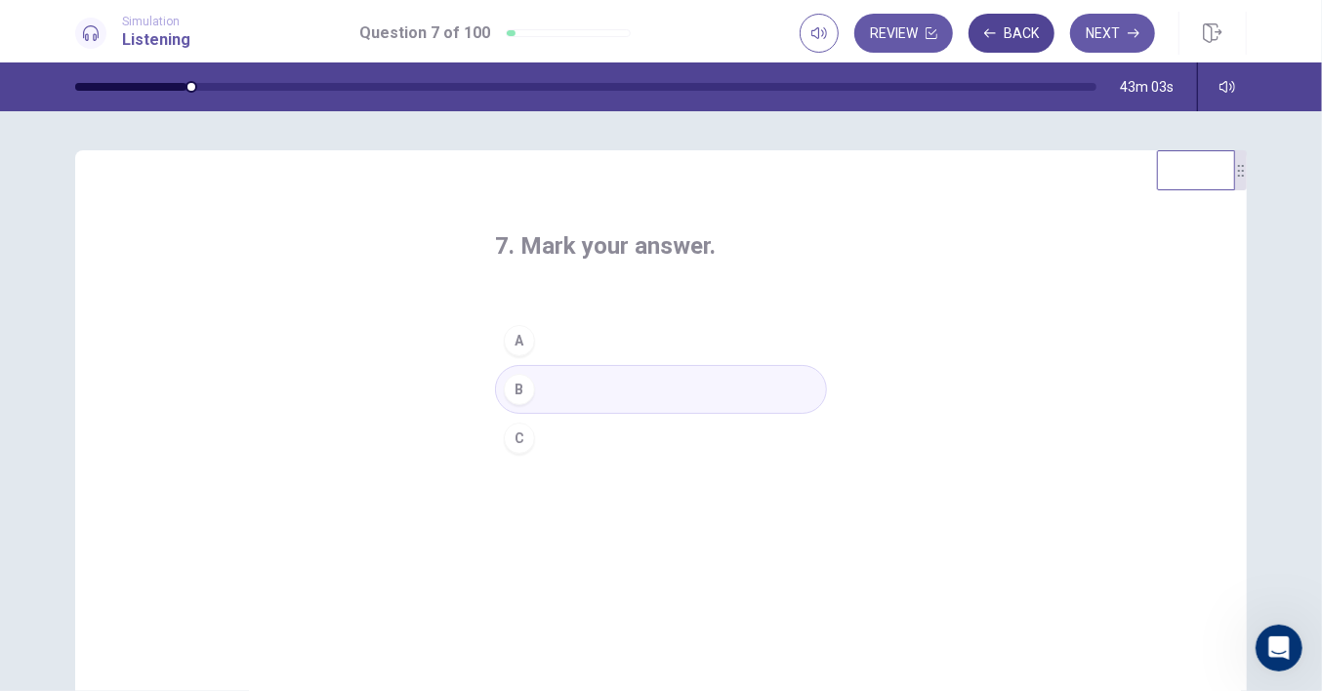
click at [999, 31] on button "Back" at bounding box center [1012, 33] width 86 height 39
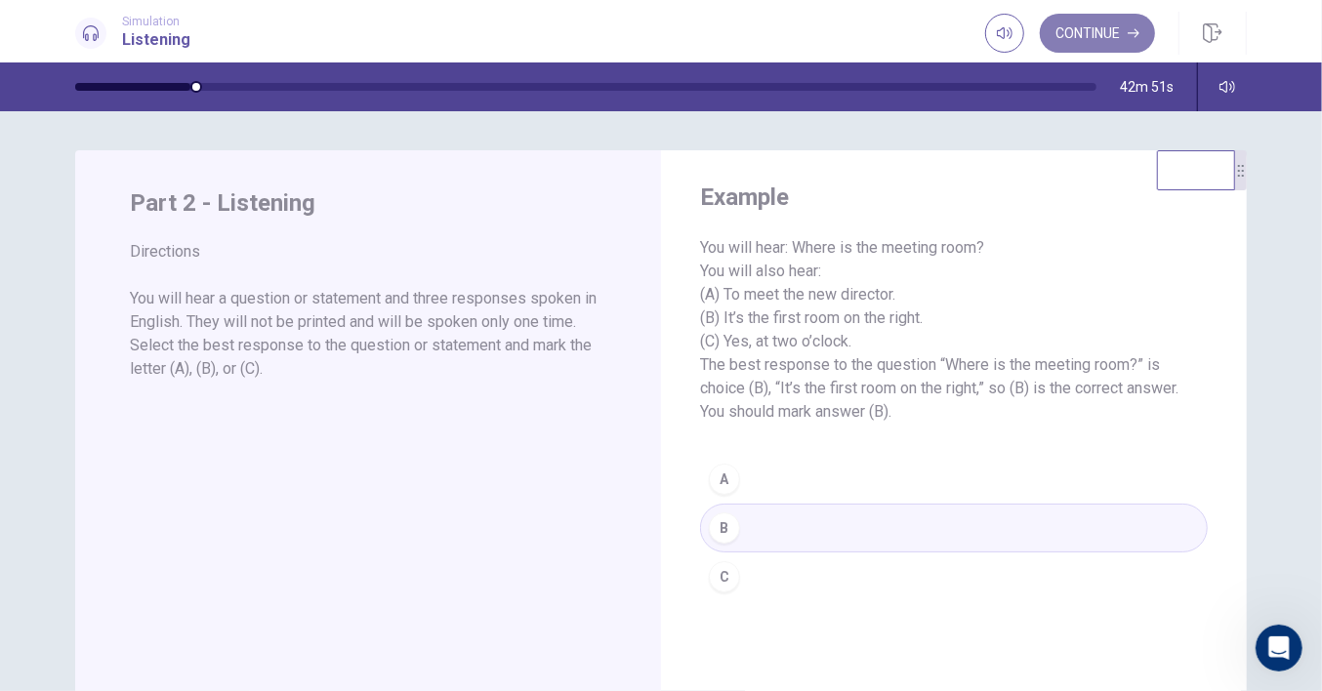
click at [1100, 31] on button "Continue" at bounding box center [1097, 33] width 115 height 39
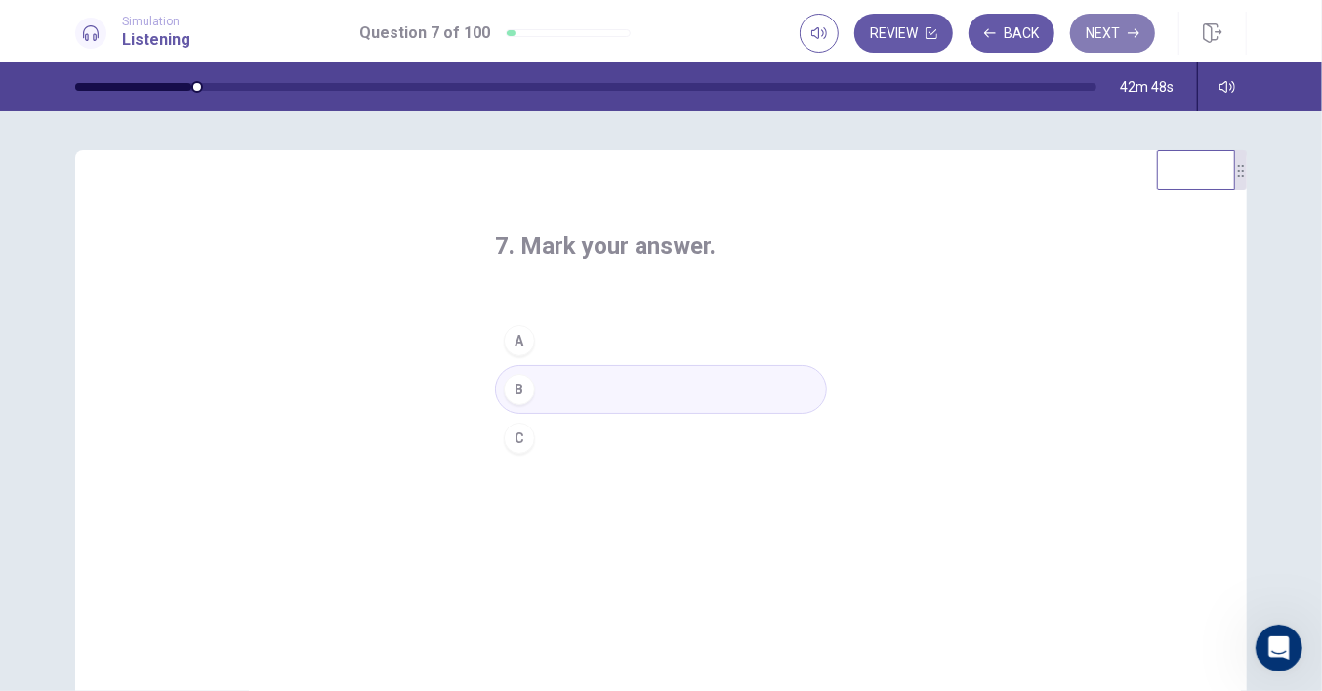
click at [1118, 31] on button "Next" at bounding box center [1112, 33] width 85 height 39
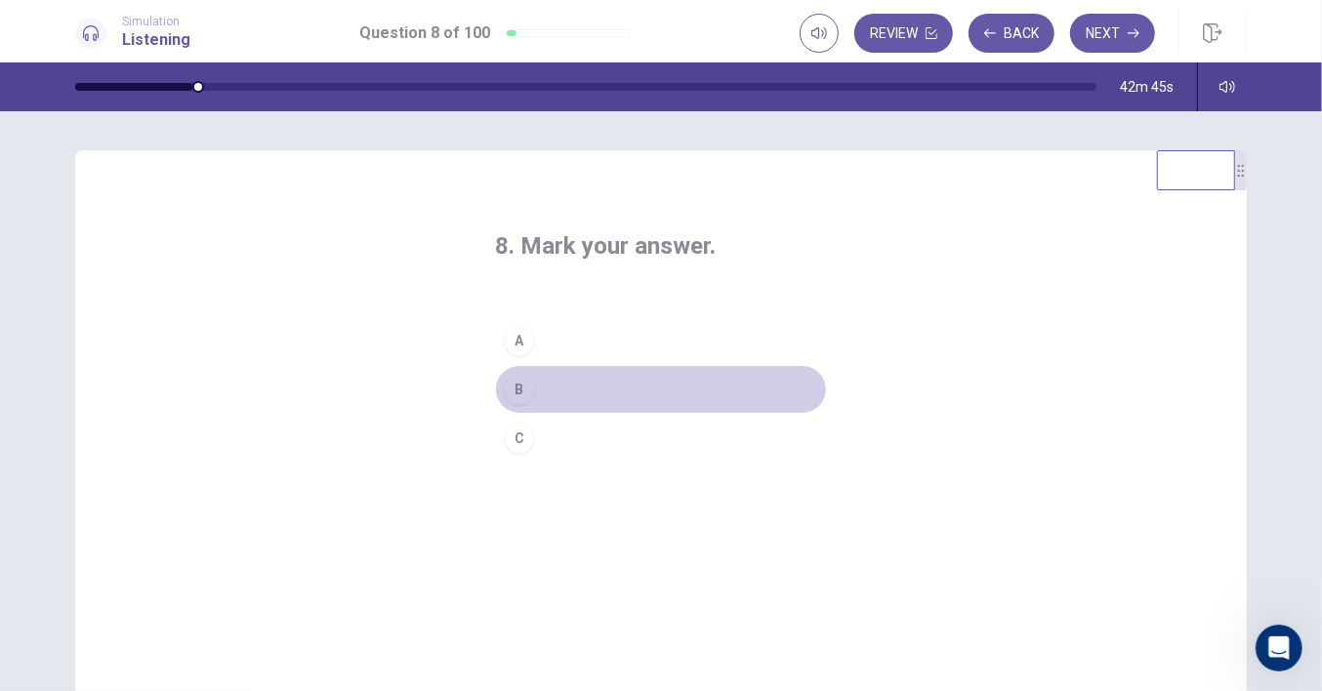
click at [510, 390] on div "B" at bounding box center [519, 389] width 31 height 31
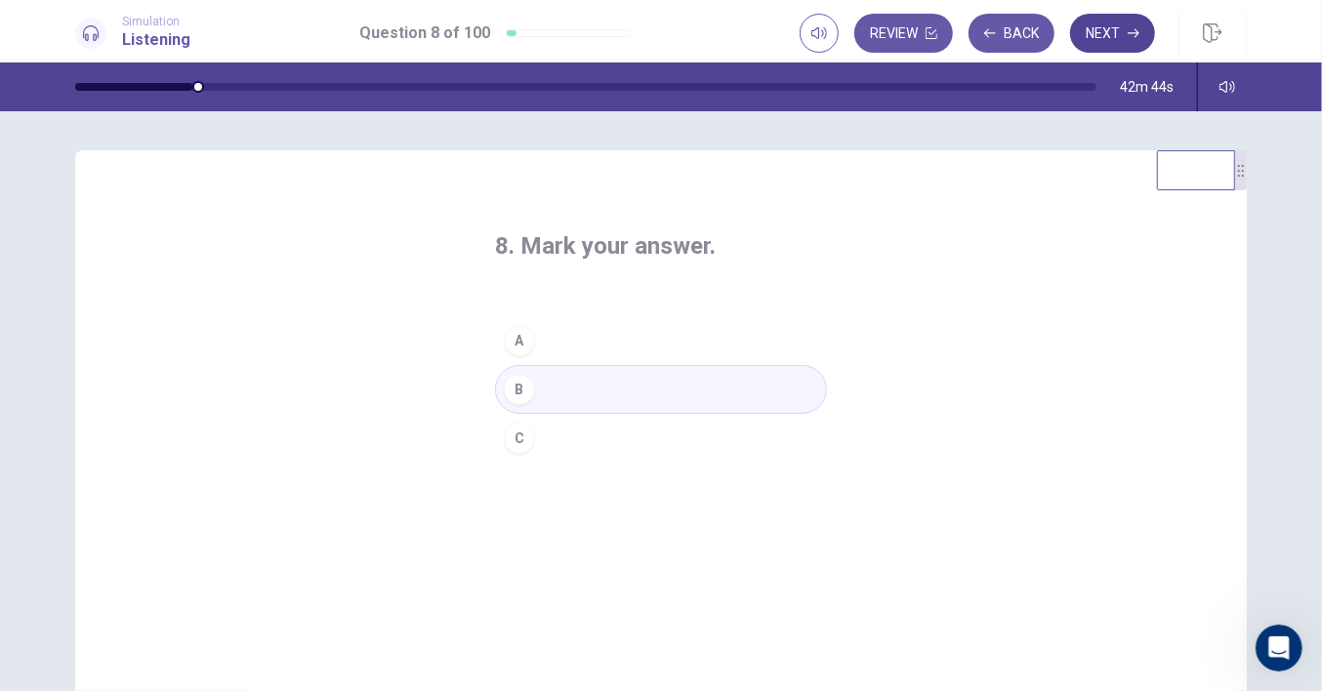
click at [1098, 34] on button "Next" at bounding box center [1112, 33] width 85 height 39
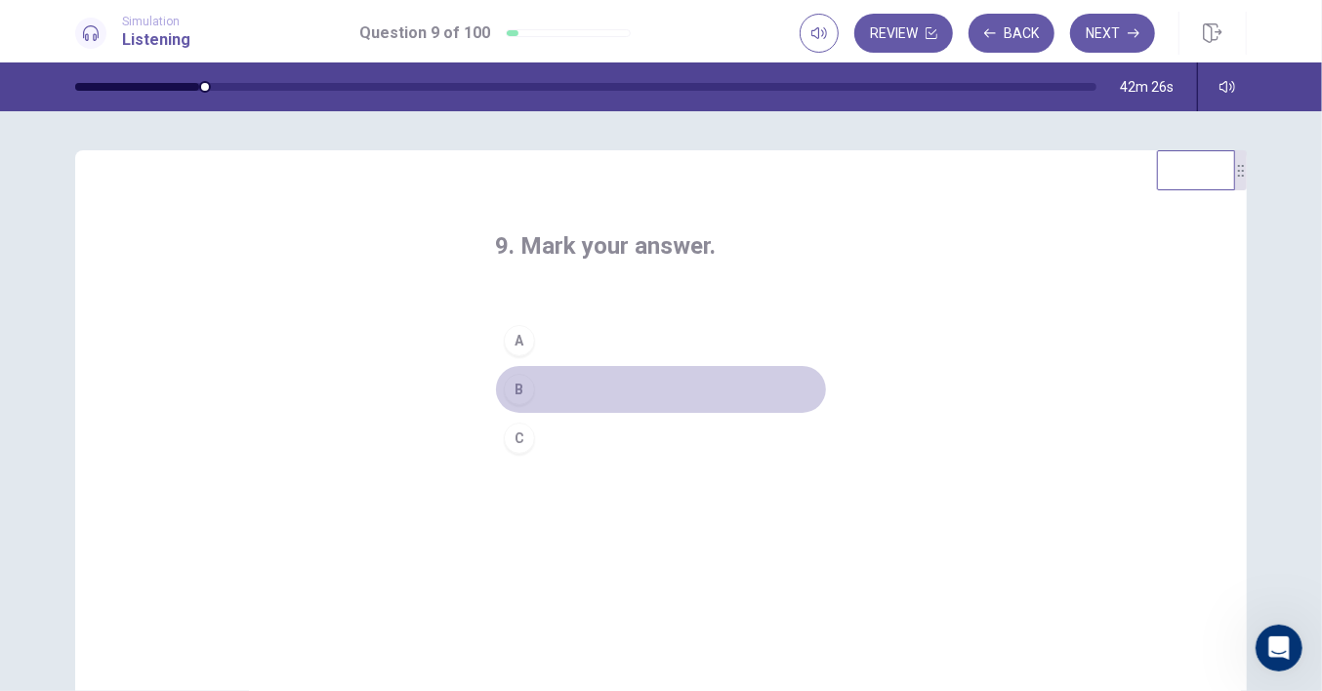
click at [521, 386] on div "B" at bounding box center [519, 389] width 31 height 31
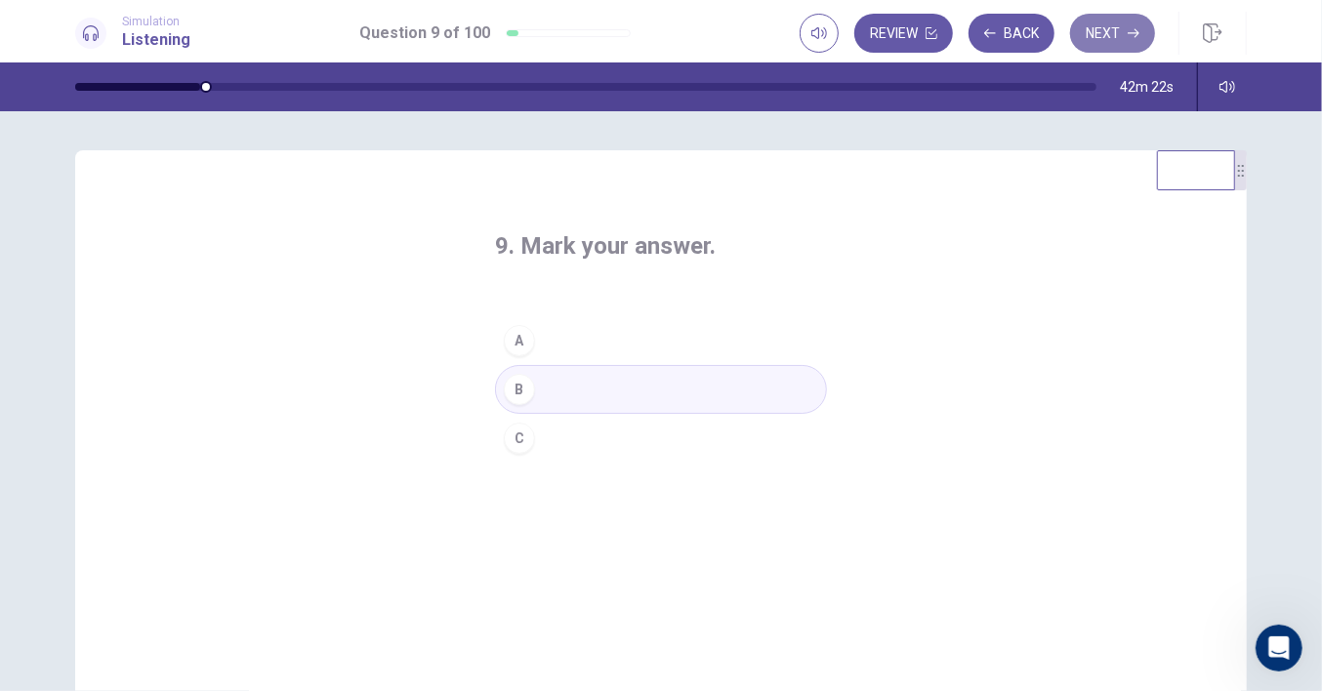
click at [1101, 40] on button "Next" at bounding box center [1112, 33] width 85 height 39
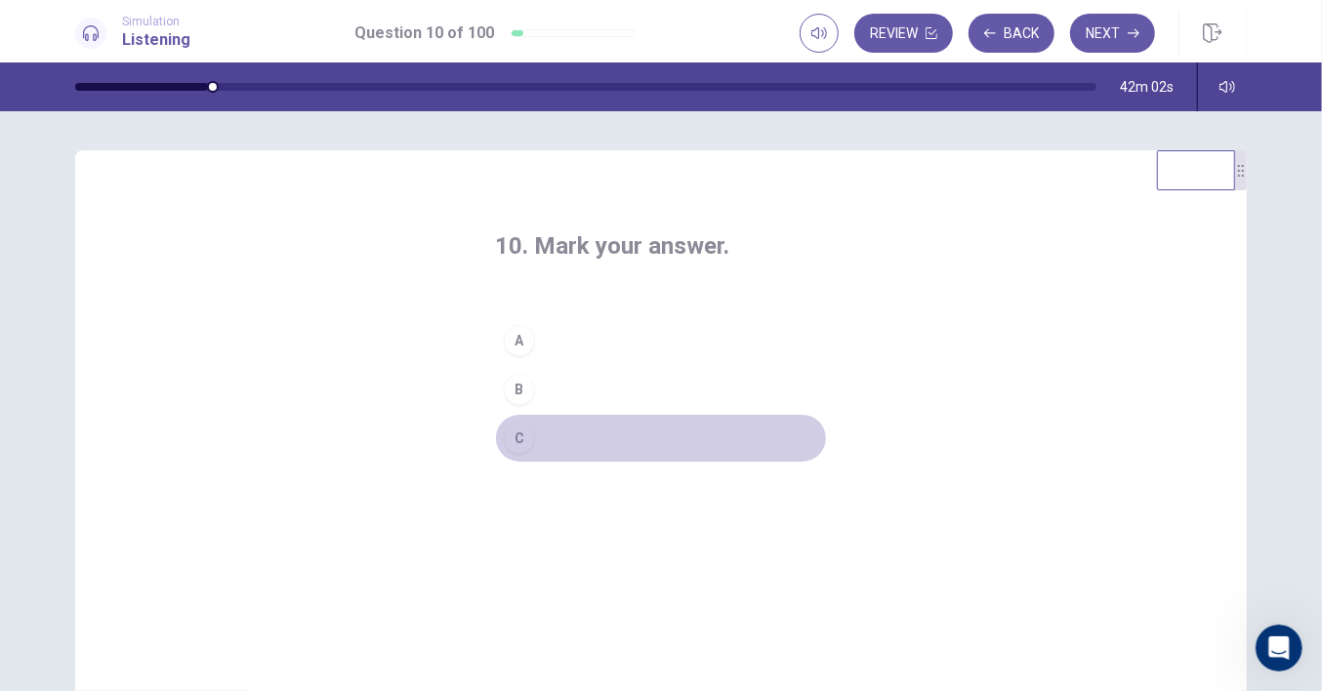
click at [517, 437] on div "C" at bounding box center [519, 438] width 31 height 31
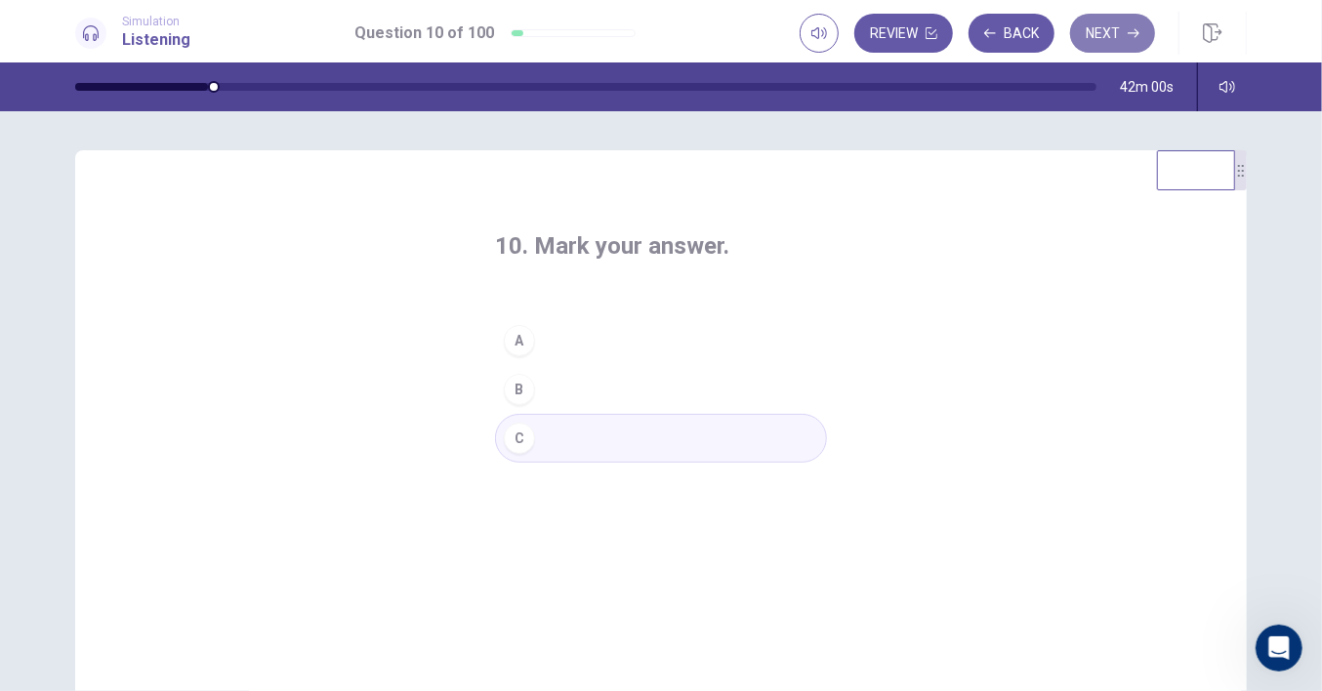
click at [1107, 36] on button "Next" at bounding box center [1112, 33] width 85 height 39
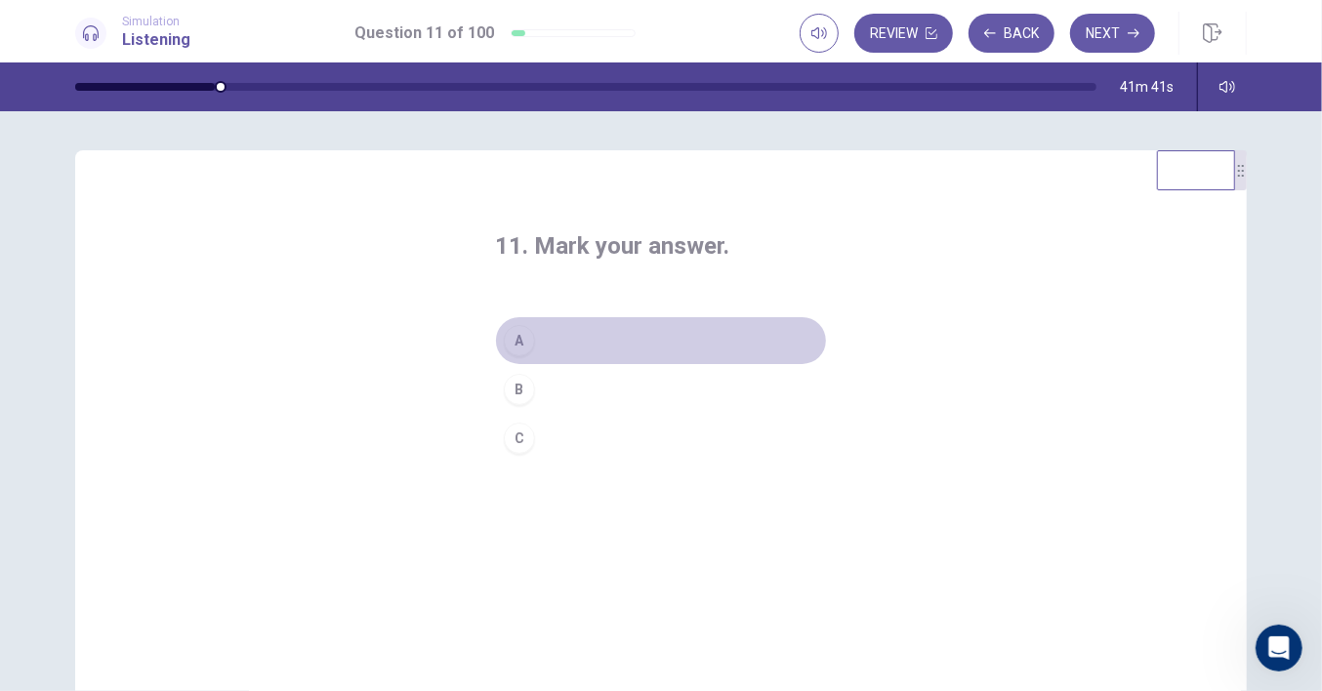
click at [510, 338] on div "A" at bounding box center [519, 340] width 31 height 31
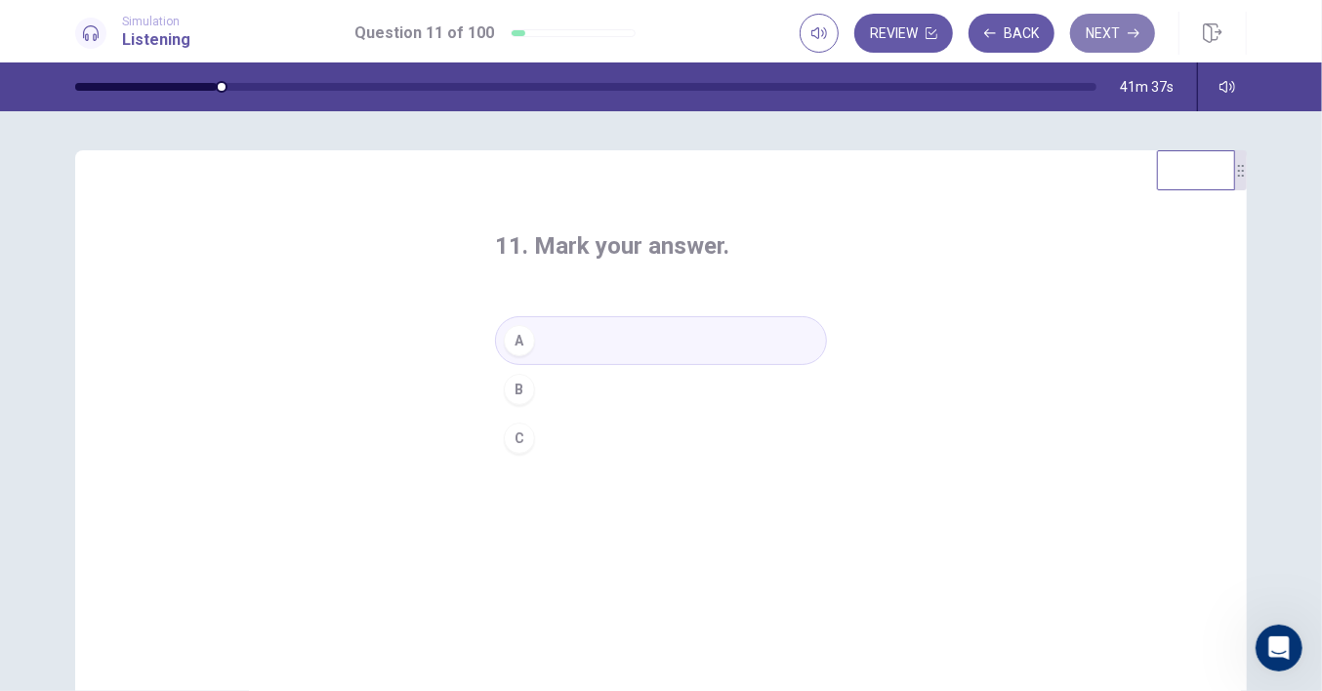
click at [1122, 35] on button "Next" at bounding box center [1112, 33] width 85 height 39
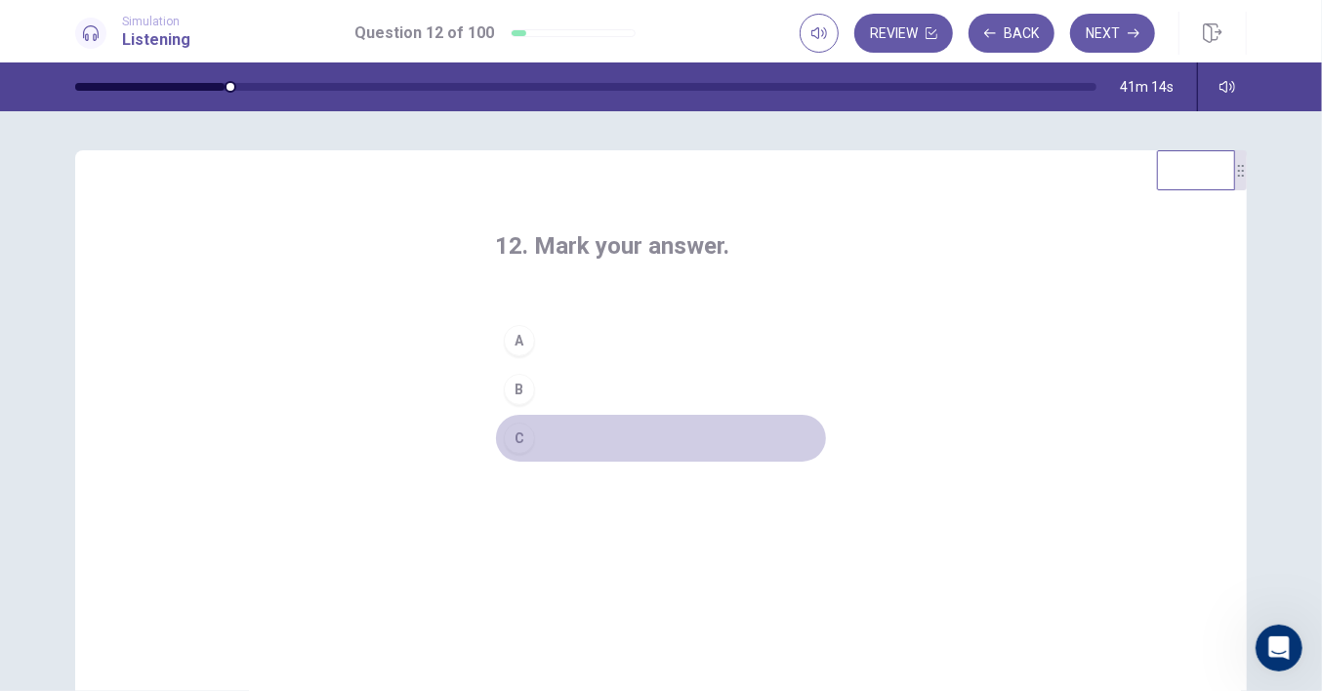
click at [534, 440] on button "C" at bounding box center [661, 438] width 332 height 49
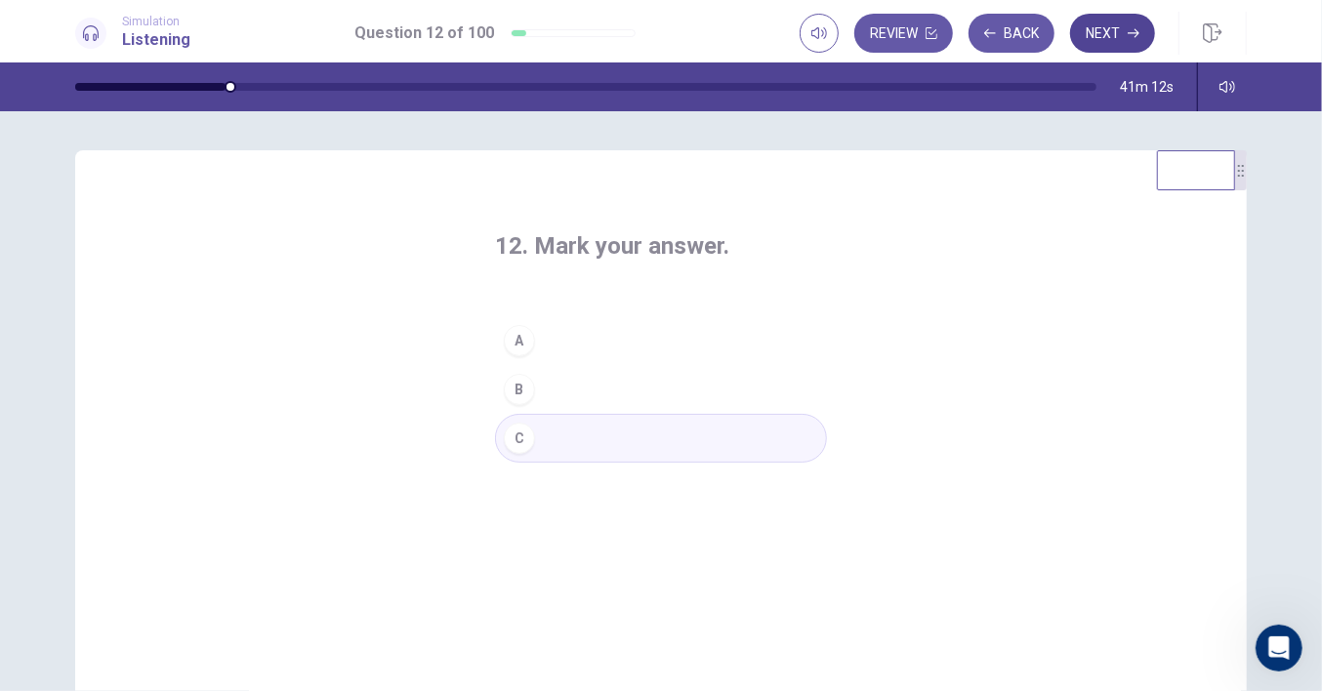
click at [1109, 34] on button "Next" at bounding box center [1112, 33] width 85 height 39
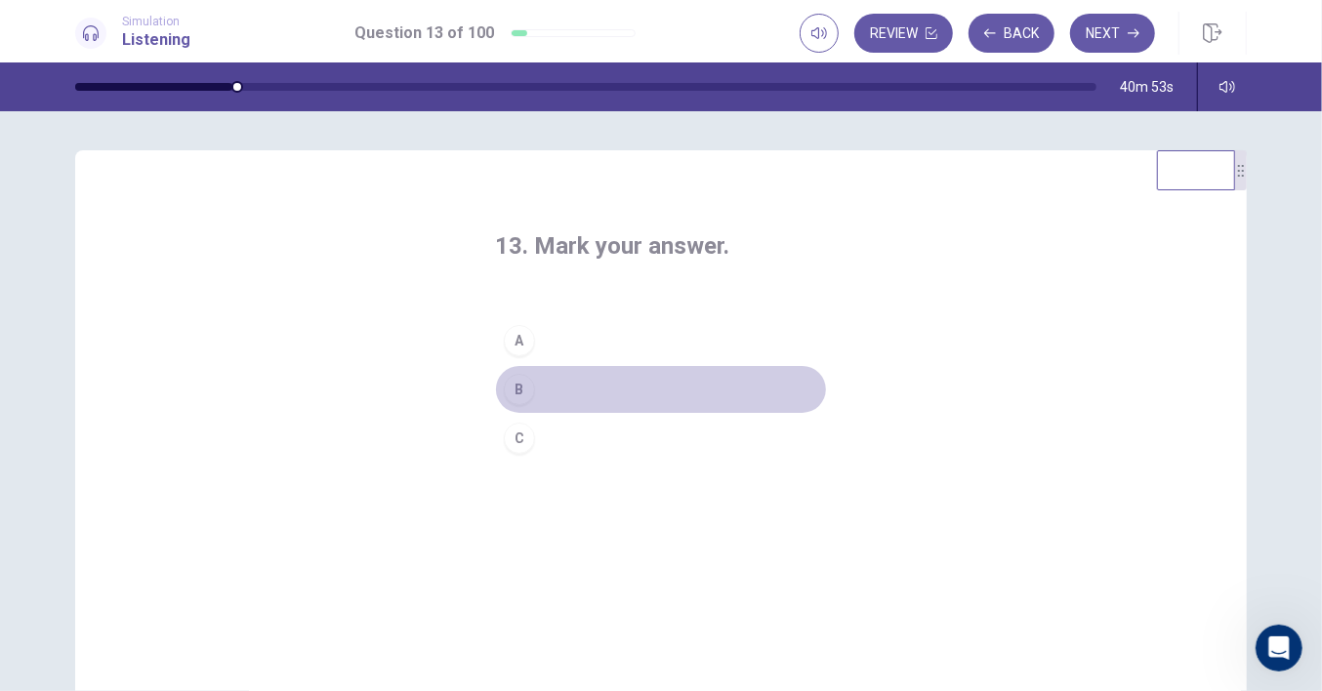
click at [580, 380] on button "B" at bounding box center [661, 389] width 332 height 49
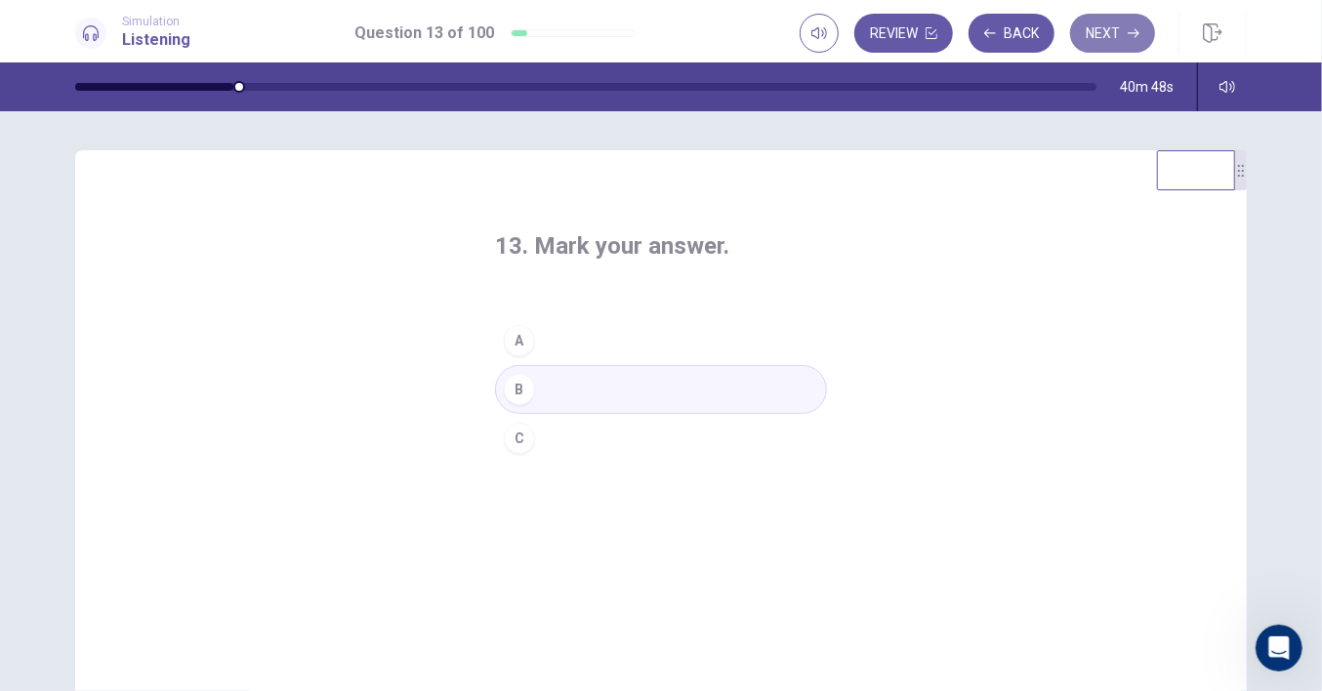
click at [1114, 33] on button "Next" at bounding box center [1112, 33] width 85 height 39
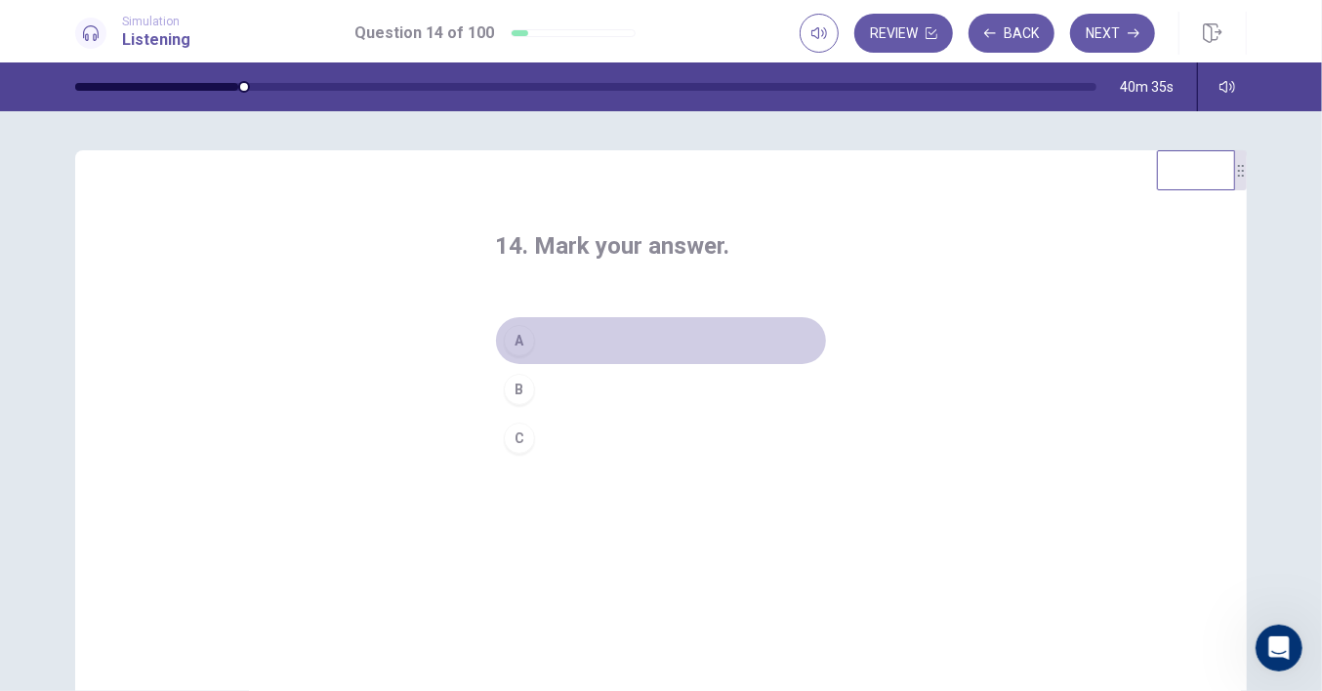
click at [578, 337] on button "A" at bounding box center [661, 340] width 332 height 49
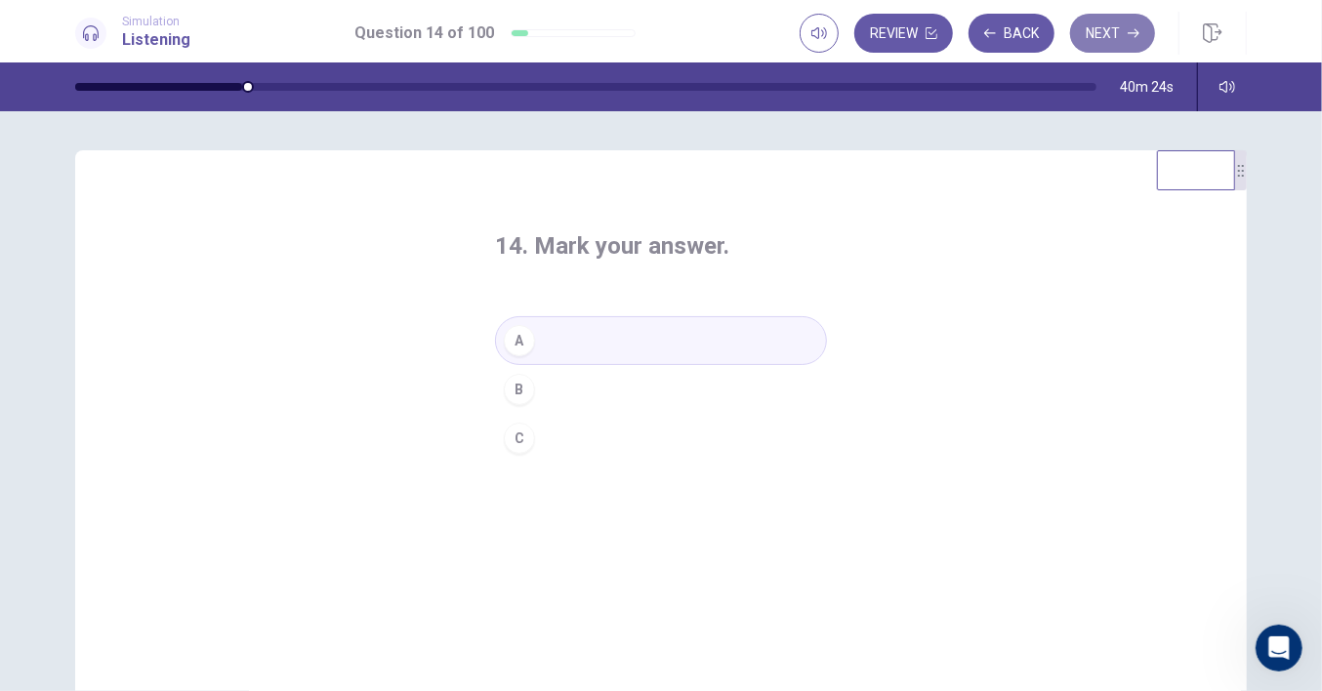
click at [1107, 39] on button "Next" at bounding box center [1112, 33] width 85 height 39
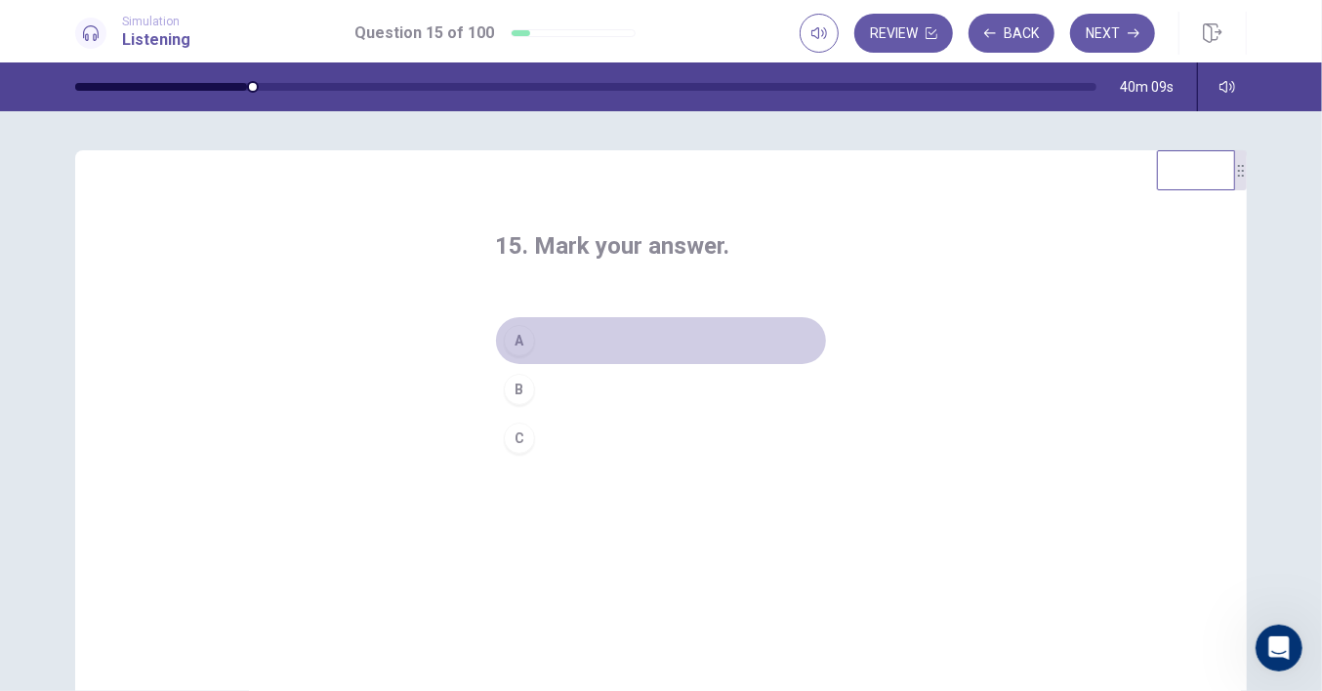
click at [624, 342] on button "A" at bounding box center [661, 340] width 332 height 49
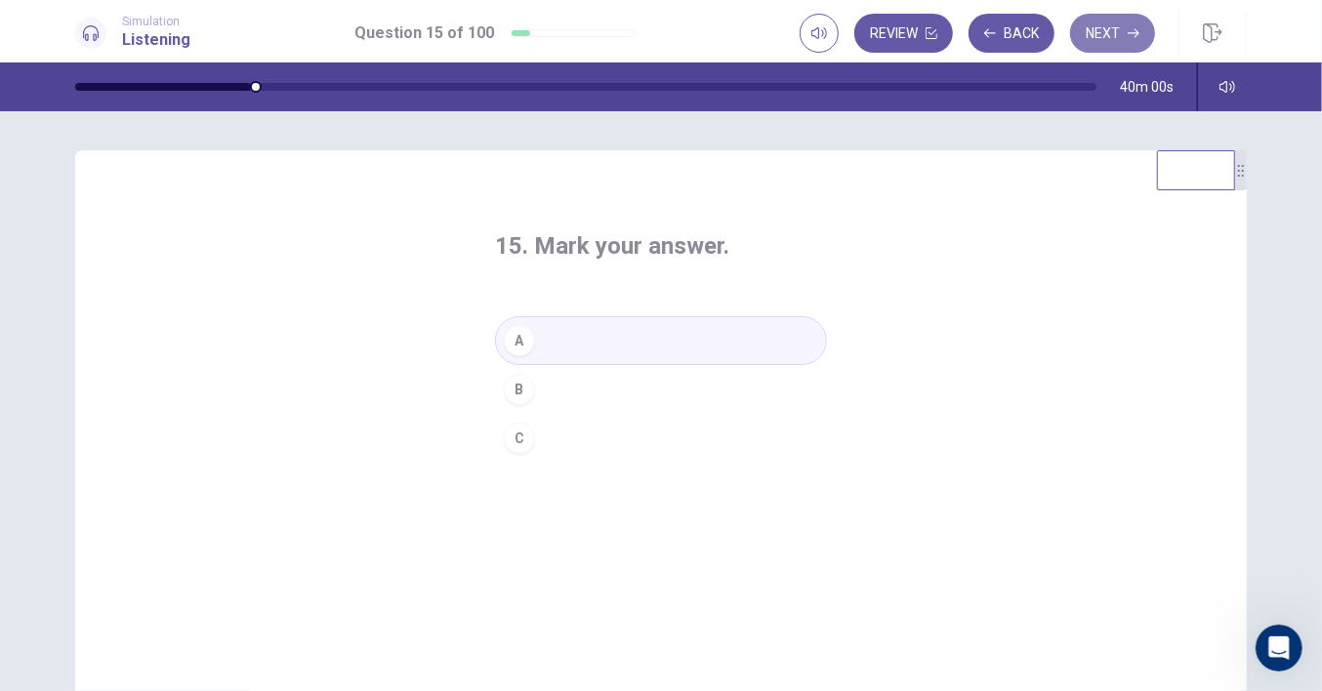
click at [1089, 39] on button "Next" at bounding box center [1112, 33] width 85 height 39
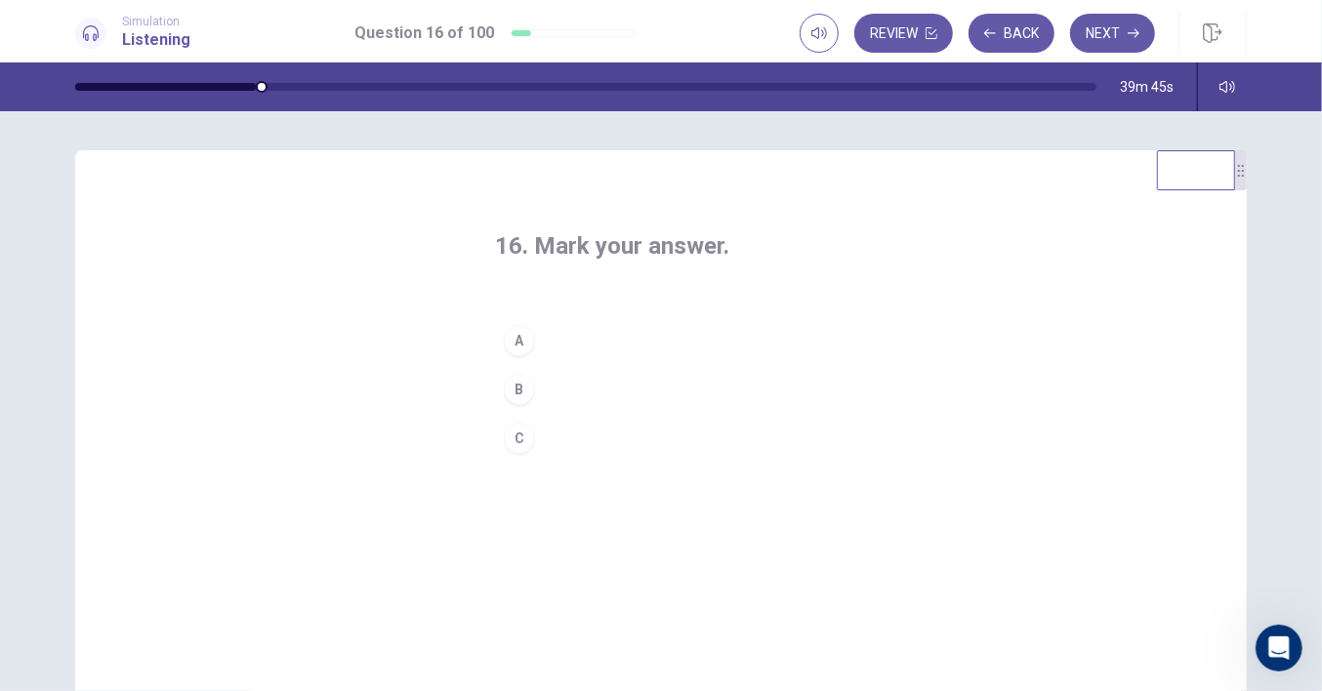
click at [546, 396] on button "B" at bounding box center [661, 389] width 332 height 49
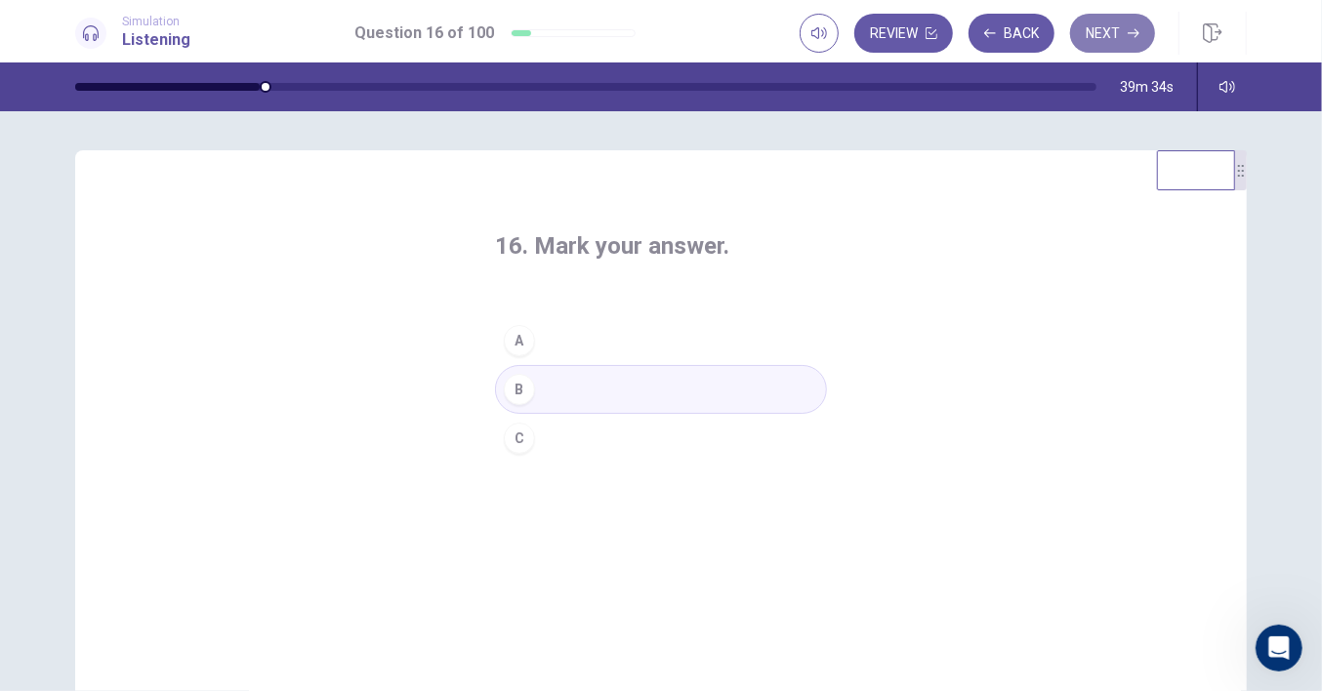
click at [1112, 35] on button "Next" at bounding box center [1112, 33] width 85 height 39
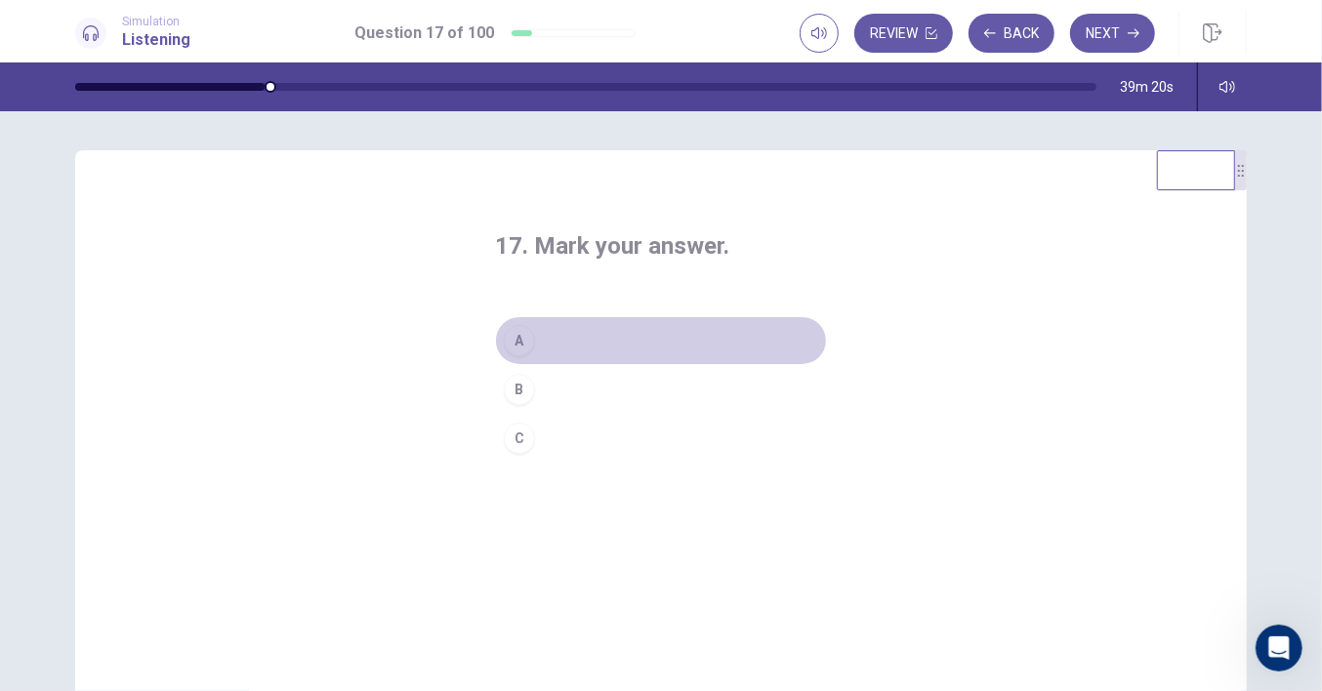
click at [624, 339] on button "A" at bounding box center [661, 340] width 332 height 49
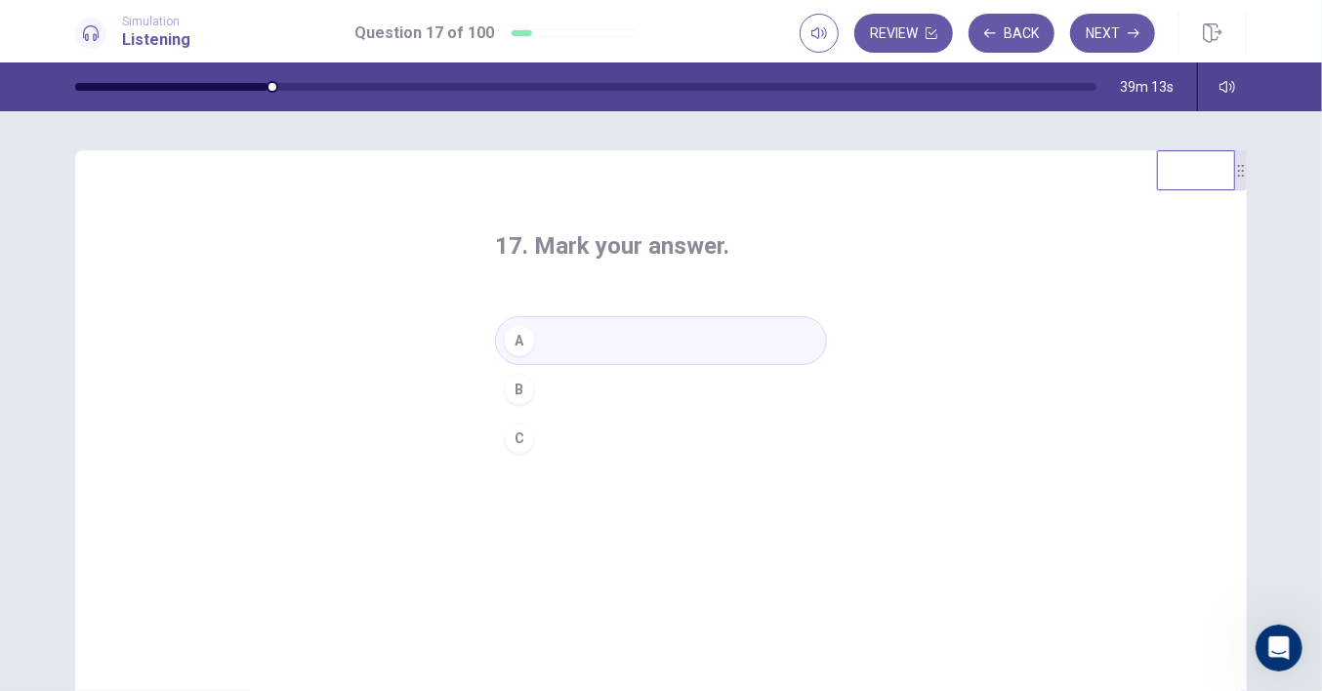
click at [569, 440] on button "C" at bounding box center [661, 438] width 332 height 49
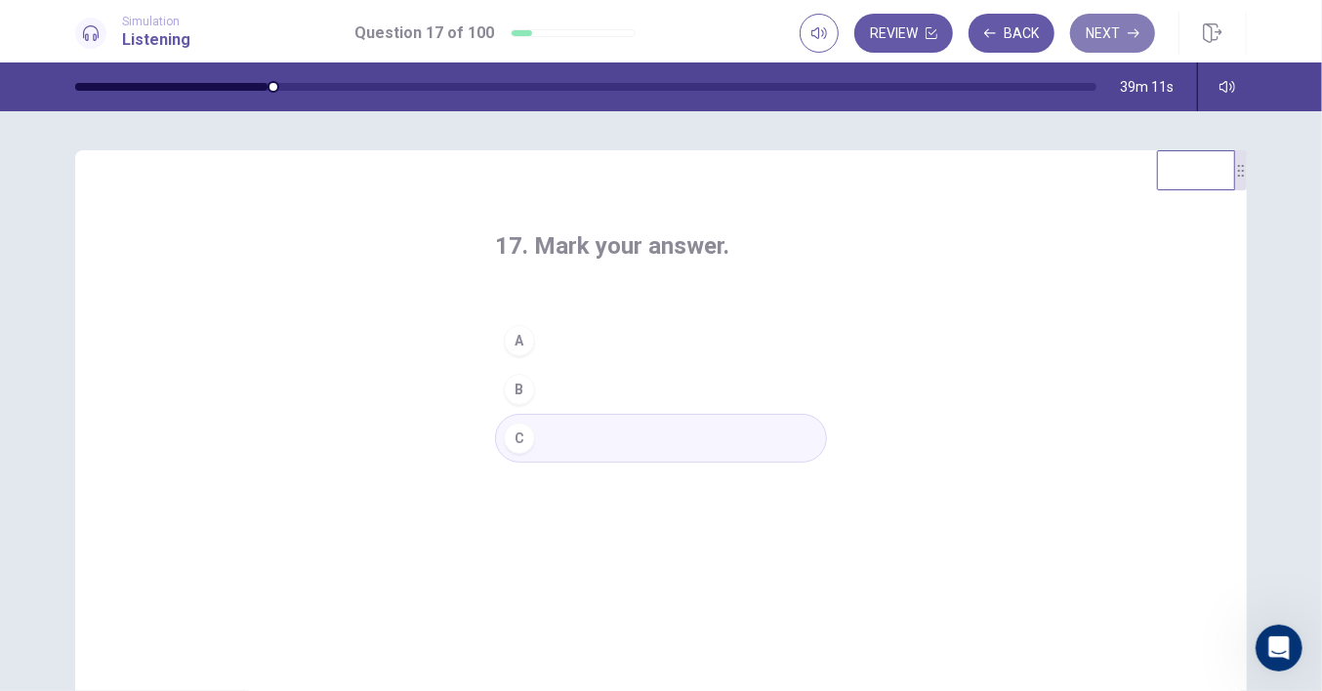
click at [1102, 38] on button "Next" at bounding box center [1112, 33] width 85 height 39
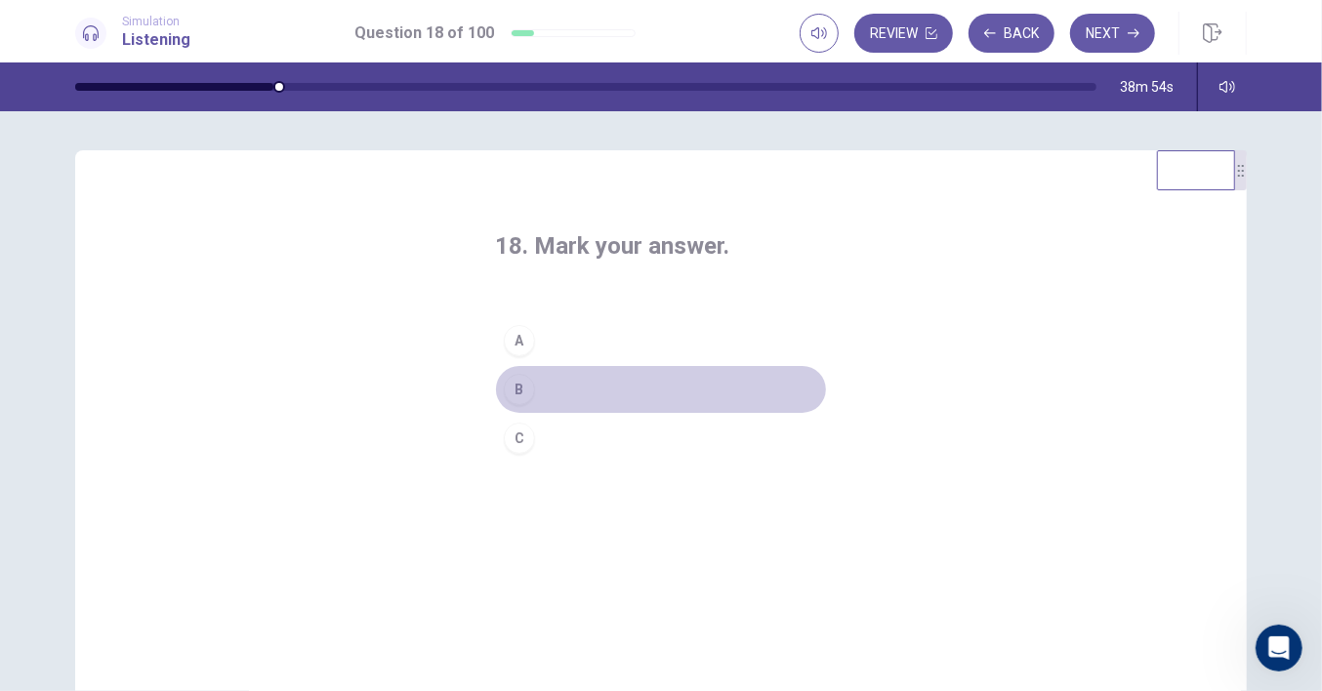
click at [581, 378] on button "B" at bounding box center [661, 389] width 332 height 49
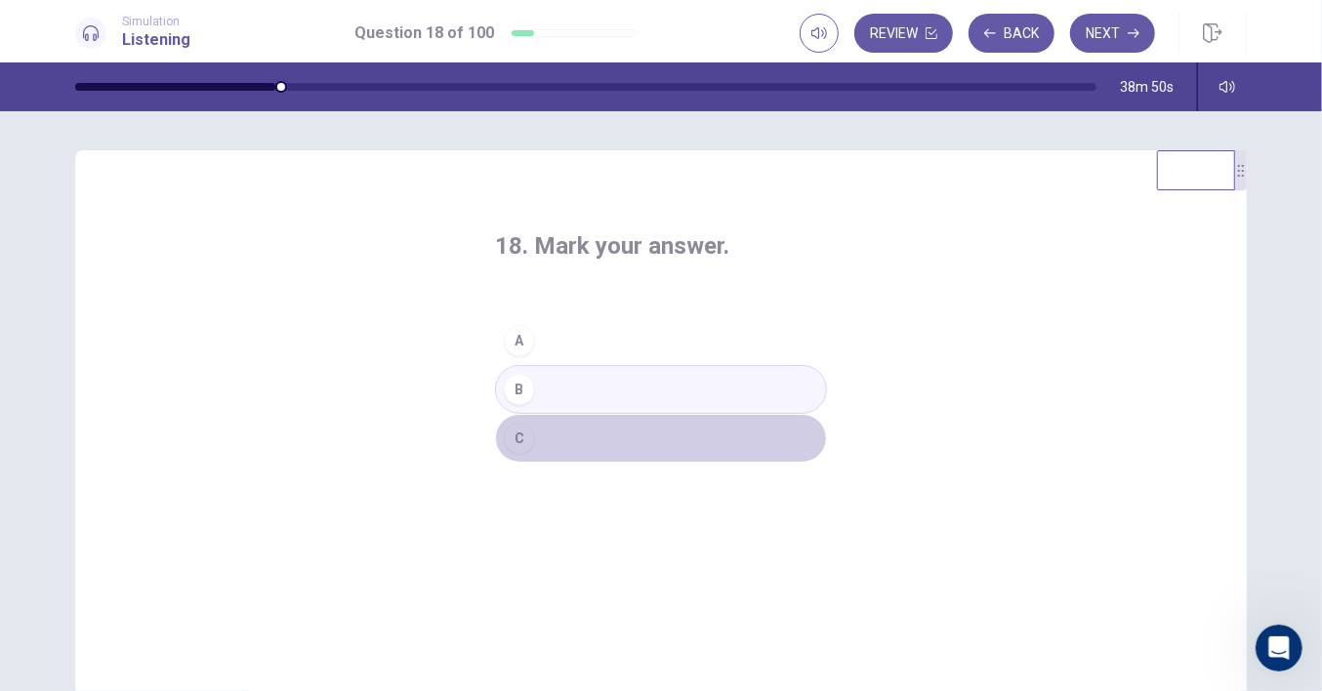
click at [551, 433] on button "C" at bounding box center [661, 438] width 332 height 49
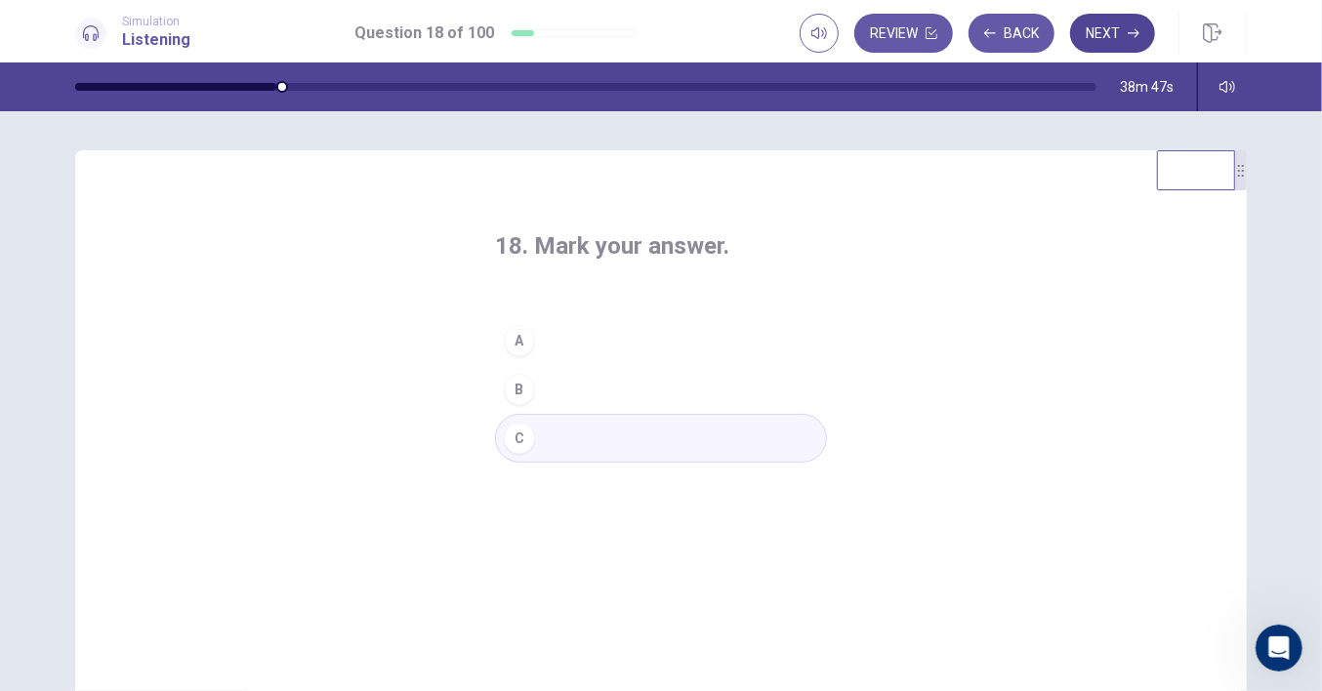
click at [1103, 36] on button "Next" at bounding box center [1112, 33] width 85 height 39
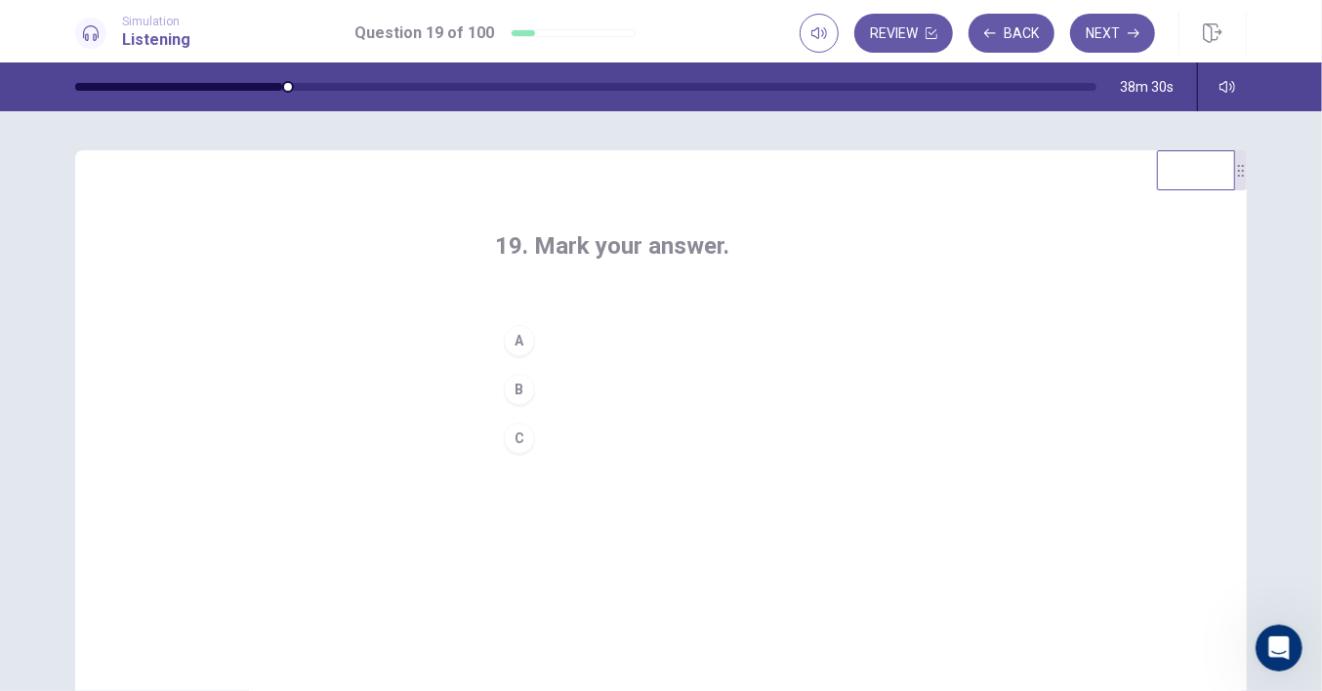
click at [560, 351] on button "A" at bounding box center [661, 340] width 332 height 49
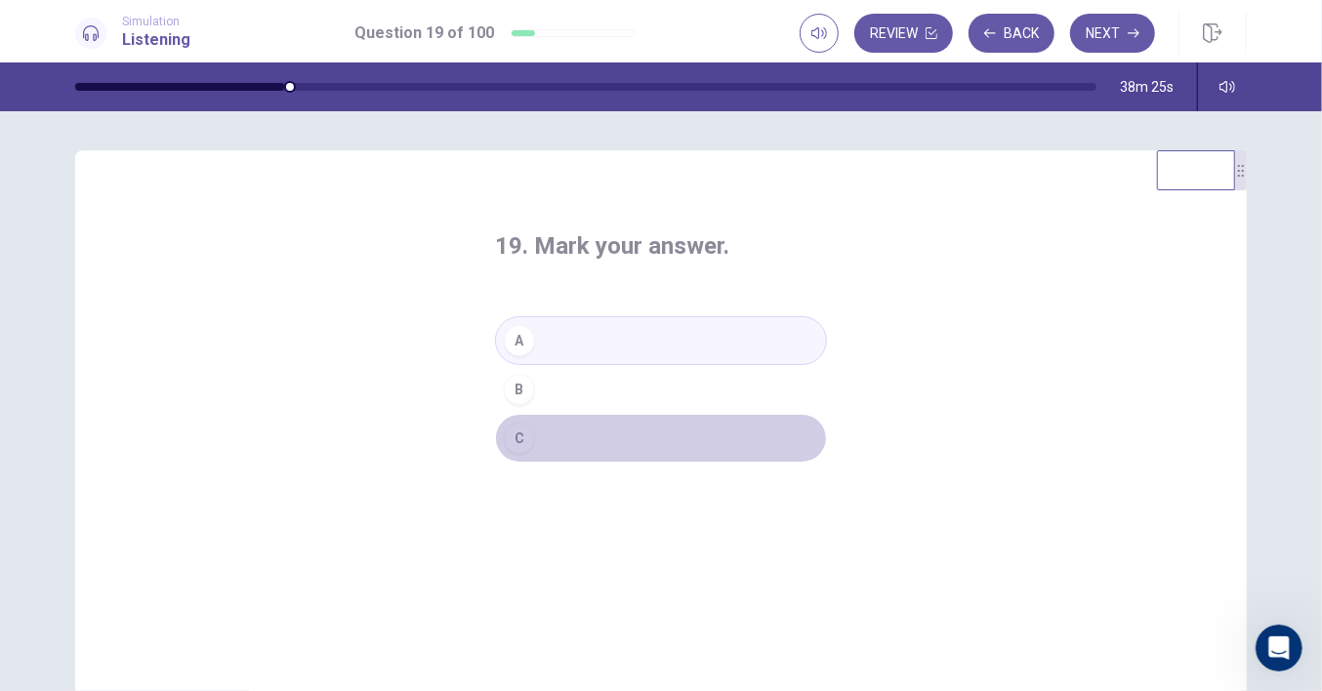
click at [551, 432] on button "C" at bounding box center [661, 438] width 332 height 49
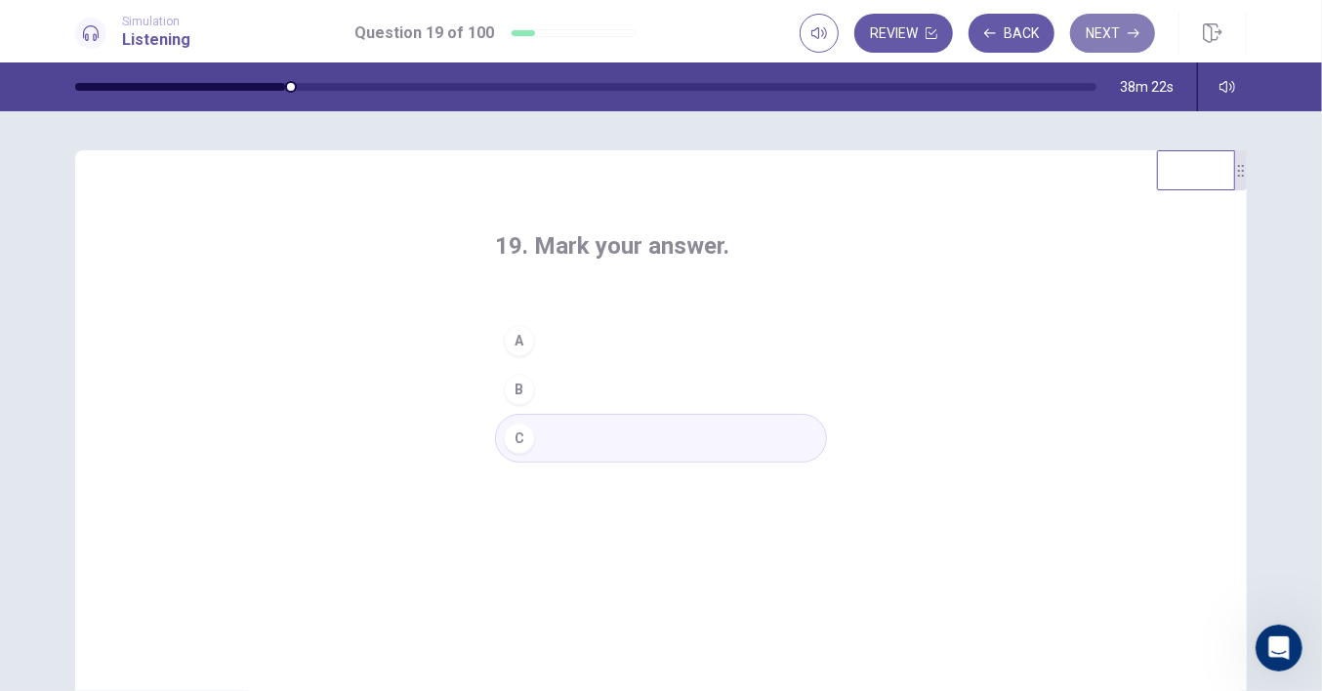
click at [1108, 35] on button "Next" at bounding box center [1112, 33] width 85 height 39
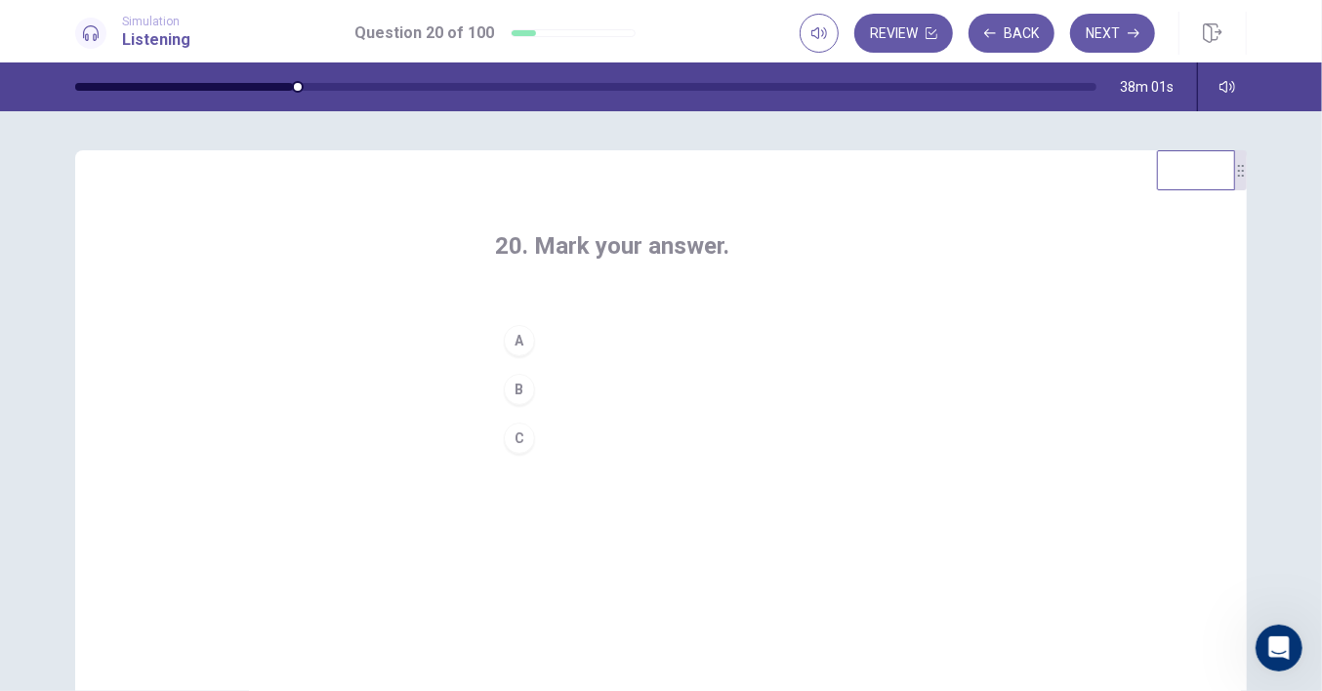
click at [561, 437] on button "C" at bounding box center [661, 438] width 332 height 49
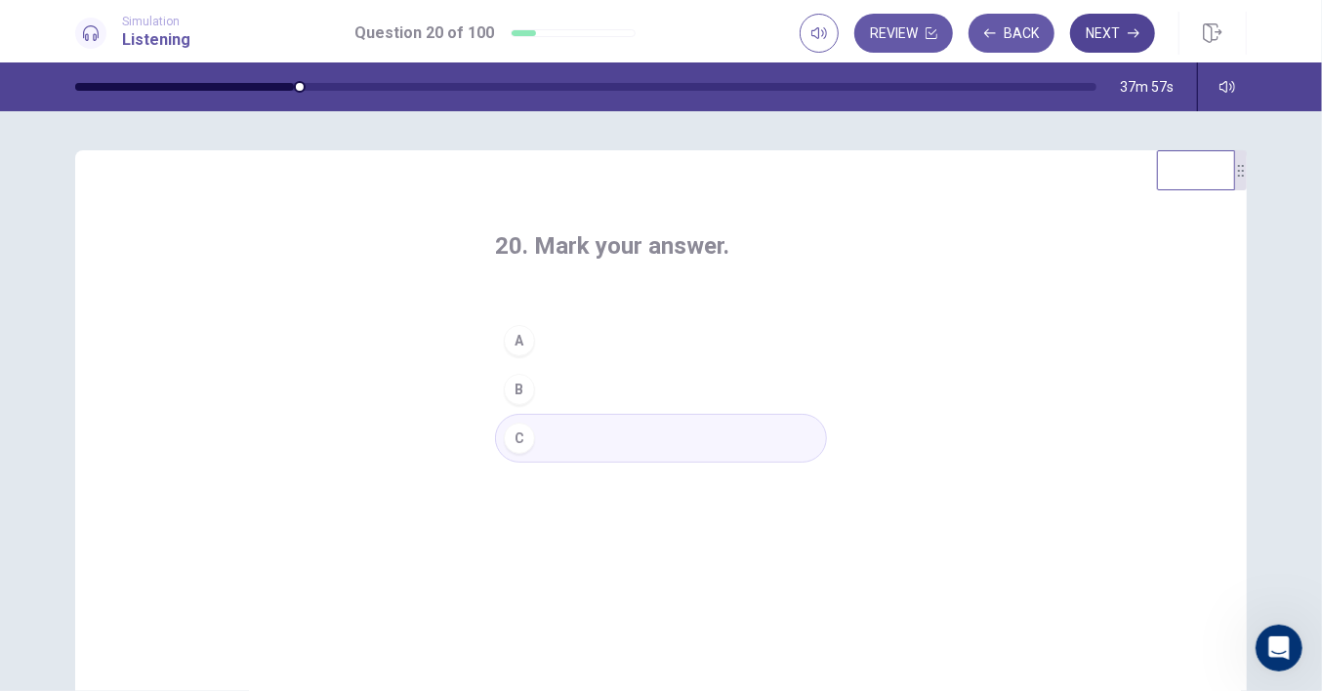
click at [1101, 28] on button "Next" at bounding box center [1112, 33] width 85 height 39
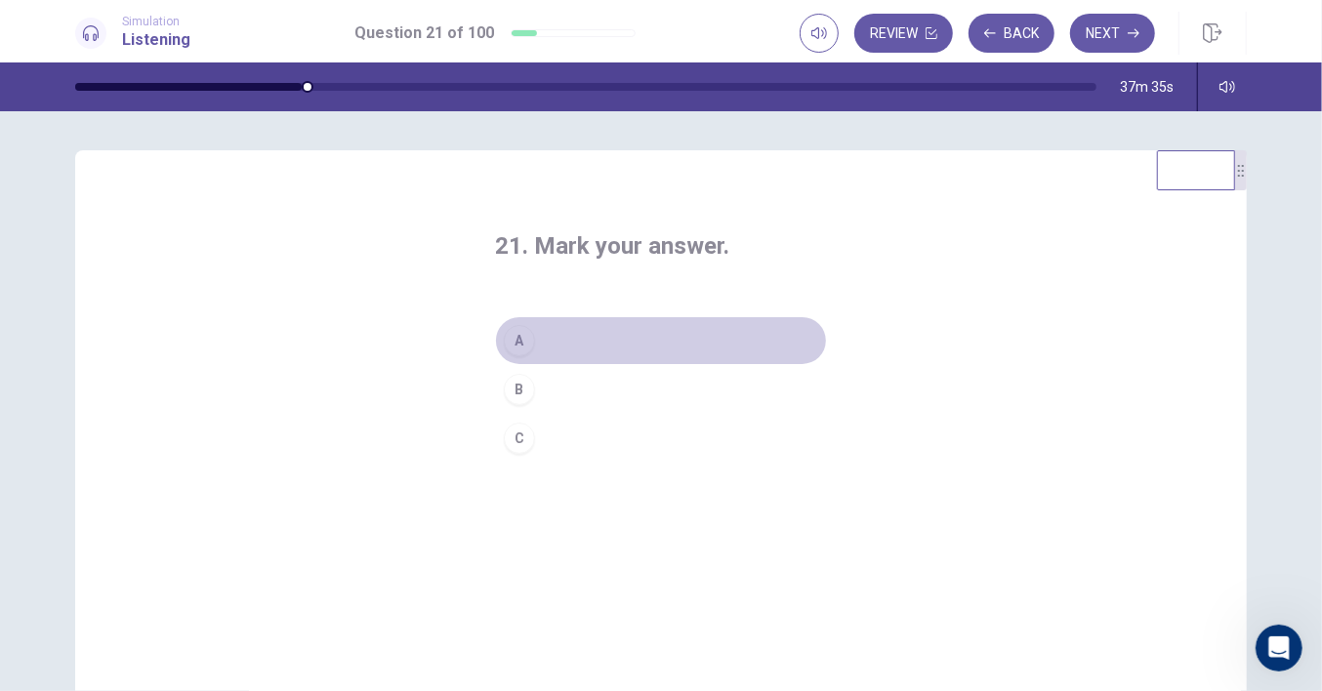
click at [545, 337] on button "A" at bounding box center [661, 340] width 332 height 49
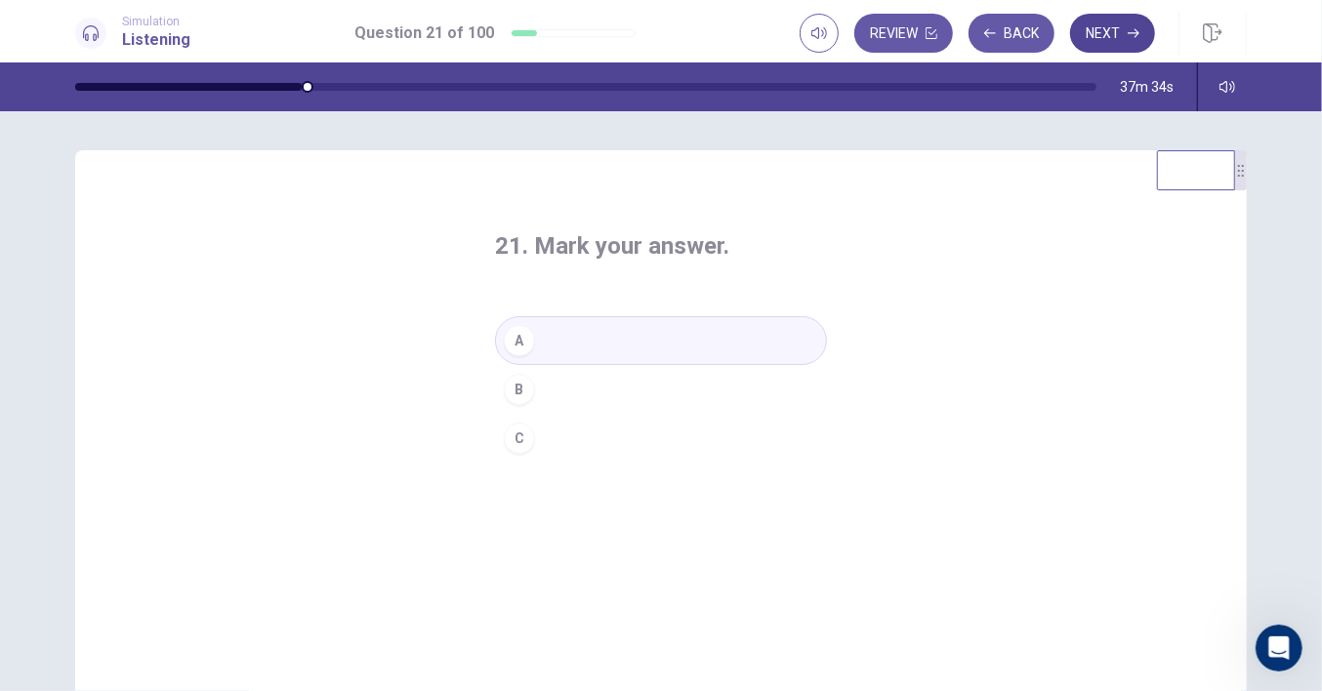
click at [1106, 35] on button "Next" at bounding box center [1112, 33] width 85 height 39
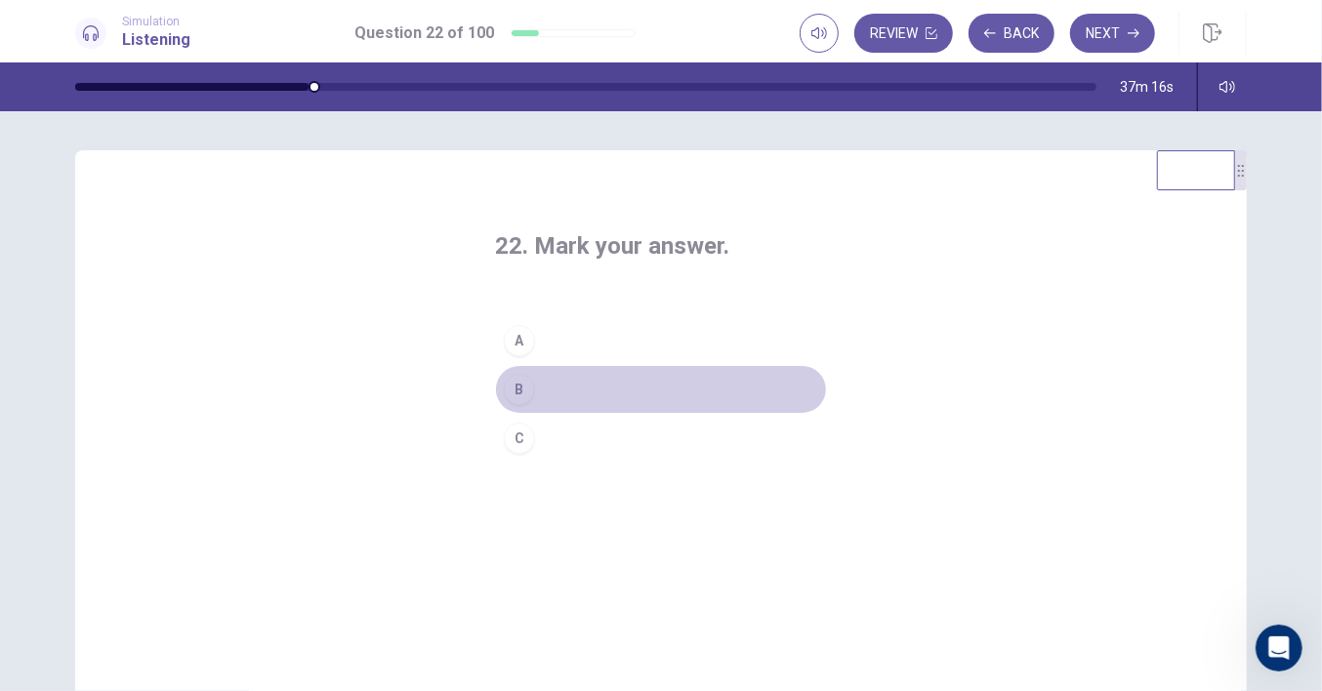
click at [549, 390] on button "B" at bounding box center [661, 389] width 332 height 49
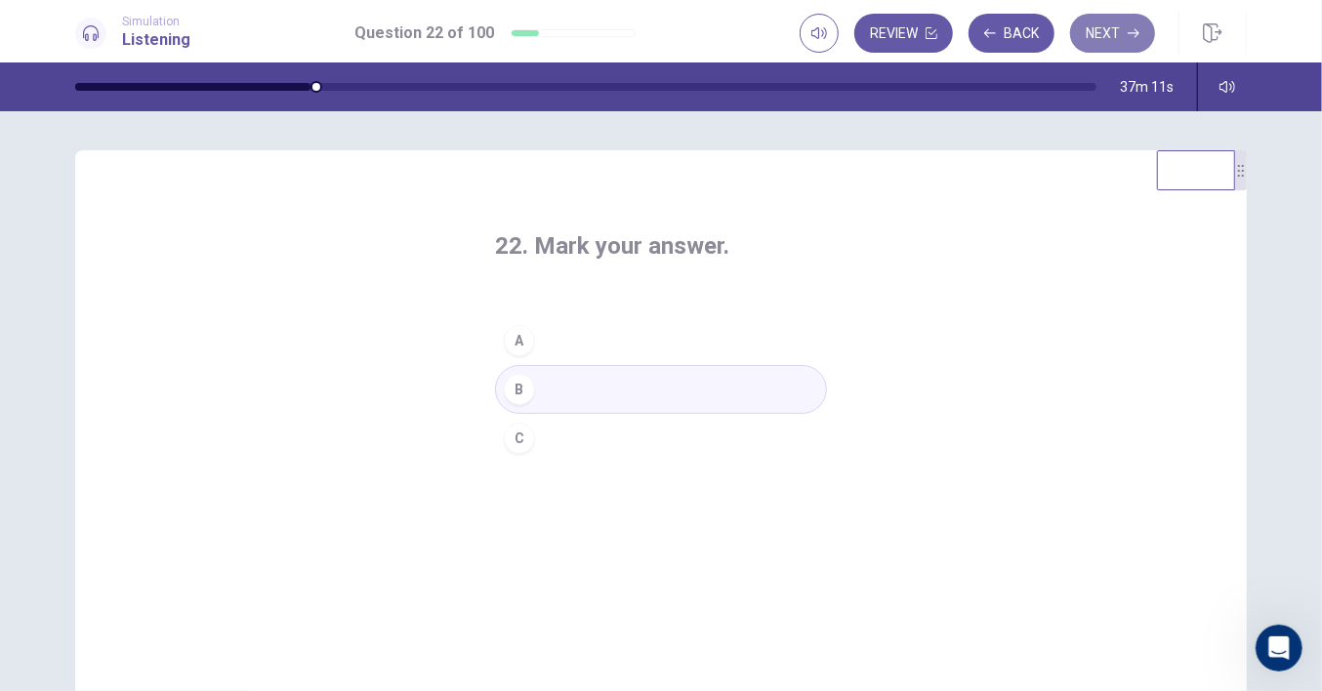
click at [1112, 38] on button "Next" at bounding box center [1112, 33] width 85 height 39
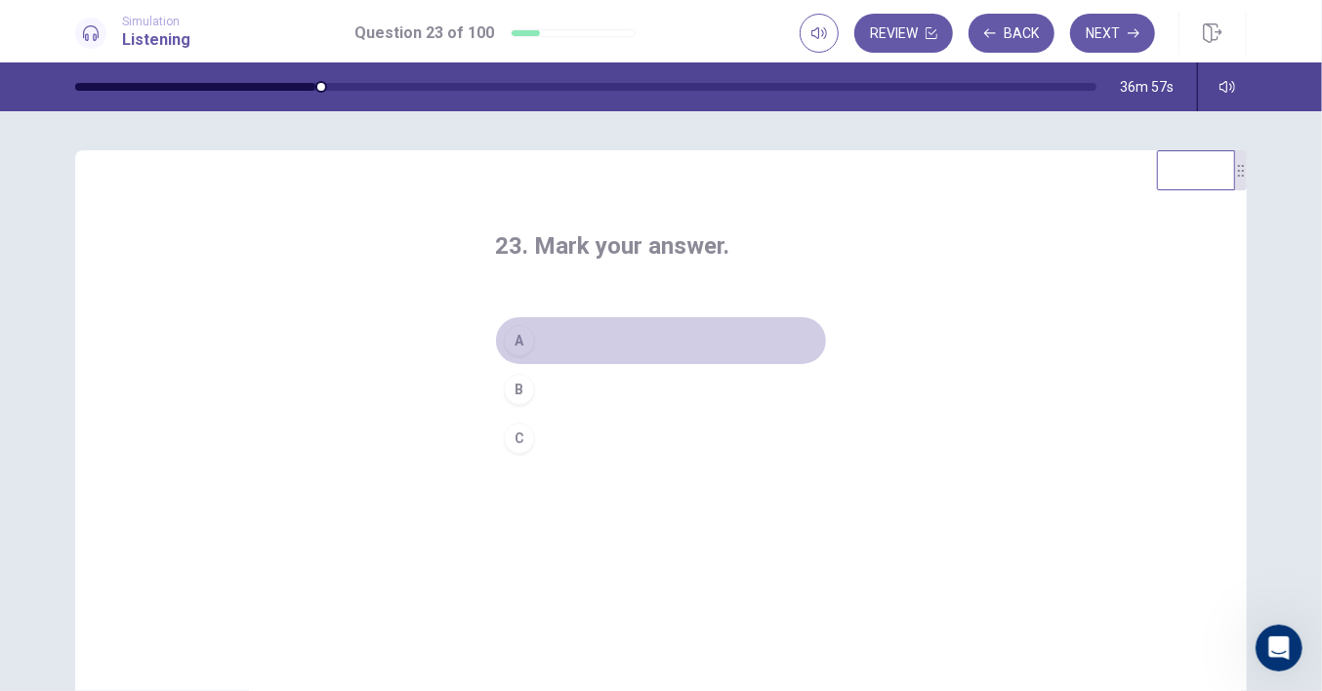
click at [591, 331] on button "A" at bounding box center [661, 340] width 332 height 49
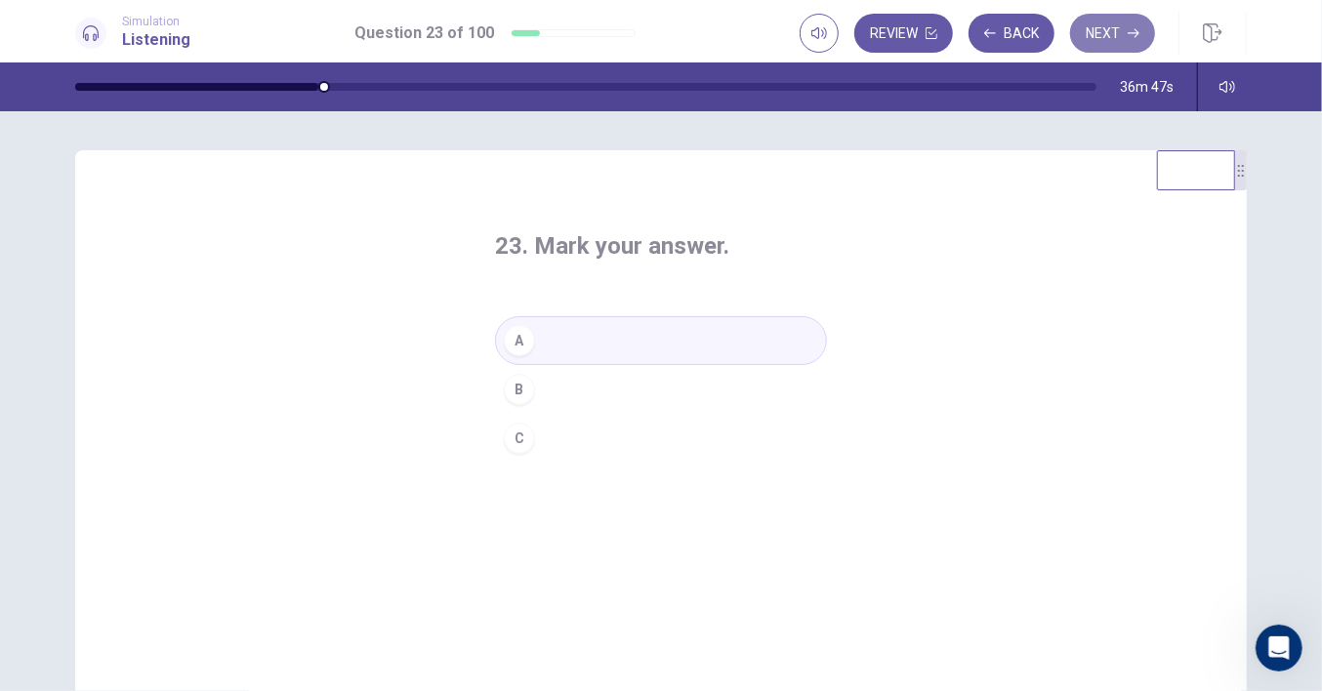
click at [1129, 30] on icon "button" at bounding box center [1134, 33] width 12 height 12
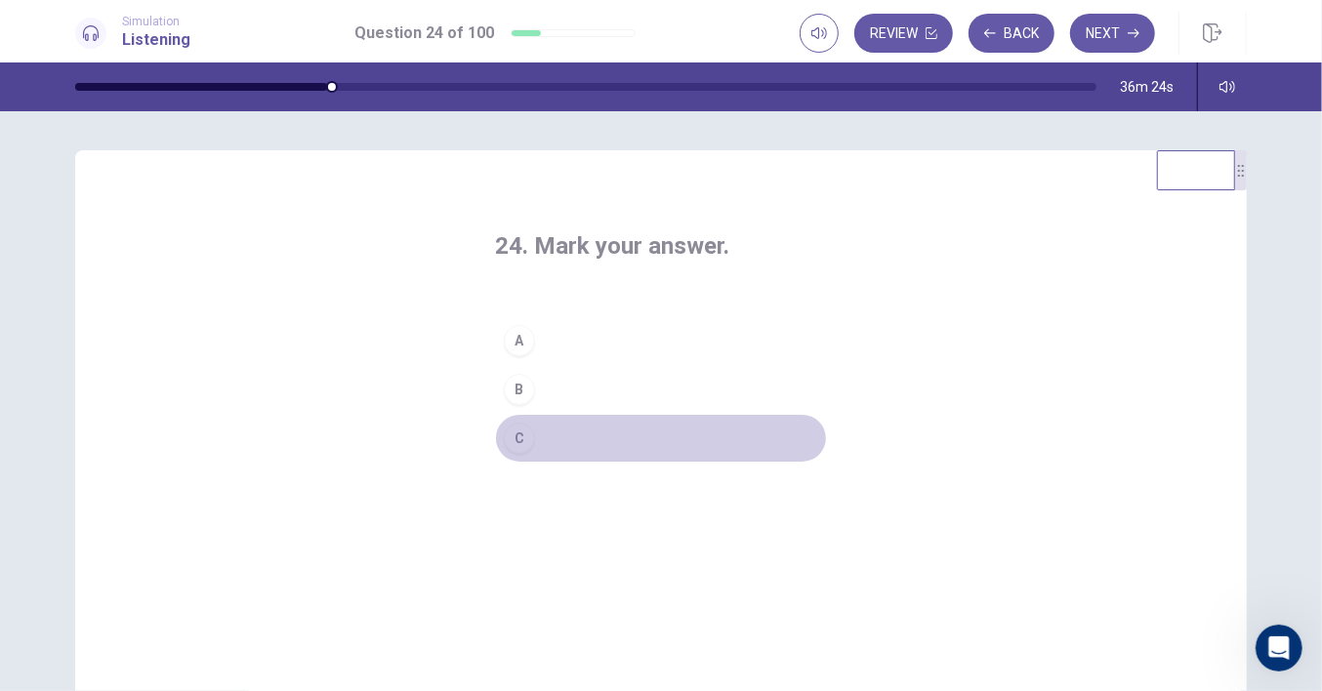
click at [547, 437] on button "C" at bounding box center [661, 438] width 332 height 49
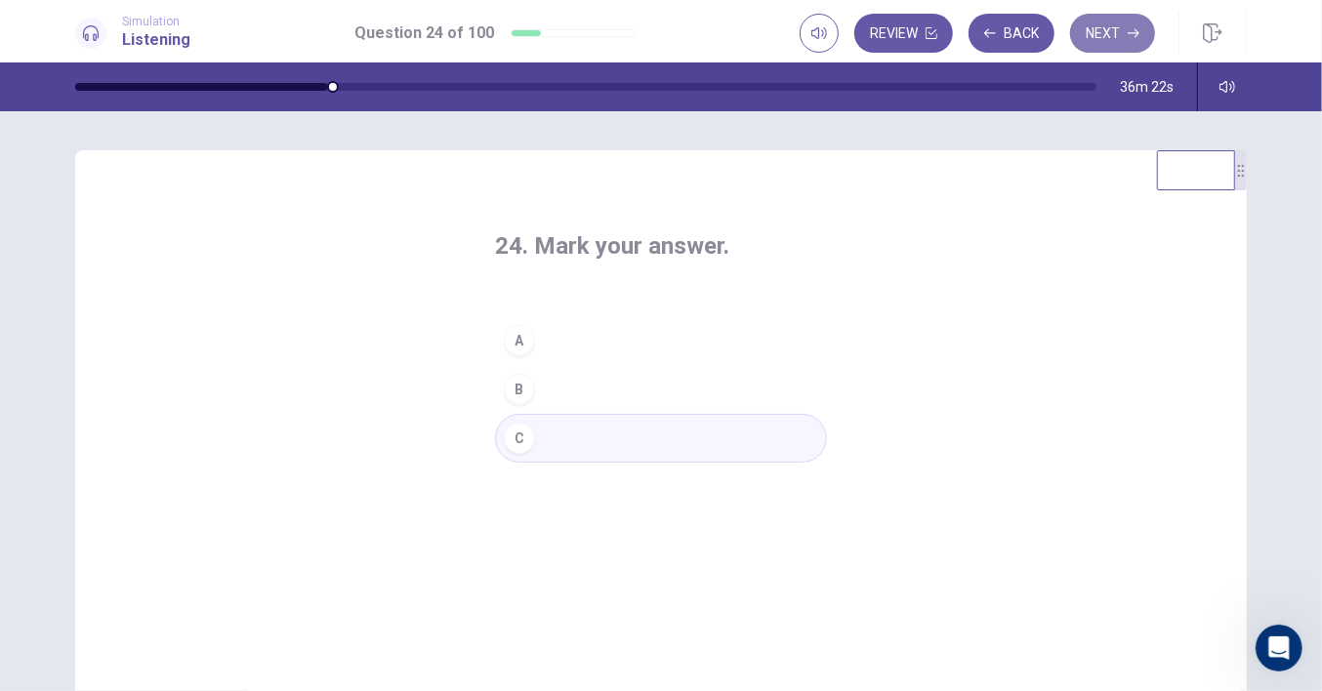
click at [1100, 35] on button "Next" at bounding box center [1112, 33] width 85 height 39
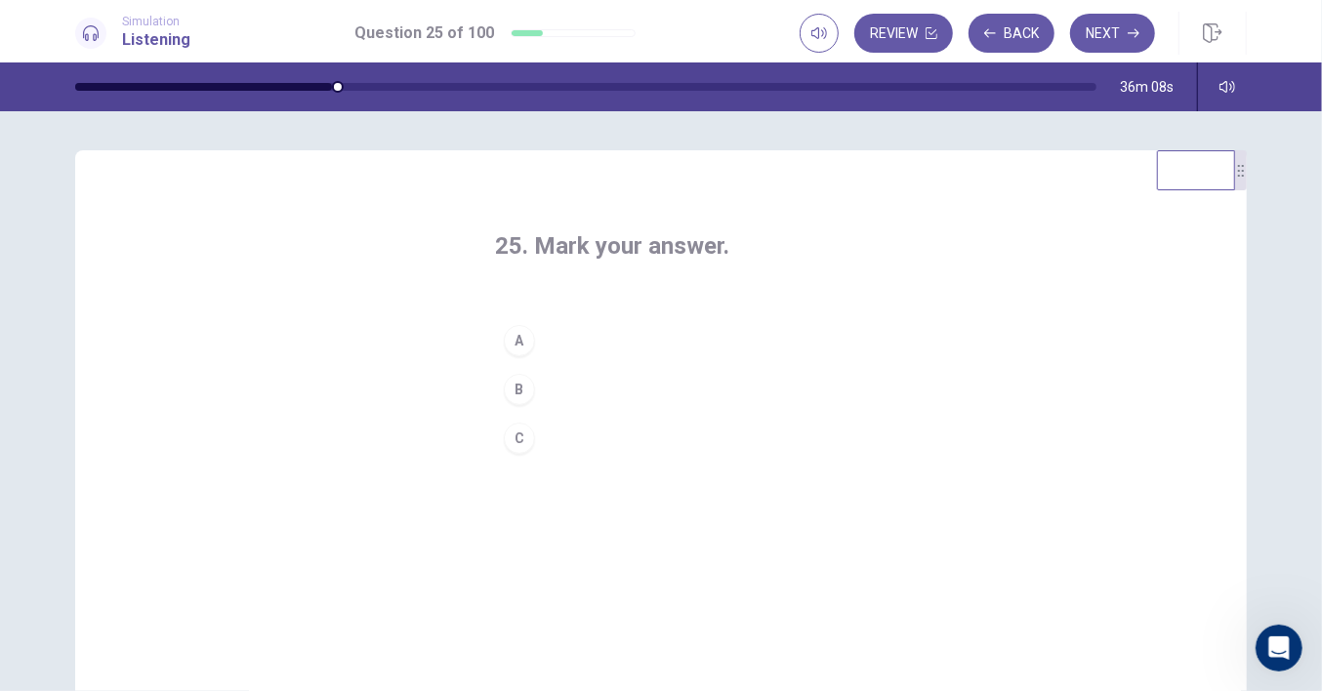
click at [530, 342] on button "A" at bounding box center [661, 340] width 332 height 49
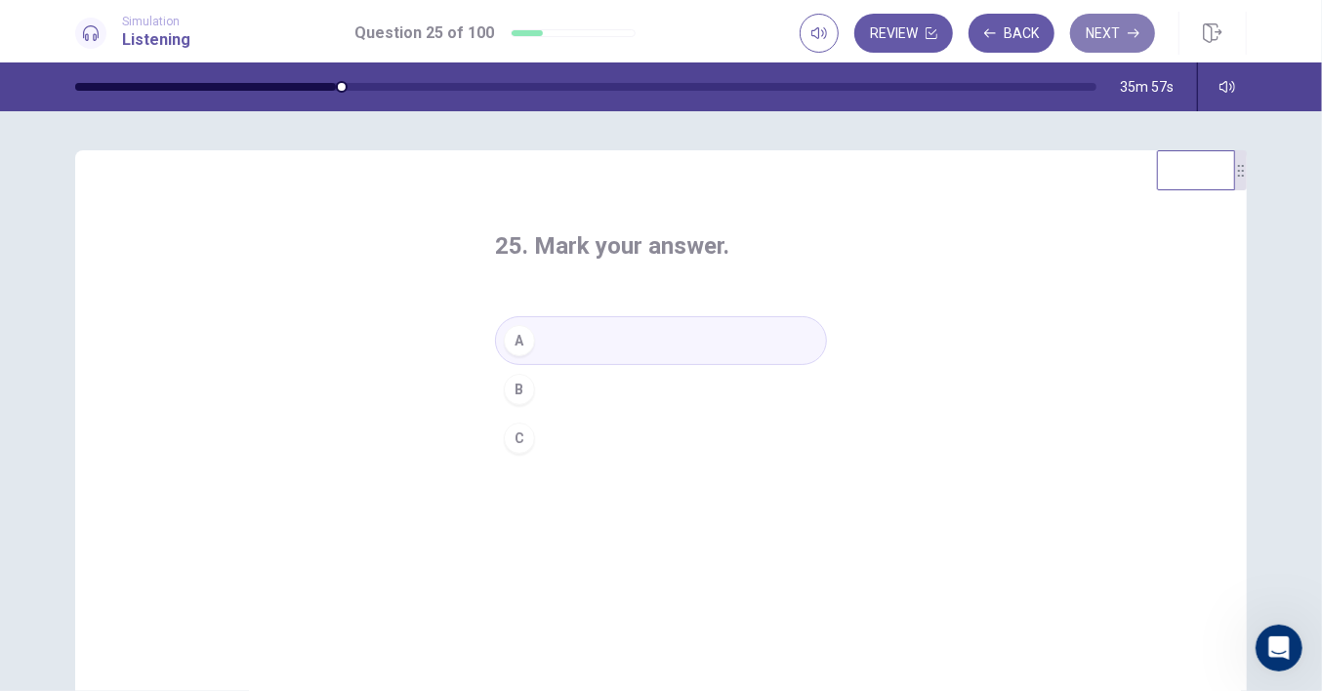
click at [1103, 27] on button "Next" at bounding box center [1112, 33] width 85 height 39
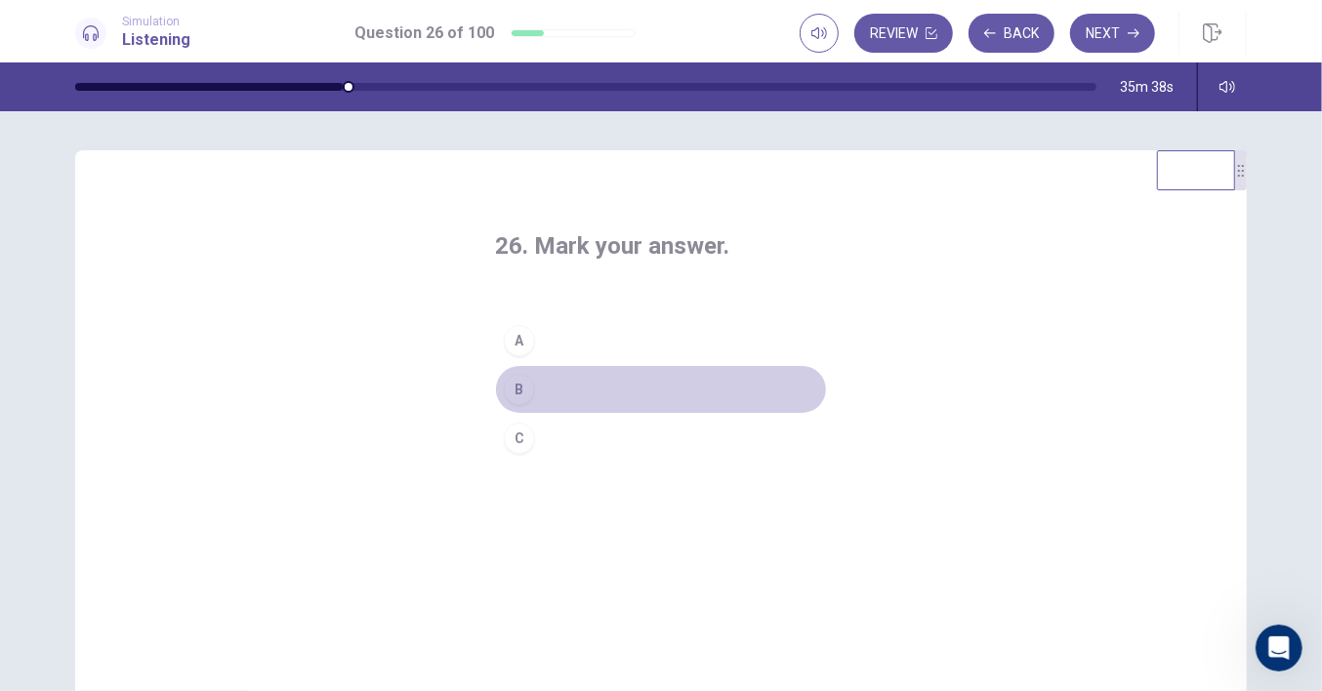
click at [583, 388] on button "B" at bounding box center [661, 389] width 332 height 49
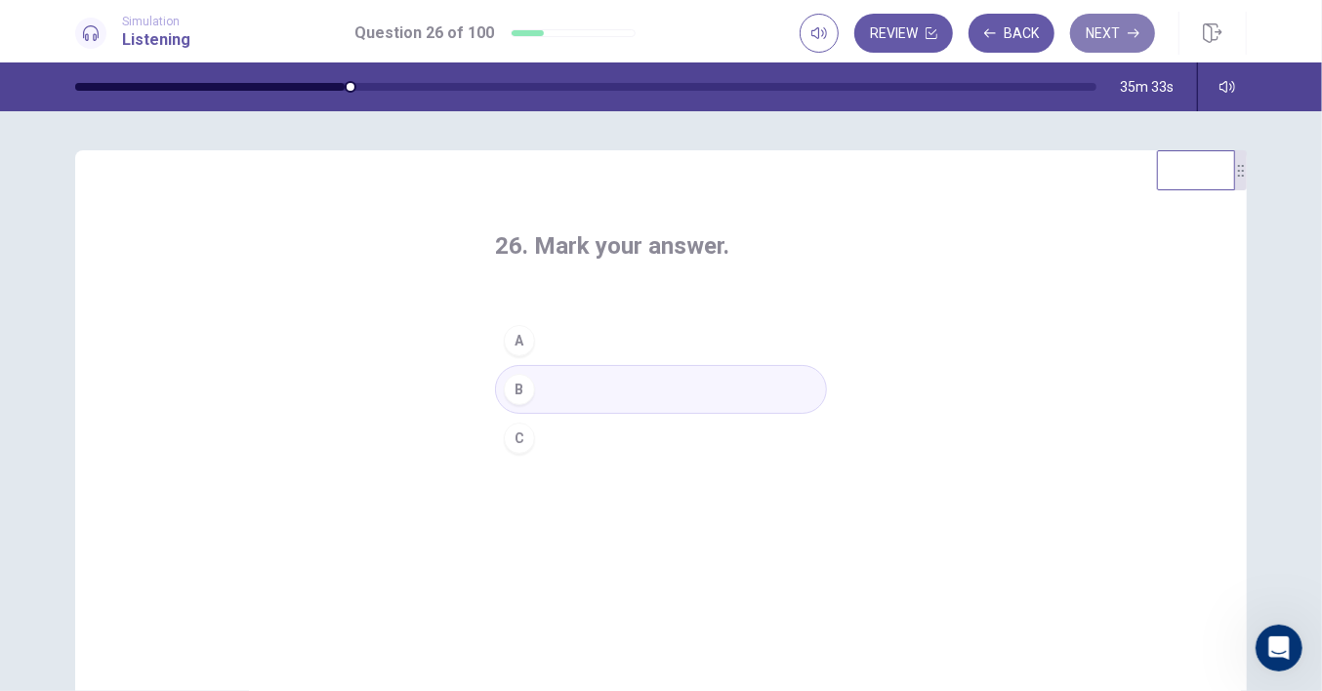
click at [1107, 31] on button "Next" at bounding box center [1112, 33] width 85 height 39
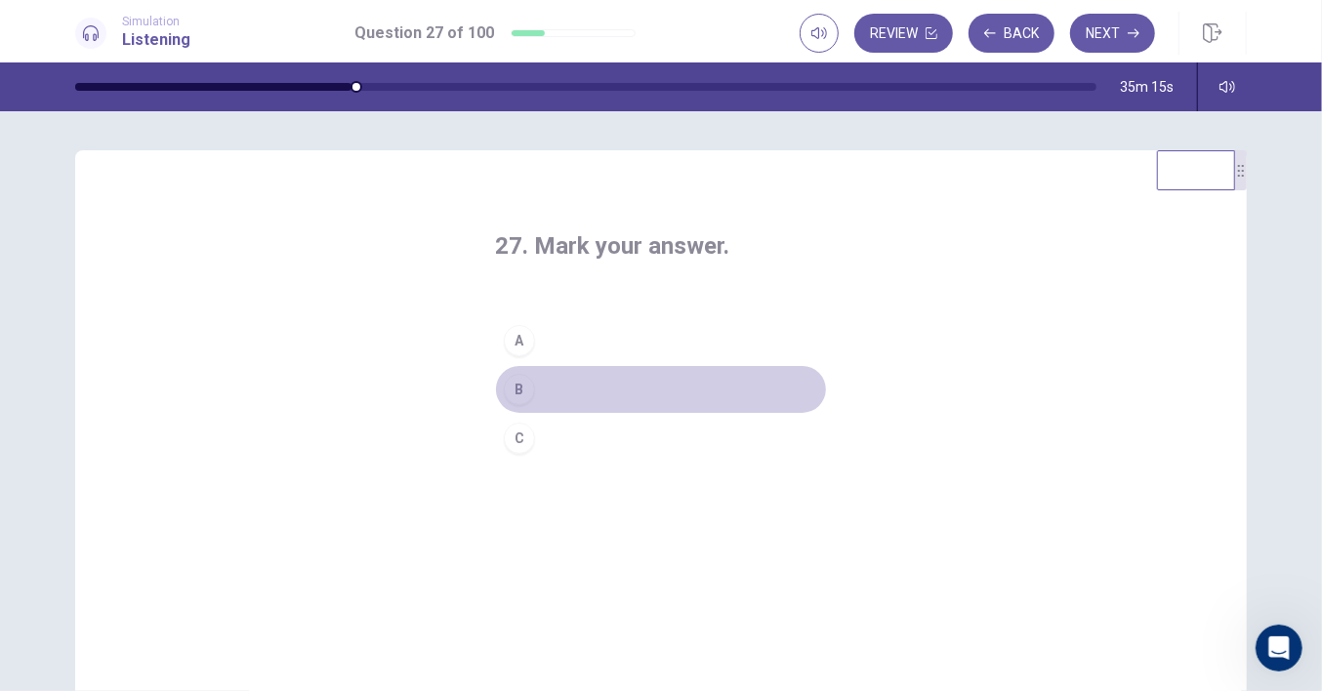
click at [558, 391] on button "B" at bounding box center [661, 389] width 332 height 49
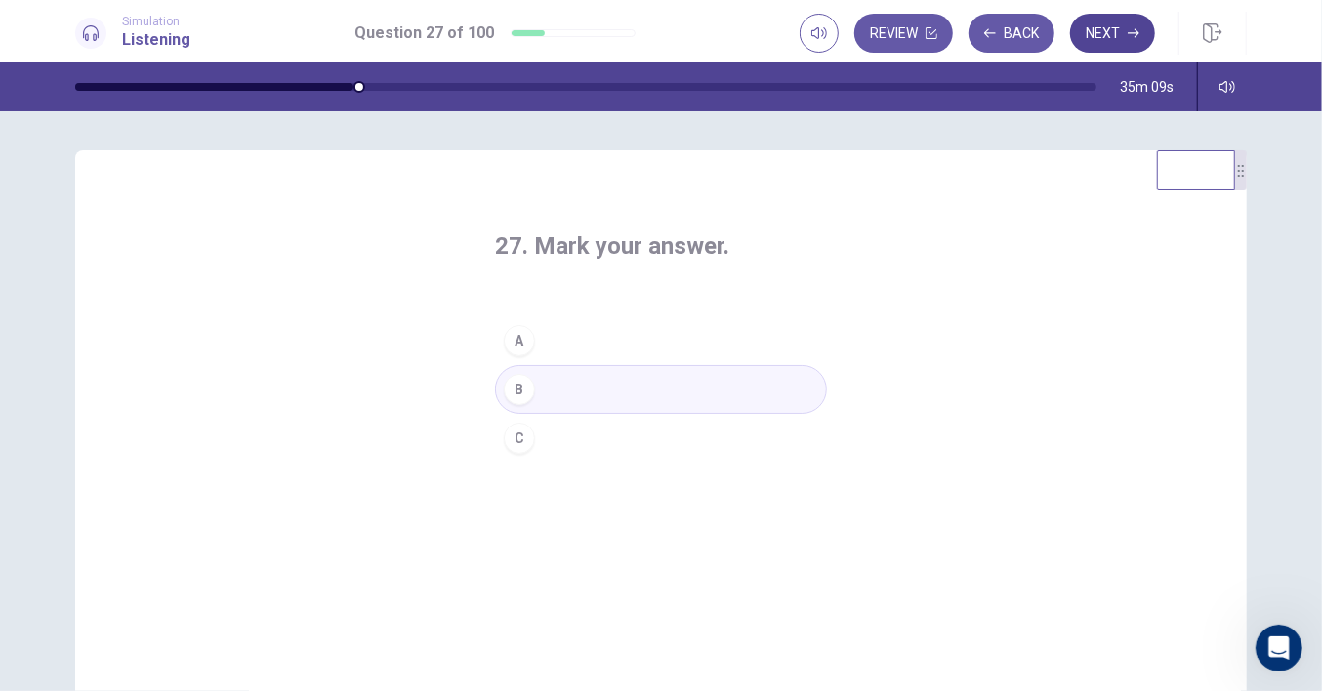
click at [1116, 29] on button "Next" at bounding box center [1112, 33] width 85 height 39
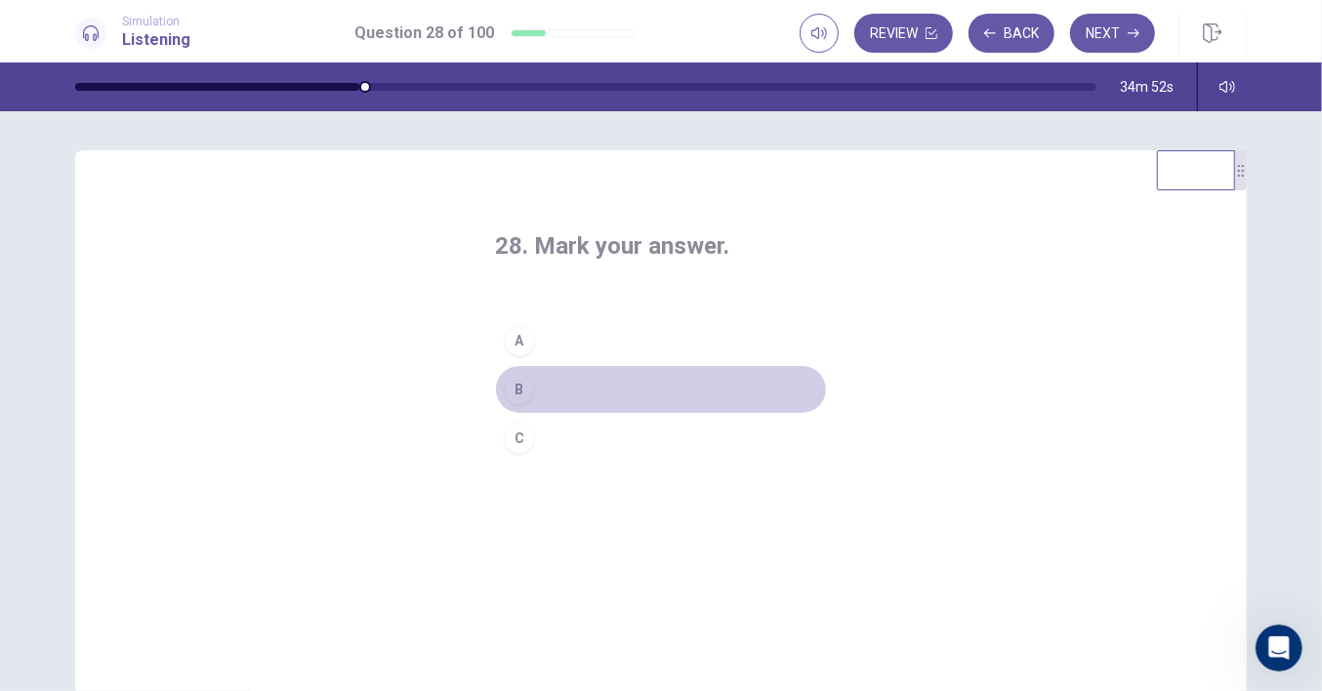
click at [555, 387] on button "B" at bounding box center [661, 389] width 332 height 49
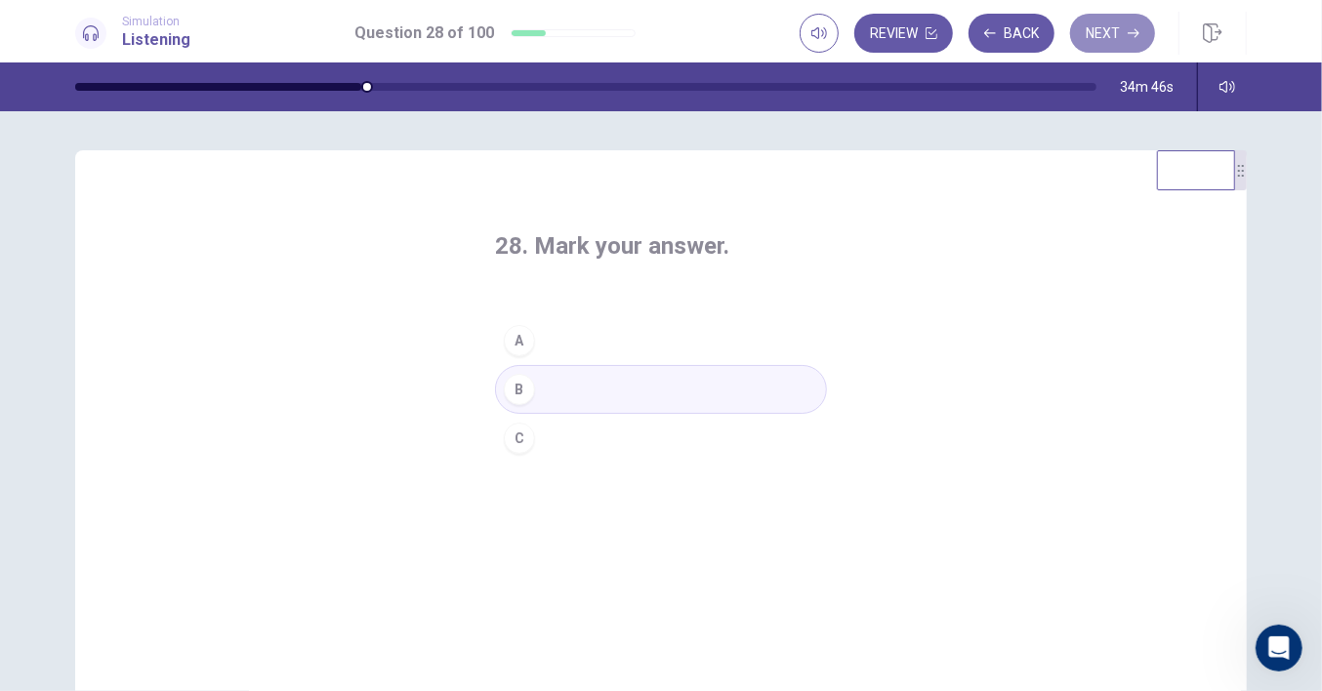
click at [1117, 24] on button "Next" at bounding box center [1112, 33] width 85 height 39
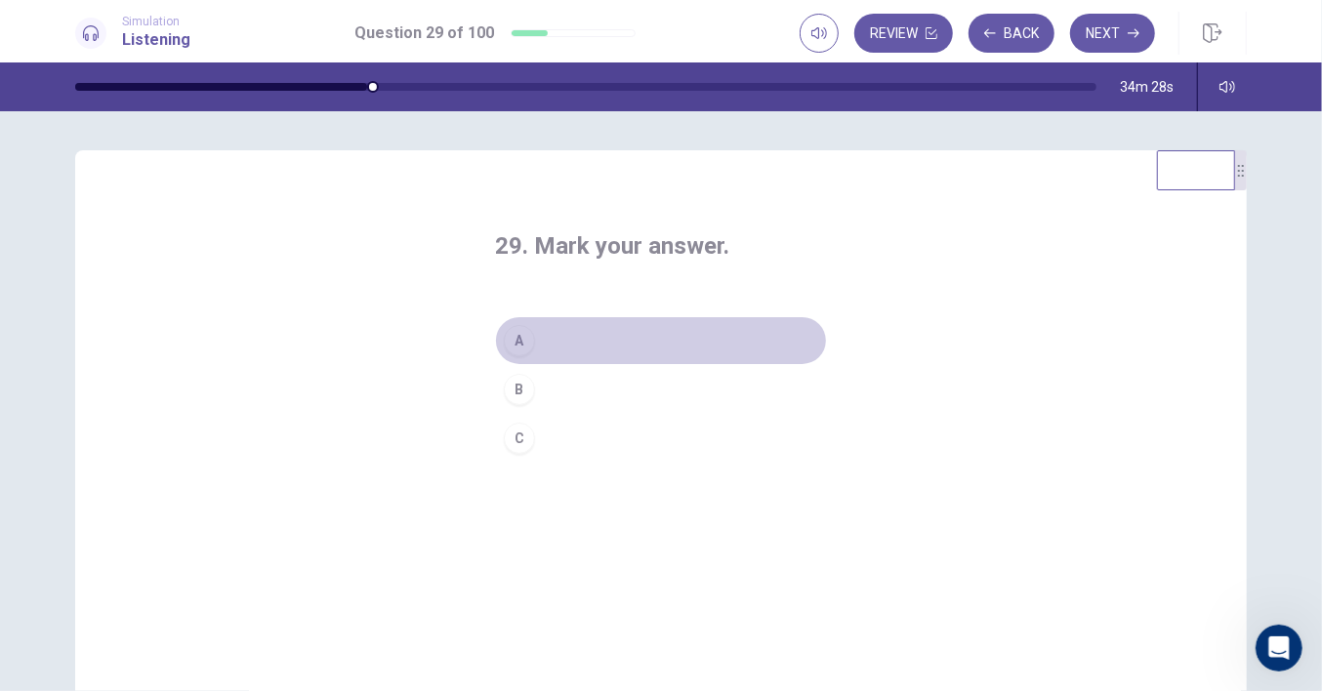
click at [573, 339] on button "A" at bounding box center [661, 340] width 332 height 49
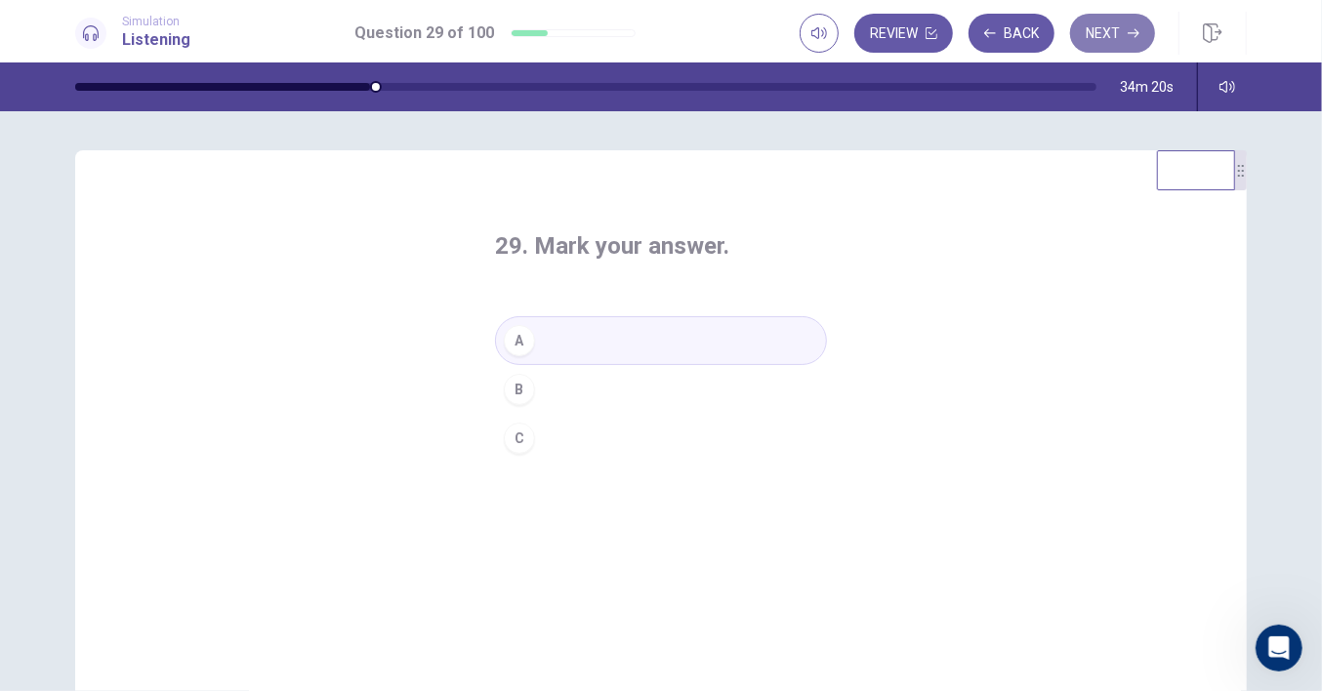
click at [1113, 31] on button "Next" at bounding box center [1112, 33] width 85 height 39
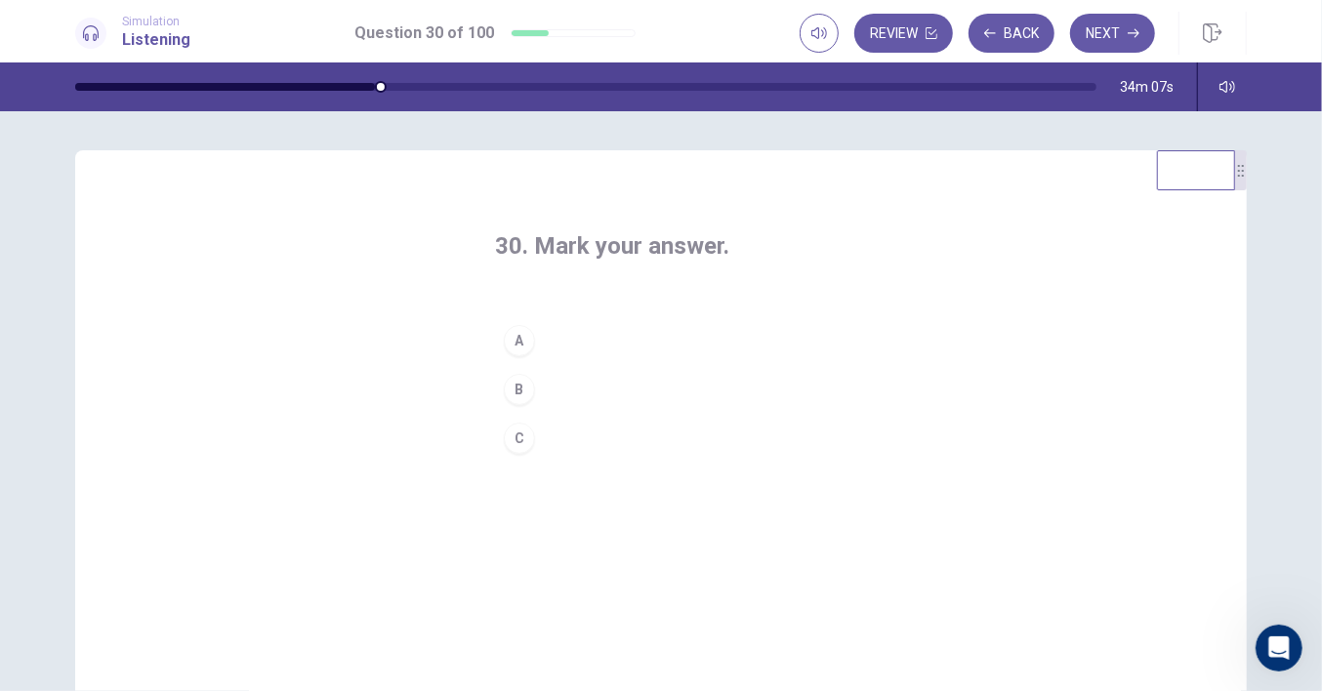
click at [555, 394] on button "B" at bounding box center [661, 389] width 332 height 49
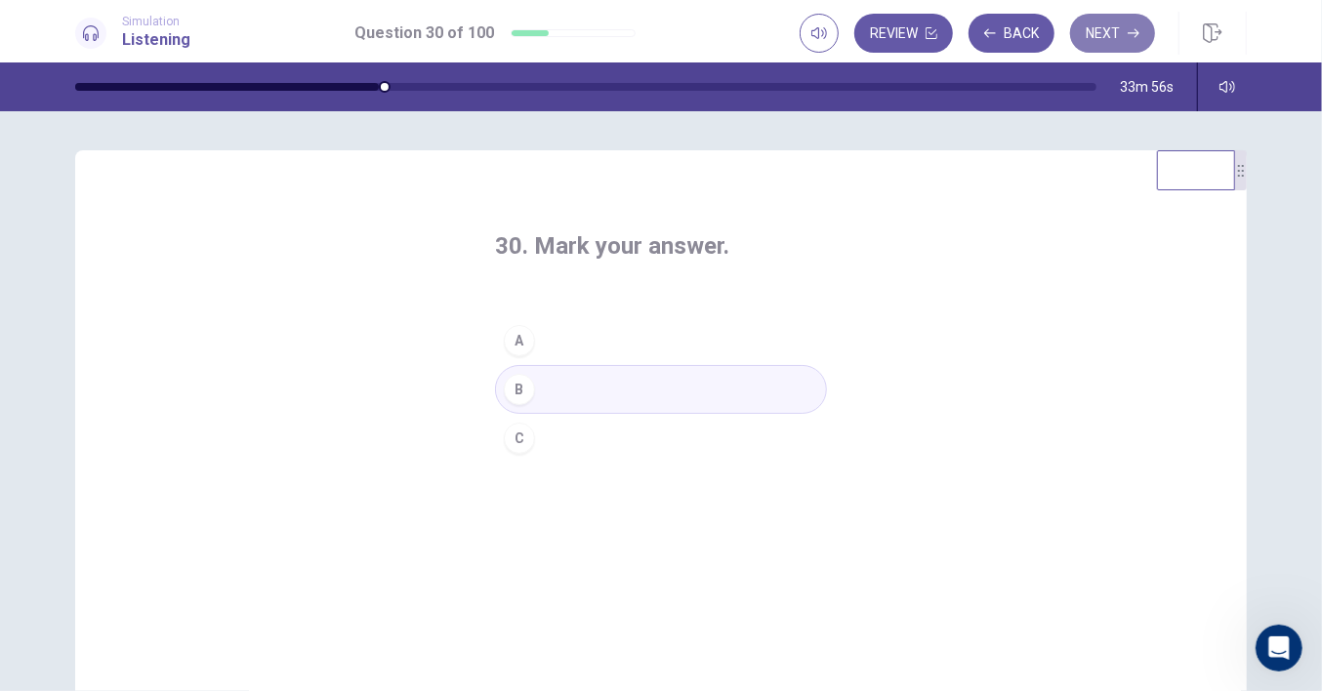
click at [1133, 28] on icon "button" at bounding box center [1134, 33] width 12 height 12
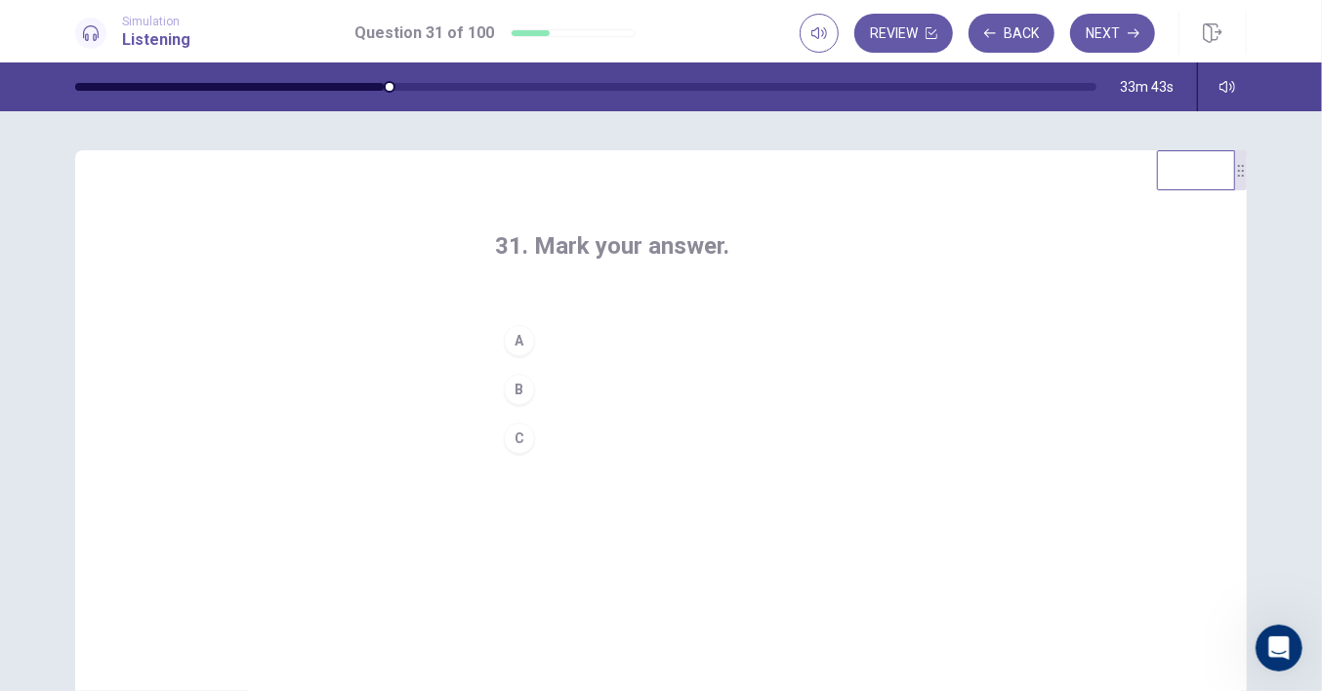
click at [574, 345] on button "A" at bounding box center [661, 340] width 332 height 49
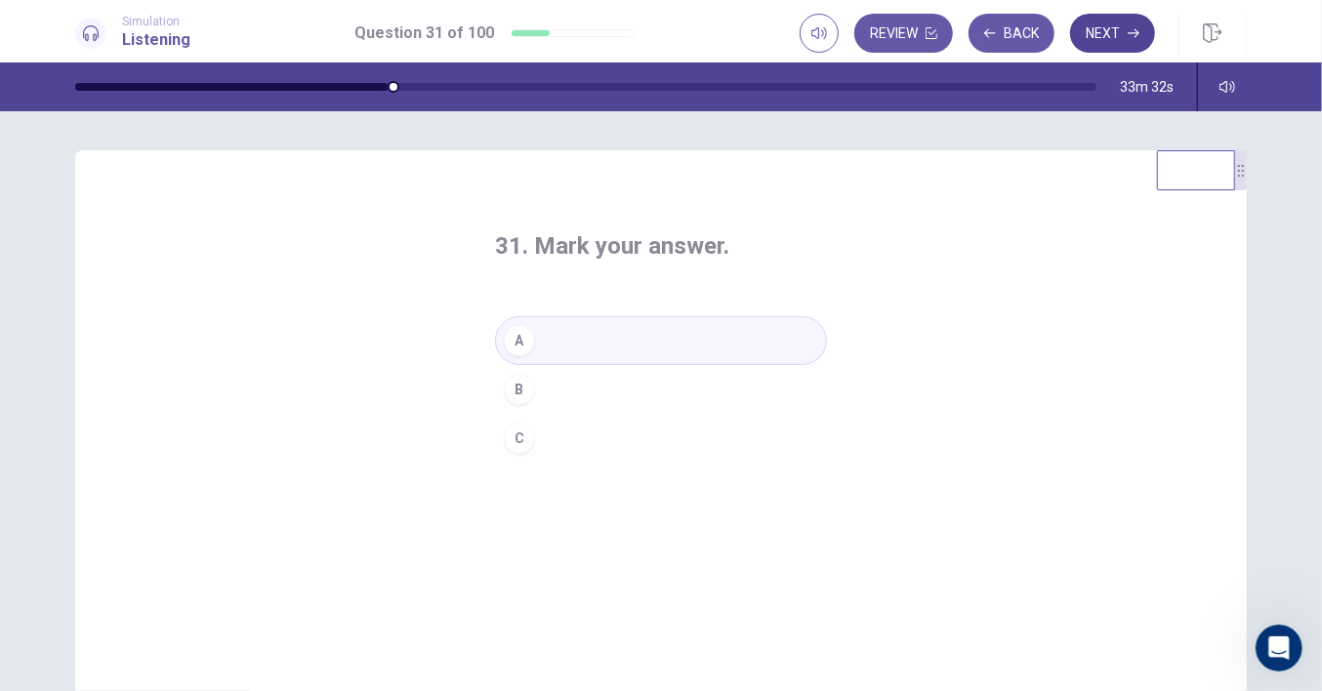
click at [1109, 42] on button "Next" at bounding box center [1112, 33] width 85 height 39
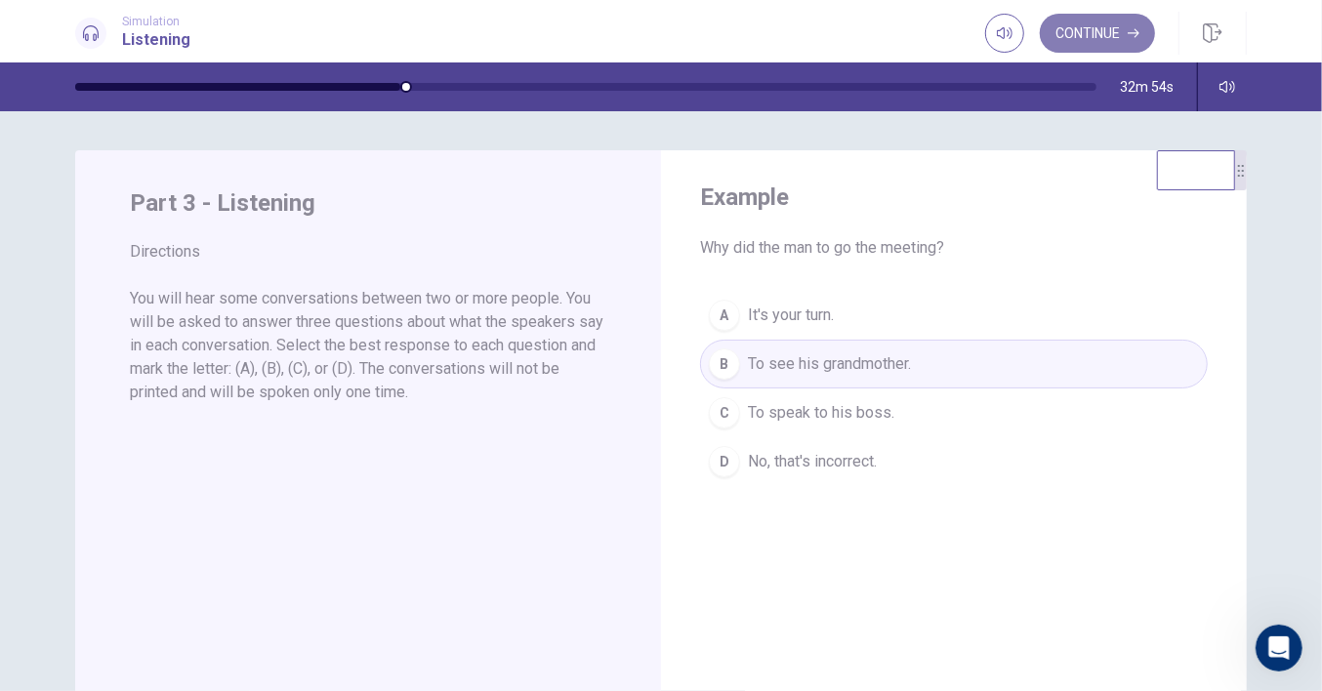
click at [1081, 27] on button "Continue" at bounding box center [1097, 33] width 115 height 39
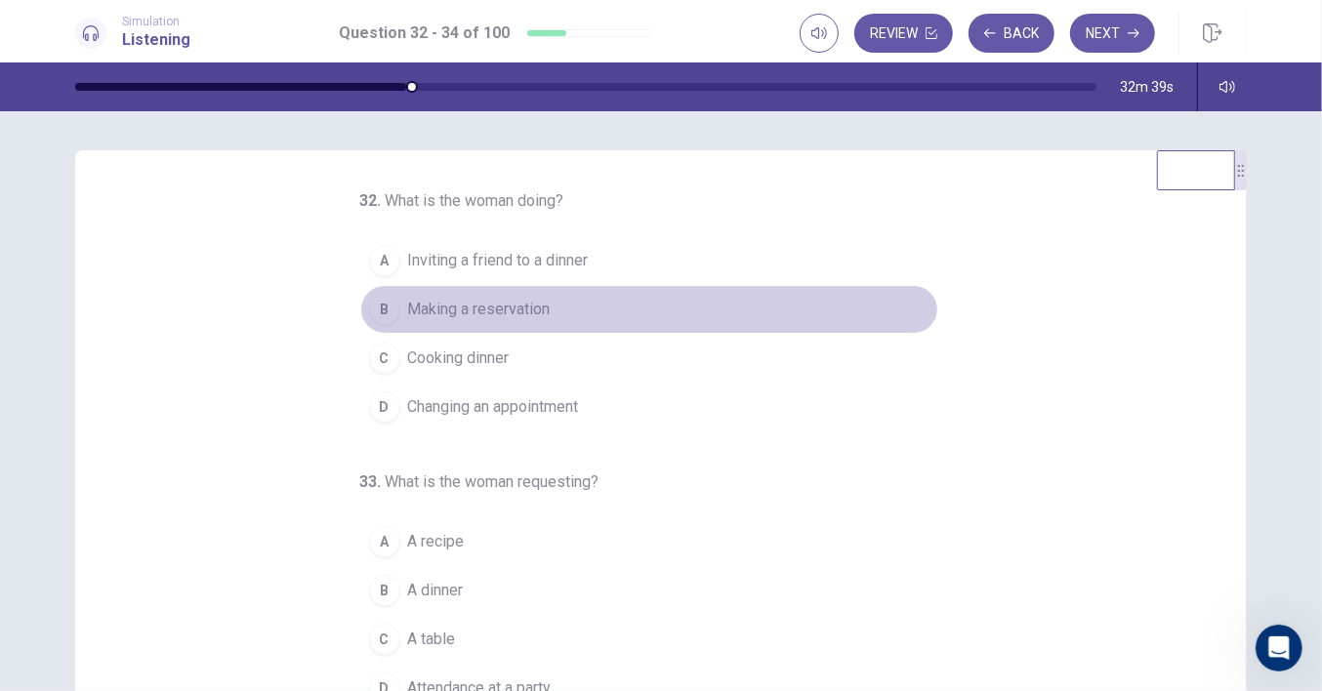
click at [478, 312] on span "Making a reservation" at bounding box center [479, 309] width 143 height 23
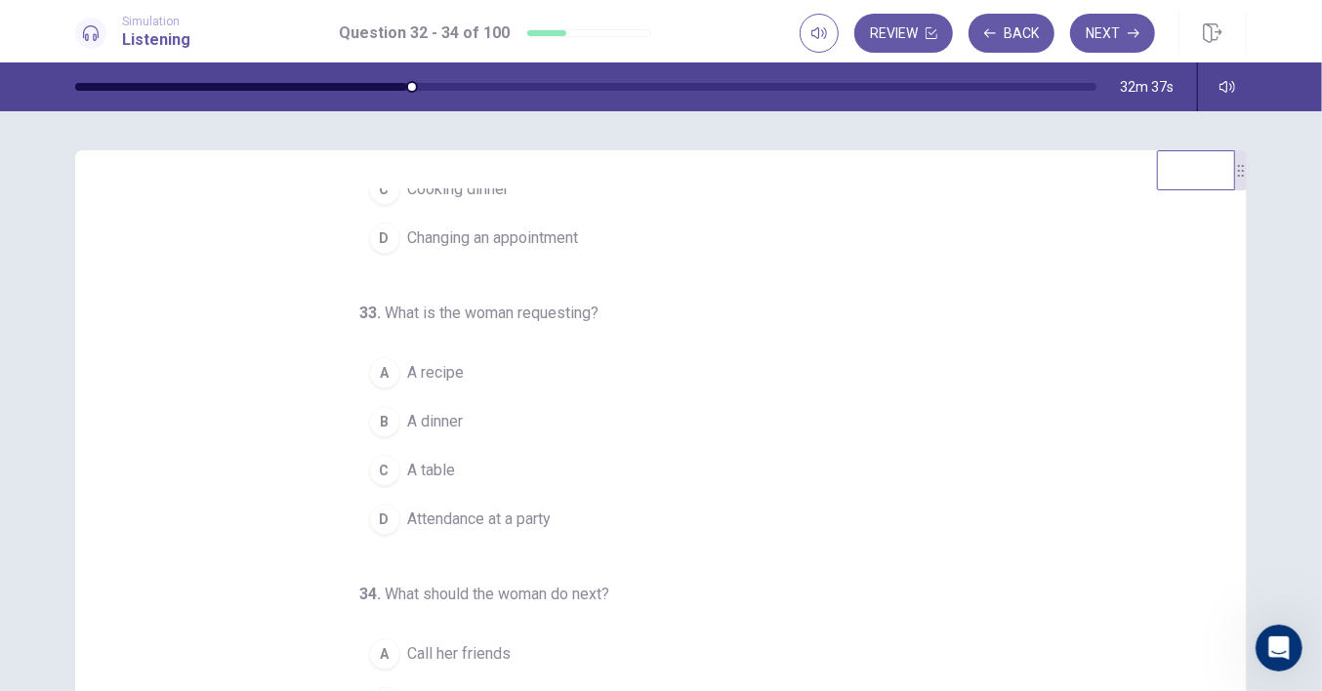
scroll to position [194, 0]
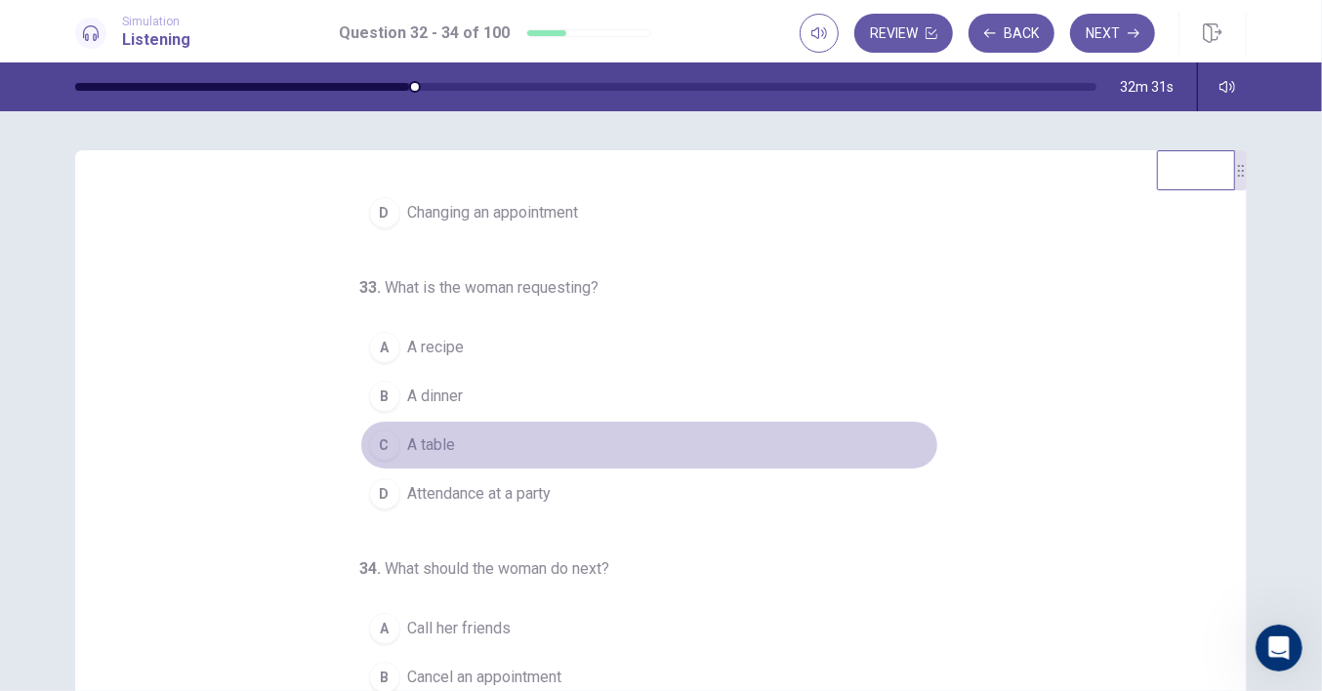
click at [427, 438] on span "A table" at bounding box center [432, 445] width 48 height 23
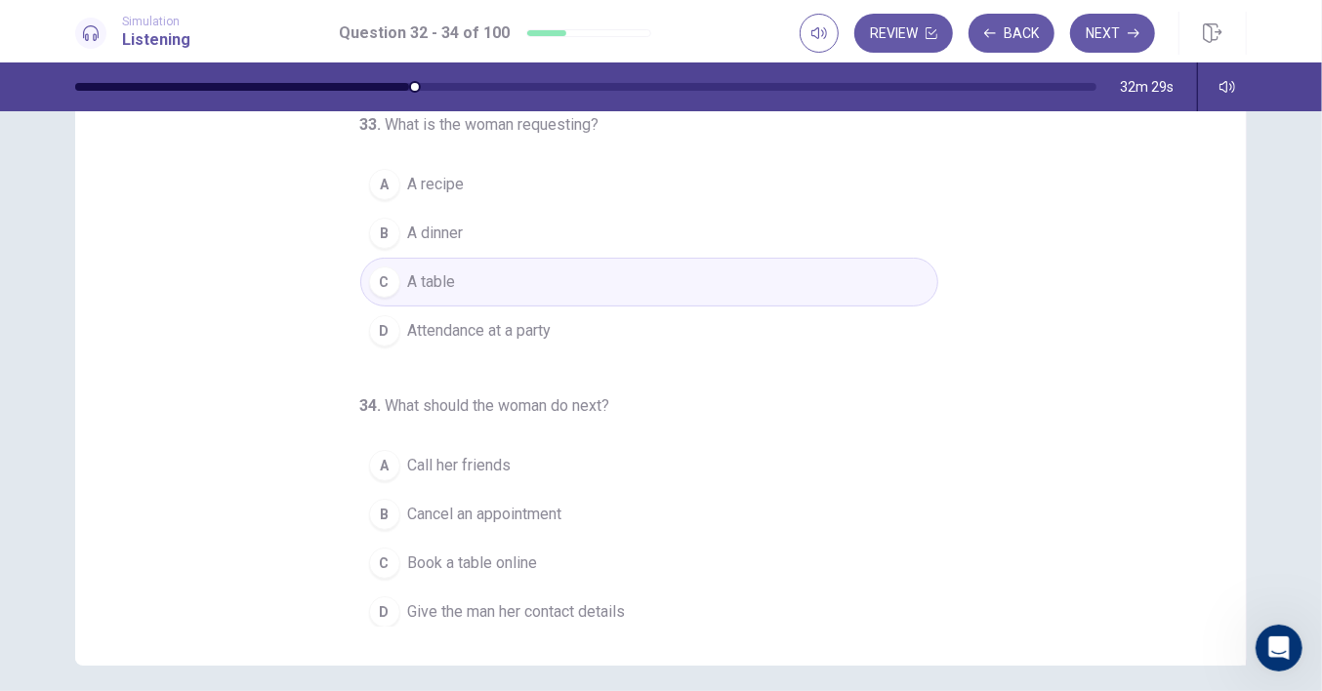
scroll to position [238, 0]
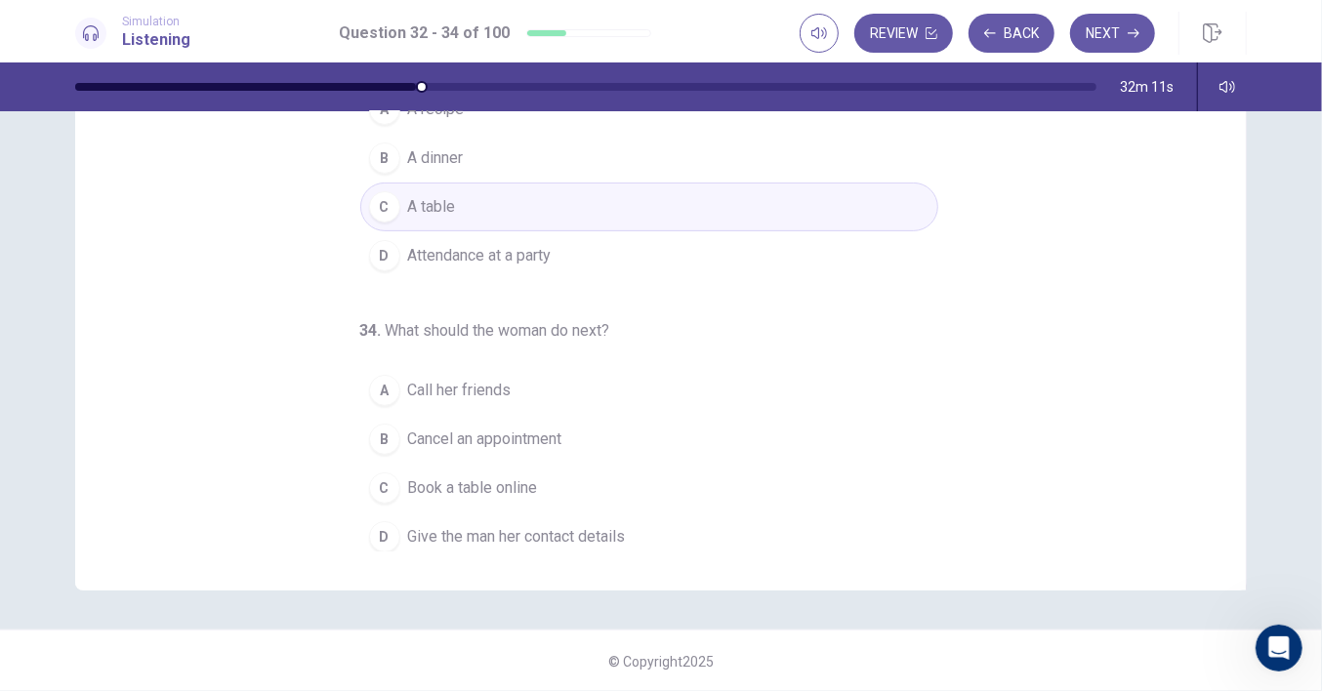
click at [505, 529] on span "Give the man her contact details" at bounding box center [517, 536] width 218 height 23
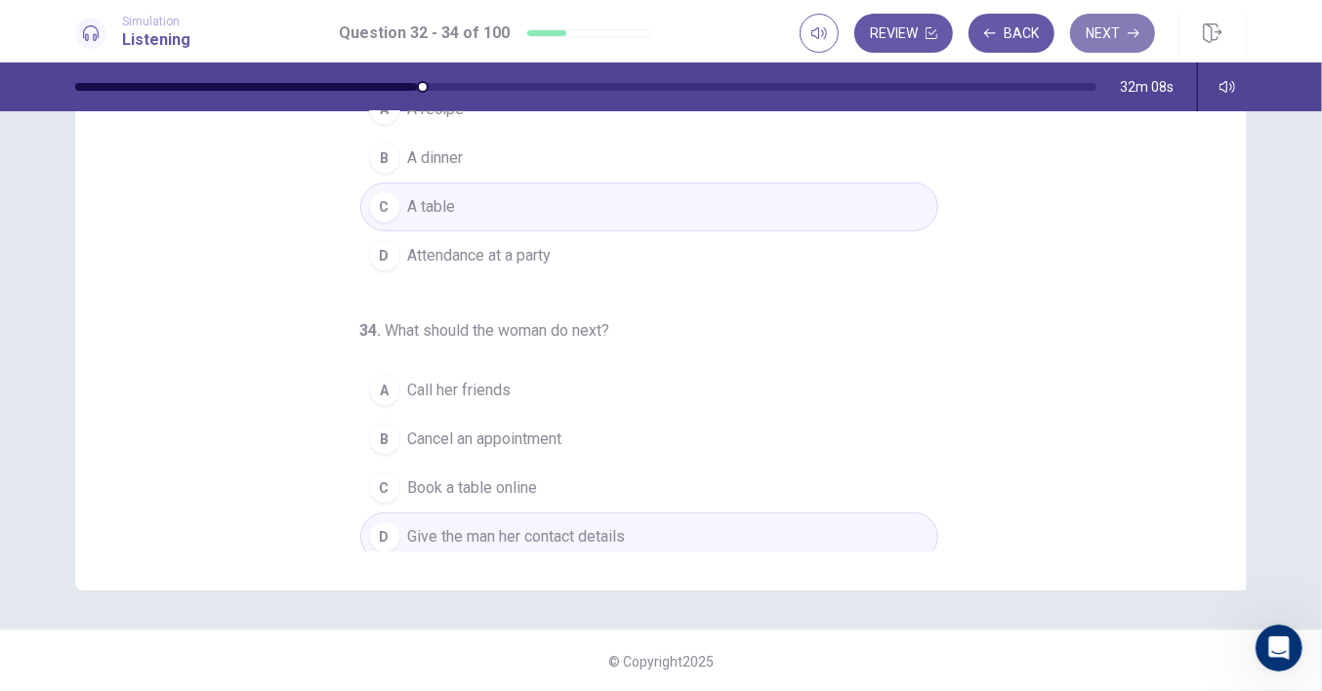
click at [1107, 30] on button "Next" at bounding box center [1112, 33] width 85 height 39
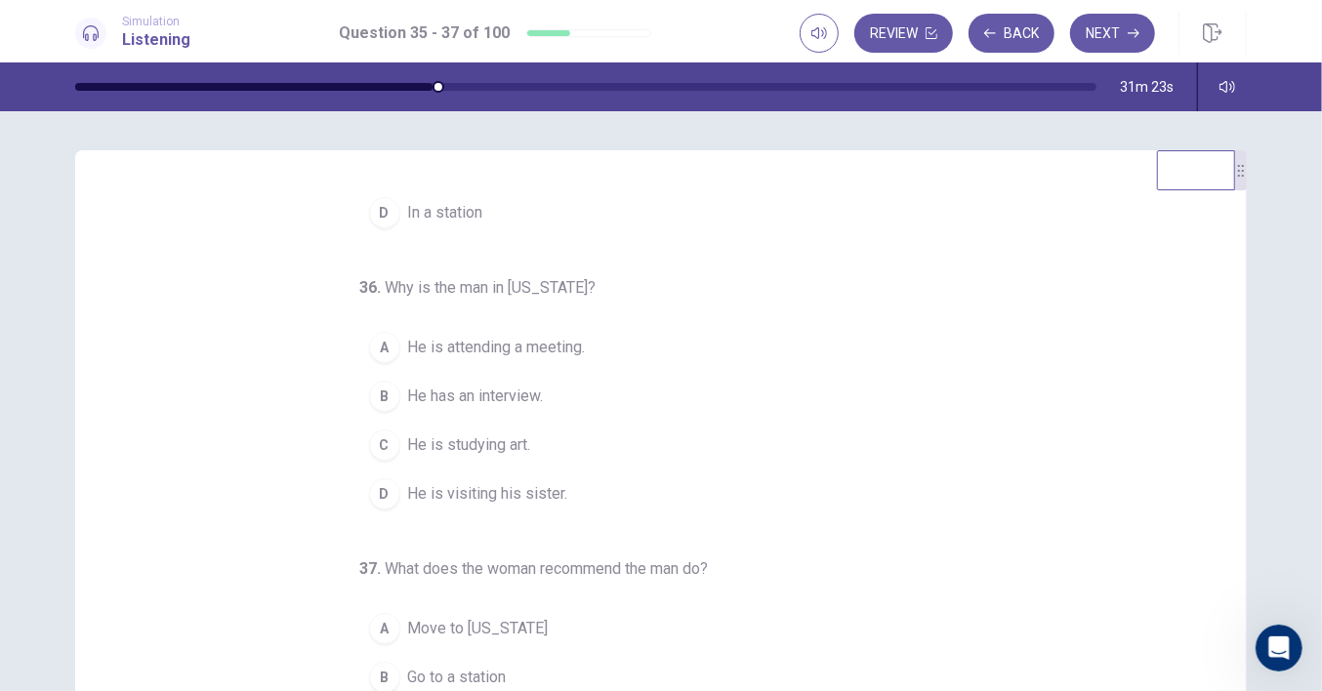
scroll to position [0, 0]
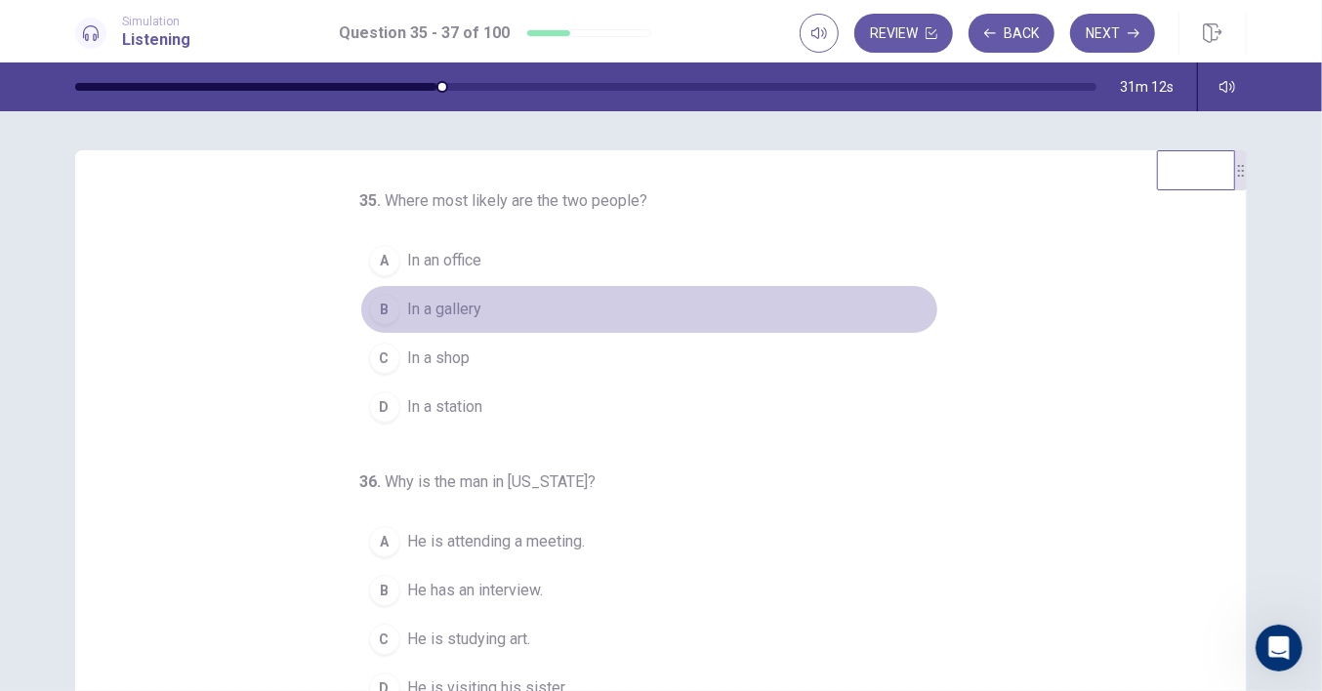
click at [462, 309] on span "In a gallery" at bounding box center [445, 309] width 74 height 23
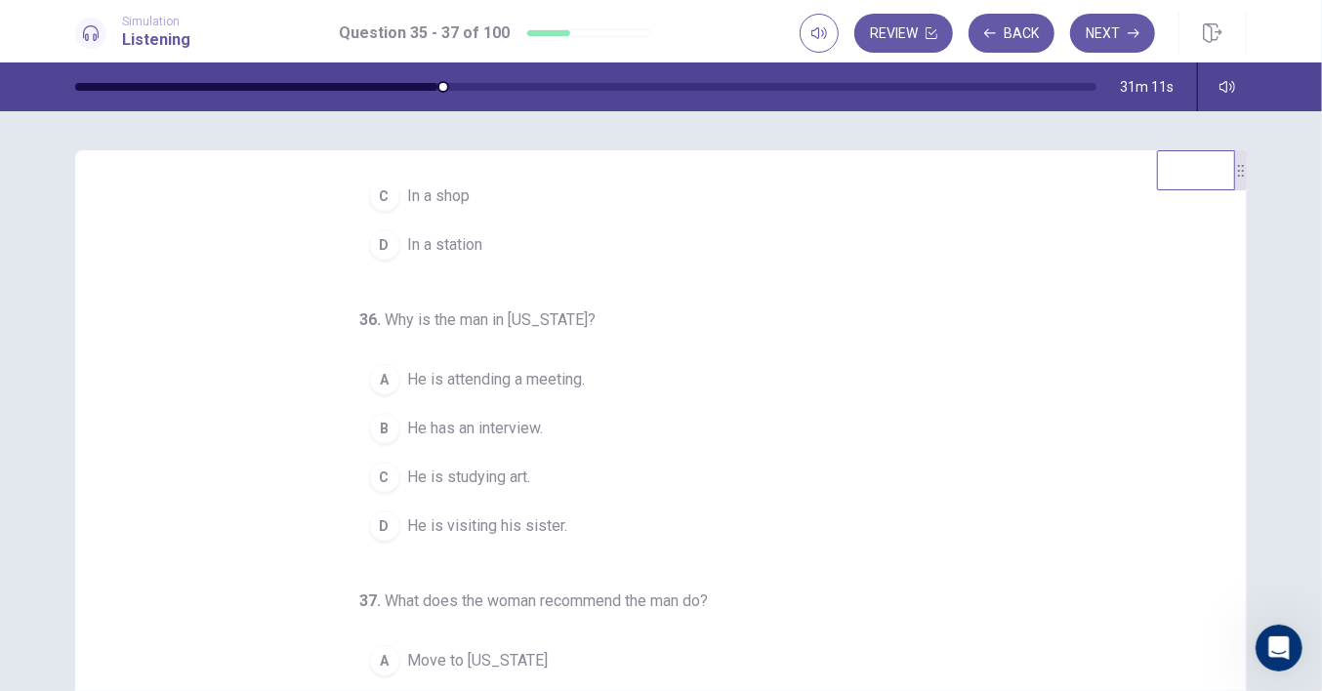
scroll to position [194, 0]
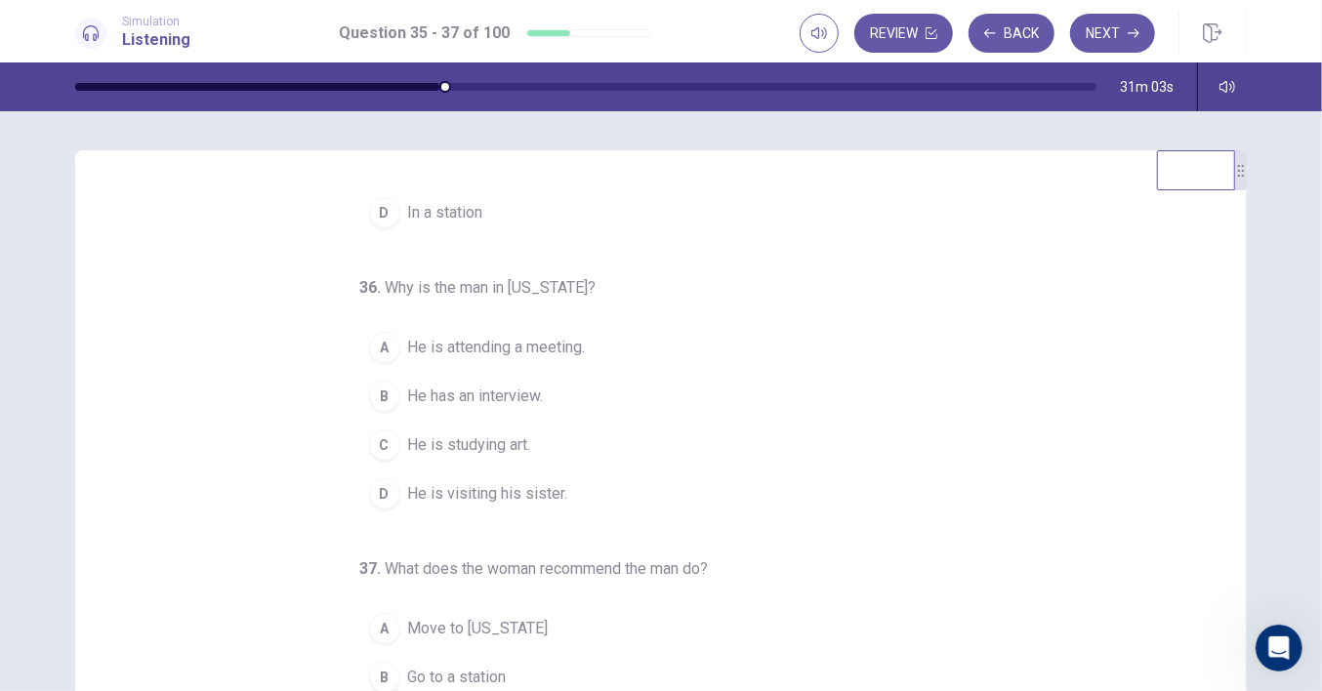
click at [502, 494] on span "He is visiting his sister." at bounding box center [488, 493] width 160 height 23
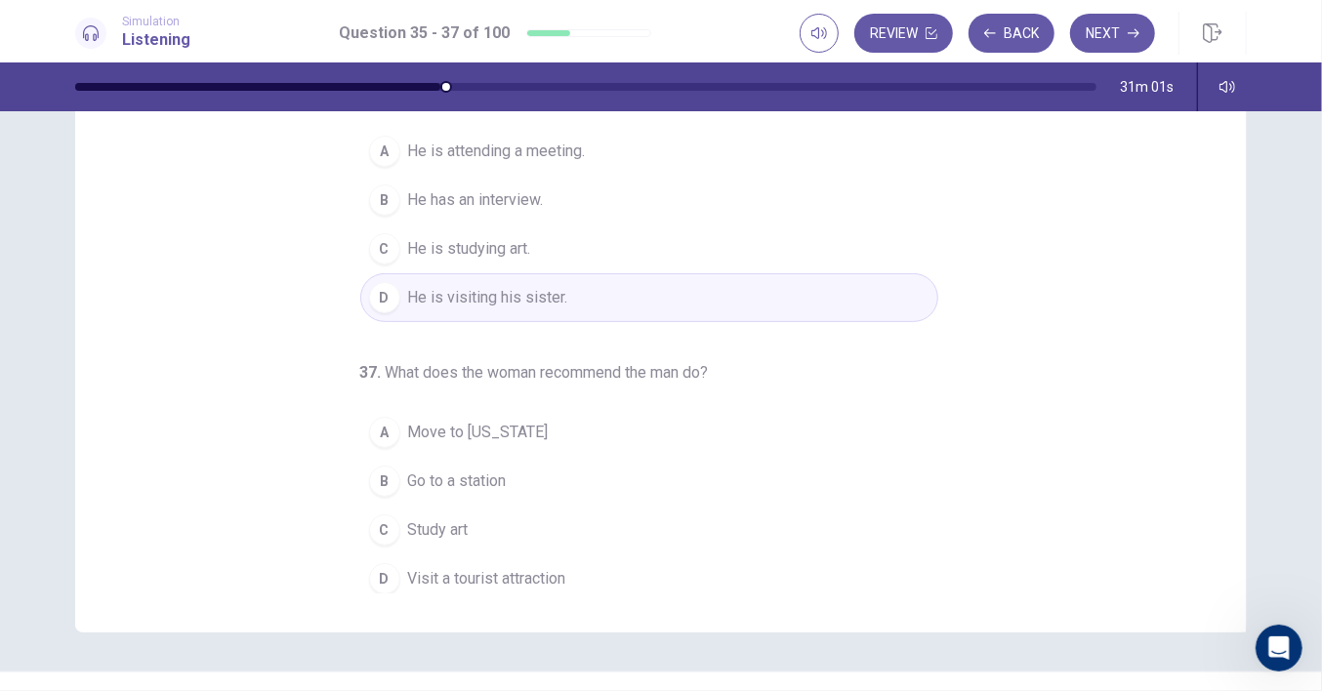
scroll to position [238, 0]
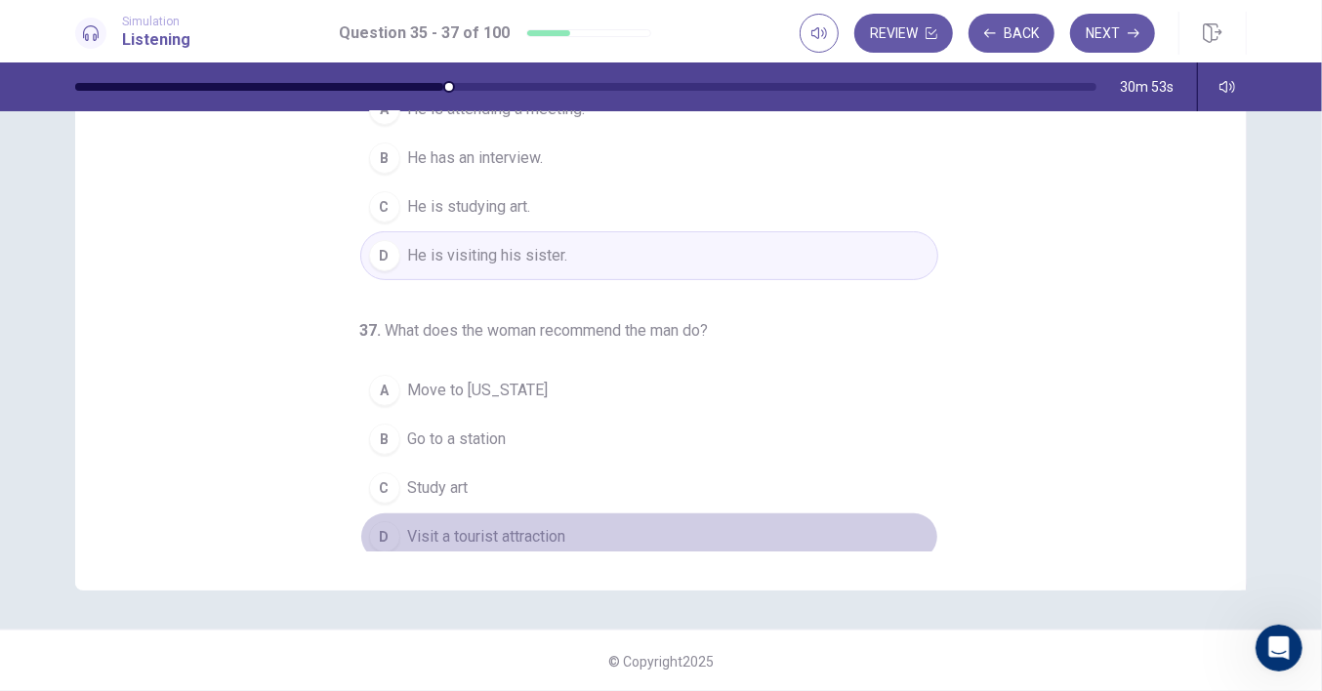
click at [501, 526] on span "Visit a tourist attraction" at bounding box center [487, 536] width 158 height 23
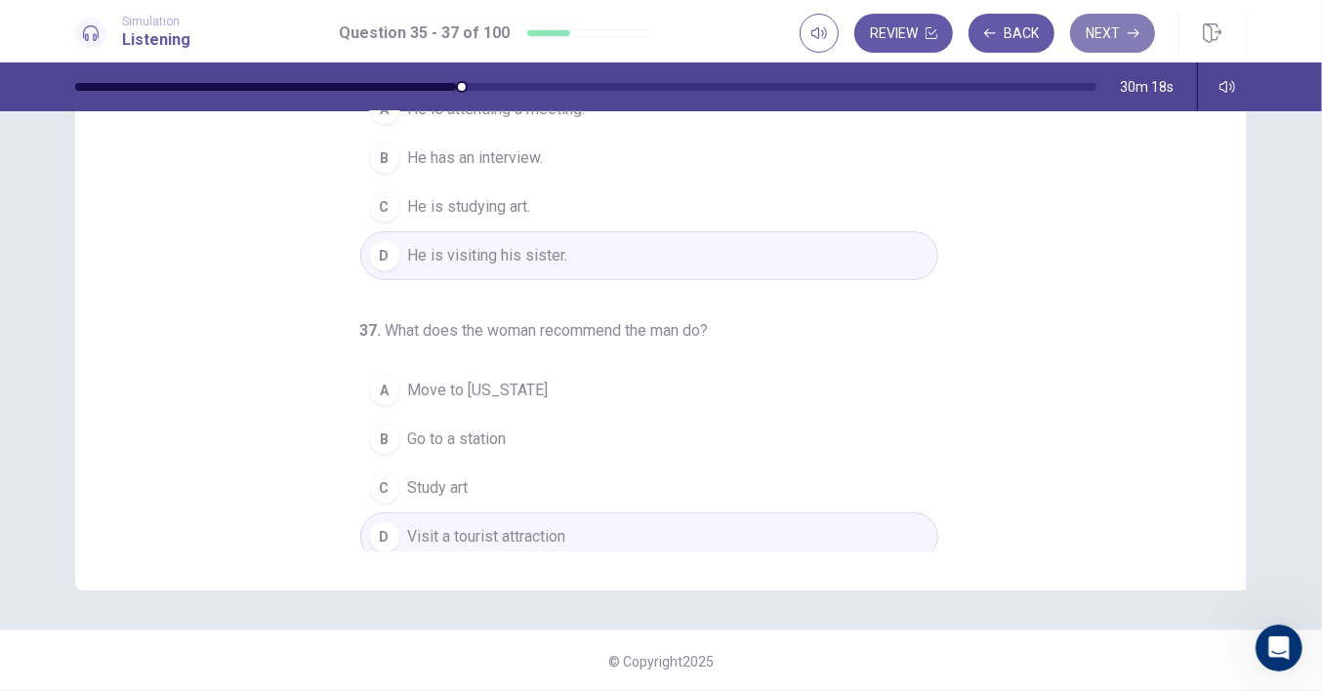
click at [1106, 22] on button "Next" at bounding box center [1112, 33] width 85 height 39
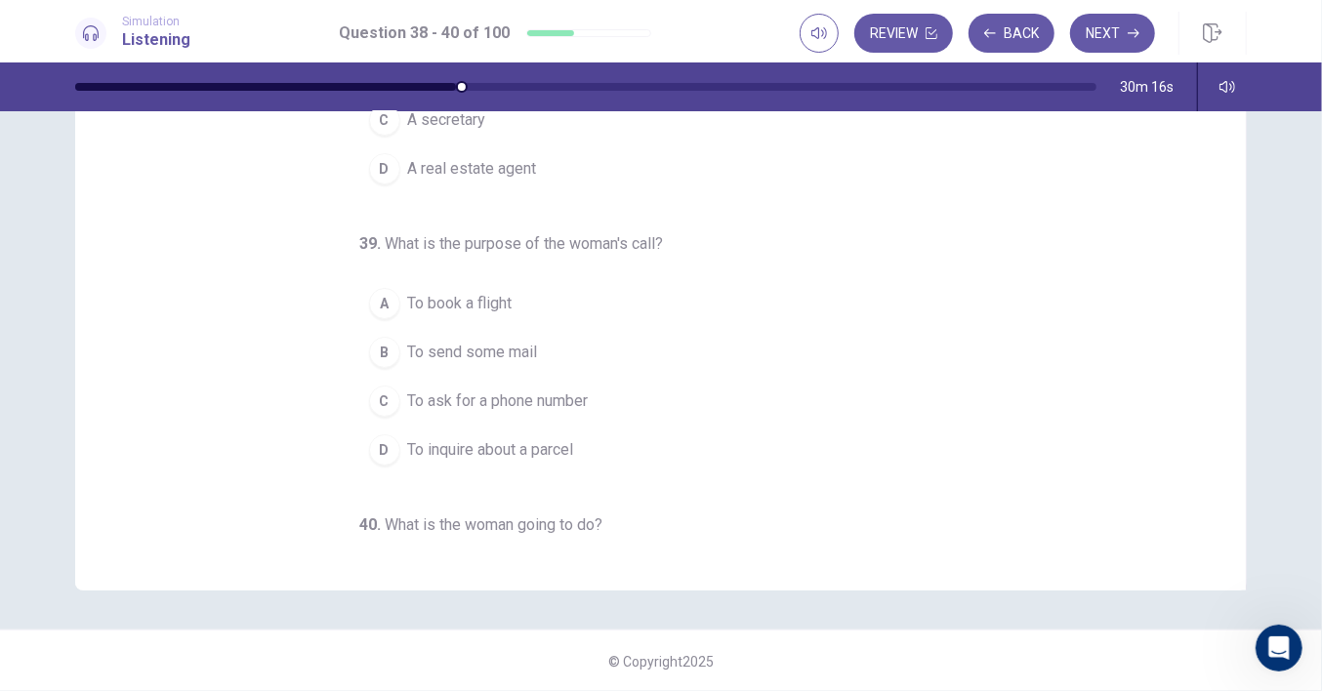
scroll to position [0, 0]
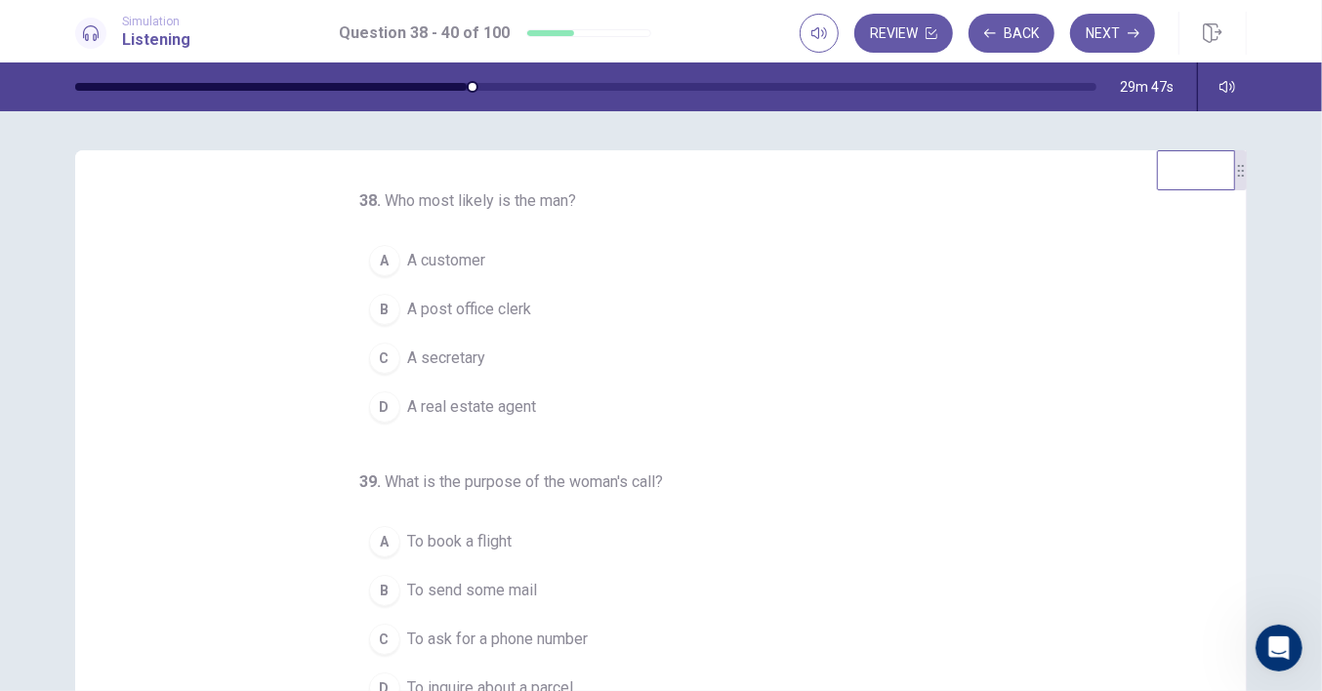
click at [514, 310] on span "A post office clerk" at bounding box center [470, 309] width 124 height 23
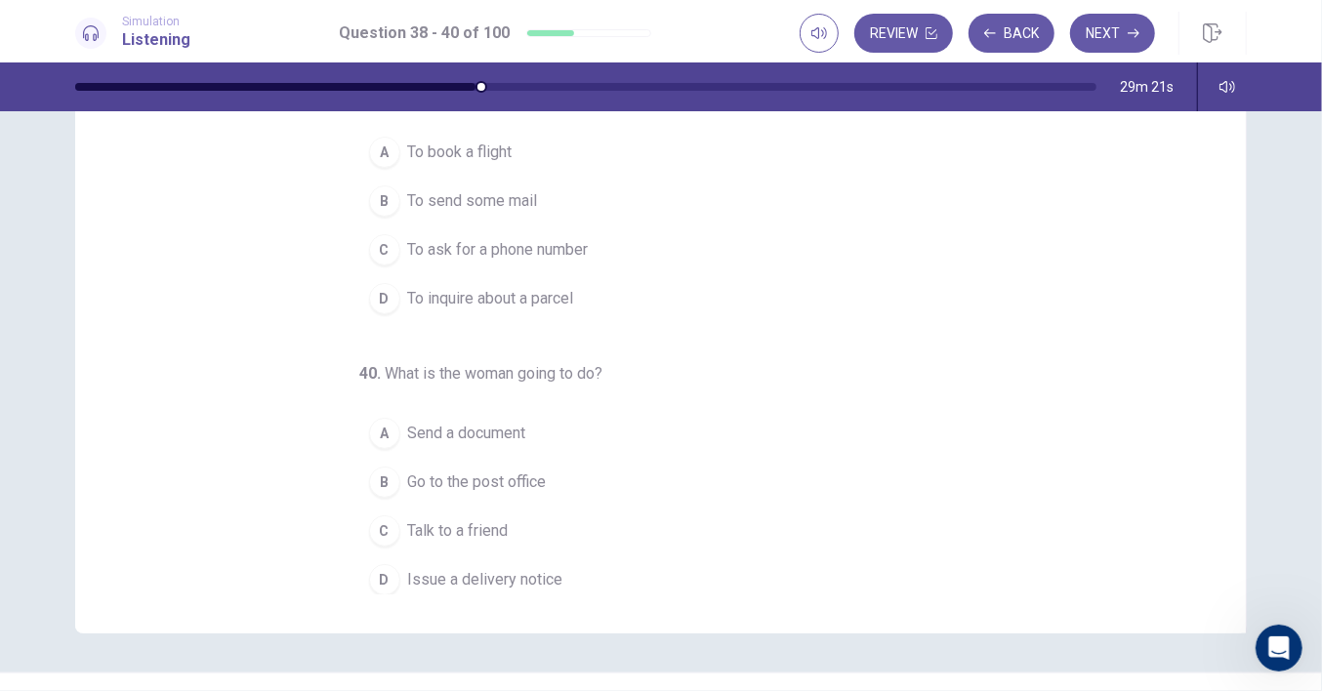
scroll to position [238, 0]
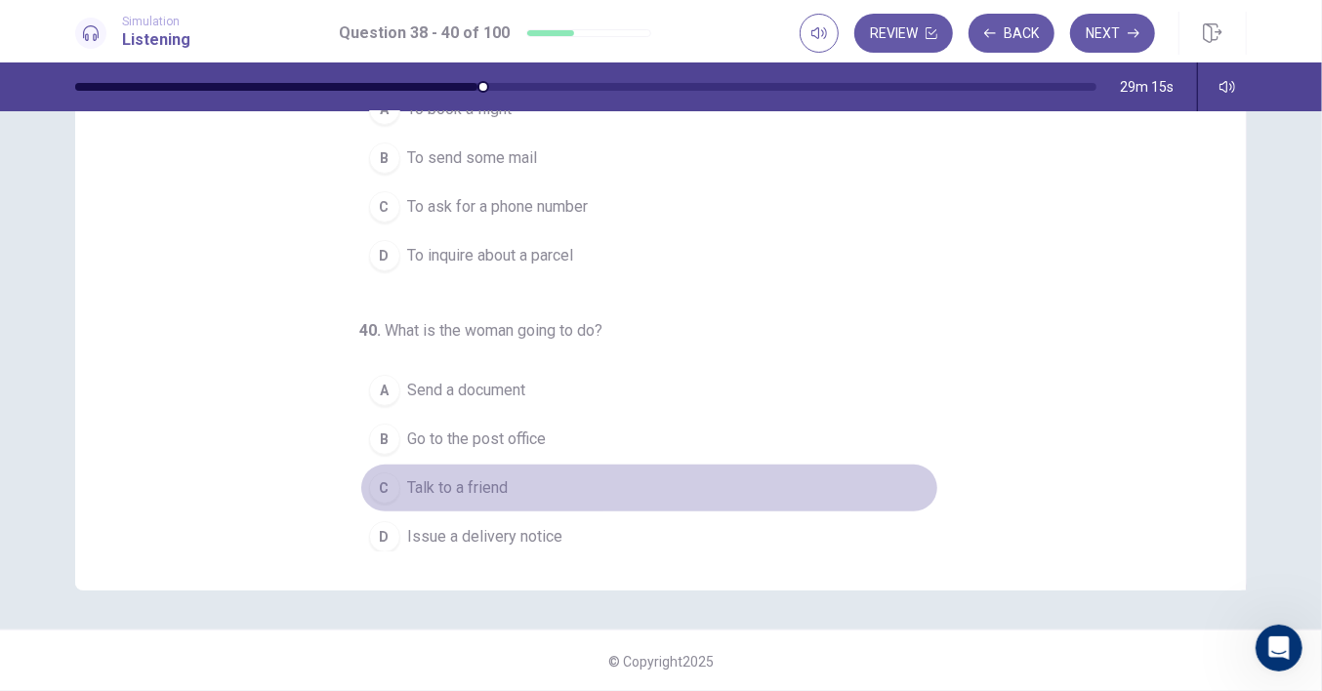
click at [454, 478] on span "Talk to a friend" at bounding box center [458, 488] width 101 height 23
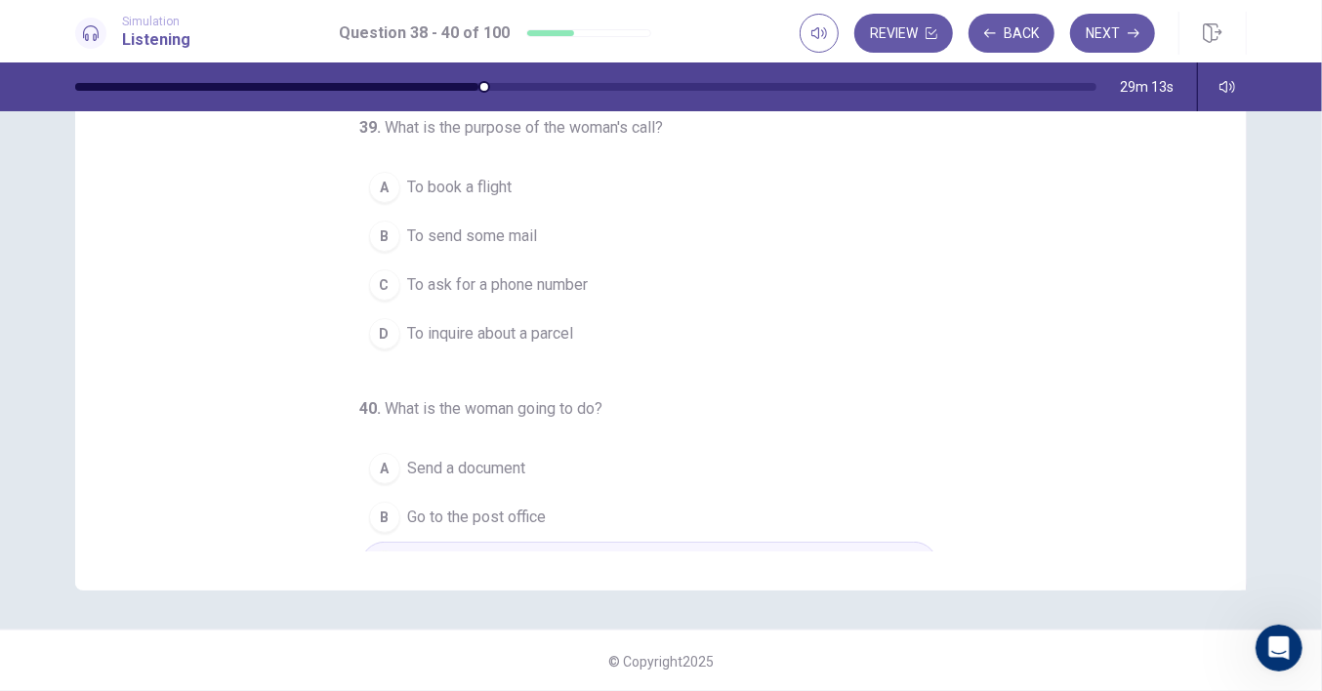
scroll to position [72, 0]
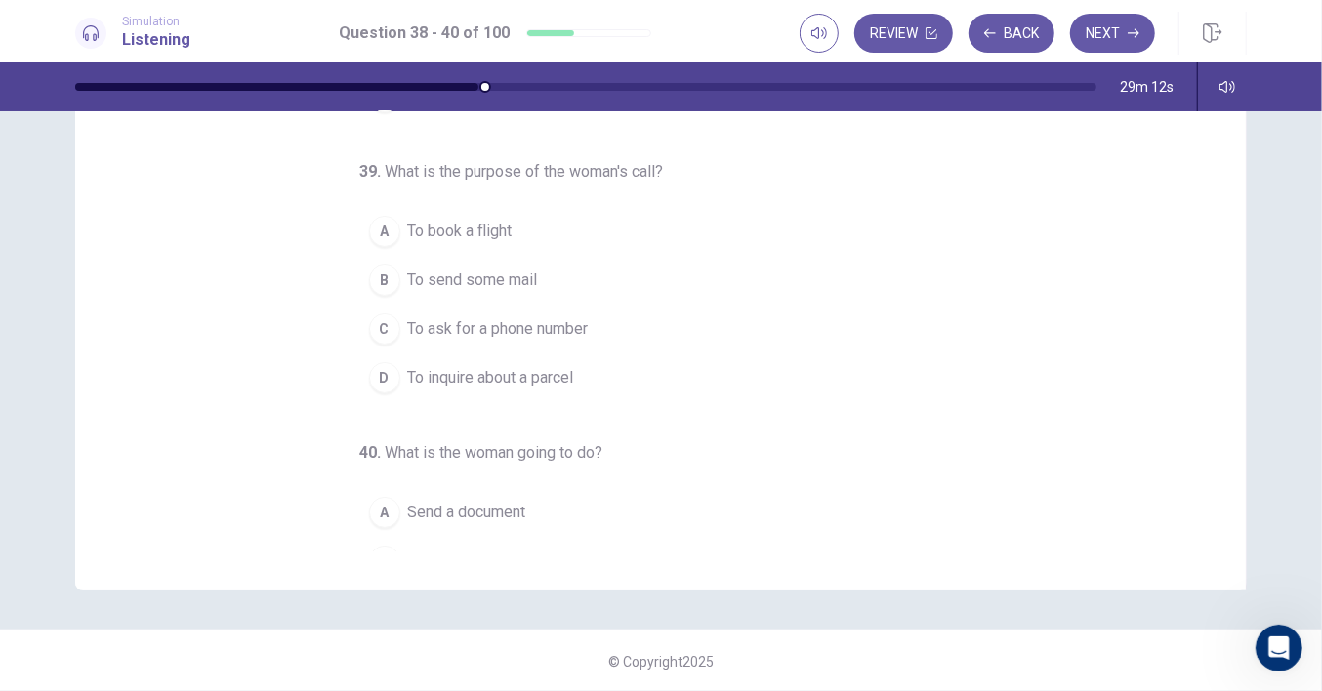
click at [507, 278] on span "To send some mail" at bounding box center [473, 280] width 130 height 23
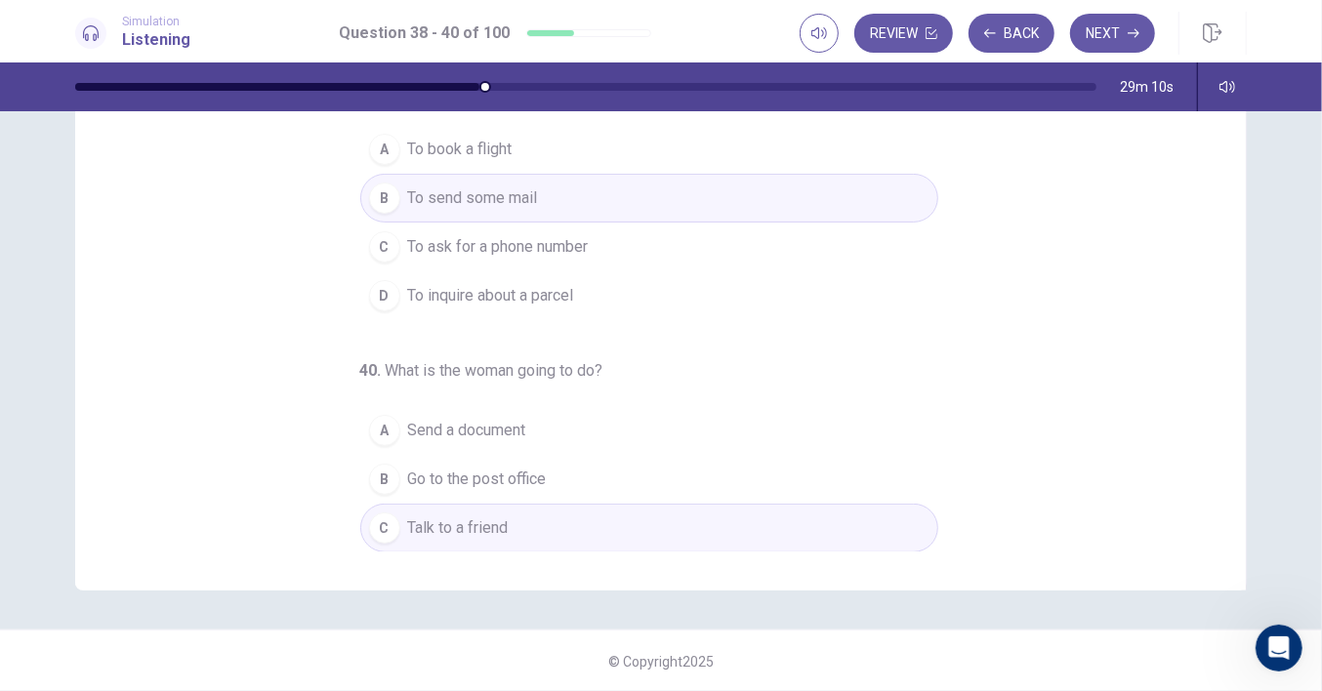
scroll to position [194, 0]
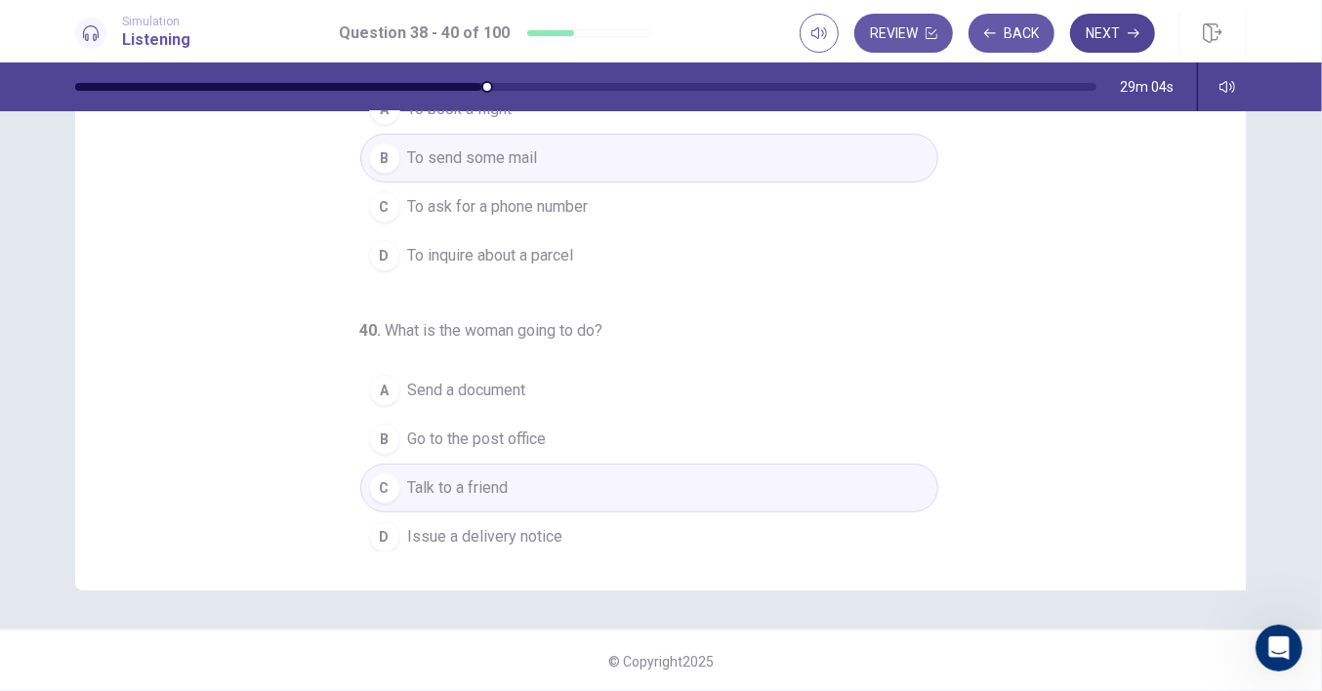
click at [1092, 38] on button "Next" at bounding box center [1112, 33] width 85 height 39
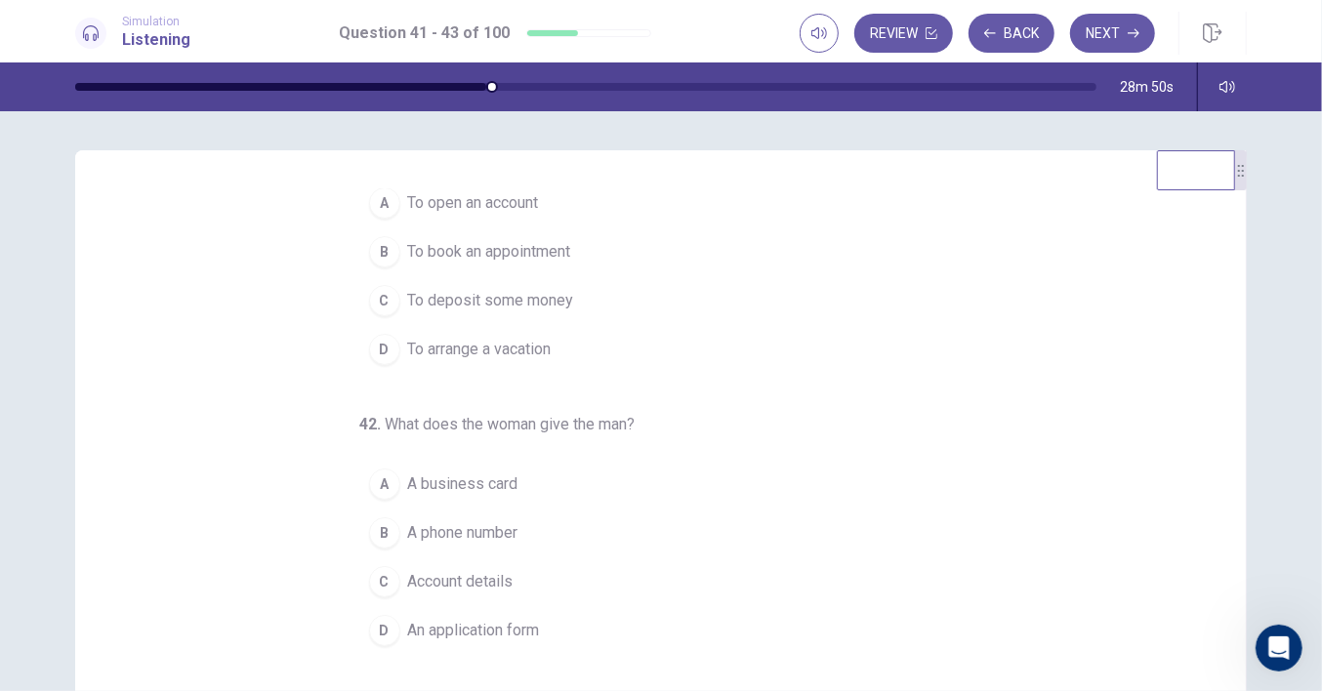
scroll to position [0, 0]
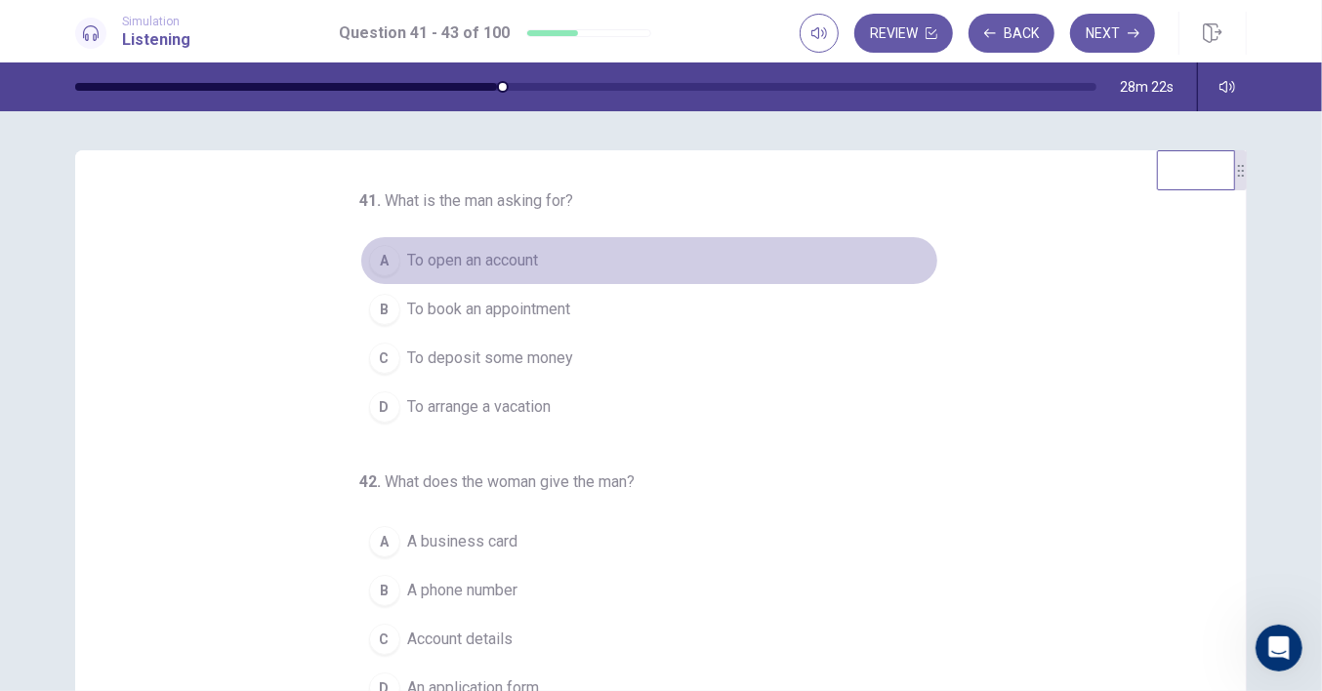
click at [523, 263] on span "To open an account" at bounding box center [473, 260] width 131 height 23
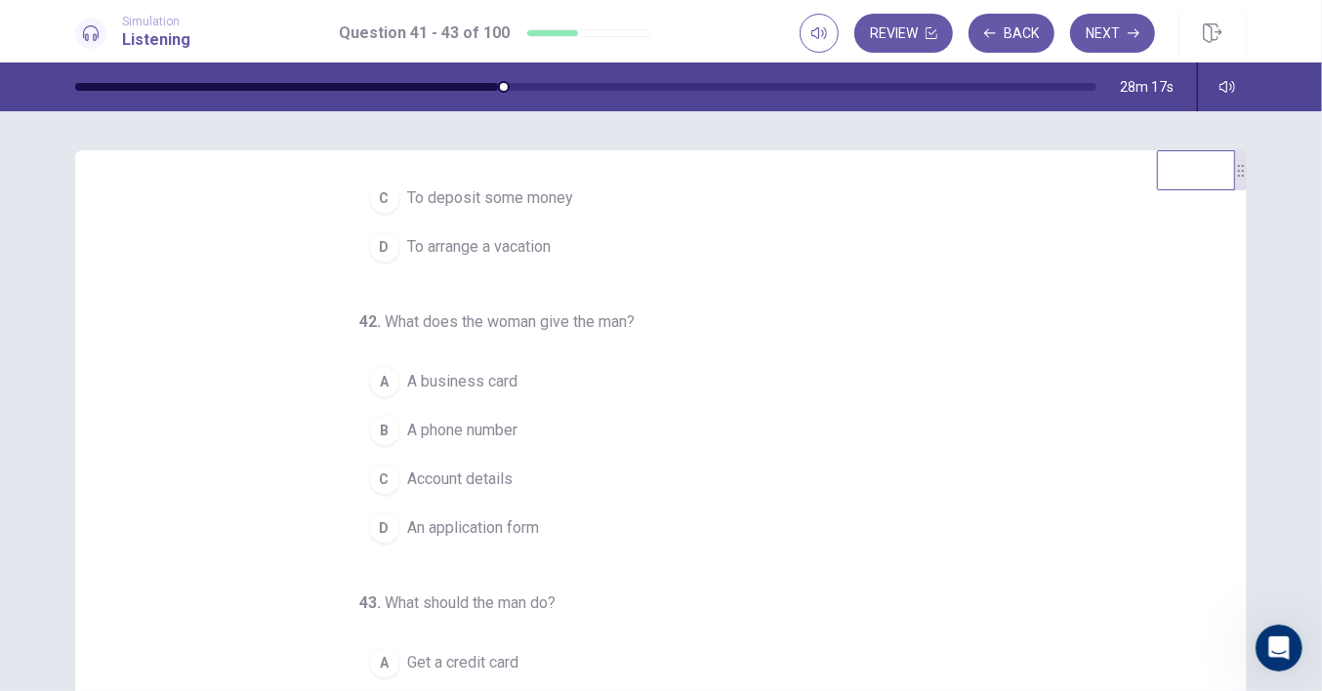
scroll to position [194, 0]
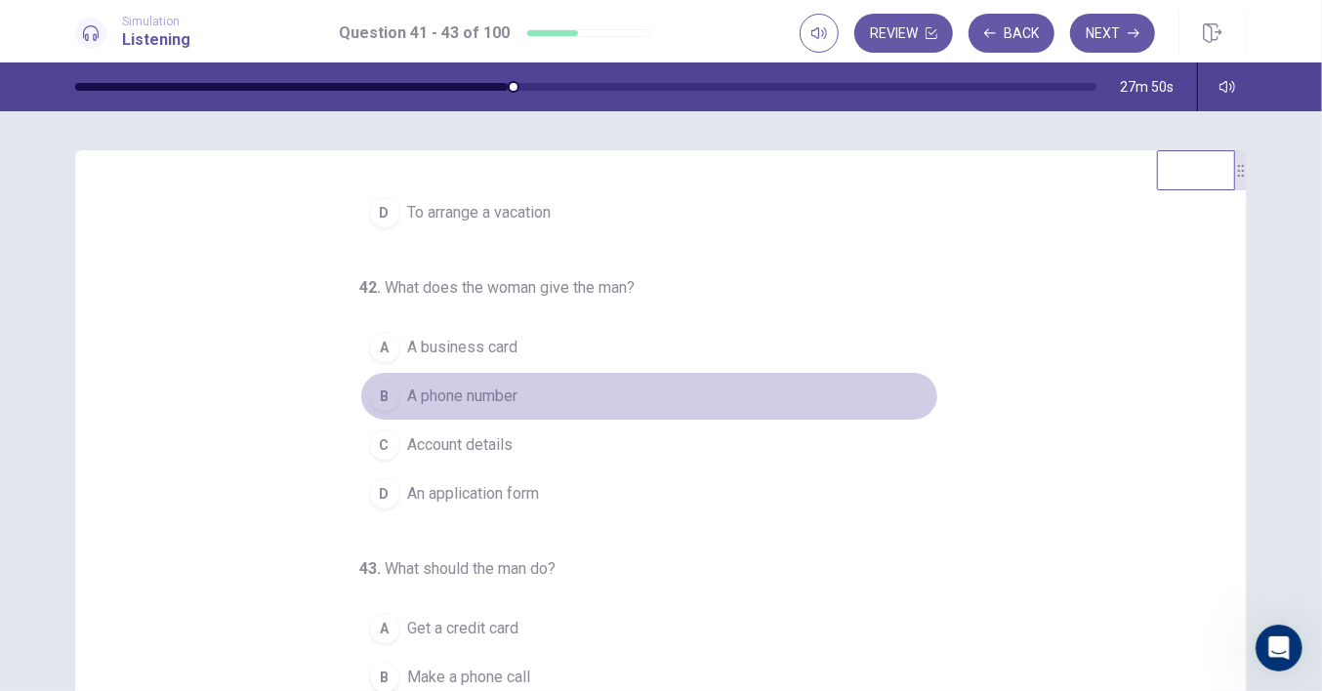
click at [485, 399] on span "A phone number" at bounding box center [463, 396] width 110 height 23
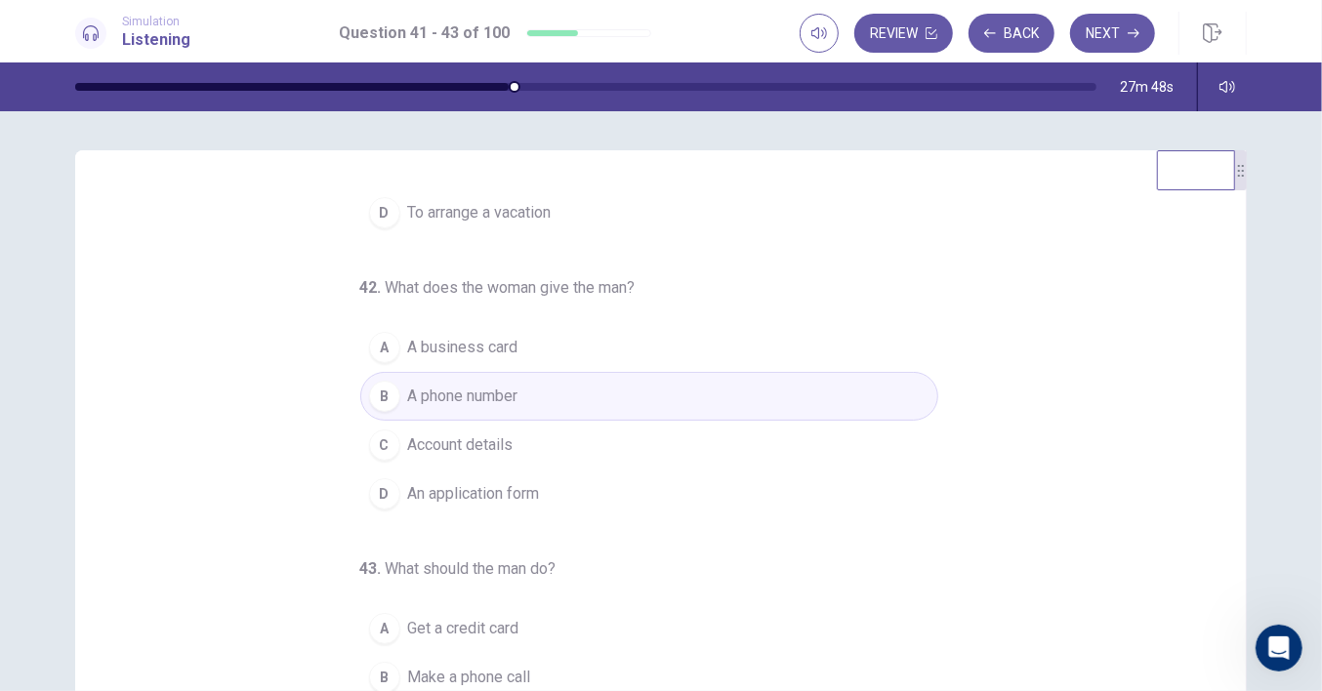
scroll to position [238, 0]
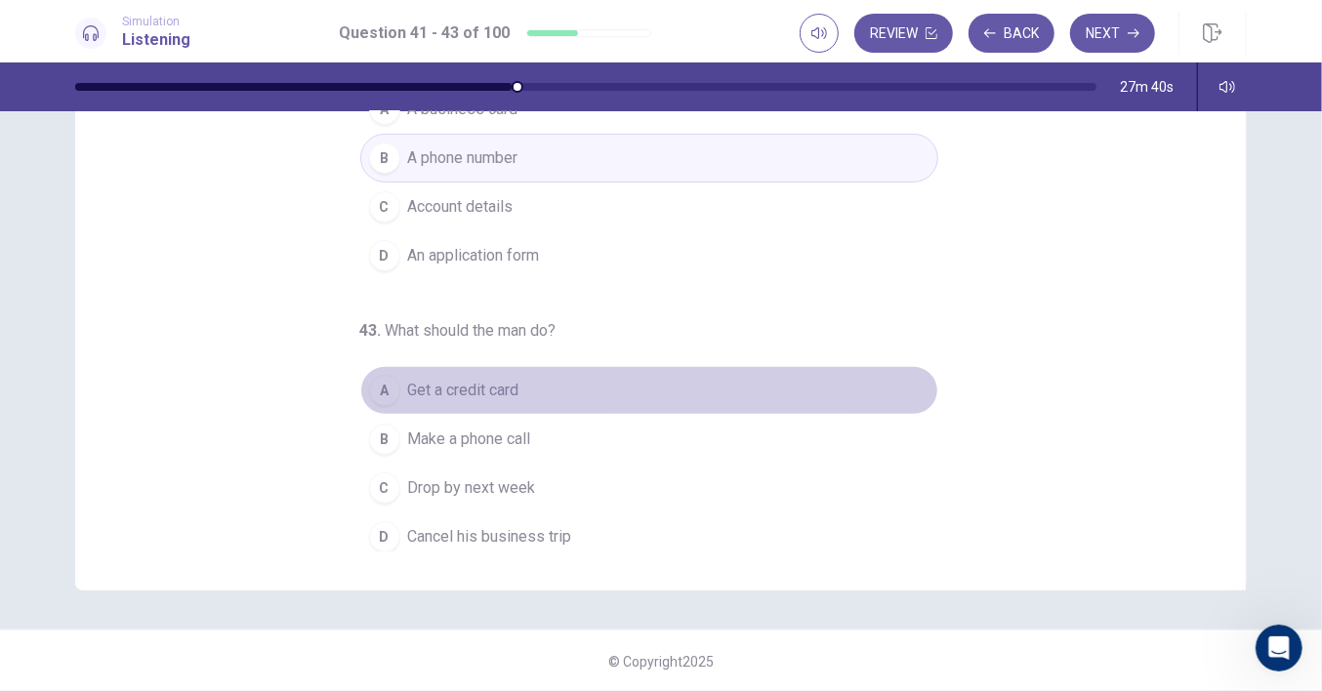
click at [501, 379] on span "Get a credit card" at bounding box center [463, 390] width 111 height 23
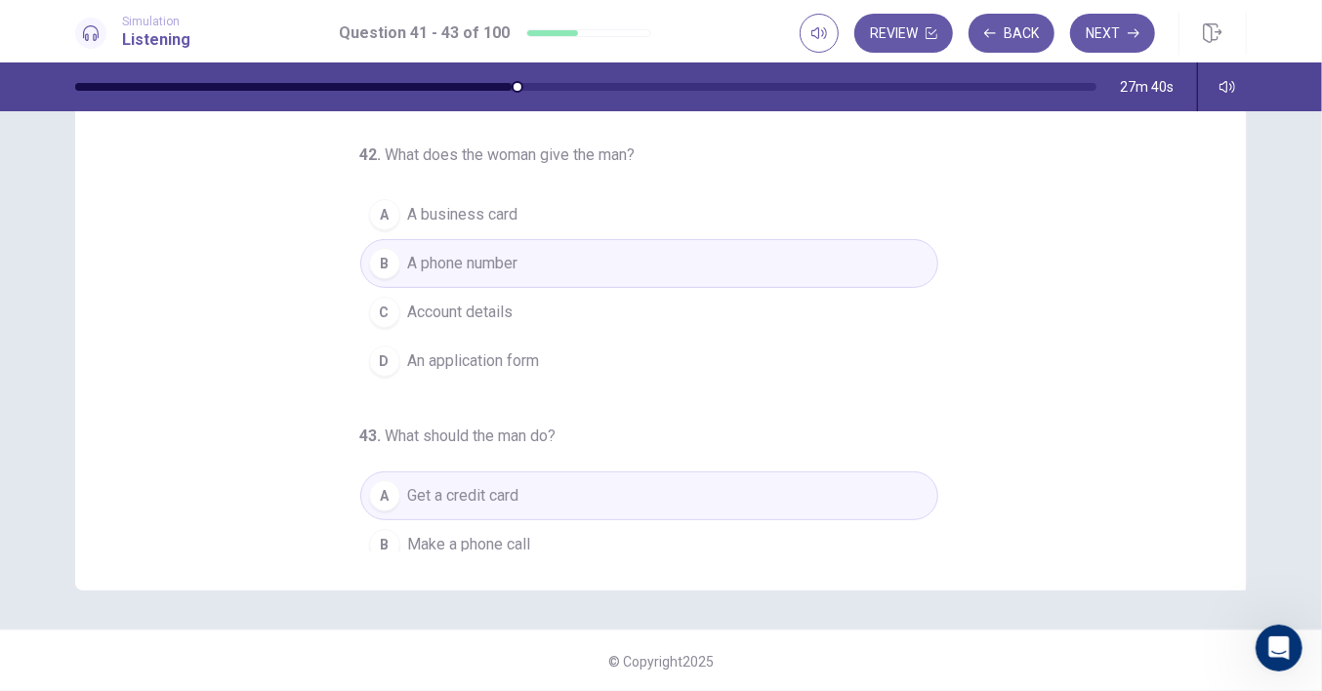
scroll to position [0, 0]
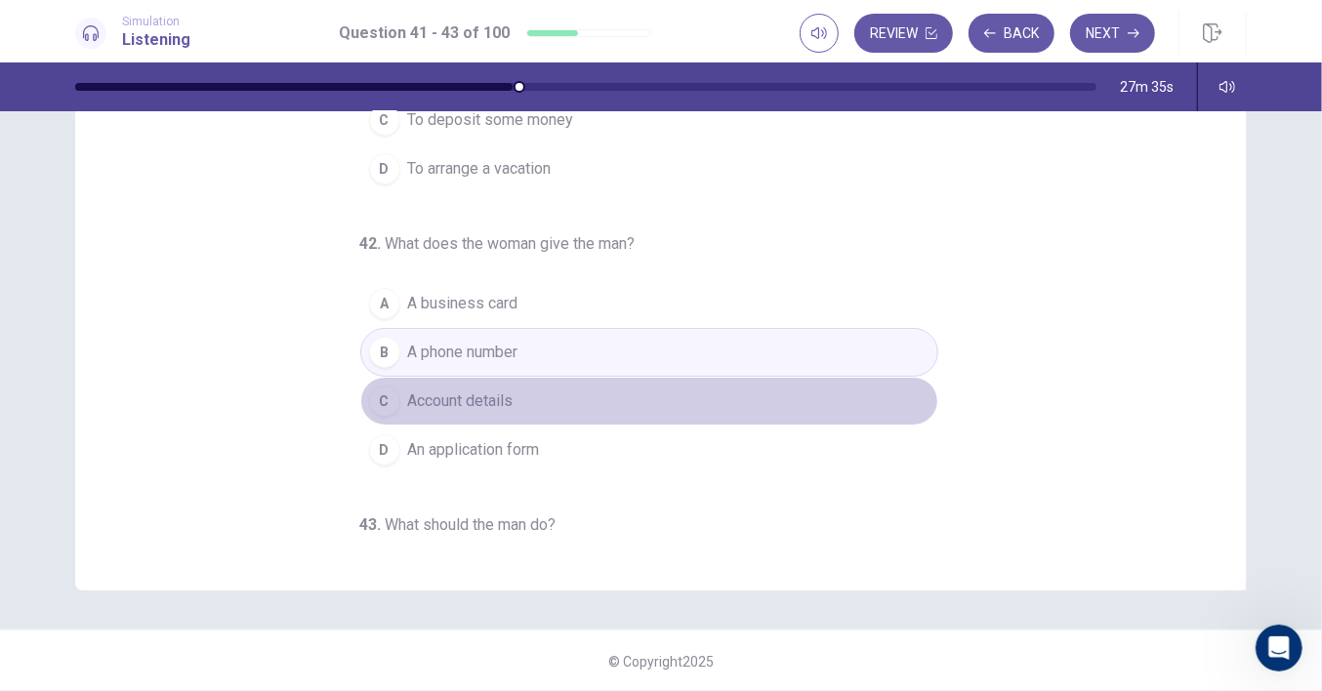
click at [527, 392] on button "C Account details" at bounding box center [649, 401] width 578 height 49
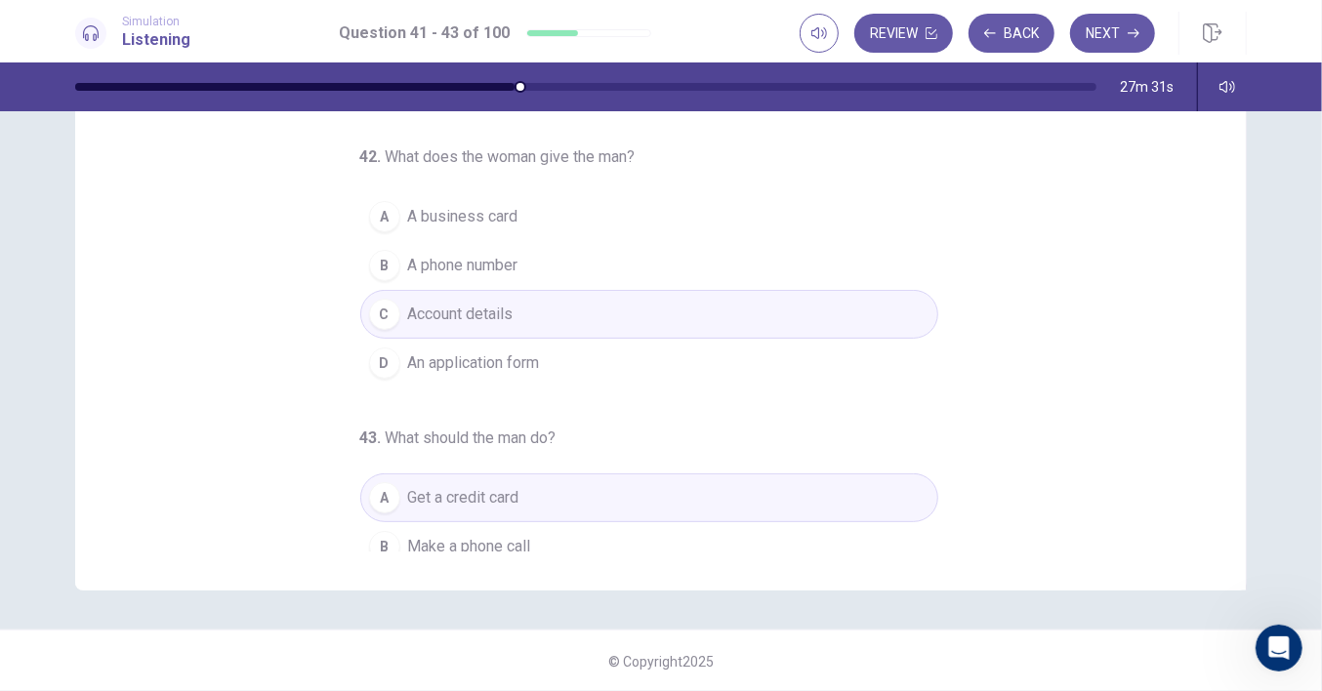
scroll to position [194, 0]
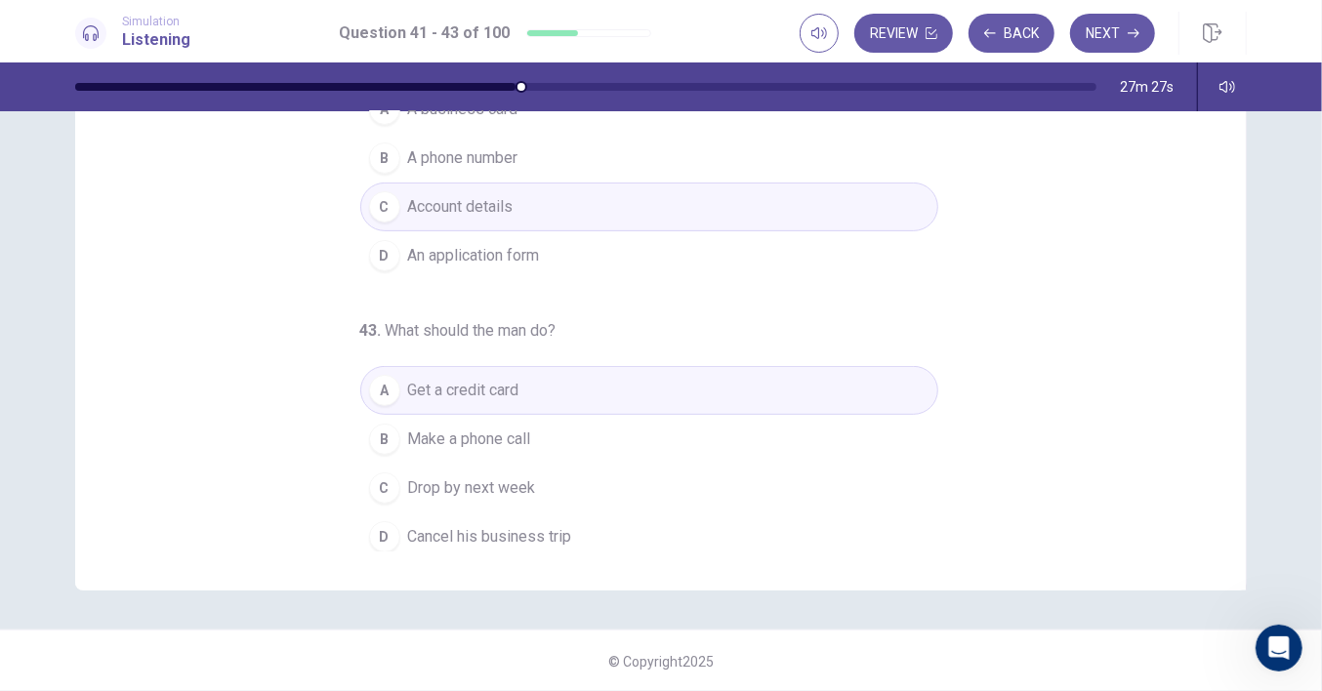
click at [539, 434] on button "B Make a phone call" at bounding box center [649, 439] width 578 height 49
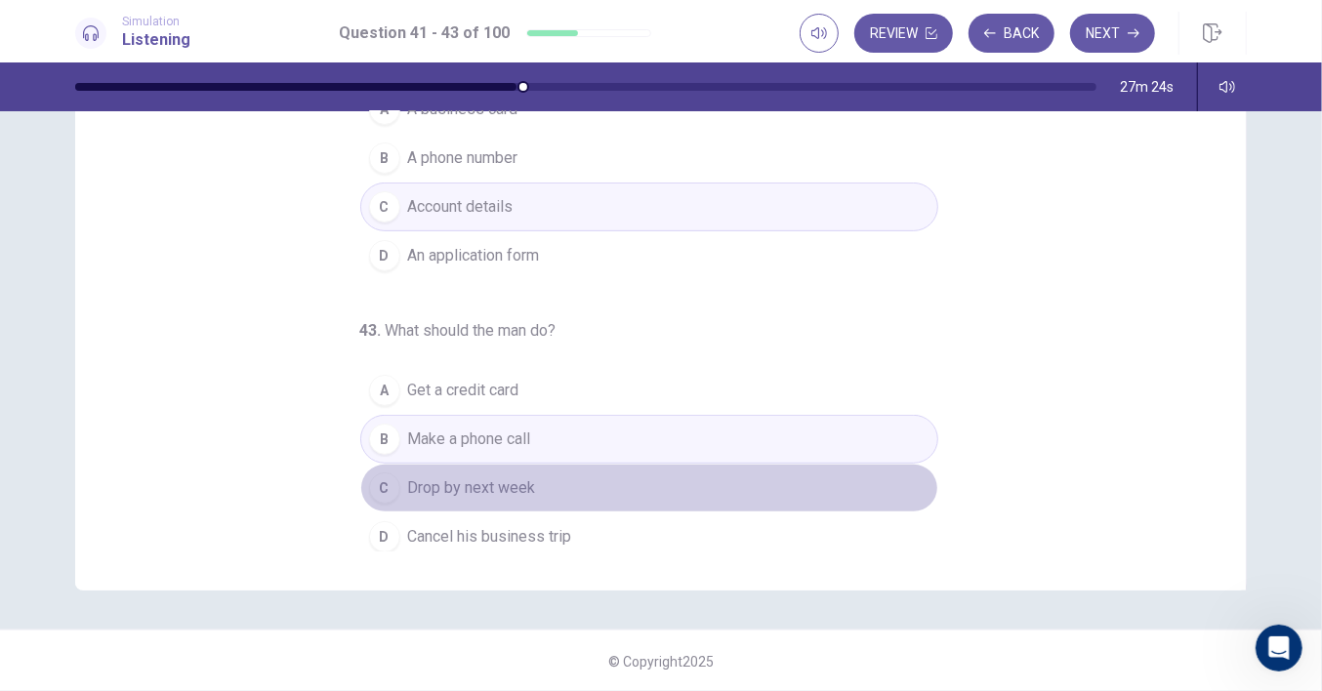
click at [548, 469] on button "C Drop by next week" at bounding box center [649, 488] width 578 height 49
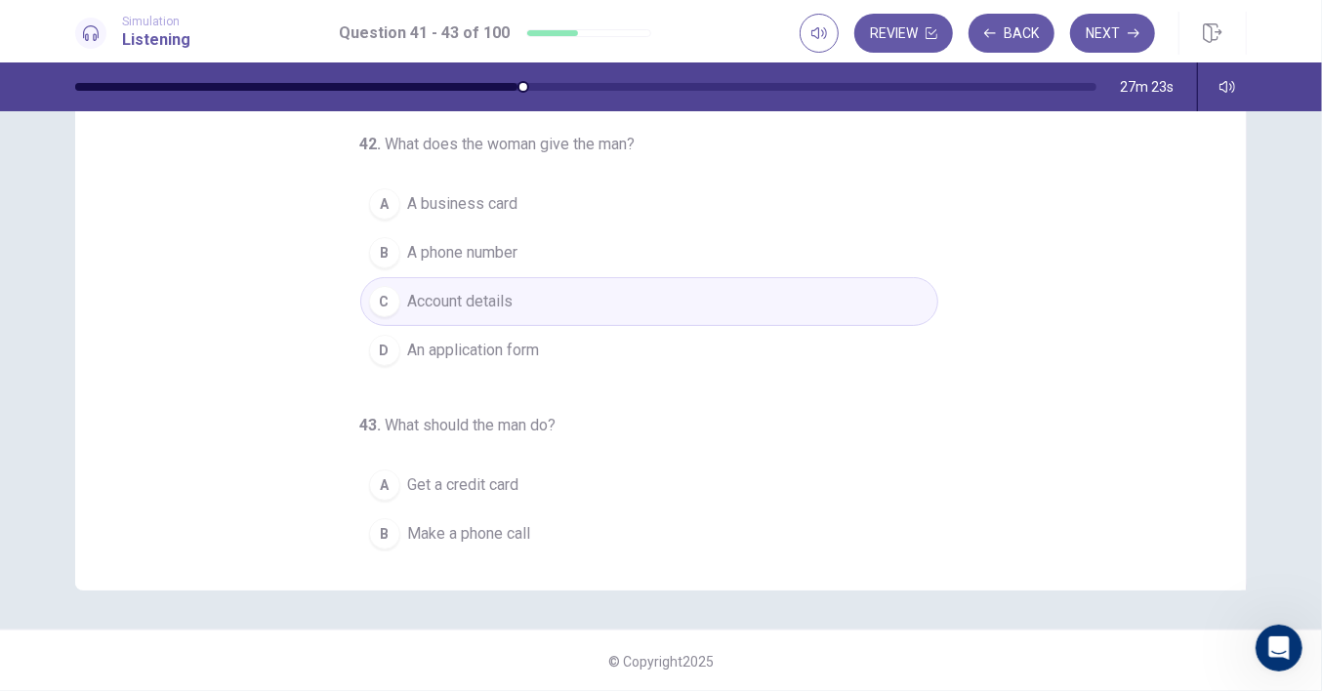
scroll to position [72, 0]
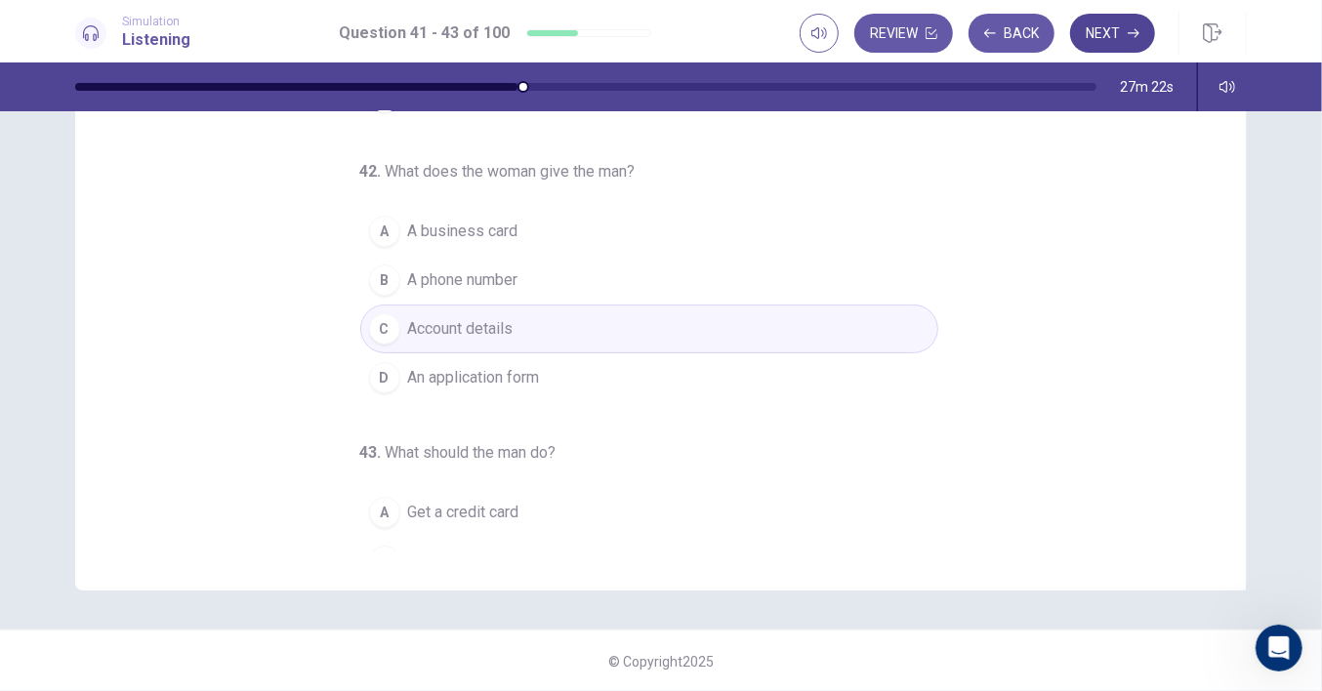
click at [1112, 26] on button "Next" at bounding box center [1112, 33] width 85 height 39
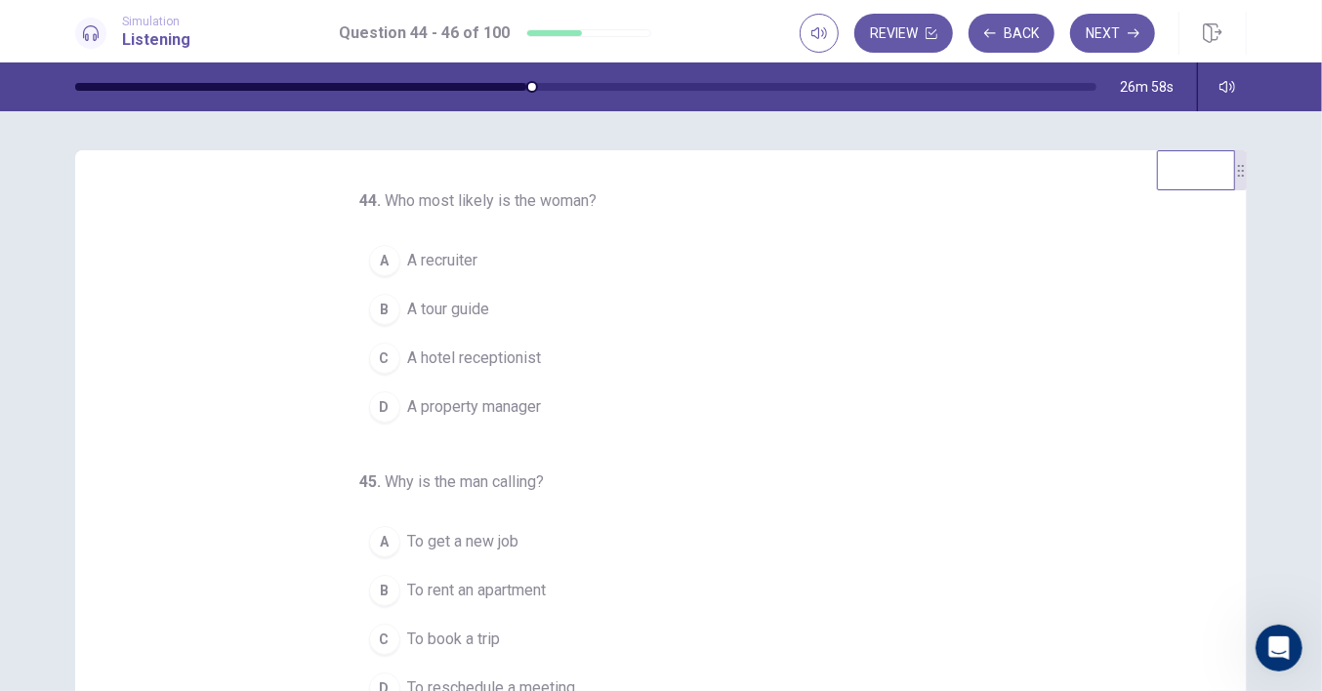
scroll to position [122, 0]
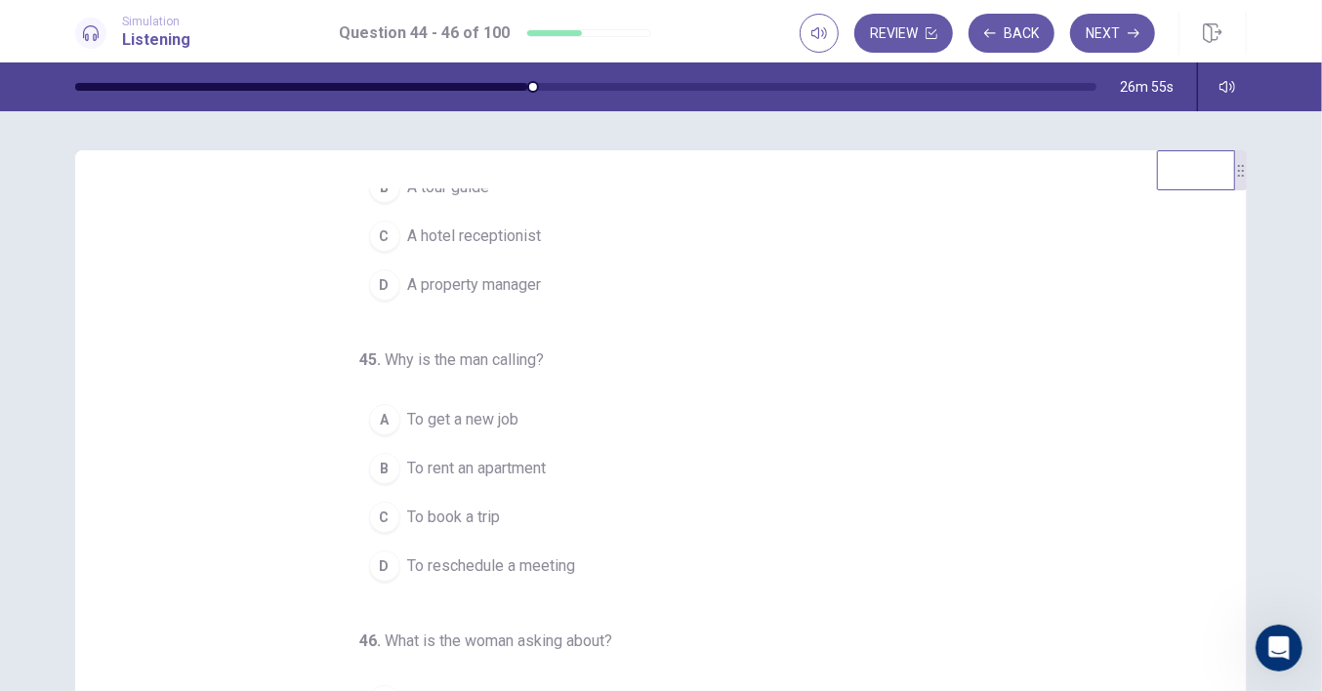
click at [528, 458] on span "To rent an apartment" at bounding box center [477, 468] width 139 height 23
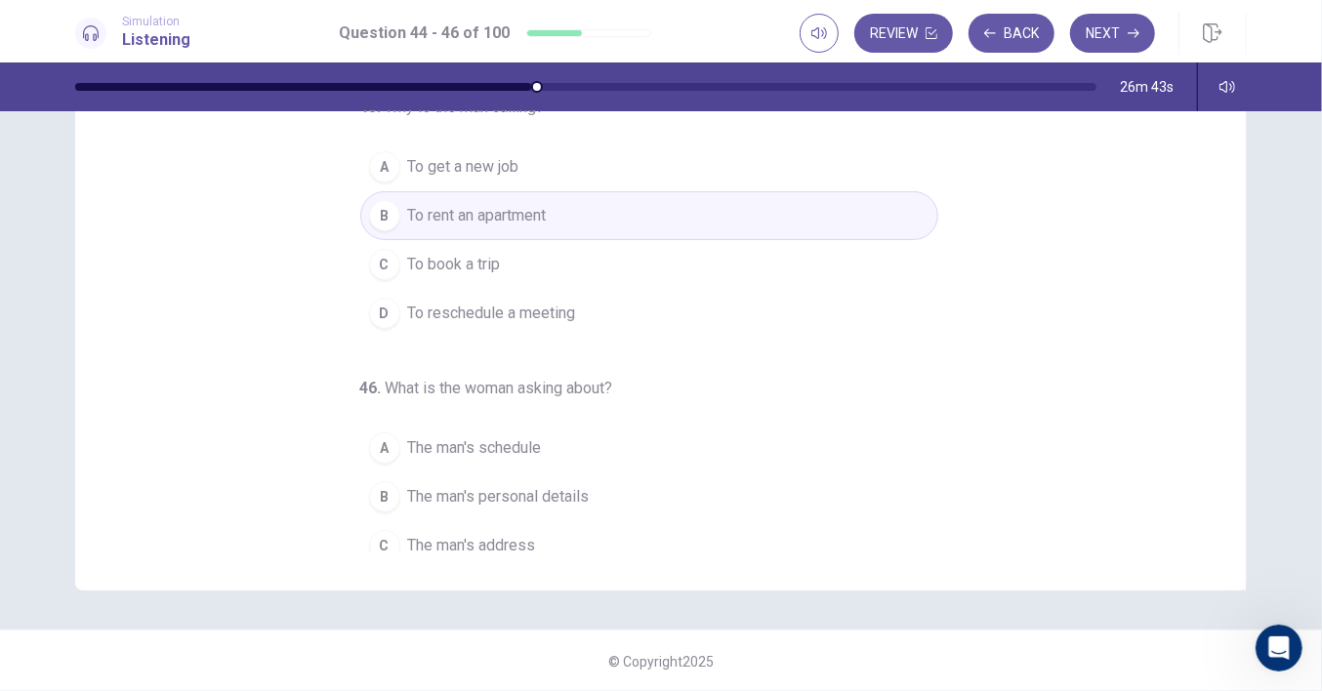
scroll to position [194, 0]
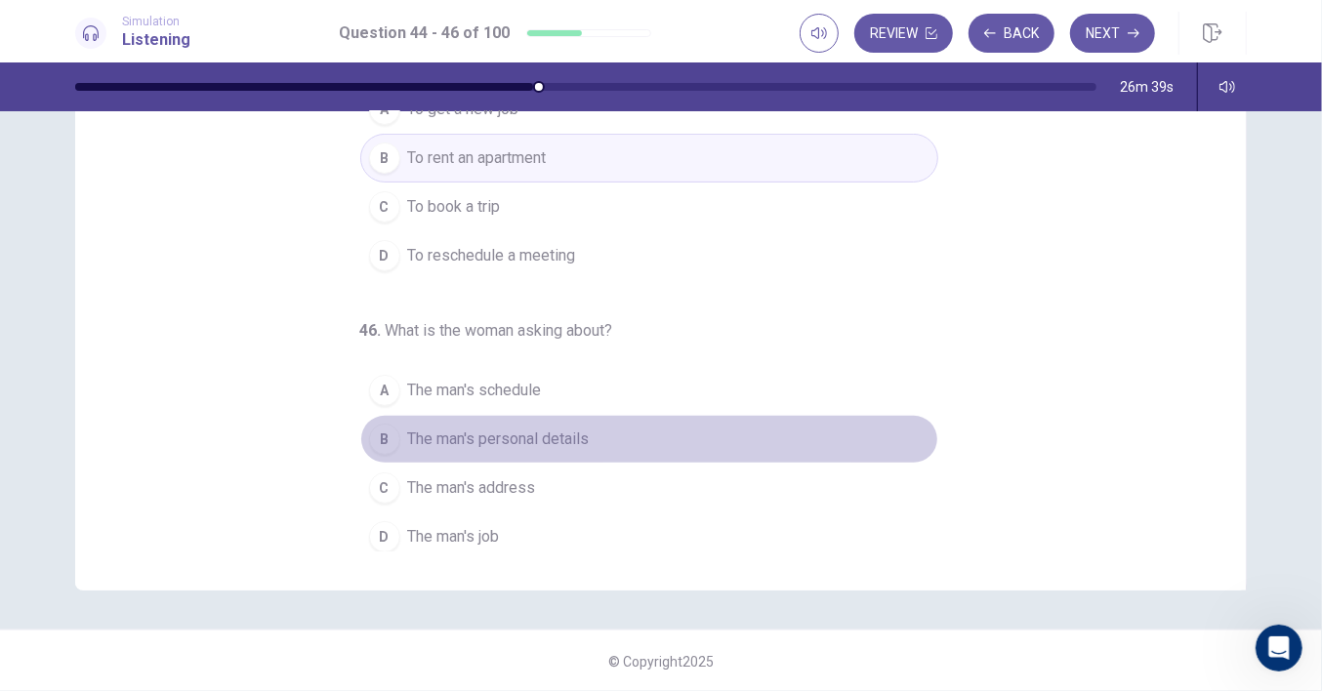
click at [490, 437] on span "The man's personal details" at bounding box center [499, 439] width 182 height 23
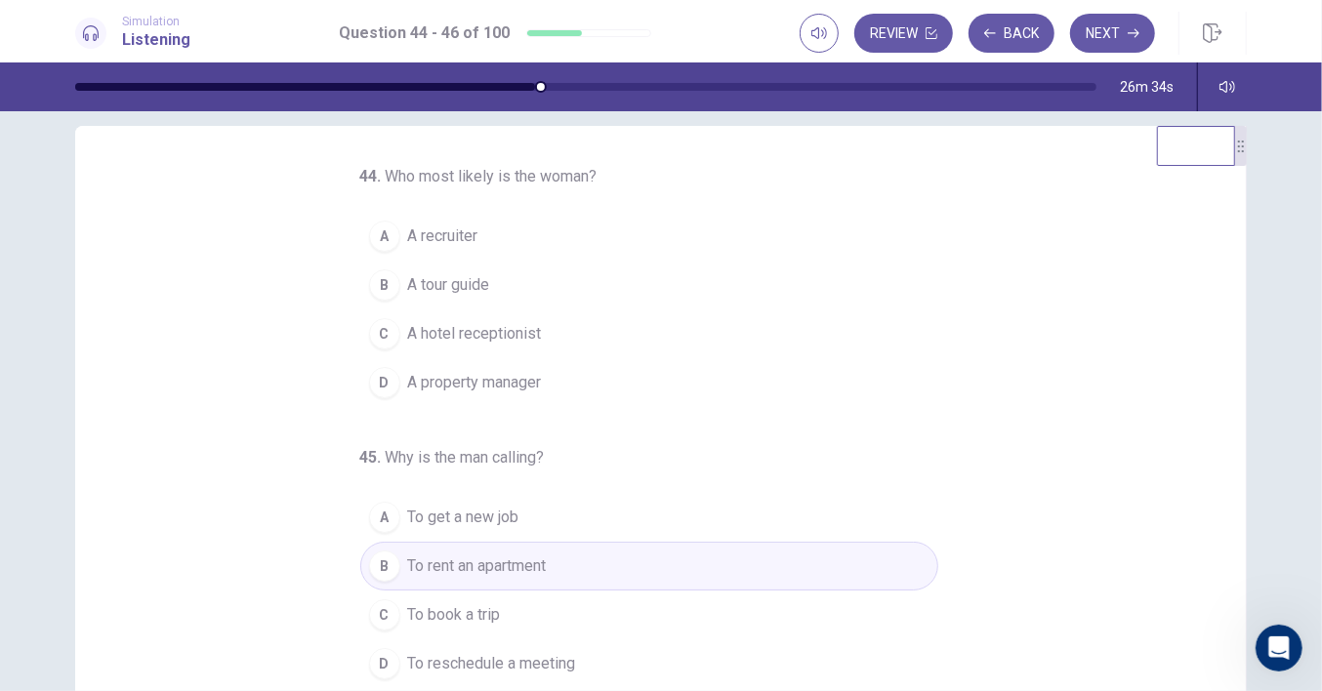
scroll to position [0, 0]
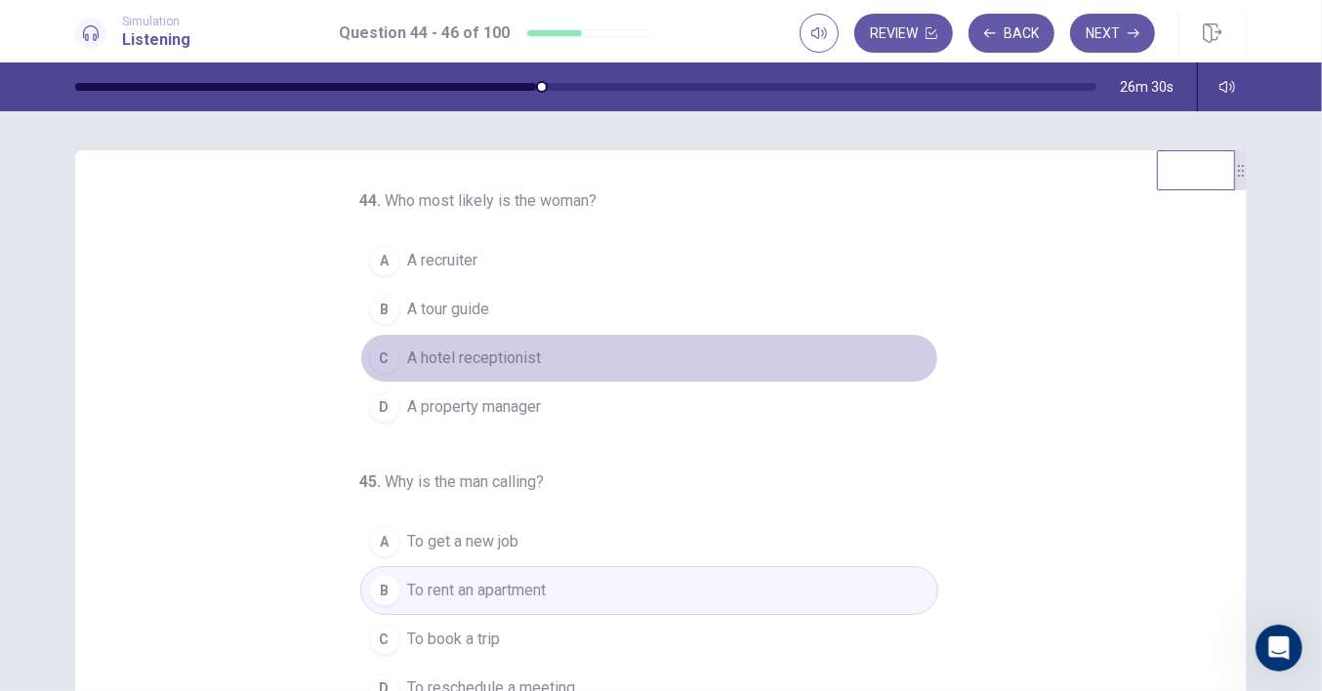
click at [509, 360] on span "A hotel receptionist" at bounding box center [475, 358] width 134 height 23
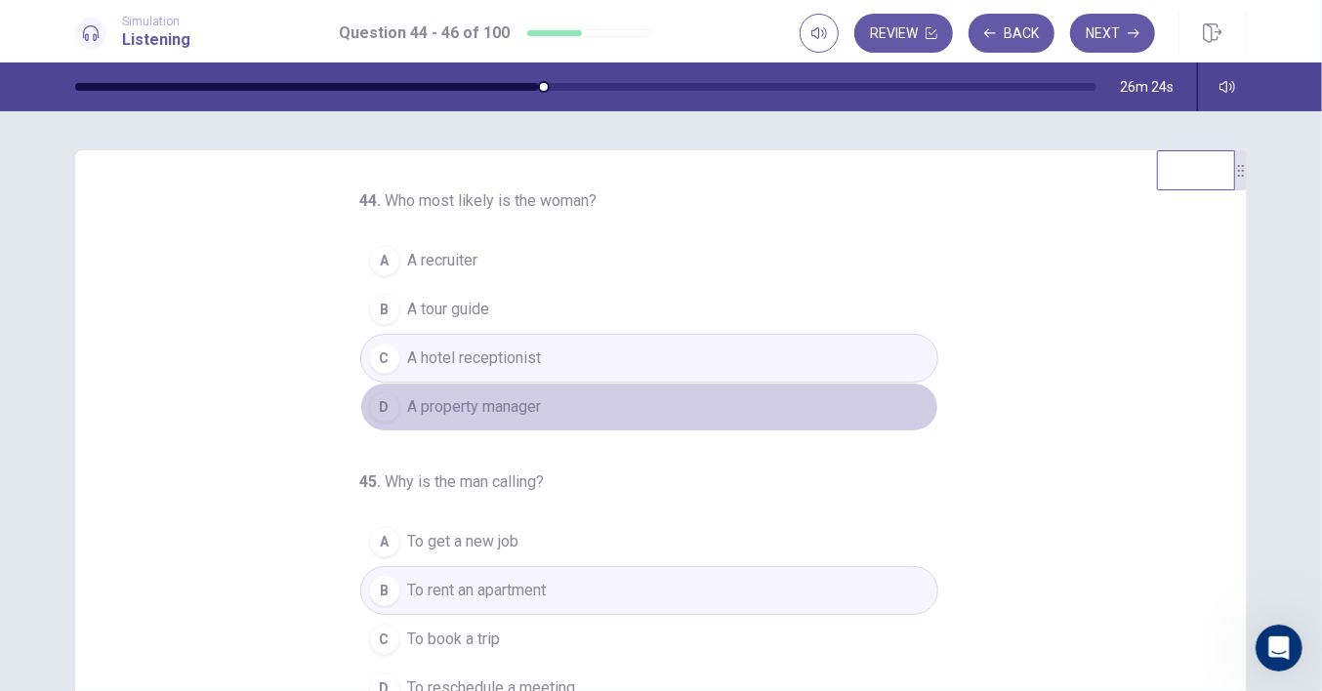
click at [534, 405] on button "D A property manager" at bounding box center [649, 407] width 578 height 49
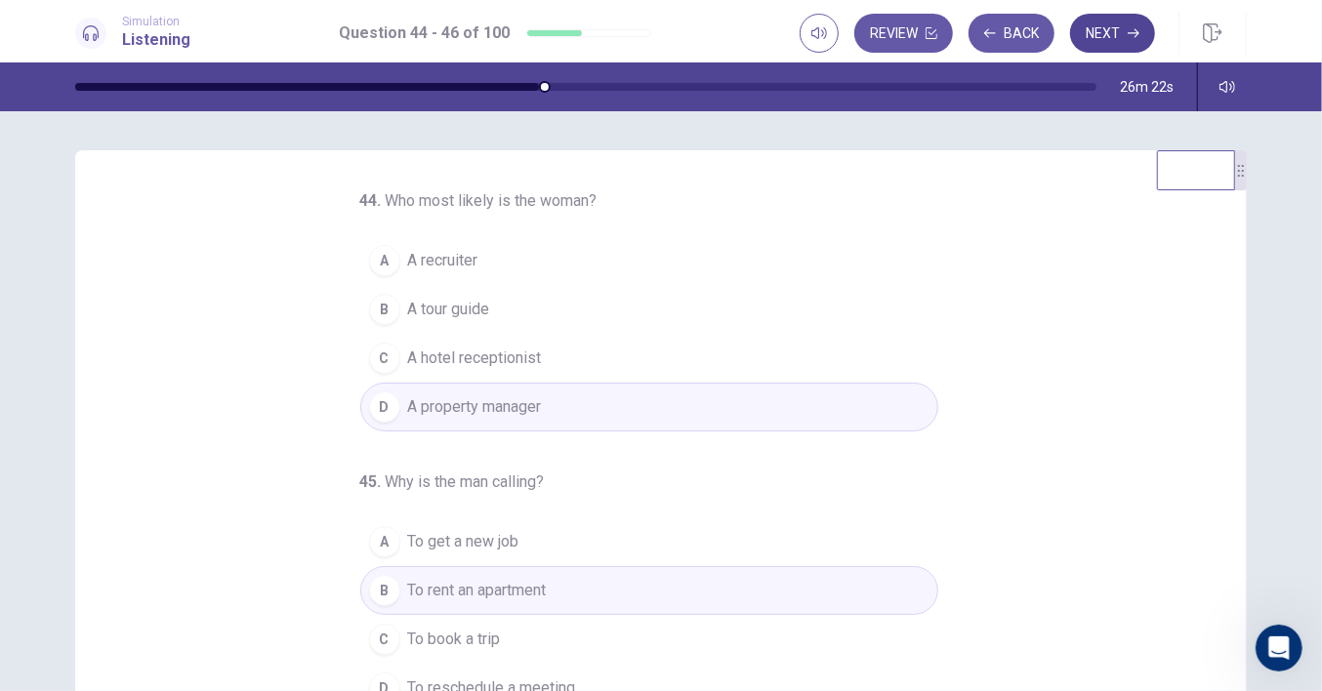
click at [1106, 37] on button "Next" at bounding box center [1112, 33] width 85 height 39
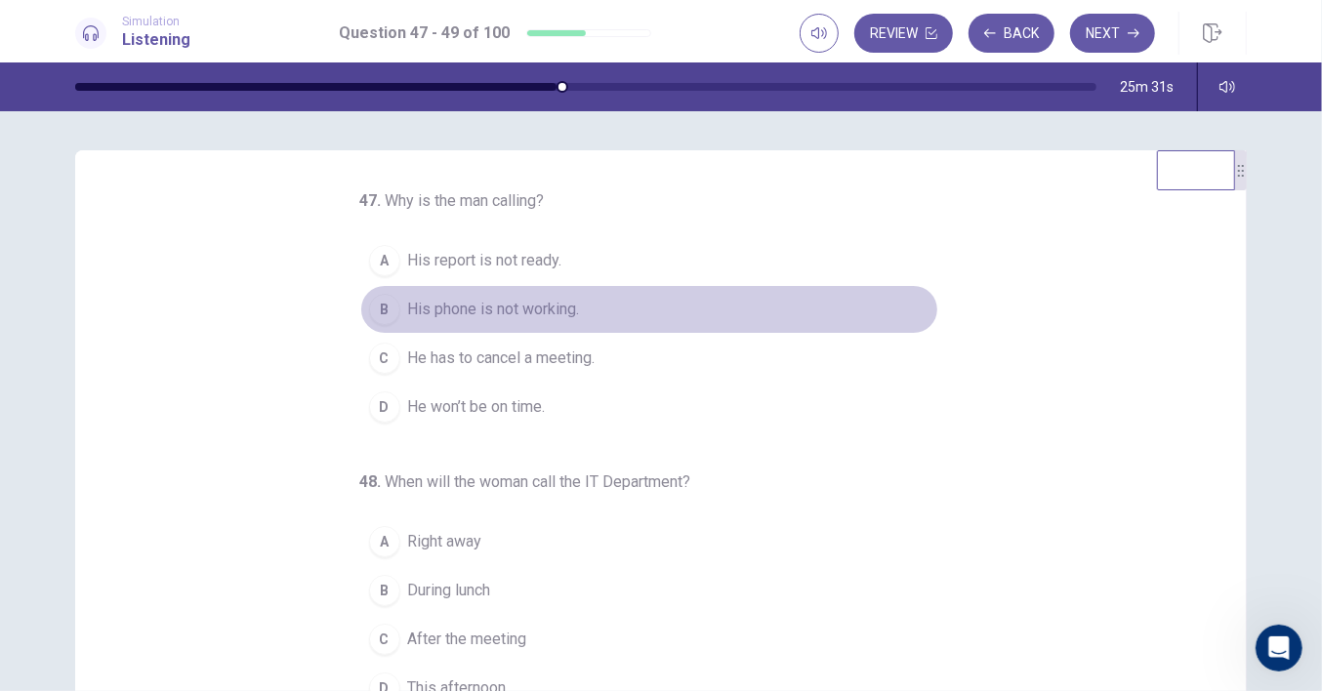
click at [498, 306] on span "His phone is not working." at bounding box center [494, 309] width 172 height 23
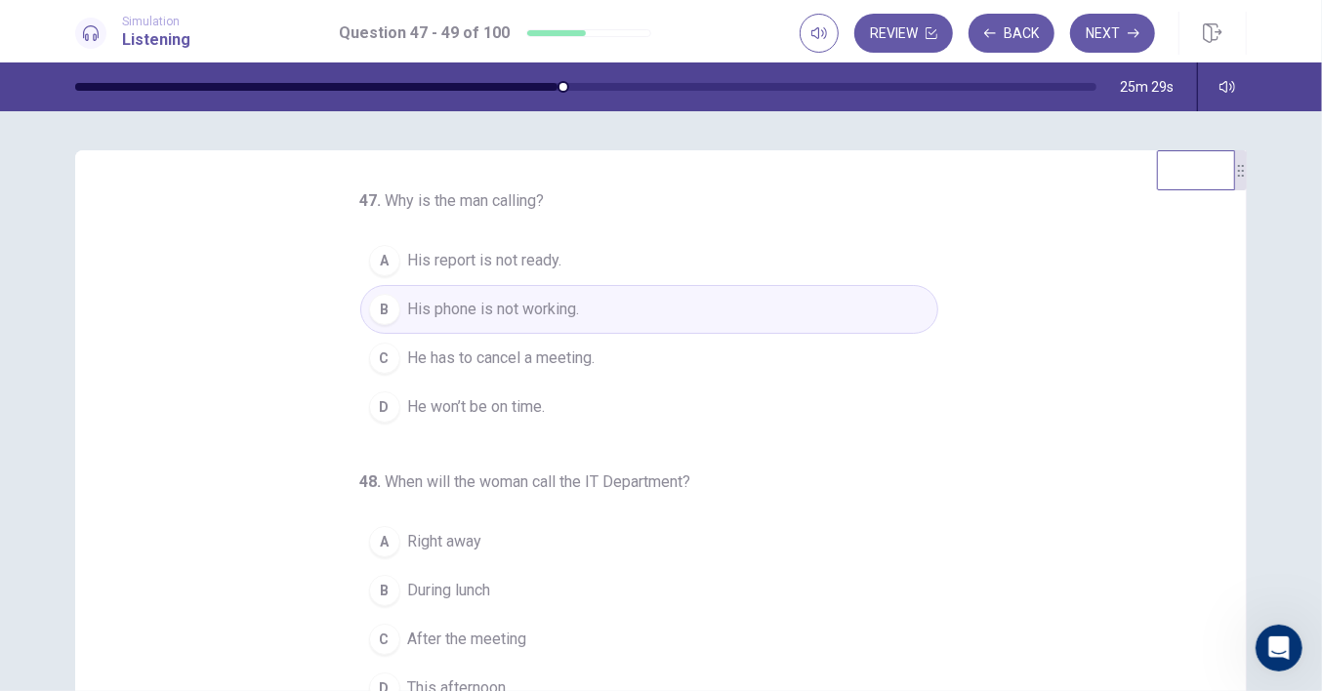
scroll to position [218, 0]
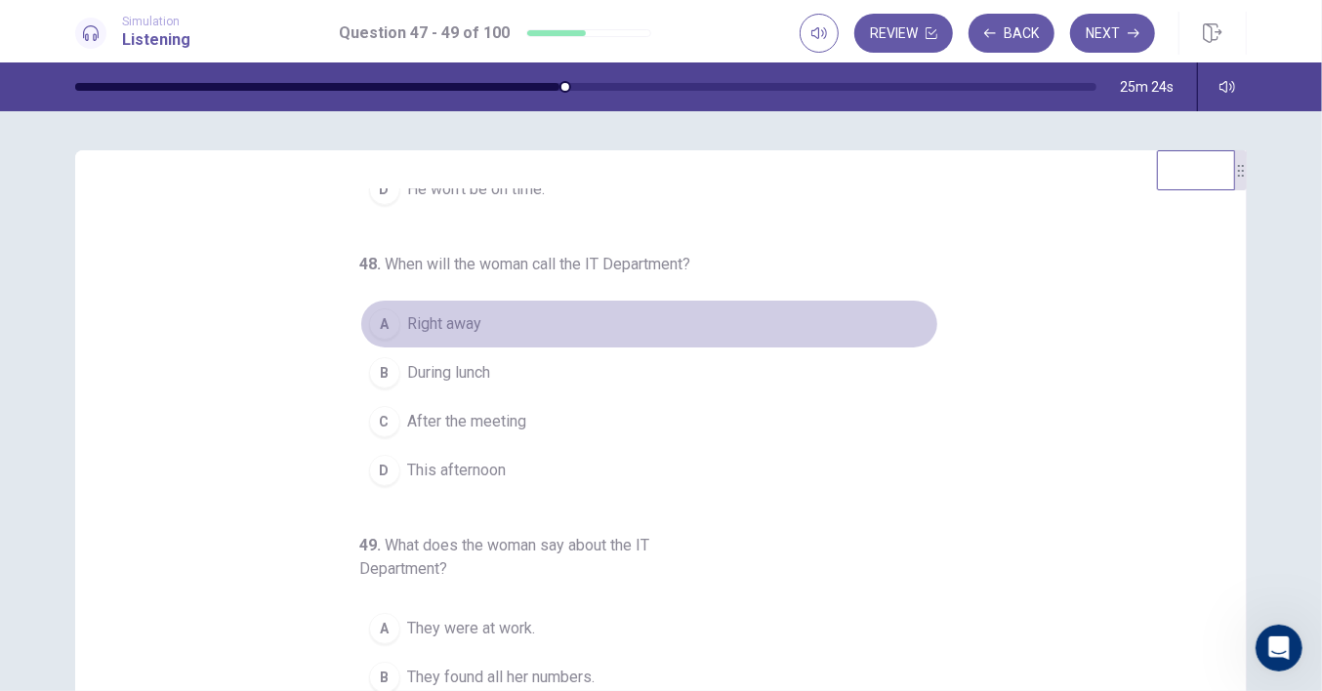
click at [462, 323] on span "Right away" at bounding box center [445, 323] width 74 height 23
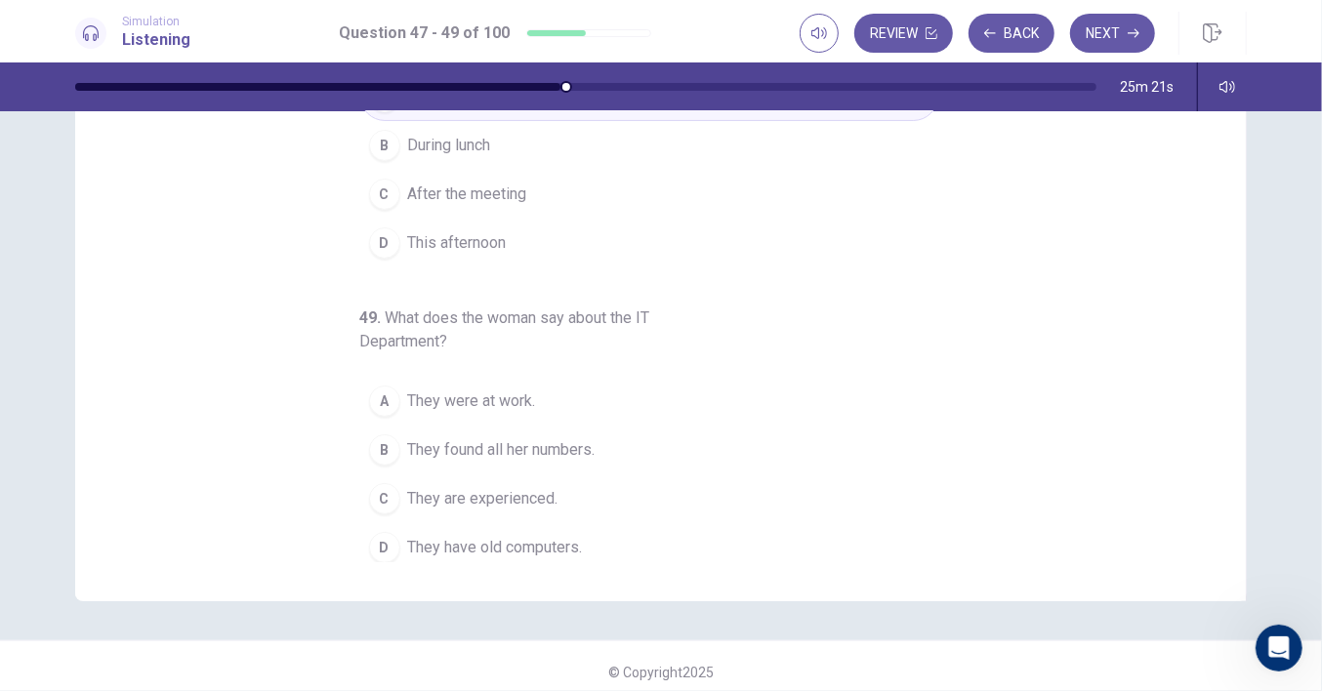
scroll to position [238, 0]
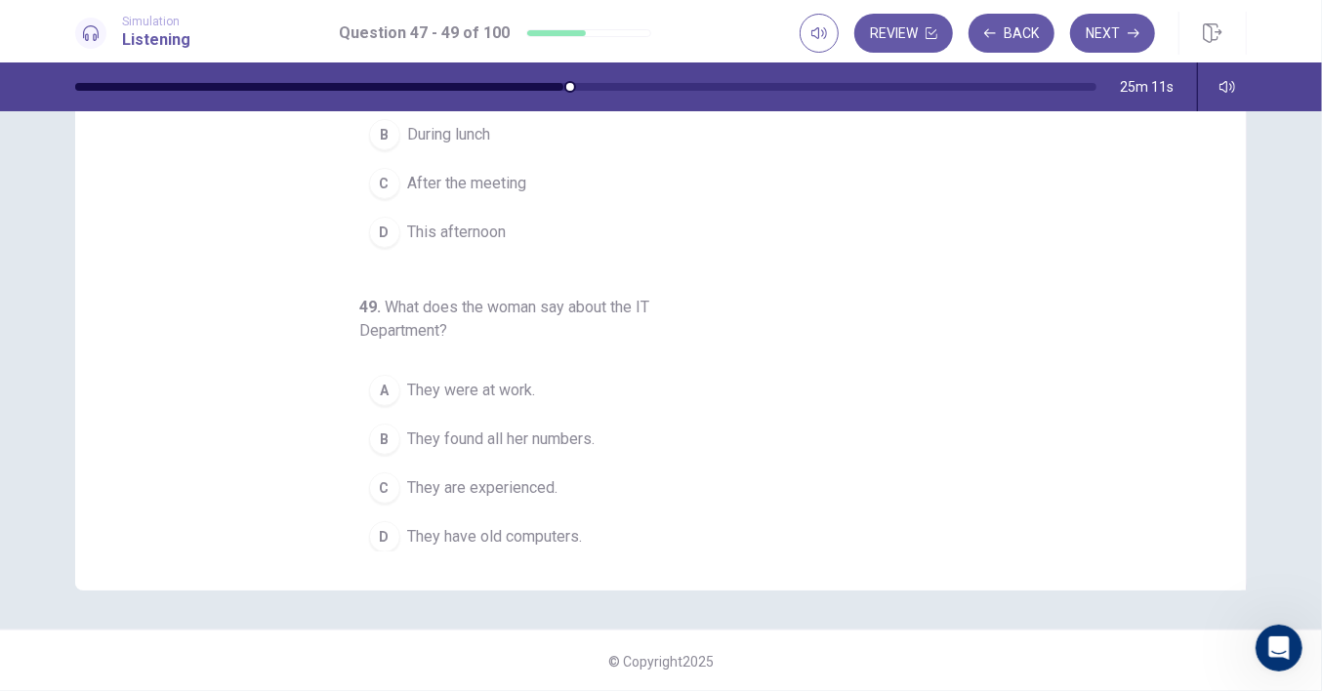
click at [484, 435] on span "They found all her numbers." at bounding box center [501, 439] width 187 height 23
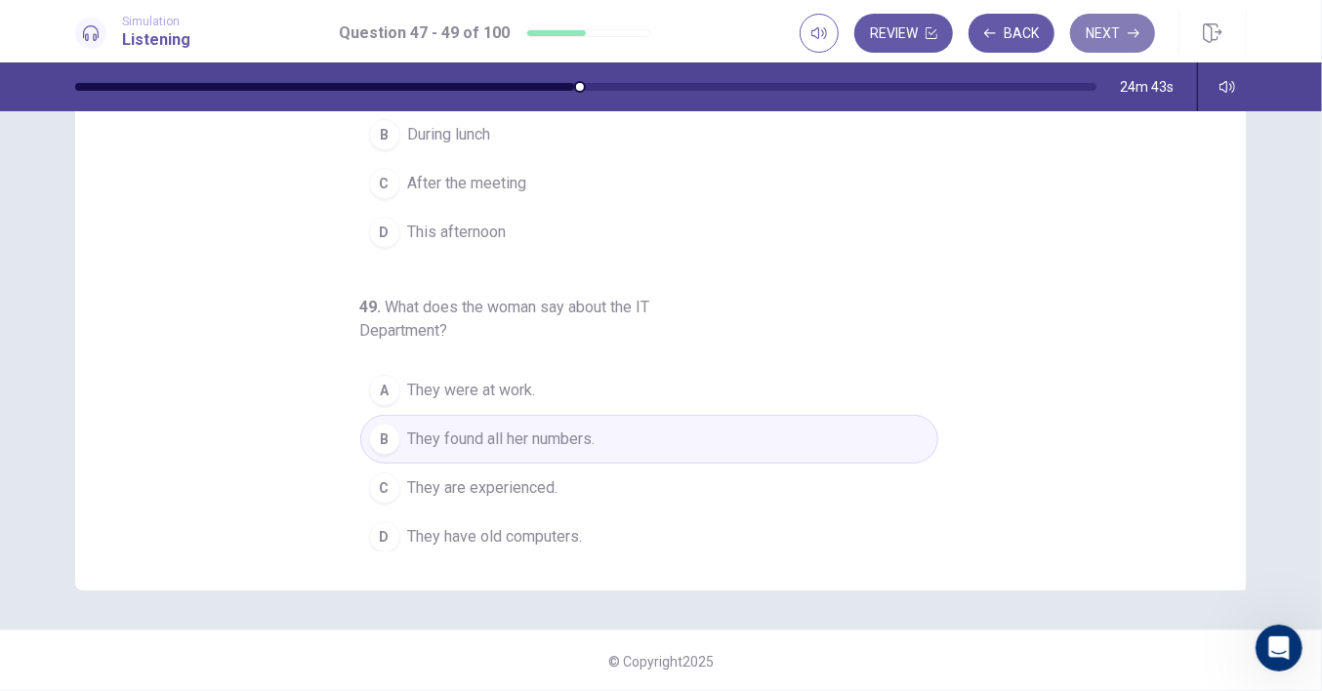
click at [1102, 26] on button "Next" at bounding box center [1112, 33] width 85 height 39
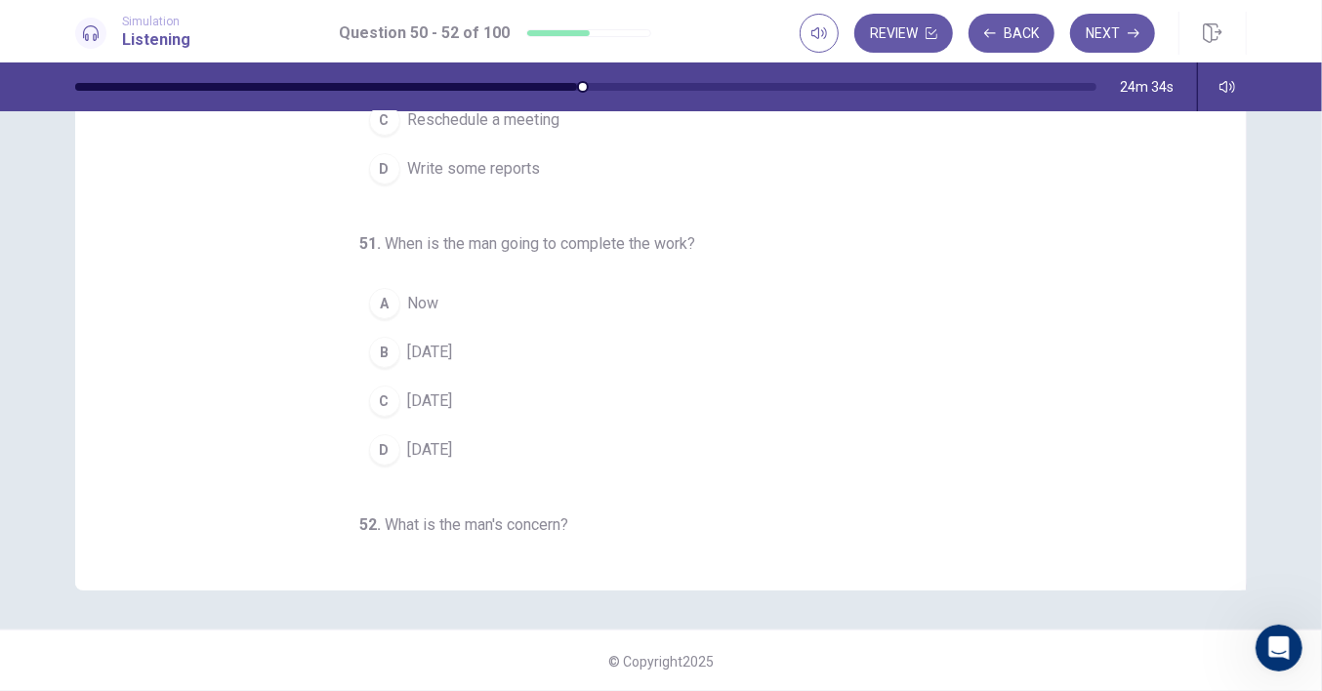
scroll to position [0, 0]
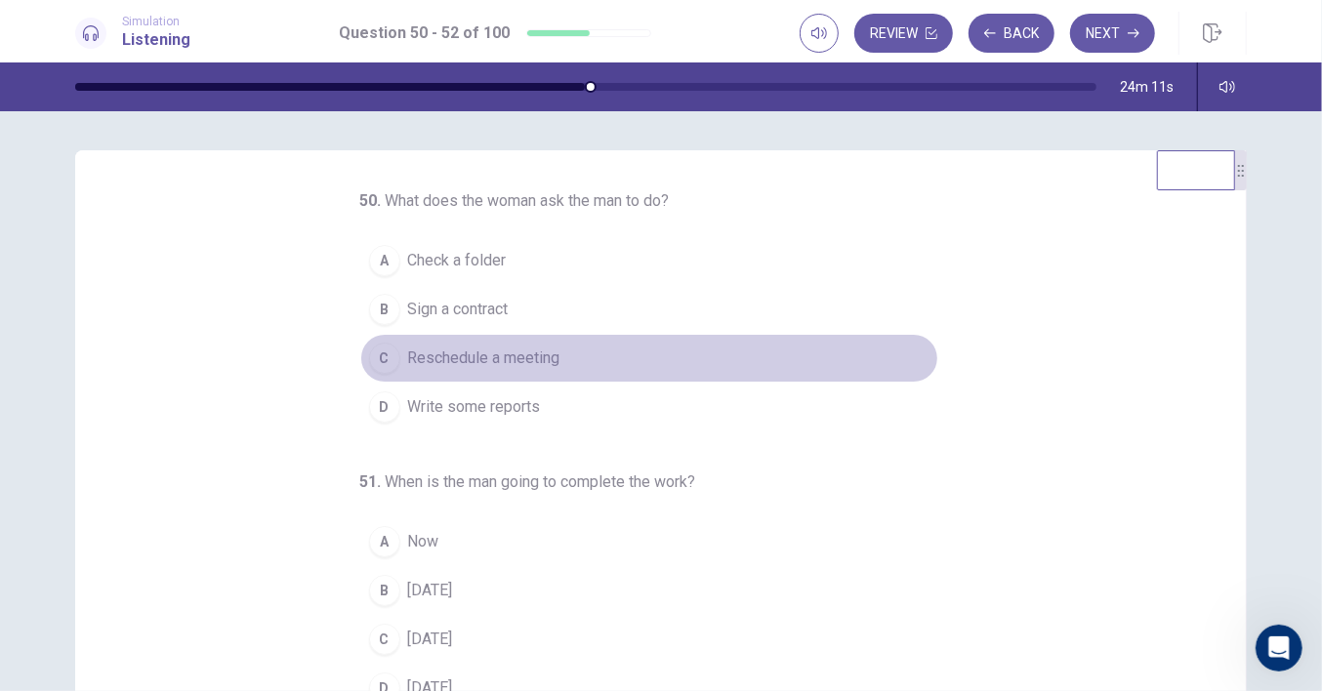
drag, startPoint x: 466, startPoint y: 360, endPoint x: 532, endPoint y: 359, distance: 66.4
click at [467, 359] on span "Reschedule a meeting" at bounding box center [484, 358] width 152 height 23
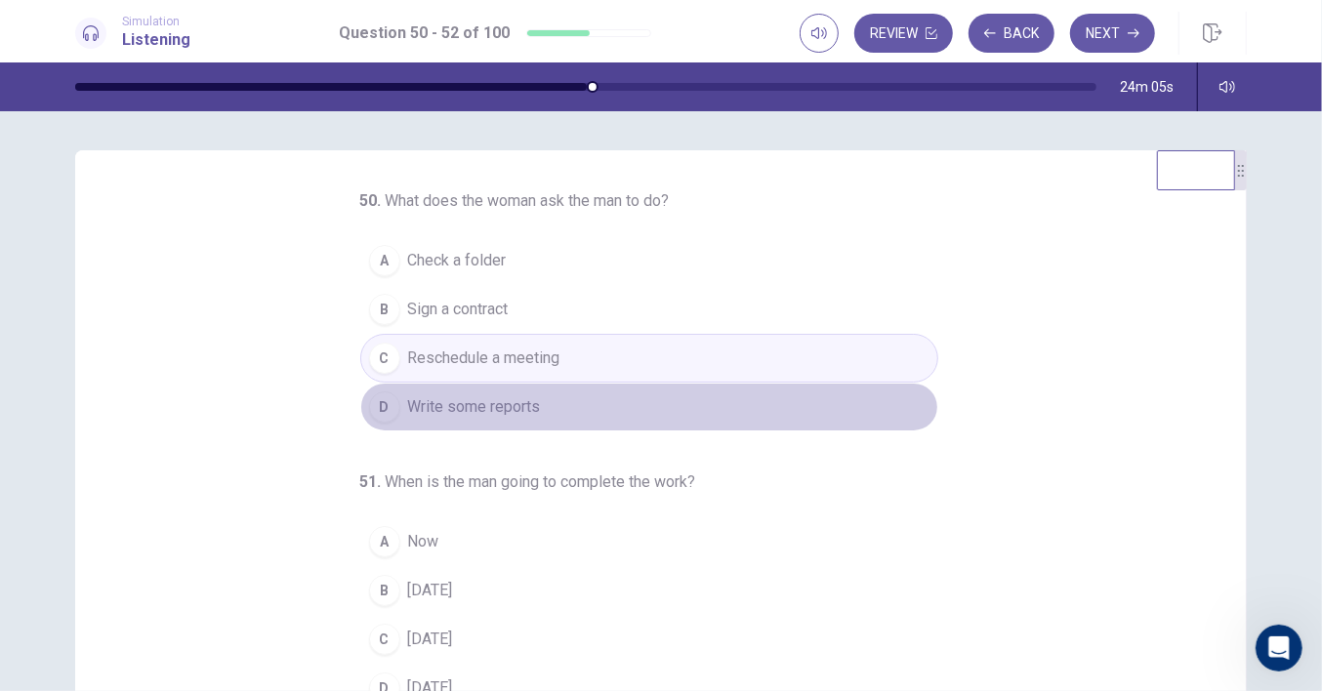
click at [457, 399] on span "Write some reports" at bounding box center [474, 406] width 133 height 23
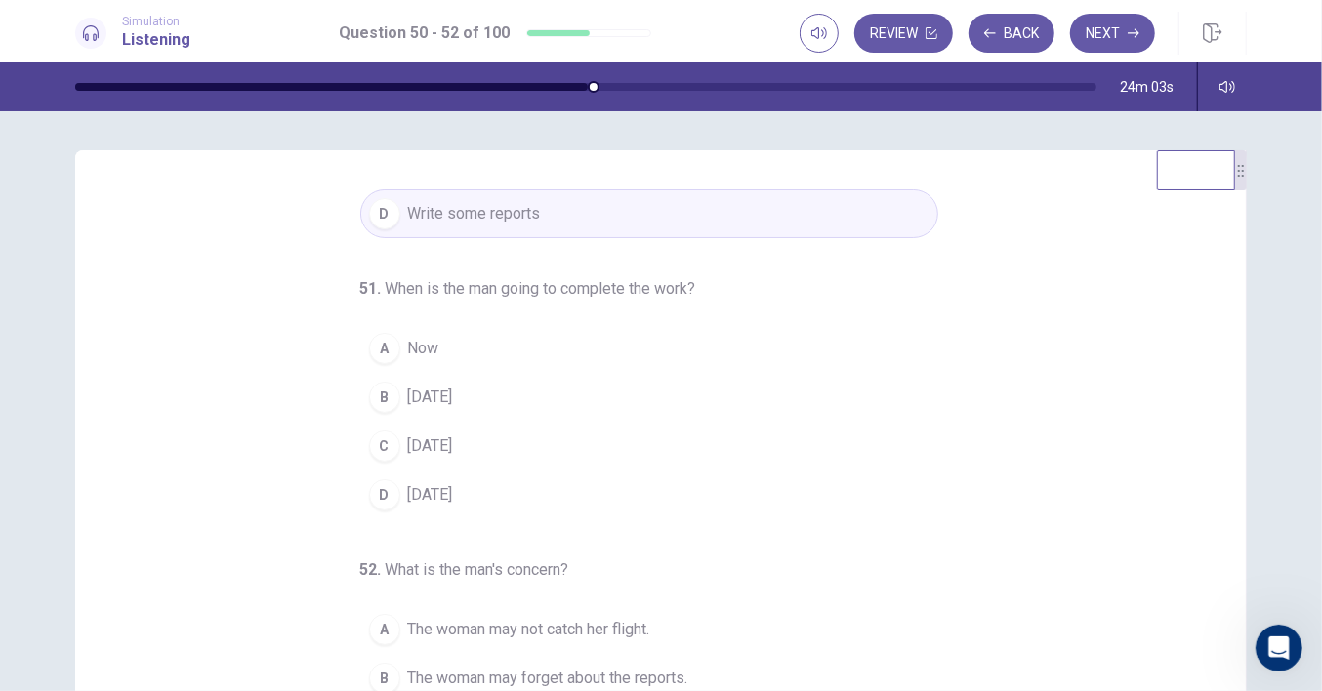
scroll to position [194, 0]
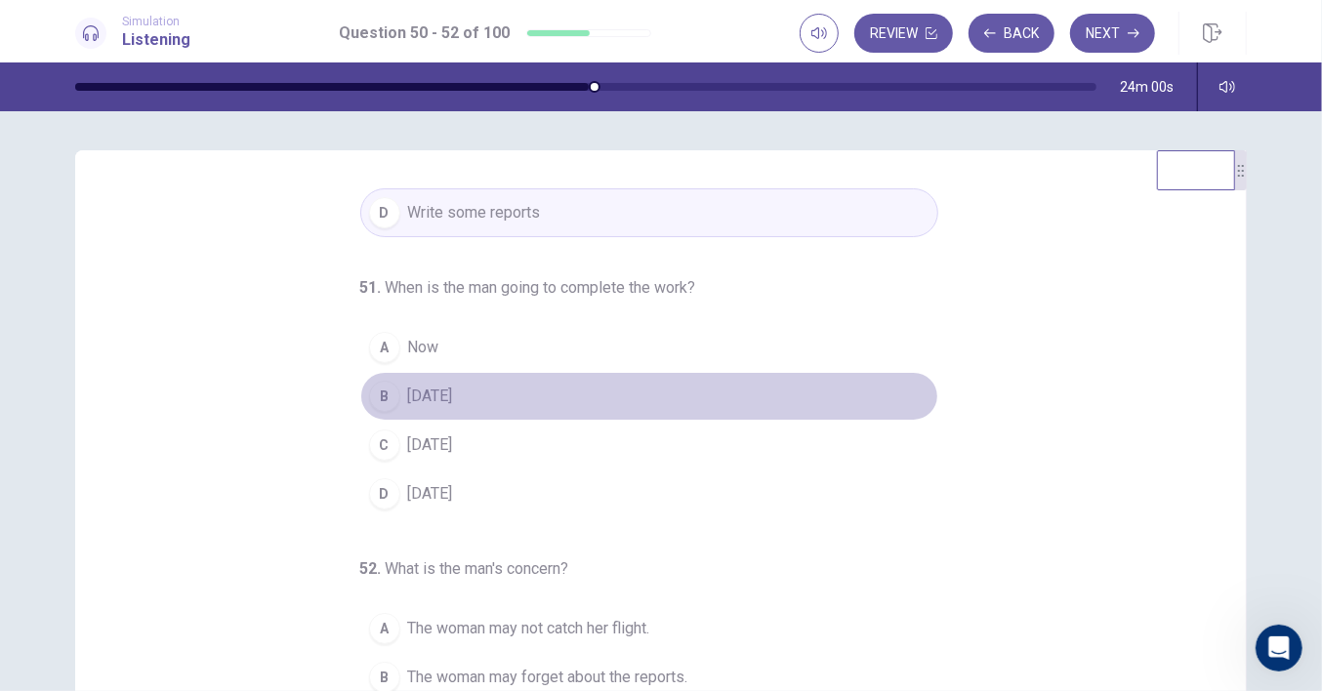
click at [448, 391] on span "Thursday" at bounding box center [430, 396] width 45 height 23
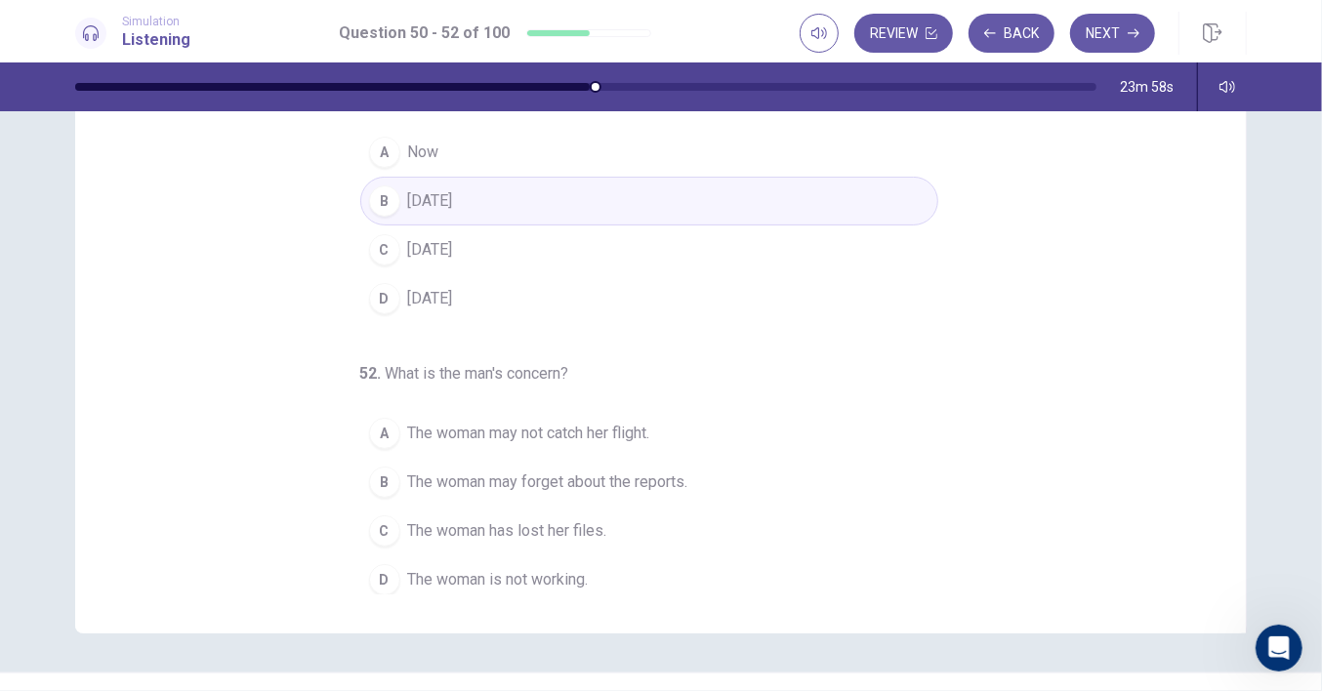
scroll to position [238, 0]
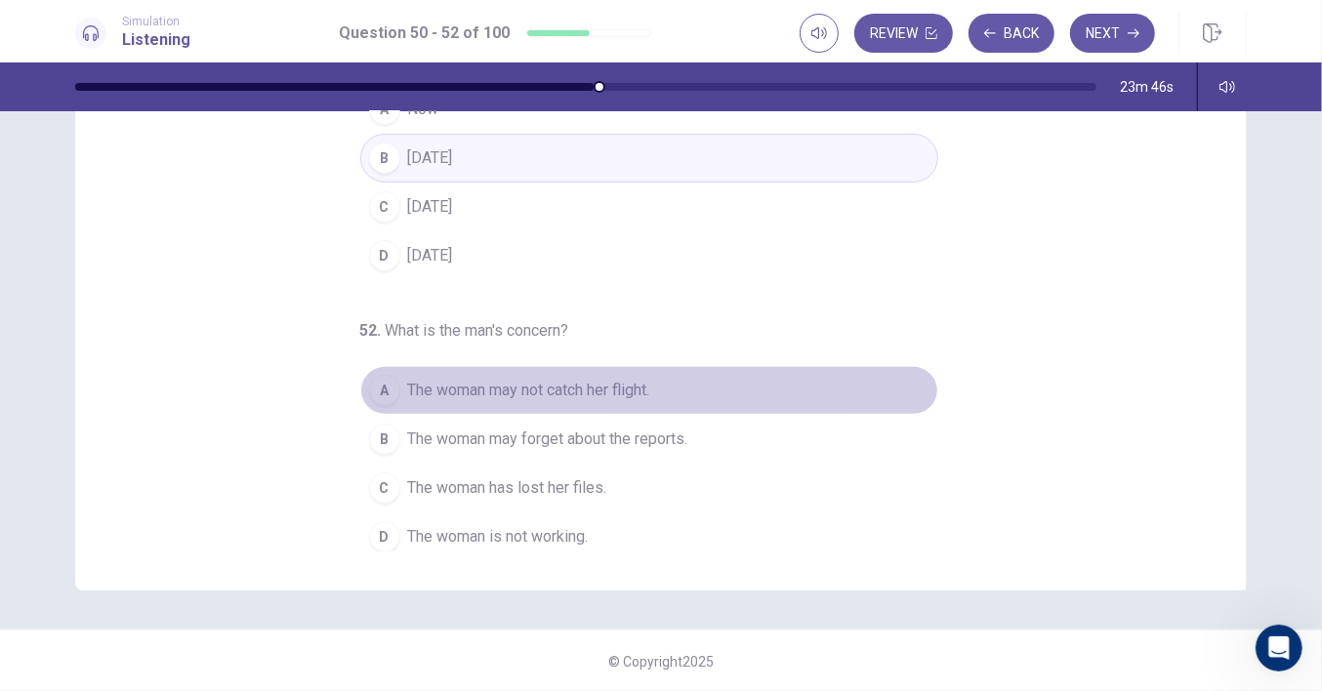
click at [544, 388] on span "The woman may not catch her flight." at bounding box center [529, 390] width 242 height 23
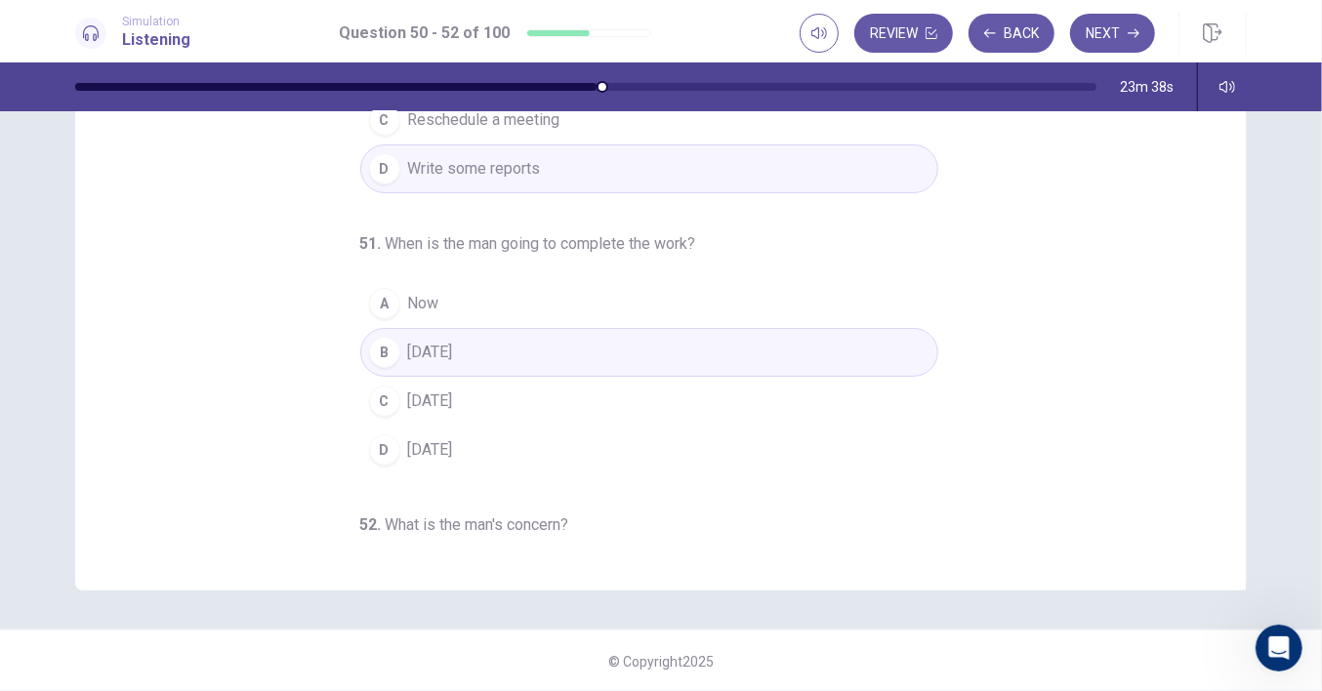
scroll to position [194, 0]
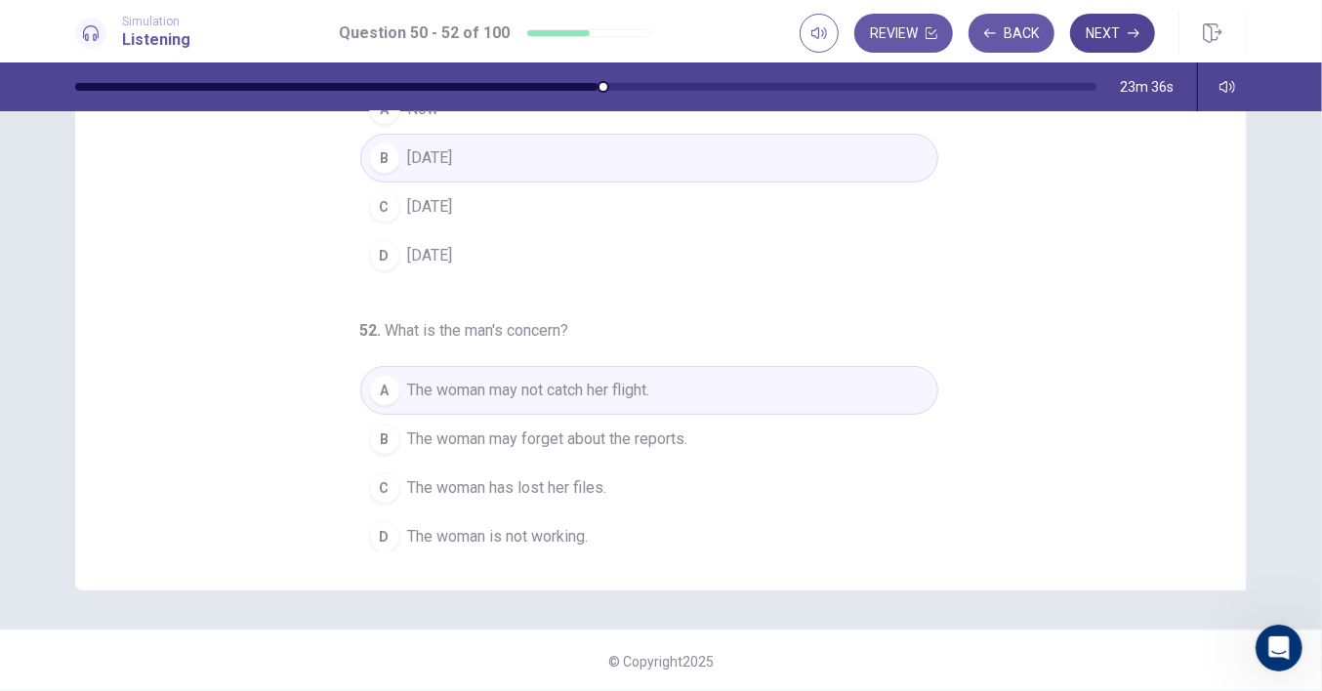
click at [1109, 35] on button "Next" at bounding box center [1112, 33] width 85 height 39
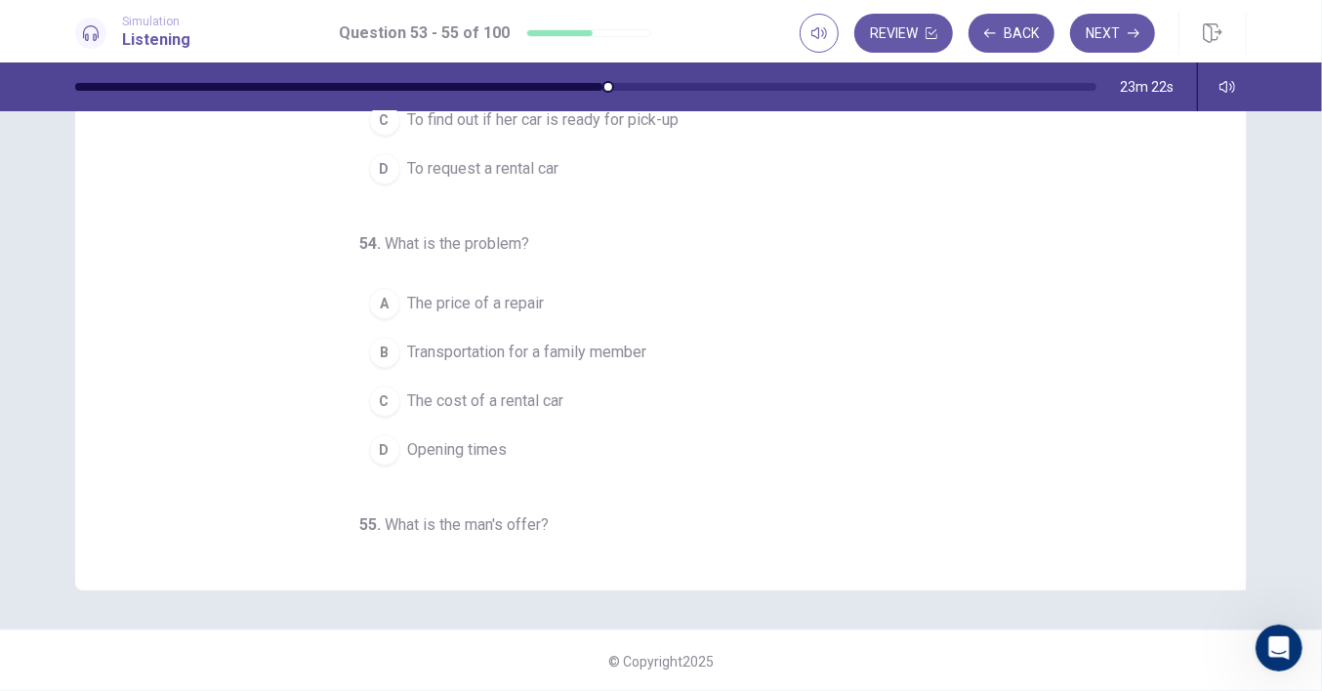
scroll to position [0, 0]
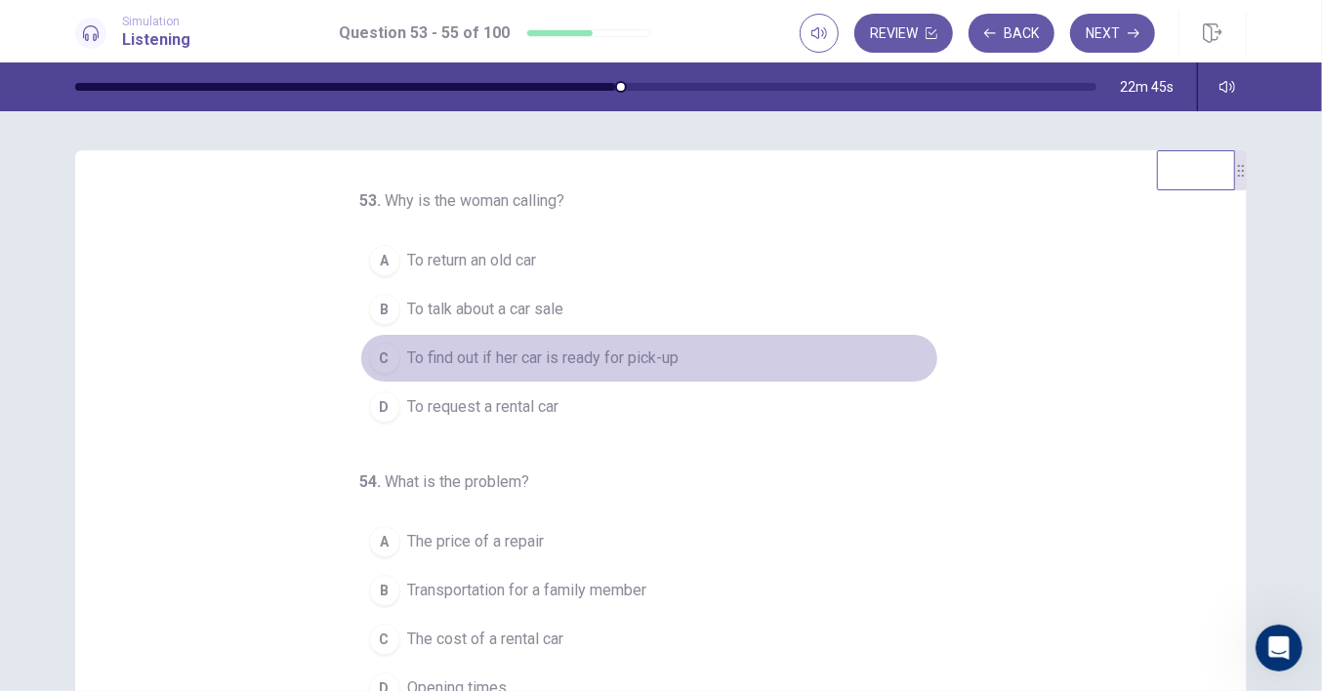
click at [611, 355] on span "To find out if her car is ready for pick-up" at bounding box center [543, 358] width 271 height 23
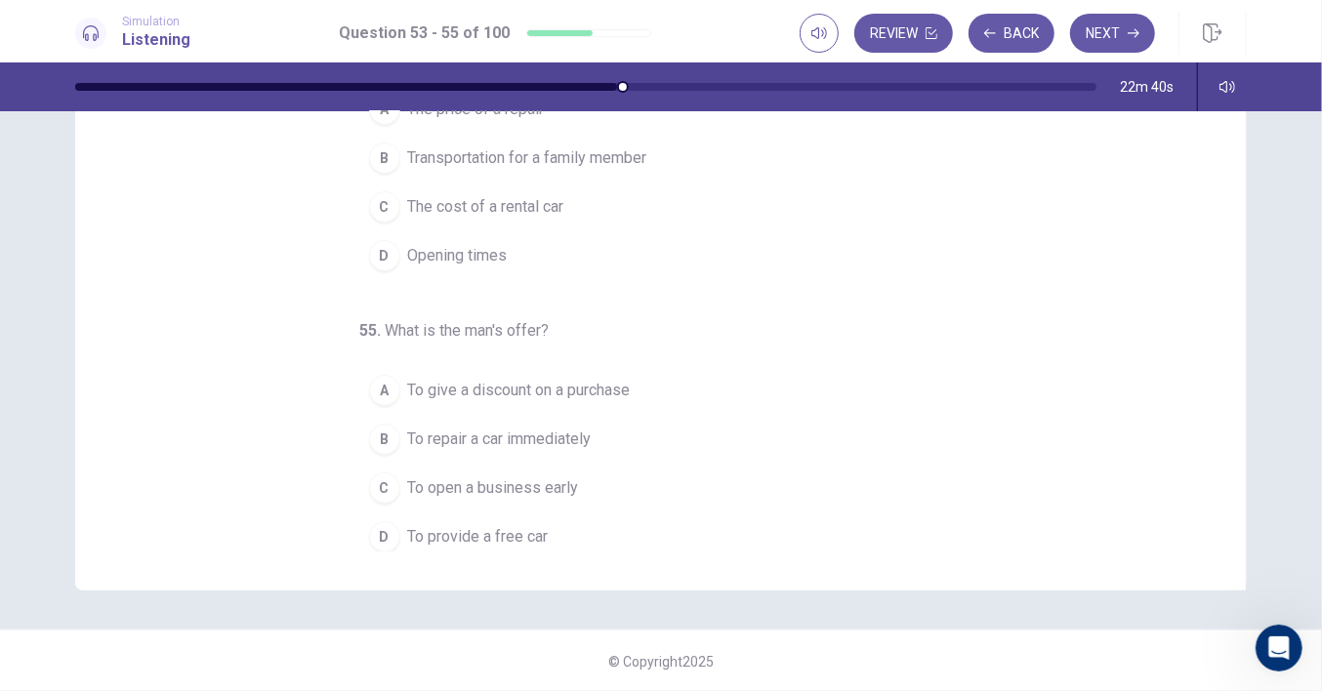
scroll to position [72, 0]
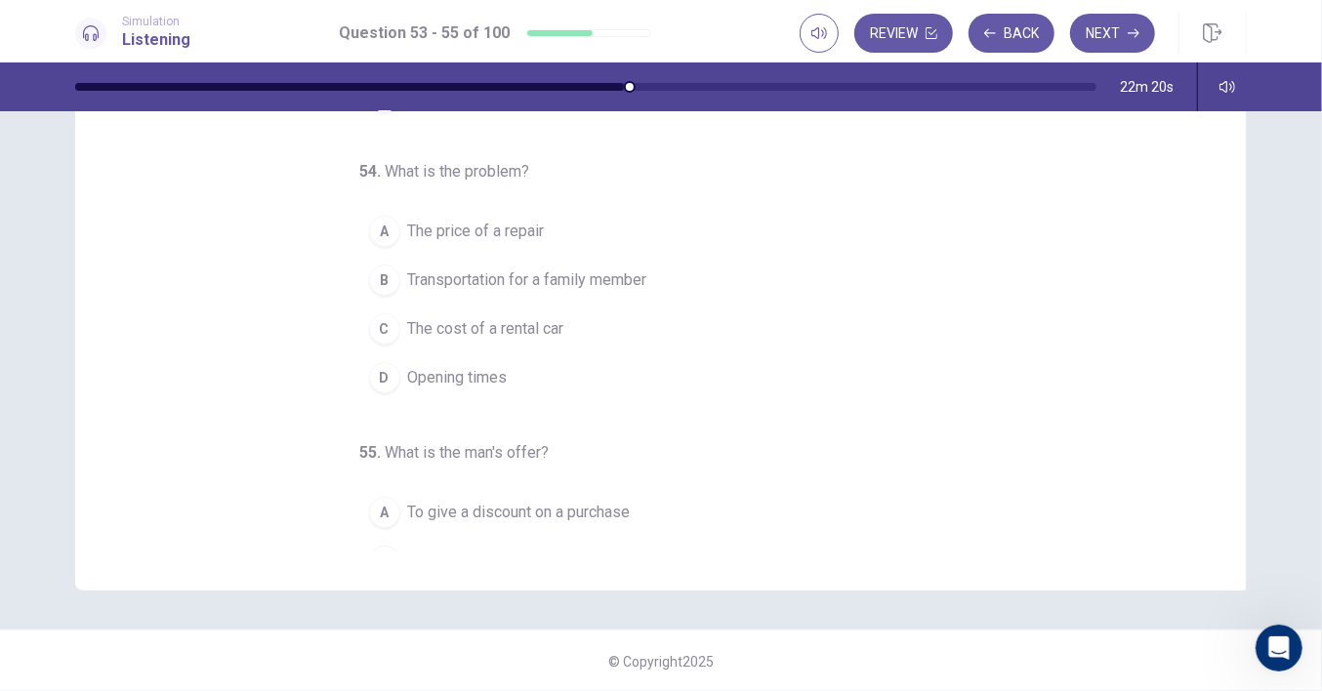
click at [548, 275] on span "Transportation for a family member" at bounding box center [527, 280] width 239 height 23
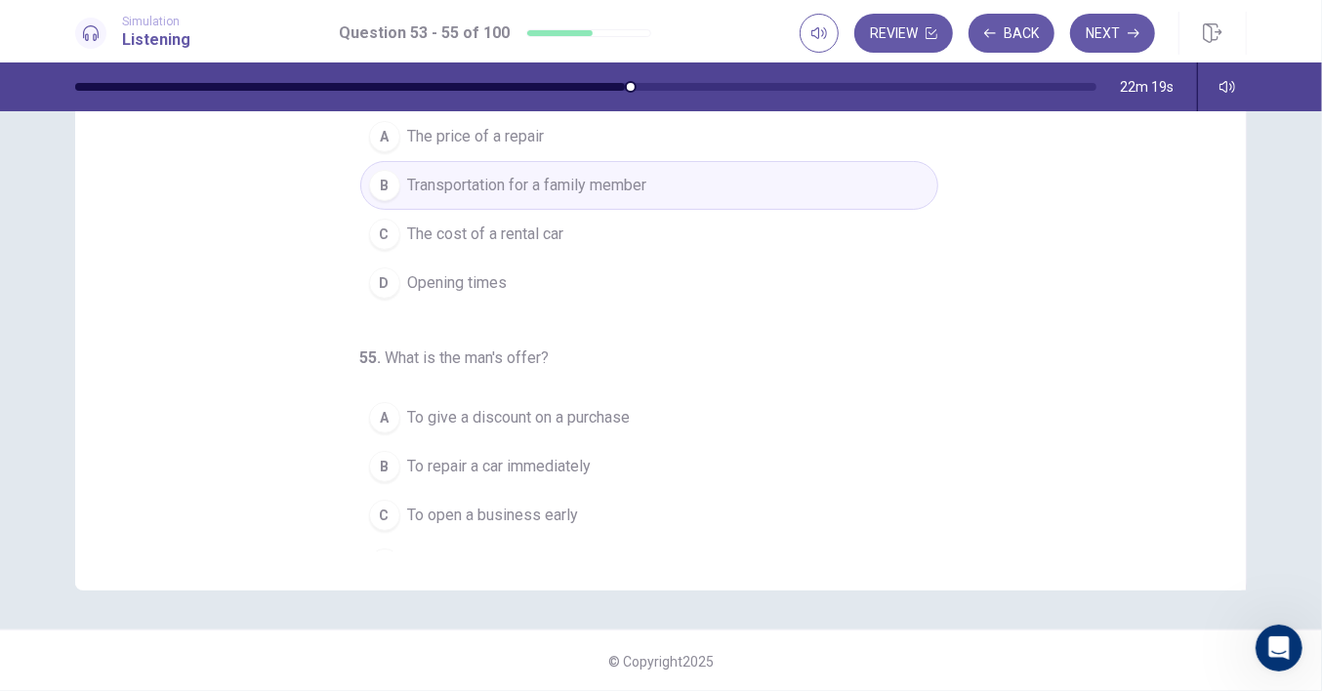
scroll to position [194, 0]
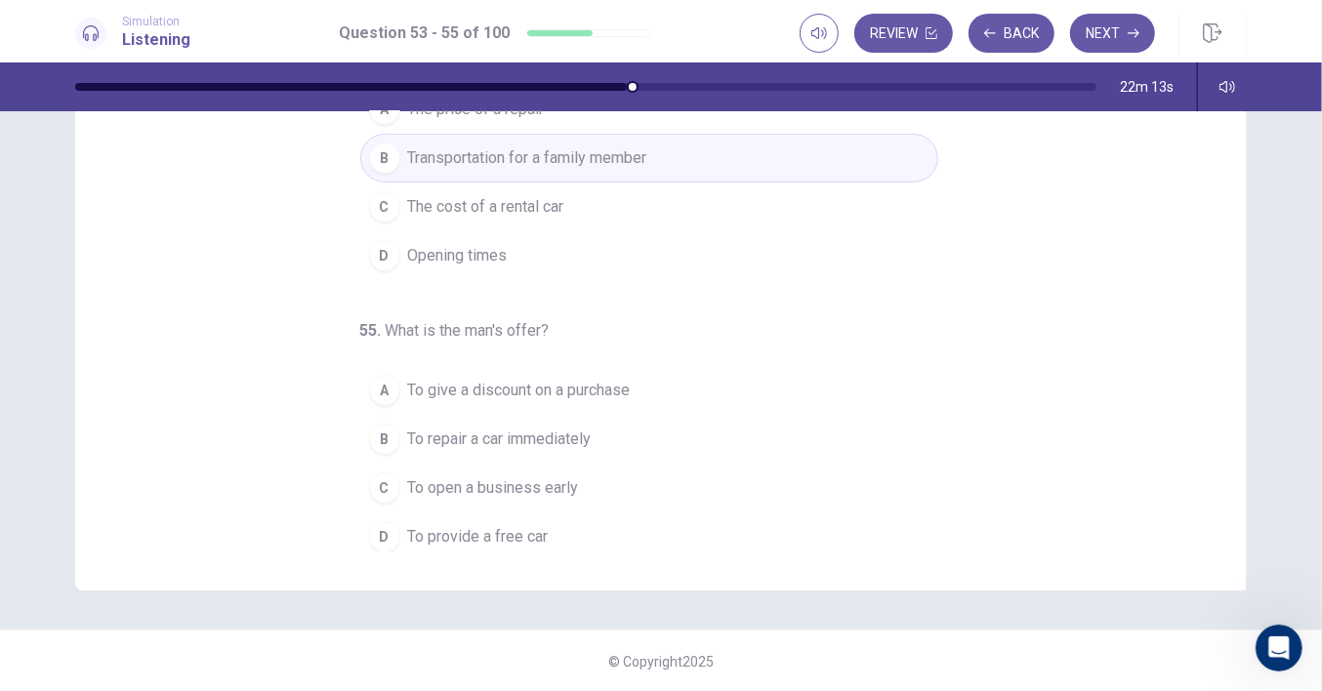
click at [505, 531] on span "To provide a free car" at bounding box center [478, 536] width 141 height 23
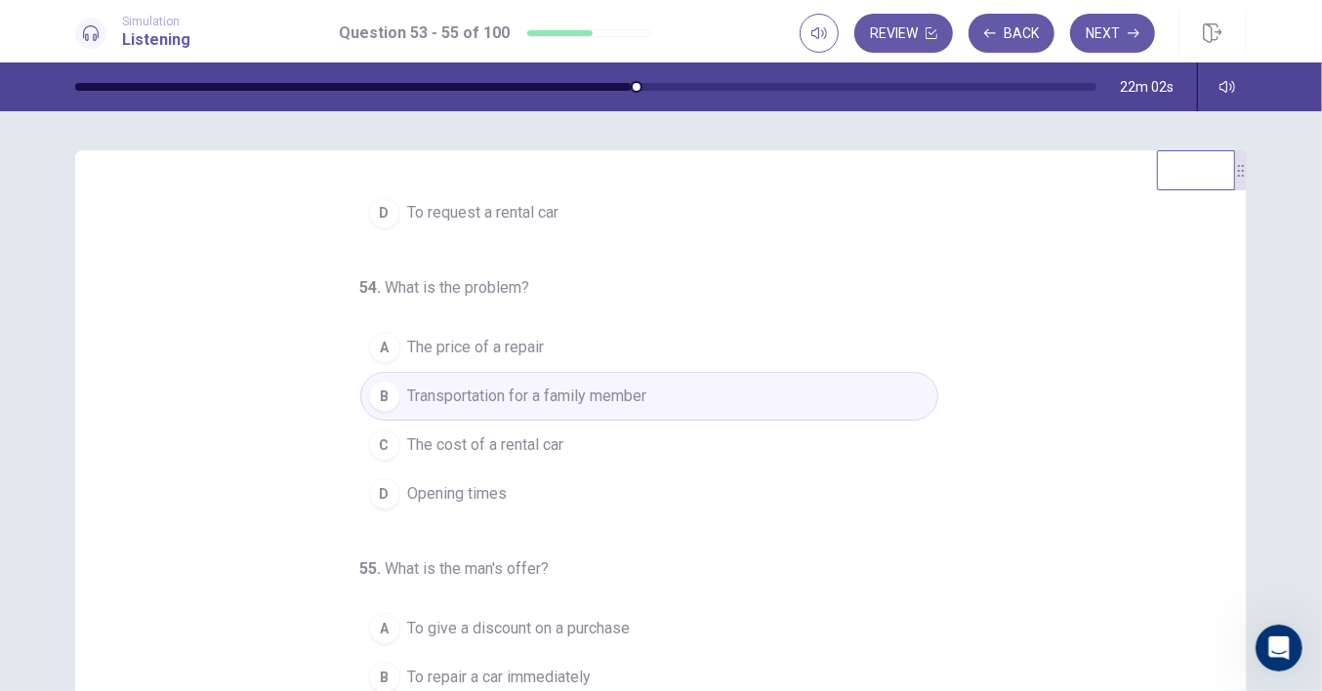
scroll to position [238, 0]
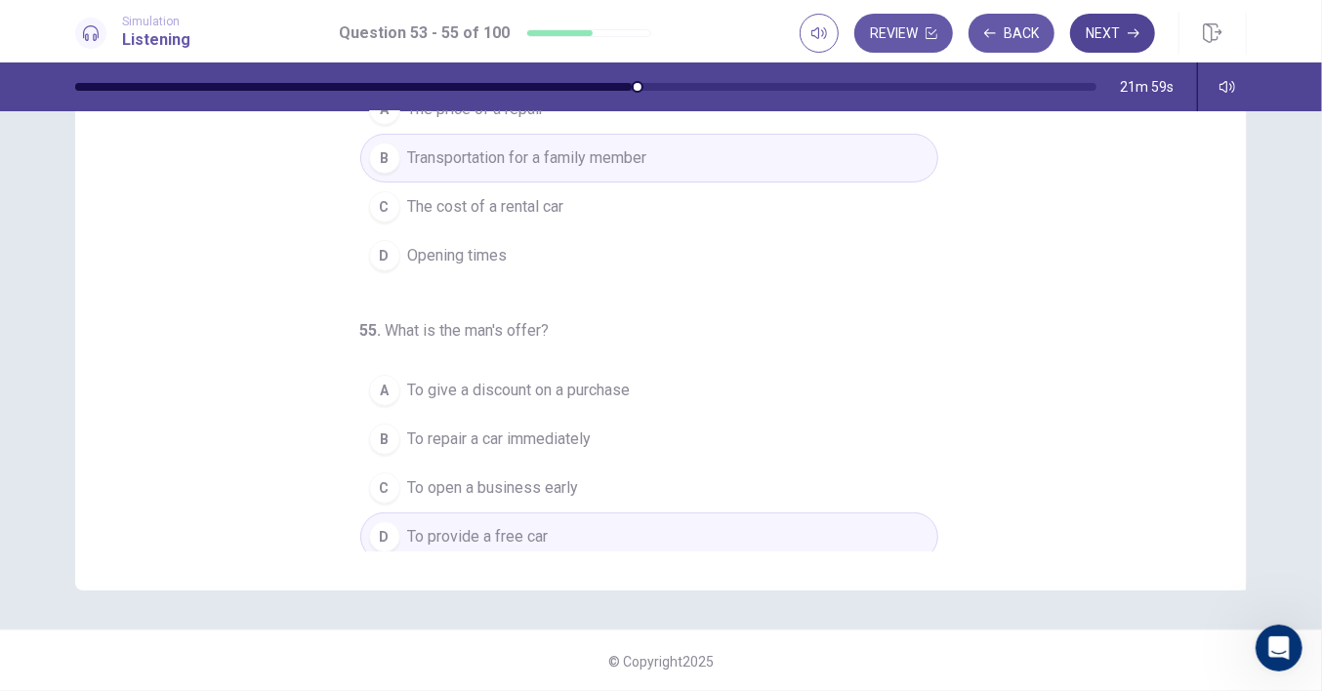
click at [1128, 29] on icon "button" at bounding box center [1134, 33] width 12 height 12
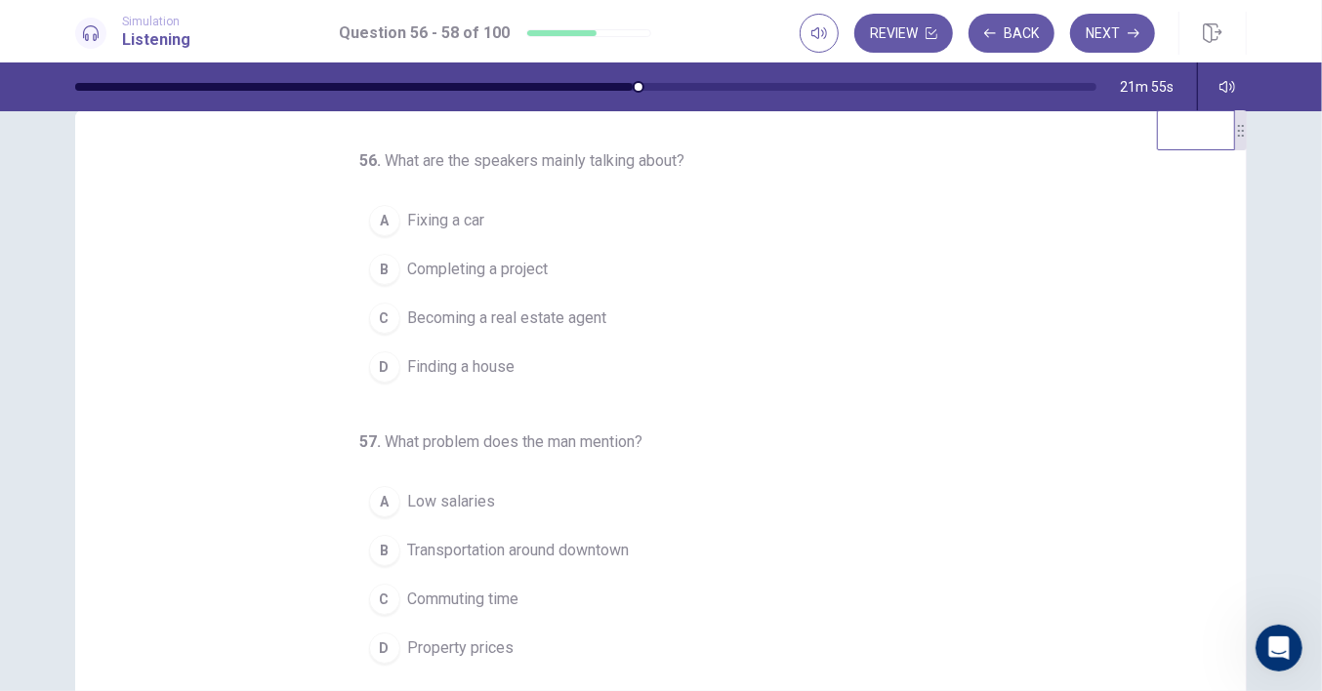
scroll to position [0, 0]
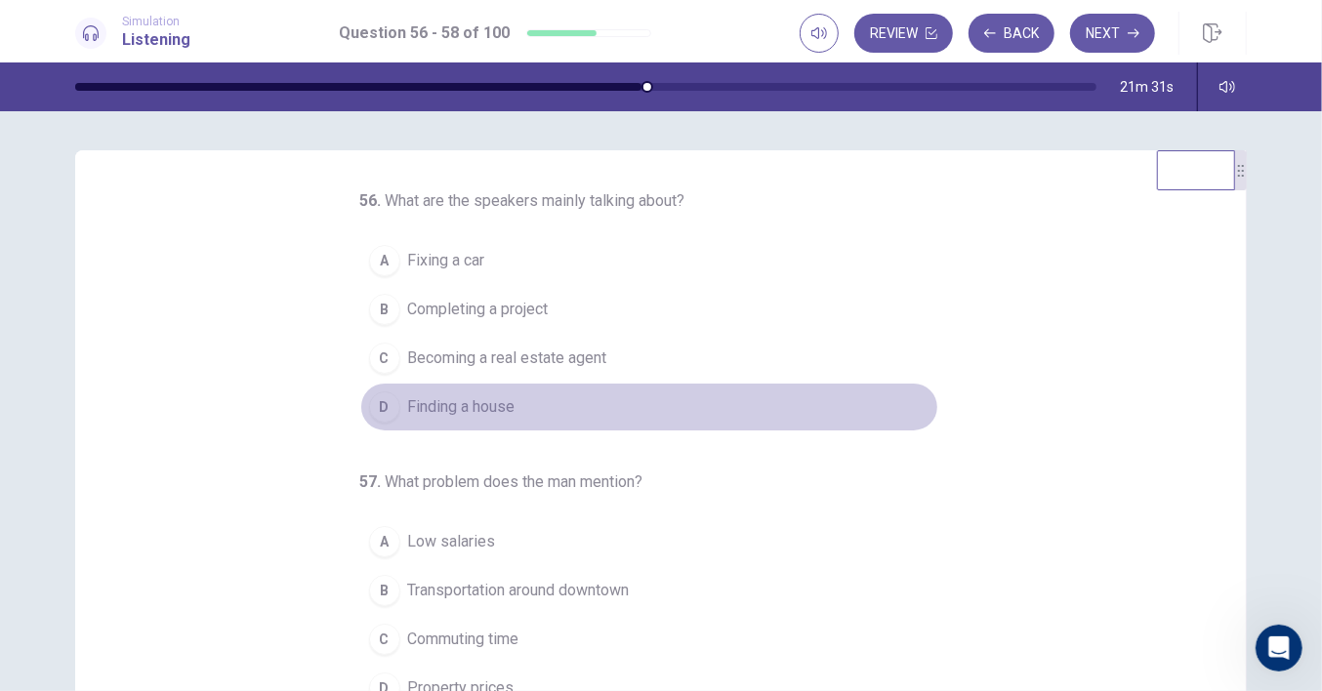
drag, startPoint x: 463, startPoint y: 401, endPoint x: 527, endPoint y: 393, distance: 65.0
click at [465, 400] on span "Finding a house" at bounding box center [461, 406] width 107 height 23
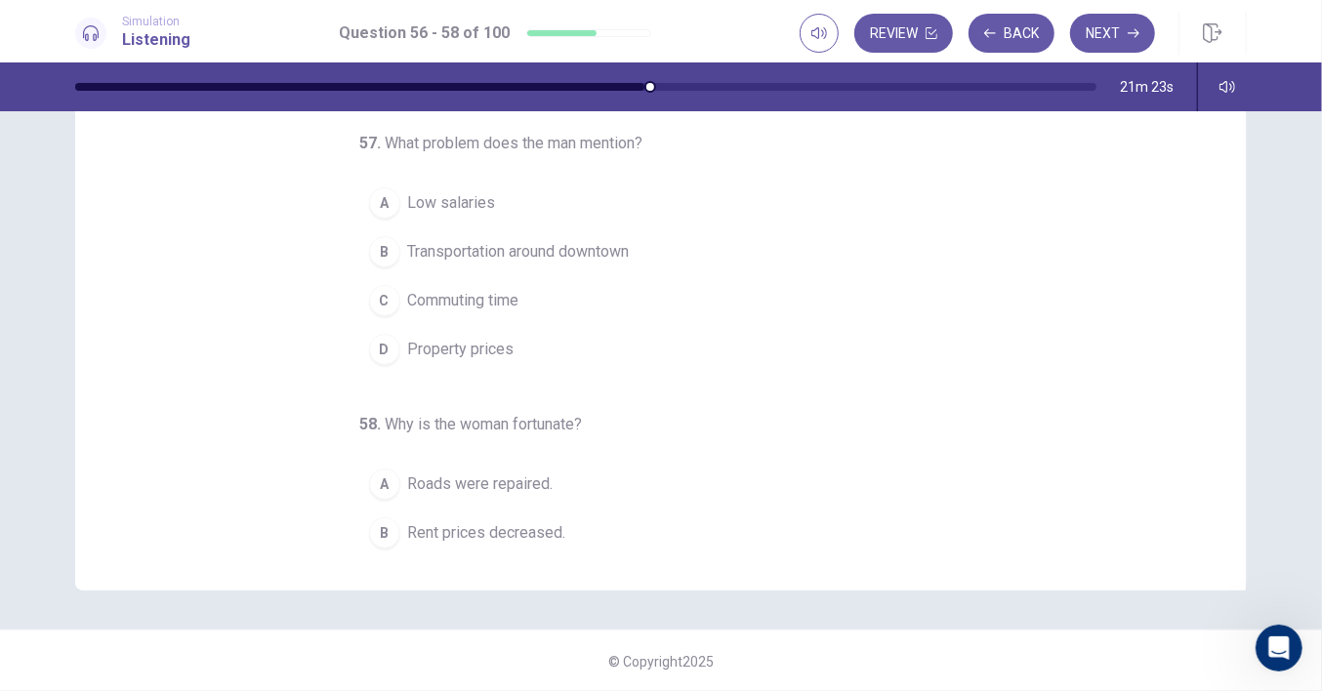
scroll to position [72, 0]
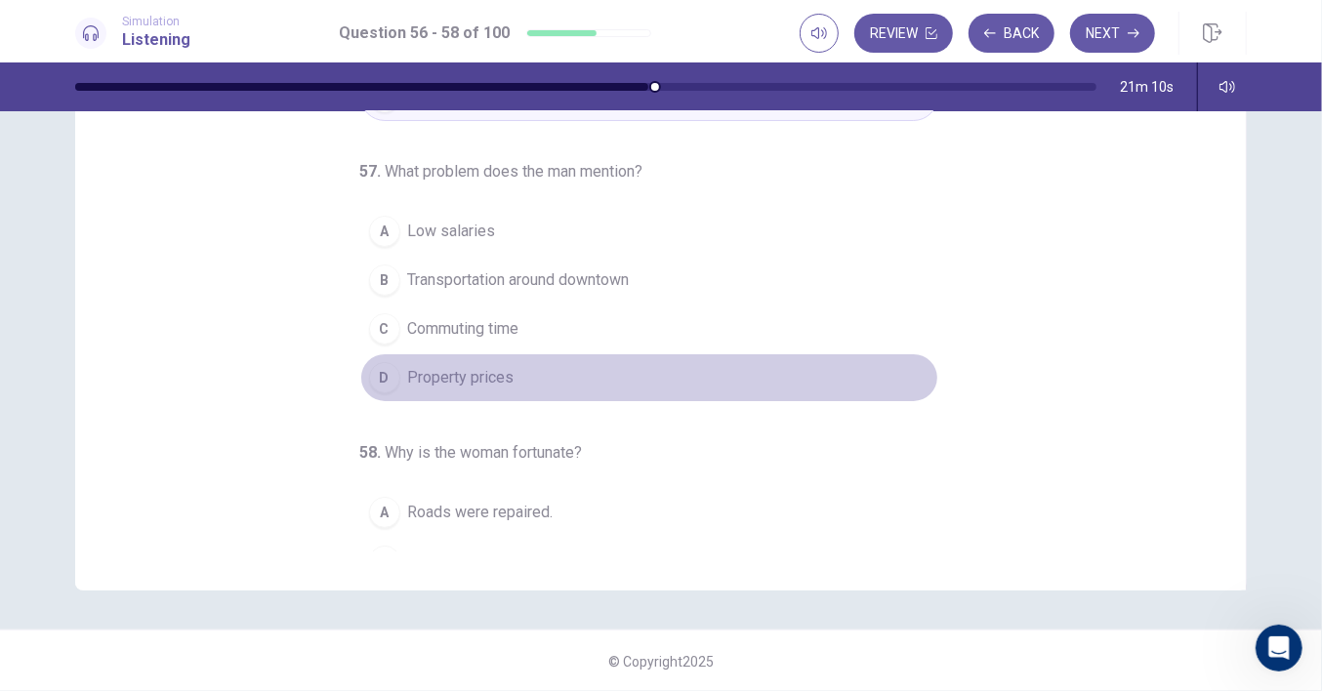
click at [460, 372] on span "Property prices" at bounding box center [461, 377] width 106 height 23
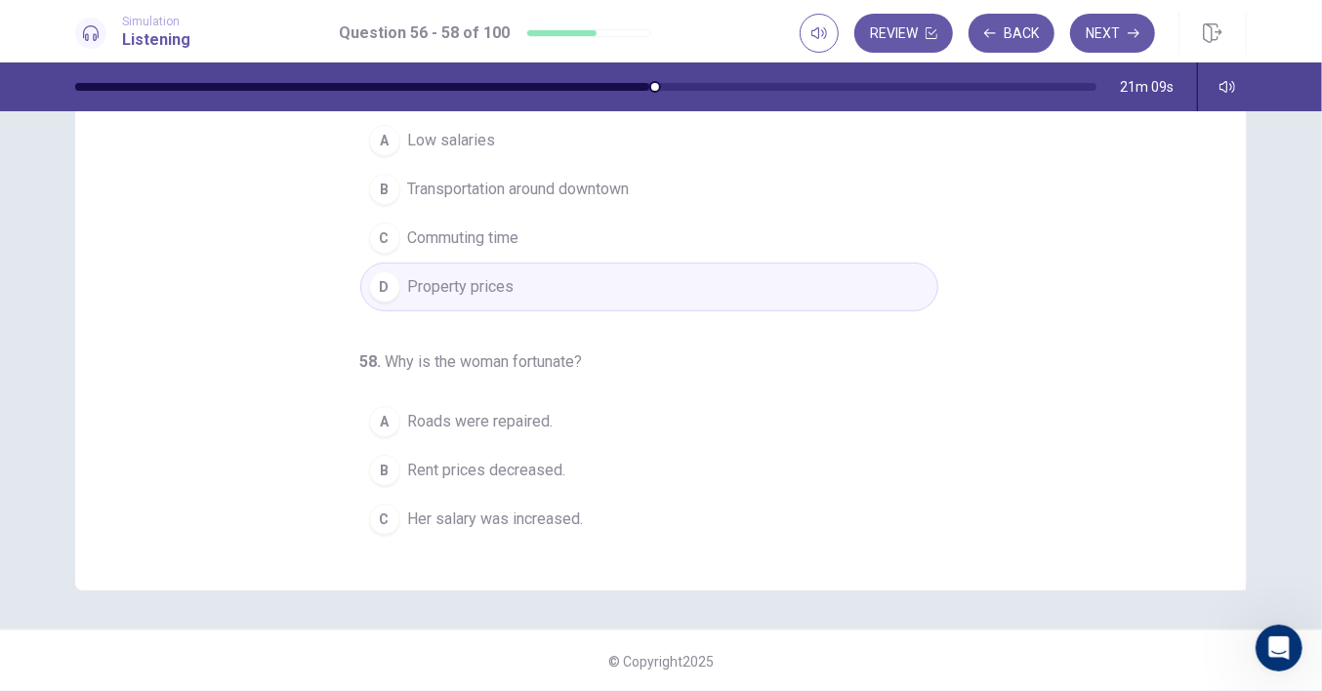
scroll to position [194, 0]
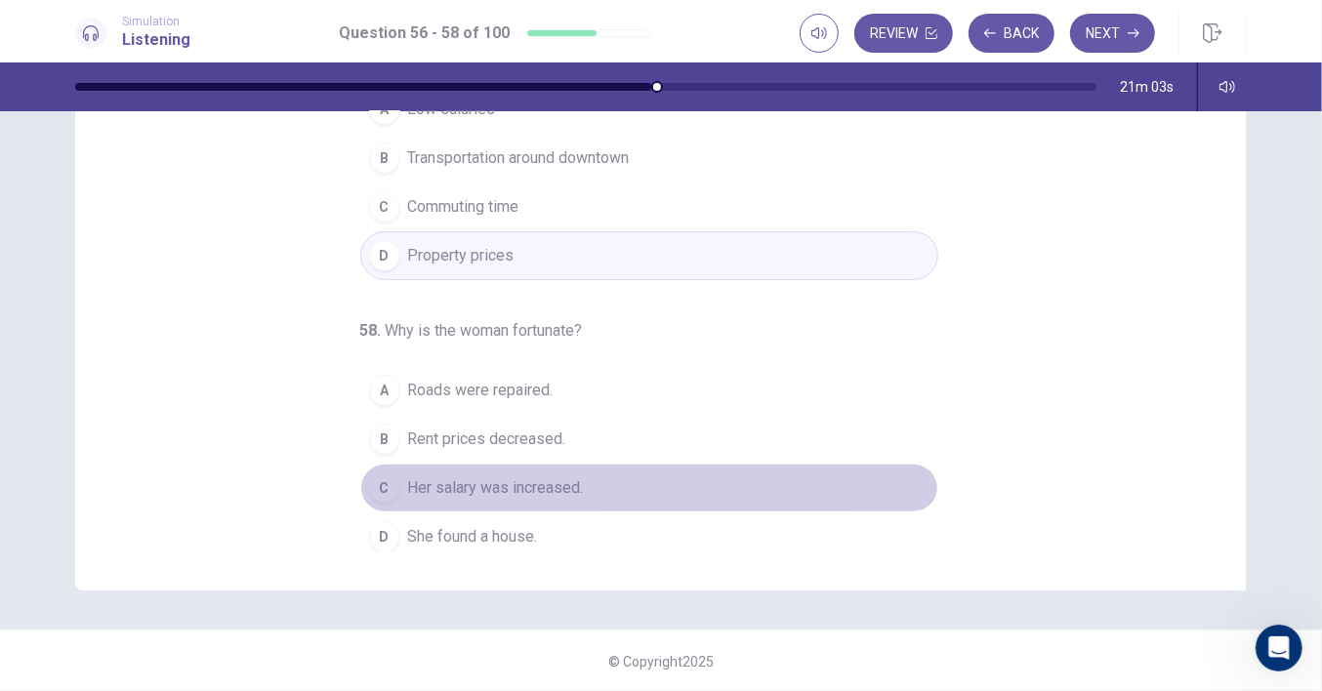
click at [514, 483] on span "Her salary was increased." at bounding box center [496, 488] width 176 height 23
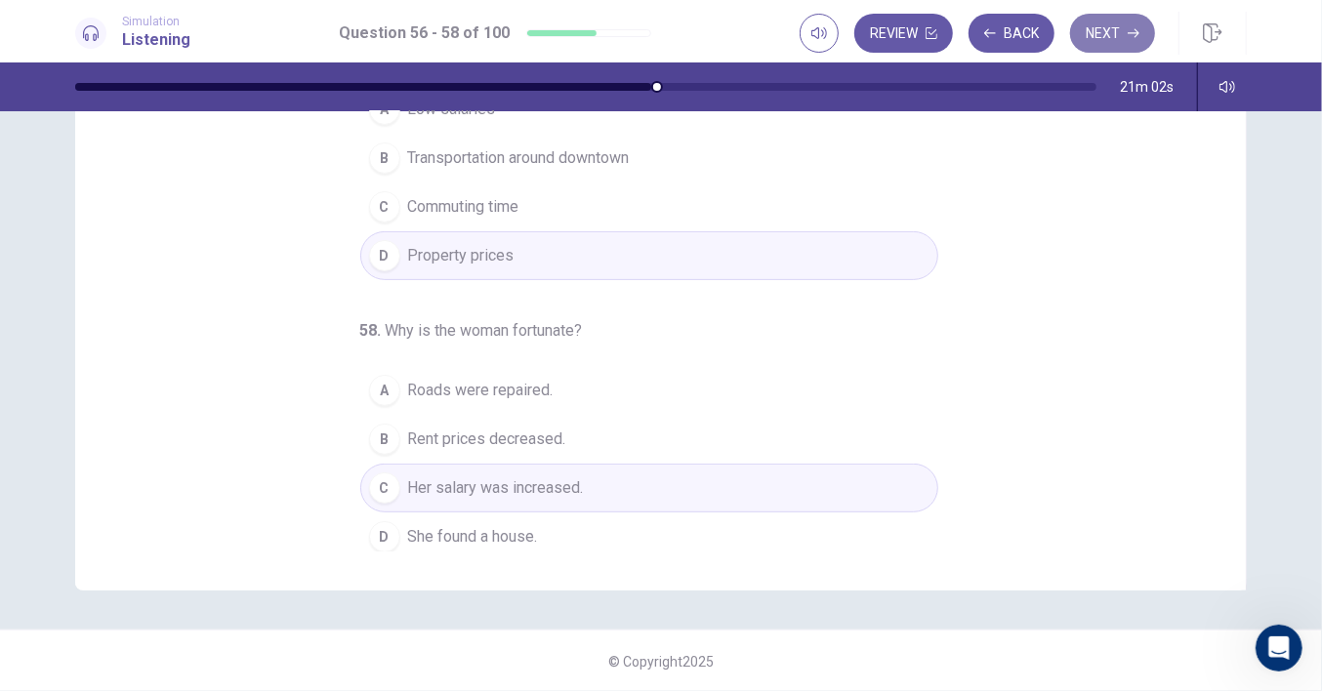
click at [1116, 33] on button "Next" at bounding box center [1112, 33] width 85 height 39
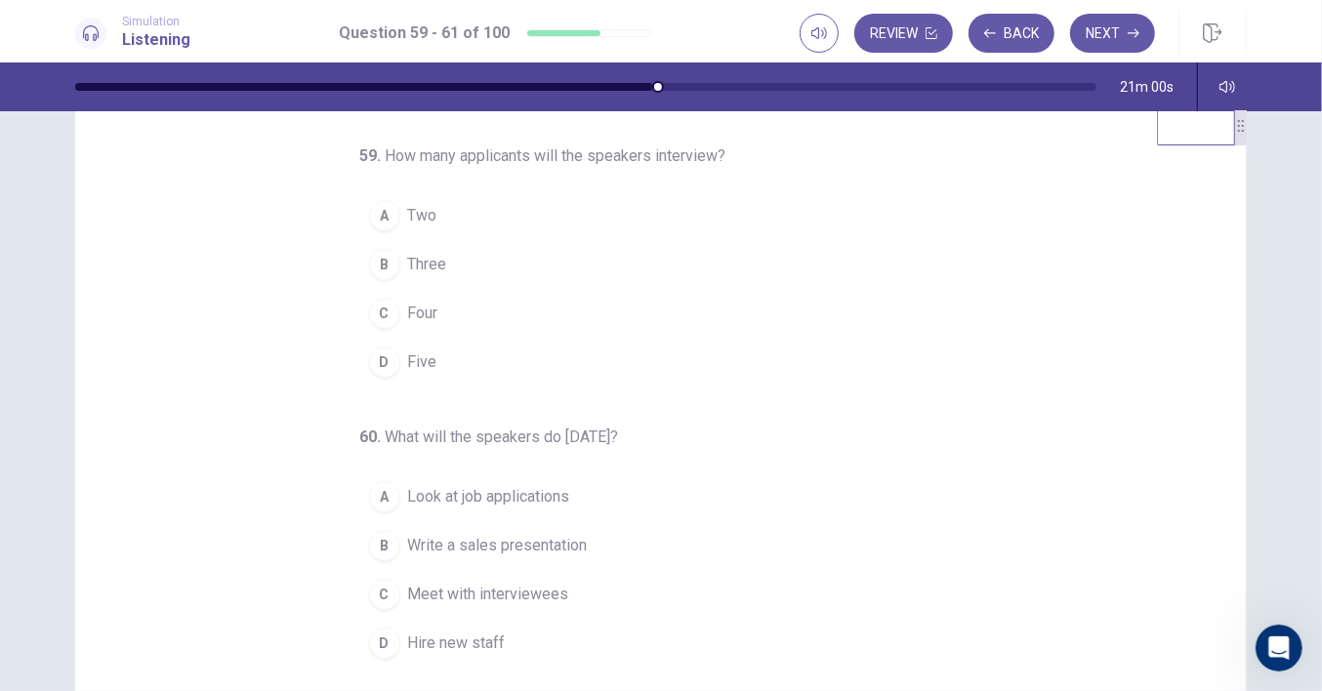
scroll to position [0, 0]
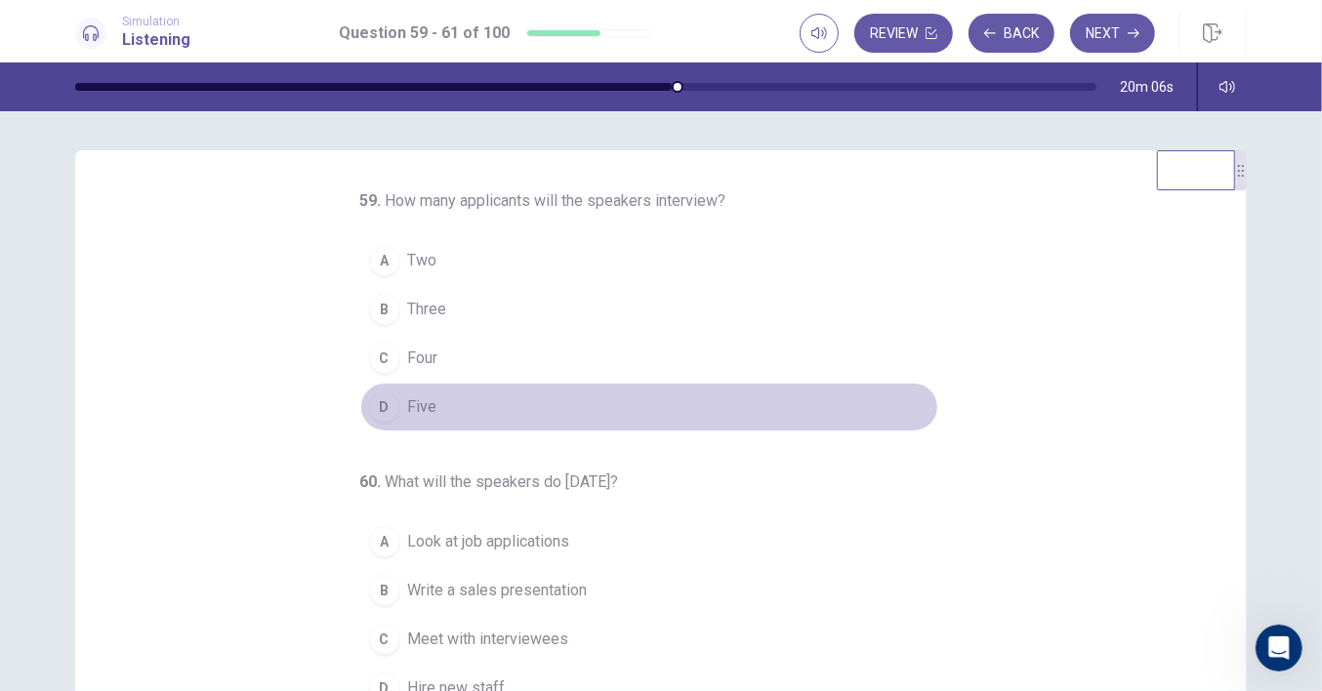
drag, startPoint x: 406, startPoint y: 406, endPoint x: 492, endPoint y: 393, distance: 87.0
click at [409, 408] on span "Five" at bounding box center [422, 406] width 29 height 23
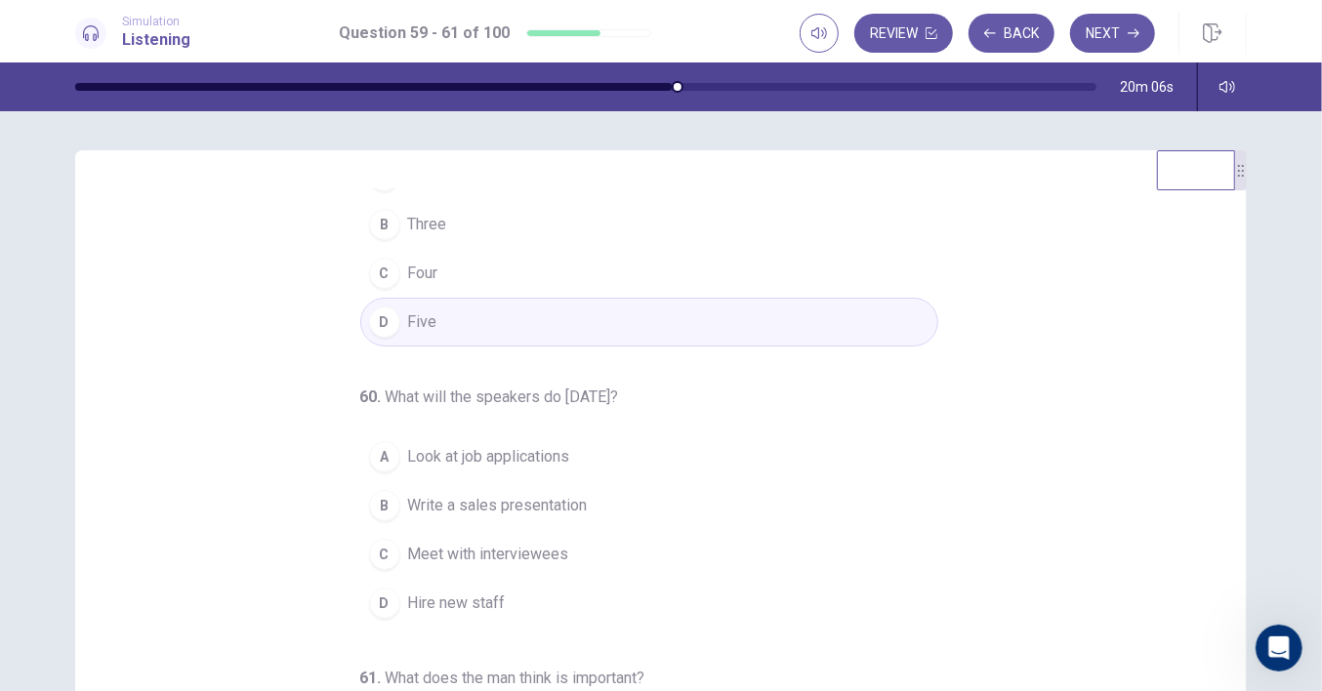
scroll to position [194, 0]
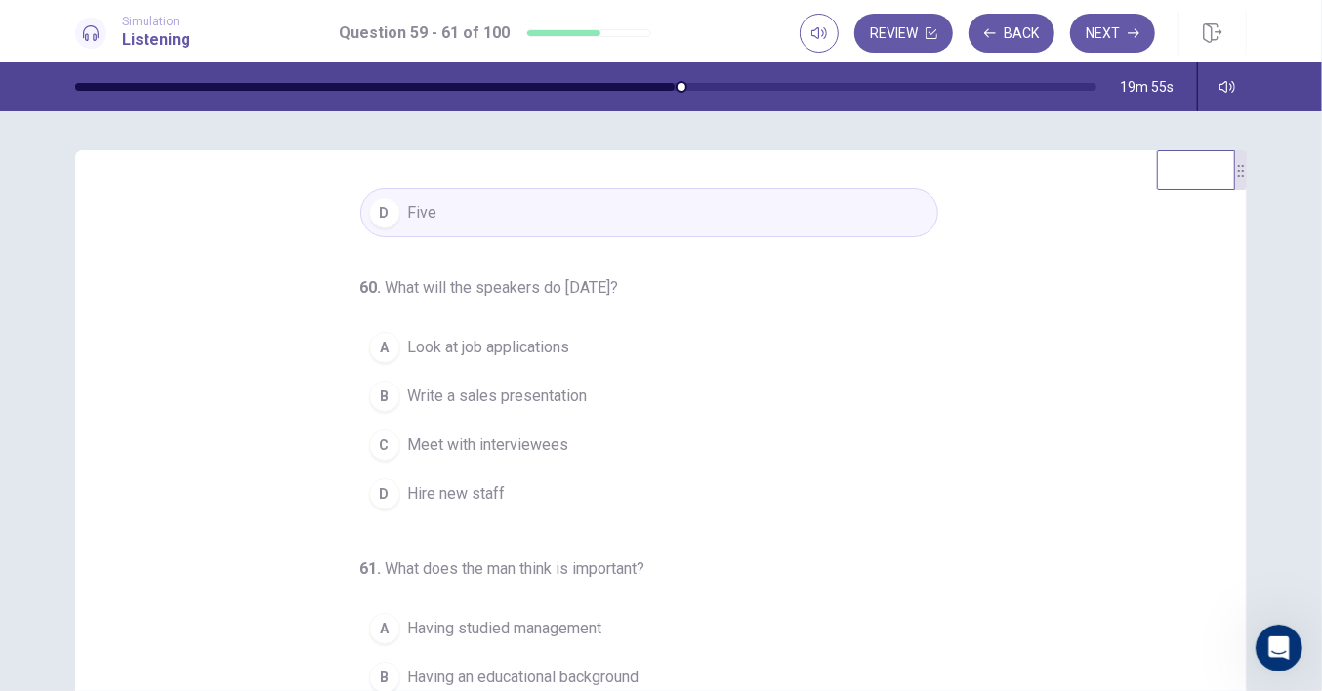
click at [514, 346] on span "Look at job applications" at bounding box center [489, 347] width 162 height 23
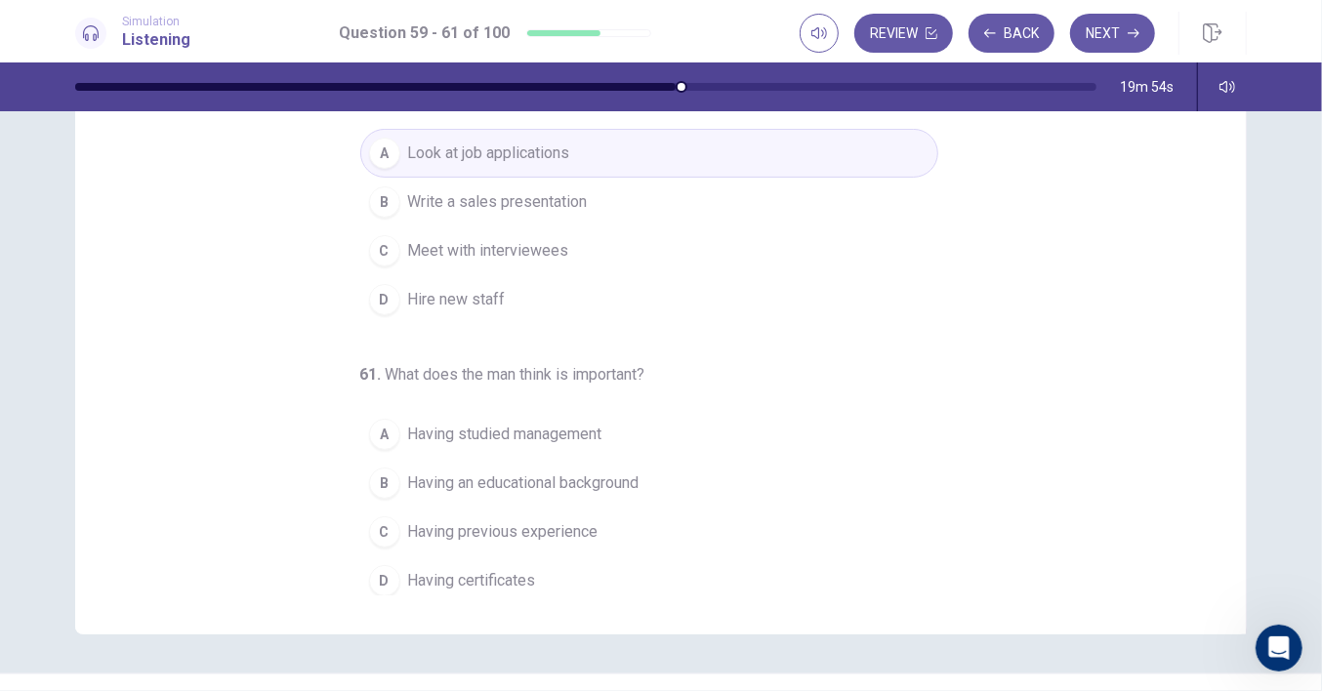
scroll to position [238, 0]
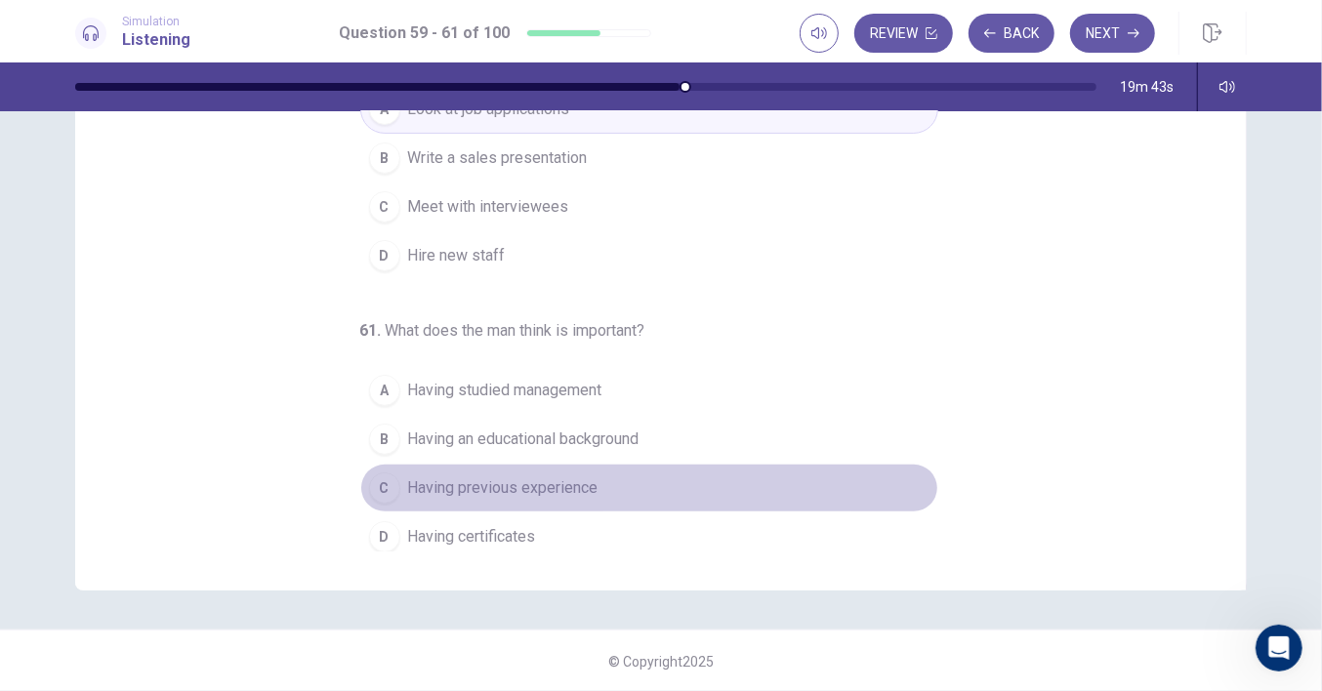
click at [555, 477] on span "Having previous experience" at bounding box center [503, 488] width 190 height 23
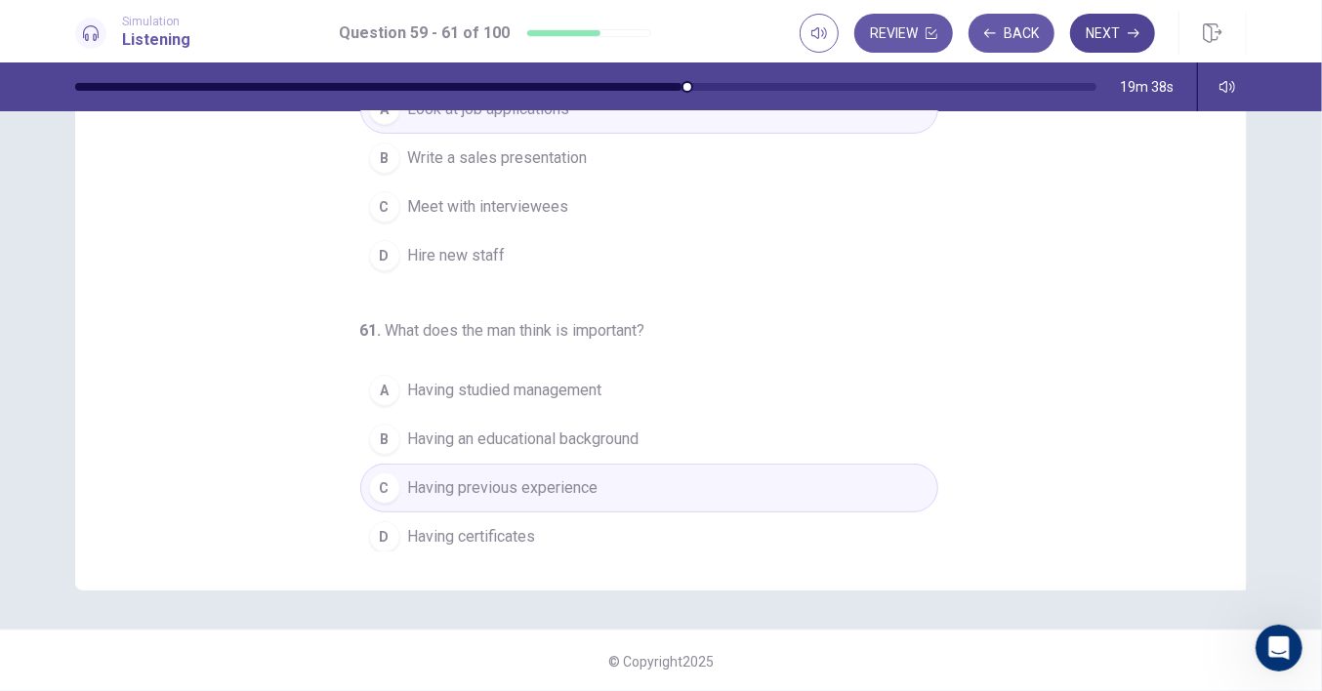
click at [1122, 35] on button "Next" at bounding box center [1112, 33] width 85 height 39
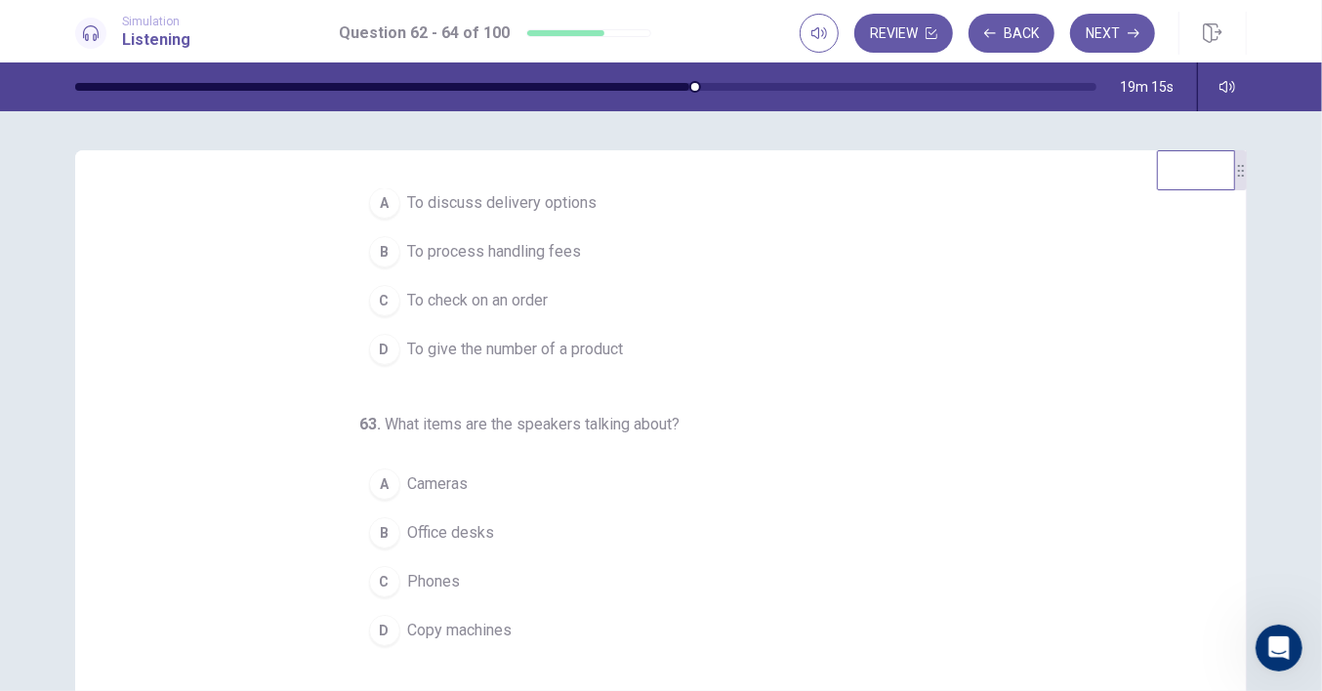
scroll to position [0, 0]
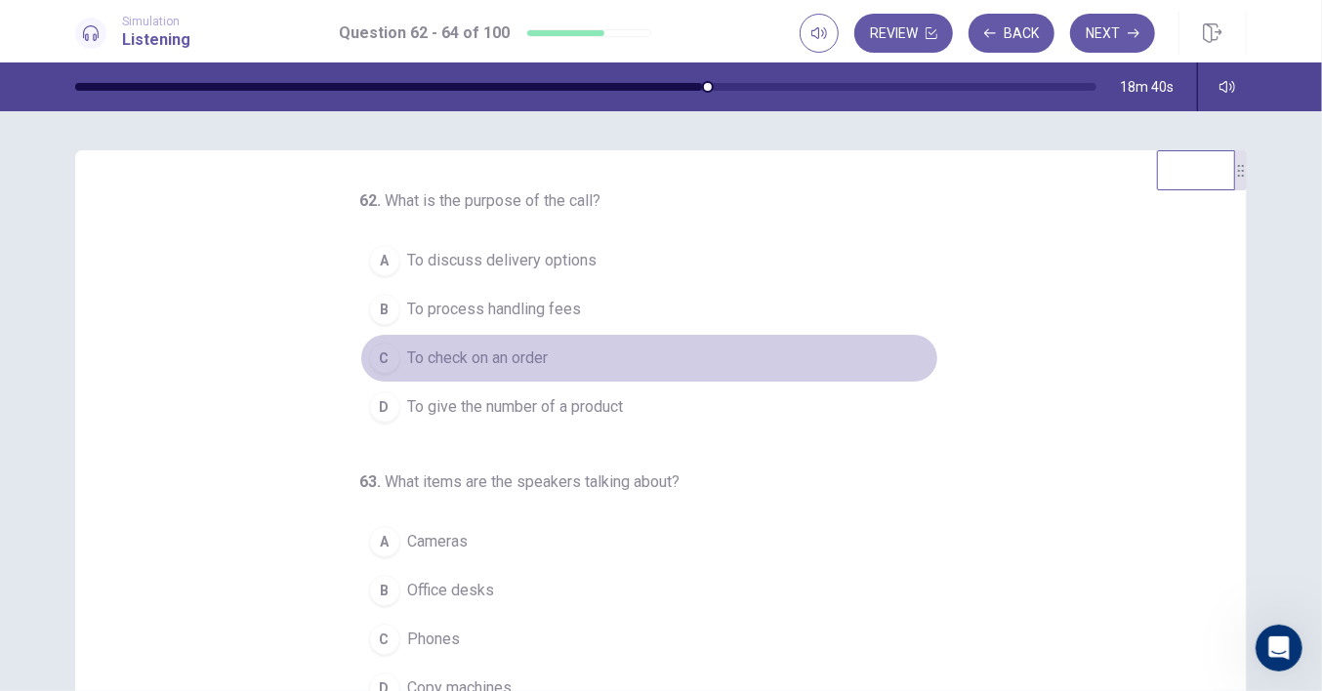
click at [526, 361] on span "To check on an order" at bounding box center [478, 358] width 141 height 23
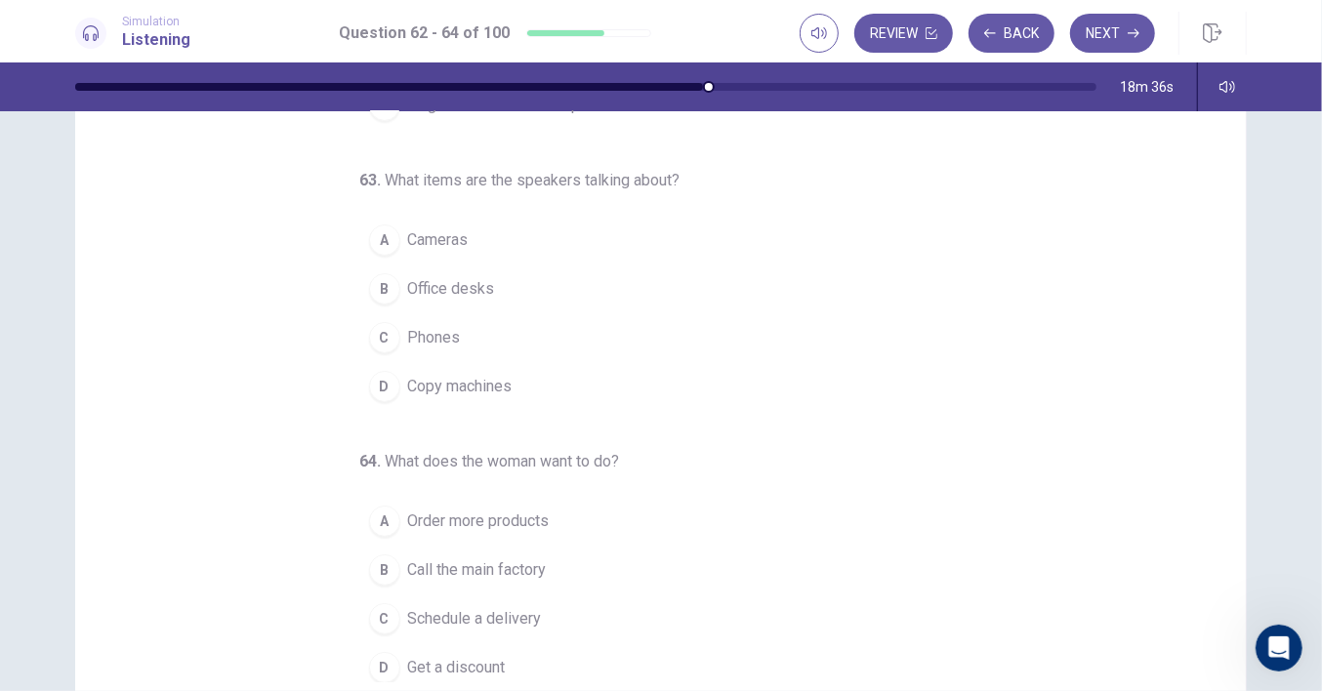
scroll to position [122, 0]
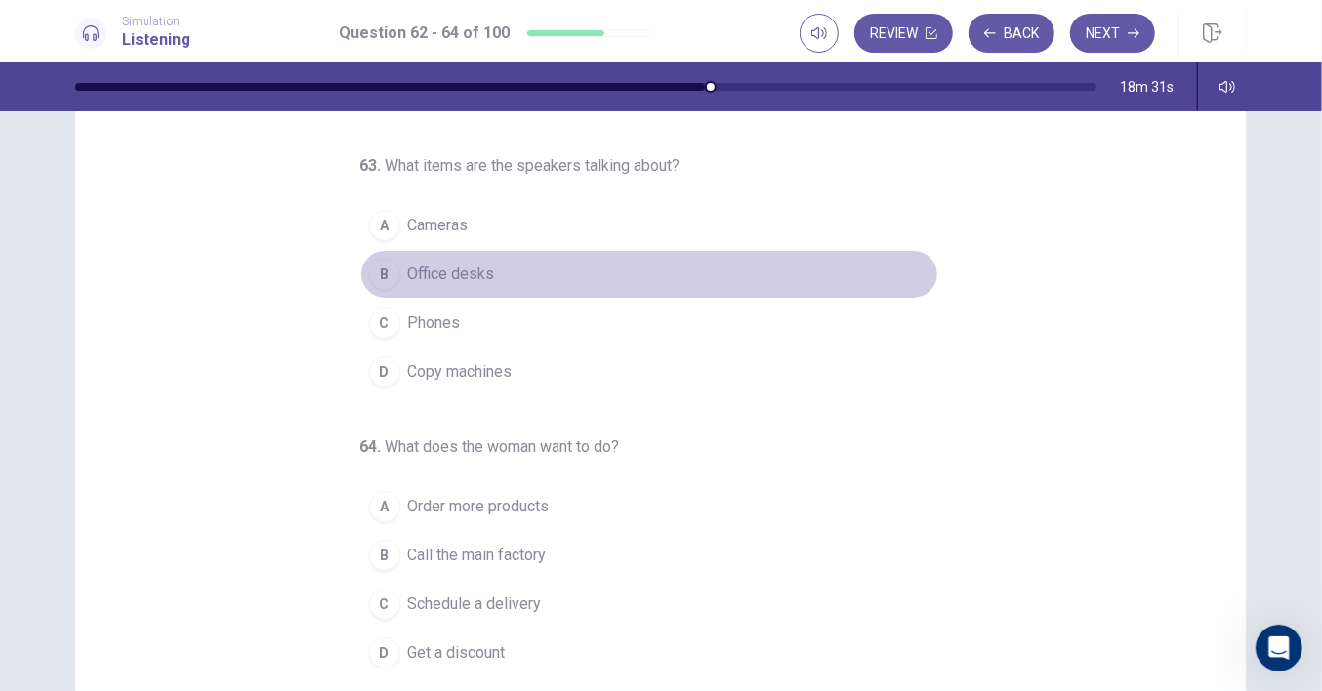
click at [463, 268] on span "Office desks" at bounding box center [451, 274] width 87 height 23
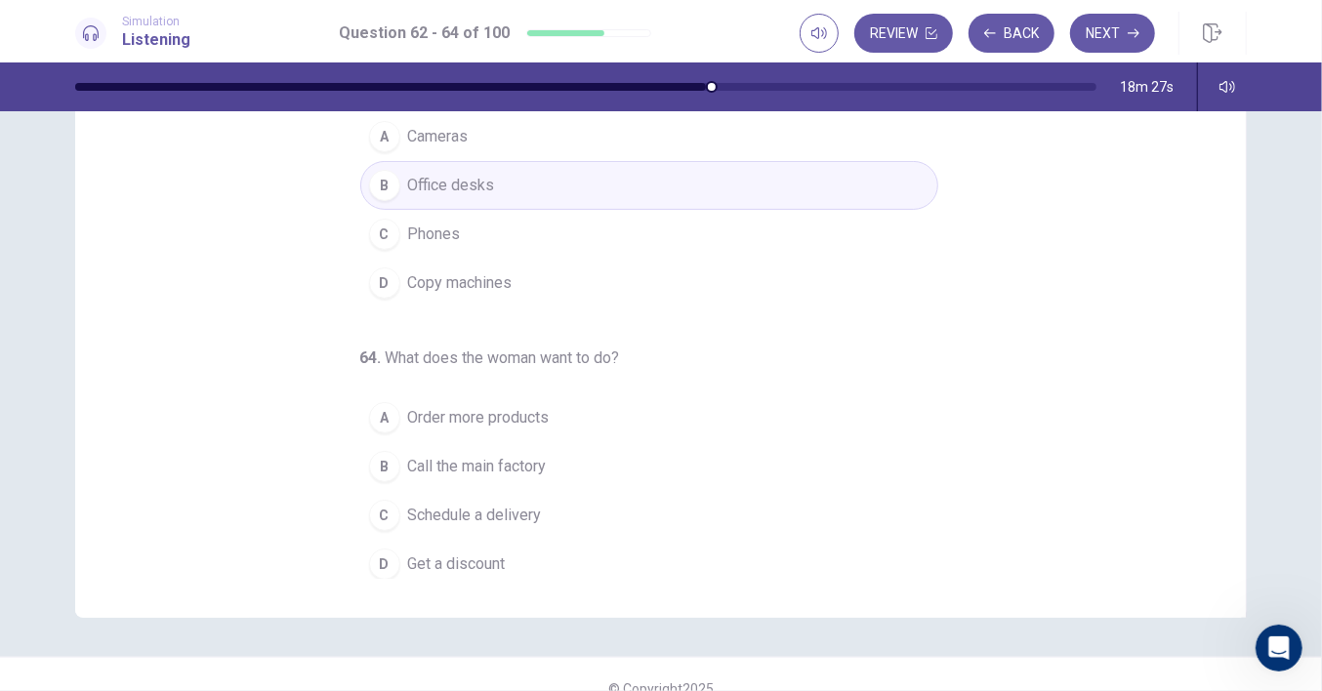
scroll to position [238, 0]
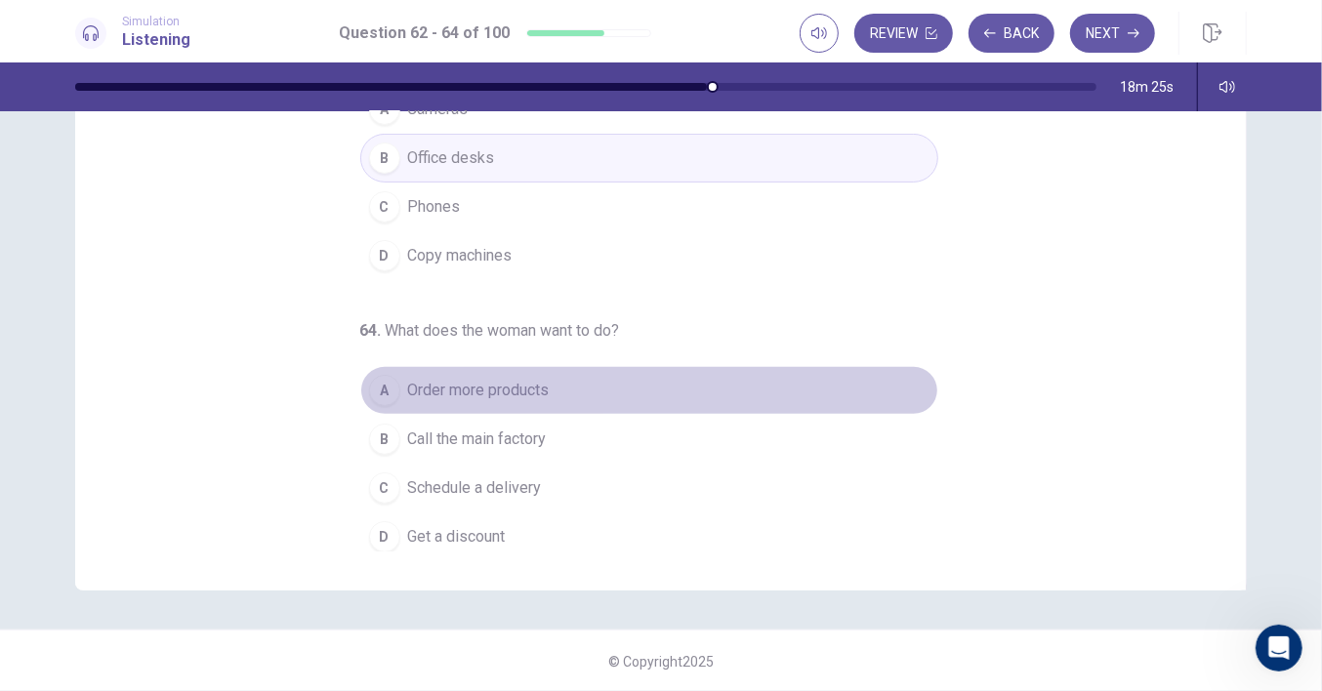
click at [465, 384] on span "Order more products" at bounding box center [479, 390] width 142 height 23
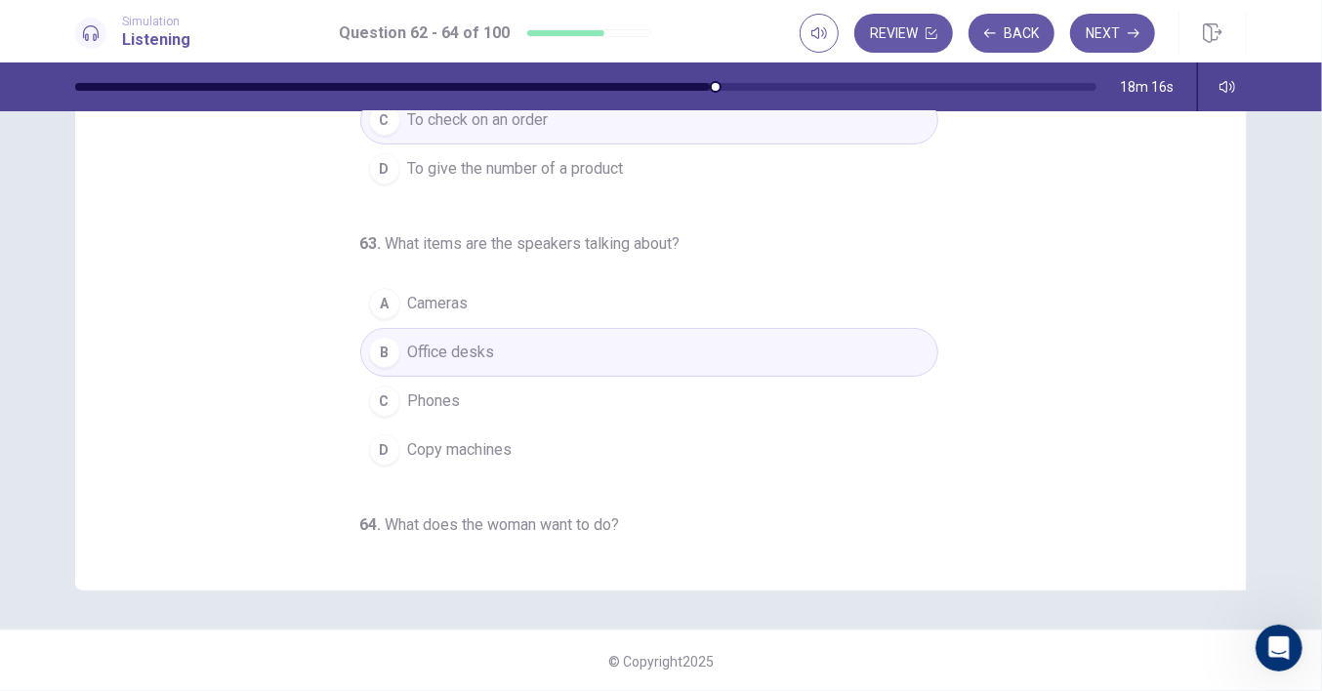
scroll to position [0, 0]
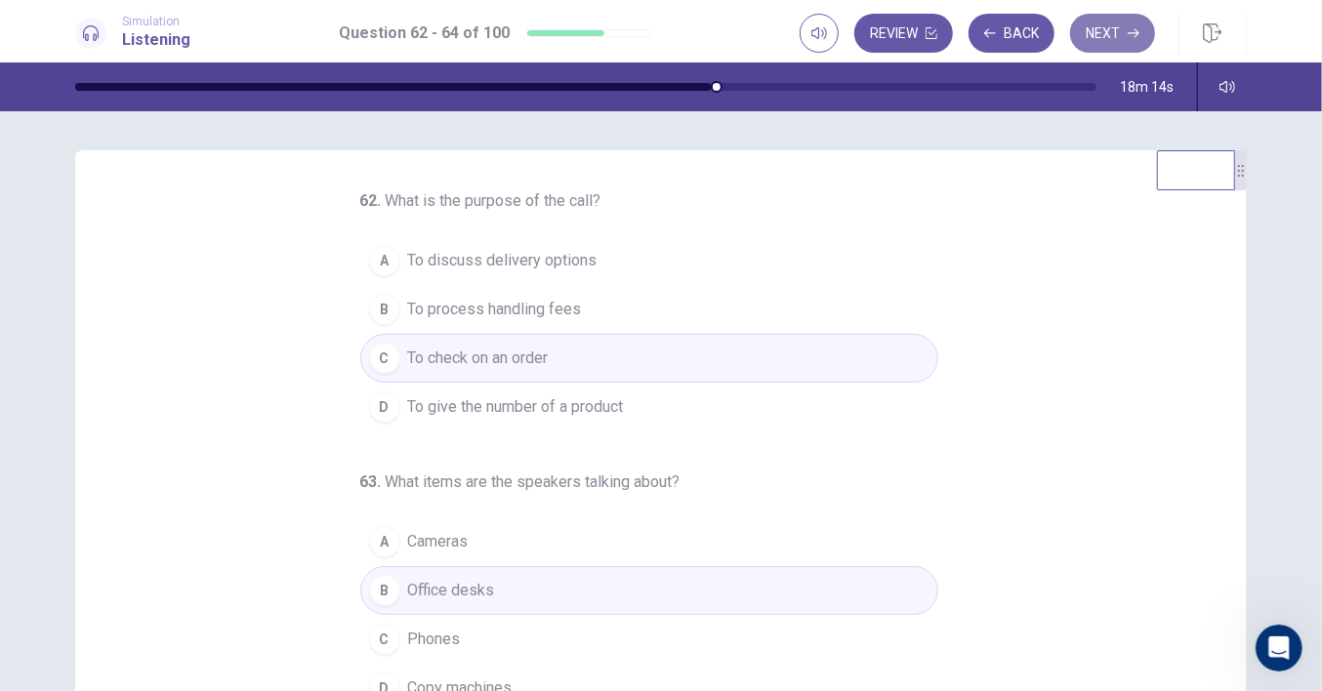
click at [1134, 29] on icon "button" at bounding box center [1134, 33] width 12 height 12
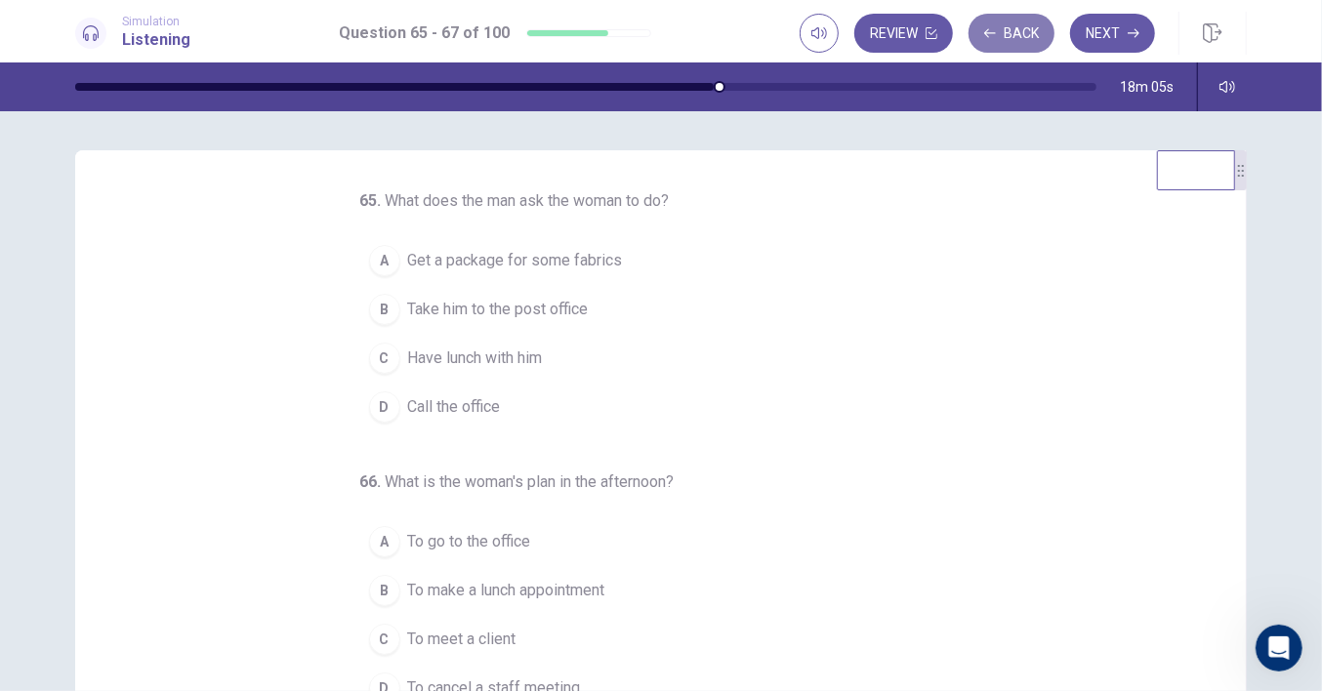
click at [1007, 41] on button "Back" at bounding box center [1012, 33] width 86 height 39
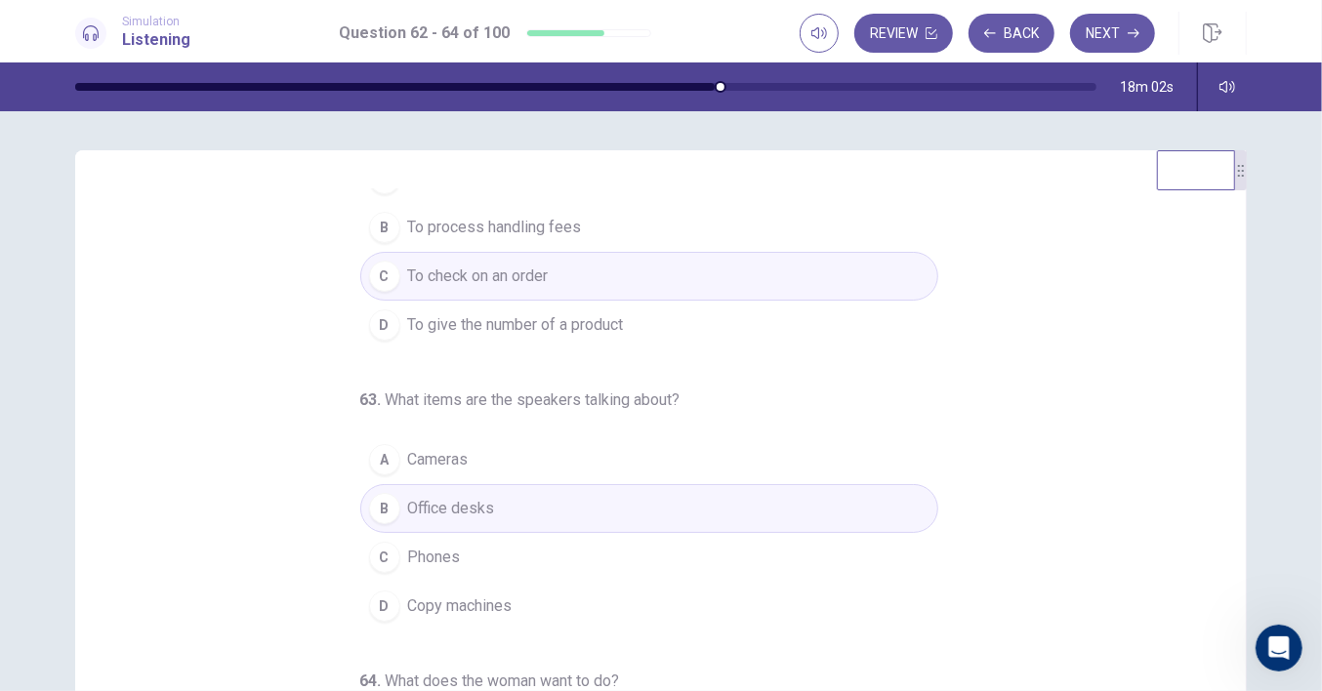
scroll to position [122, 0]
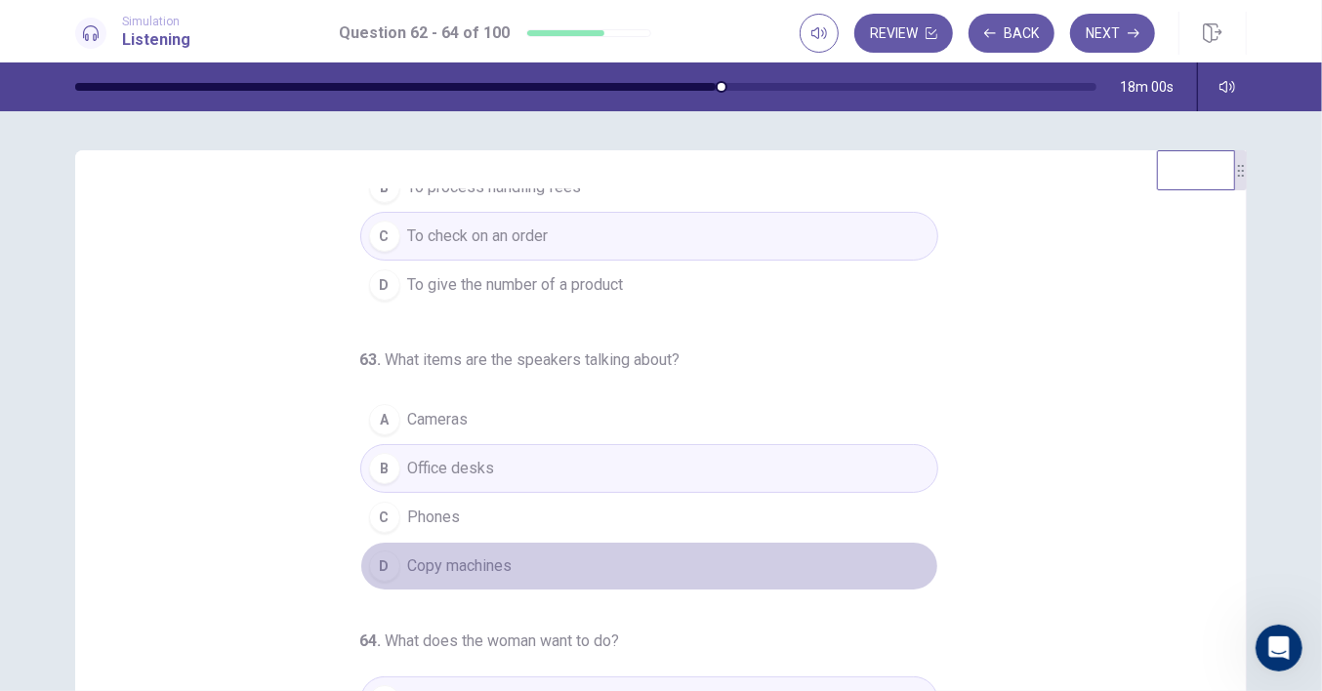
click at [471, 555] on span "Copy machines" at bounding box center [460, 566] width 104 height 23
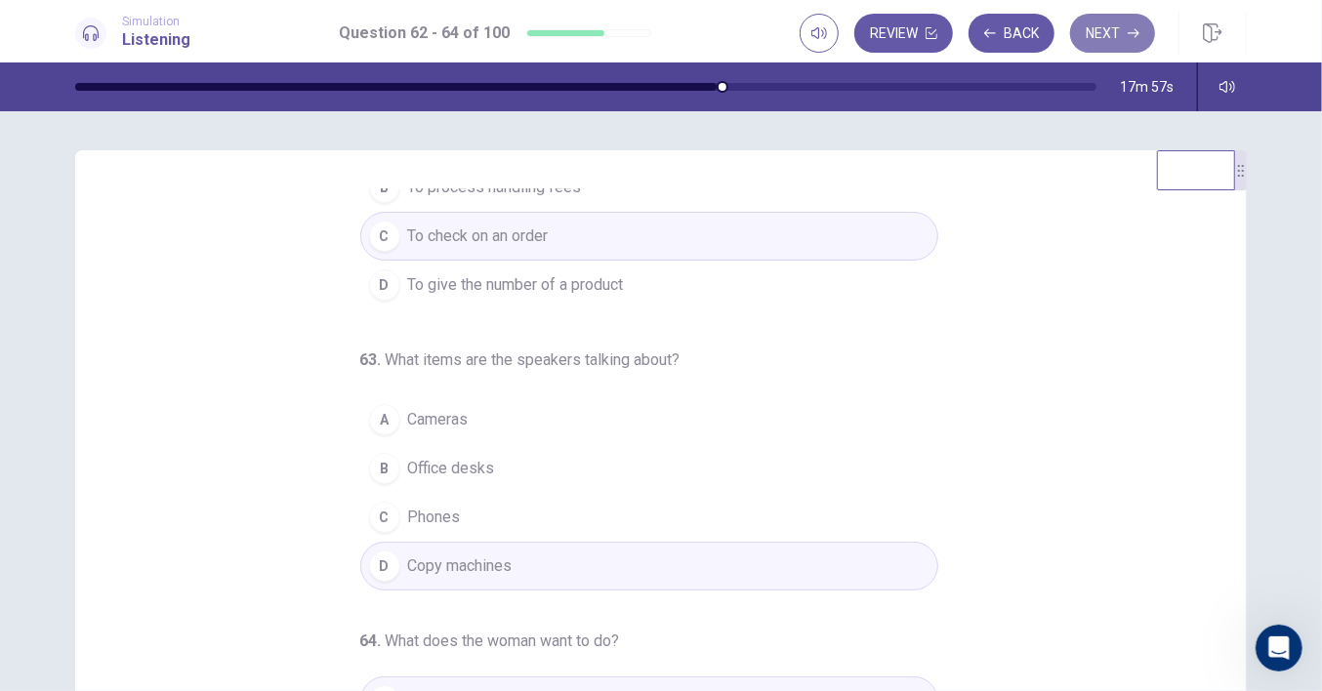
click at [1098, 28] on button "Next" at bounding box center [1112, 33] width 85 height 39
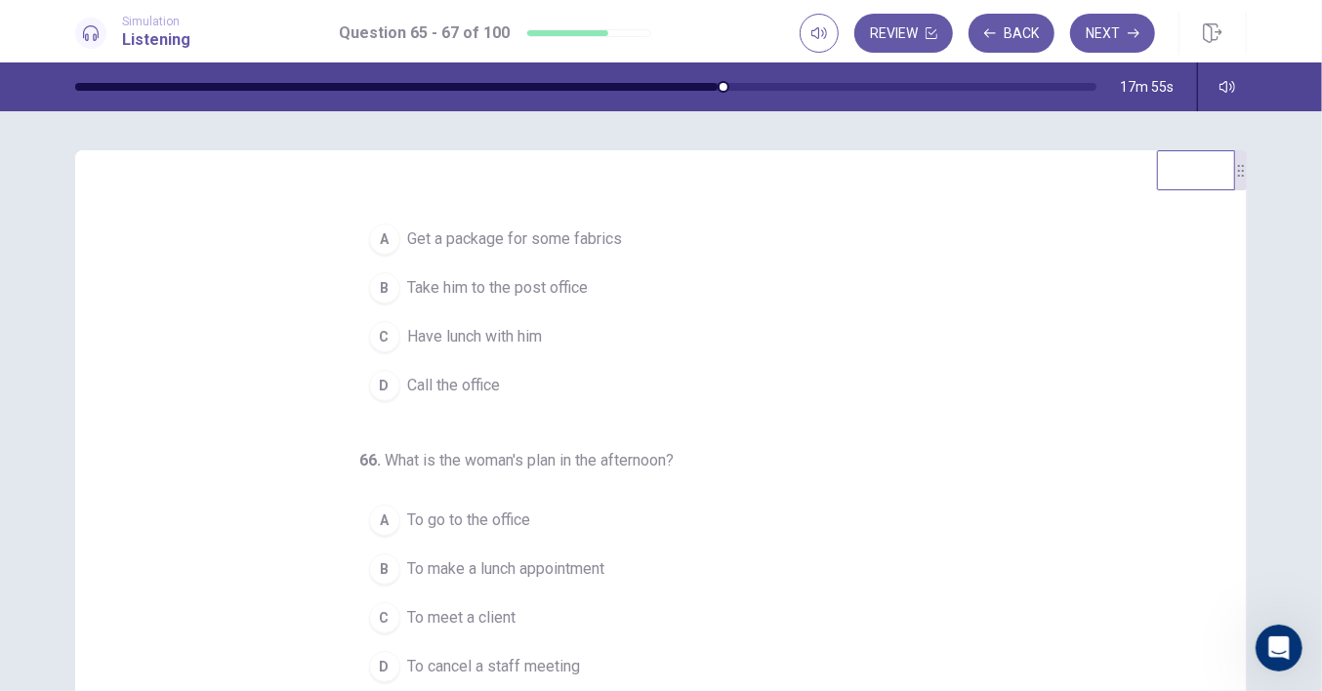
scroll to position [0, 0]
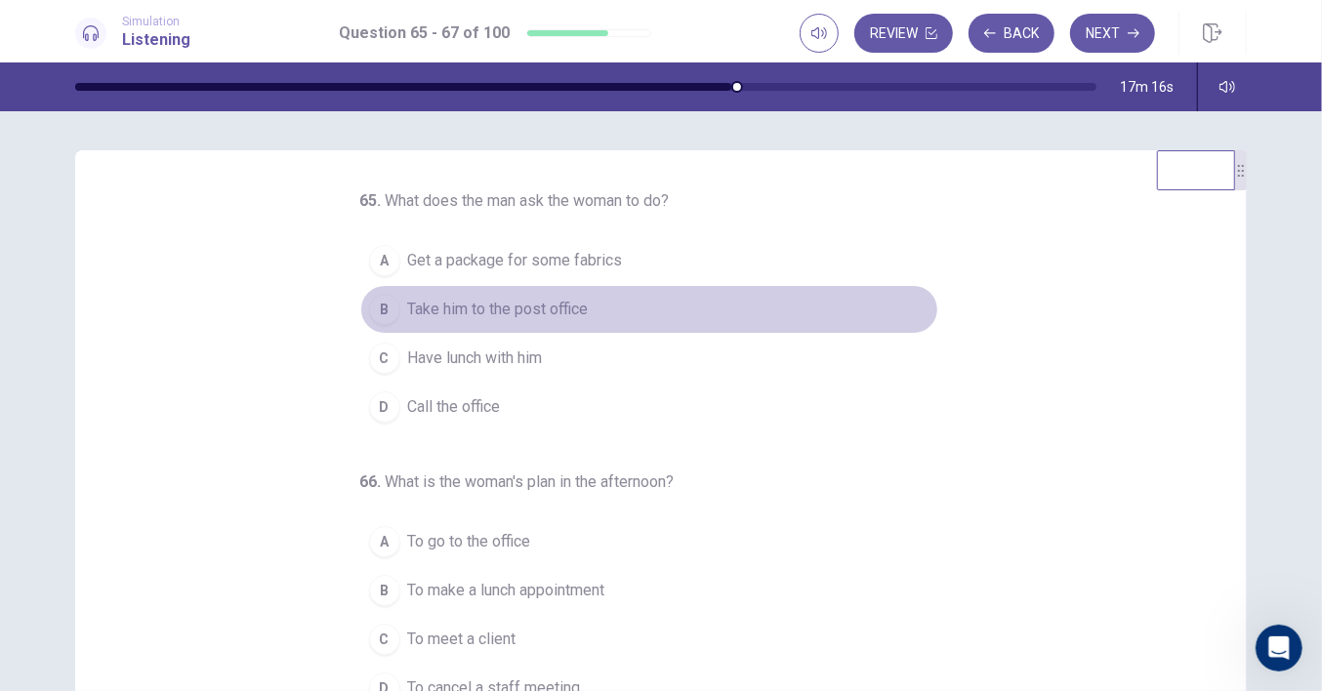
click at [535, 316] on span "Take him to the post office" at bounding box center [498, 309] width 181 height 23
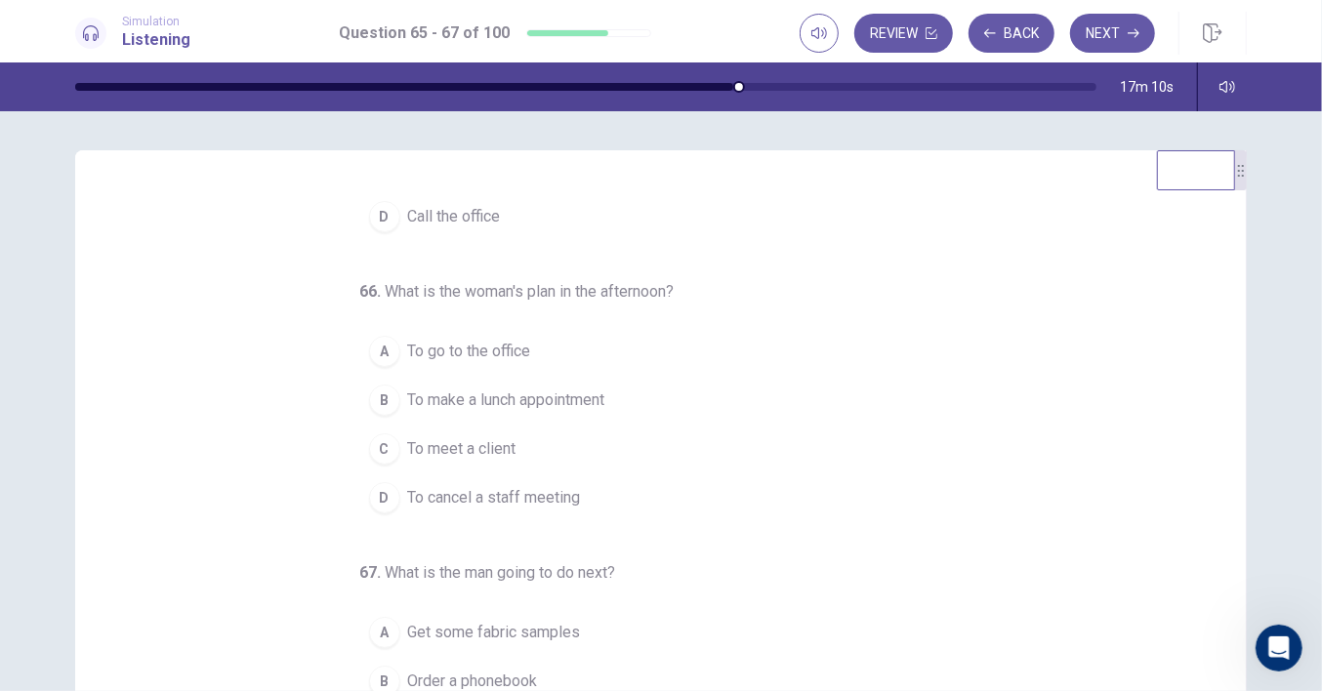
scroll to position [194, 0]
click at [451, 443] on span "To meet a client" at bounding box center [462, 445] width 108 height 23
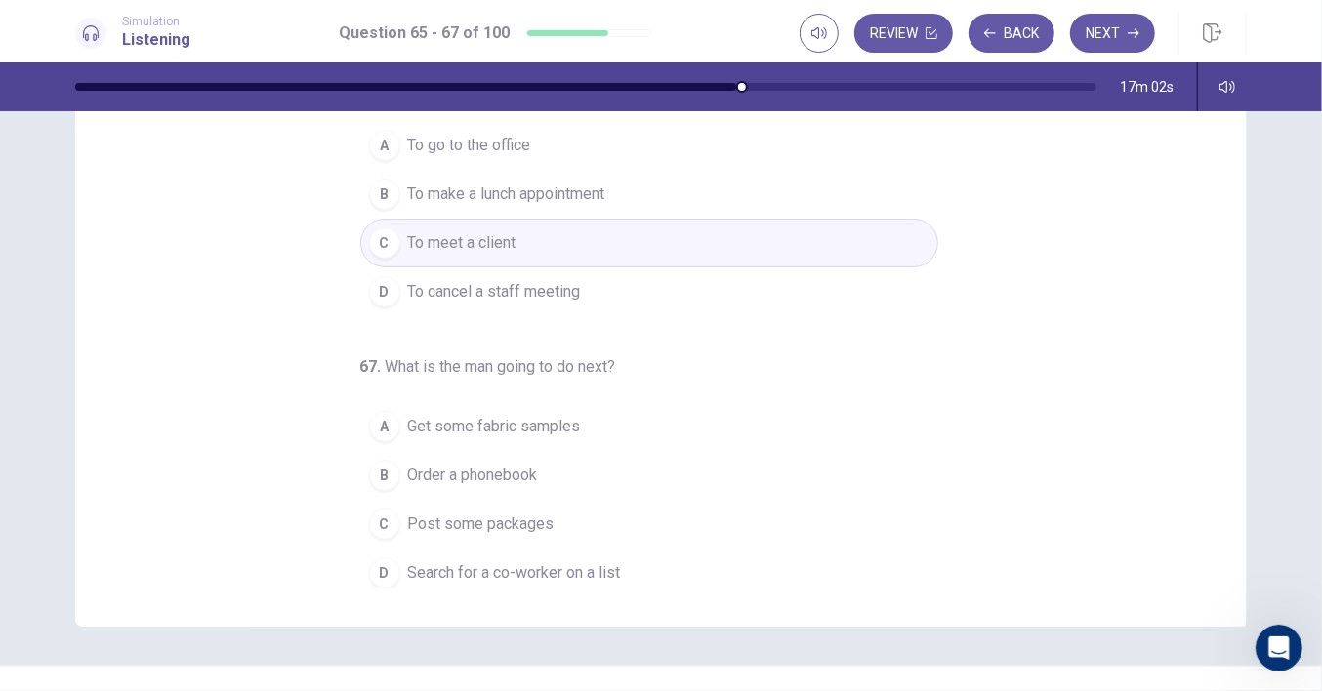
scroll to position [238, 0]
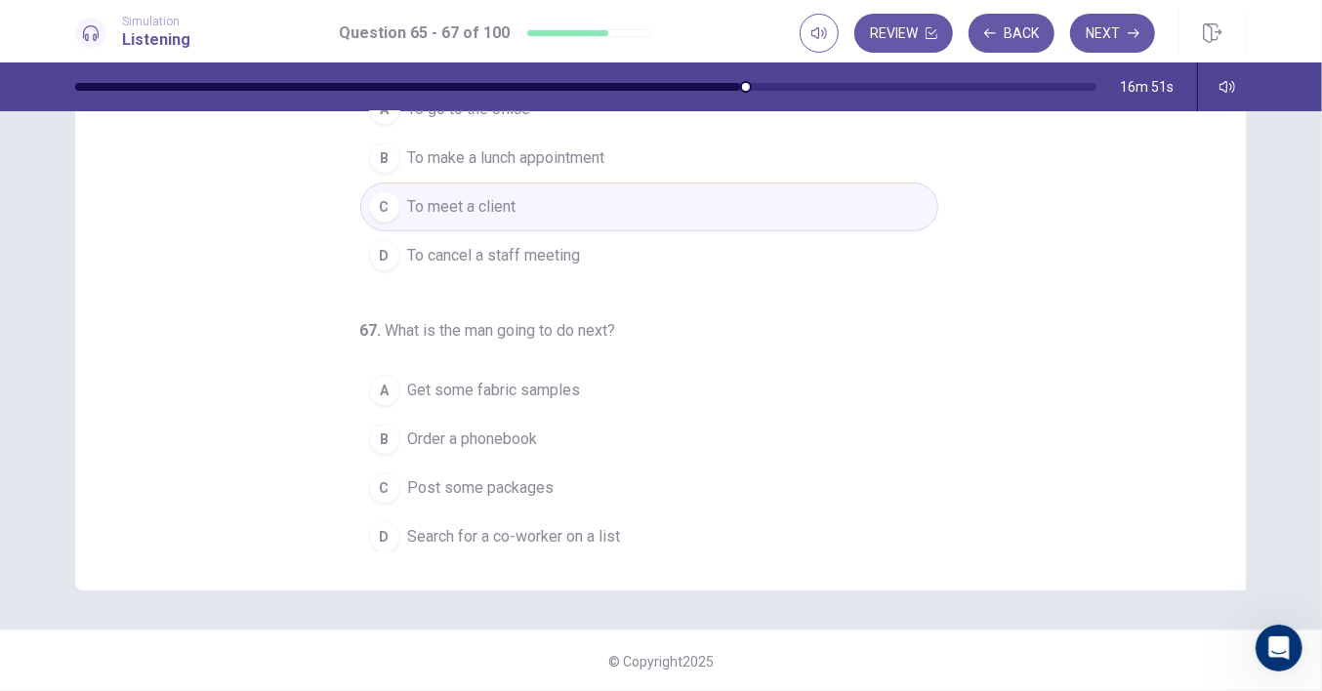
click at [539, 525] on span "Search for a co-worker on a list" at bounding box center [514, 536] width 213 height 23
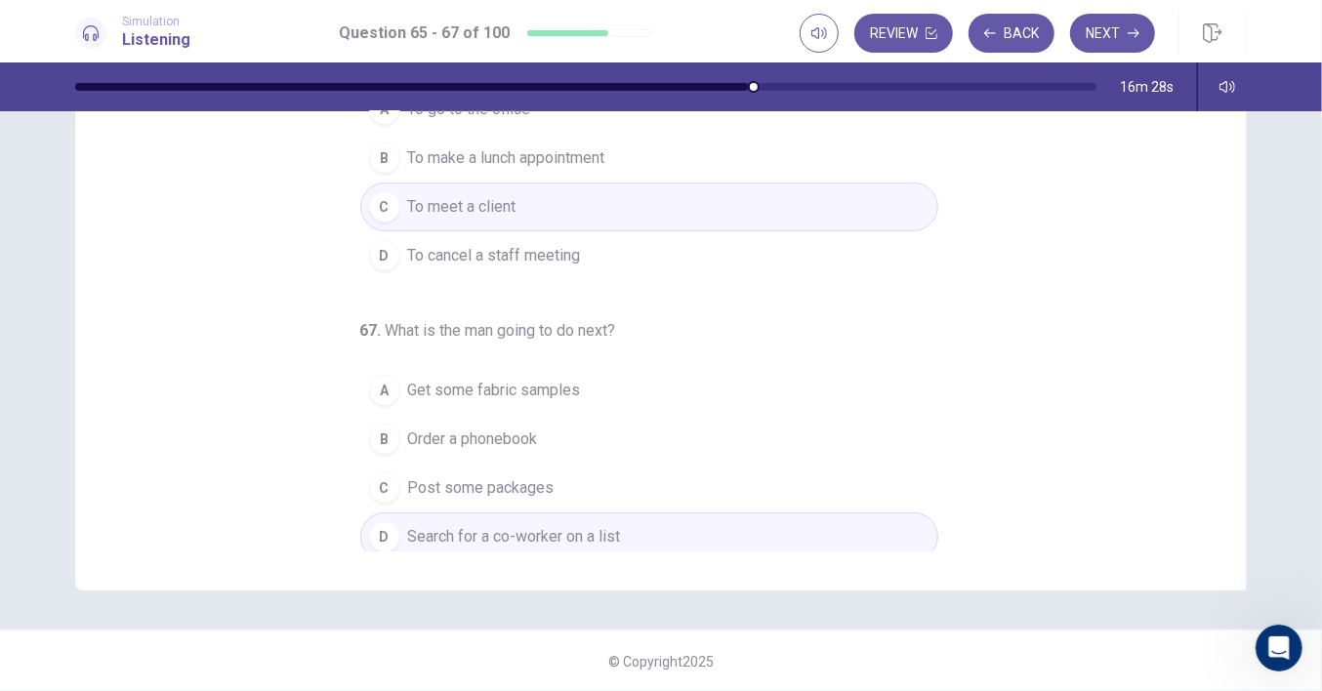
click at [522, 477] on span "Post some packages" at bounding box center [481, 488] width 146 height 23
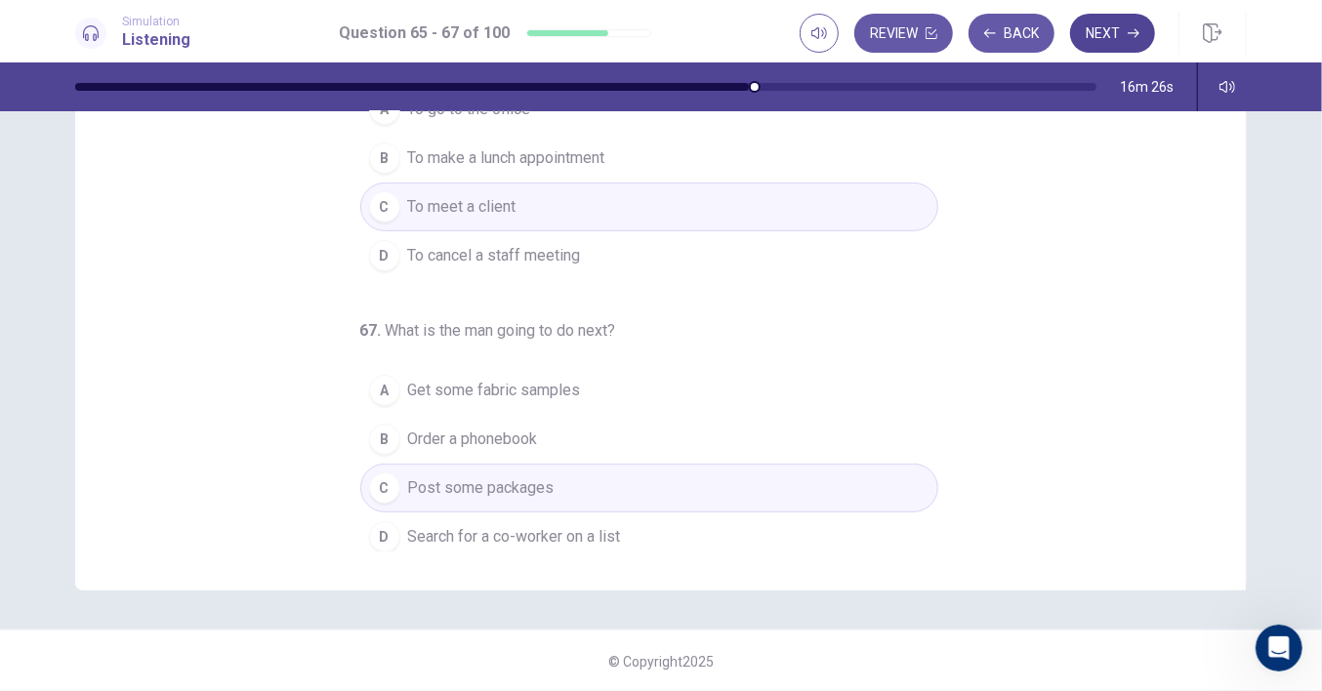
click at [1119, 27] on button "Next" at bounding box center [1112, 33] width 85 height 39
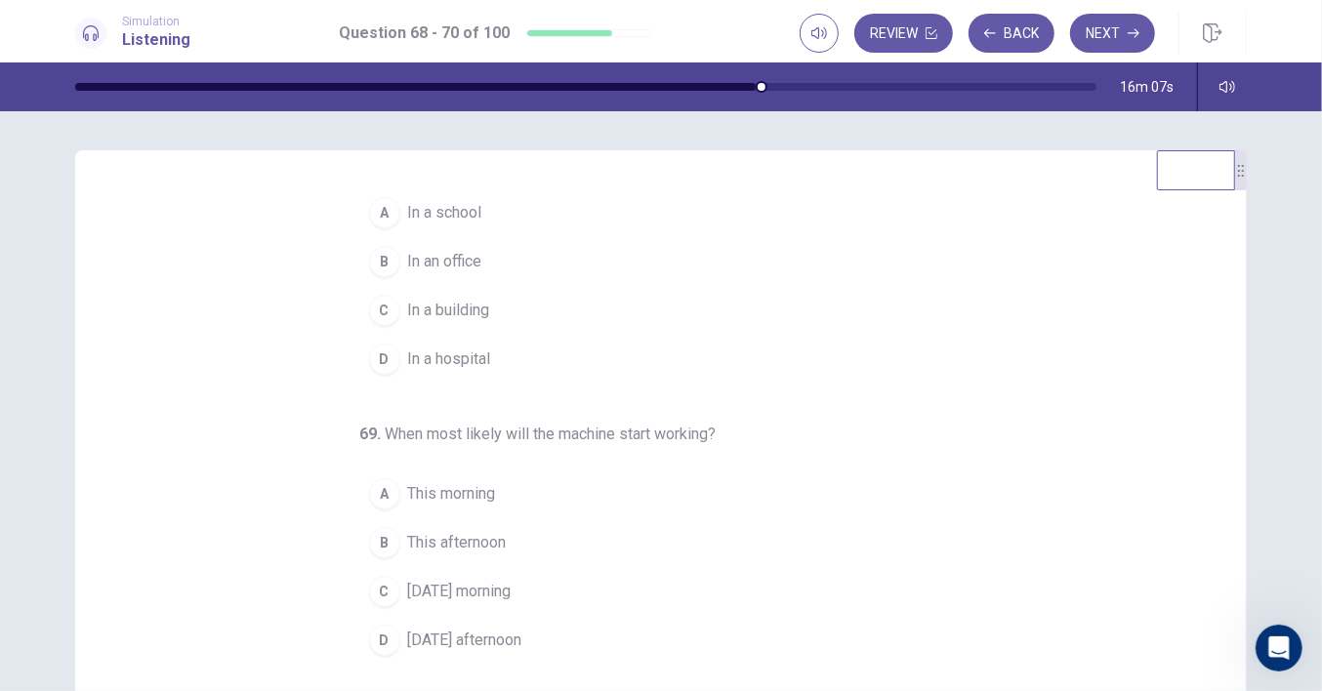
scroll to position [0, 0]
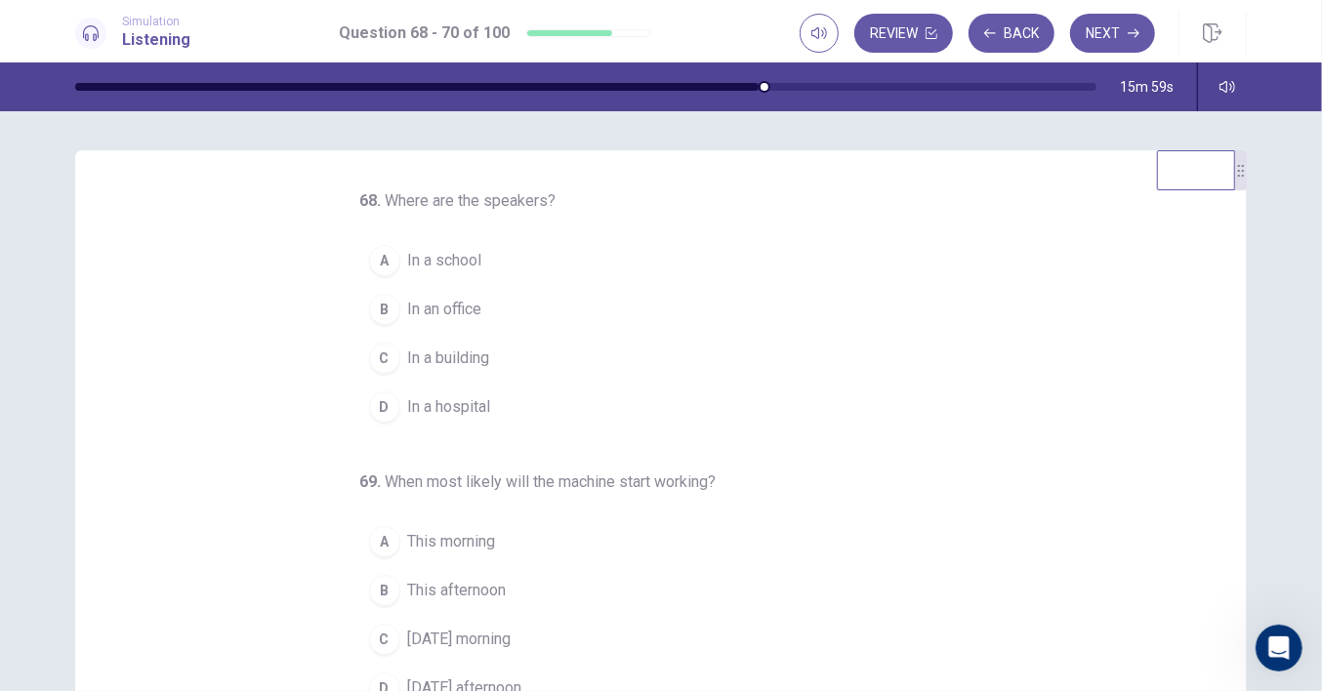
click at [446, 309] on span "In an office" at bounding box center [445, 309] width 74 height 23
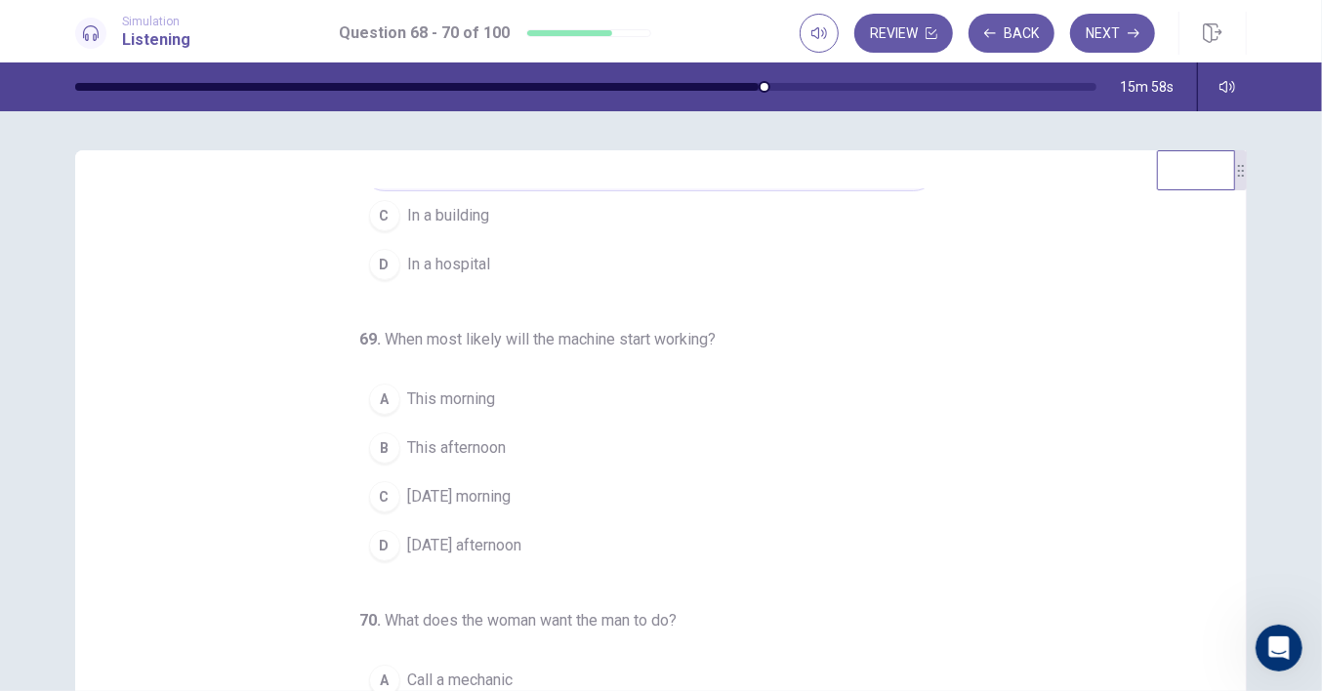
scroll to position [194, 0]
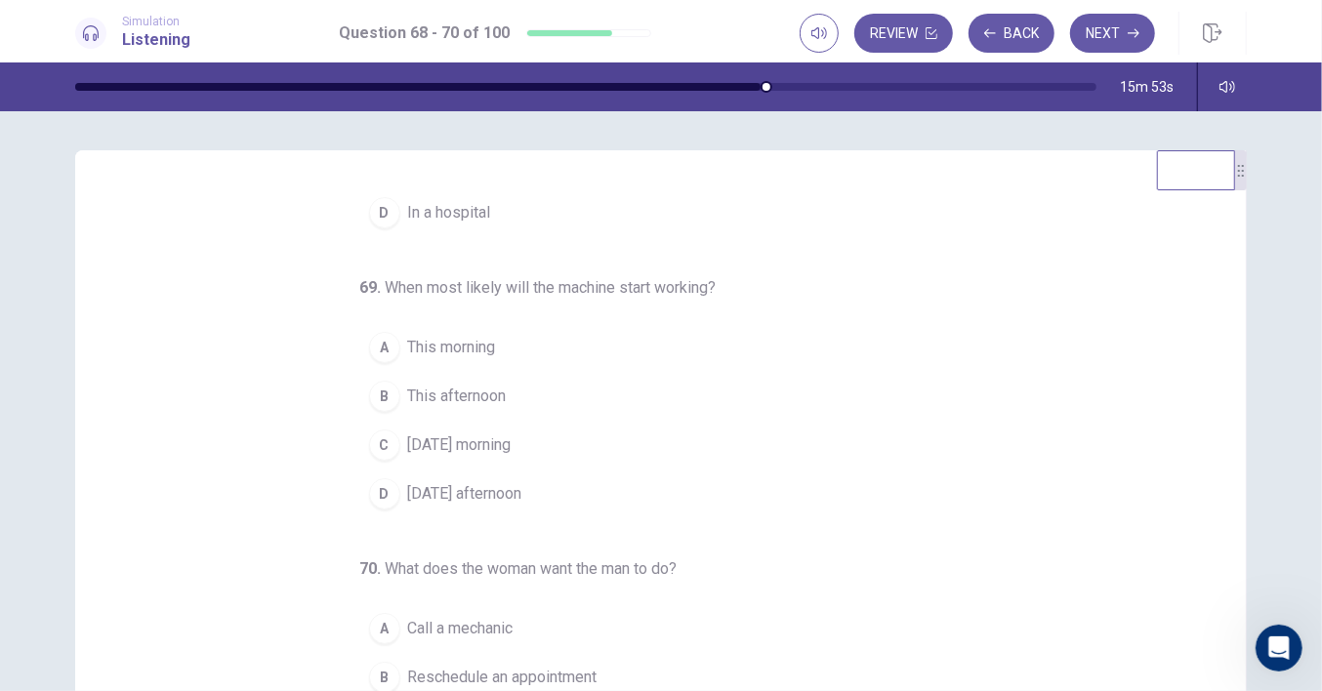
click at [490, 446] on span "Tomorrow morning" at bounding box center [460, 445] width 104 height 23
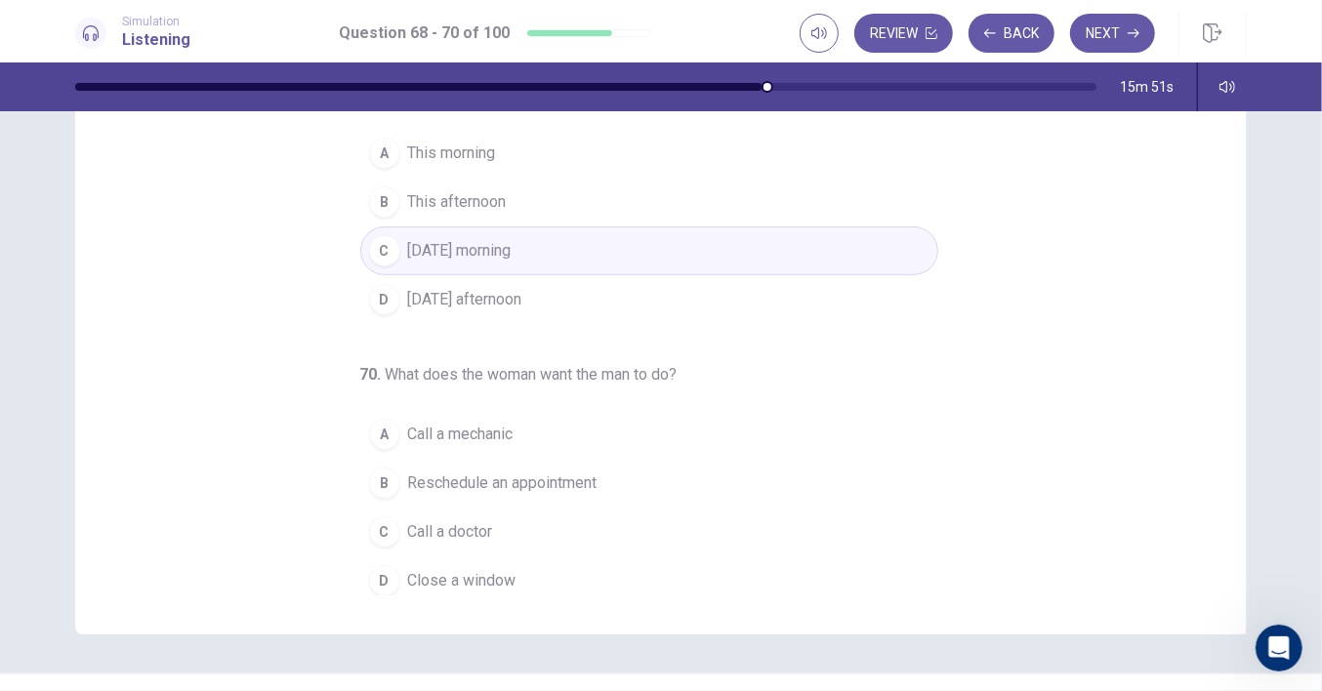
scroll to position [238, 0]
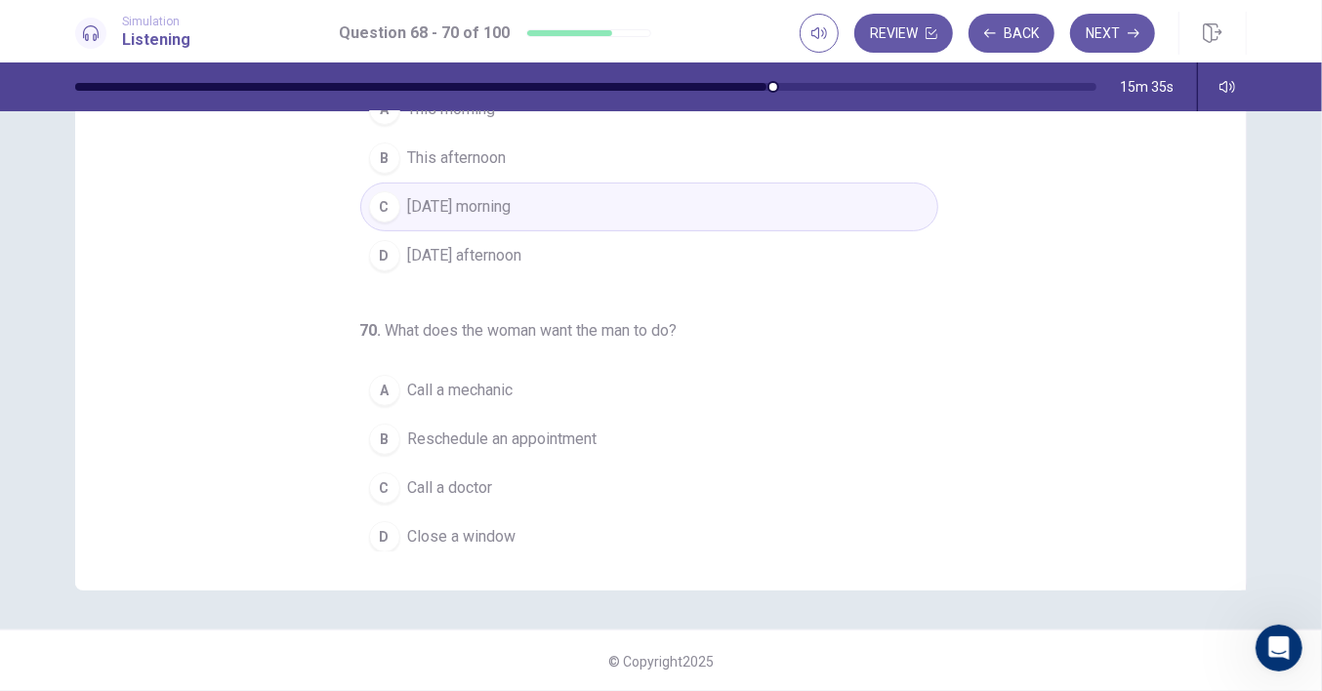
click at [460, 532] on span "Close a window" at bounding box center [462, 536] width 108 height 23
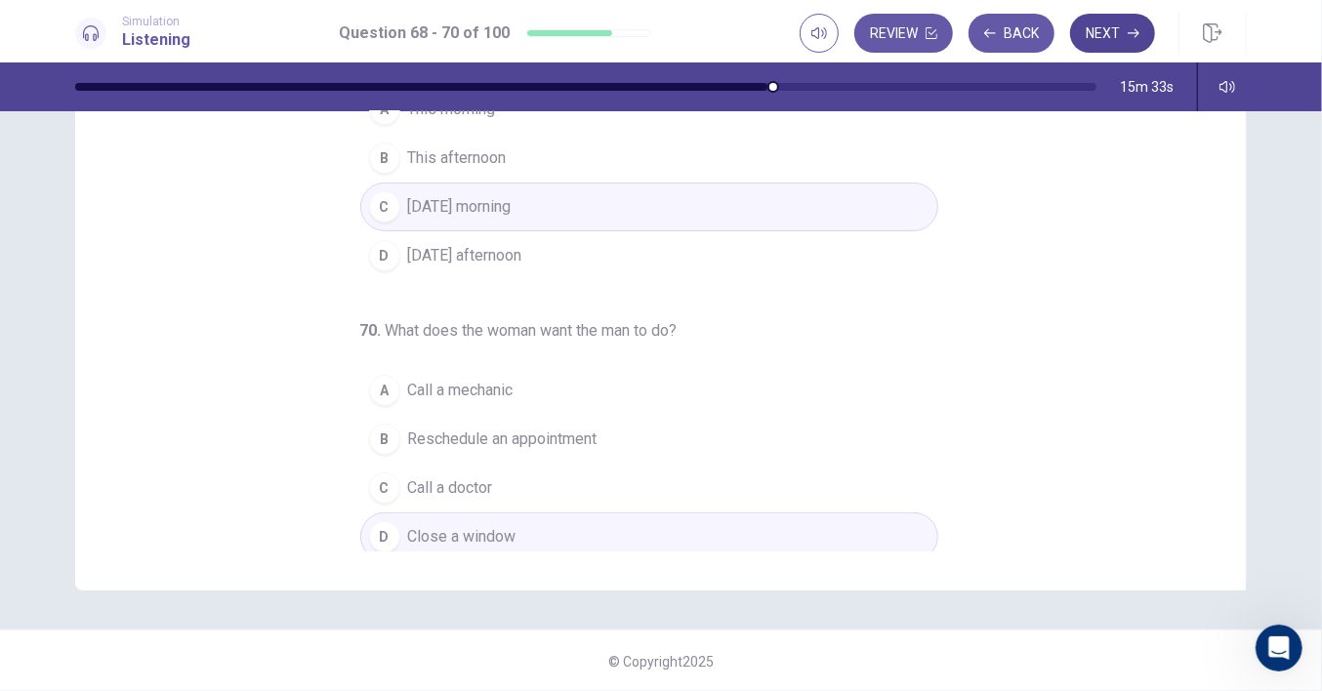
click at [1104, 33] on button "Next" at bounding box center [1112, 33] width 85 height 39
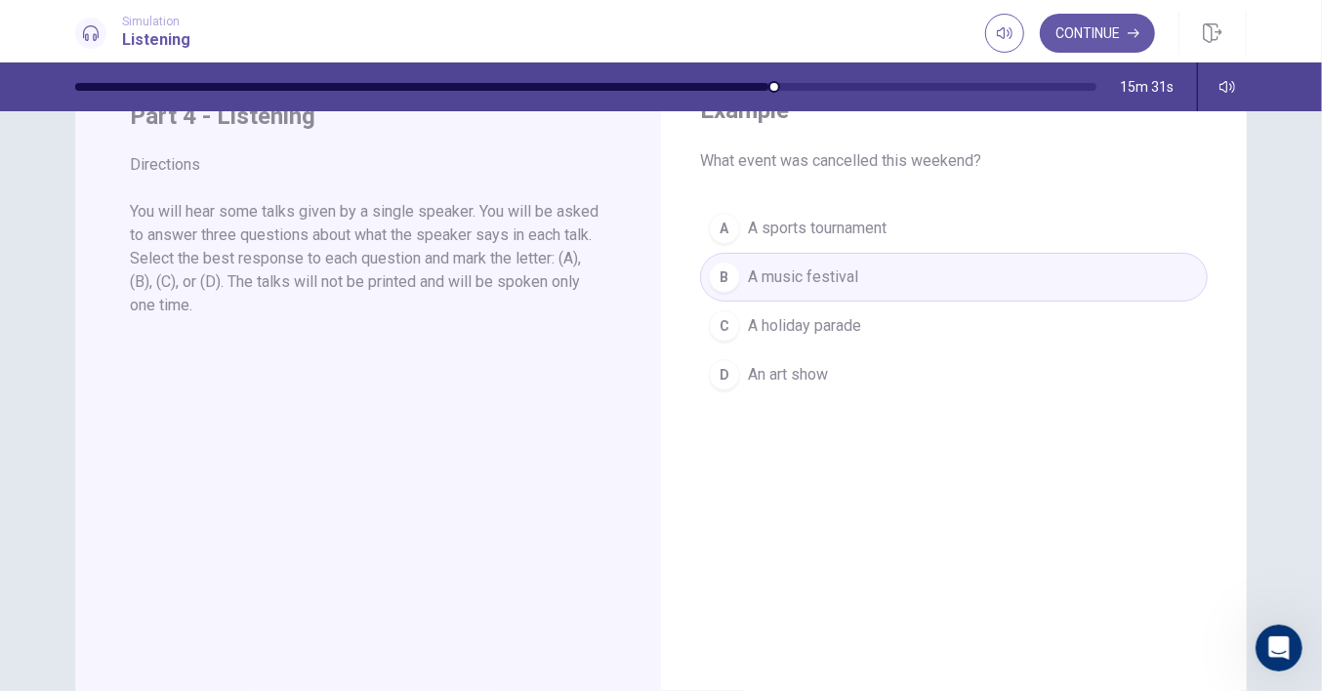
scroll to position [0, 0]
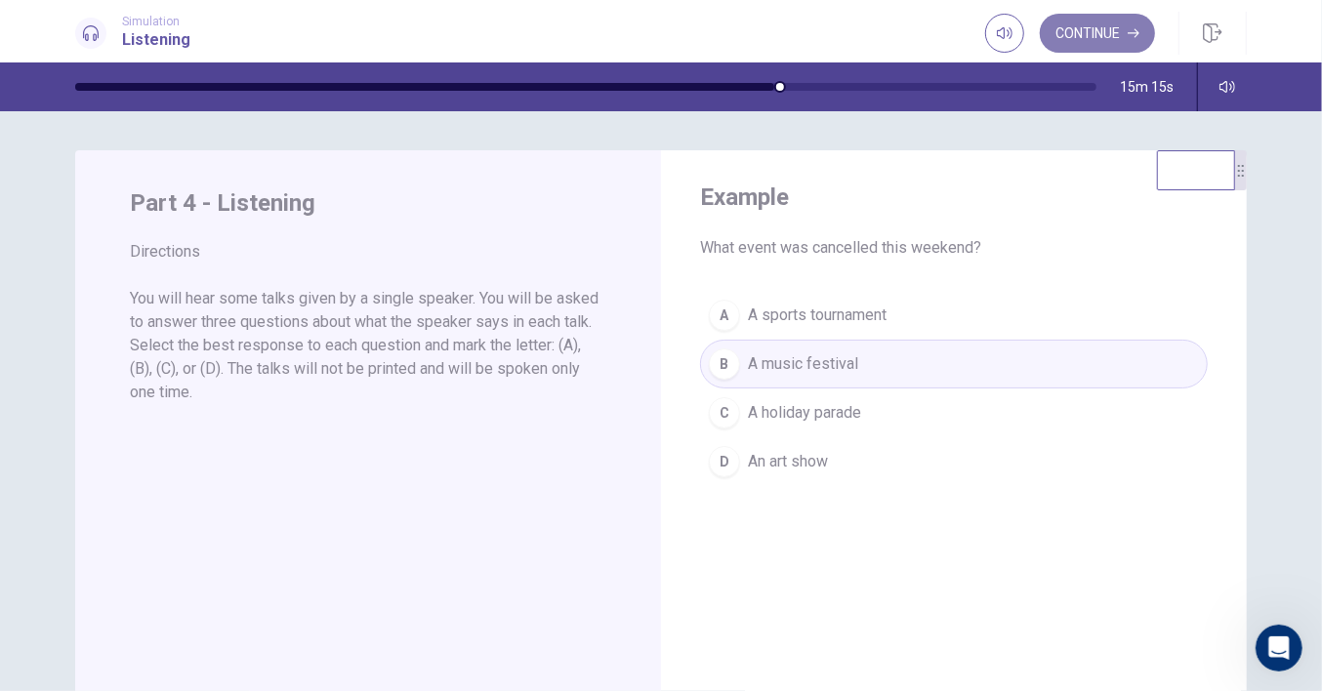
click at [1099, 28] on button "Continue" at bounding box center [1097, 33] width 115 height 39
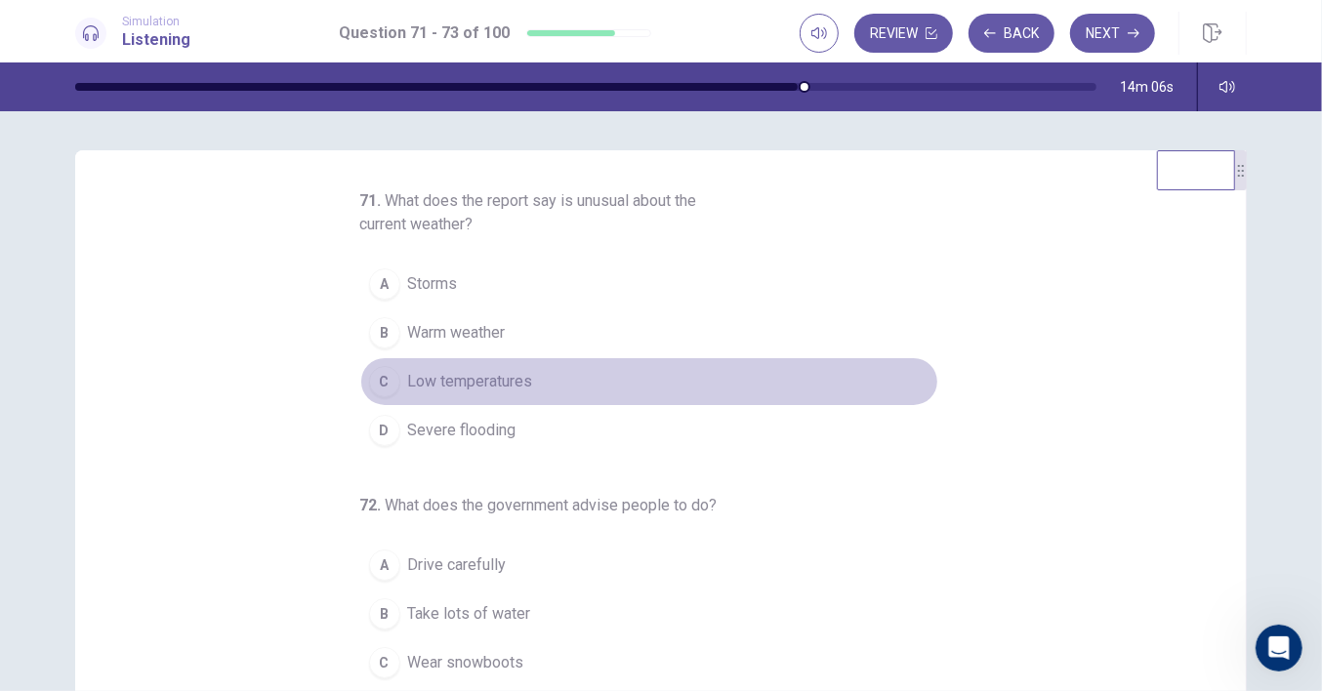
click at [475, 394] on button "C Low temperatures" at bounding box center [649, 381] width 578 height 49
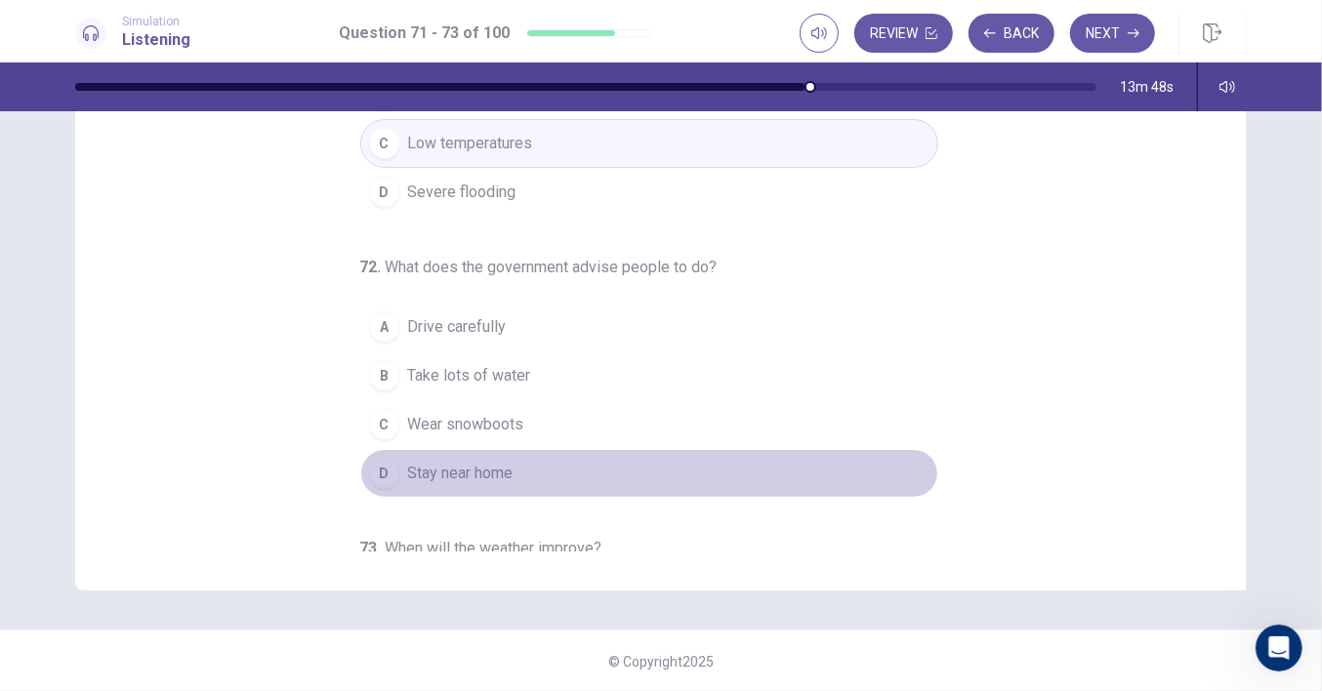
click at [469, 466] on span "Stay near home" at bounding box center [460, 473] width 105 height 23
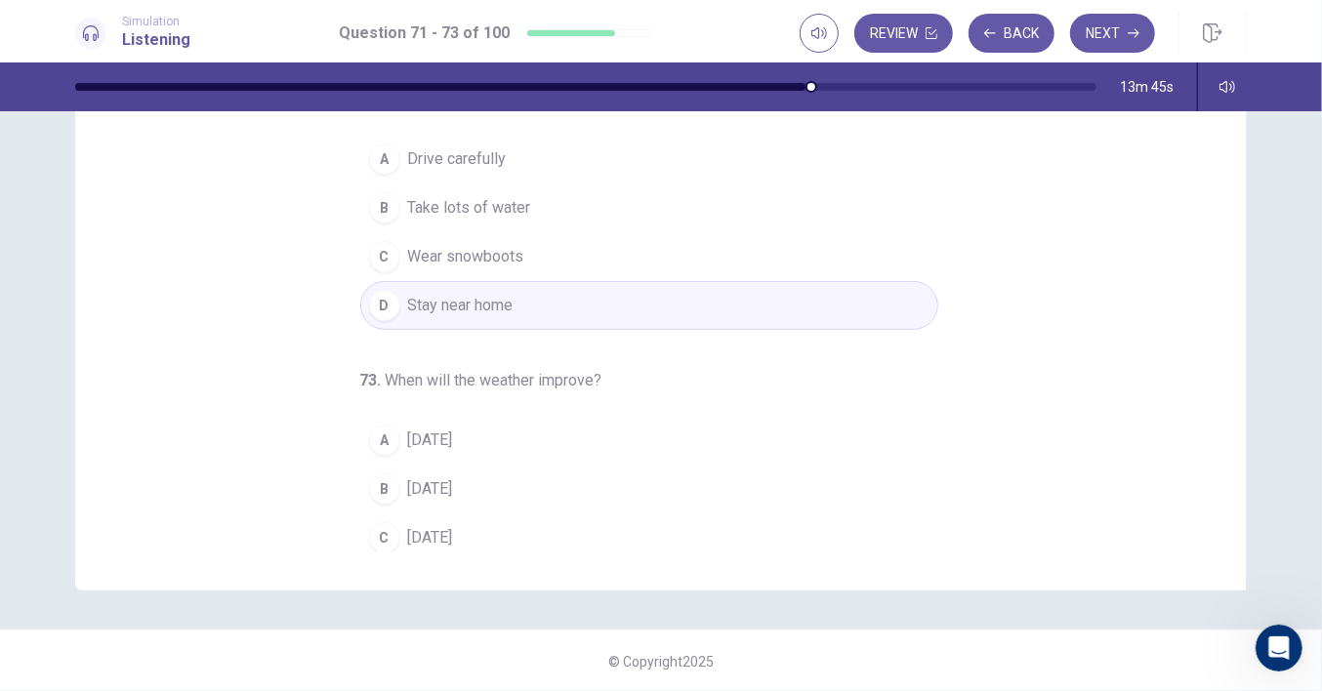
scroll to position [218, 0]
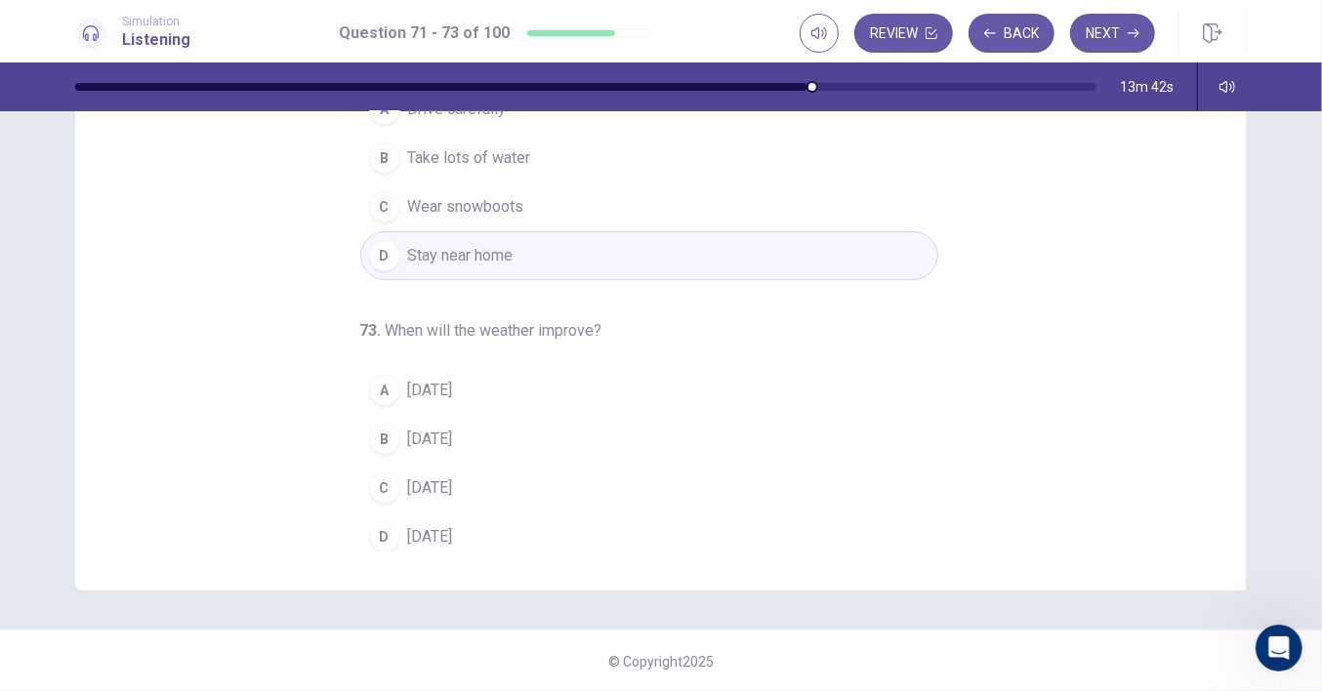
click at [444, 481] on span "On Sunday" at bounding box center [430, 488] width 45 height 23
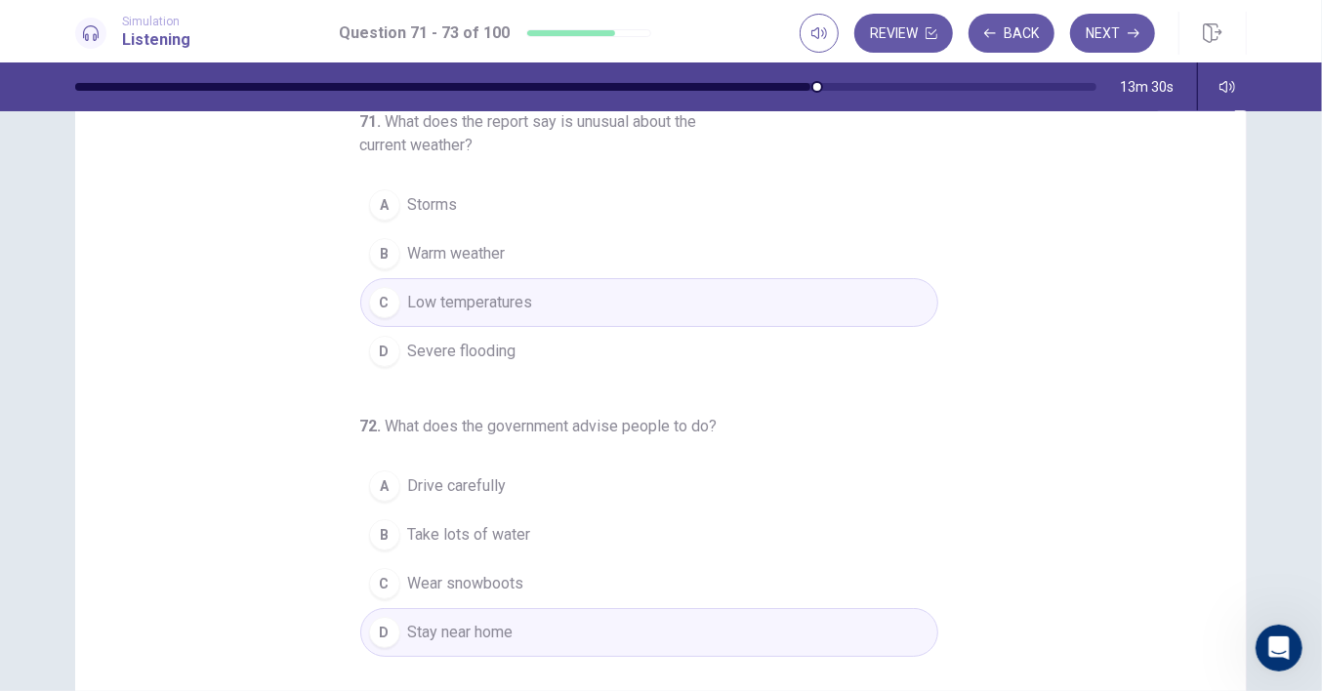
scroll to position [0, 0]
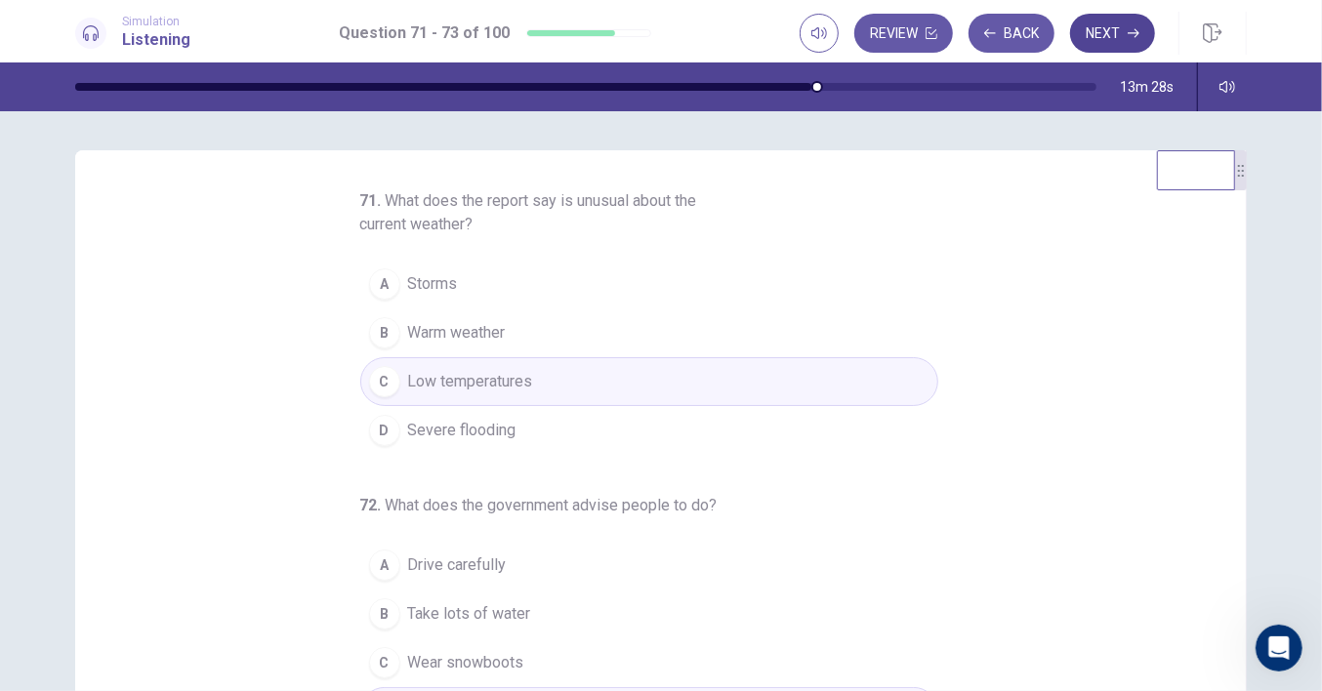
click at [1111, 28] on button "Next" at bounding box center [1112, 33] width 85 height 39
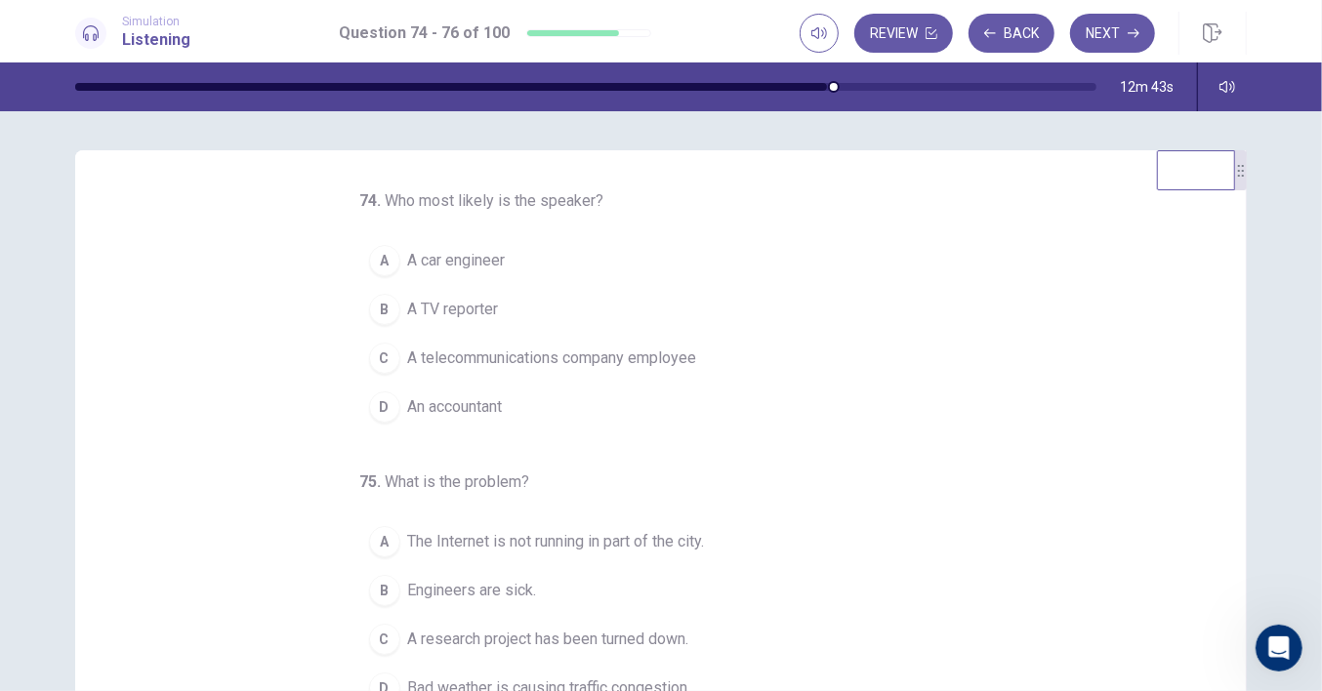
click at [568, 352] on span "A telecommunications company employee" at bounding box center [552, 358] width 289 height 23
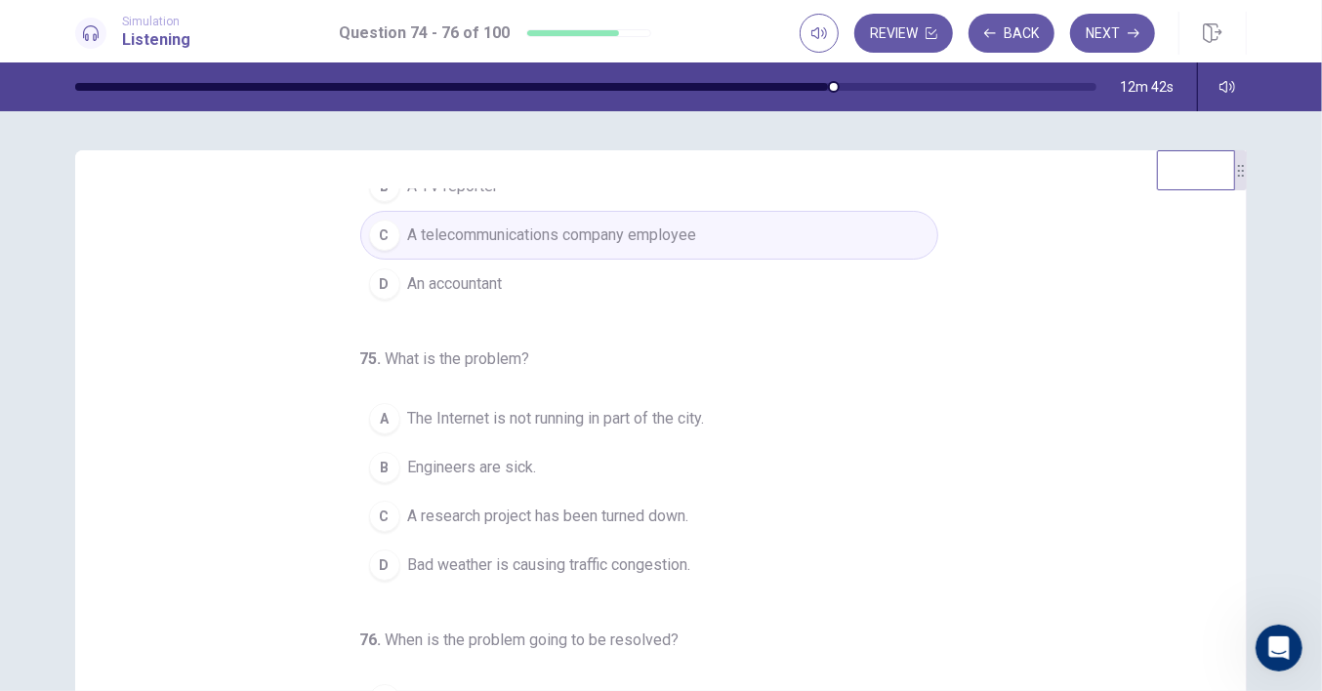
scroll to position [194, 0]
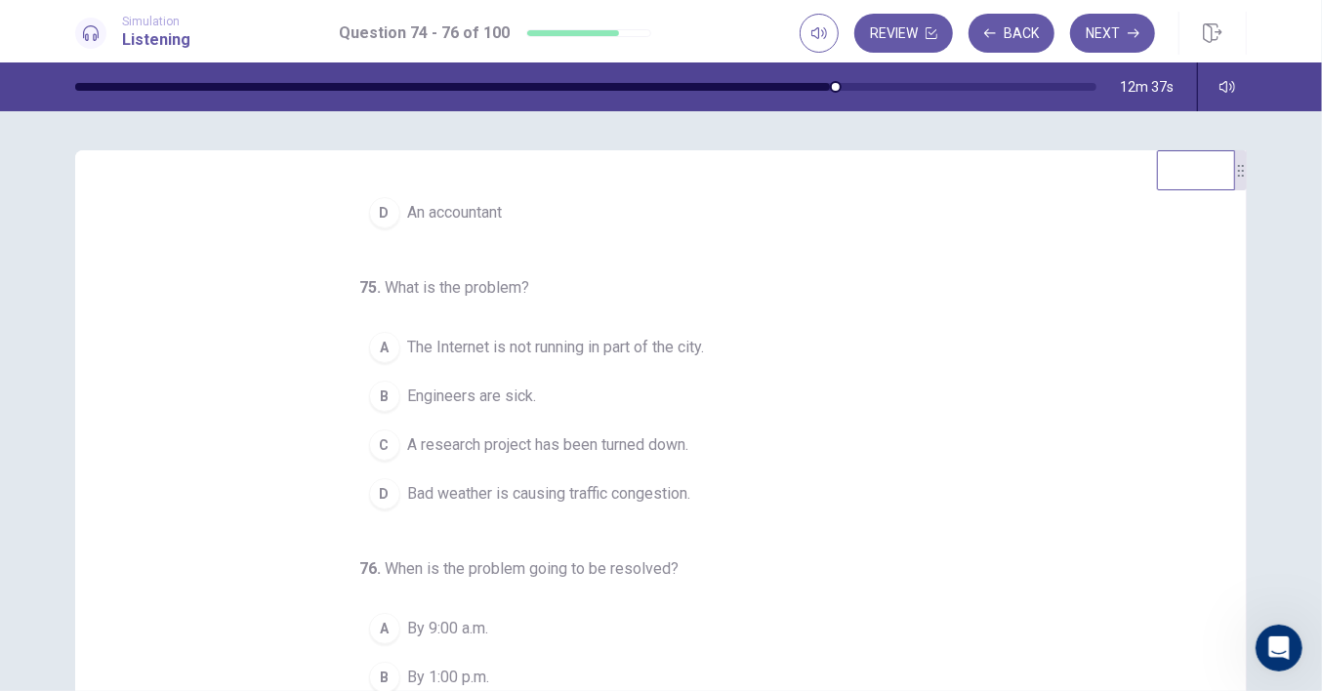
click at [651, 348] on span "The Internet is not running in part of the city." at bounding box center [556, 347] width 297 height 23
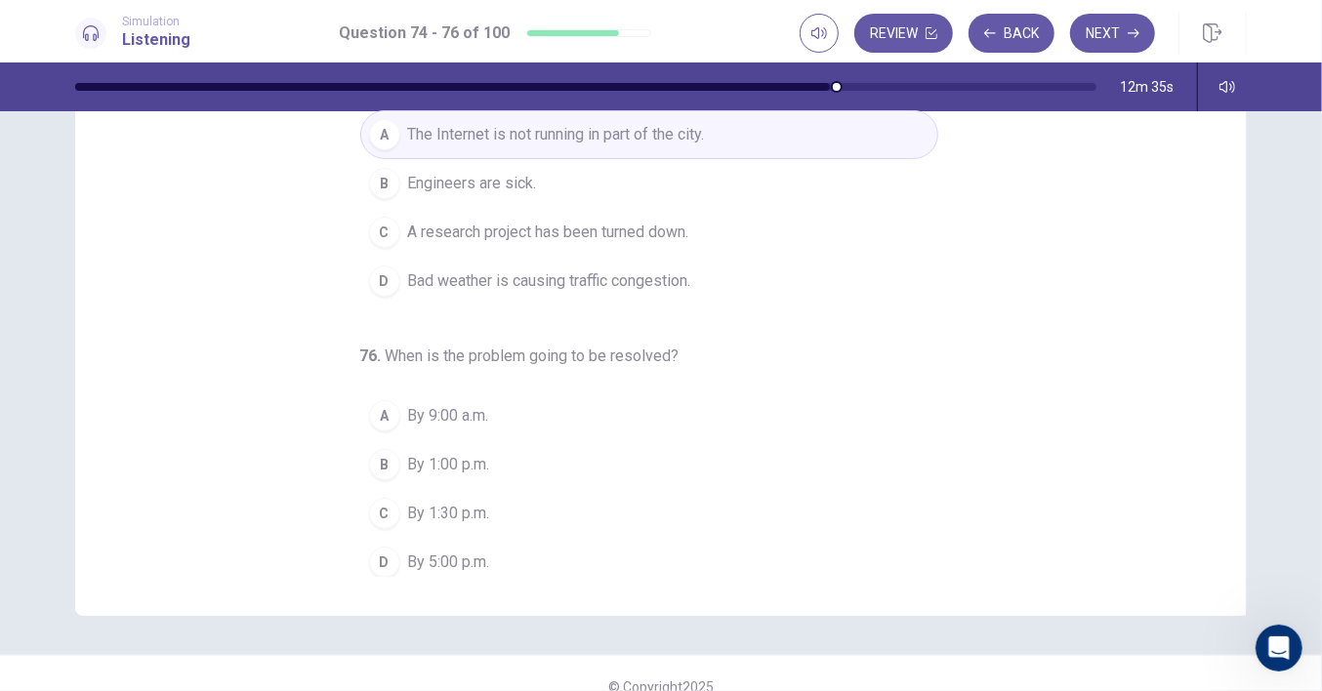
scroll to position [238, 0]
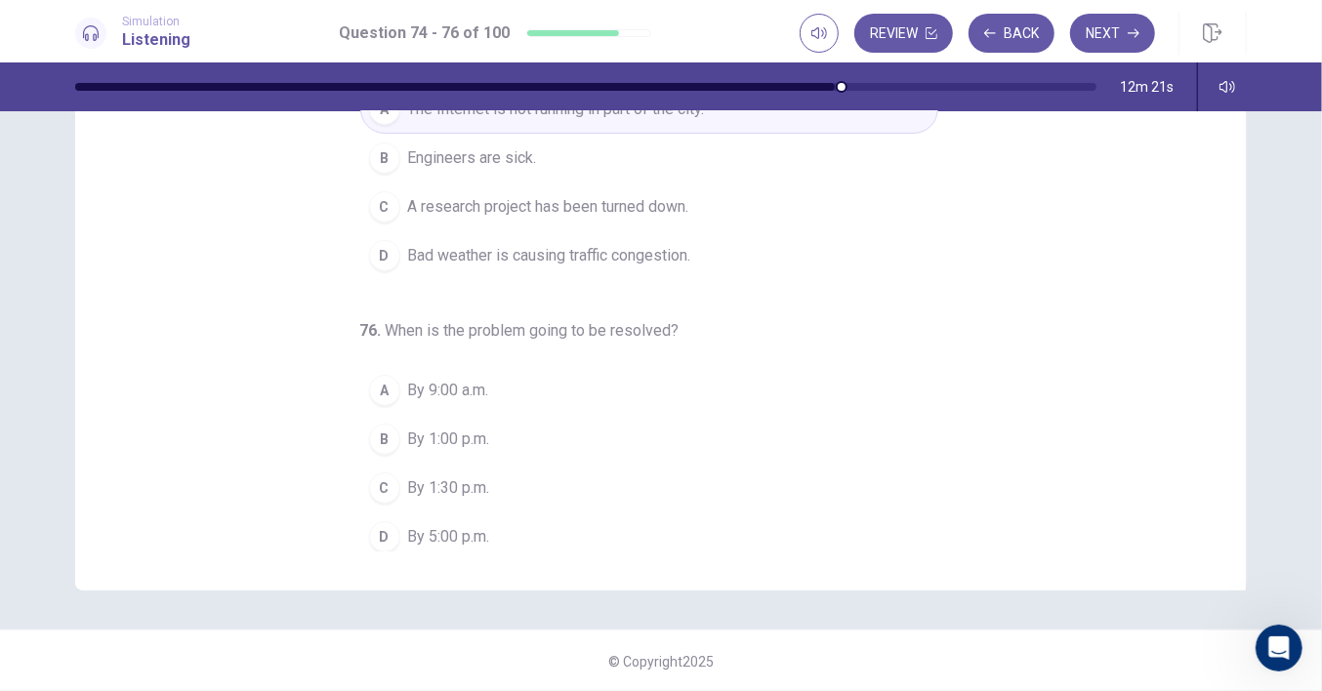
click at [465, 429] on span "By 1:00 p.m." at bounding box center [449, 439] width 82 height 23
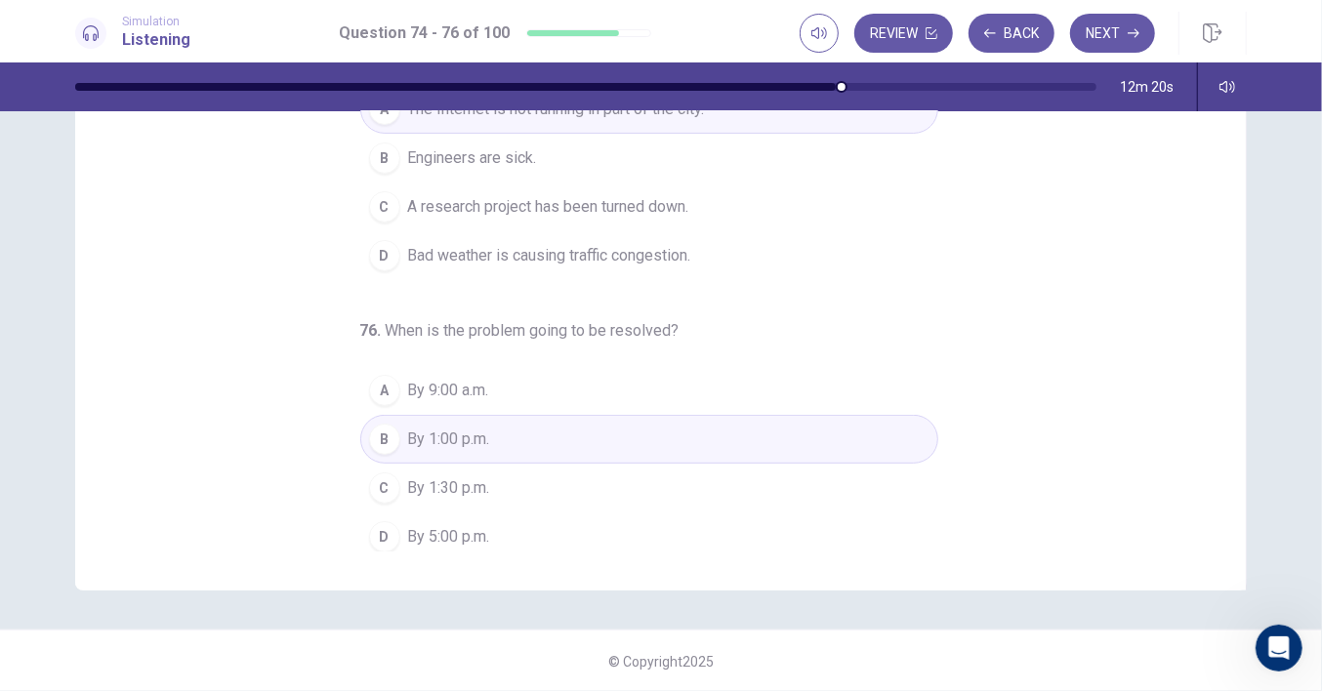
scroll to position [0, 0]
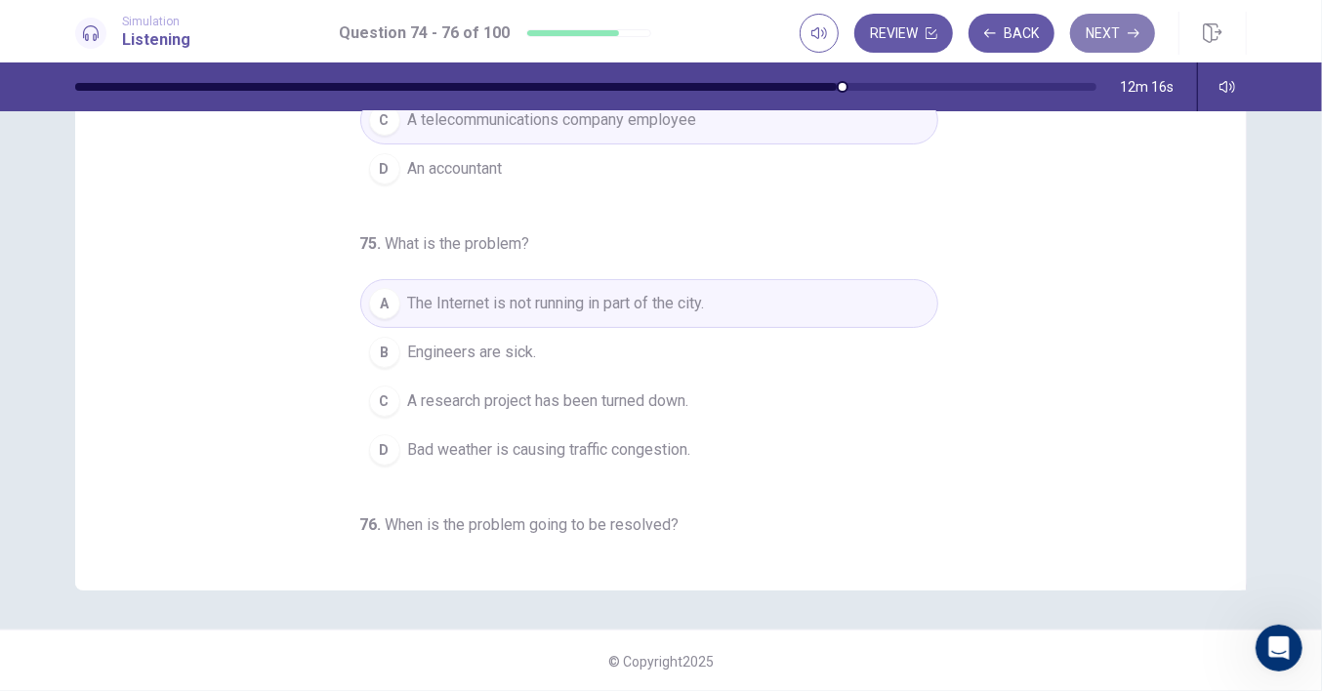
click at [1092, 37] on button "Next" at bounding box center [1112, 33] width 85 height 39
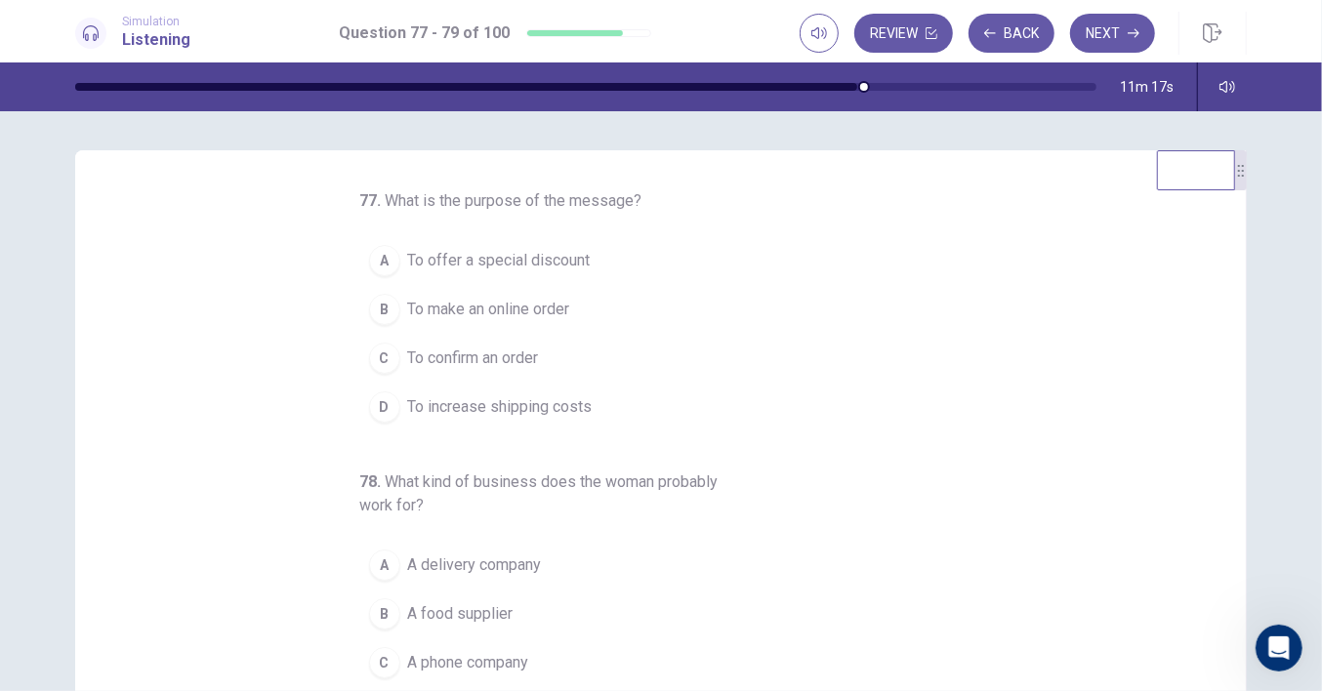
click at [504, 360] on span "To confirm an order" at bounding box center [473, 358] width 131 height 23
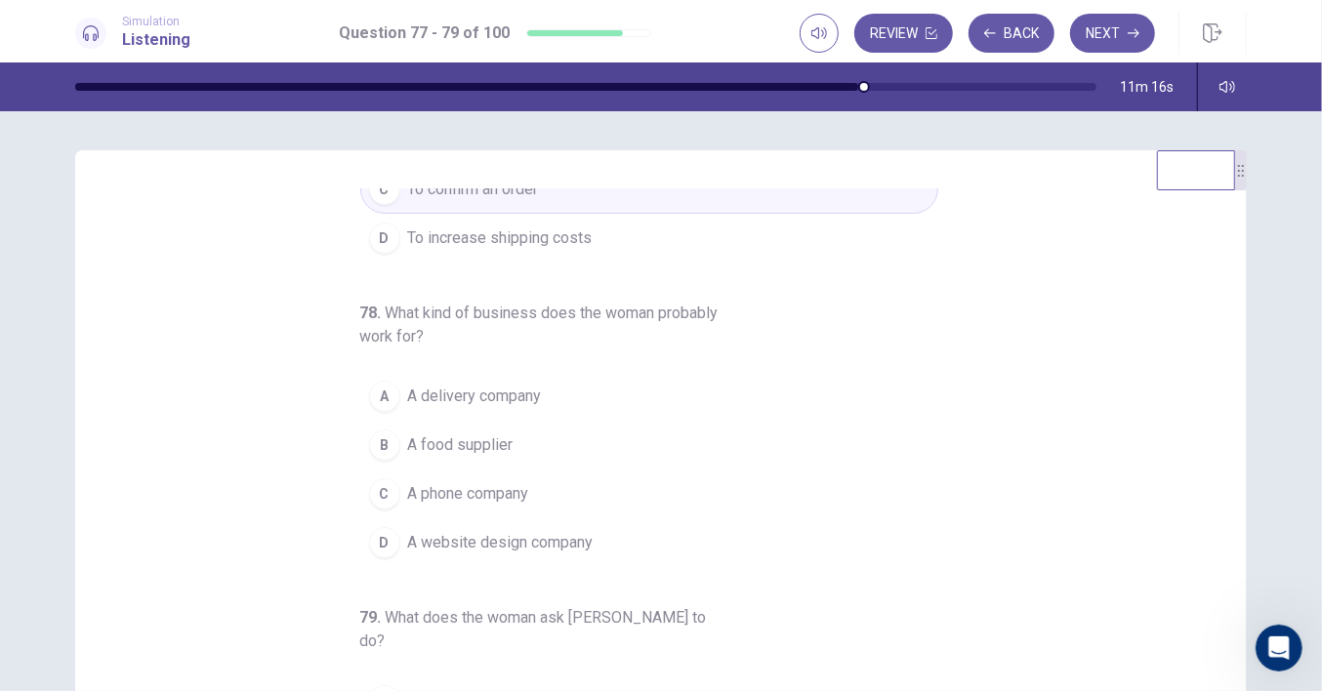
scroll to position [218, 0]
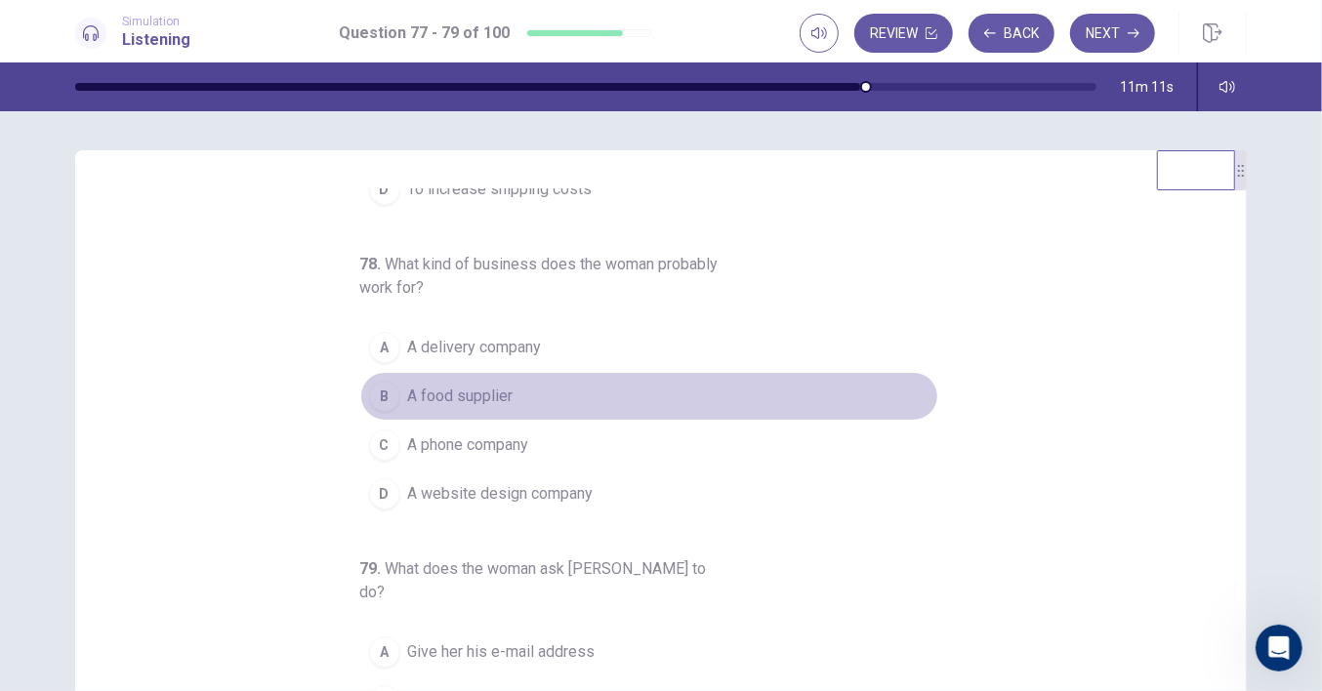
click at [430, 393] on span "A food supplier" at bounding box center [460, 396] width 105 height 23
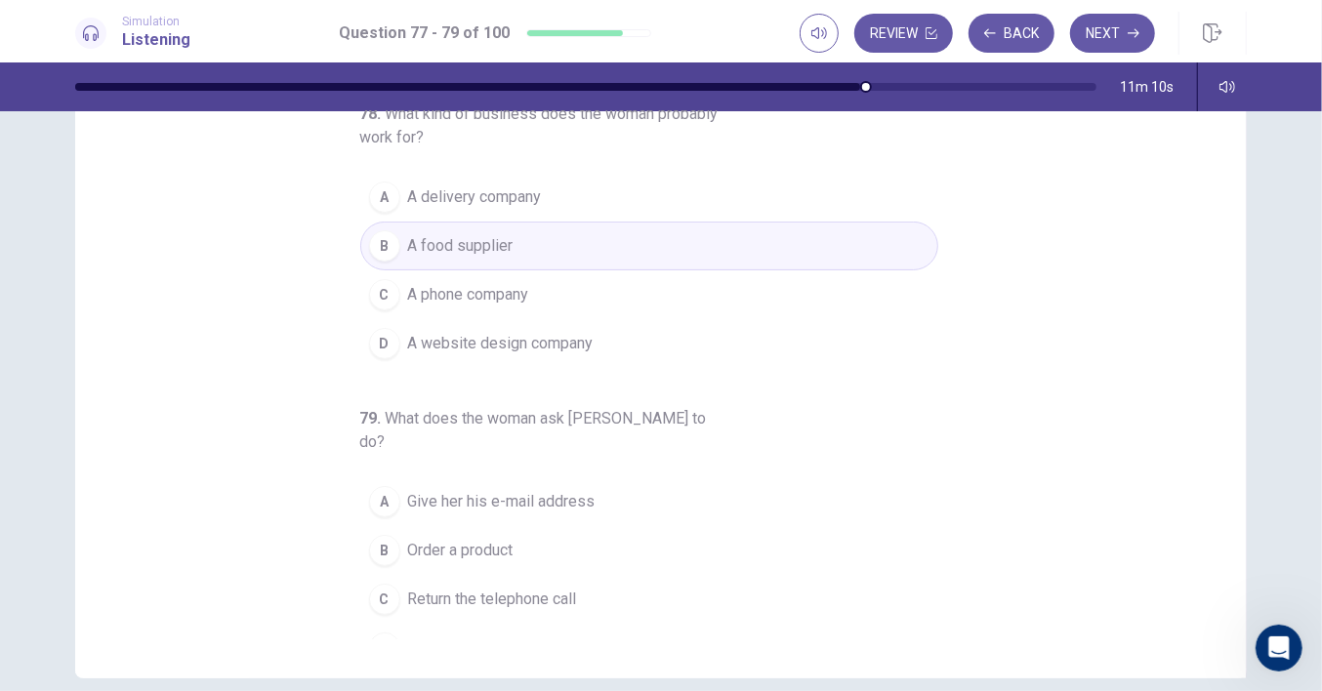
scroll to position [238, 0]
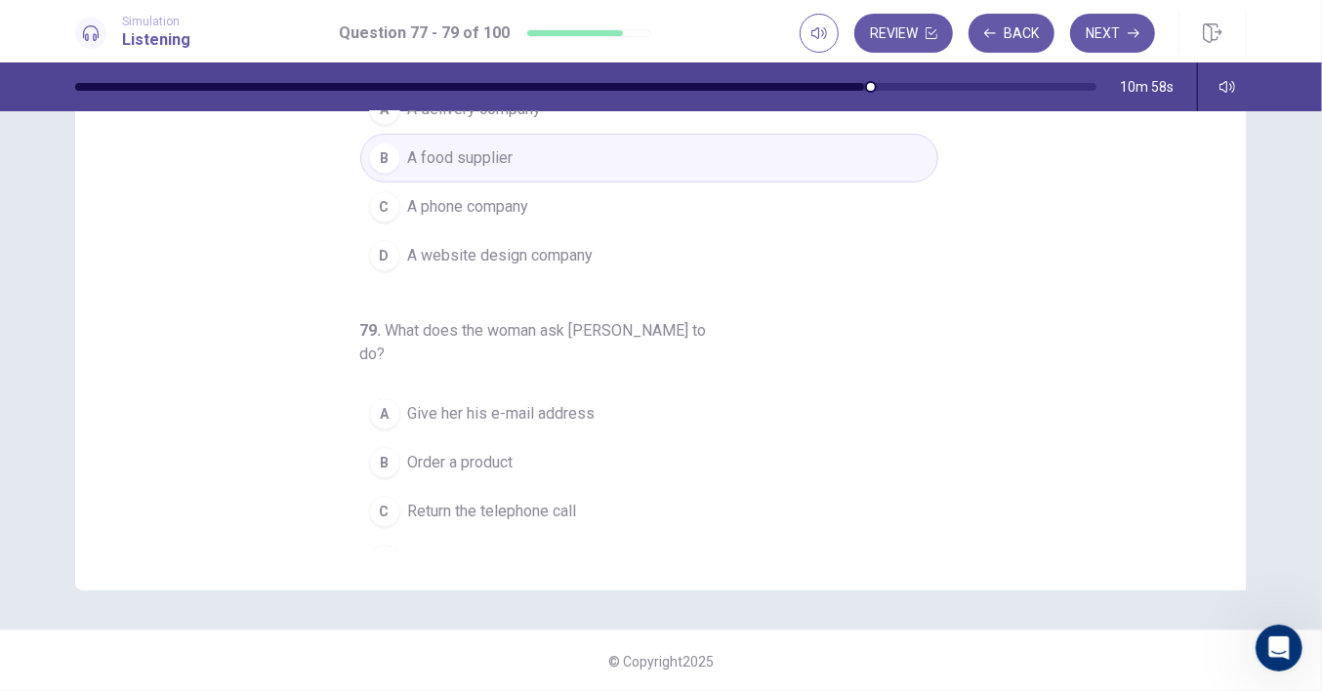
click at [434, 451] on span "Order a product" at bounding box center [460, 462] width 105 height 23
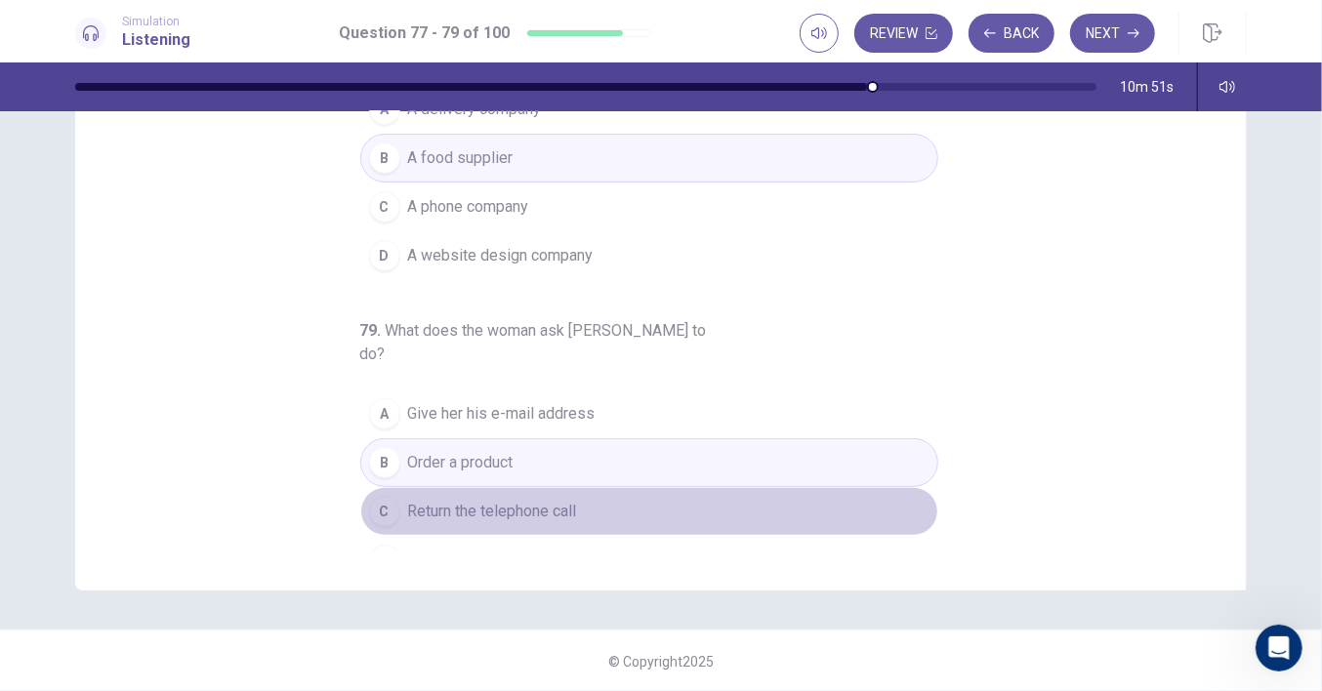
click at [554, 500] on span "Return the telephone call" at bounding box center [492, 511] width 169 height 23
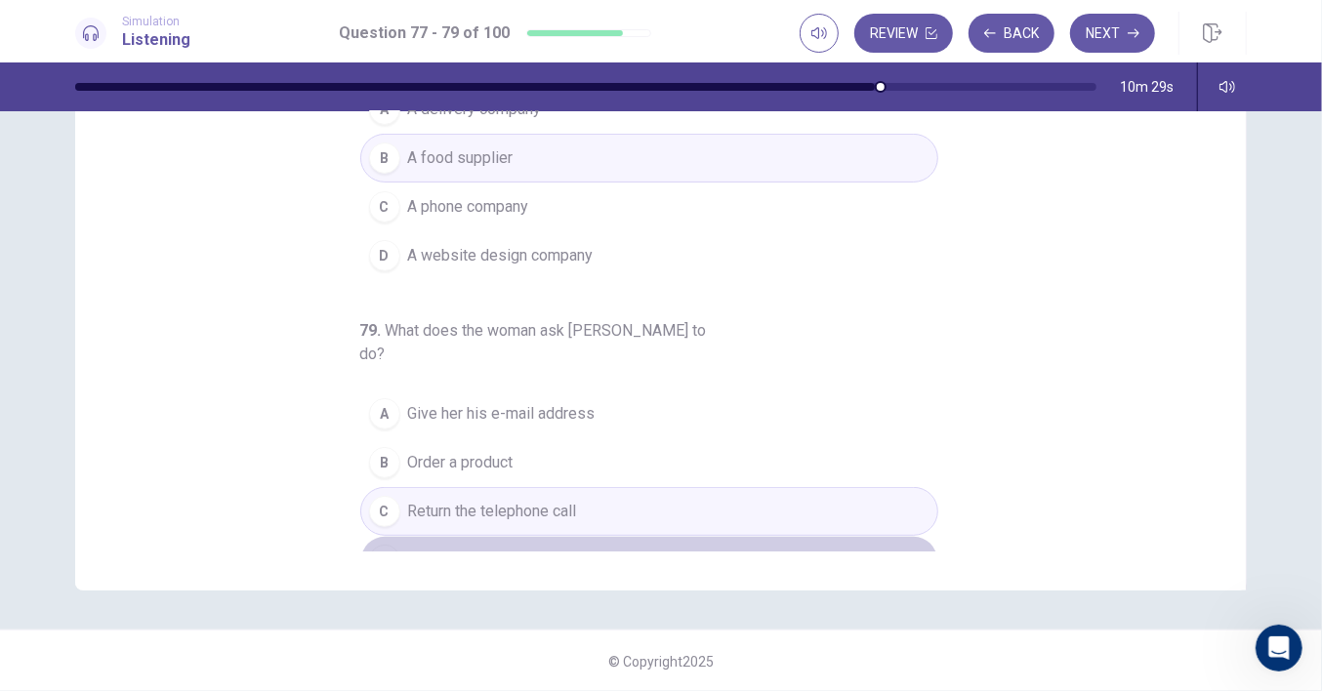
click at [482, 549] on span "Place an online order" at bounding box center [480, 560] width 144 height 23
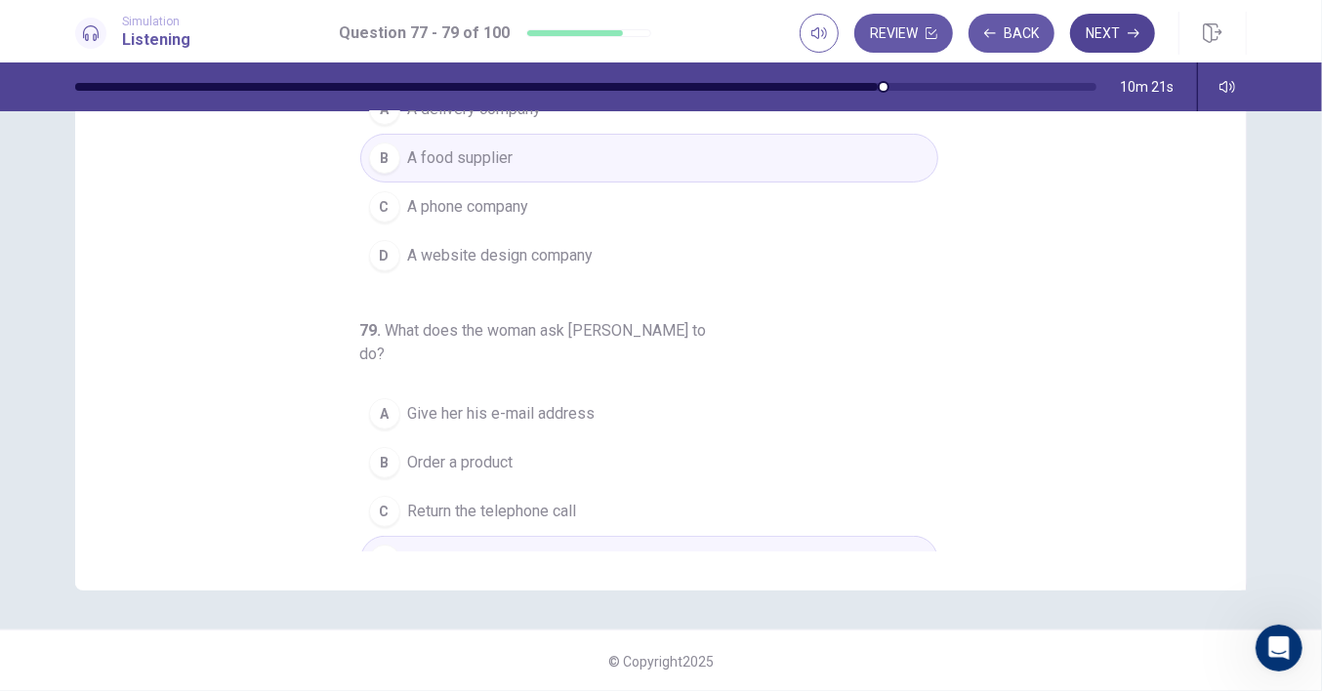
click at [1127, 29] on button "Next" at bounding box center [1112, 33] width 85 height 39
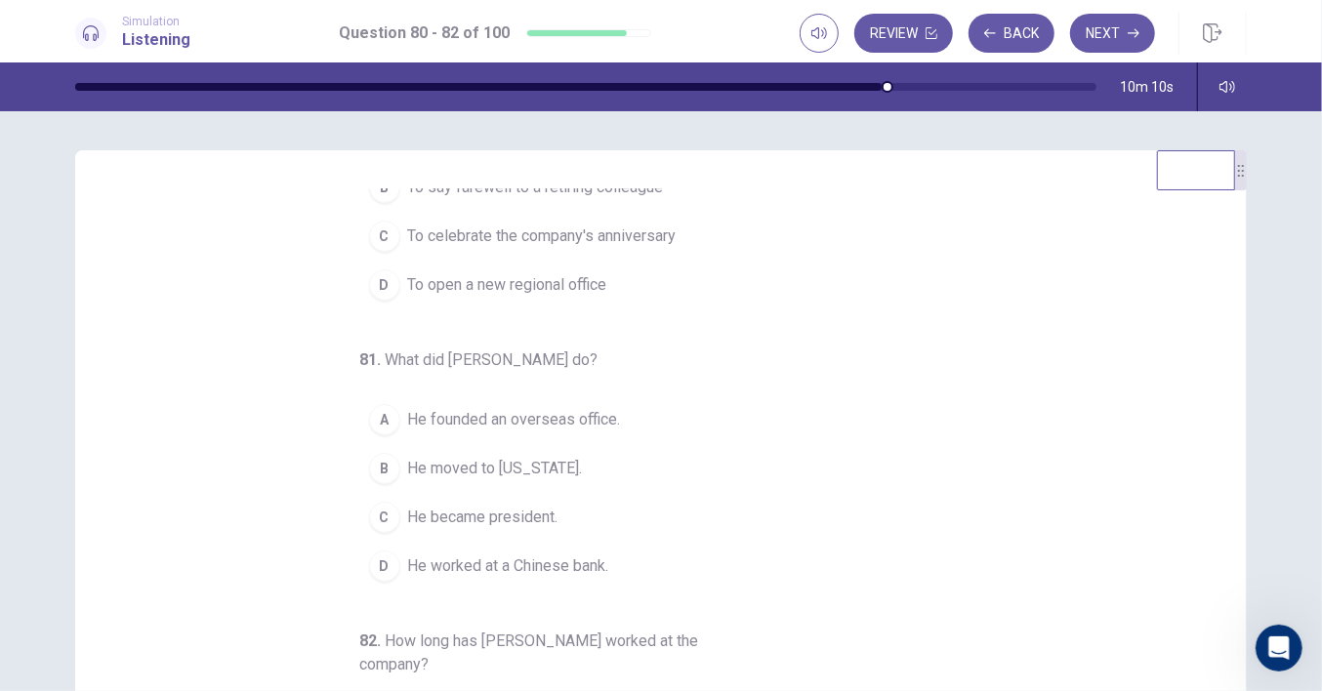
scroll to position [0, 0]
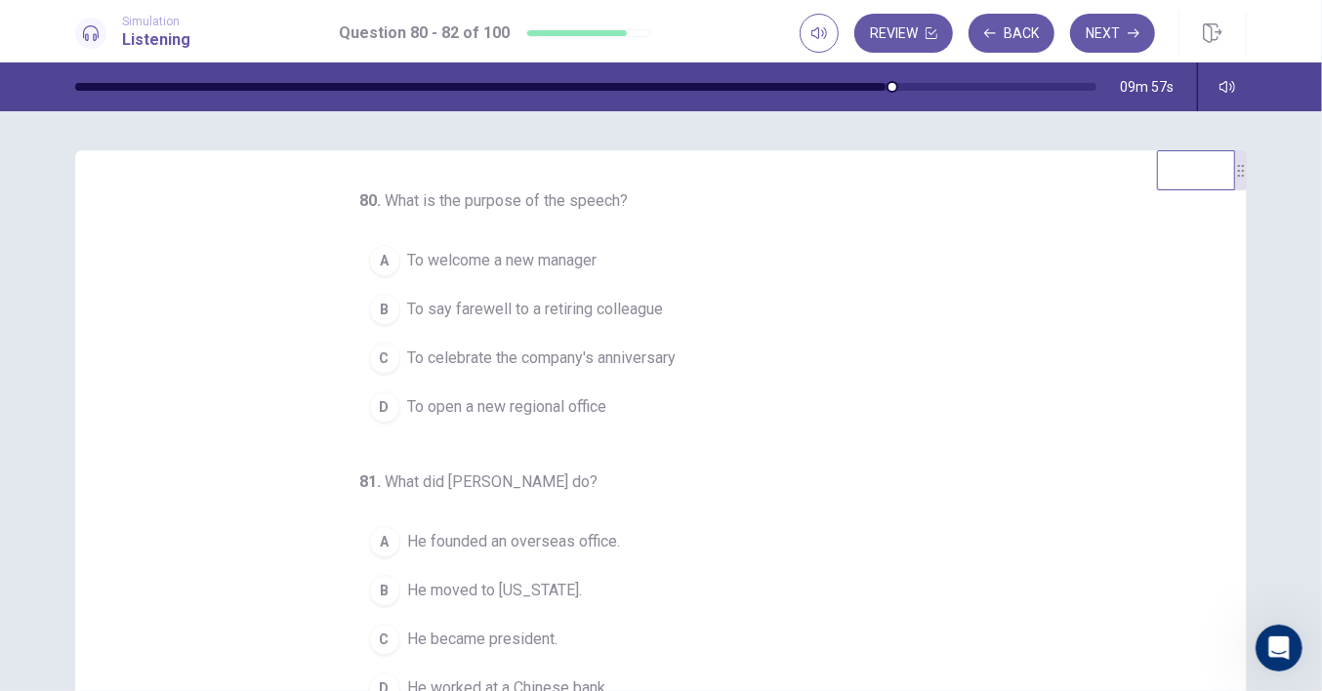
click at [550, 359] on span "To celebrate the company's anniversary" at bounding box center [542, 358] width 269 height 23
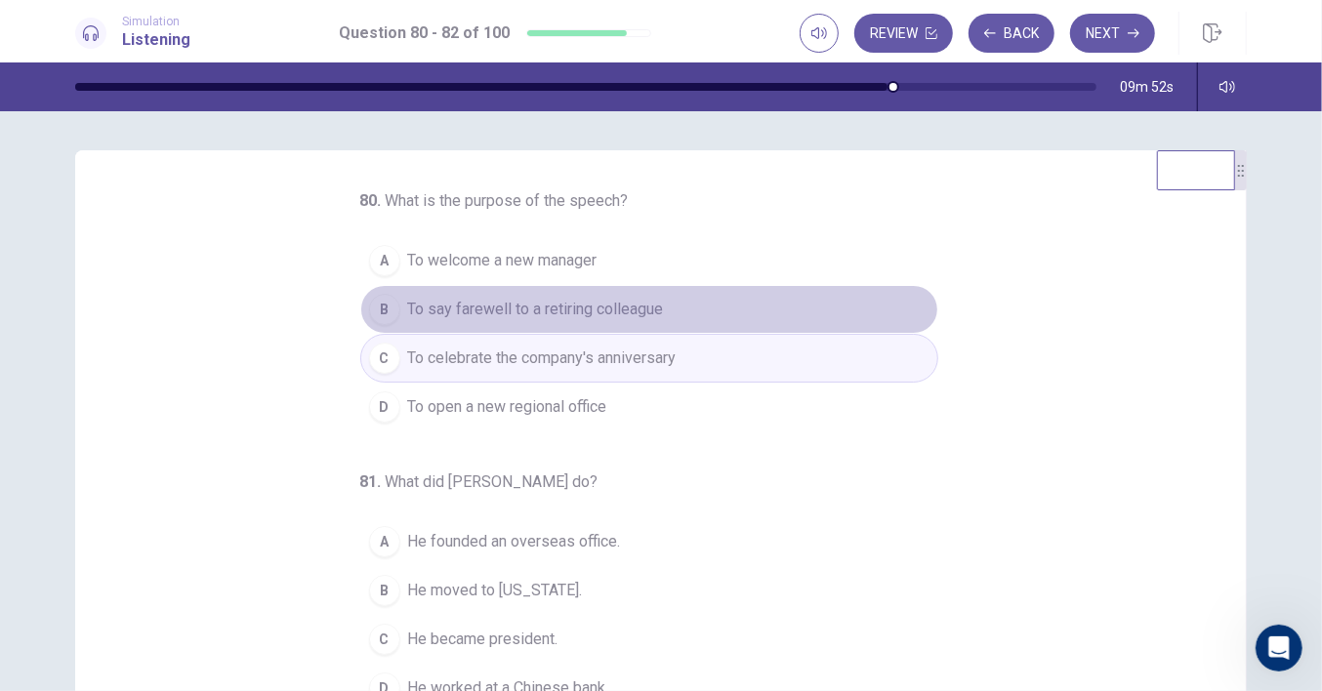
click at [563, 313] on span "To say farewell to a retiring colleague" at bounding box center [536, 309] width 256 height 23
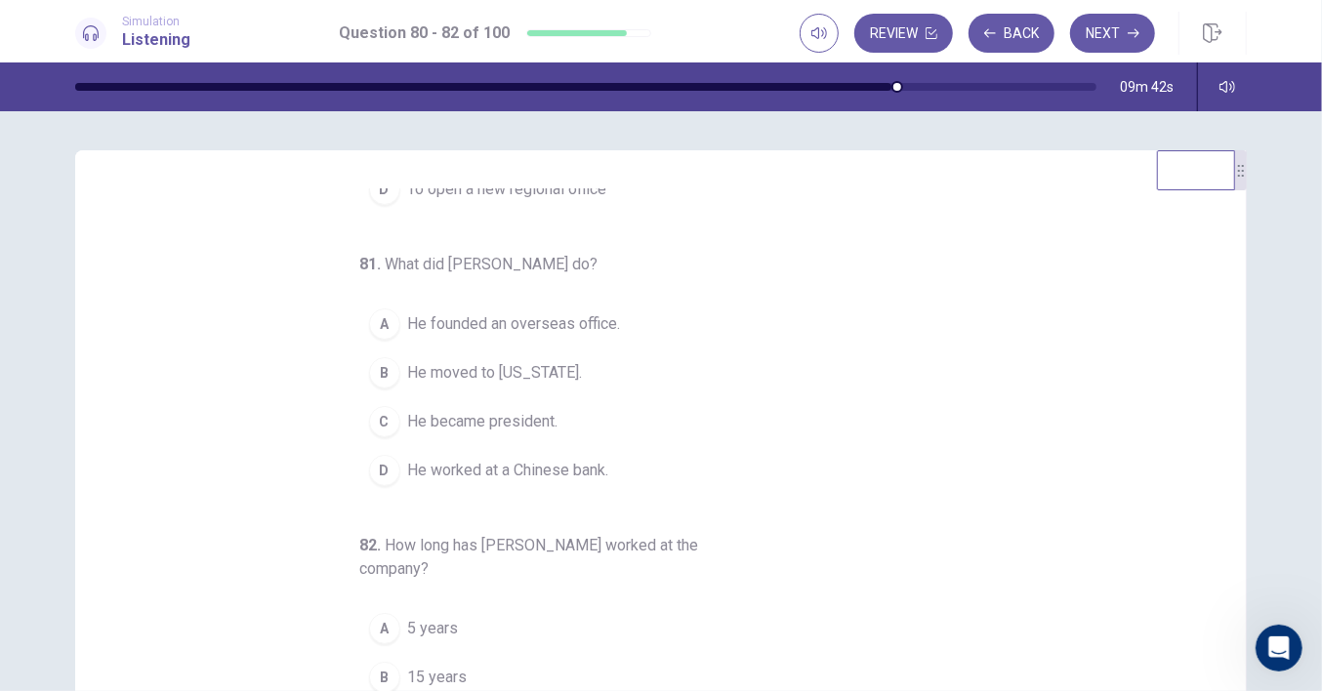
scroll to position [238, 0]
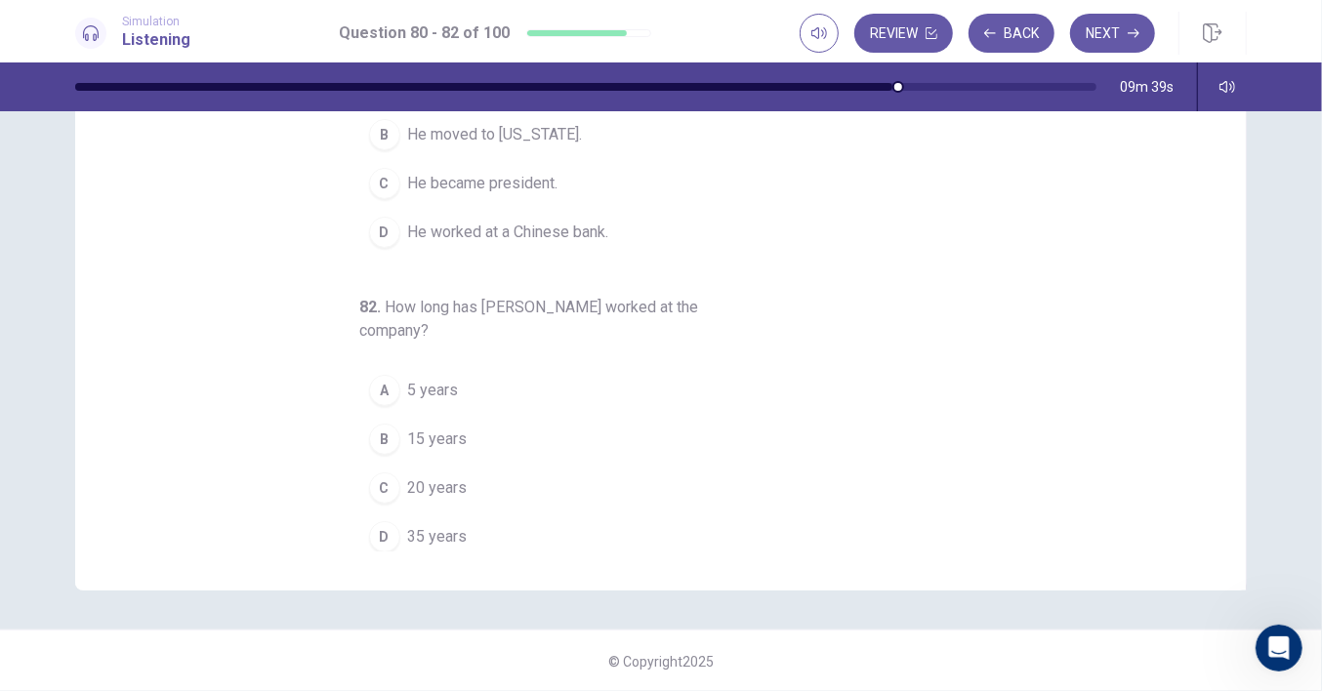
click at [474, 174] on span "He became president." at bounding box center [483, 183] width 150 height 23
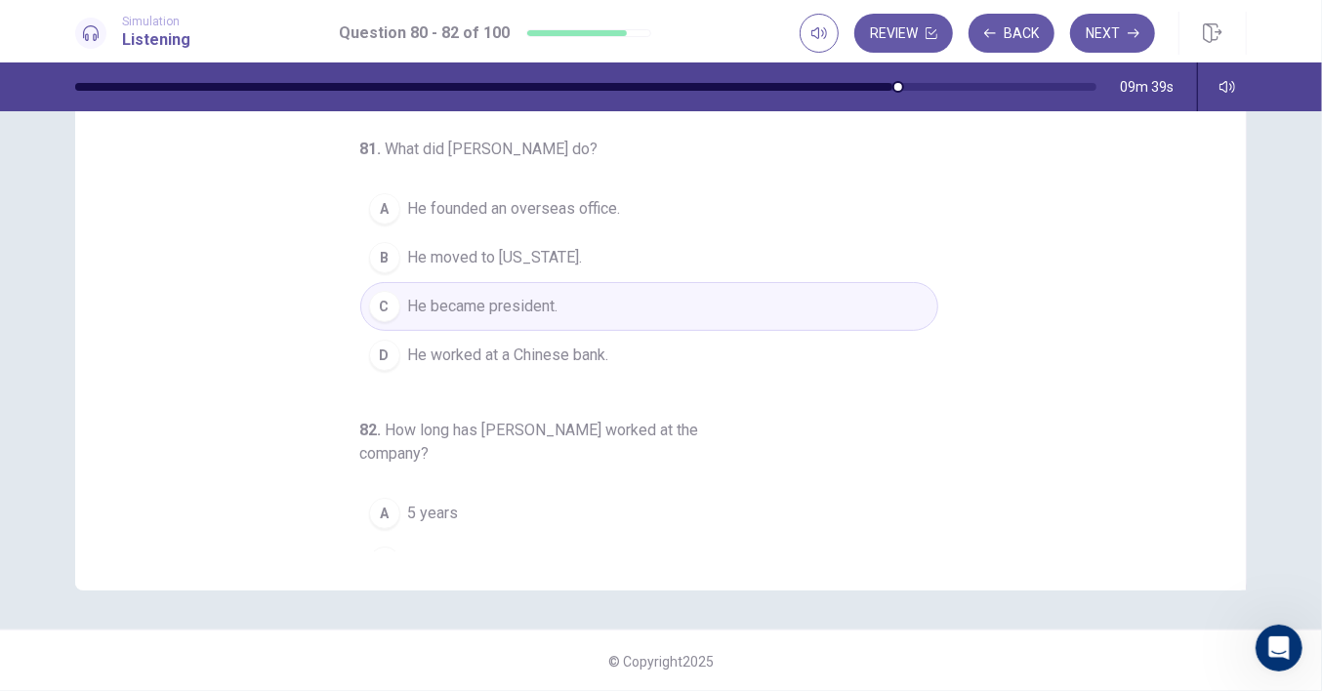
scroll to position [0, 0]
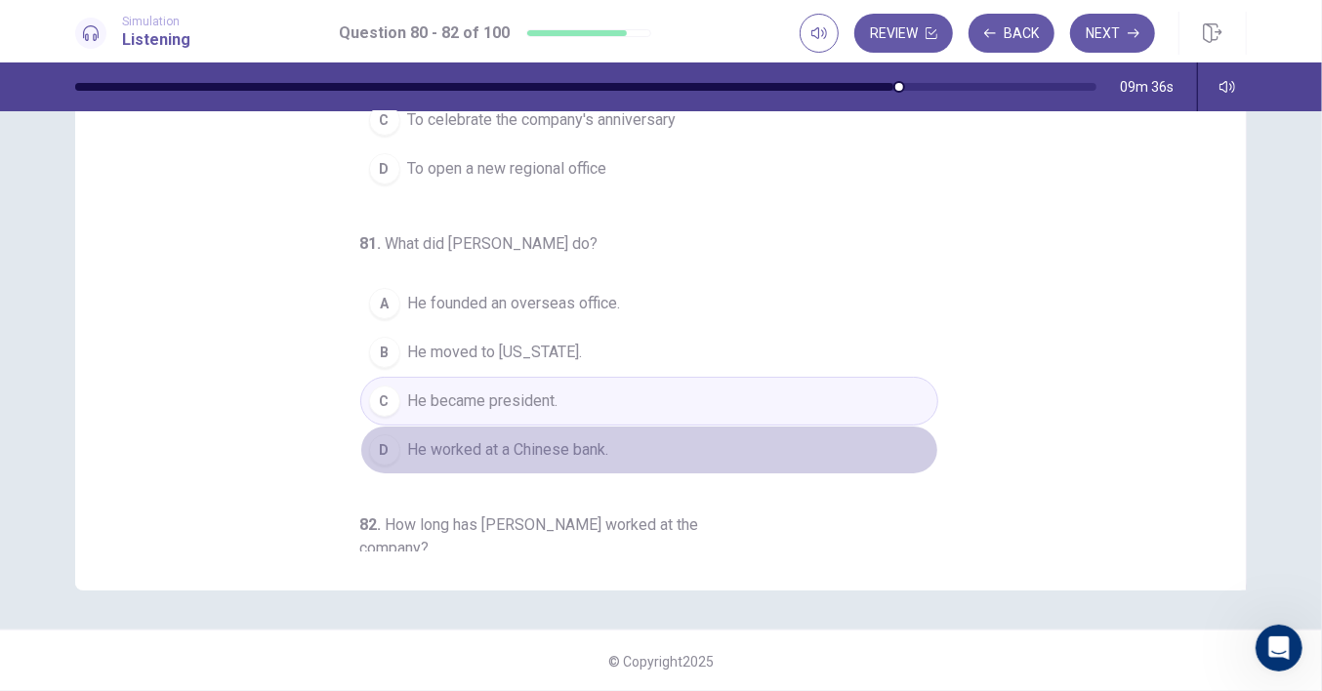
click at [482, 441] on span "He worked at a Chinese bank." at bounding box center [508, 449] width 201 height 23
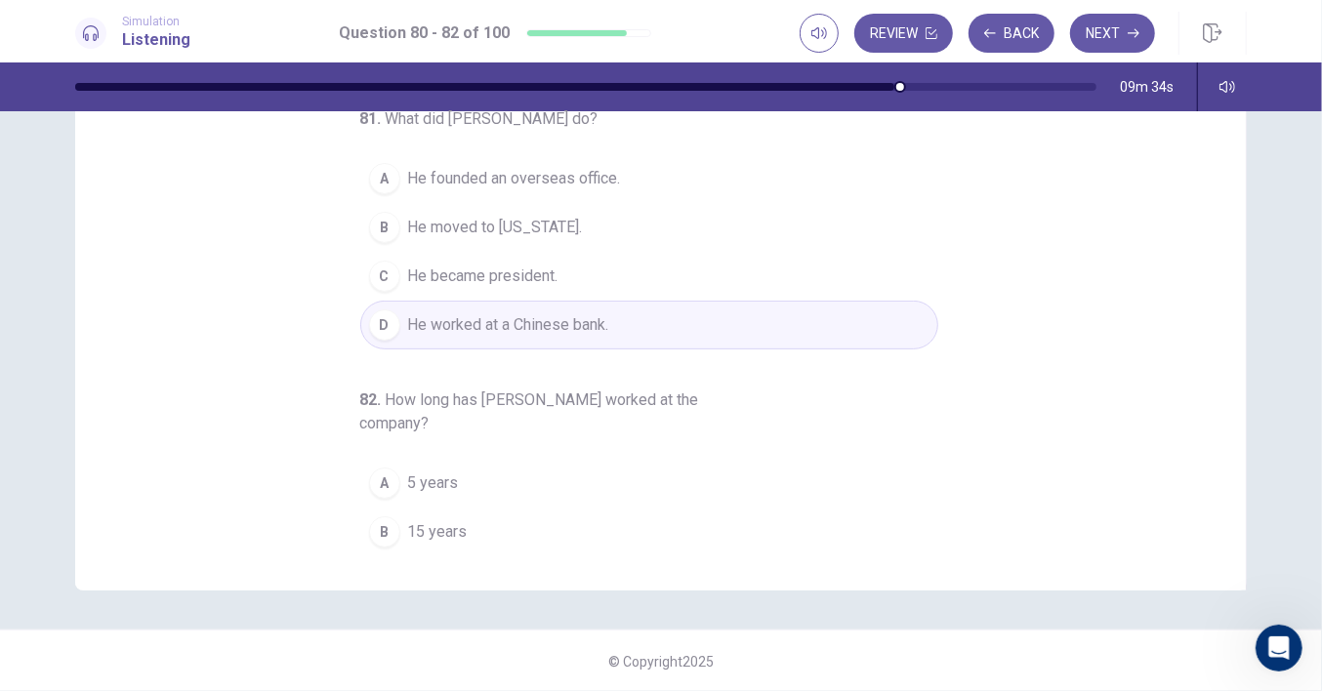
scroll to position [218, 0]
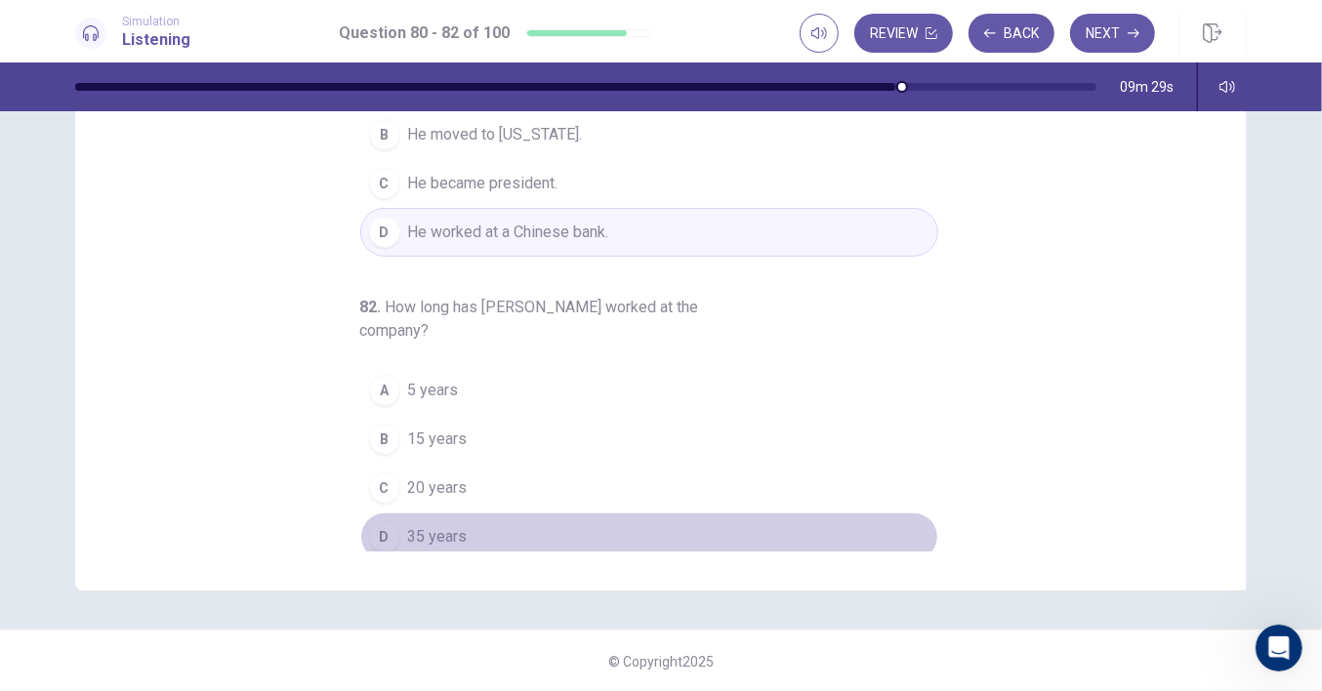
click at [424, 535] on span "35 years" at bounding box center [438, 536] width 60 height 23
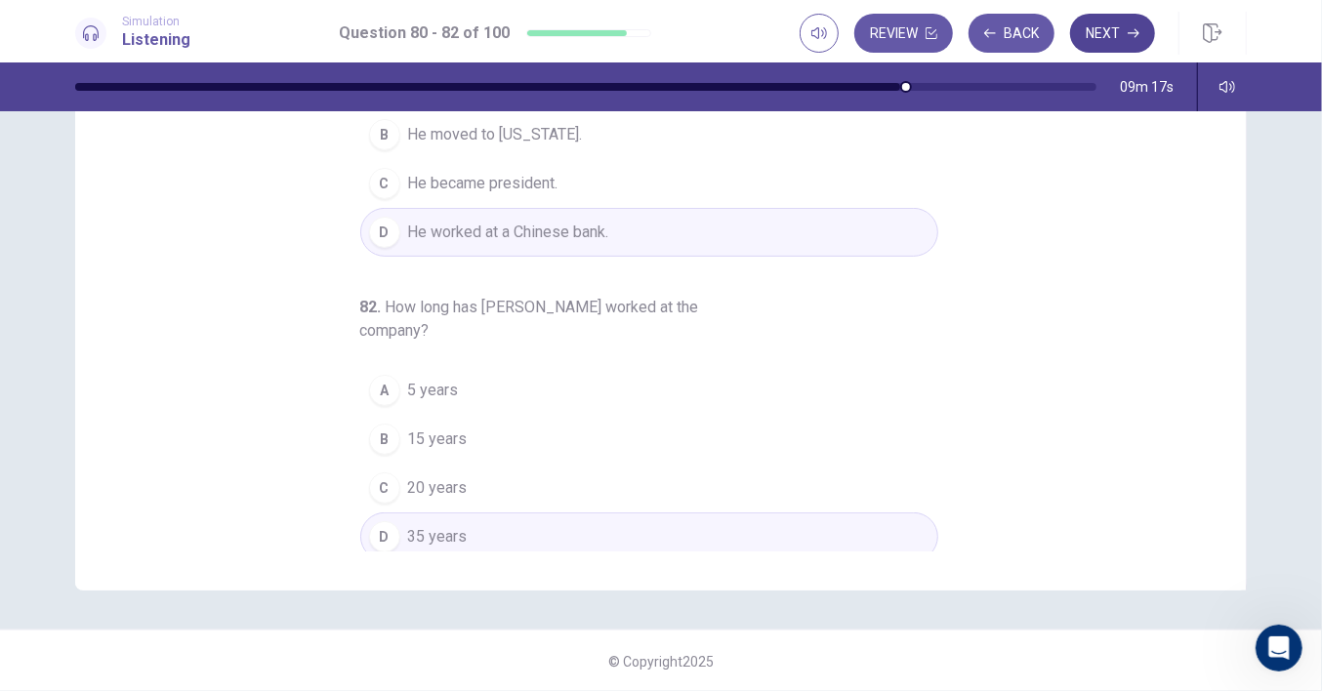
click at [1127, 31] on button "Next" at bounding box center [1112, 33] width 85 height 39
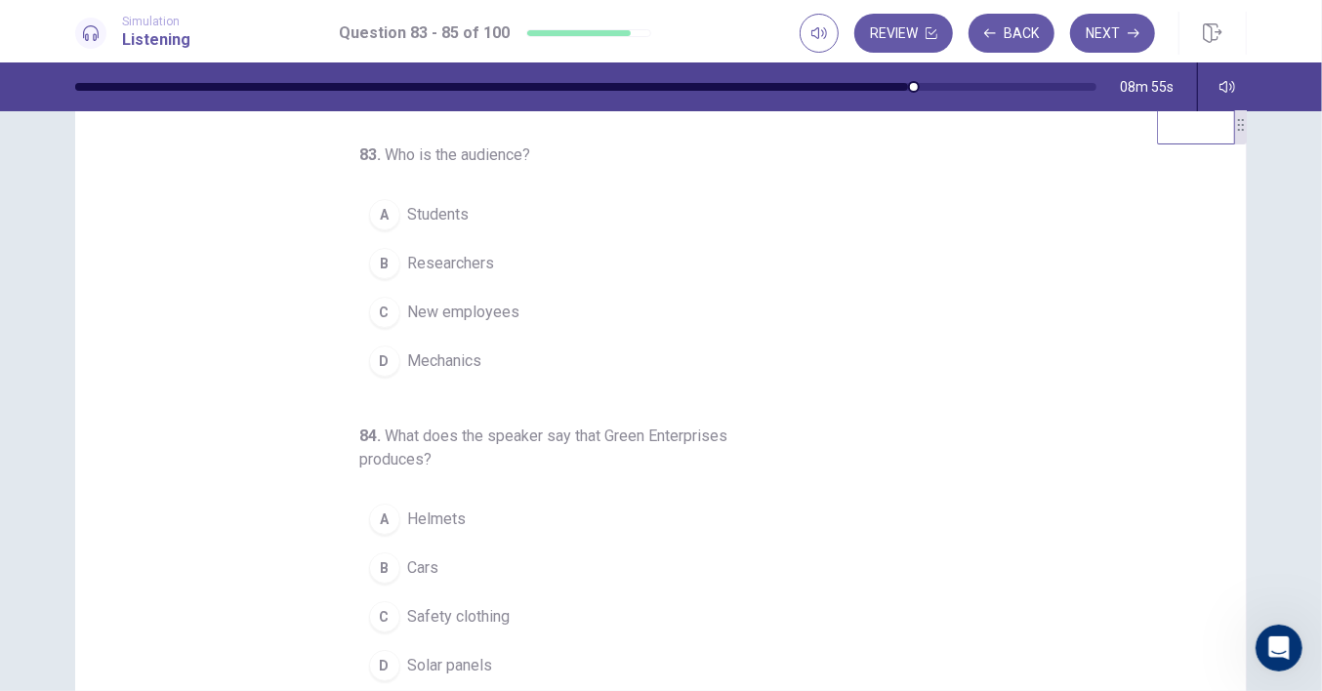
scroll to position [0, 0]
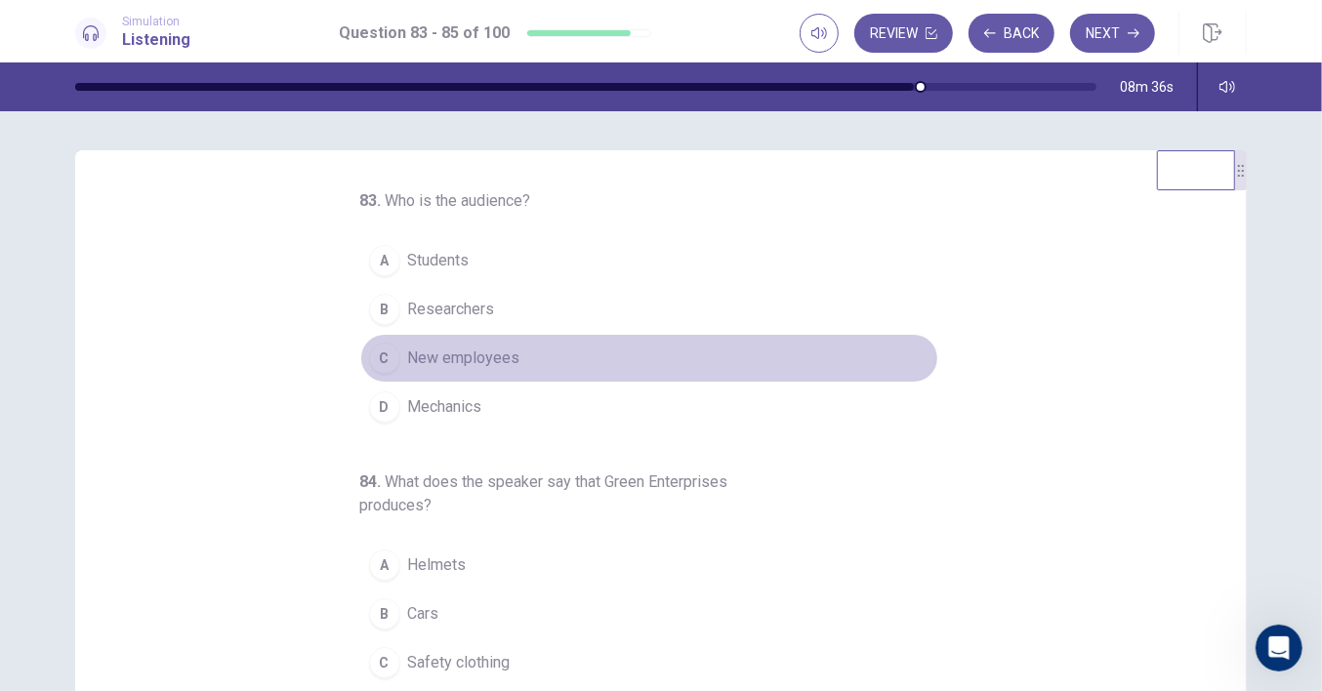
click at [502, 352] on span "New employees" at bounding box center [464, 358] width 112 height 23
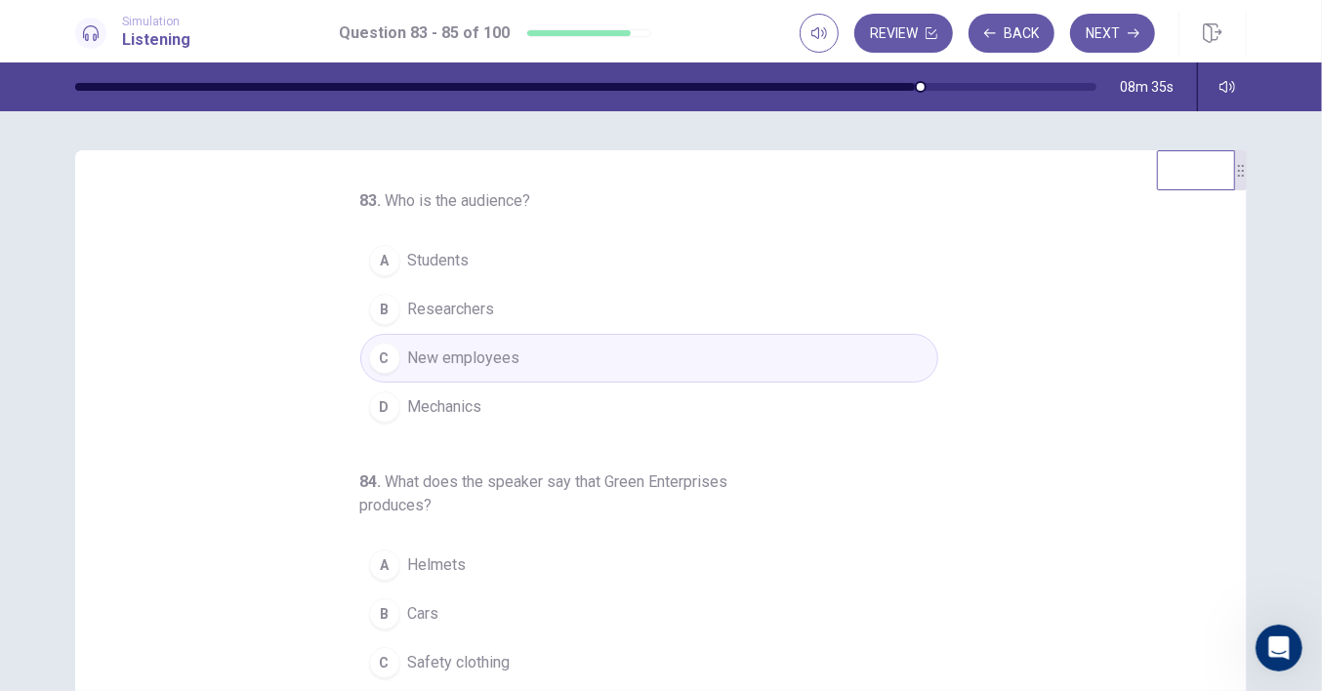
scroll to position [218, 0]
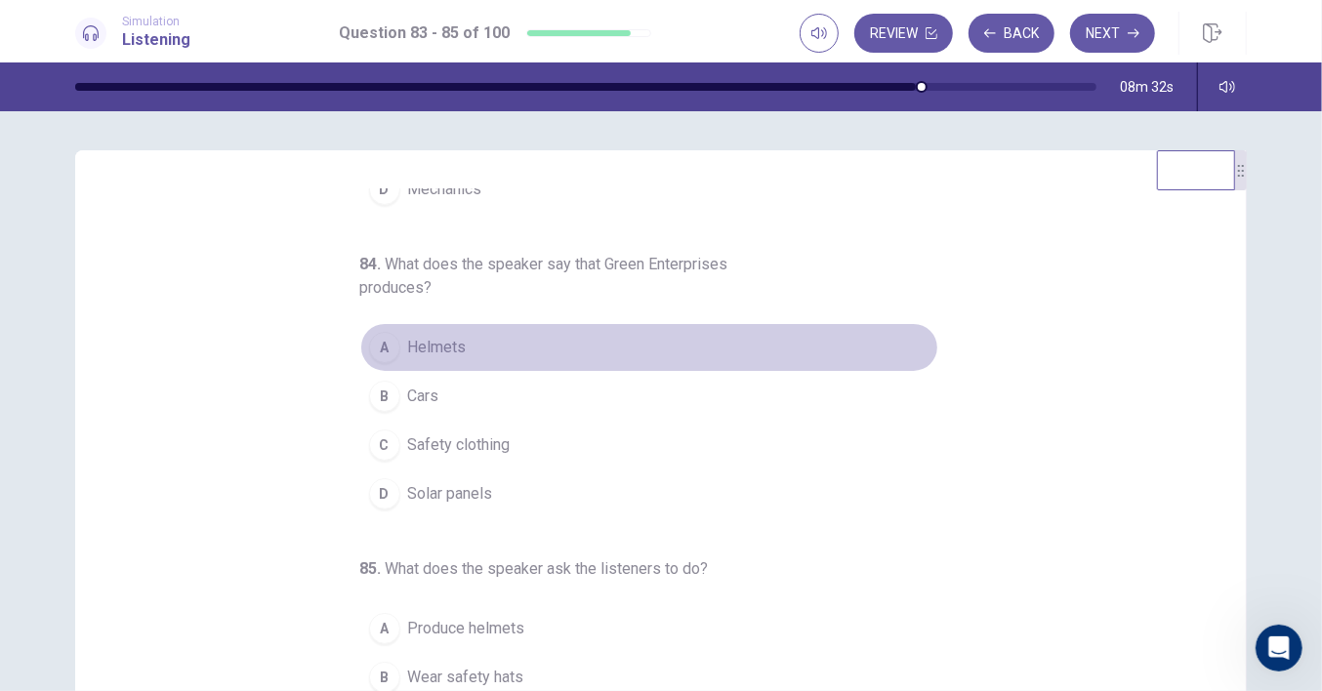
click at [437, 341] on span "Helmets" at bounding box center [437, 347] width 59 height 23
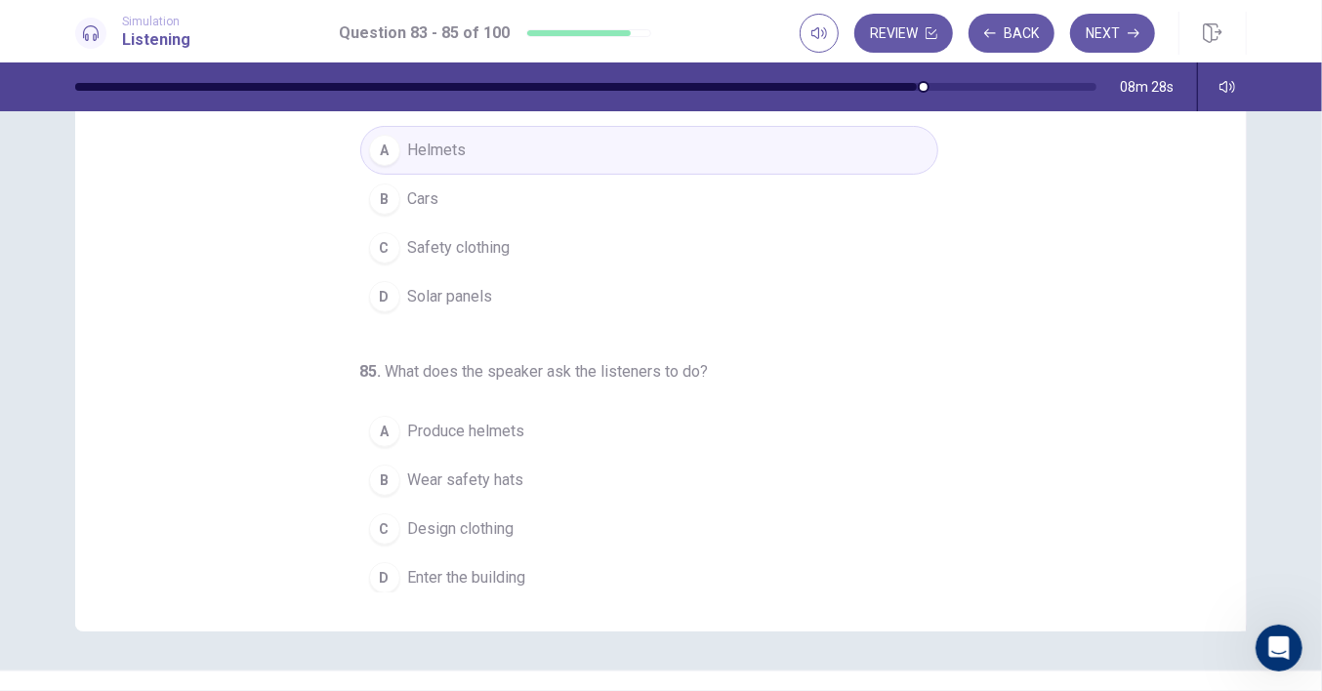
scroll to position [238, 0]
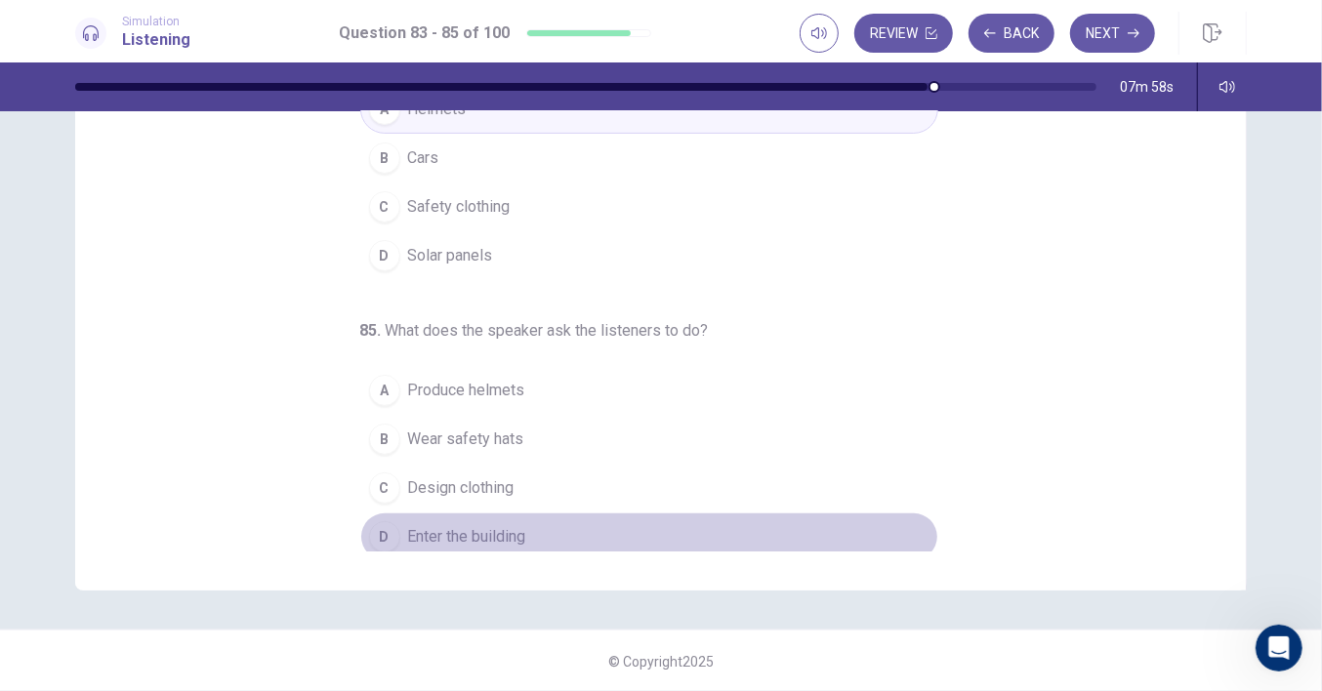
click at [454, 528] on span "Enter the building" at bounding box center [467, 536] width 118 height 23
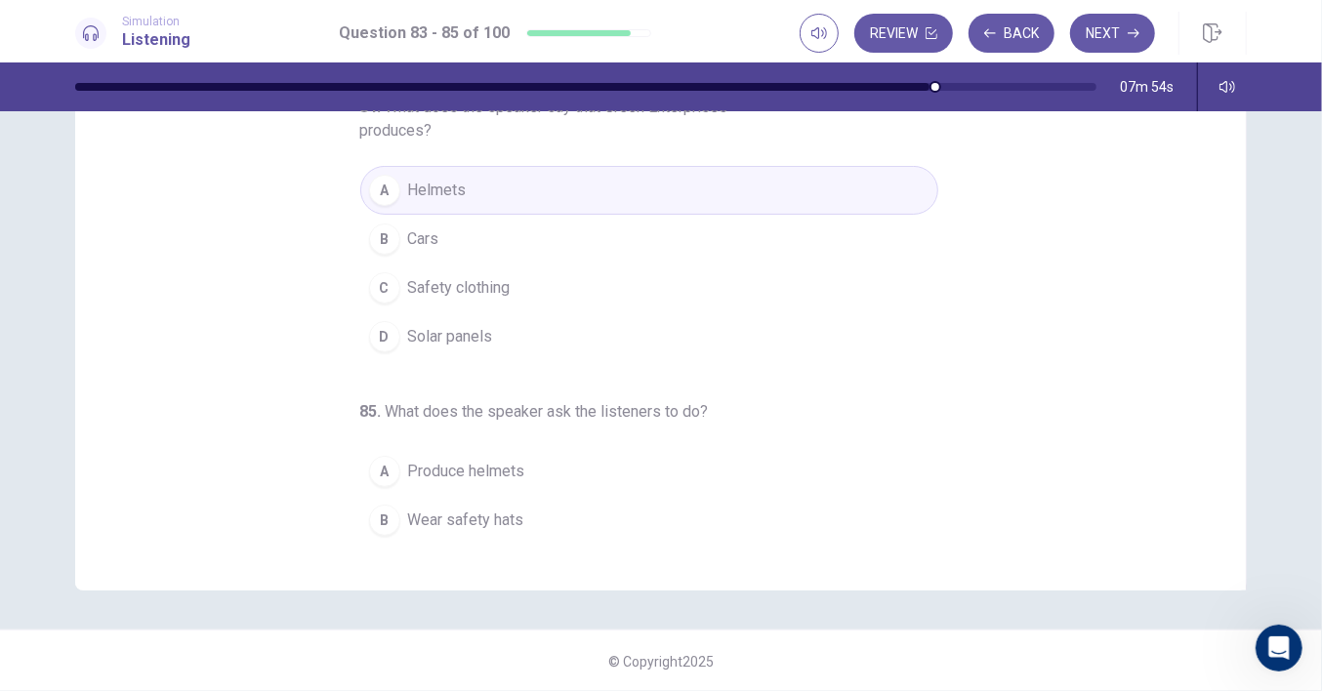
scroll to position [218, 0]
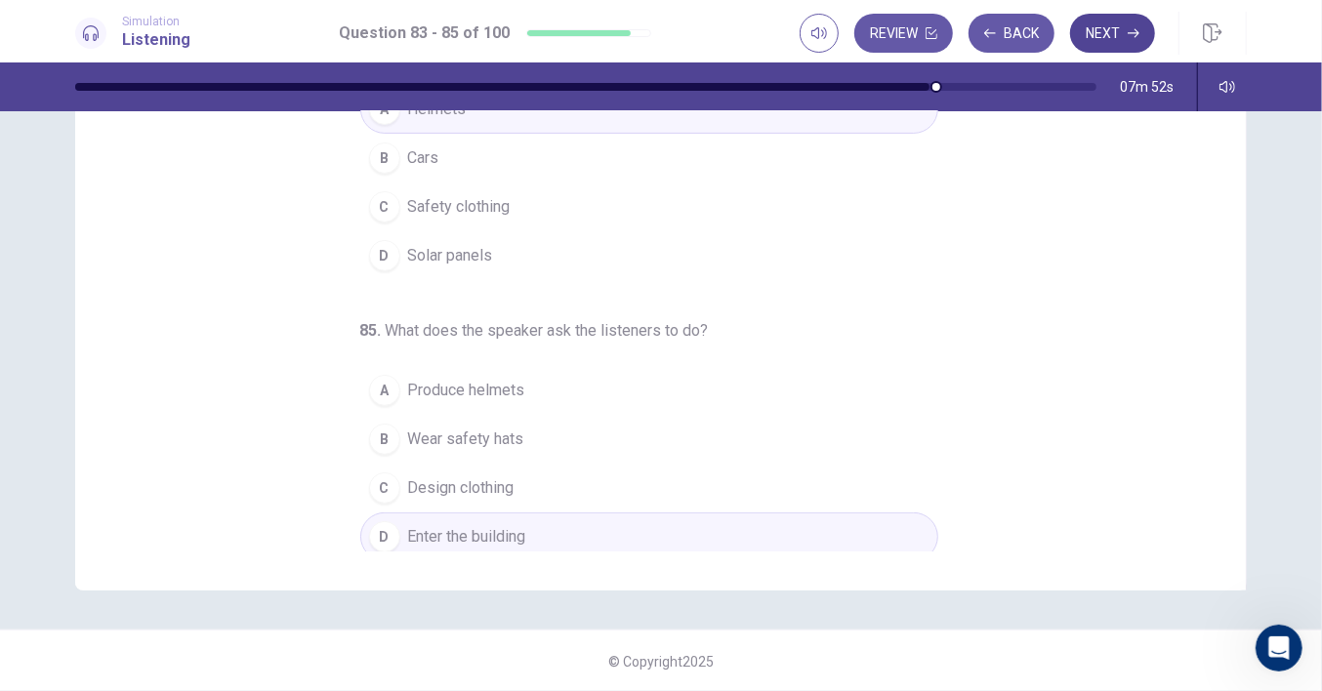
click at [1093, 31] on button "Next" at bounding box center [1112, 33] width 85 height 39
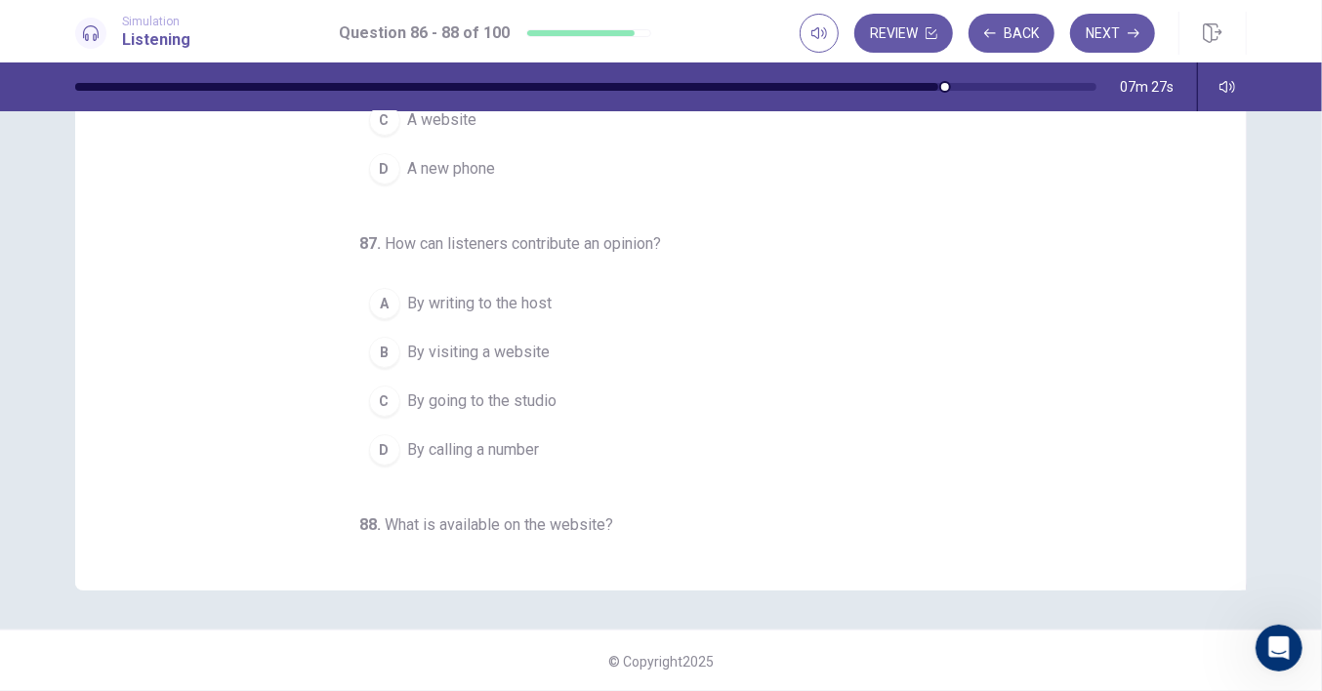
scroll to position [0, 0]
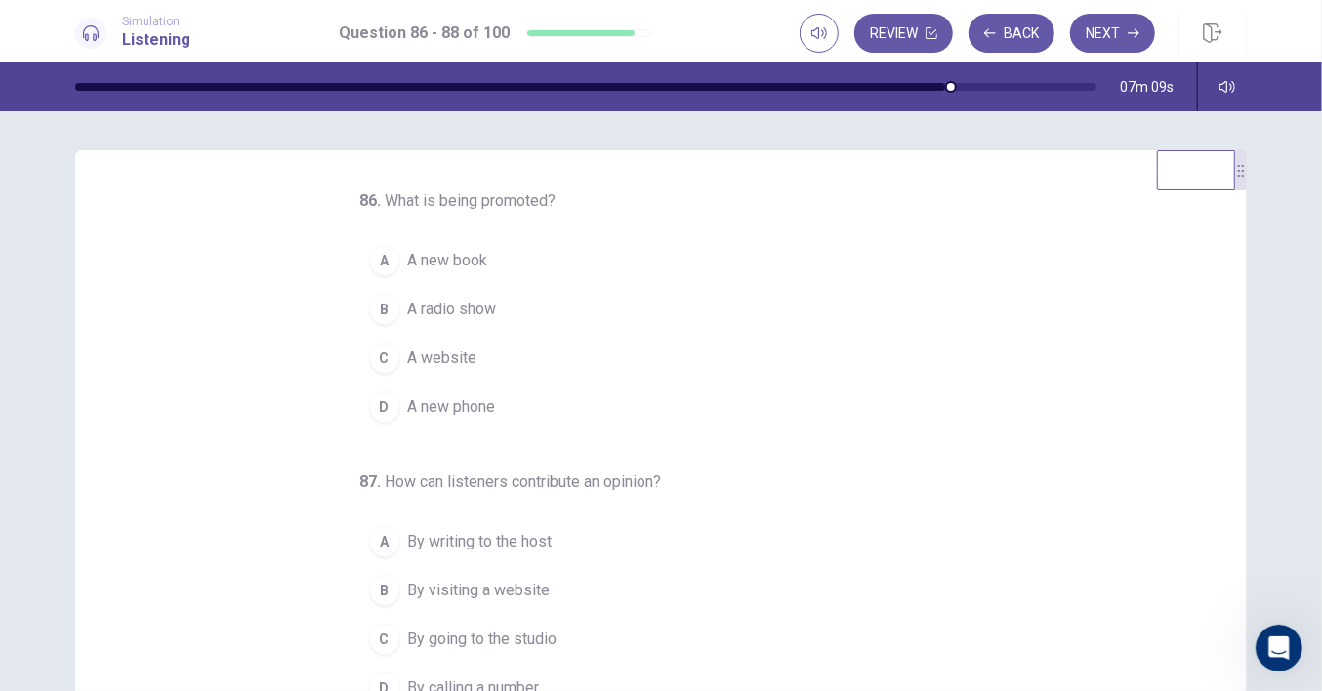
click at [453, 312] on span "A radio show" at bounding box center [452, 309] width 89 height 23
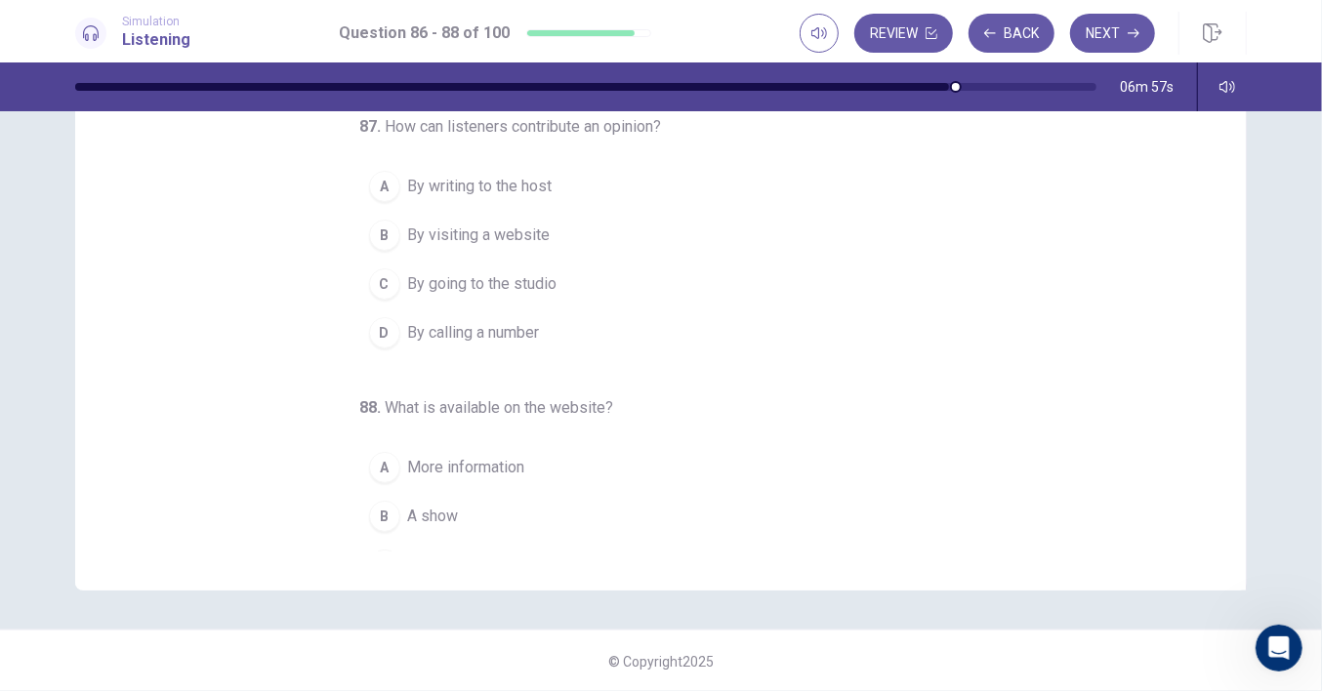
scroll to position [72, 0]
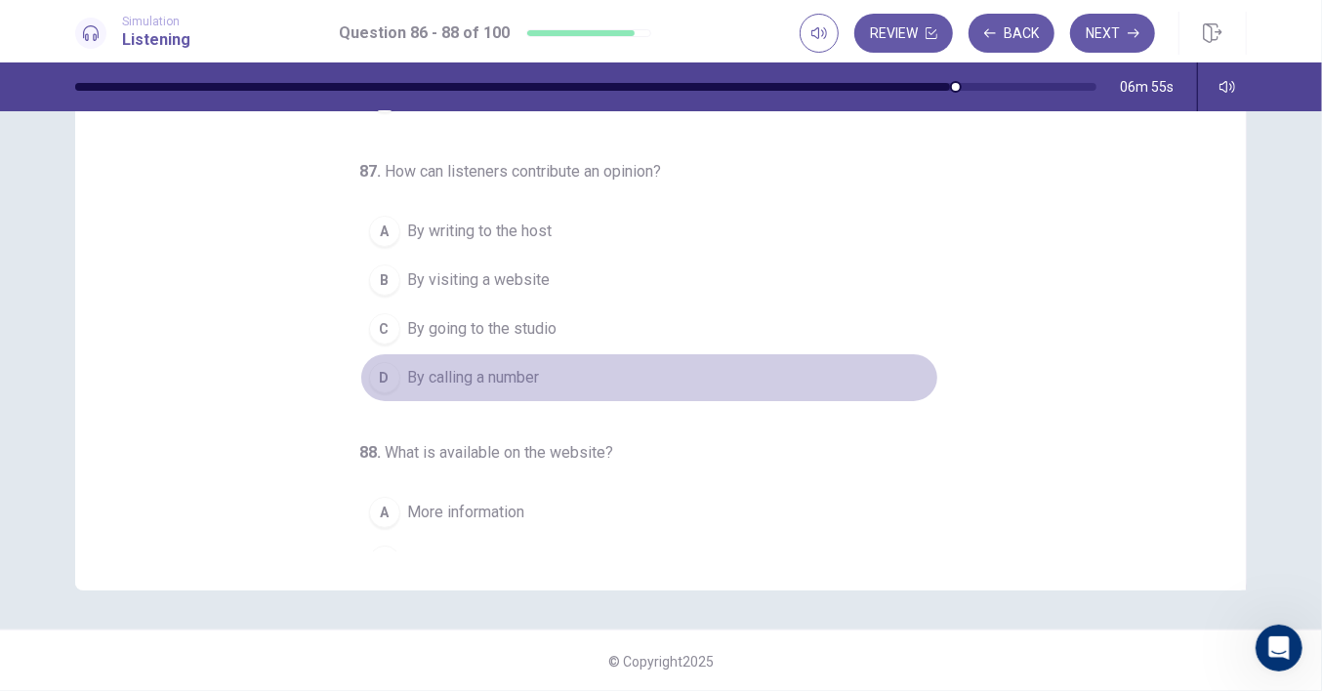
click at [501, 373] on span "By calling a number" at bounding box center [474, 377] width 132 height 23
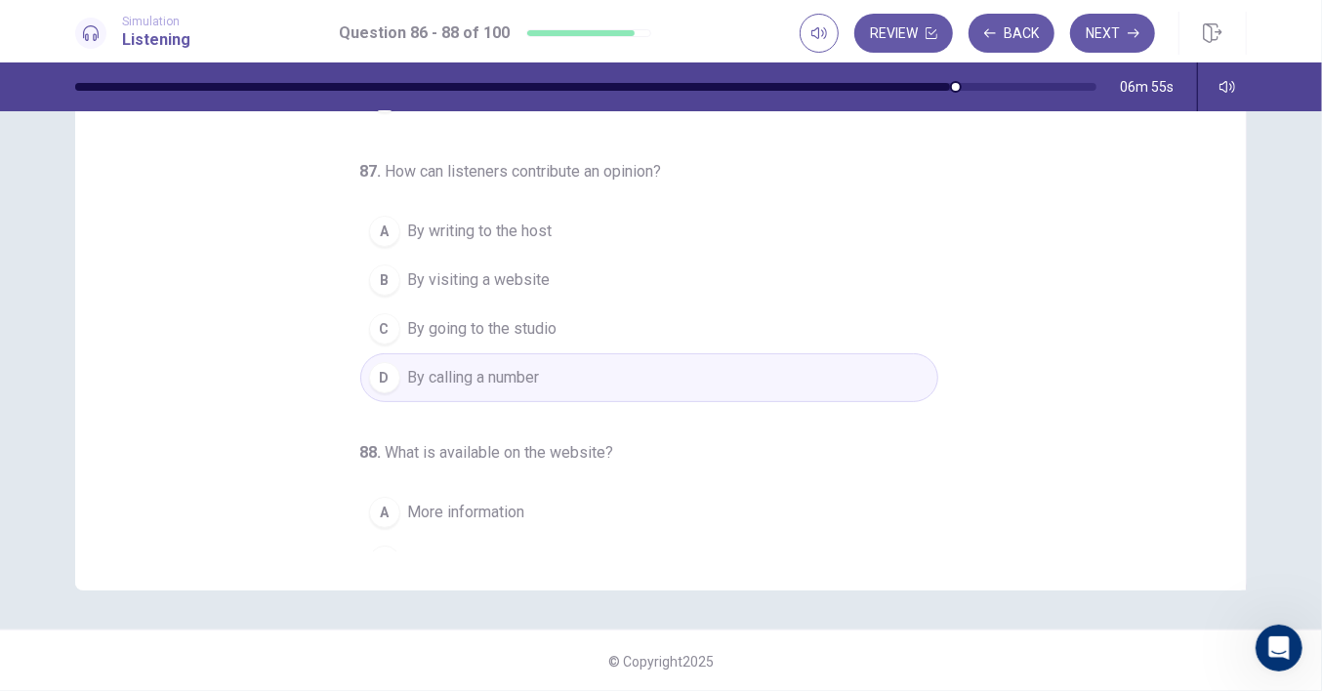
scroll to position [194, 0]
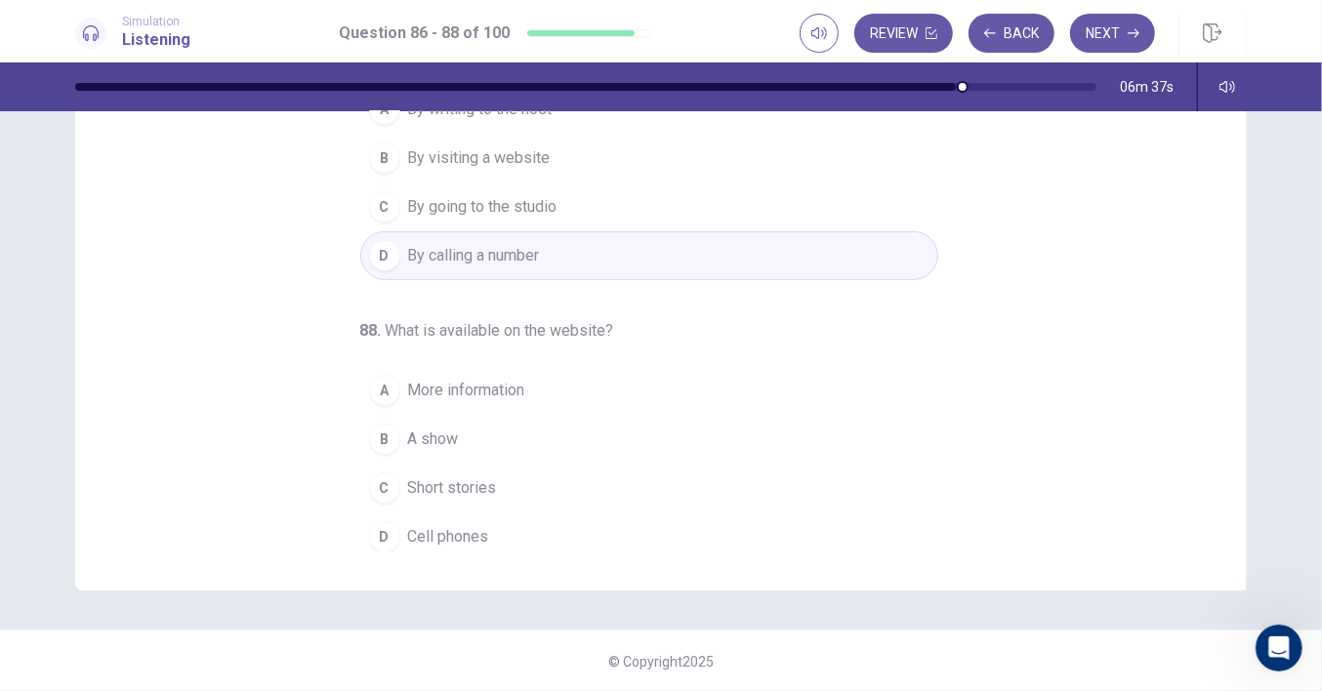
click at [453, 478] on span "Short stories" at bounding box center [452, 488] width 89 height 23
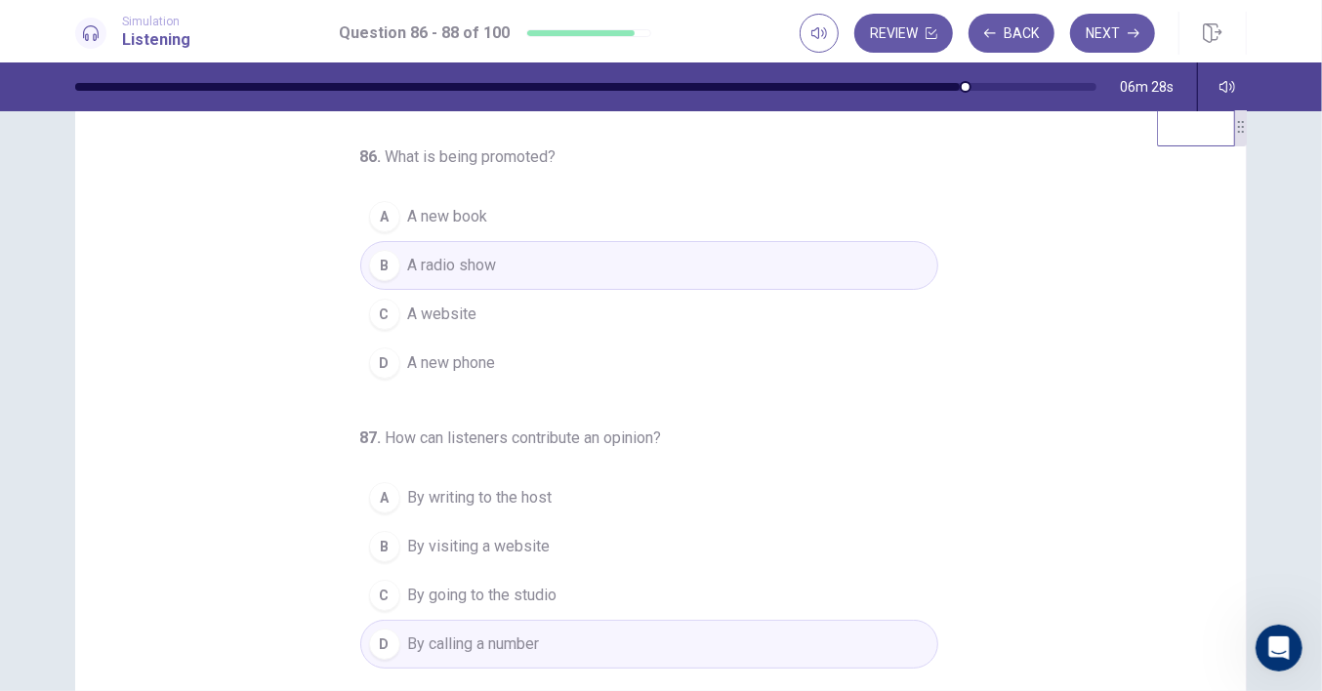
scroll to position [0, 0]
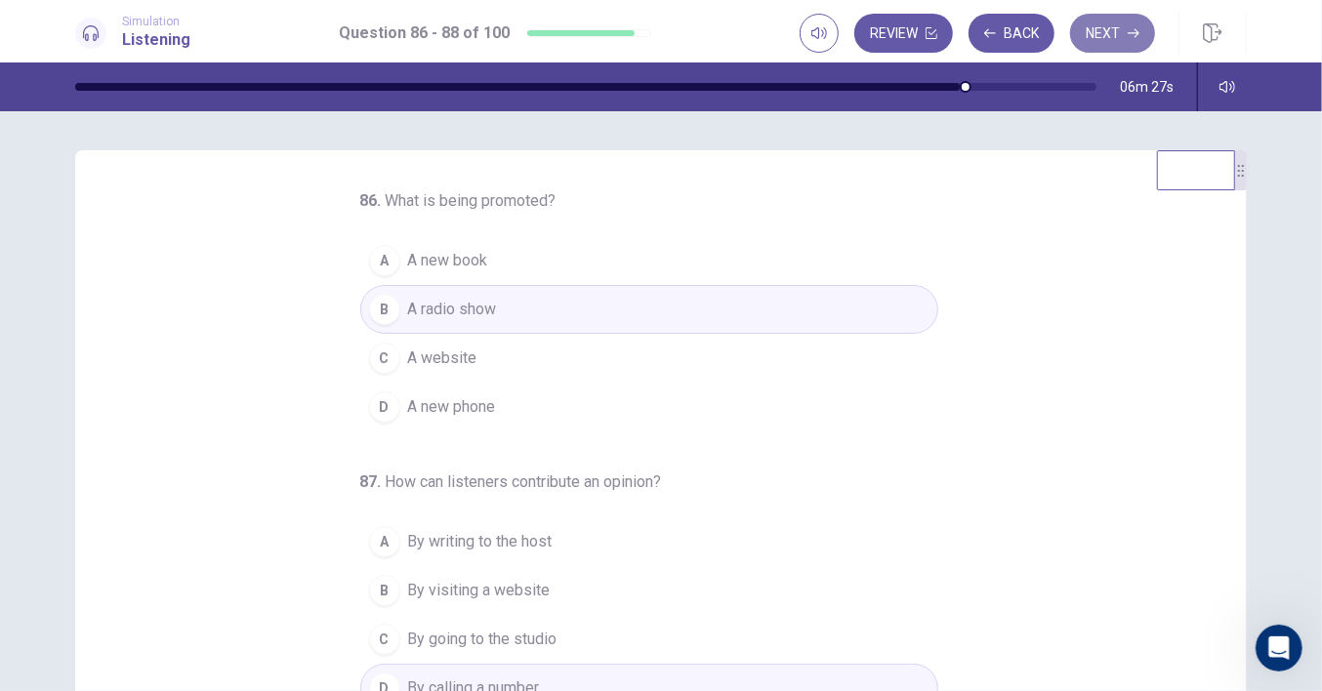
click at [1114, 21] on button "Next" at bounding box center [1112, 33] width 85 height 39
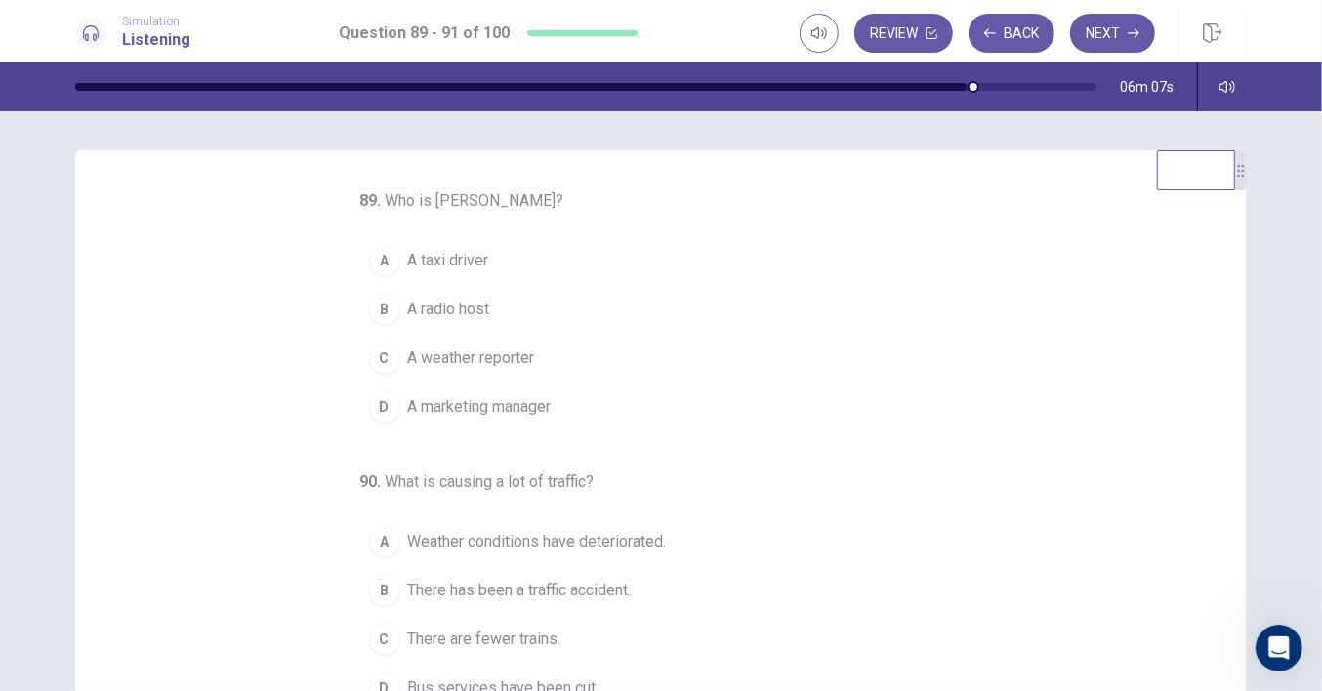
click at [447, 260] on span "A taxi driver" at bounding box center [448, 260] width 81 height 23
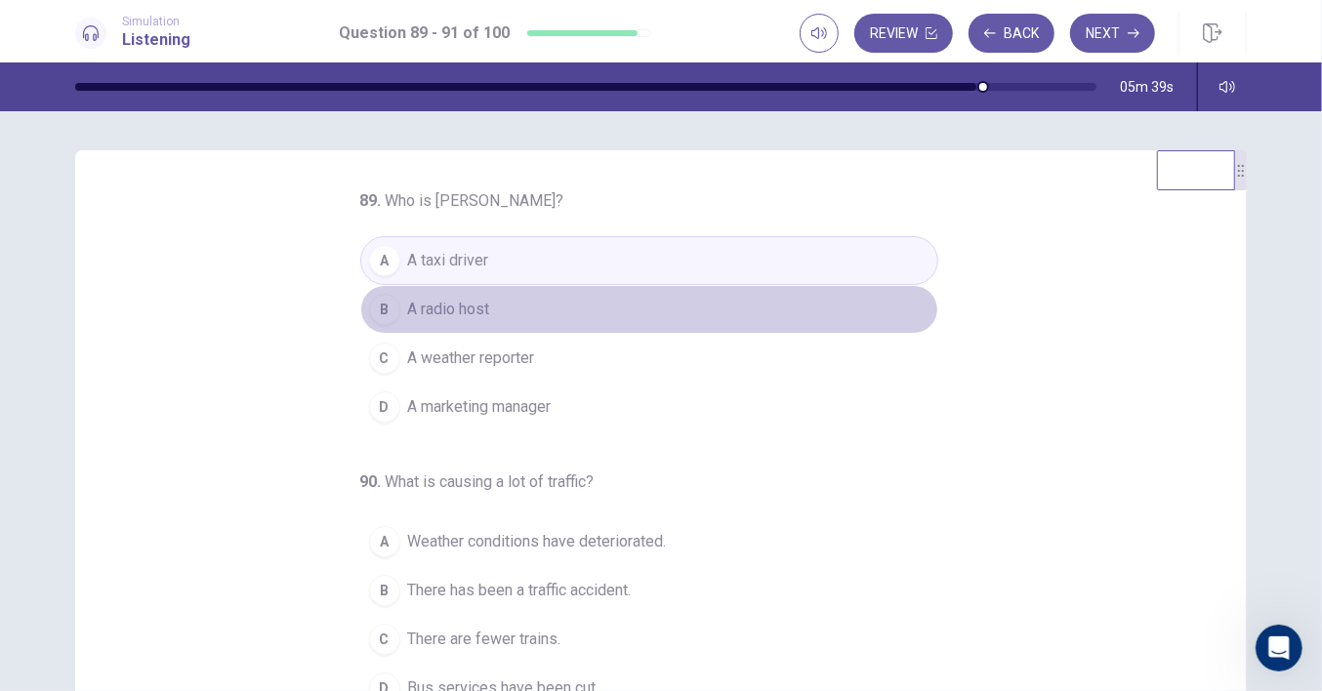
click at [484, 310] on button "B A radio host" at bounding box center [649, 309] width 578 height 49
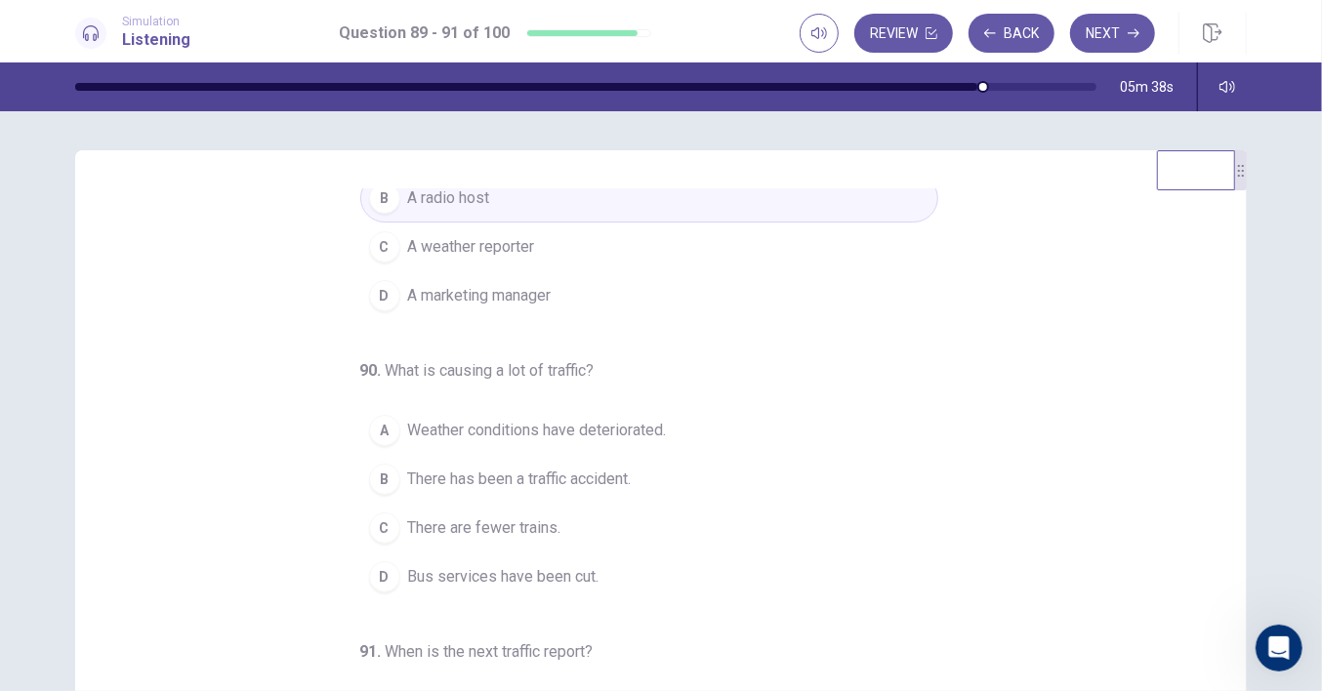
scroll to position [194, 0]
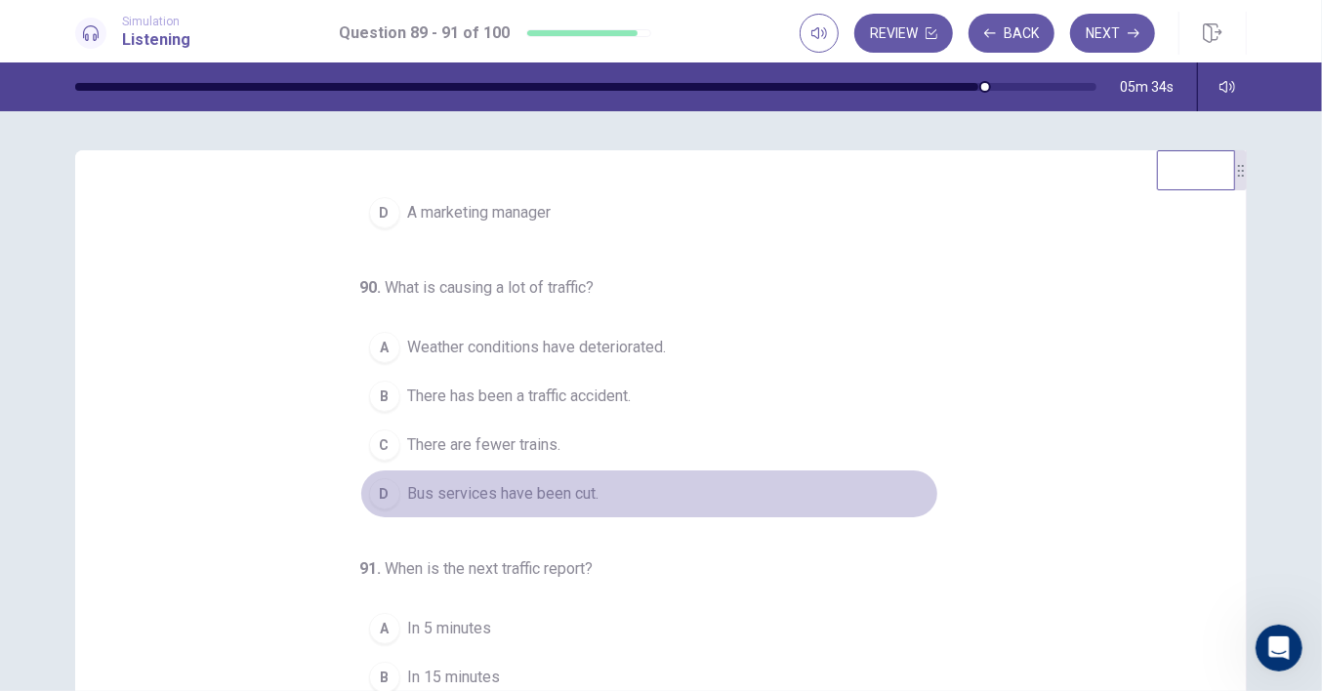
click at [465, 487] on span "Bus services have been cut." at bounding box center [503, 493] width 191 height 23
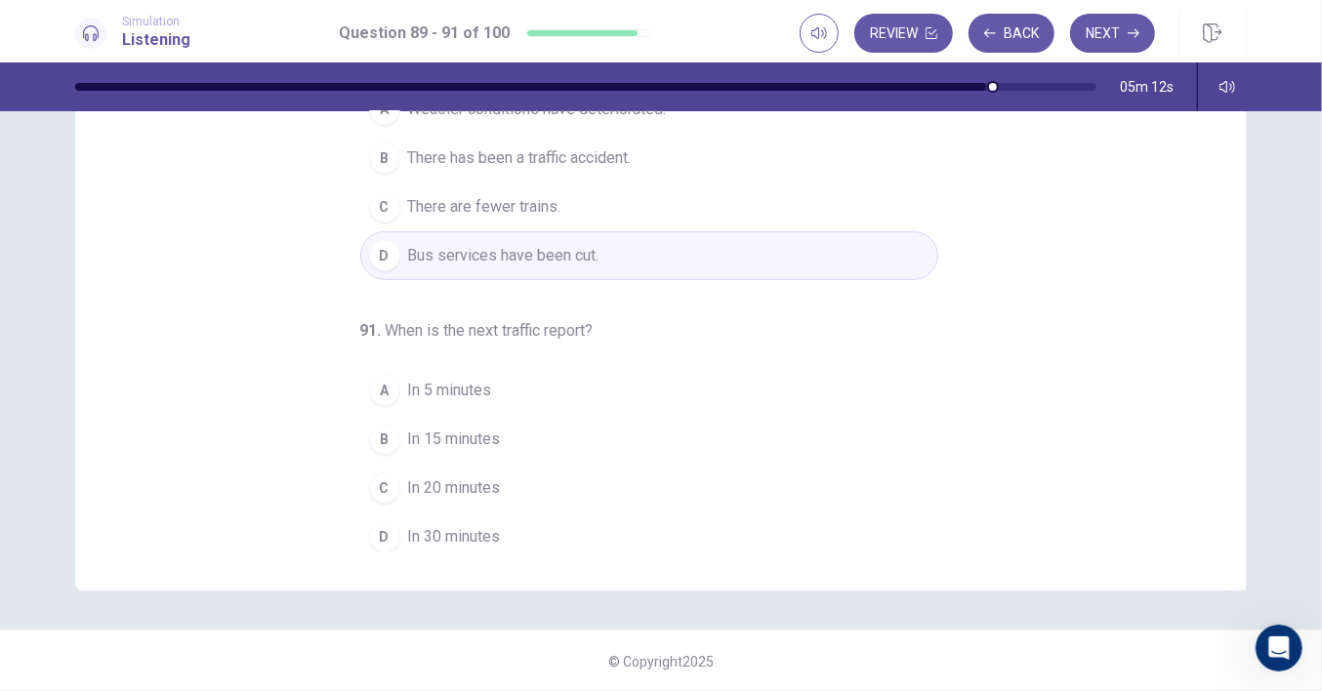
click at [450, 434] on span "In 15 minutes" at bounding box center [454, 439] width 93 height 23
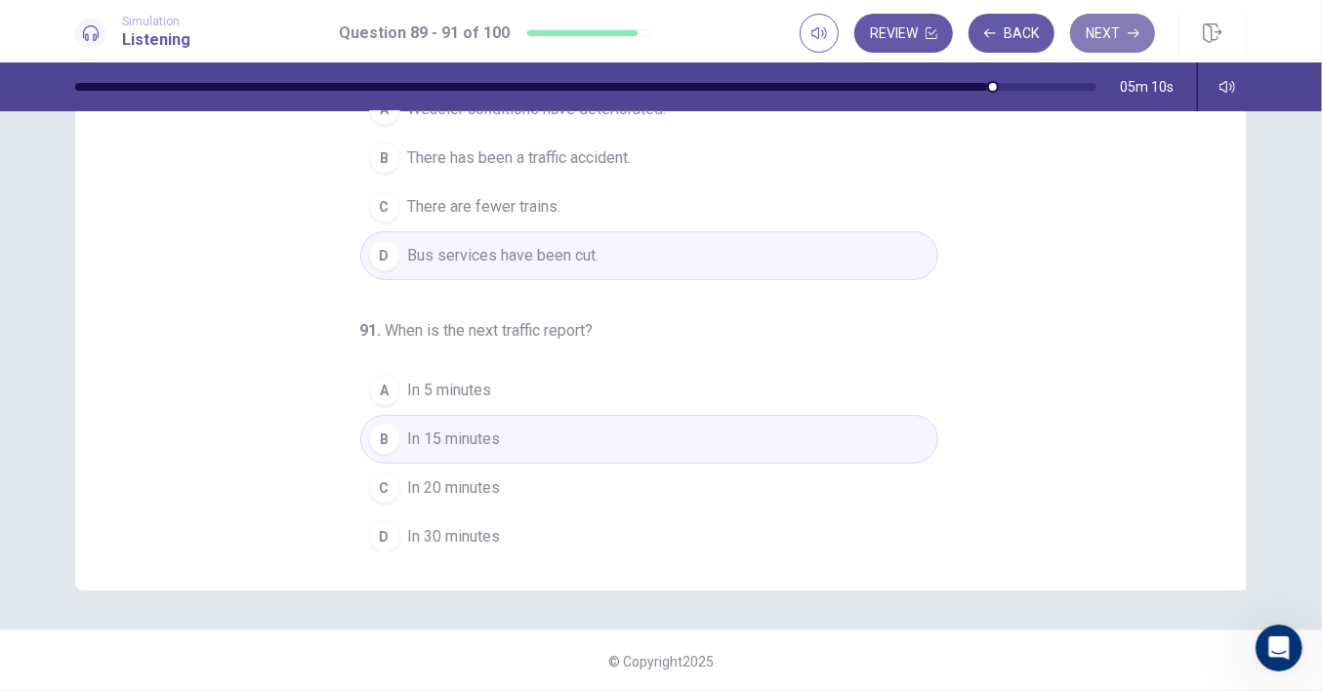
click at [1106, 35] on button "Next" at bounding box center [1112, 33] width 85 height 39
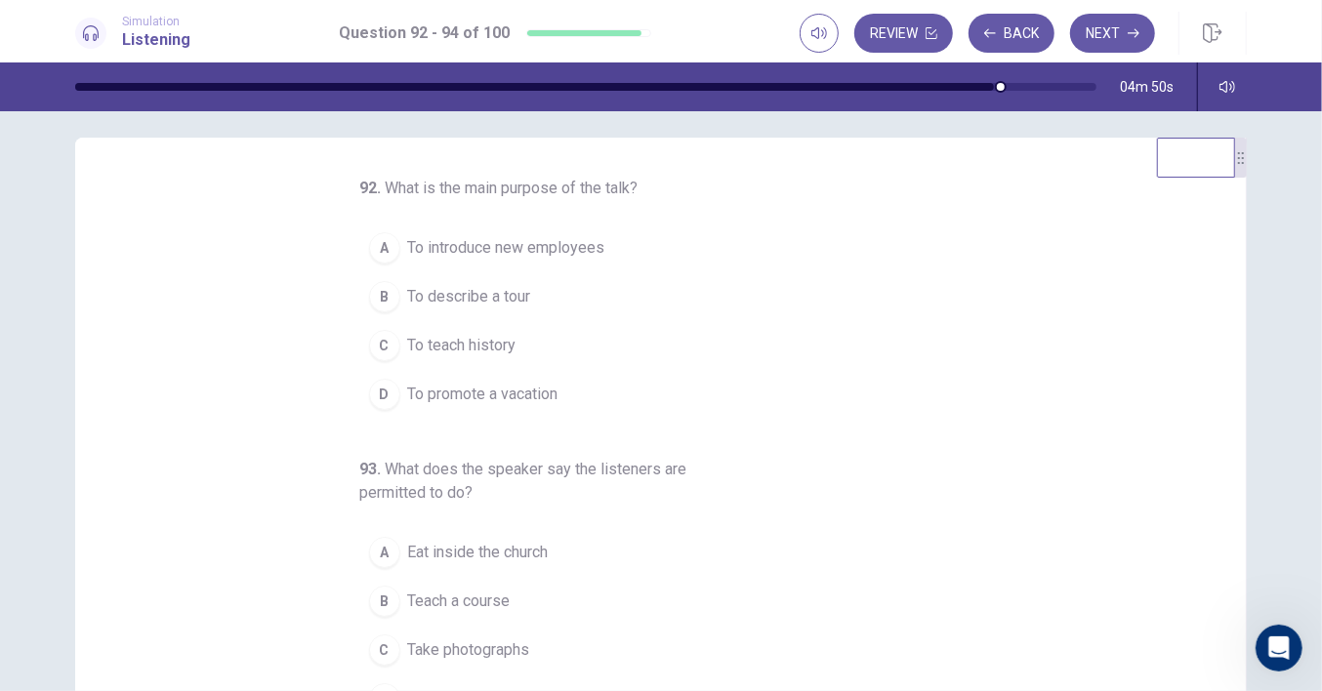
scroll to position [0, 0]
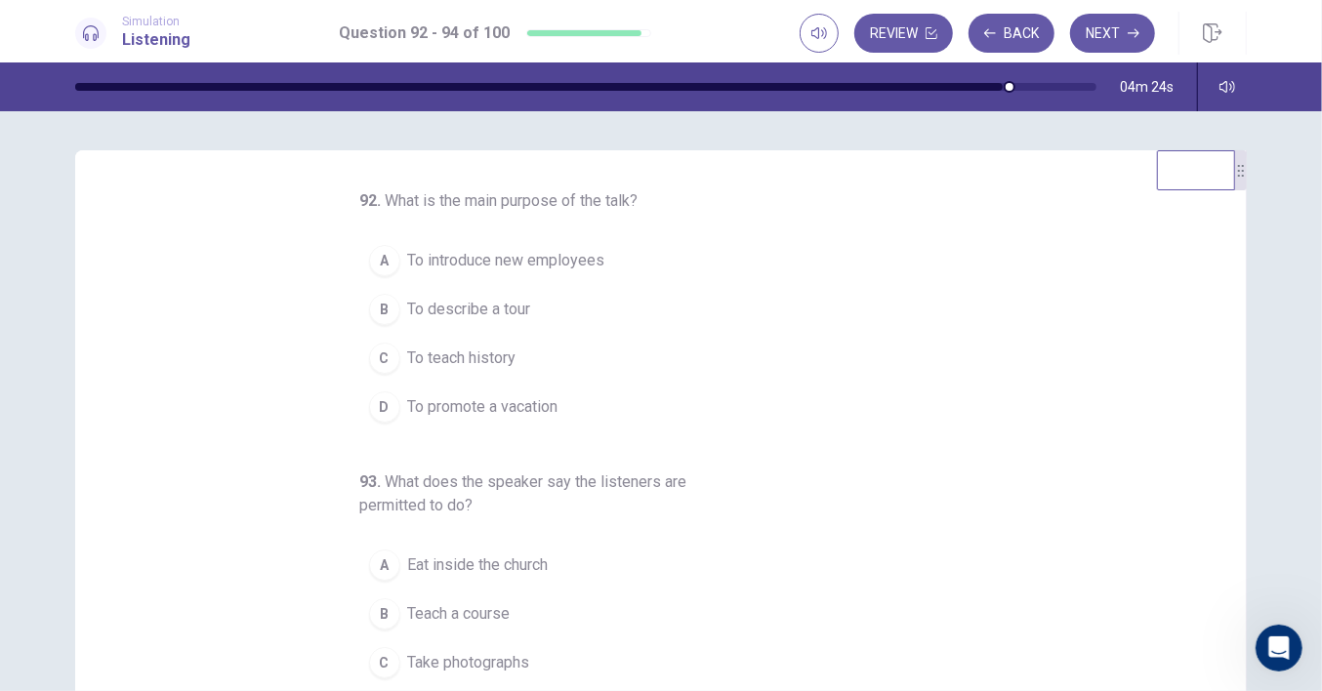
click at [434, 354] on span "To teach history" at bounding box center [462, 358] width 108 height 23
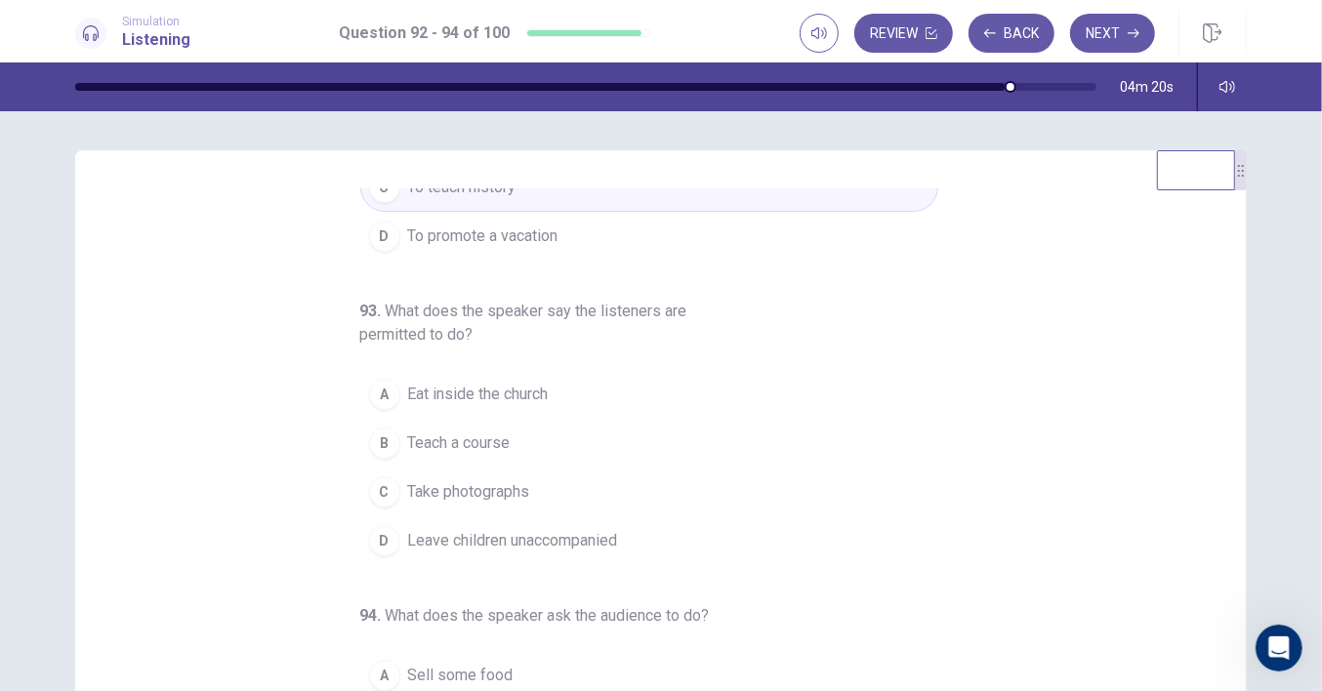
scroll to position [218, 0]
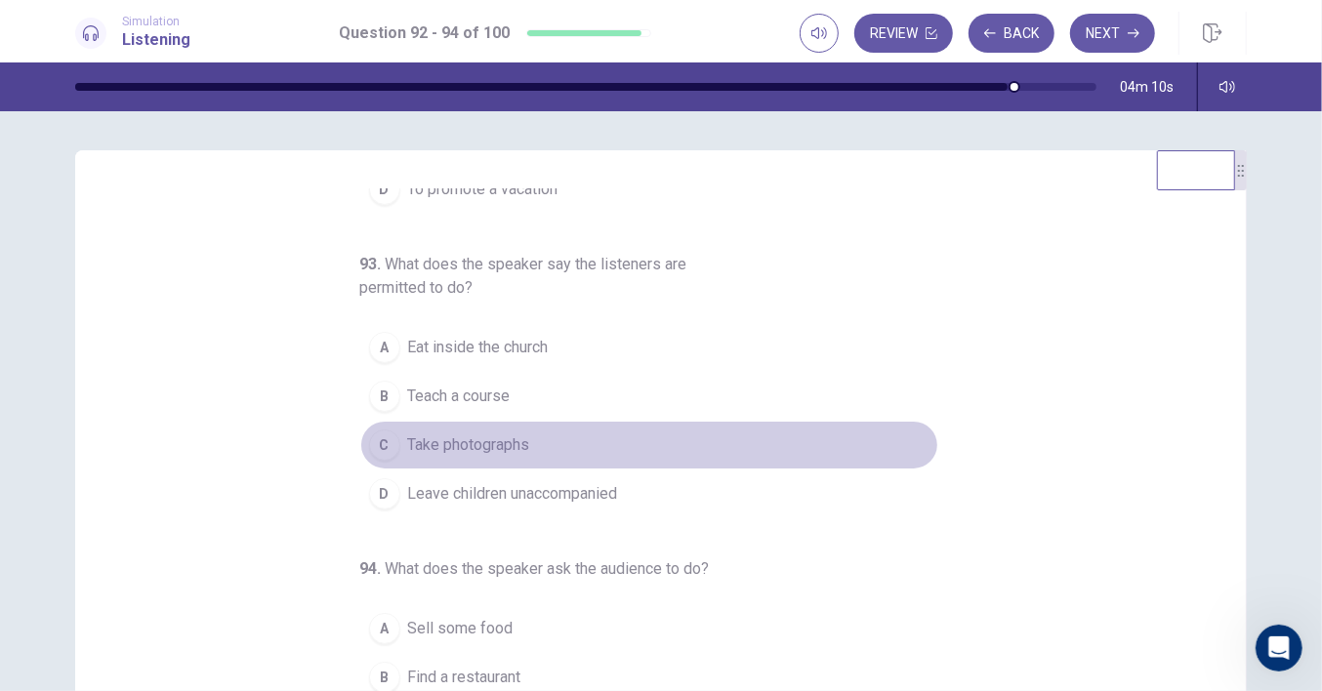
click at [467, 440] on span "Take photographs" at bounding box center [469, 445] width 122 height 23
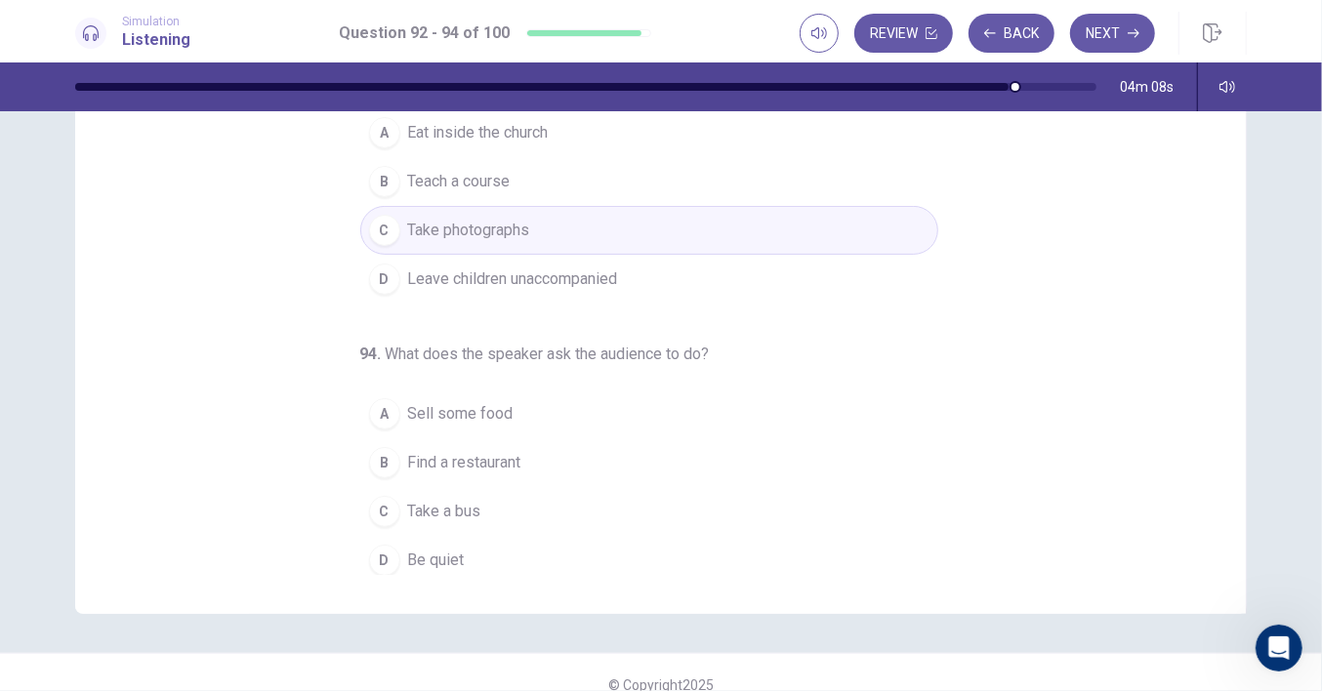
scroll to position [238, 0]
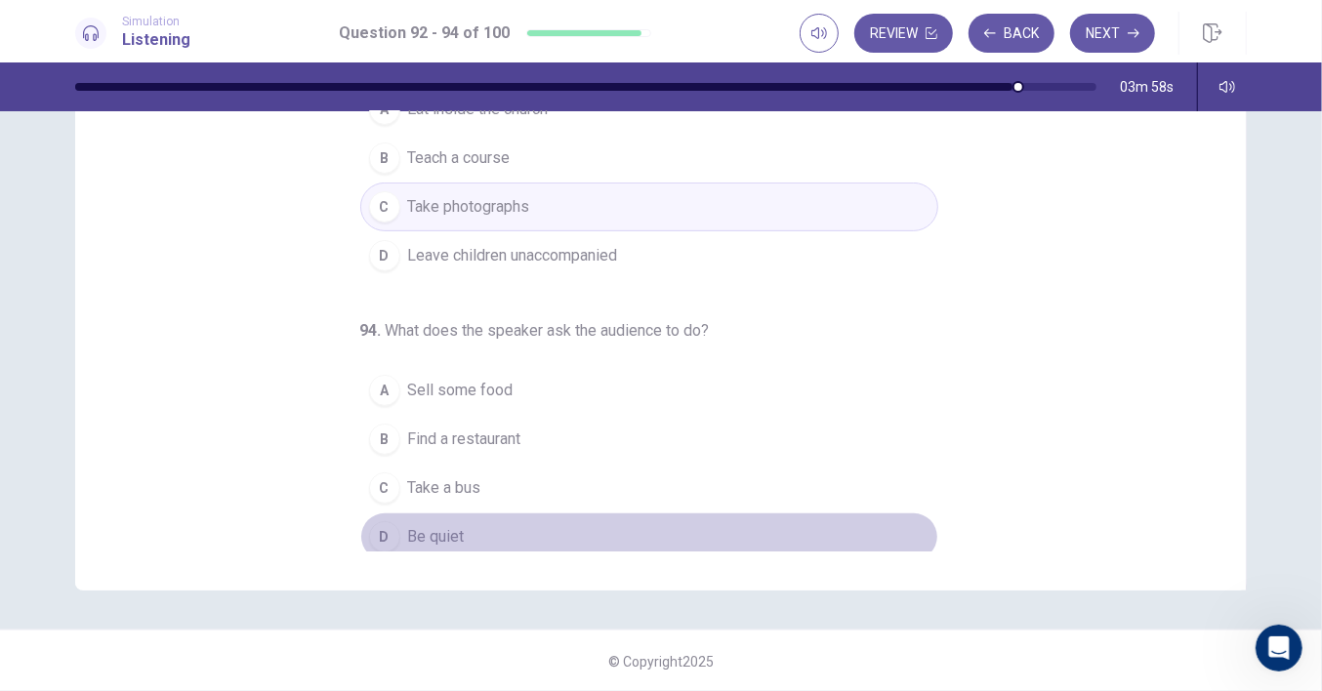
click at [431, 525] on span "Be quiet" at bounding box center [436, 536] width 57 height 23
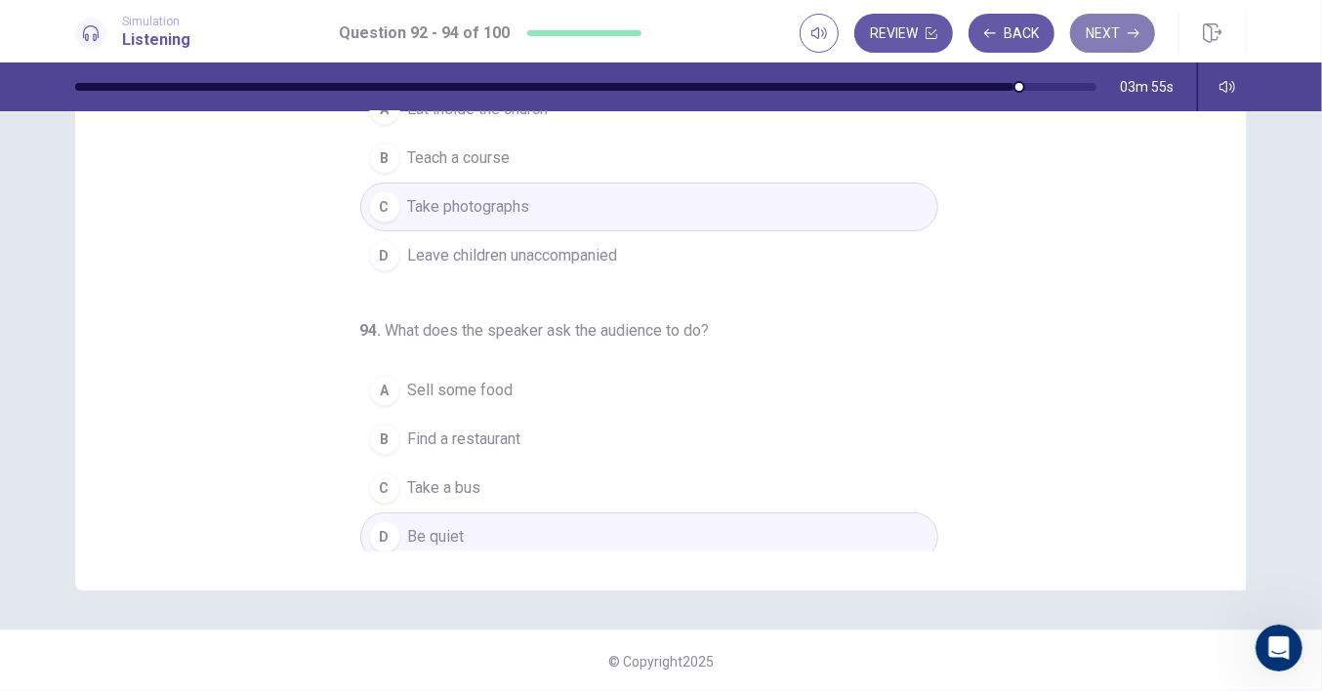
click at [1105, 29] on button "Next" at bounding box center [1112, 33] width 85 height 39
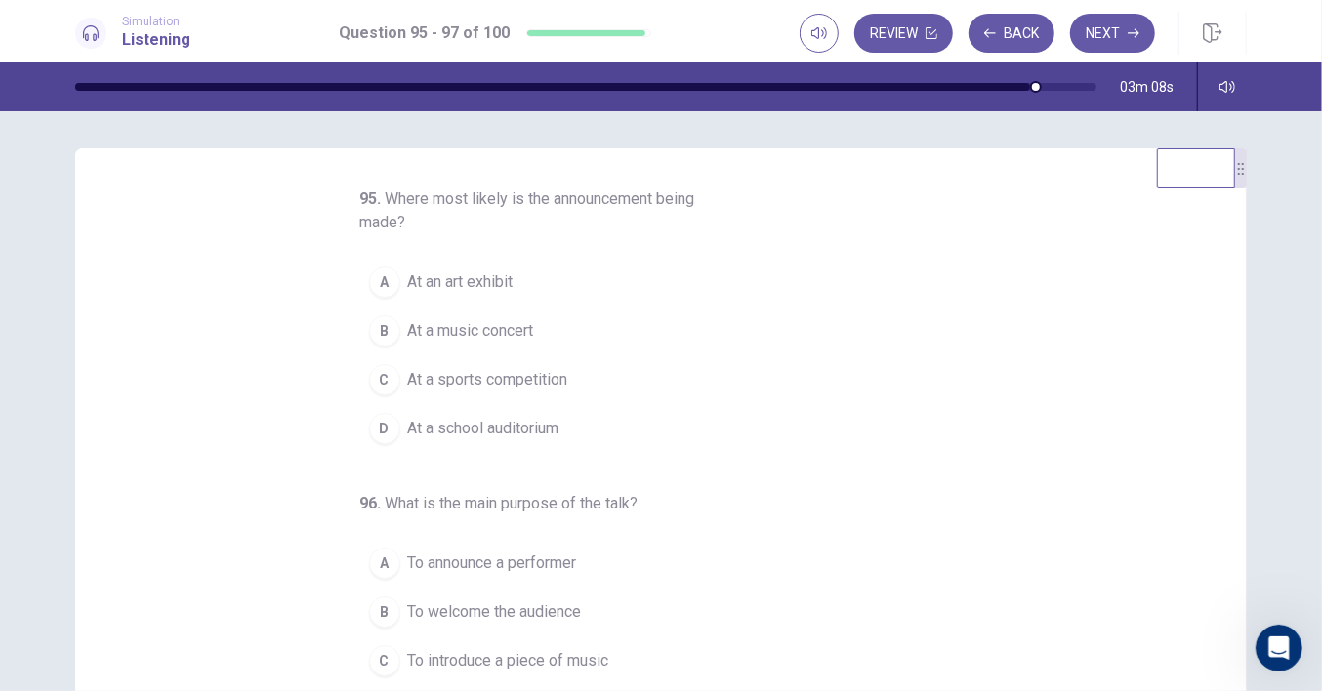
scroll to position [0, 0]
click at [528, 429] on span "At a school auditorium" at bounding box center [483, 430] width 151 height 23
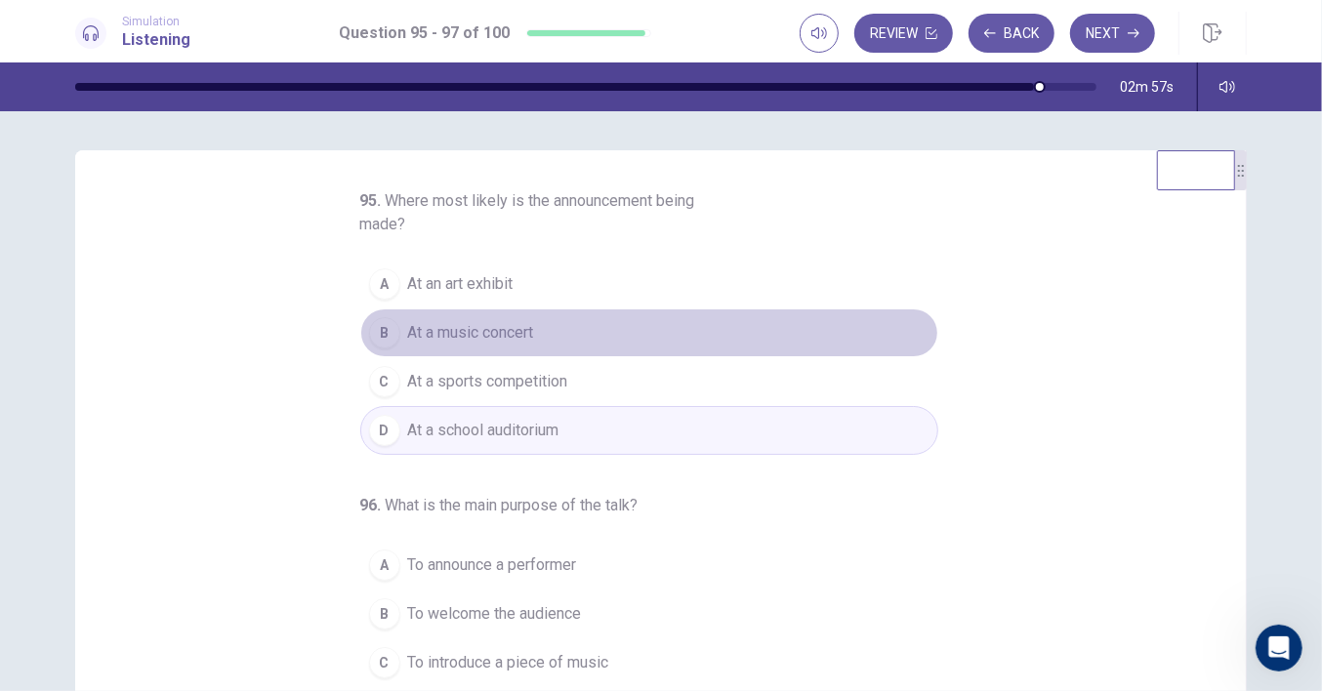
click at [495, 331] on span "At a music concert" at bounding box center [471, 332] width 126 height 23
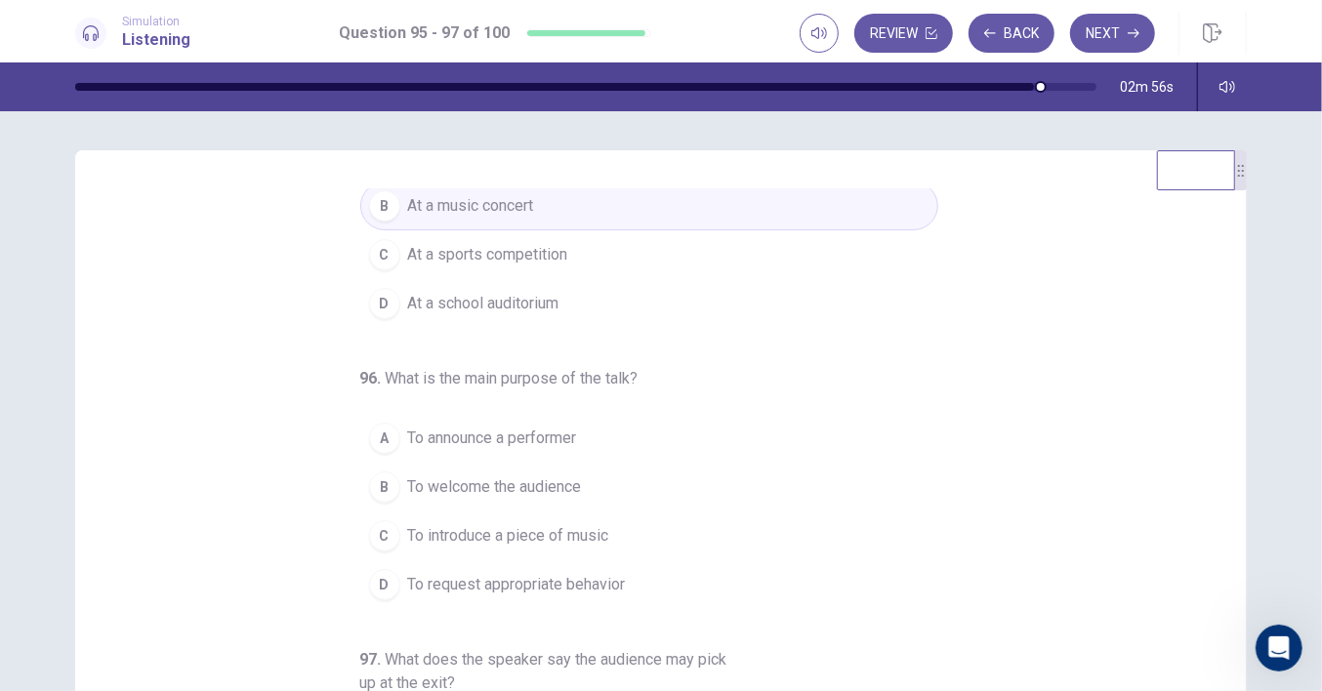
scroll to position [241, 0]
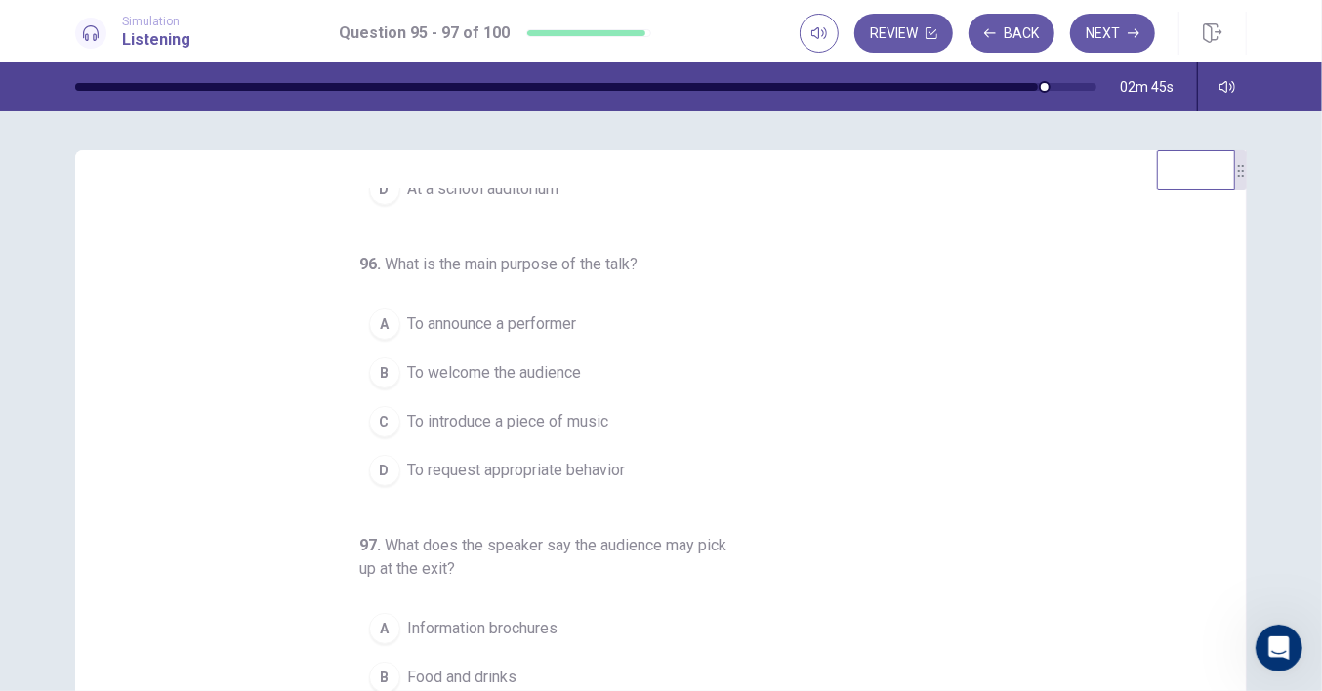
click at [516, 416] on span "To introduce a piece of music" at bounding box center [508, 421] width 201 height 23
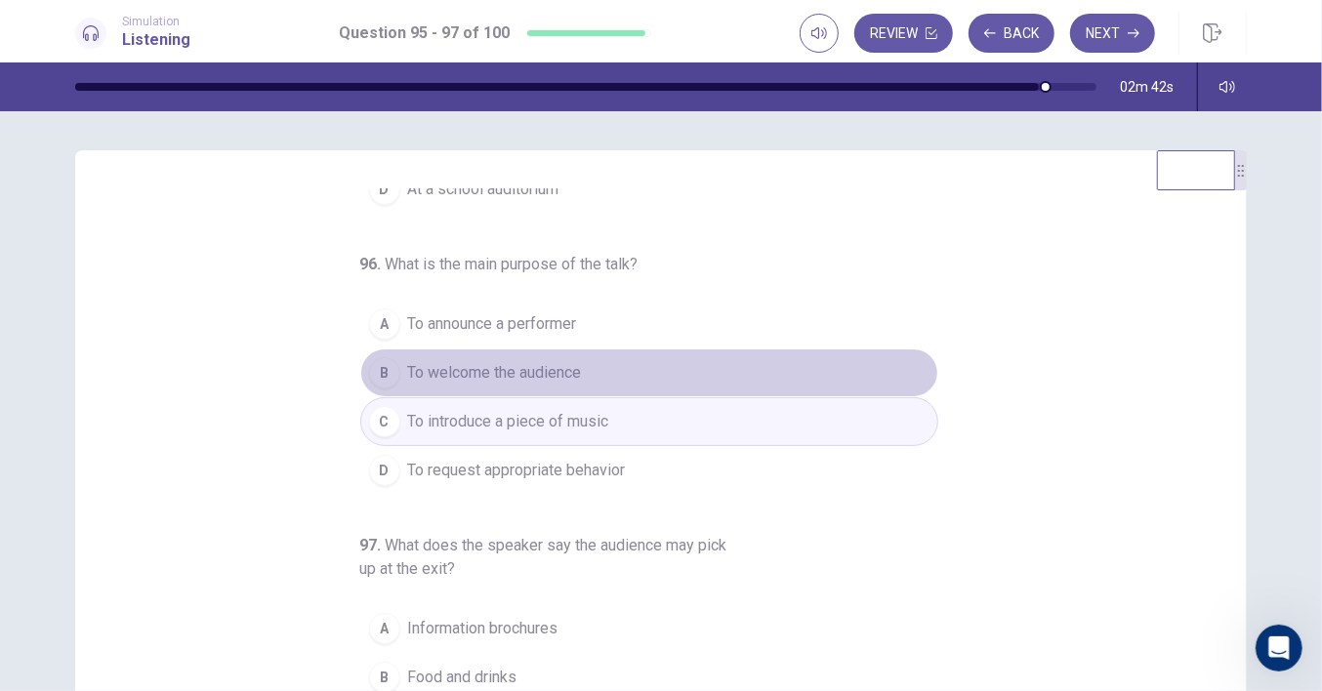
click at [570, 364] on span "To welcome the audience" at bounding box center [495, 372] width 174 height 23
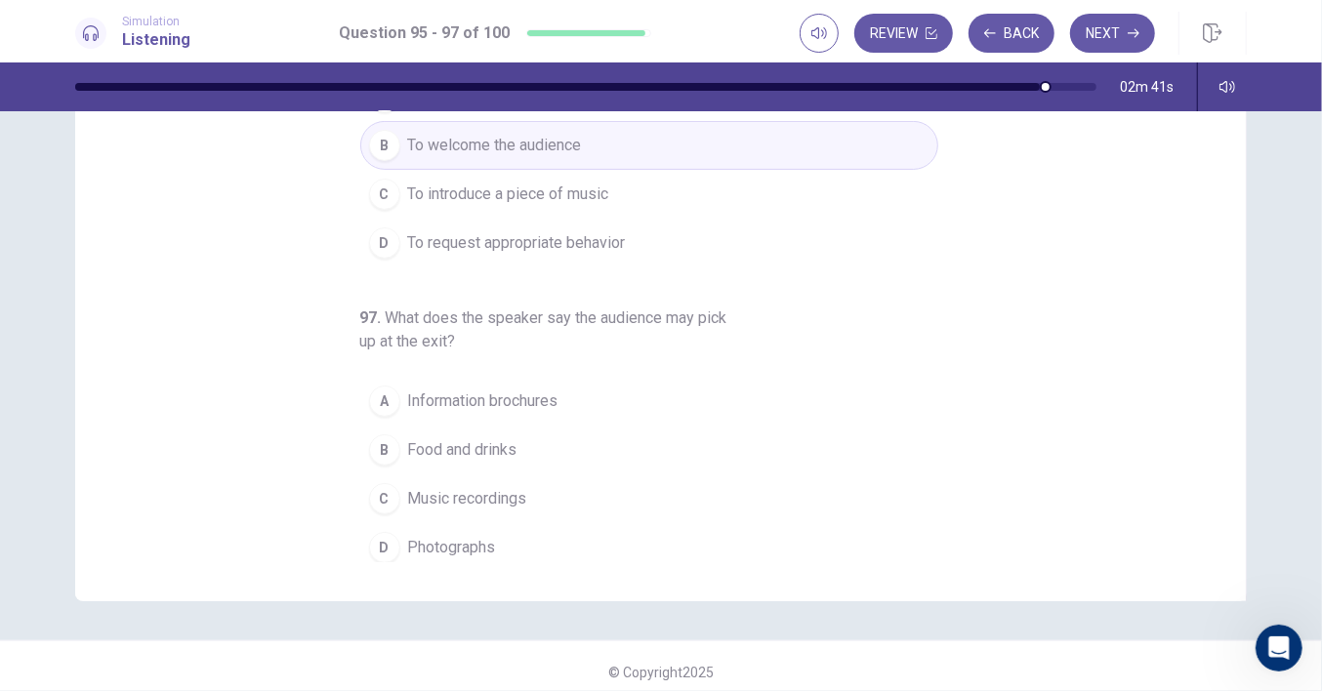
scroll to position [238, 0]
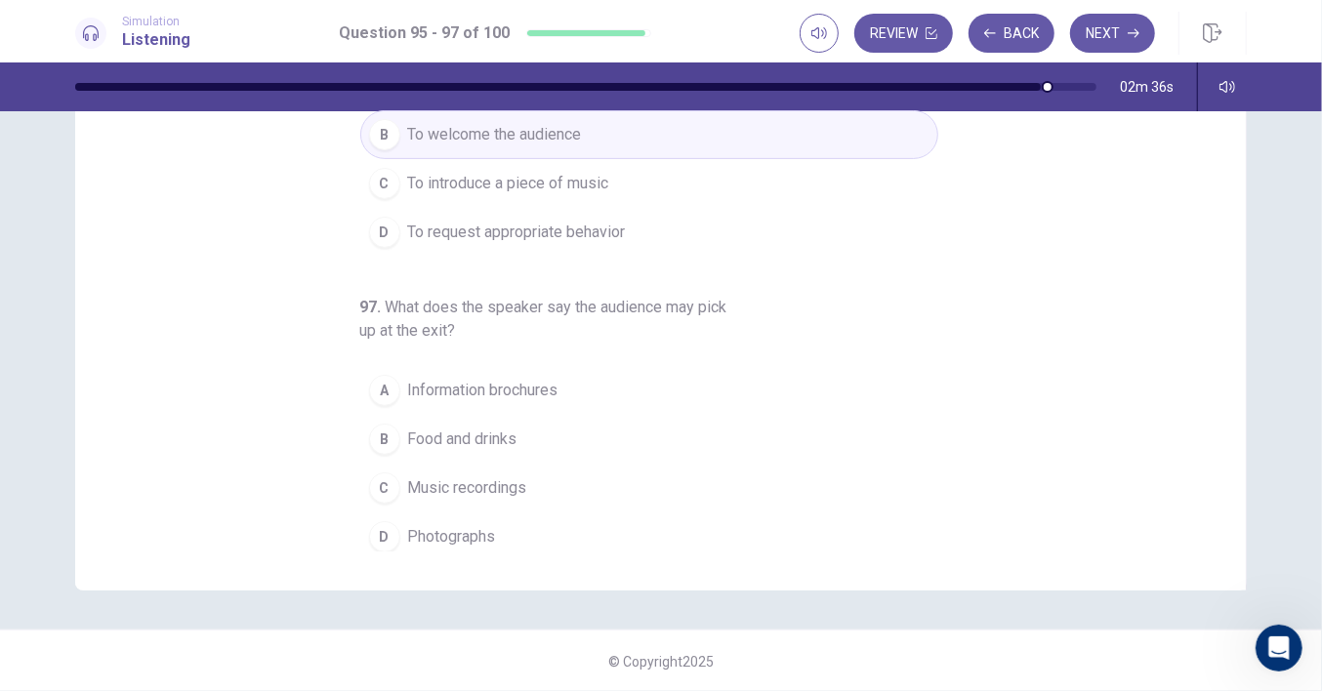
click at [470, 435] on span "Food and drinks" at bounding box center [462, 439] width 109 height 23
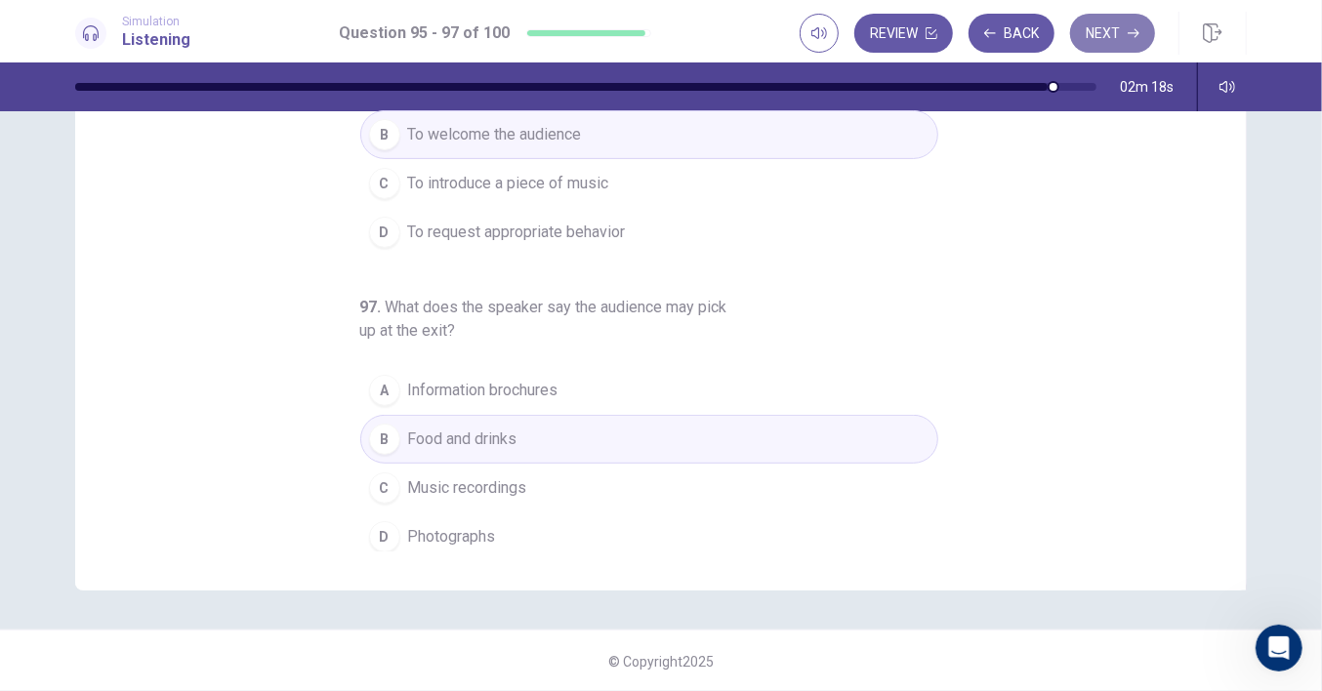
click at [1118, 32] on button "Next" at bounding box center [1112, 33] width 85 height 39
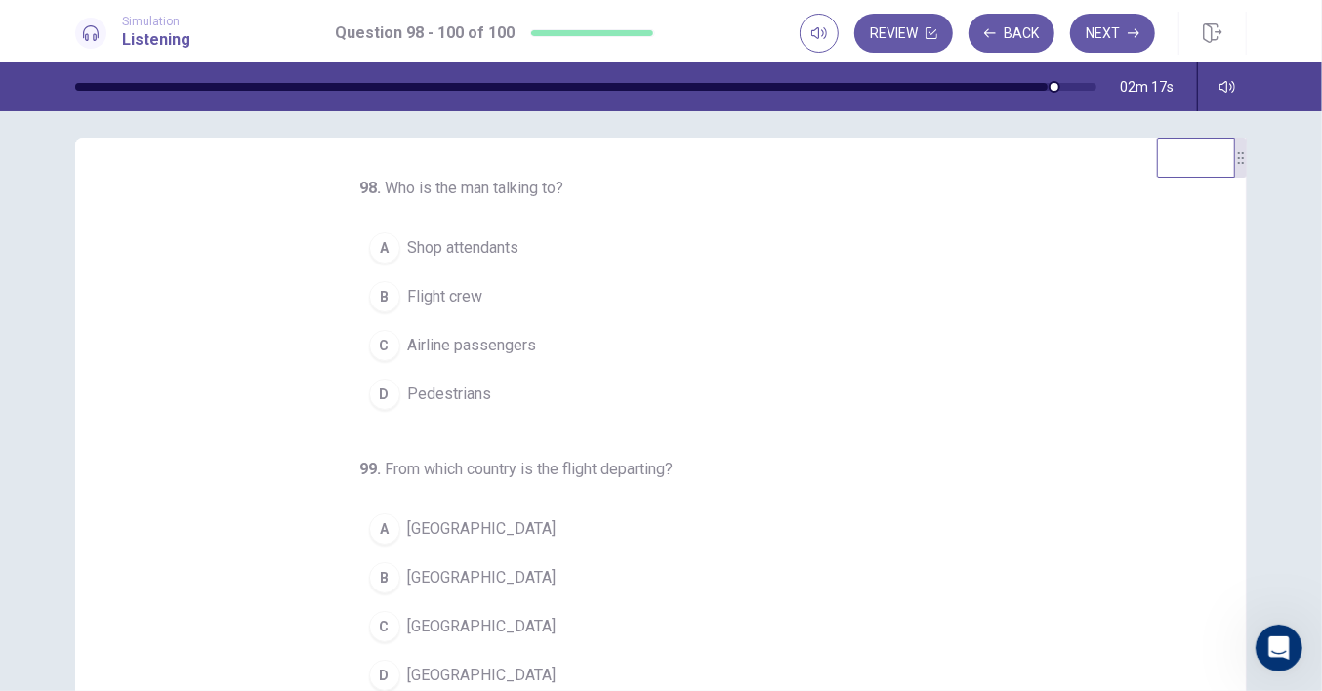
scroll to position [0, 0]
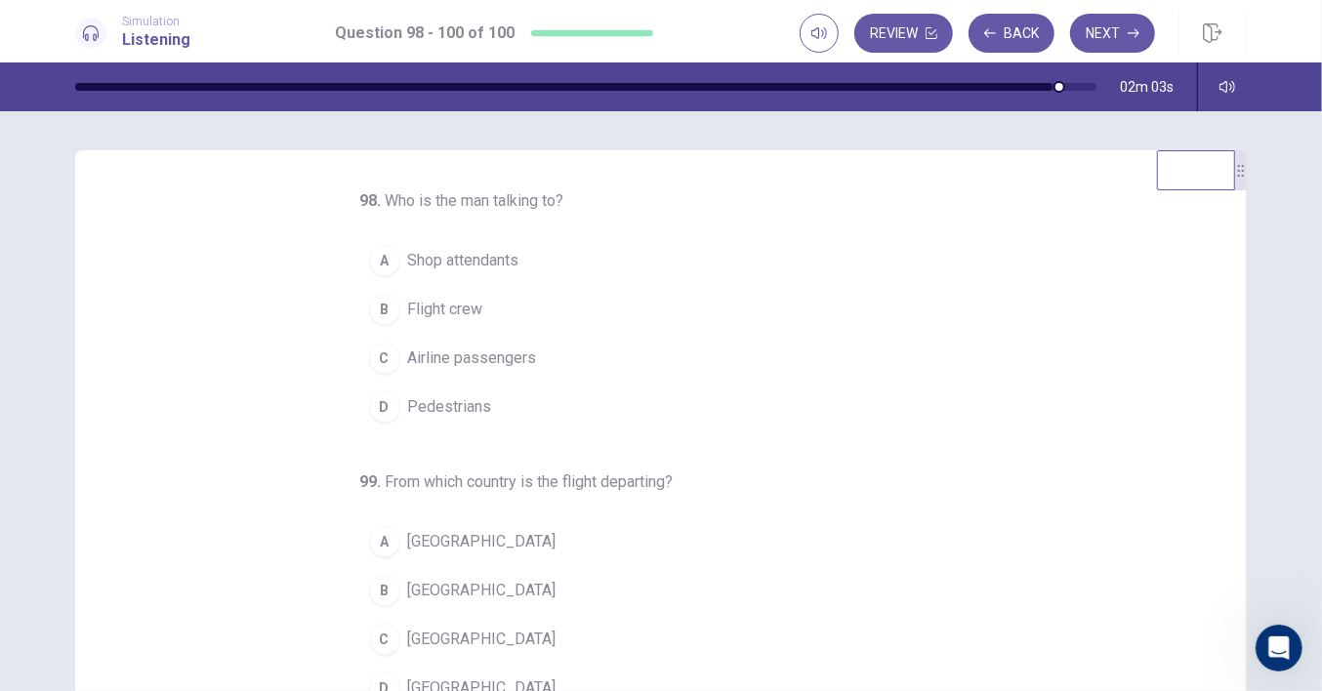
click at [485, 360] on span "Airline passengers" at bounding box center [472, 358] width 129 height 23
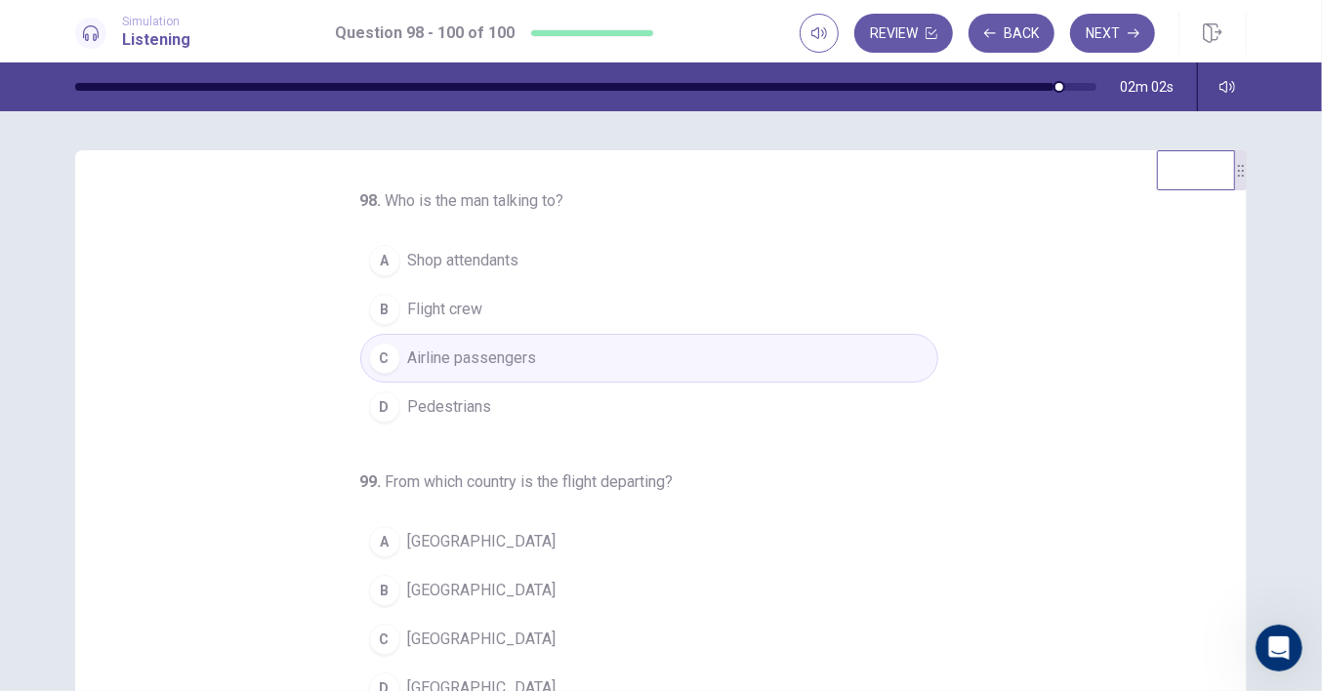
scroll to position [194, 0]
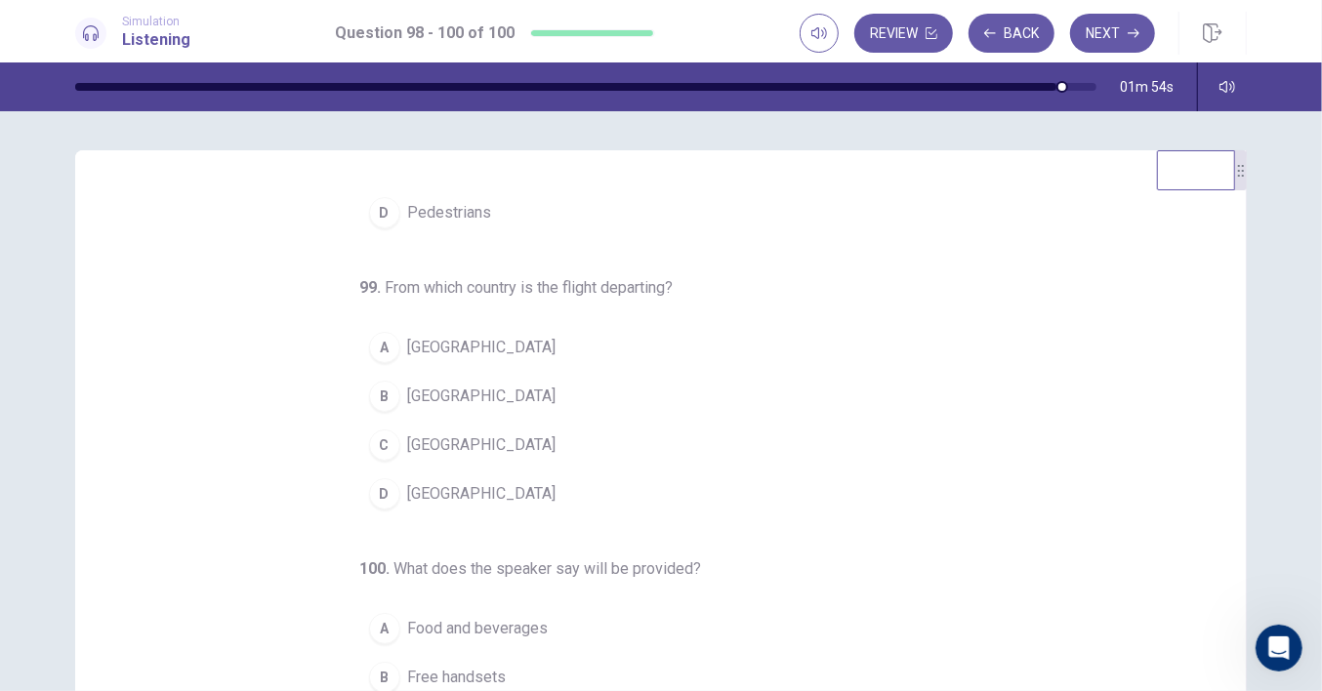
click at [456, 395] on span "Argentina" at bounding box center [482, 396] width 148 height 23
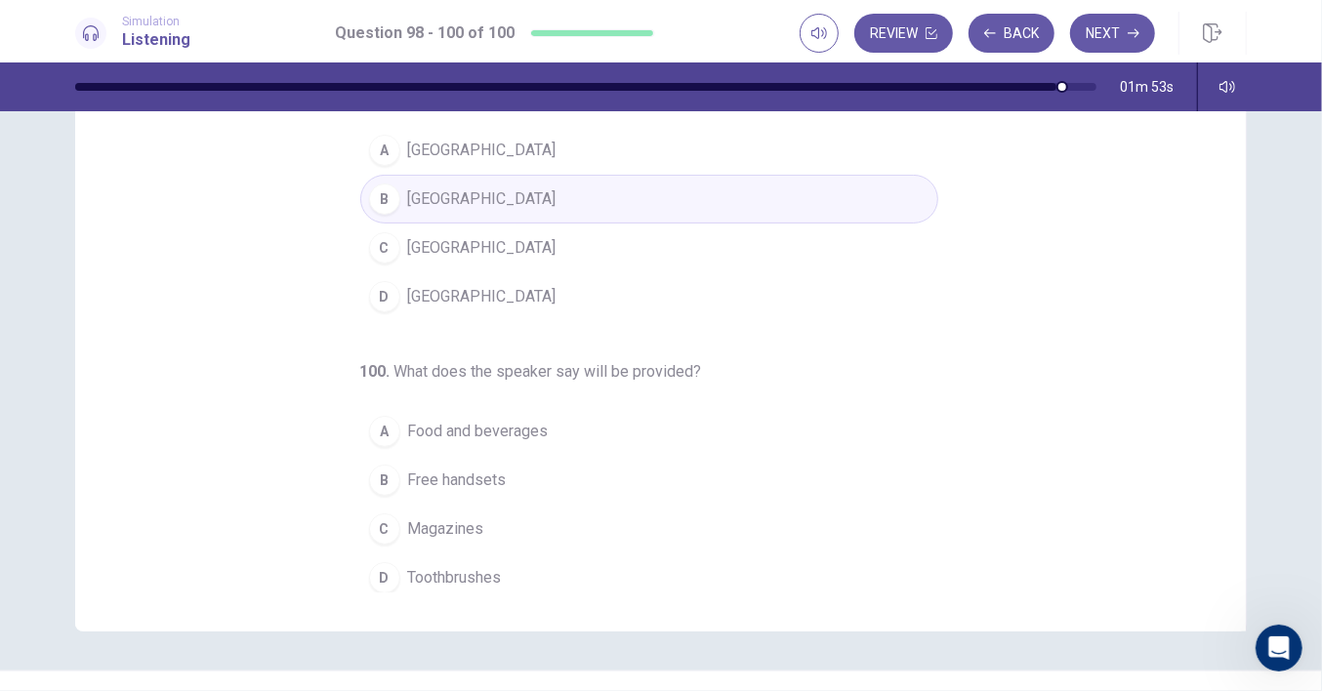
scroll to position [238, 0]
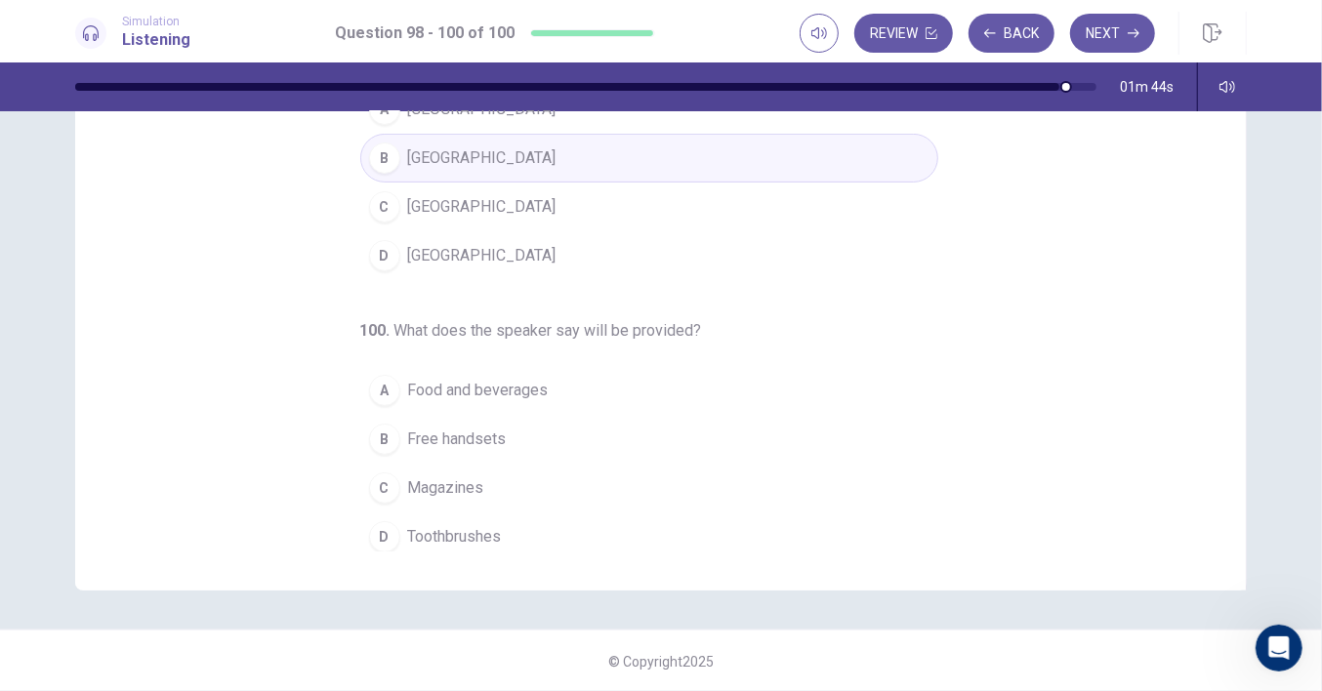
click at [511, 385] on span "Food and beverages" at bounding box center [478, 390] width 141 height 23
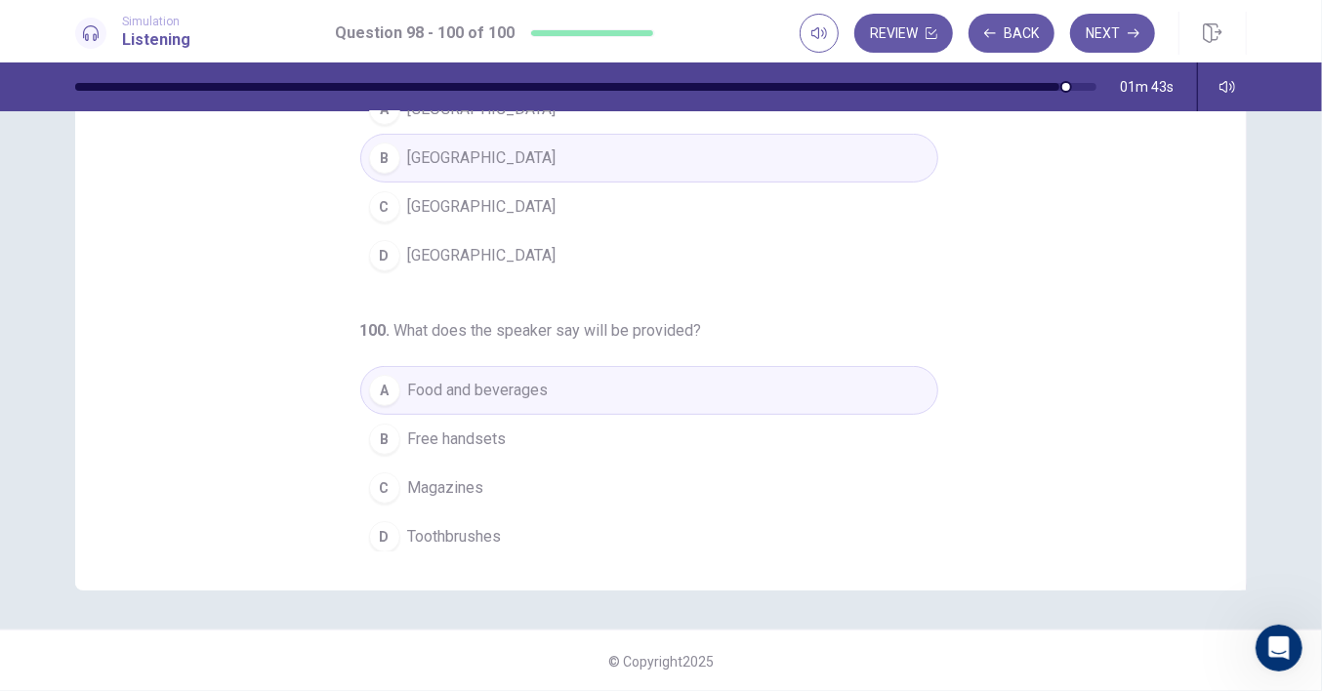
click at [440, 481] on span "Magazines" at bounding box center [446, 488] width 76 height 23
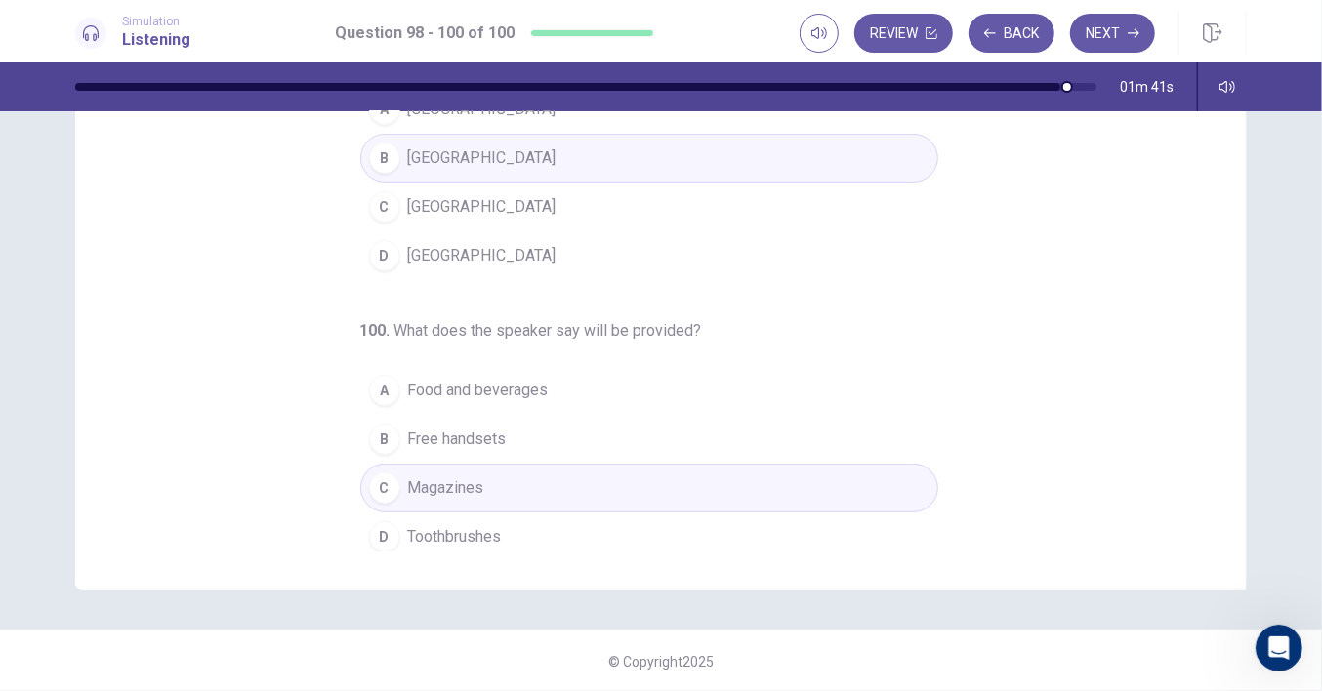
click at [587, 428] on button "B Free handsets" at bounding box center [649, 439] width 578 height 49
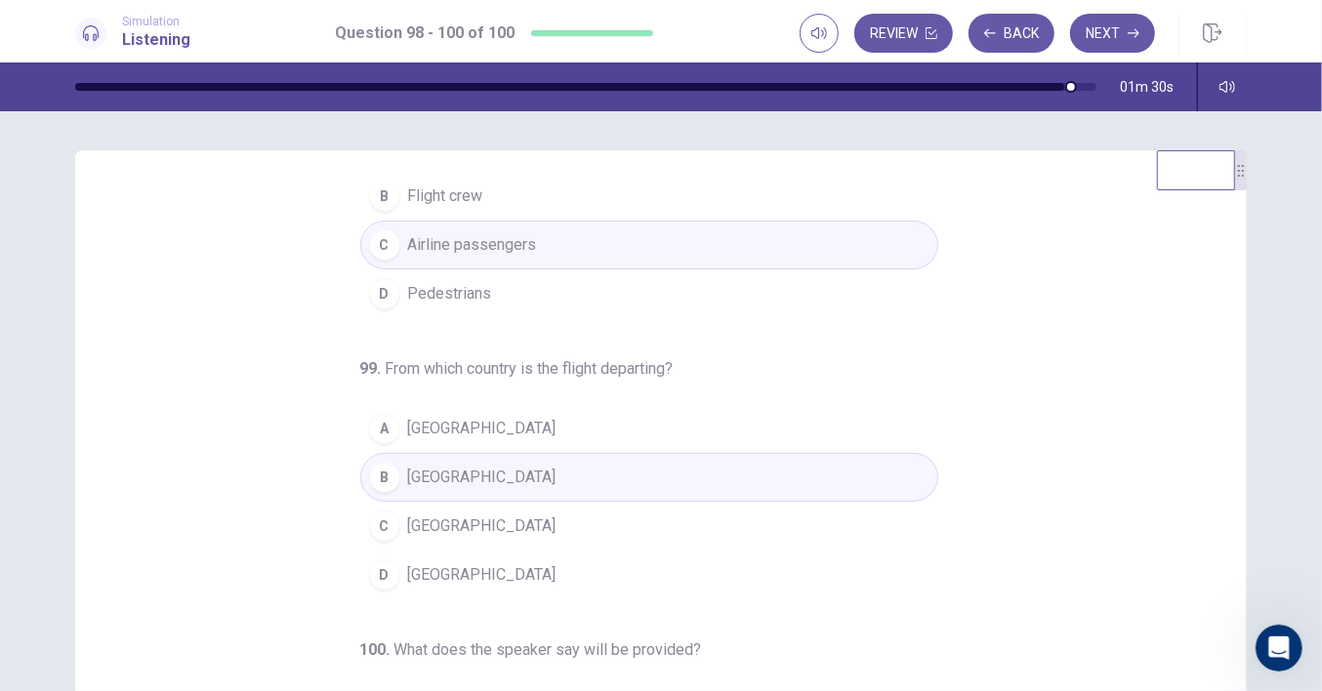
scroll to position [194, 0]
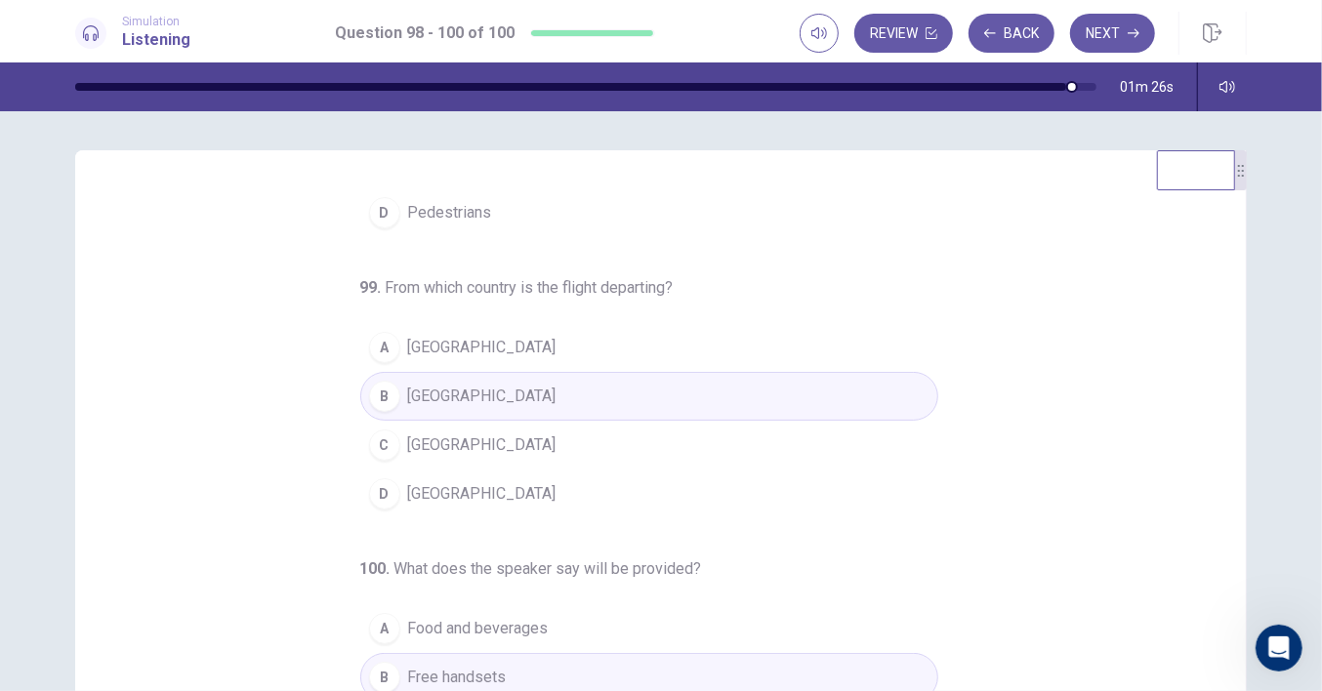
click at [436, 485] on span "Mexico" at bounding box center [482, 493] width 148 height 23
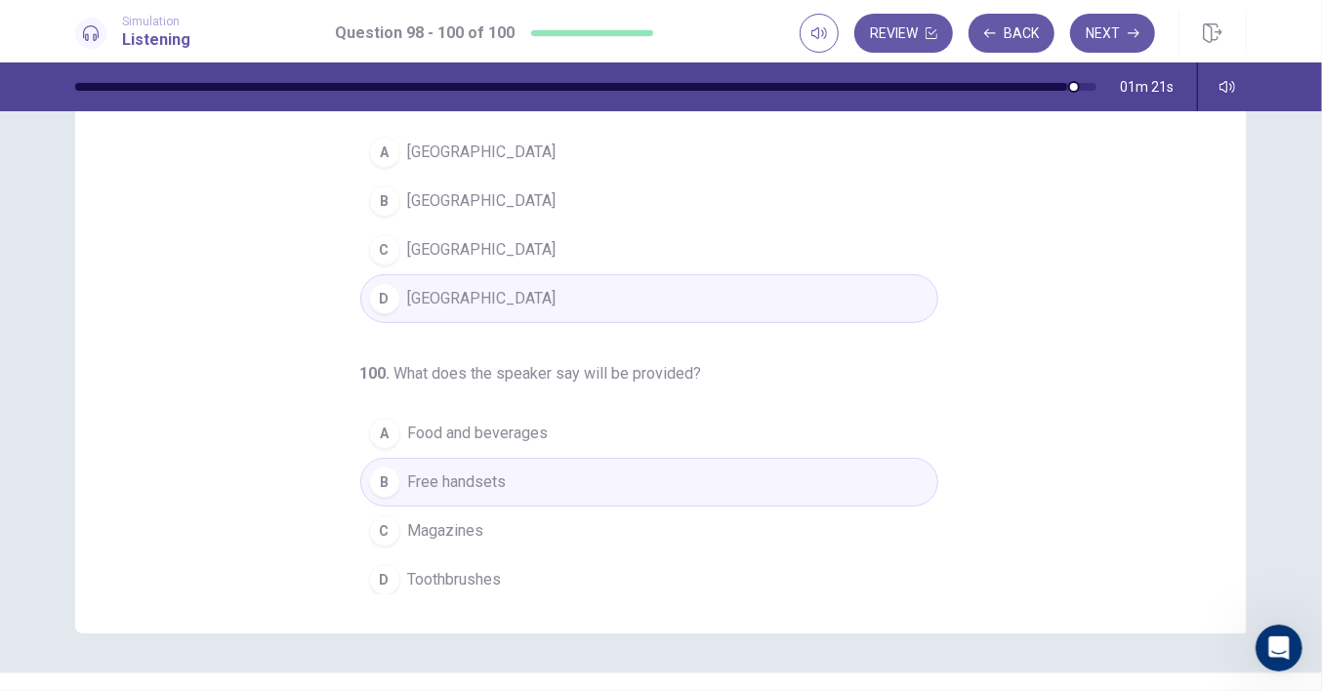
scroll to position [238, 0]
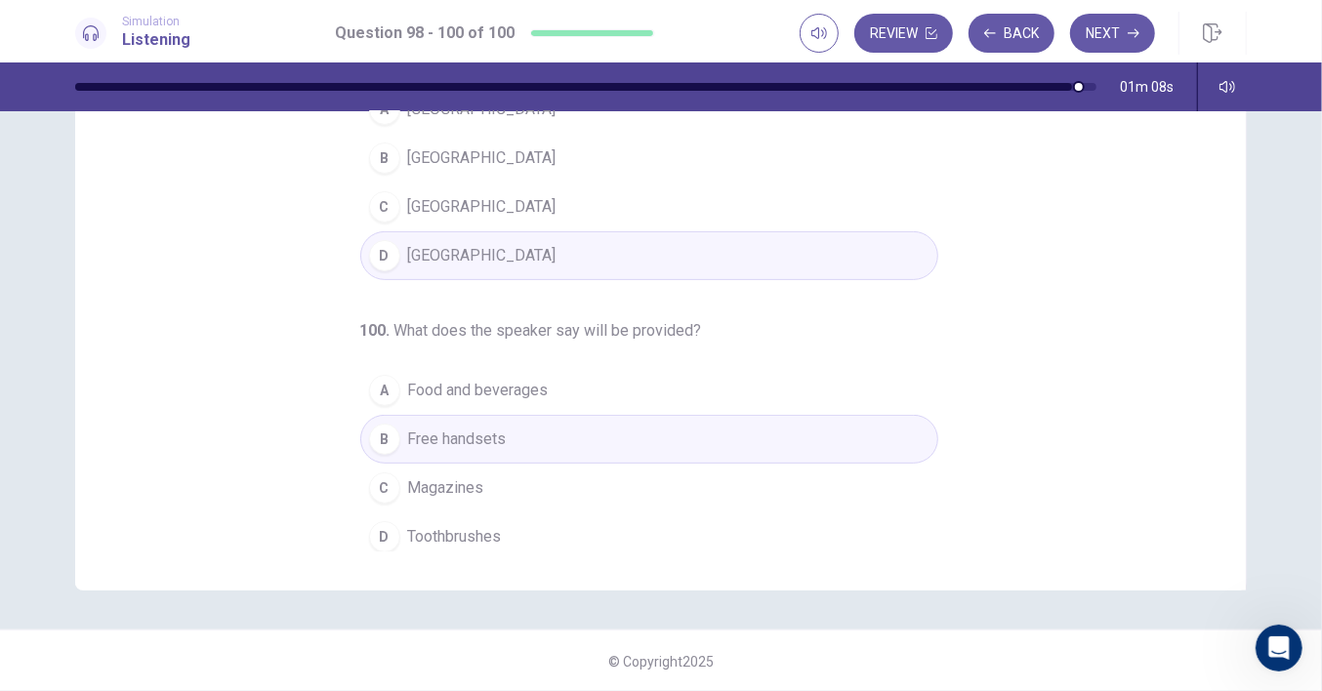
click at [538, 388] on button "A Food and beverages" at bounding box center [649, 390] width 578 height 49
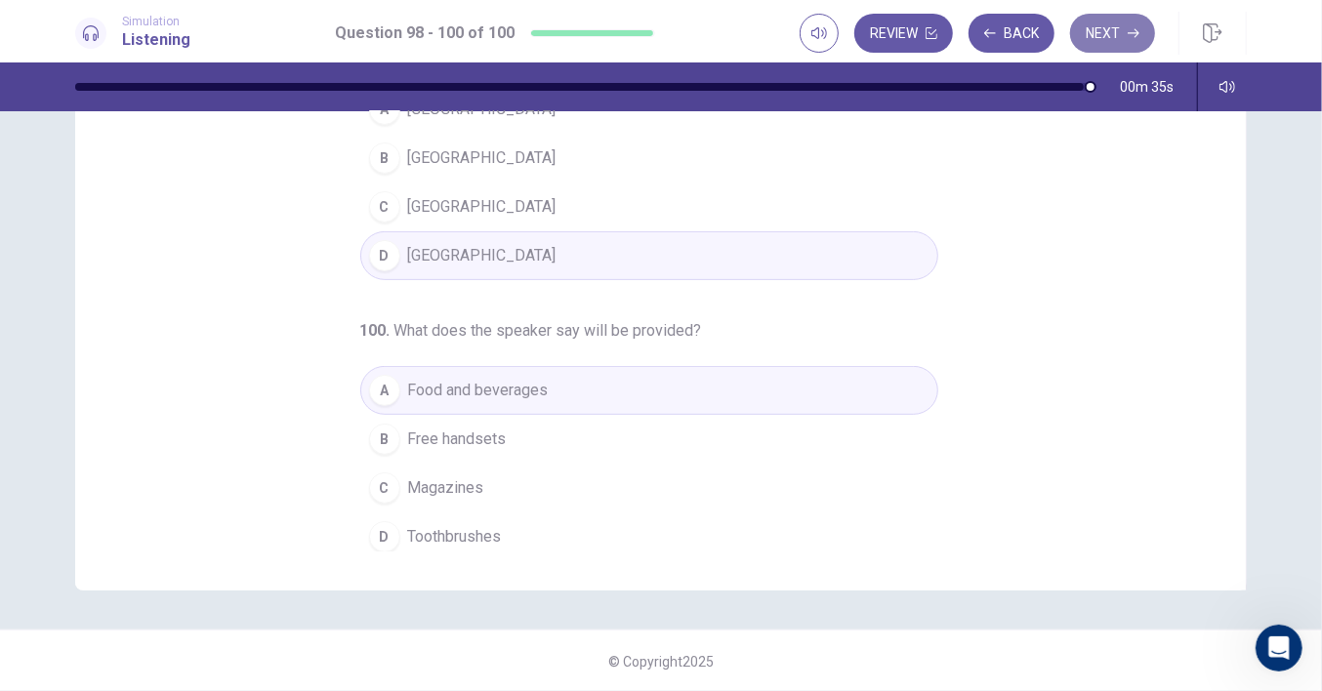
click at [1129, 31] on icon "button" at bounding box center [1134, 33] width 12 height 12
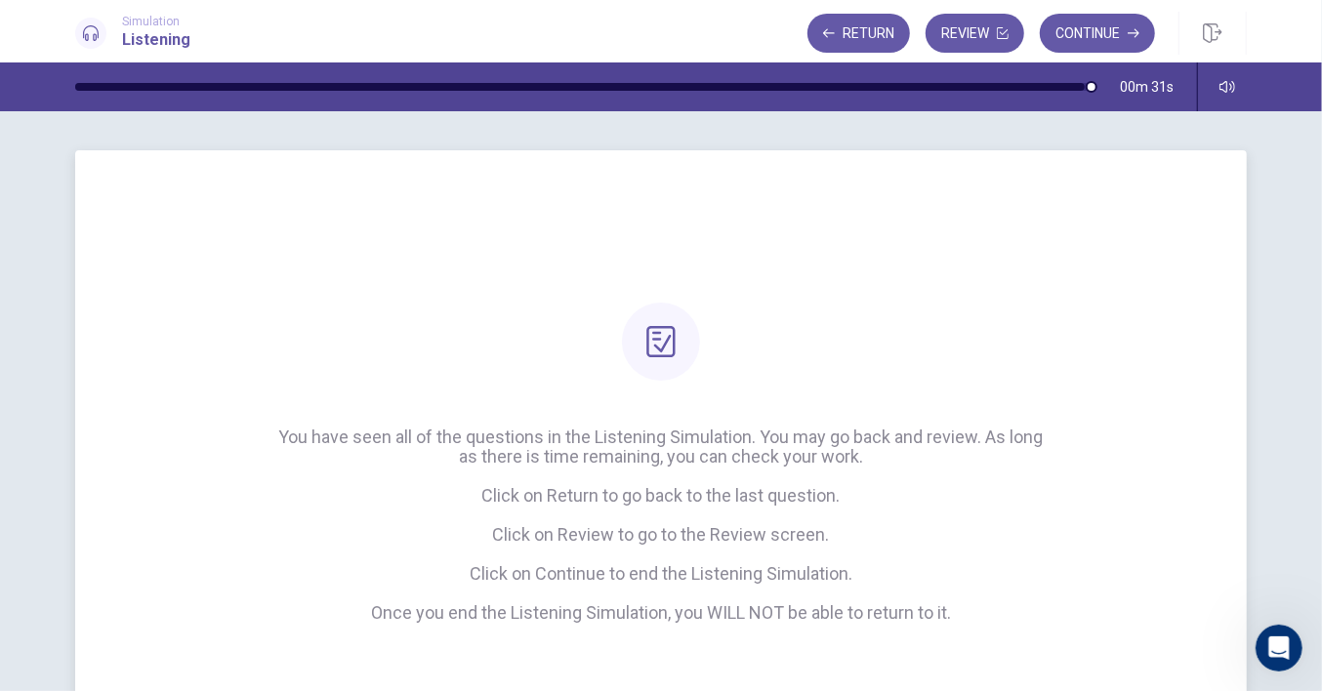
scroll to position [186, 0]
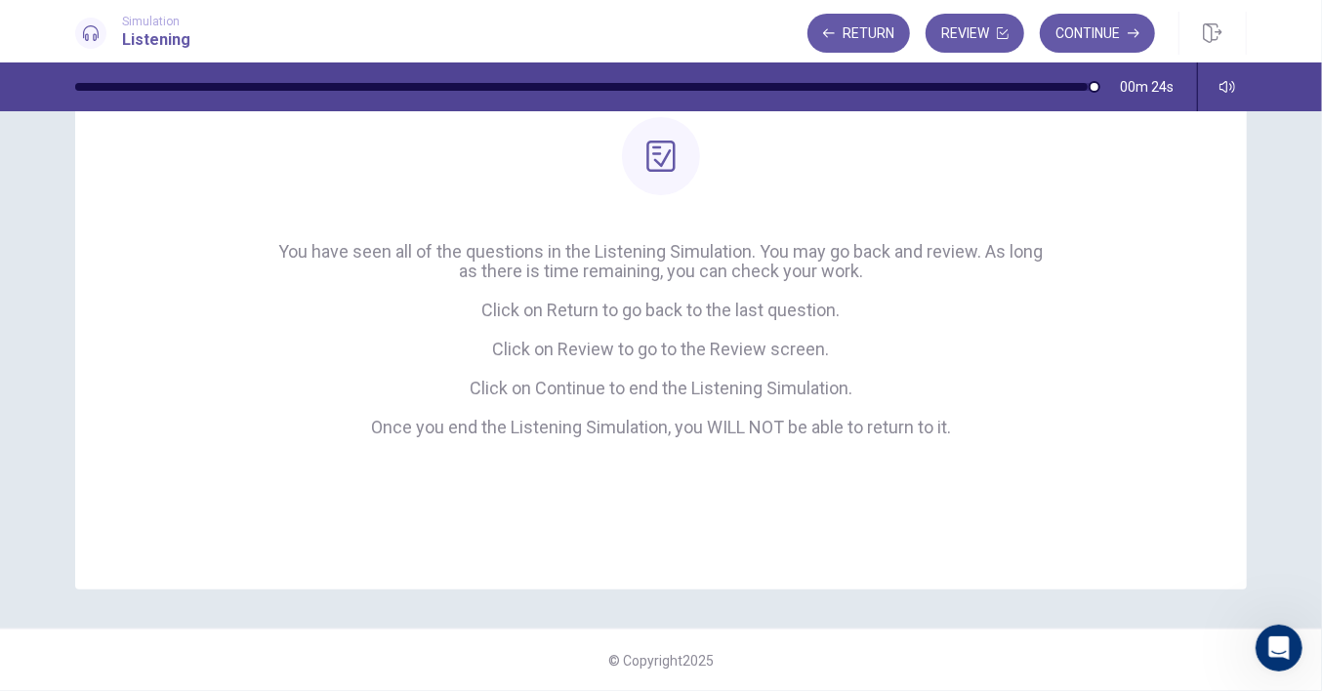
click at [1125, 33] on button "Continue" at bounding box center [1097, 33] width 115 height 39
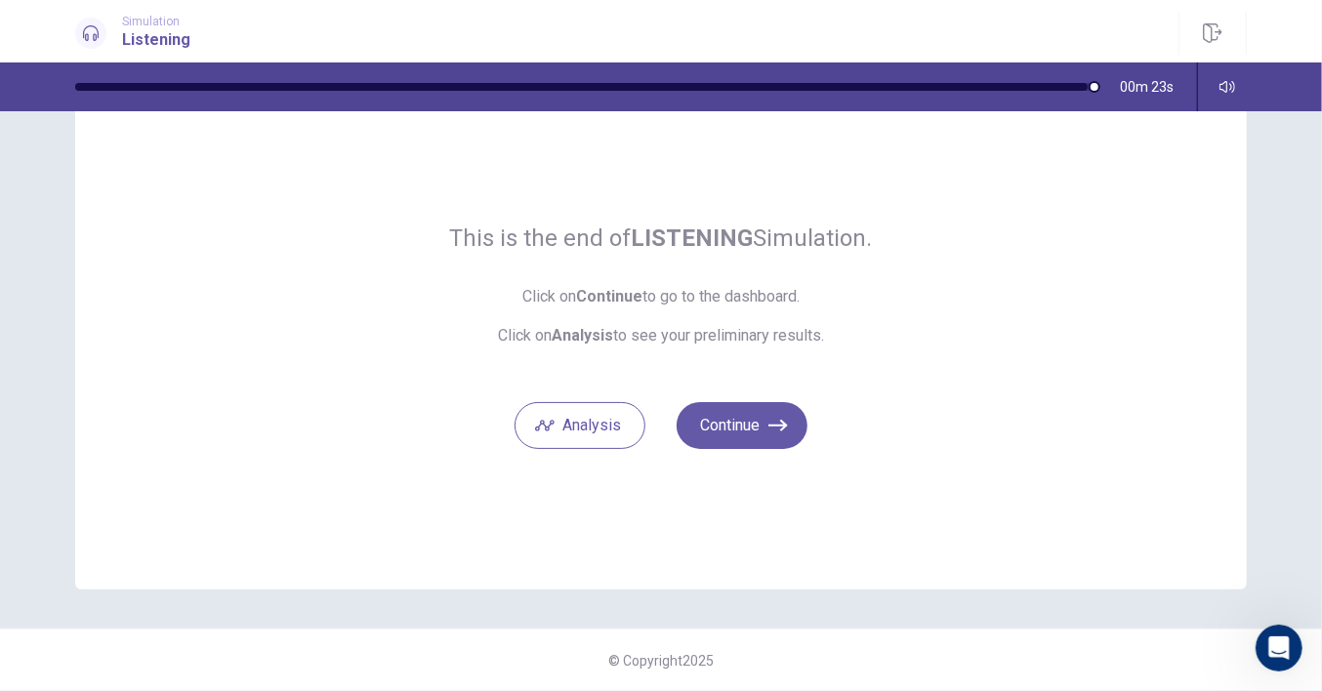
scroll to position [68, 0]
click at [738, 429] on button "Continue" at bounding box center [742, 425] width 131 height 47
